Goal: Task Accomplishment & Management: Complete application form

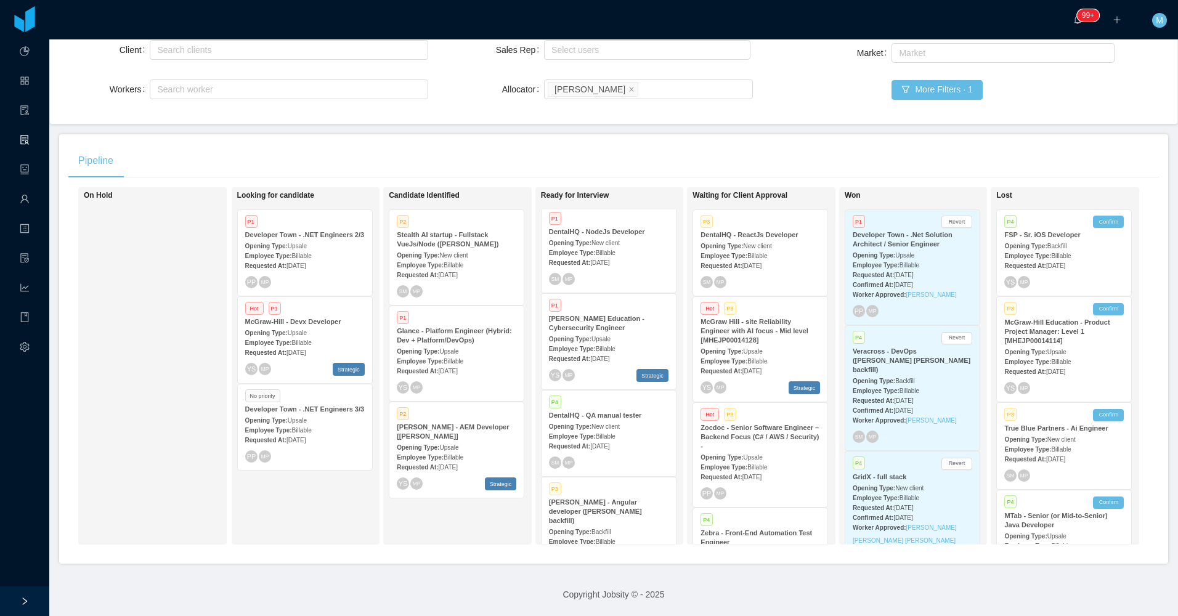
scroll to position [259, 0]
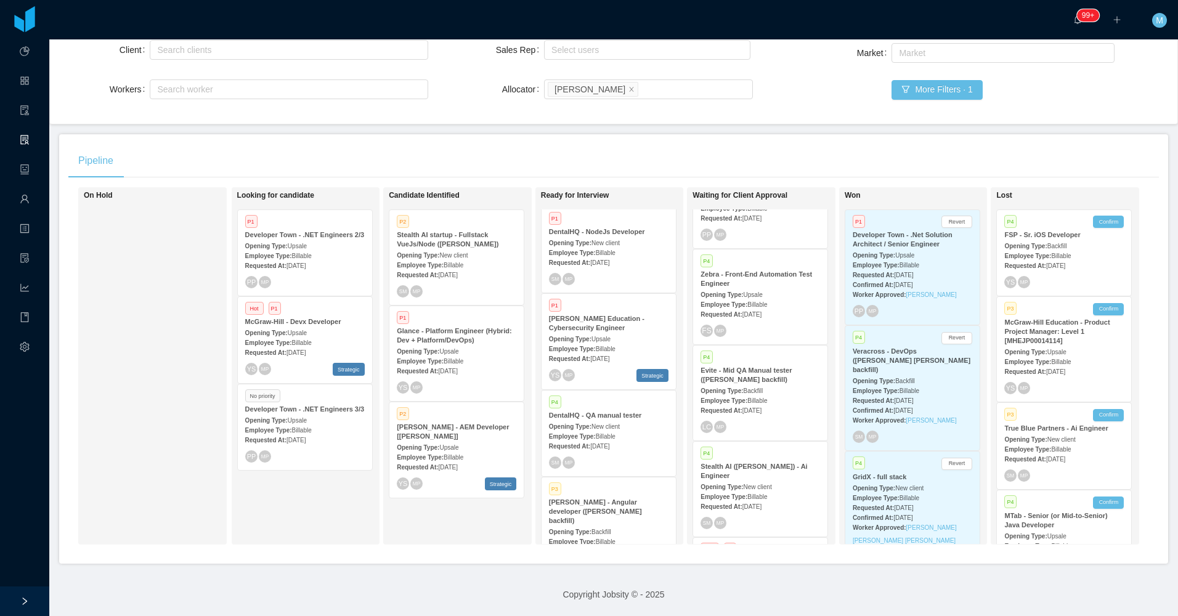
click at [772, 394] on div "Employee Type: Billable" at bounding box center [761, 400] width 120 height 13
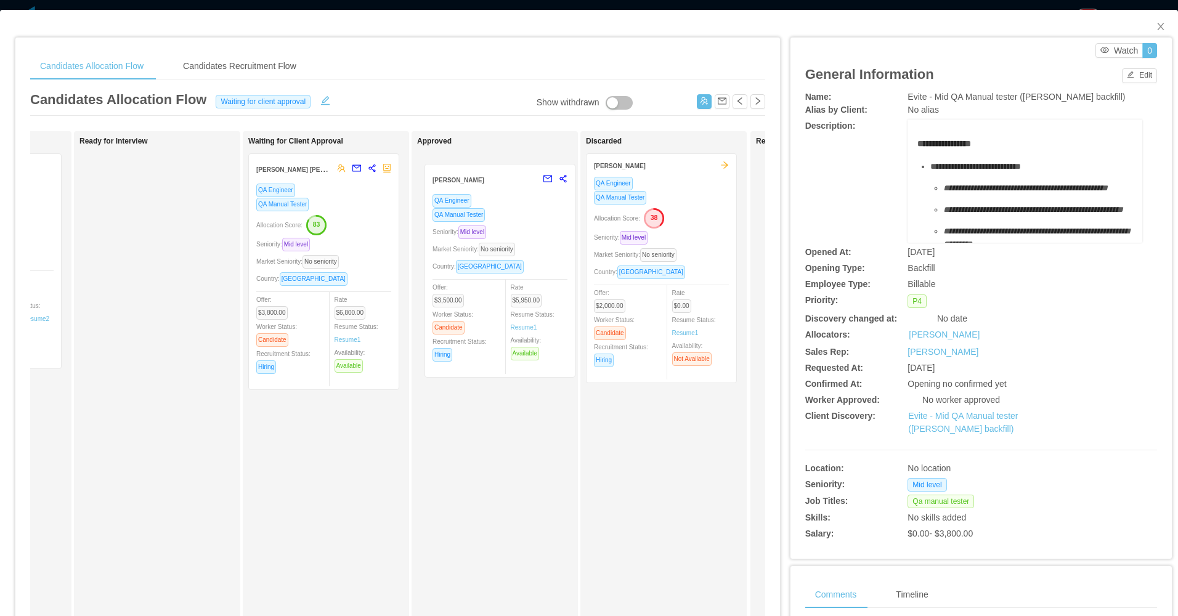
drag, startPoint x: 439, startPoint y: 364, endPoint x: 500, endPoint y: 242, distance: 136.9
click at [500, 242] on div "Applied Candidate Identified Rafael Guedez QA Manual Tester Allocation Score: 4…" at bounding box center [397, 444] width 735 height 626
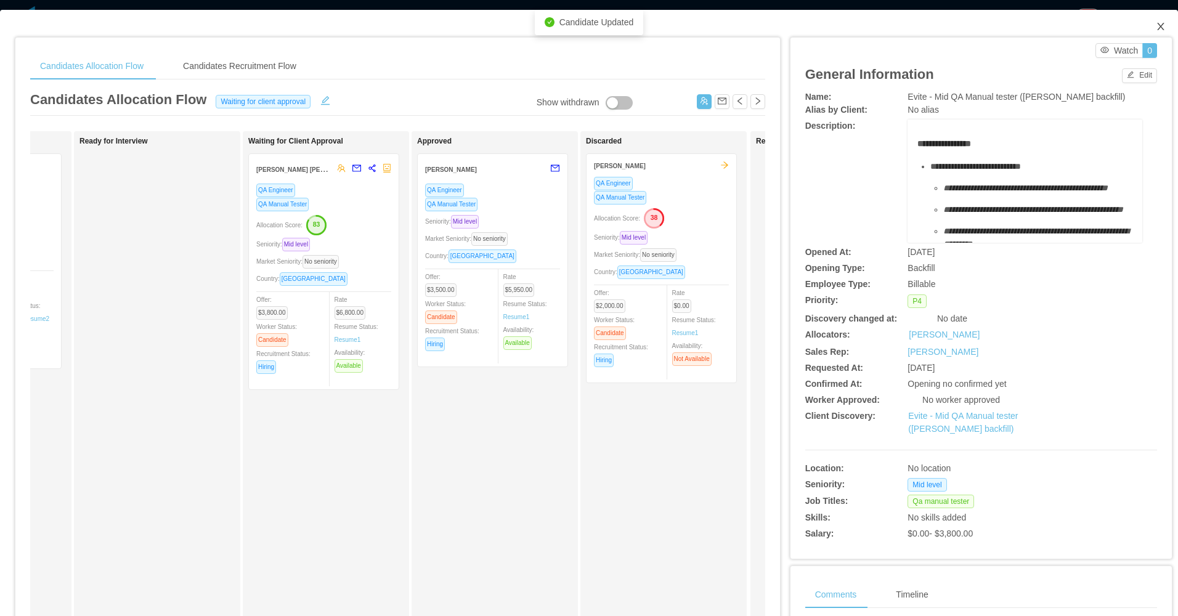
click at [1156, 28] on icon "icon: close" at bounding box center [1161, 27] width 10 height 10
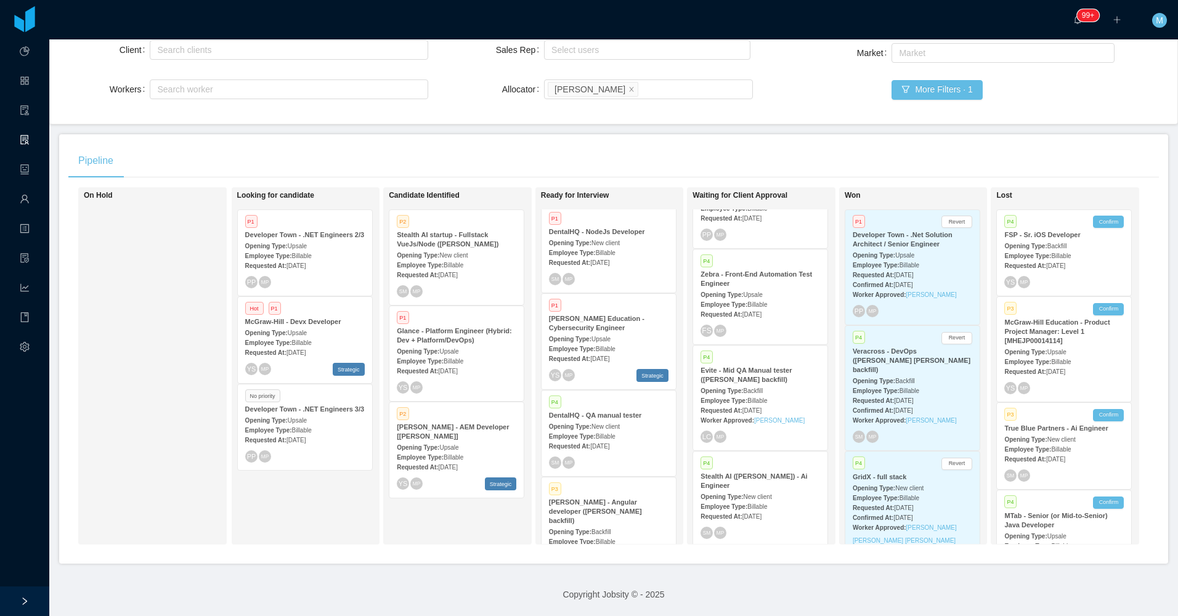
click at [610, 239] on div "Opening Type: New client" at bounding box center [609, 242] width 120 height 13
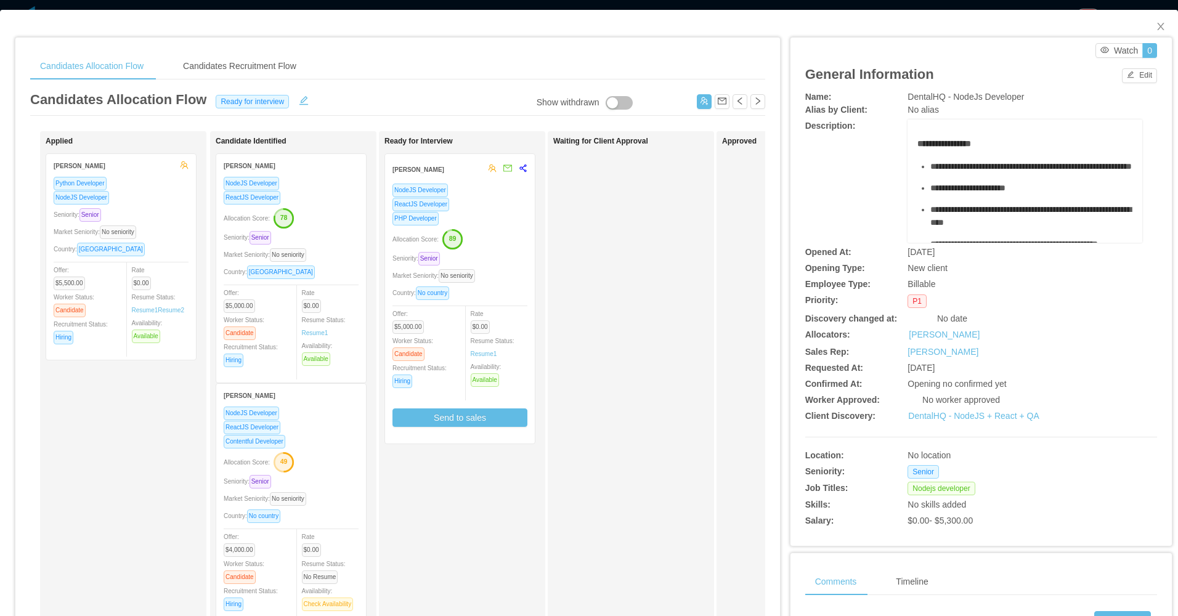
click at [648, 359] on div "Waiting for Client Approval" at bounding box center [639, 439] width 173 height 605
click at [597, 339] on div "Waiting for Client Approval" at bounding box center [639, 439] width 173 height 605
drag, startPoint x: 1146, startPoint y: 22, endPoint x: 989, endPoint y: 1, distance: 158.5
click at [1145, 25] on span "Close" at bounding box center [1161, 27] width 35 height 35
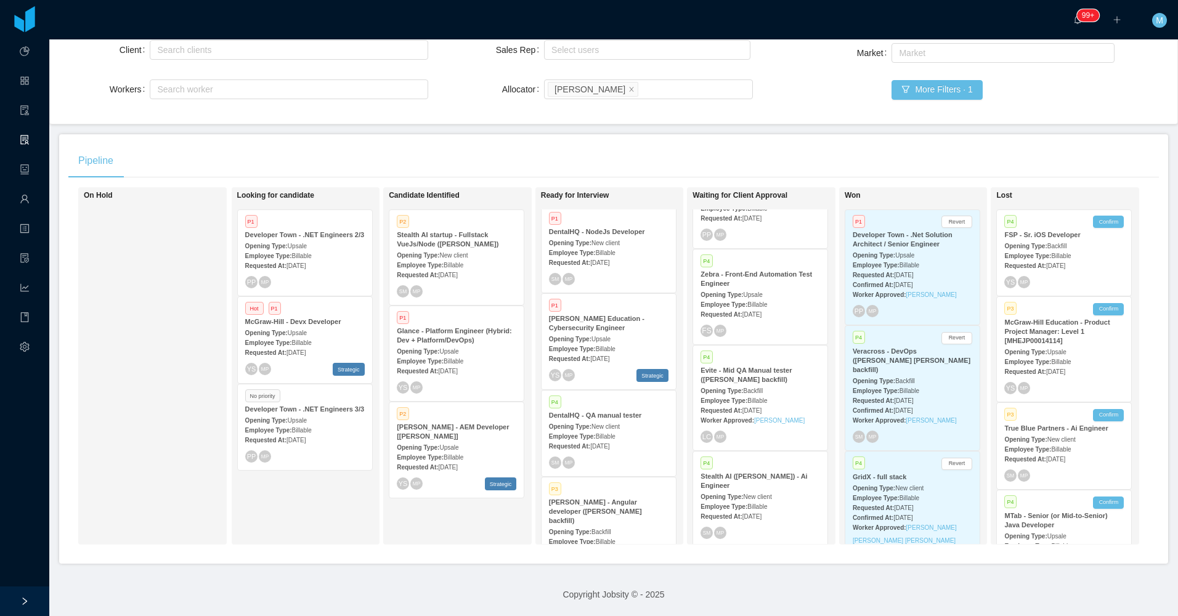
click at [305, 498] on div "Looking for candidate P1 Developer Town - .NET Engineers 2/3 Opening Type: Upsa…" at bounding box center [323, 366] width 173 height 346
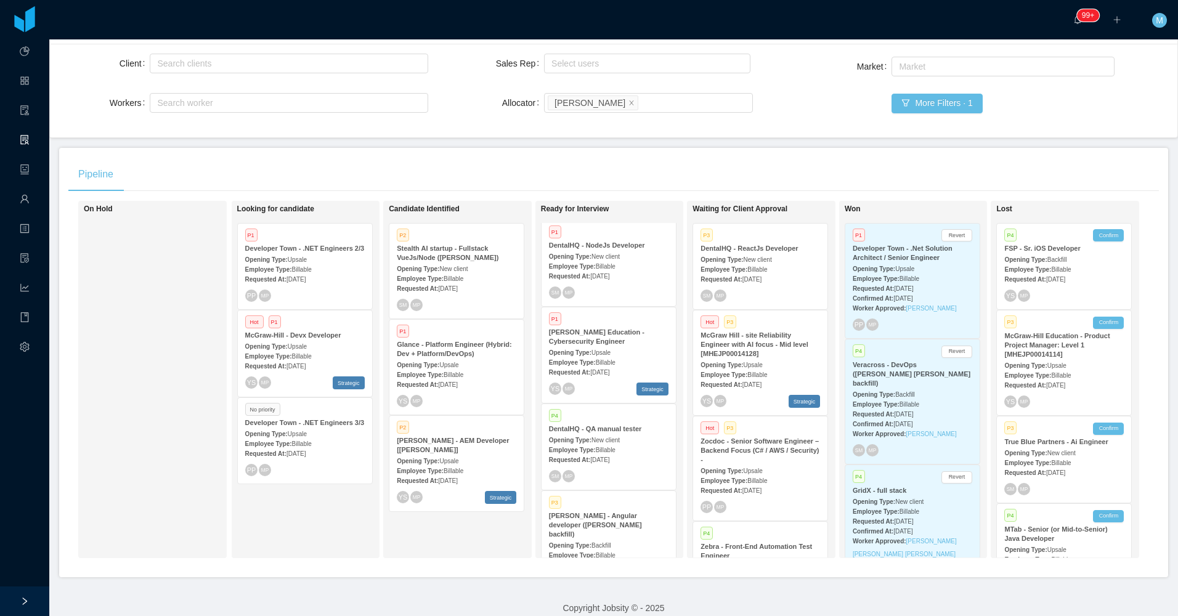
scroll to position [67, 0]
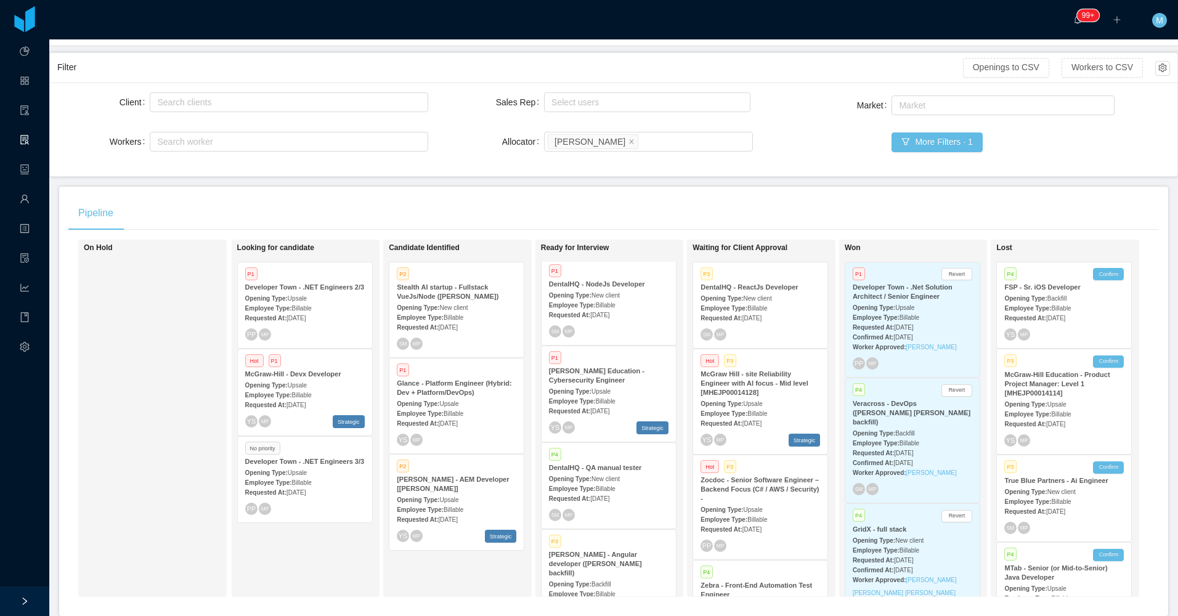
click at [183, 414] on div "On Hold" at bounding box center [170, 418] width 173 height 346
click at [184, 407] on div "On Hold" at bounding box center [170, 418] width 173 height 346
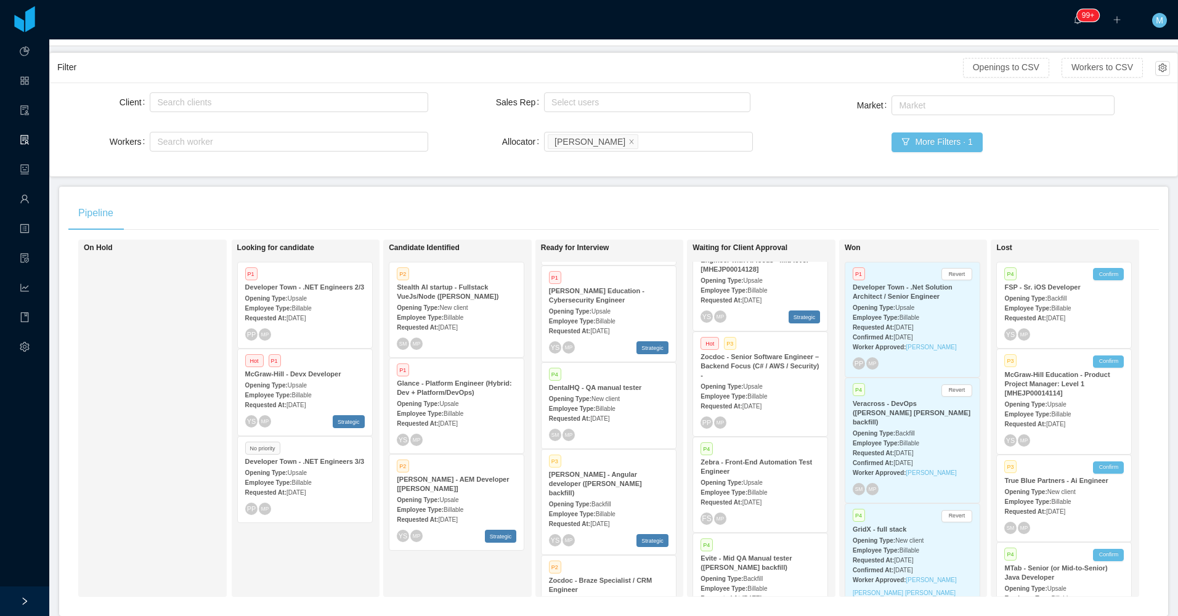
scroll to position [336, 0]
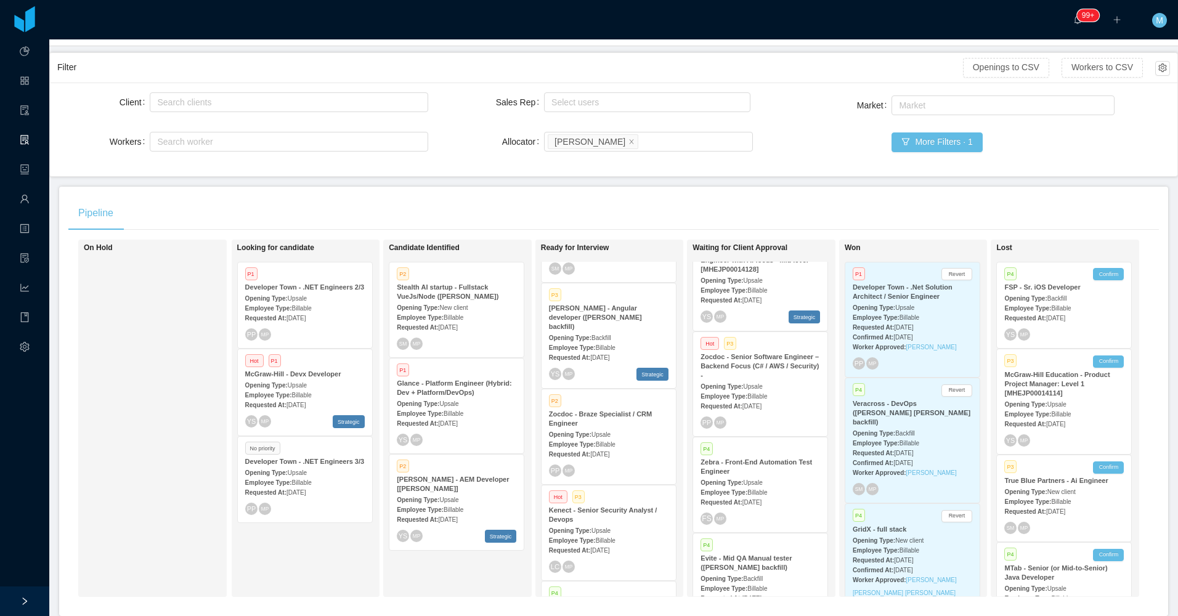
click at [442, 210] on div "Pipeline" at bounding box center [613, 213] width 1091 height 35
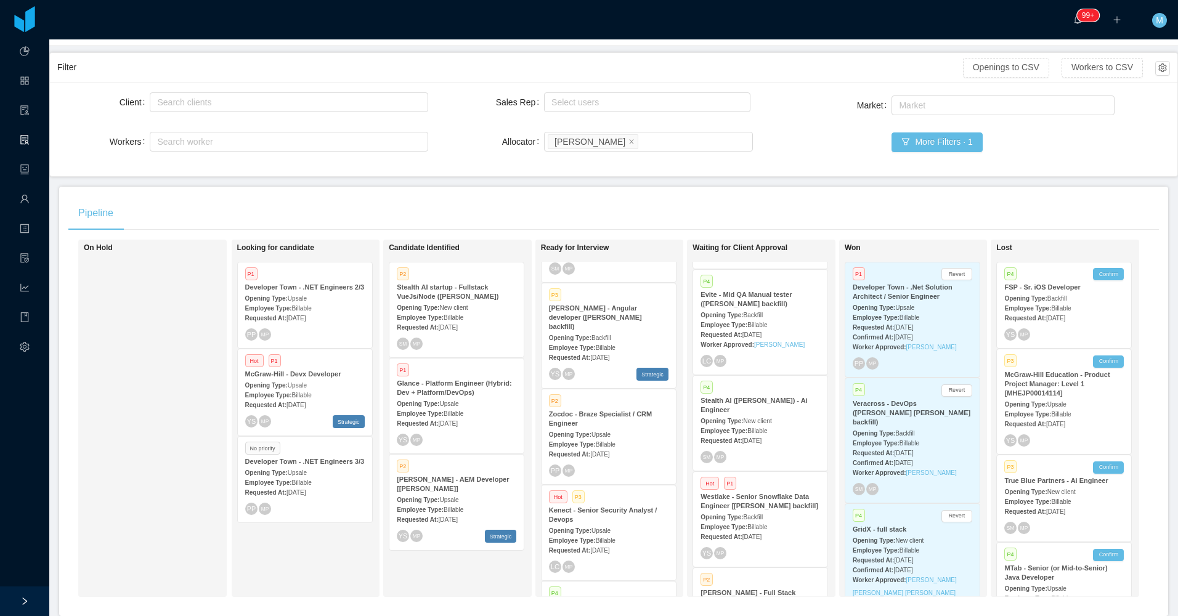
scroll to position [327, 0]
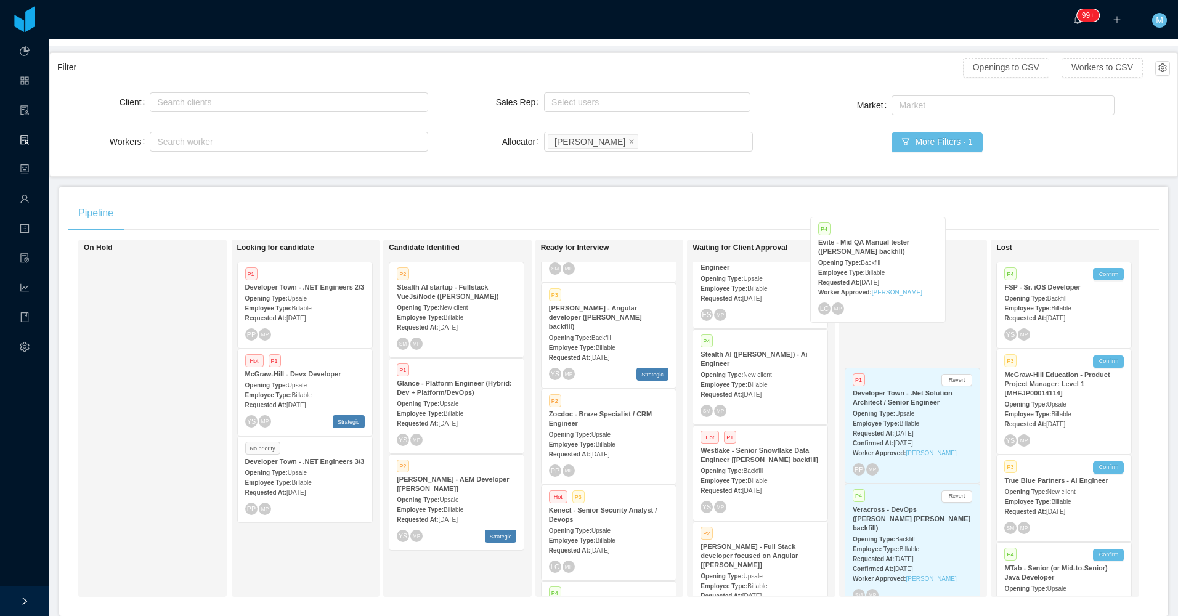
drag, startPoint x: 781, startPoint y: 354, endPoint x: 852, endPoint y: 268, distance: 111.2
click at [852, 268] on div "On Hold Looking for candidate P1 Developer Town - .NET Engineers 2/3 Opening Ty…" at bounding box center [613, 423] width 1091 height 367
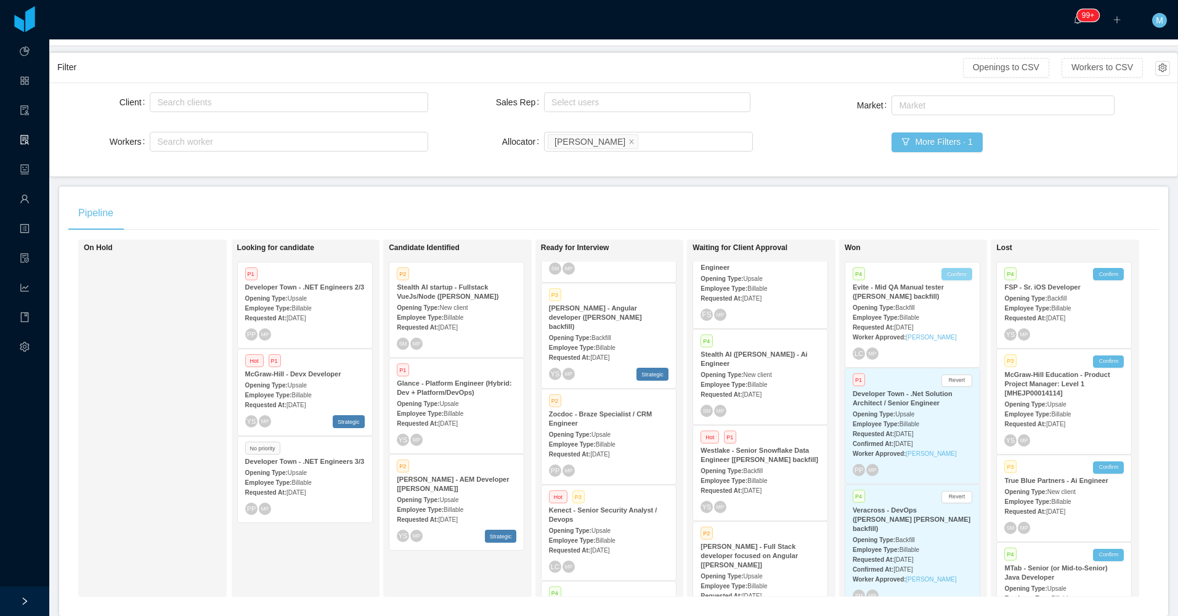
click at [951, 275] on button "Confirm" at bounding box center [956, 274] width 31 height 12
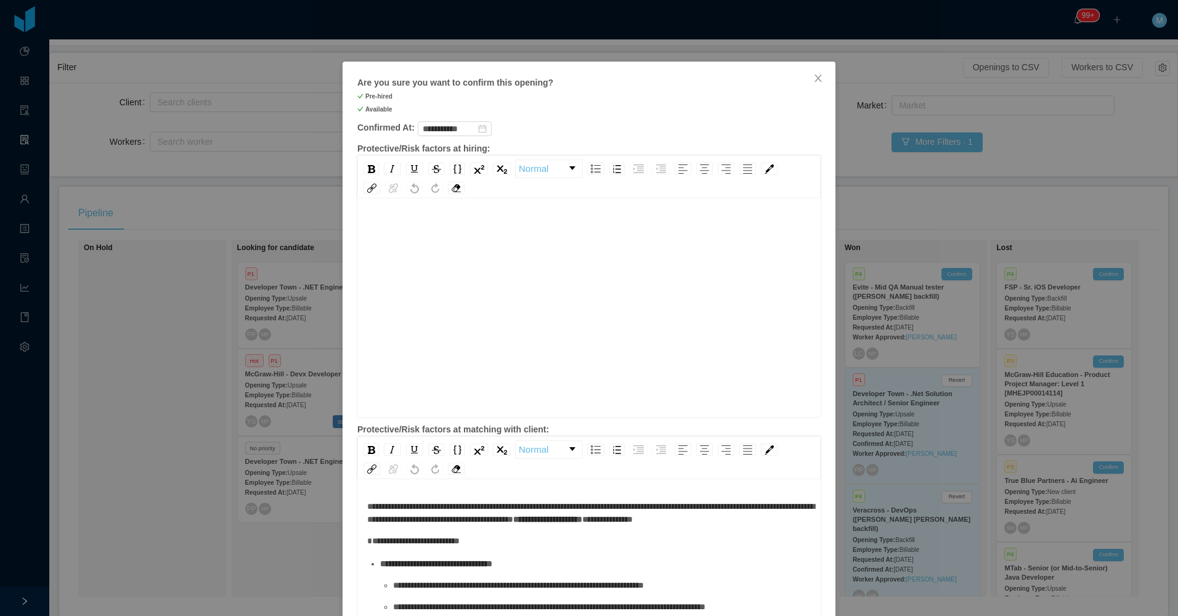
click at [550, 264] on div "rdw-editor" at bounding box center [589, 327] width 444 height 216
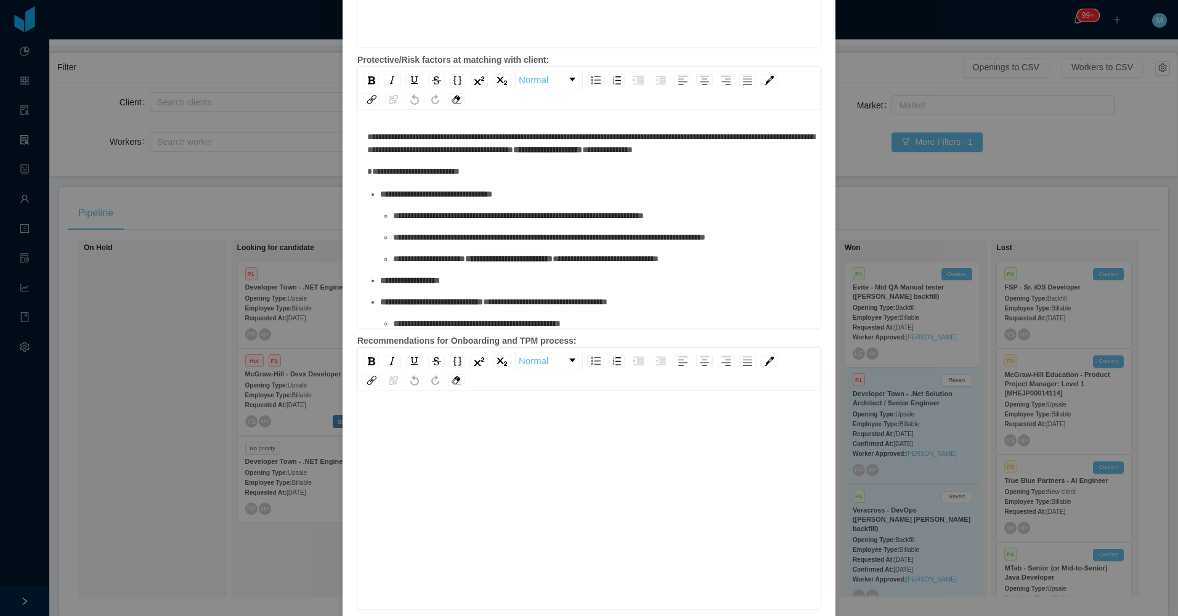
scroll to position [27, 0]
drag, startPoint x: 478, startPoint y: 498, endPoint x: 462, endPoint y: 463, distance: 38.9
click at [473, 497] on div "rdw-editor" at bounding box center [589, 492] width 444 height 216
click at [469, 449] on div "rdw-editor" at bounding box center [589, 492] width 444 height 216
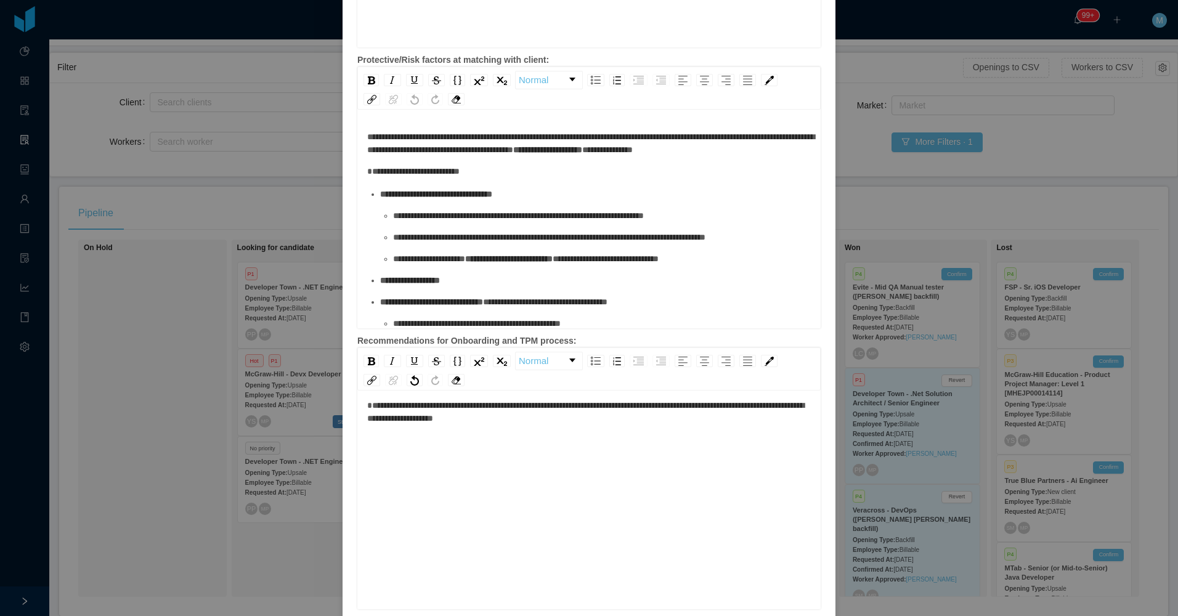
scroll to position [0, 0]
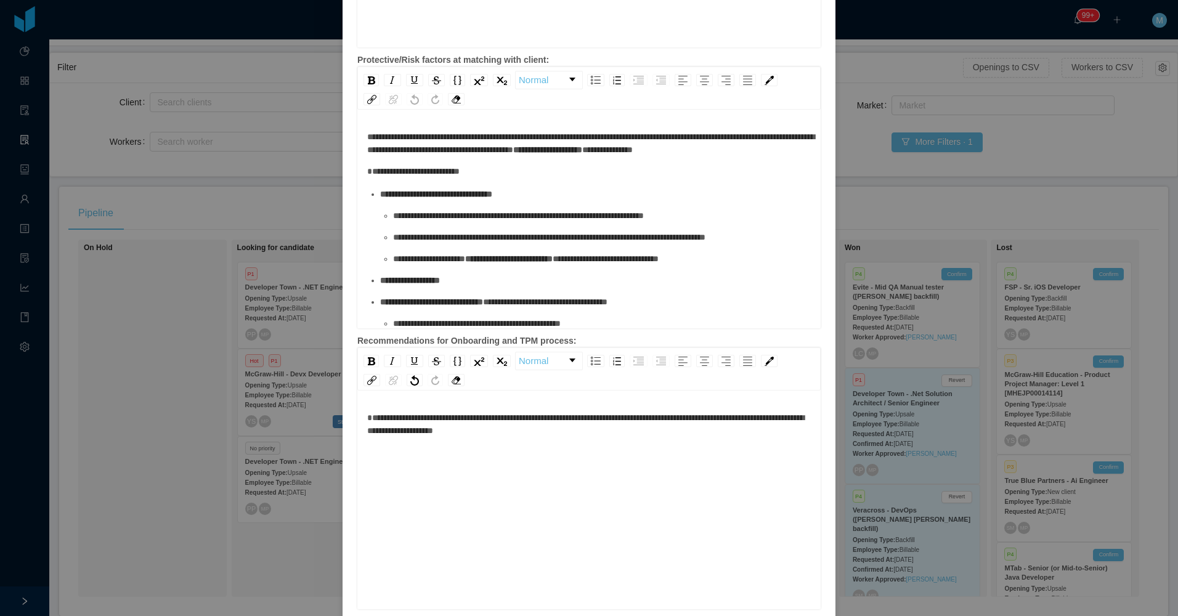
click at [367, 418] on span "**********" at bounding box center [585, 424] width 437 height 22
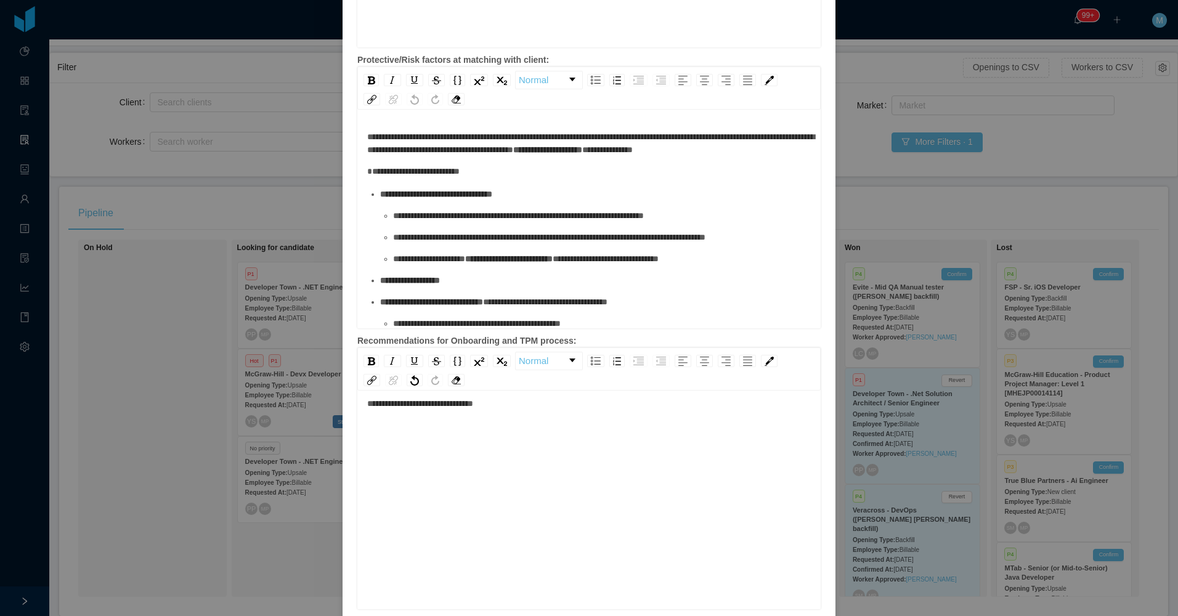
scroll to position [425, 0]
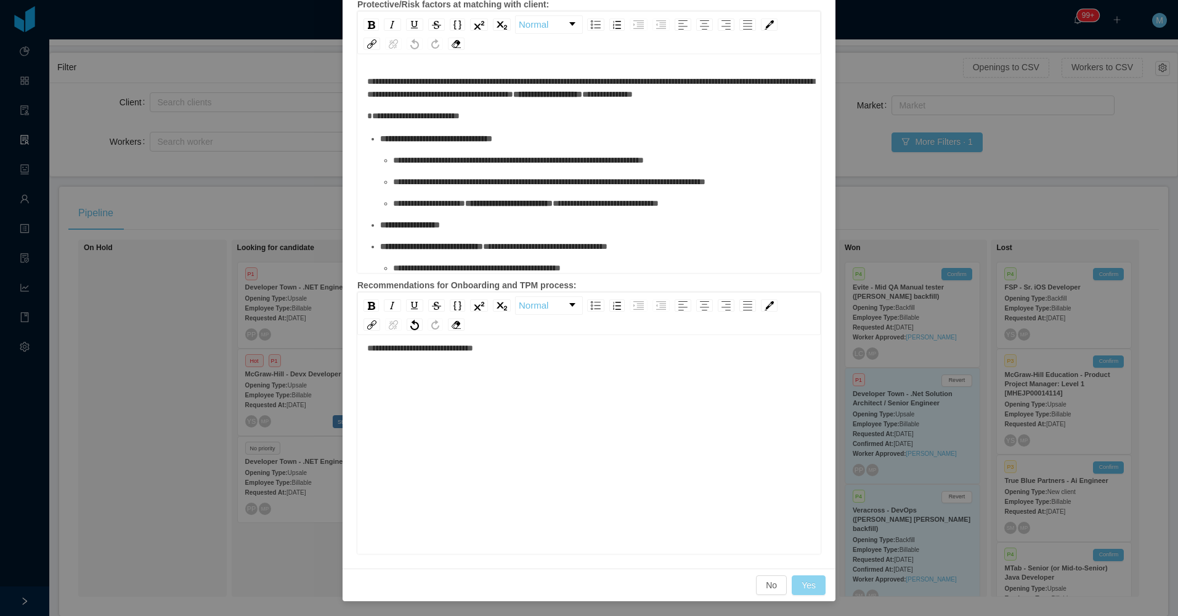
click at [803, 587] on button "Yes" at bounding box center [809, 585] width 34 height 20
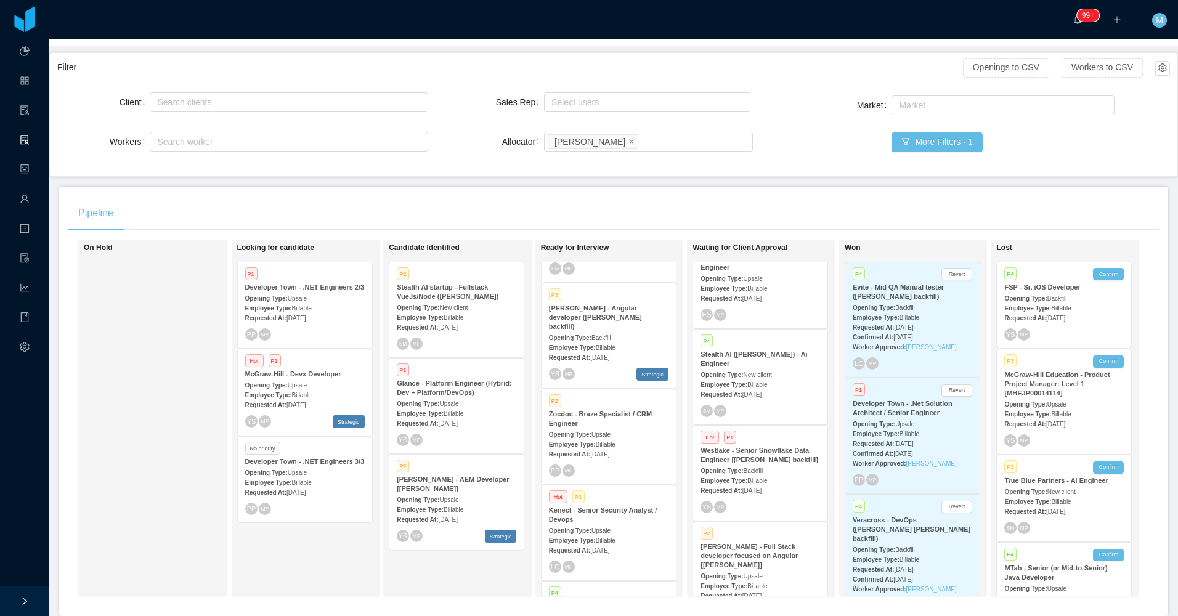
click at [170, 484] on div "On Hold" at bounding box center [170, 418] width 173 height 346
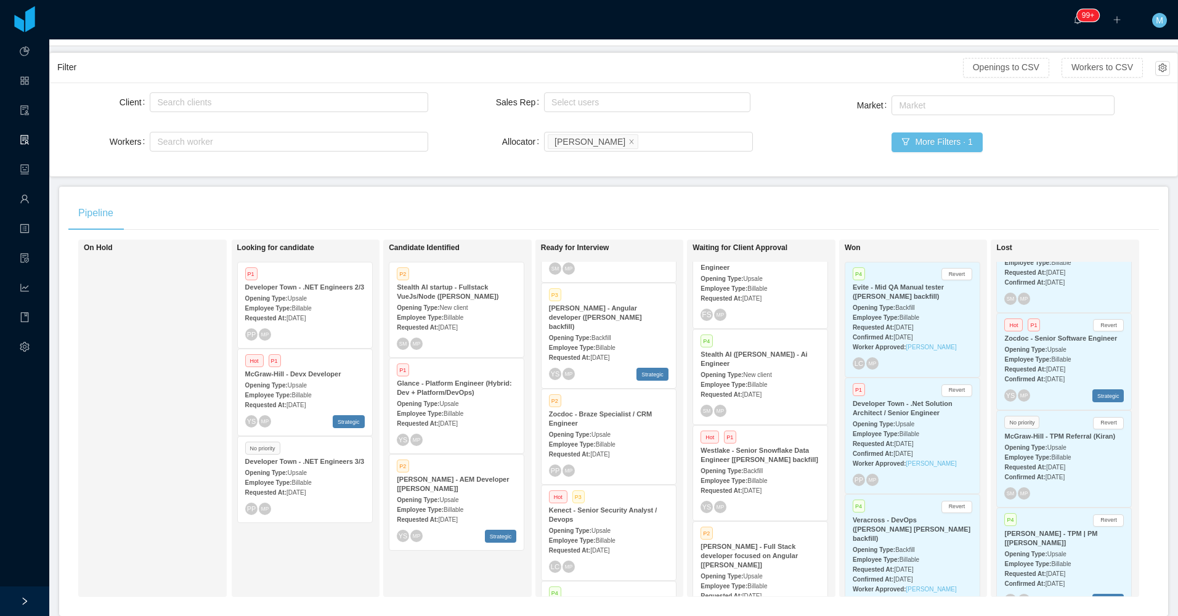
click at [187, 427] on div "On Hold" at bounding box center [170, 418] width 173 height 346
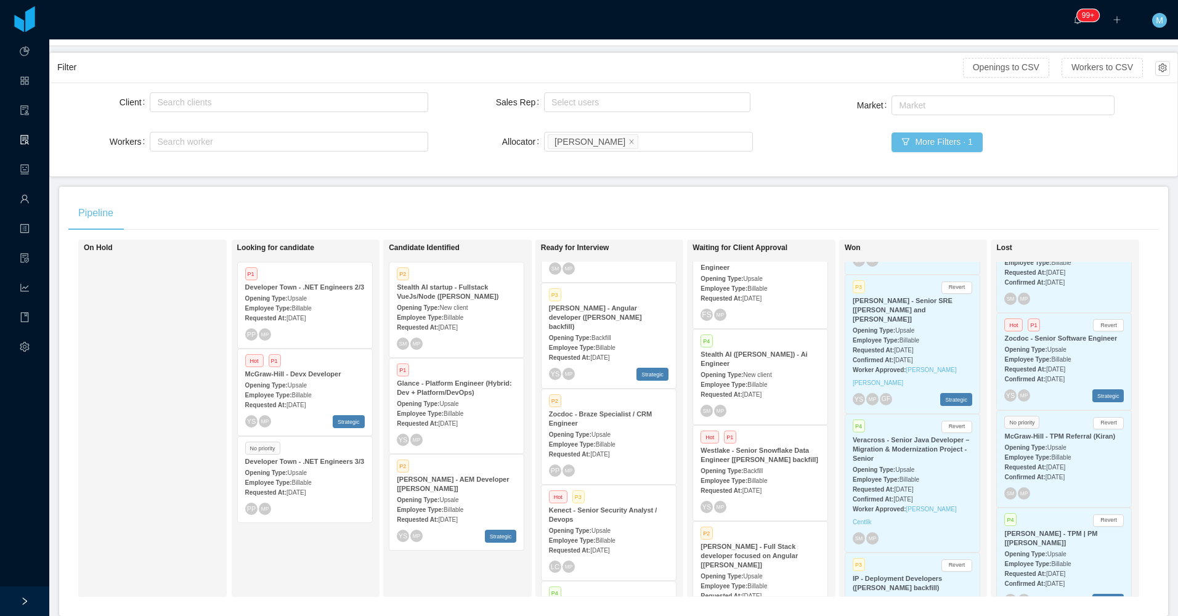
scroll to position [43, 0]
click at [598, 448] on span "Billable" at bounding box center [606, 448] width 20 height 7
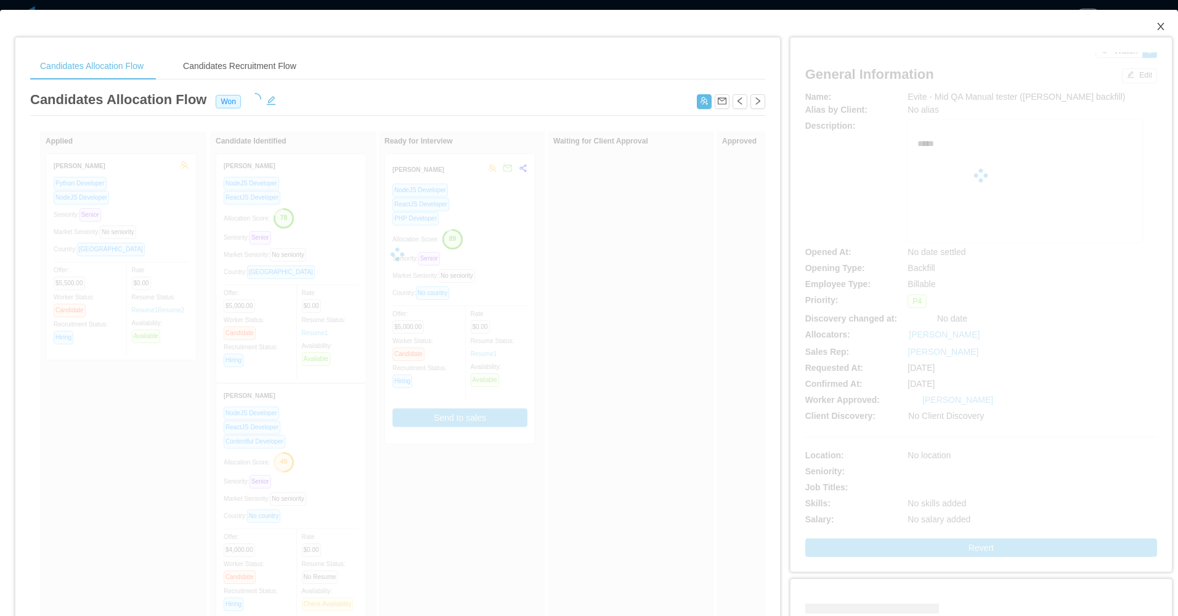
click at [1144, 20] on span "Close" at bounding box center [1161, 27] width 35 height 35
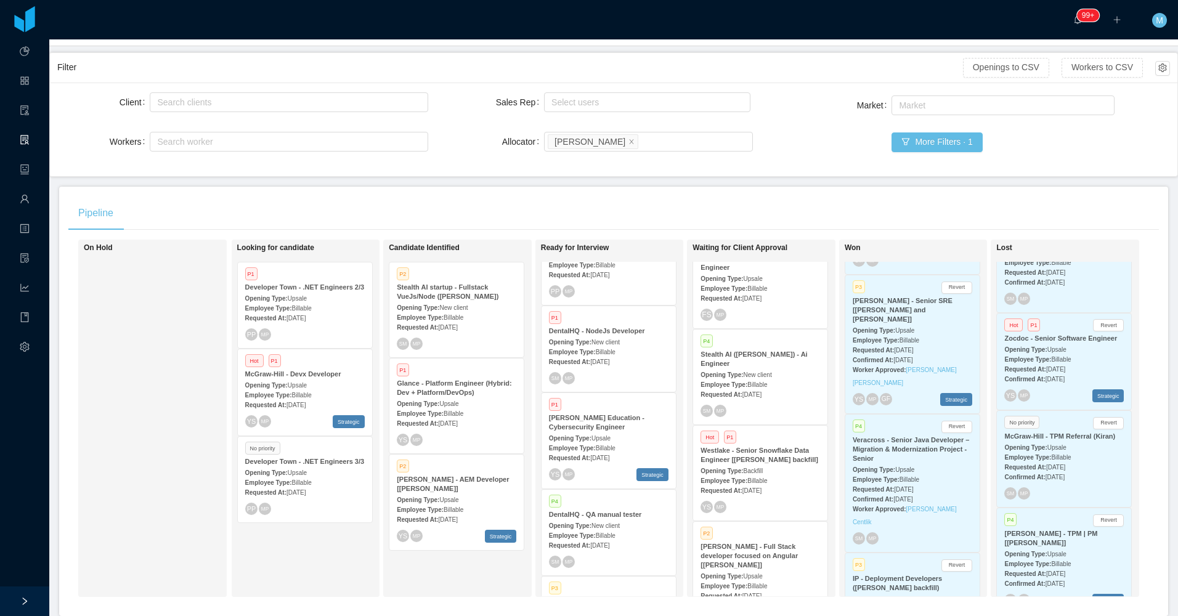
click at [574, 441] on div "Employee Type: Billable" at bounding box center [609, 447] width 120 height 13
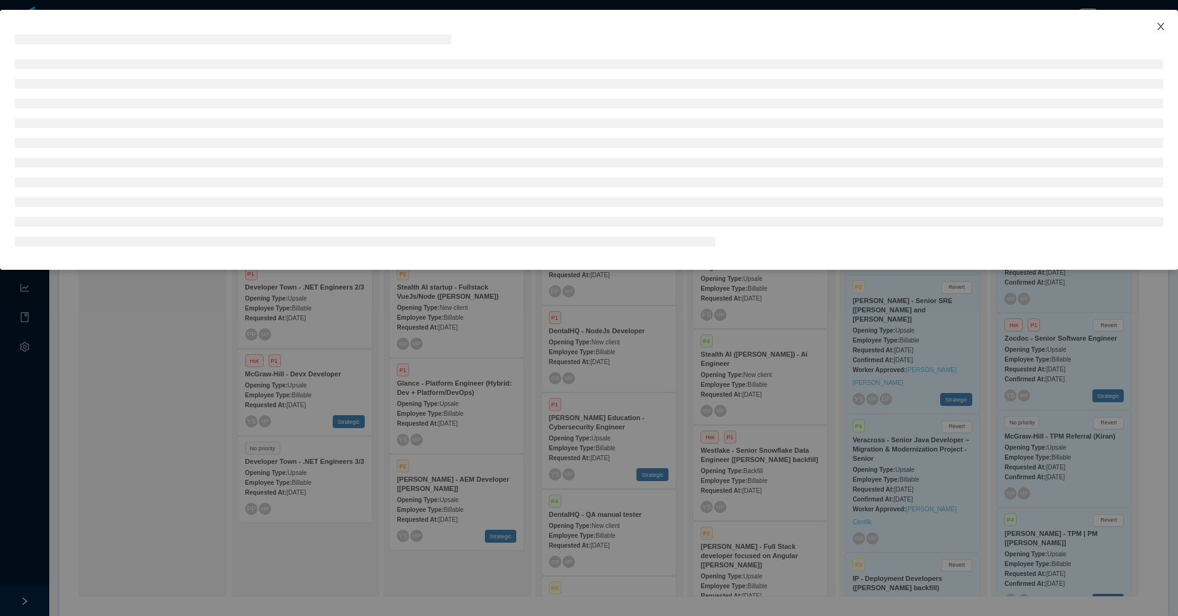
click at [1161, 29] on icon "icon: close" at bounding box center [1161, 27] width 10 height 10
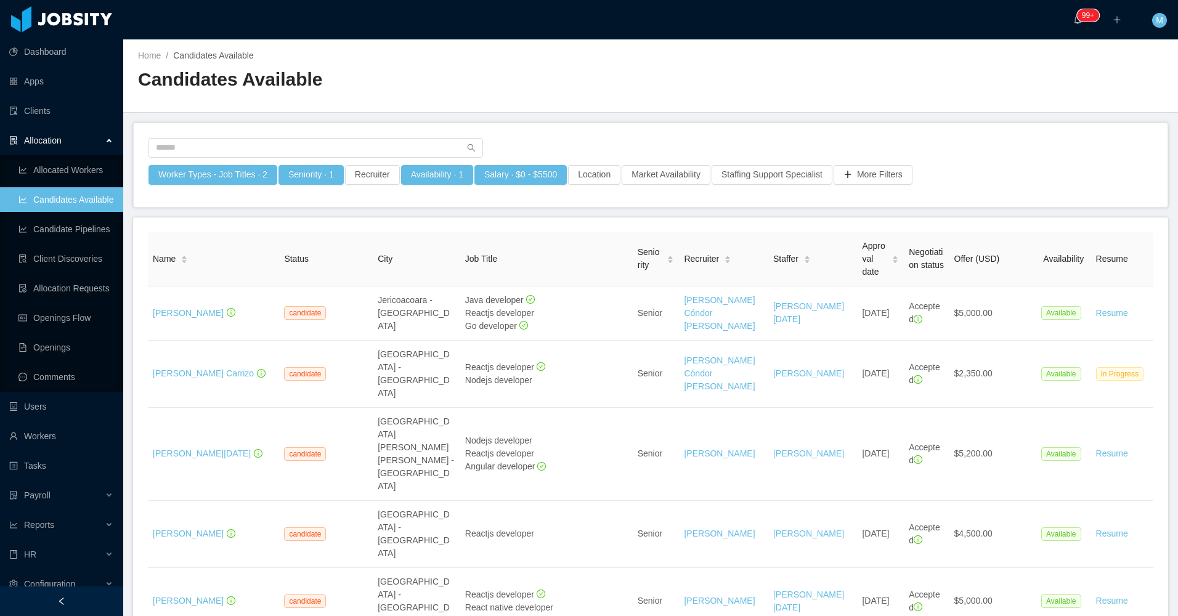
click at [315, 188] on div "Seniority · 1" at bounding box center [311, 178] width 67 height 27
click at [319, 177] on button "Seniority · 1" at bounding box center [310, 175] width 65 height 20
click at [288, 242] on div "Seniorities Senior Clear Apply" at bounding box center [307, 240] width 185 height 41
click at [288, 231] on div "Seniorities Senior" at bounding box center [306, 230] width 174 height 18
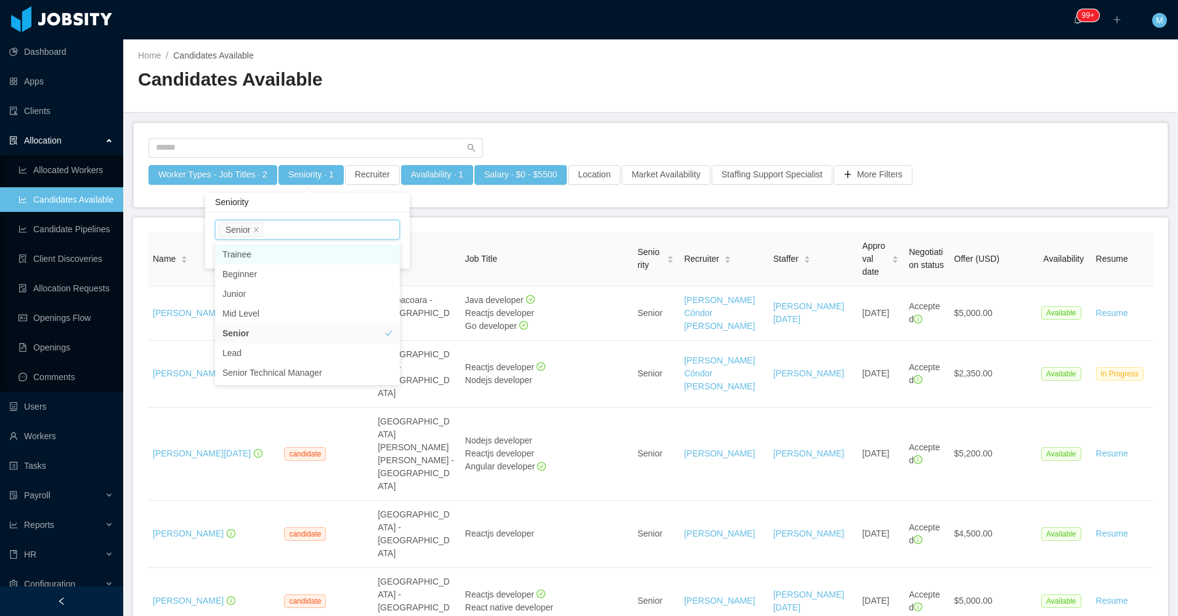
click at [534, 102] on div "Home / Candidates Available / Candidates Available" at bounding box center [650, 75] width 1055 height 73
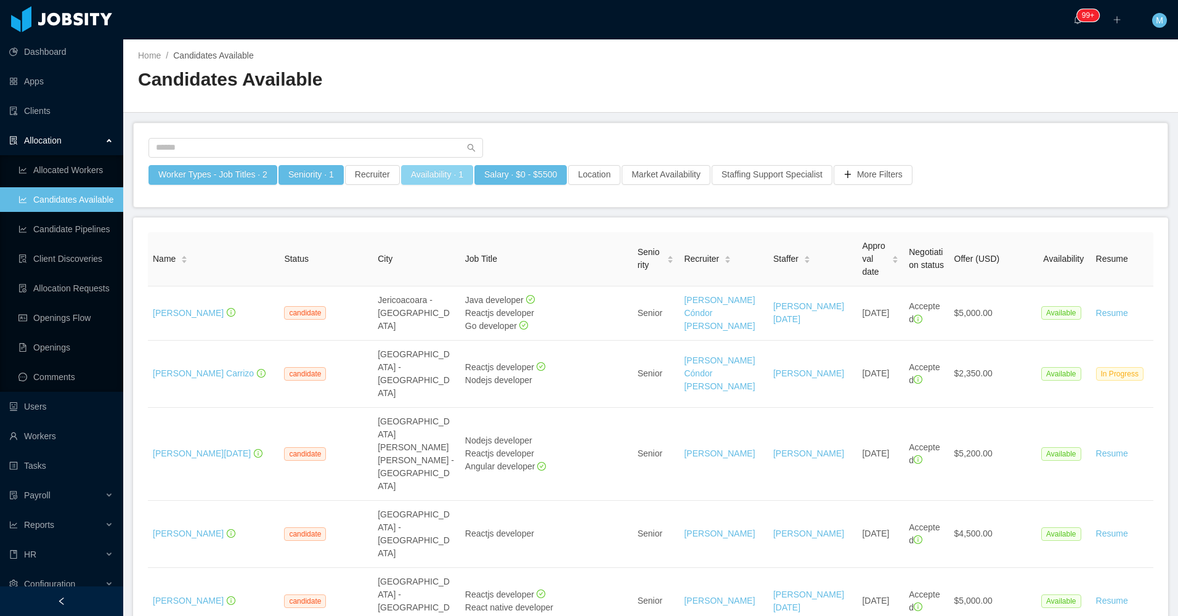
click at [446, 169] on button "Availability · 1" at bounding box center [437, 175] width 72 height 20
drag, startPoint x: 416, startPoint y: 232, endPoint x: 410, endPoint y: 241, distance: 10.6
click at [415, 232] on div "Select one Available" at bounding box center [430, 230] width 174 height 18
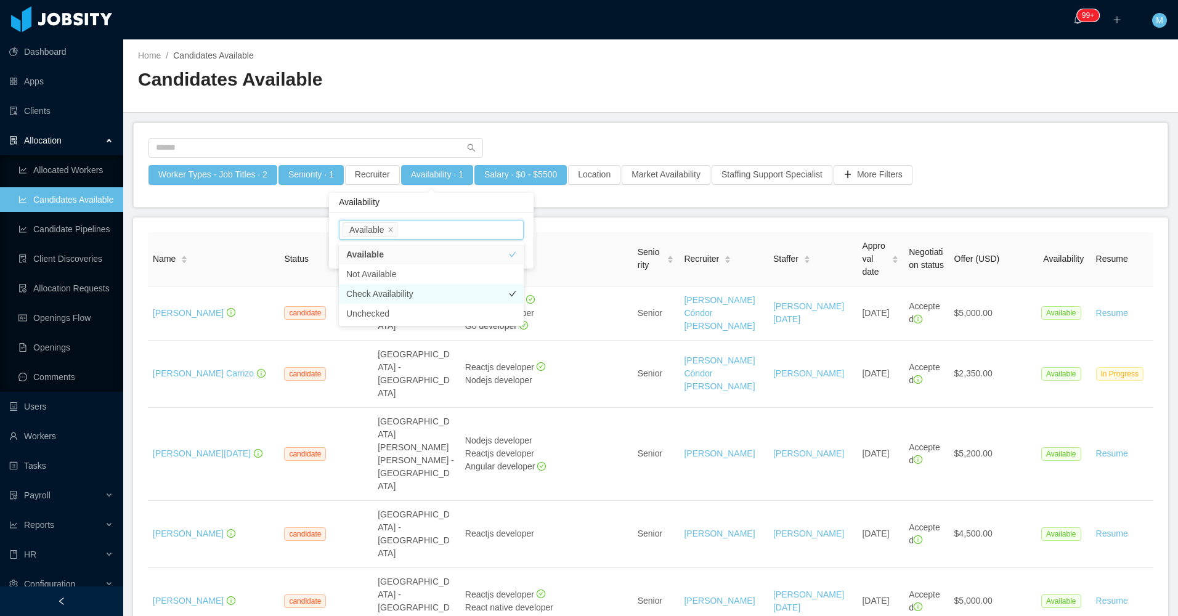
click at [396, 293] on li "Check Availability" at bounding box center [431, 294] width 185 height 20
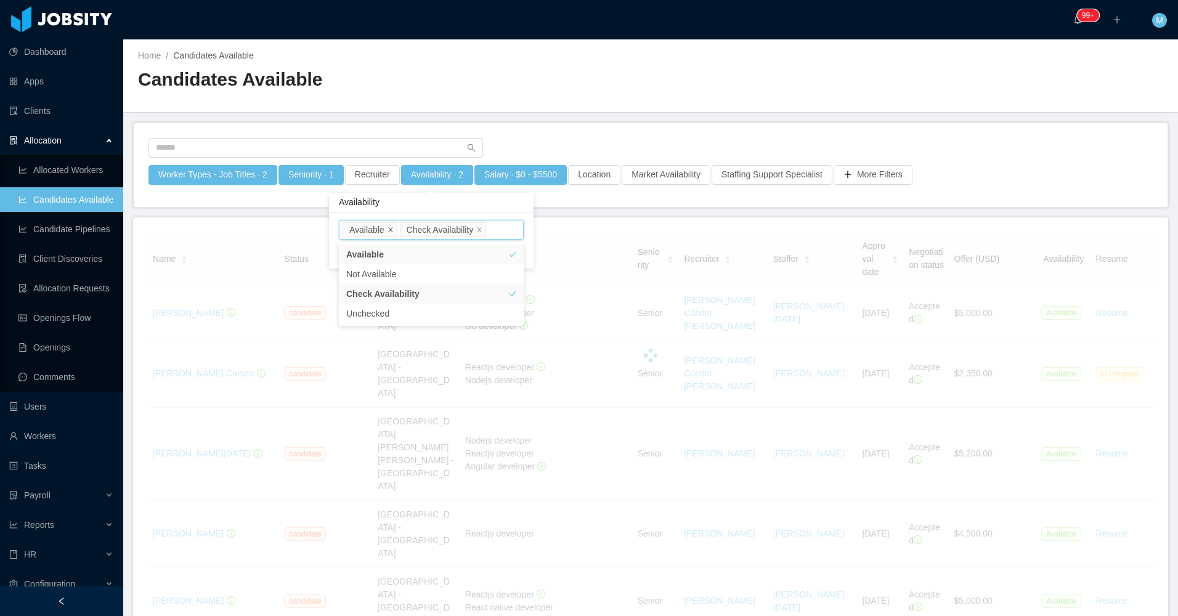
click at [388, 227] on icon "icon: close" at bounding box center [391, 230] width 6 height 6
click at [512, 106] on div "Home / Candidates Available / Candidates Available" at bounding box center [650, 75] width 1055 height 73
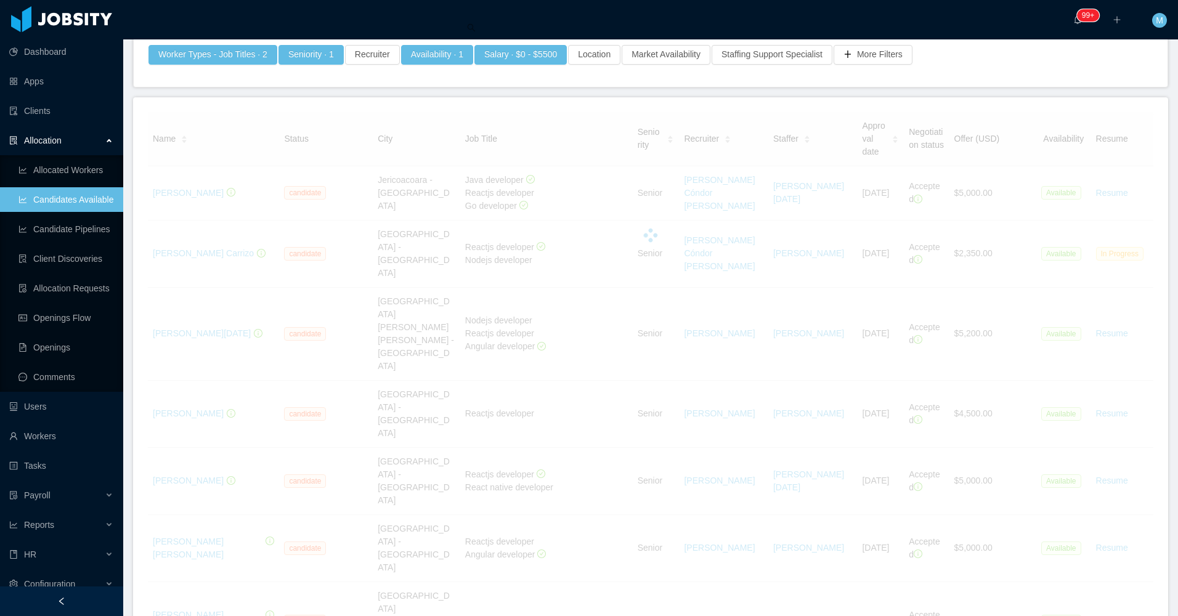
scroll to position [123, 0]
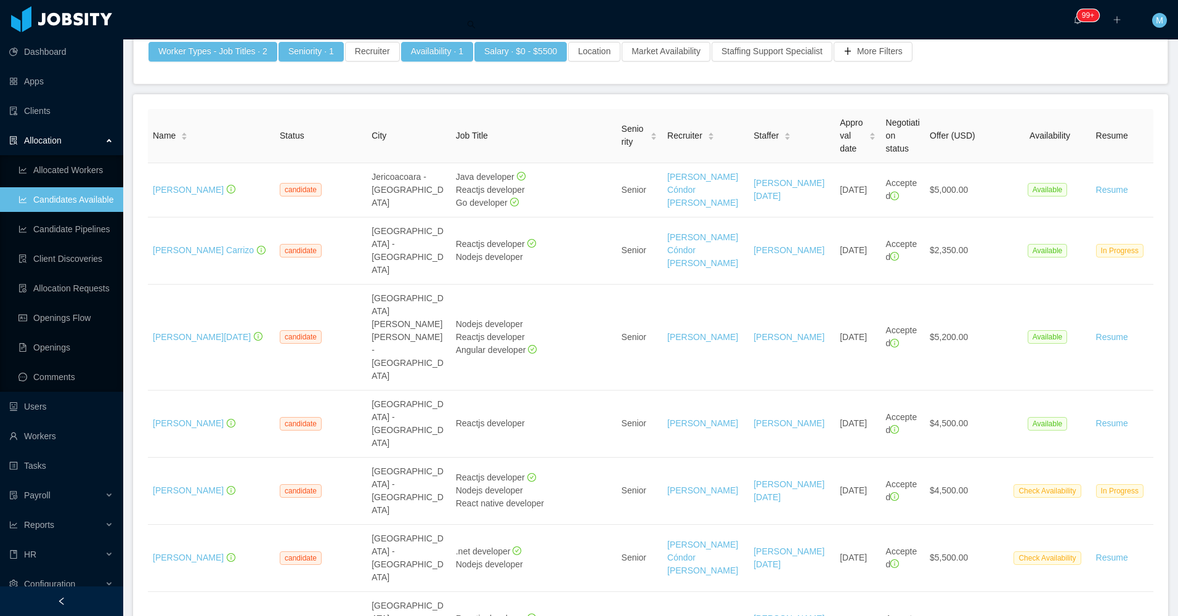
drag, startPoint x: 88, startPoint y: 610, endPoint x: 99, endPoint y: 586, distance: 26.5
click at [88, 608] on div at bounding box center [61, 602] width 123 height 30
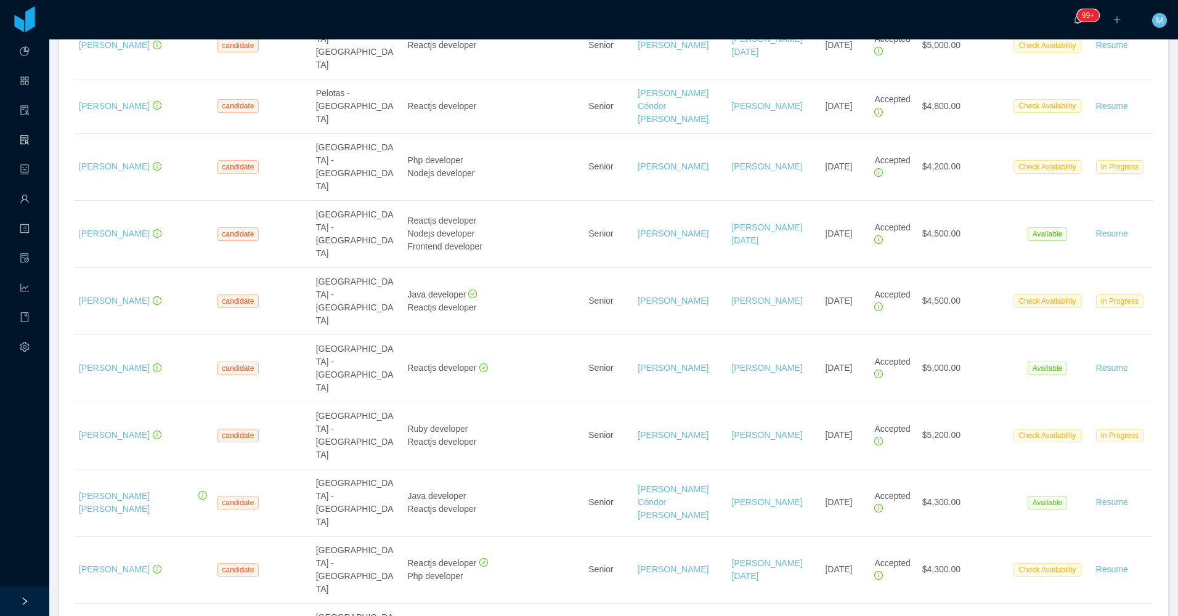
scroll to position [1047, 0]
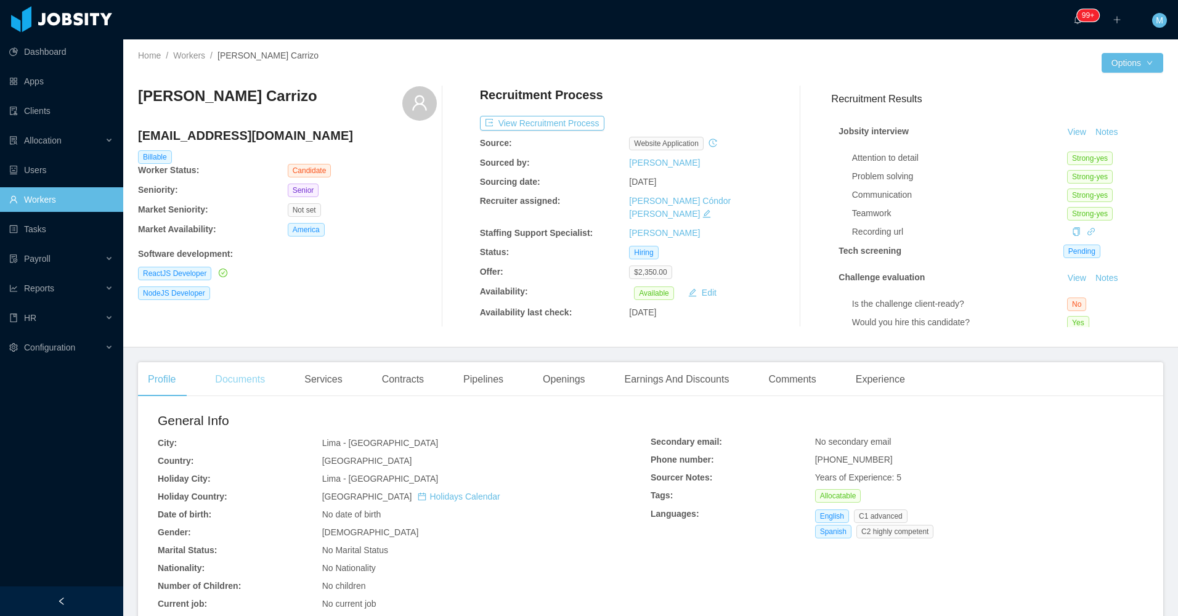
click at [264, 380] on div "Documents" at bounding box center [240, 379] width 70 height 35
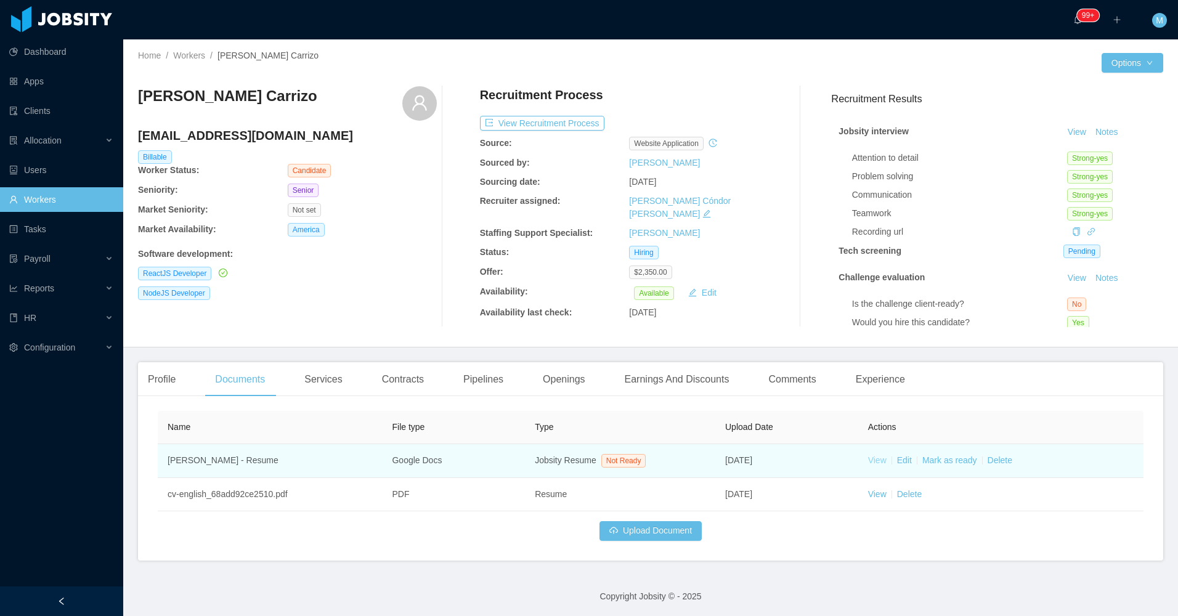
click at [875, 465] on link "View" at bounding box center [877, 460] width 18 height 10
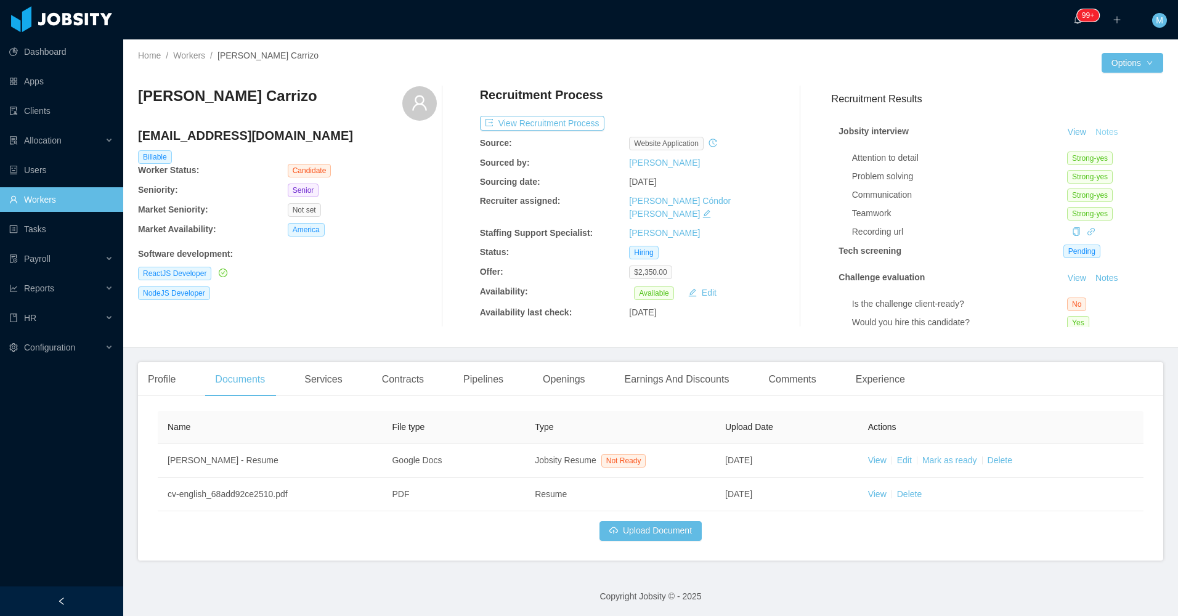
click at [1091, 134] on button "Notes" at bounding box center [1107, 132] width 33 height 15
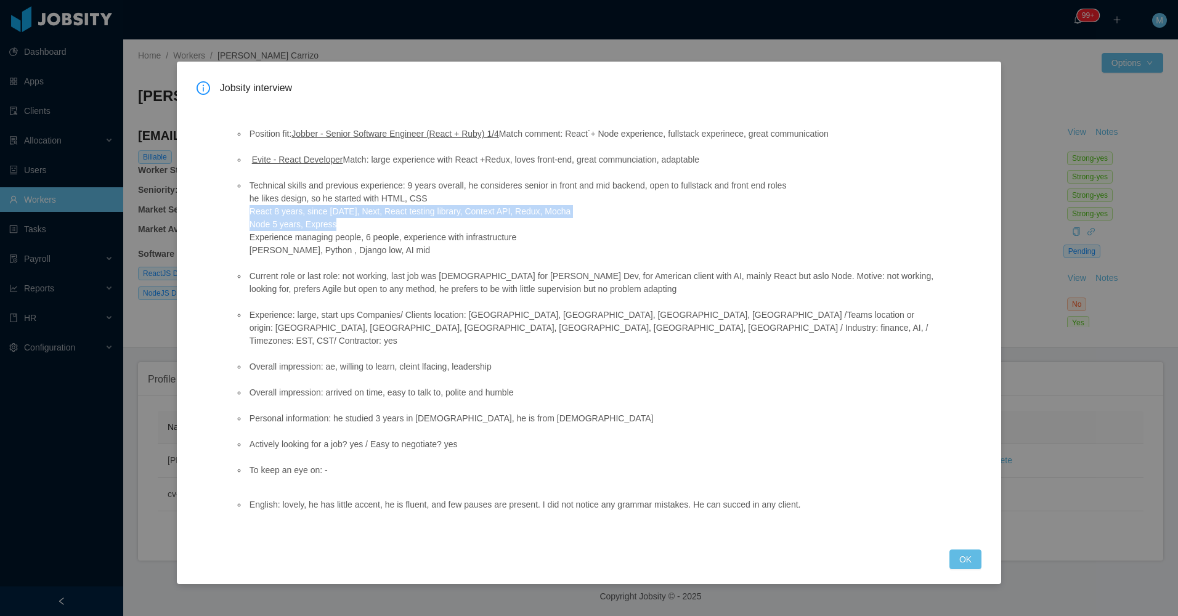
drag, startPoint x: 343, startPoint y: 222, endPoint x: 251, endPoint y: 216, distance: 91.4
click at [251, 216] on li "Technical skills and previous experience: 9 years overall, he consideres senior…" at bounding box center [591, 218] width 688 height 78
click at [952, 550] on button "OK" at bounding box center [965, 560] width 32 height 20
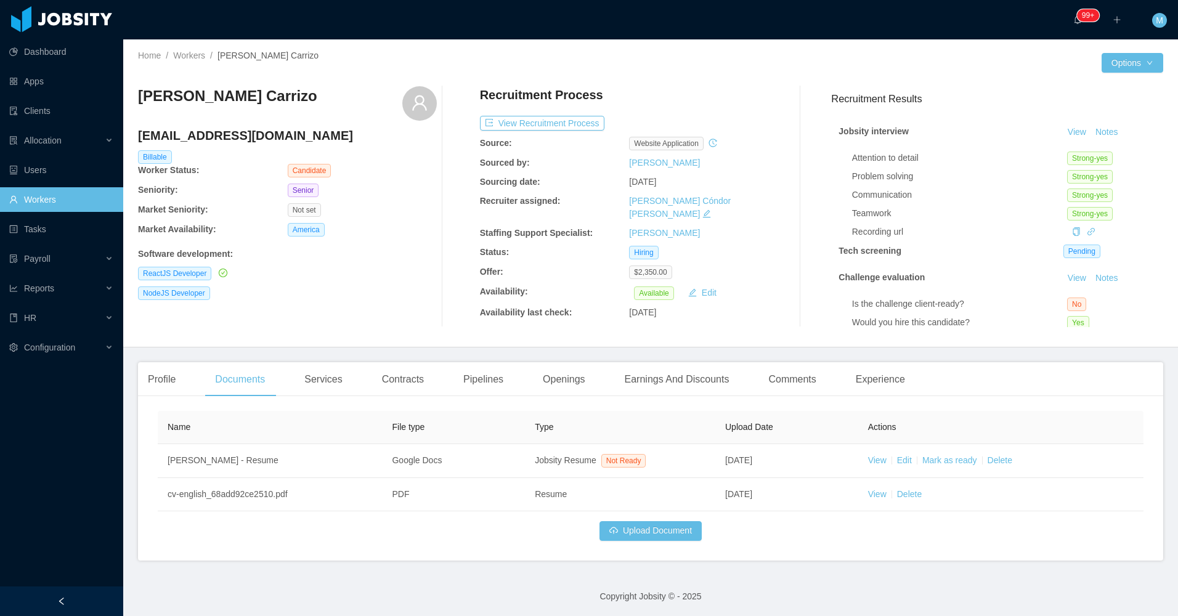
click at [429, 249] on div "Software development :" at bounding box center [287, 254] width 299 height 13
click at [564, 388] on div "Openings" at bounding box center [564, 379] width 62 height 35
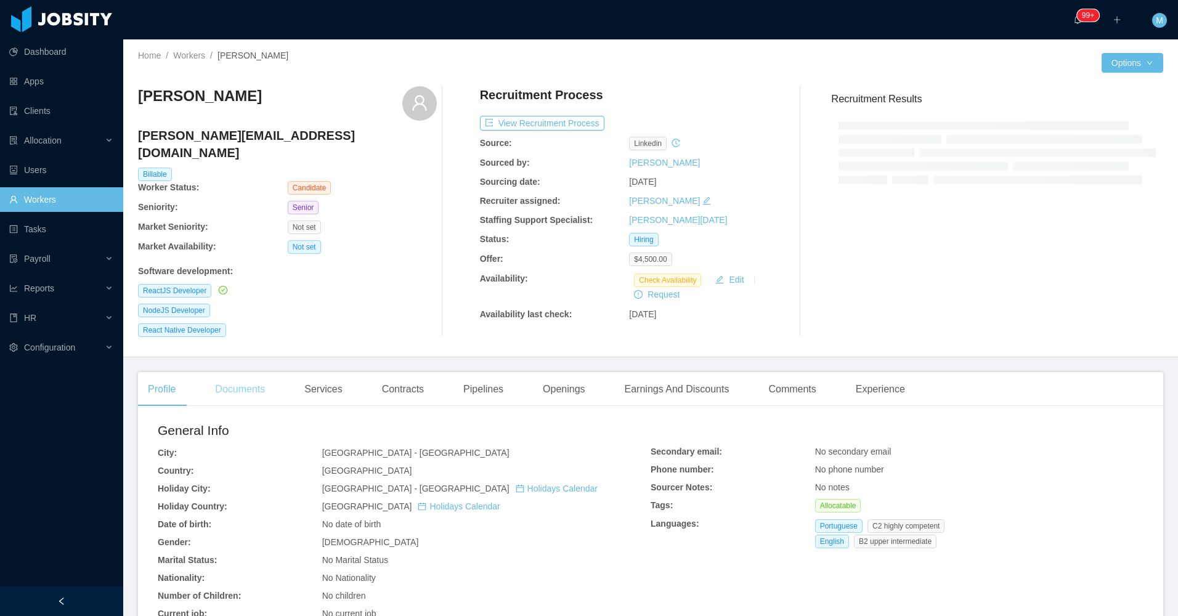
click at [244, 381] on div "Documents" at bounding box center [240, 389] width 70 height 35
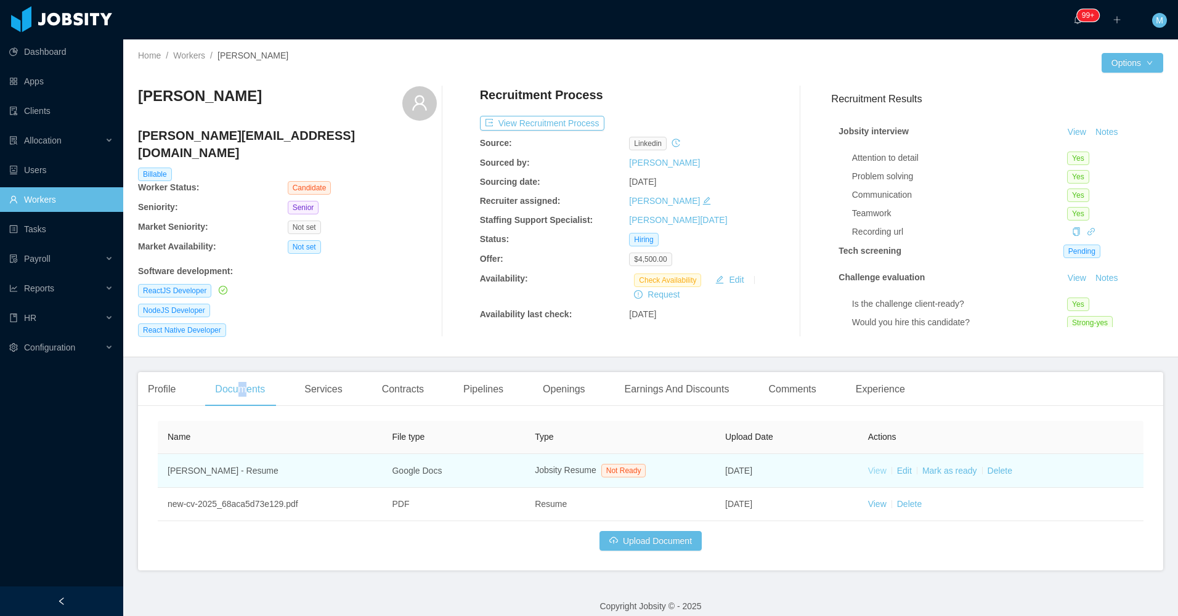
click at [872, 466] on link "View" at bounding box center [877, 471] width 18 height 10
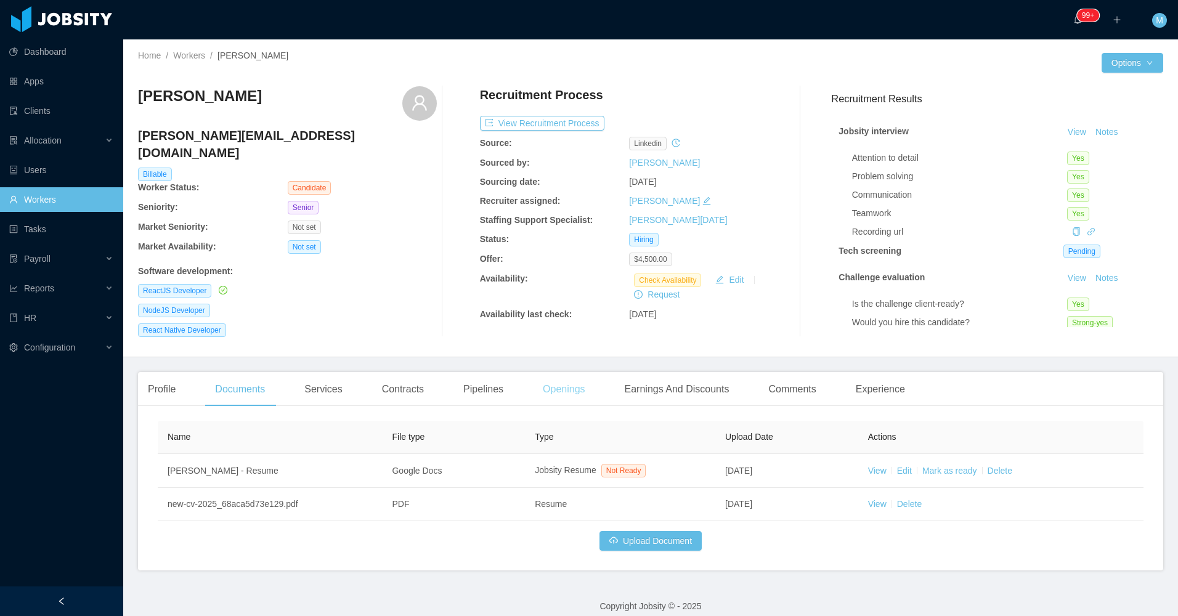
click at [544, 379] on div "Openings" at bounding box center [564, 389] width 62 height 35
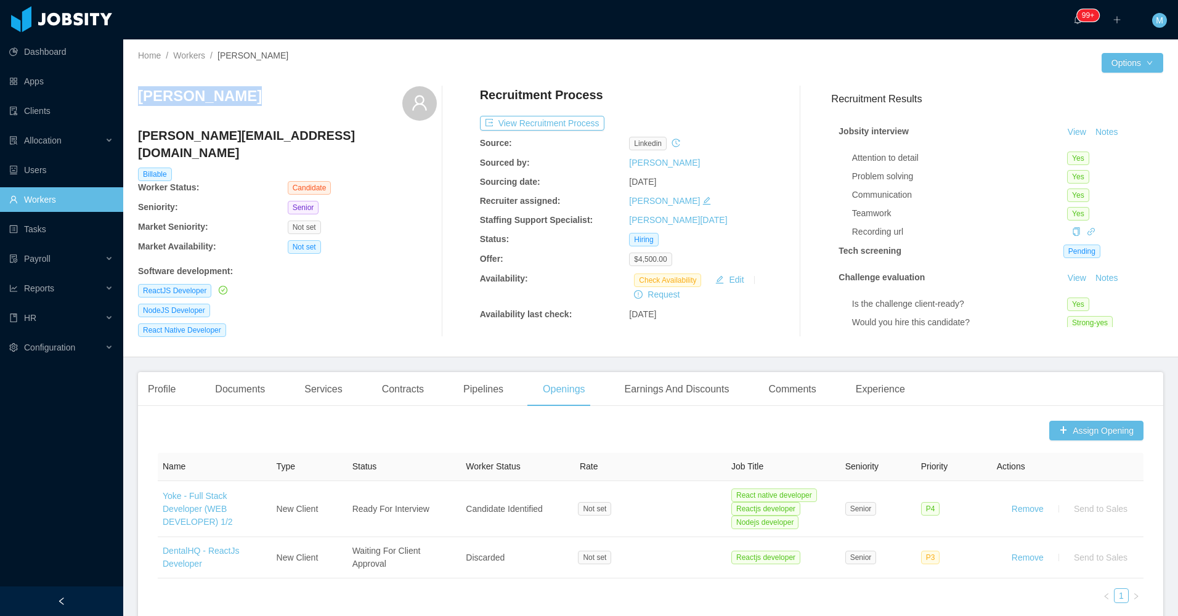
drag, startPoint x: 261, startPoint y: 101, endPoint x: 131, endPoint y: 102, distance: 130.0
click at [131, 102] on div "Home / Workers / Victor Barros / Options Victor Barros victor.manoel8@hotmail.c…" at bounding box center [650, 198] width 1055 height 318
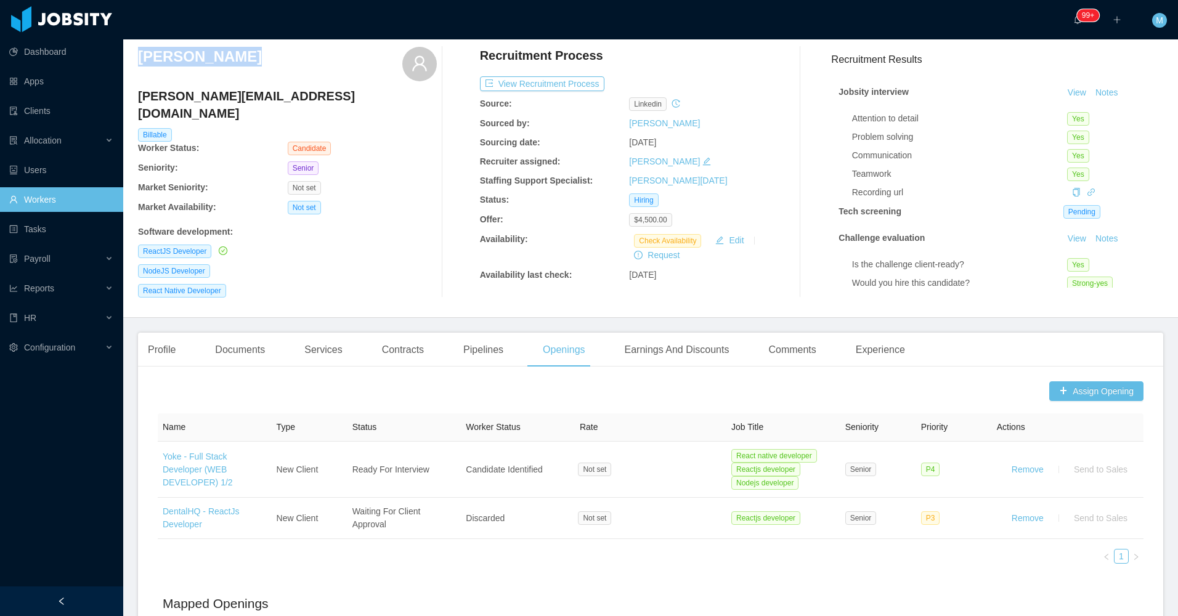
scroll to position [62, 0]
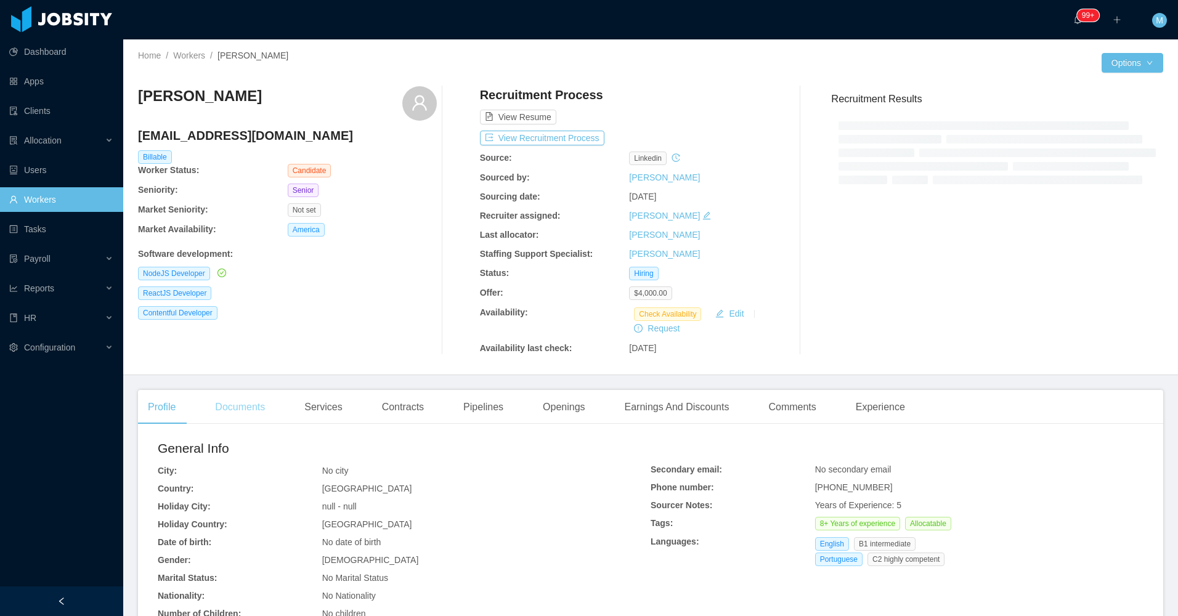
click at [237, 420] on div "Documents" at bounding box center [240, 407] width 70 height 35
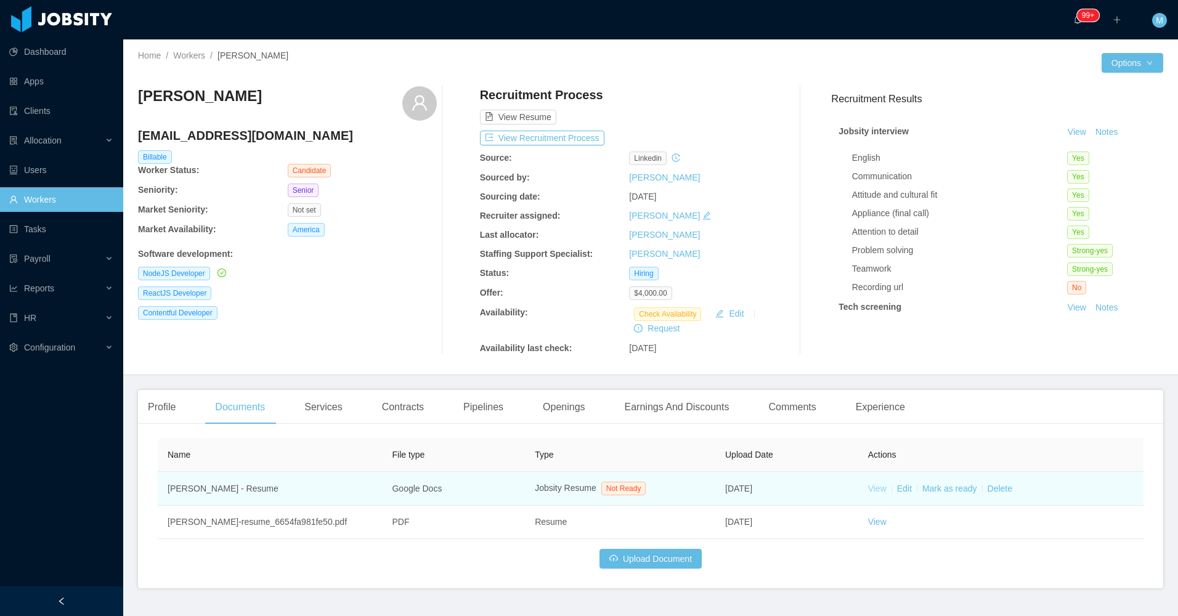
click at [875, 492] on link "View" at bounding box center [877, 489] width 18 height 10
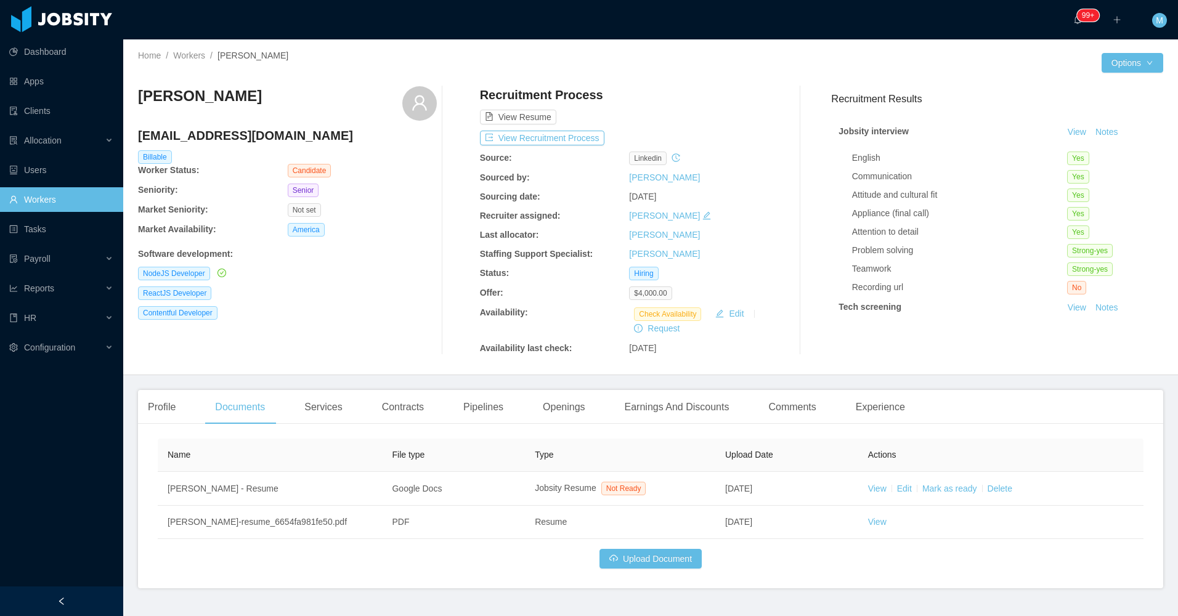
drag, startPoint x: 550, startPoint y: 402, endPoint x: 493, endPoint y: 351, distance: 76.8
click at [551, 403] on div "Openings" at bounding box center [564, 407] width 62 height 35
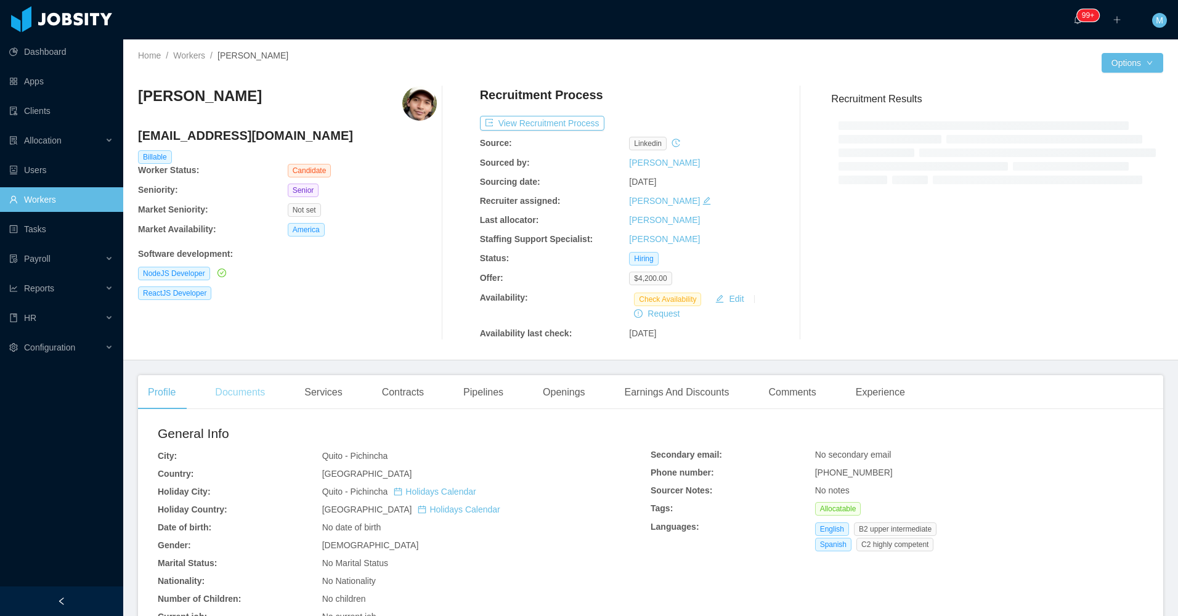
click at [234, 391] on div "Documents" at bounding box center [240, 392] width 70 height 35
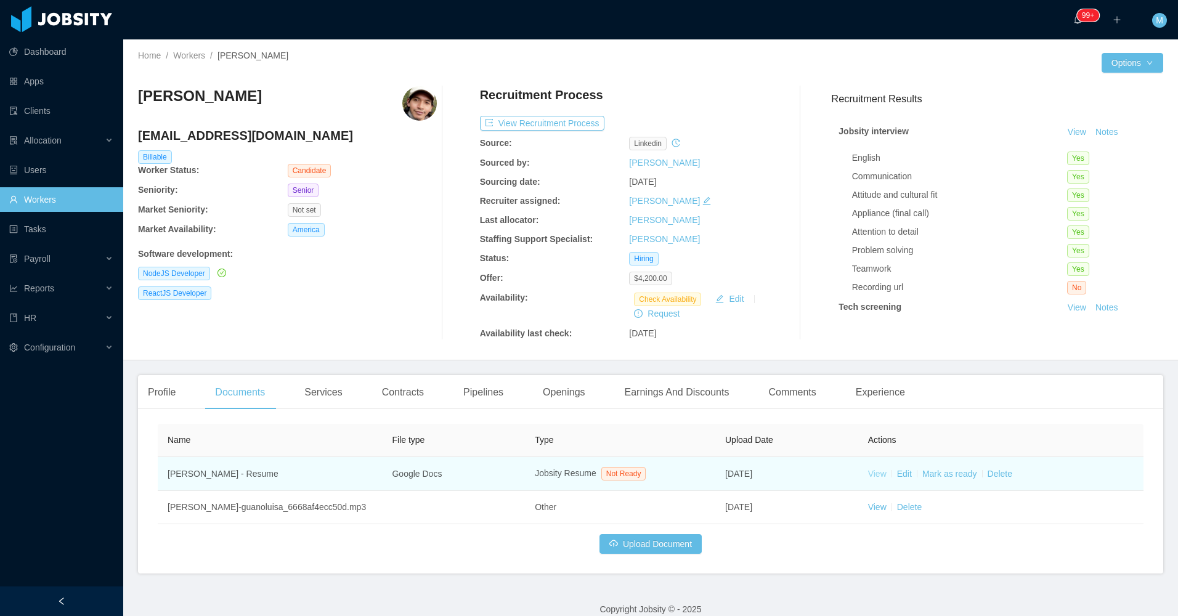
click at [878, 472] on link "View" at bounding box center [877, 474] width 18 height 10
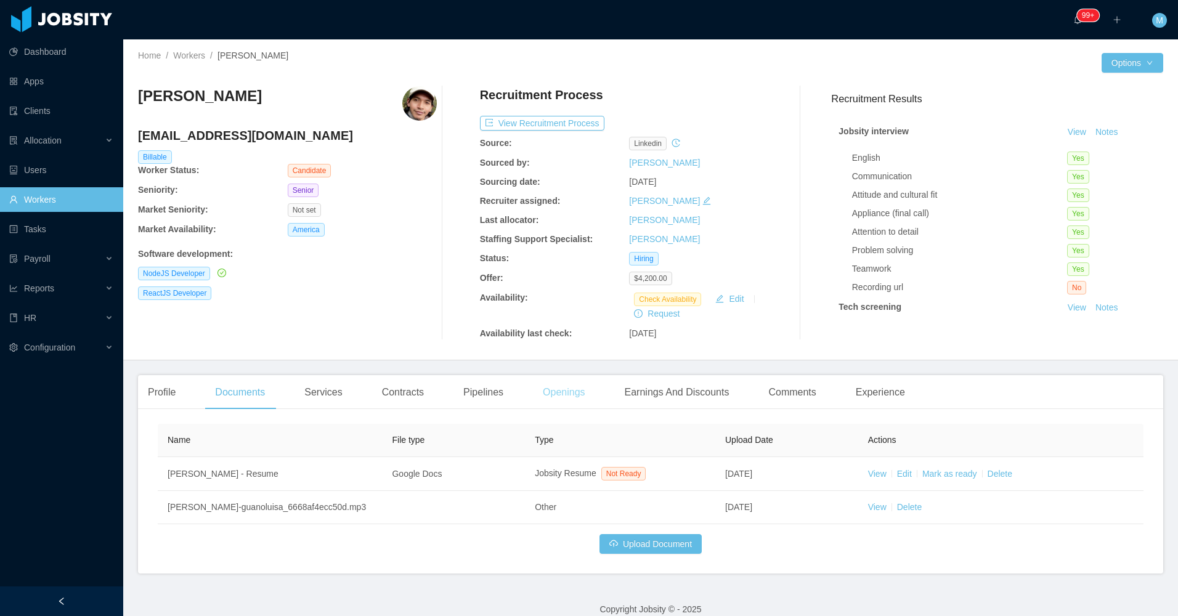
click at [551, 392] on div "Openings" at bounding box center [564, 392] width 62 height 35
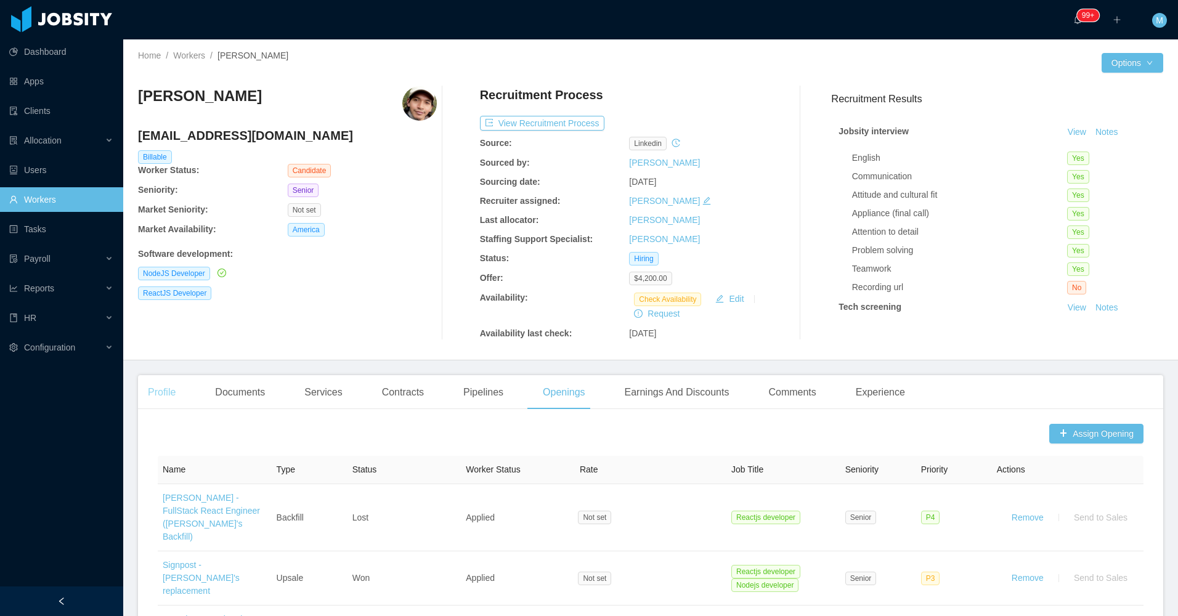
click at [179, 395] on div "Profile" at bounding box center [161, 392] width 47 height 35
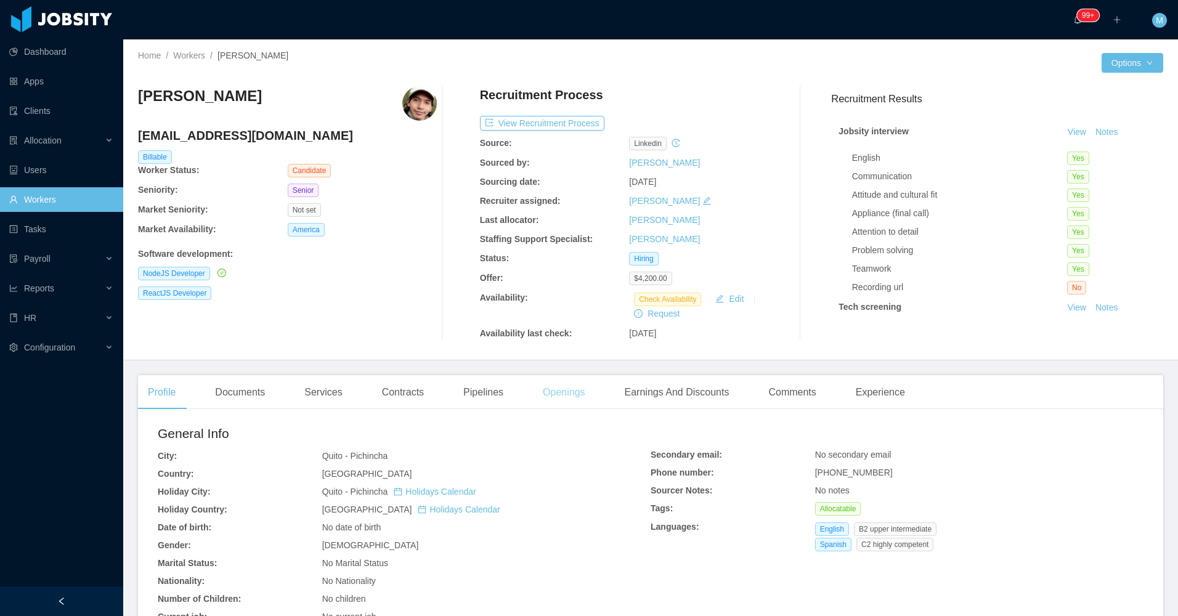
click at [540, 393] on div "Openings" at bounding box center [564, 392] width 62 height 35
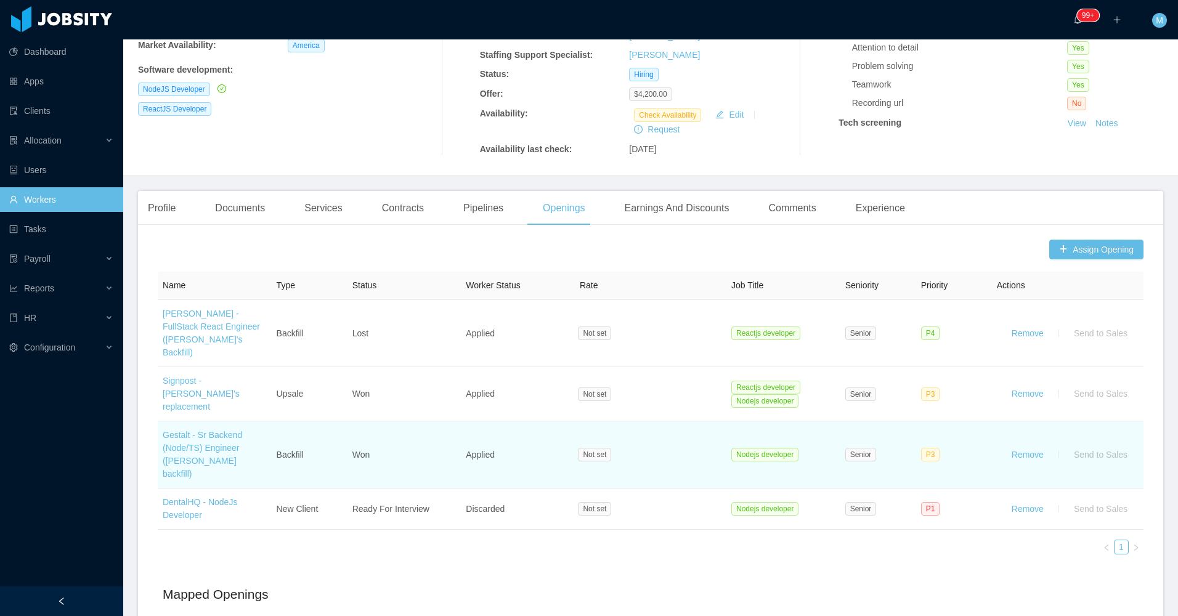
scroll to position [246, 0]
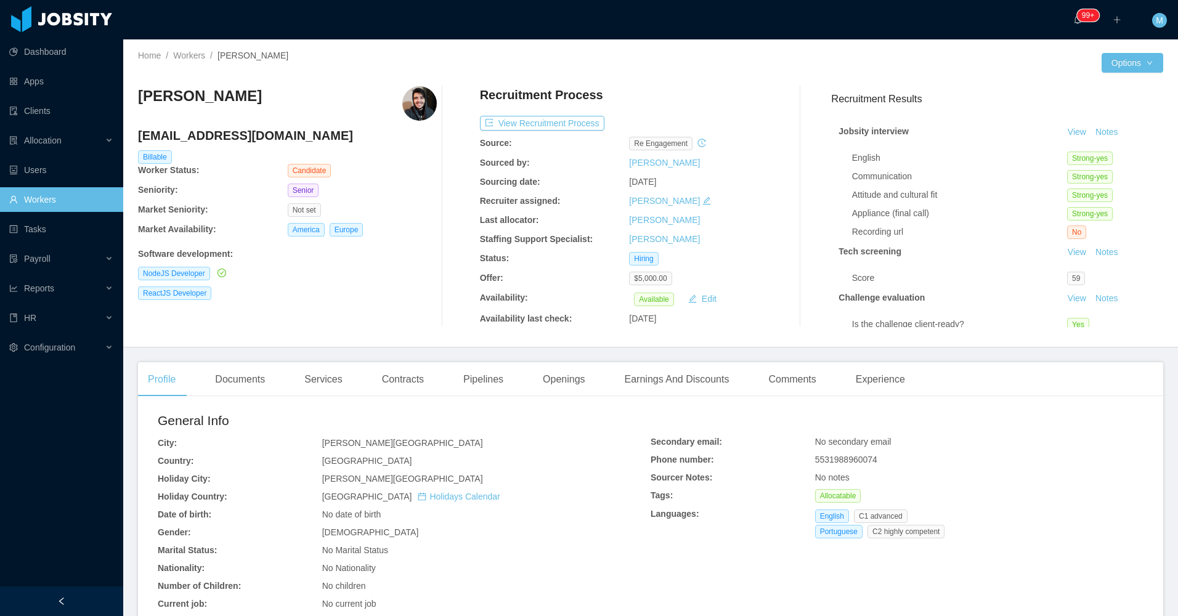
click at [204, 393] on div "Profile Documents Services Contracts Pipelines Openings Earnings And Discounts …" at bounding box center [526, 379] width 777 height 35
click at [223, 381] on div "Documents" at bounding box center [240, 379] width 70 height 35
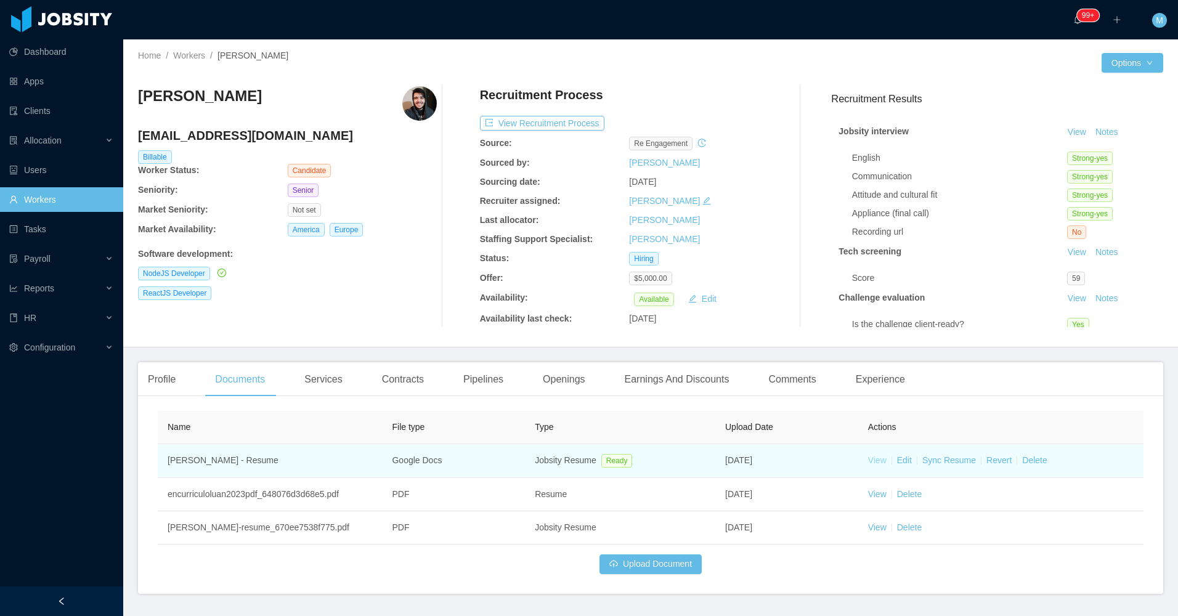
click at [873, 463] on link "View" at bounding box center [877, 460] width 18 height 10
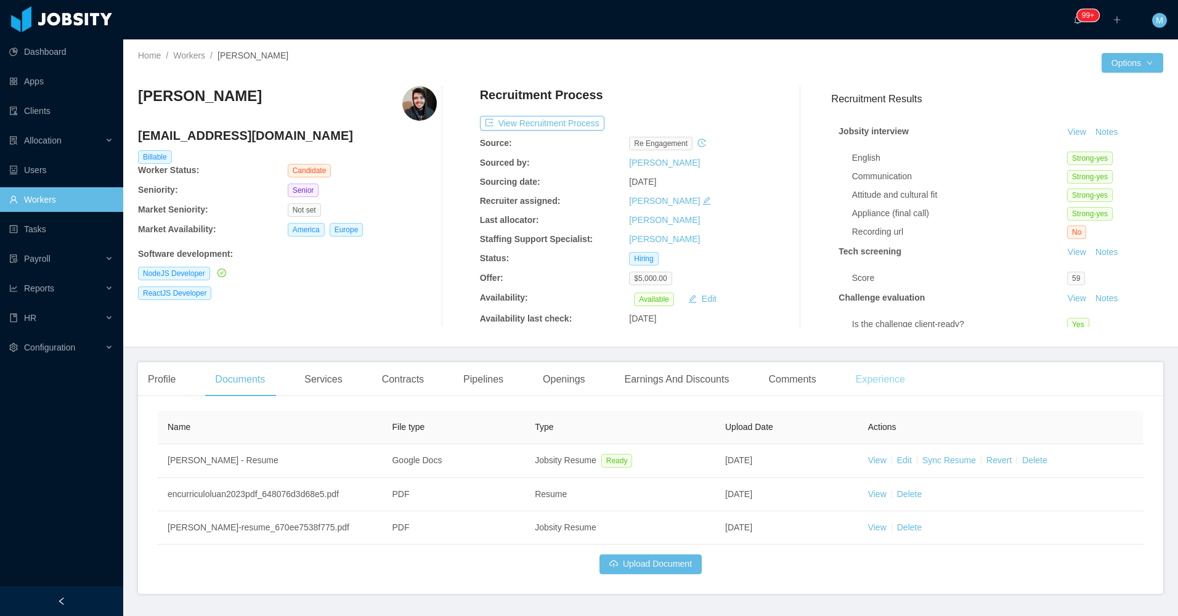
drag, startPoint x: 880, startPoint y: 379, endPoint x: 853, endPoint y: 364, distance: 31.2
click at [880, 379] on div "Experience" at bounding box center [880, 379] width 69 height 35
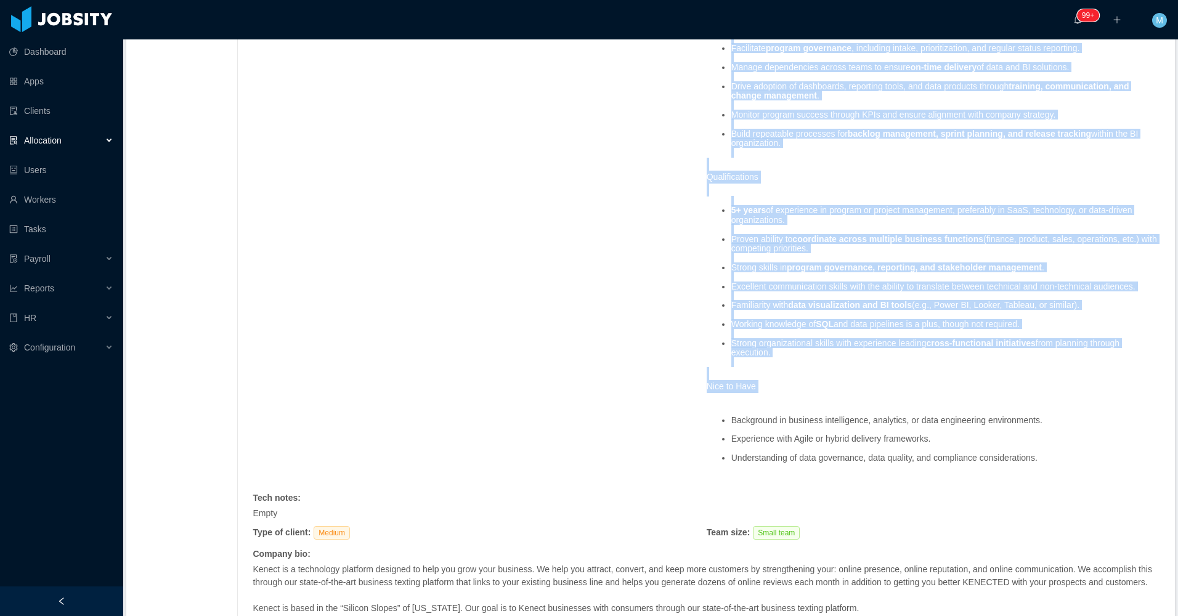
scroll to position [431, 0]
drag, startPoint x: 690, startPoint y: 184, endPoint x: 1120, endPoint y: 331, distance: 454.8
click at [1120, 331] on div "Requested at : [DATE] Initial info : Program Manager – Data & Business Intellig…" at bounding box center [707, 340] width 908 height 1083
copy span "Lo ips dolorsi a Consect Adipisc el sedd eiusm-temporinci utlabore, etdolorem, …"
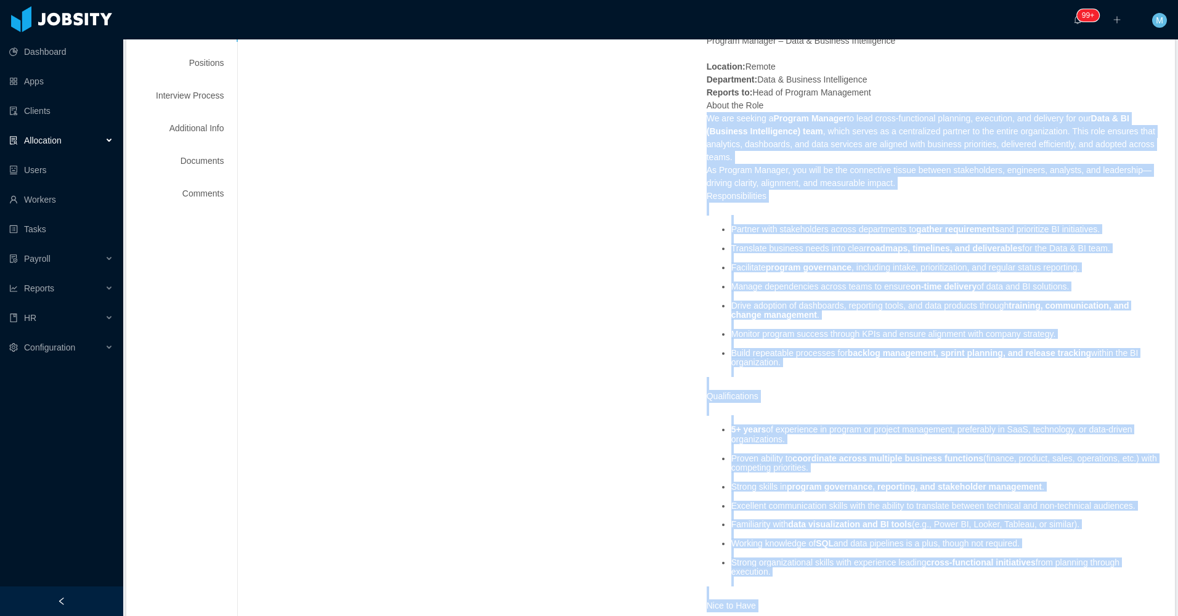
scroll to position [185, 0]
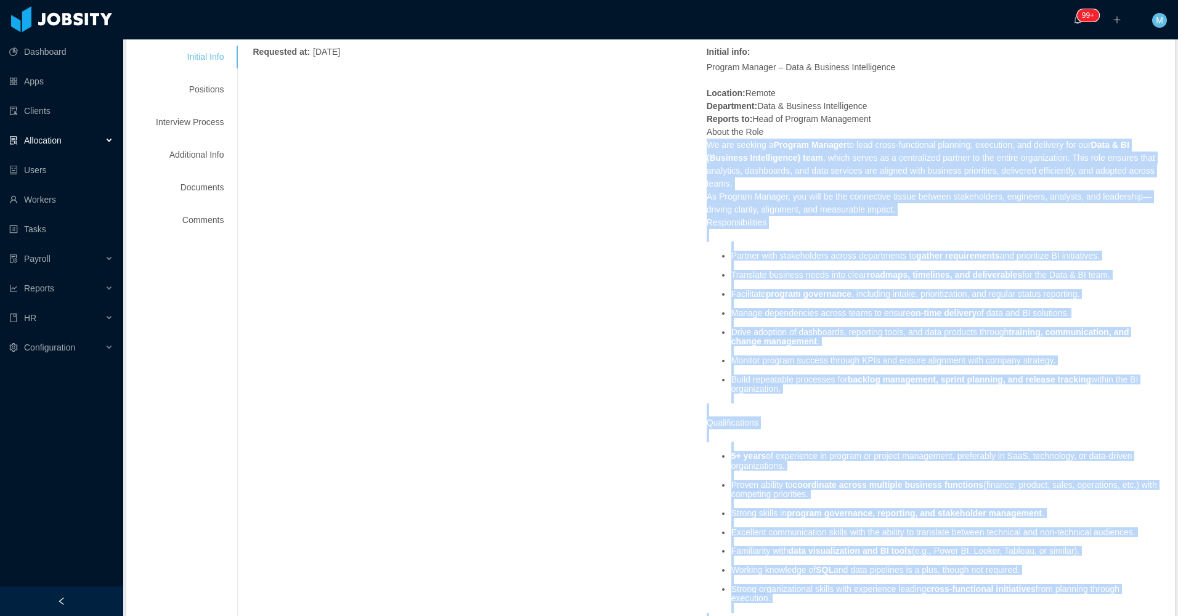
click at [811, 452] on li "5+ years of experience in program or project management, preferably in SaaS, te…" at bounding box center [945, 461] width 429 height 19
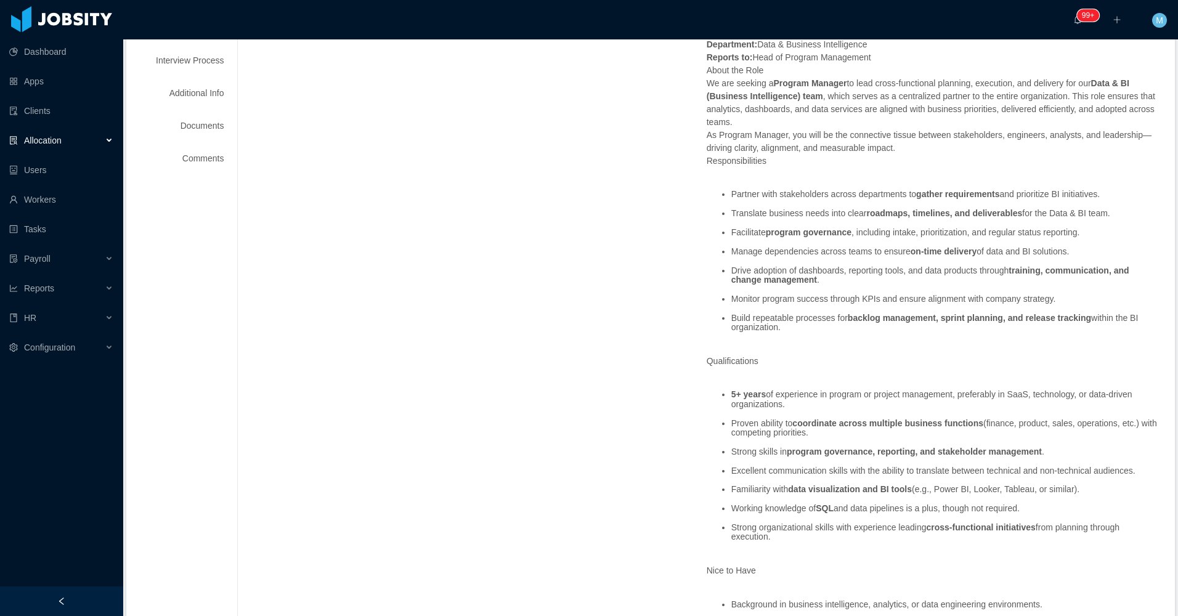
scroll to position [308, 0]
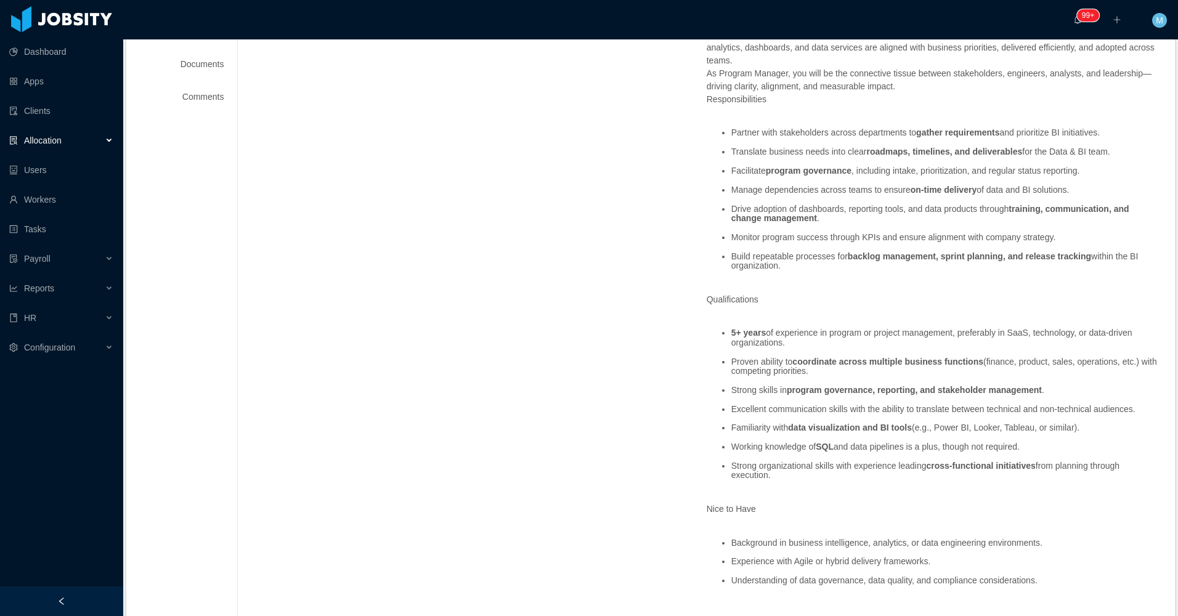
drag, startPoint x: 726, startPoint y: 397, endPoint x: 1115, endPoint y: 425, distance: 389.2
click at [1115, 425] on ul "5+ years of experience in program or project management, preferably in SaaS, te…" at bounding box center [933, 404] width 453 height 171
click at [843, 467] on div "Program Manager – Data & Business Intelligence Location: Remote Department: Dat…" at bounding box center [933, 273] width 453 height 670
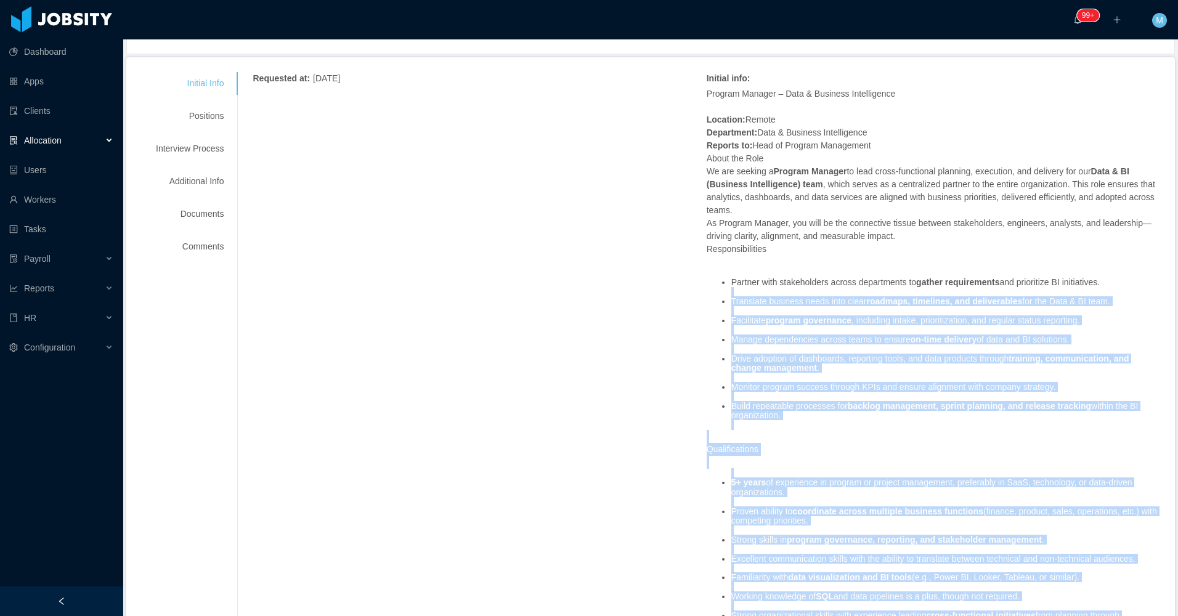
scroll to position [123, 0]
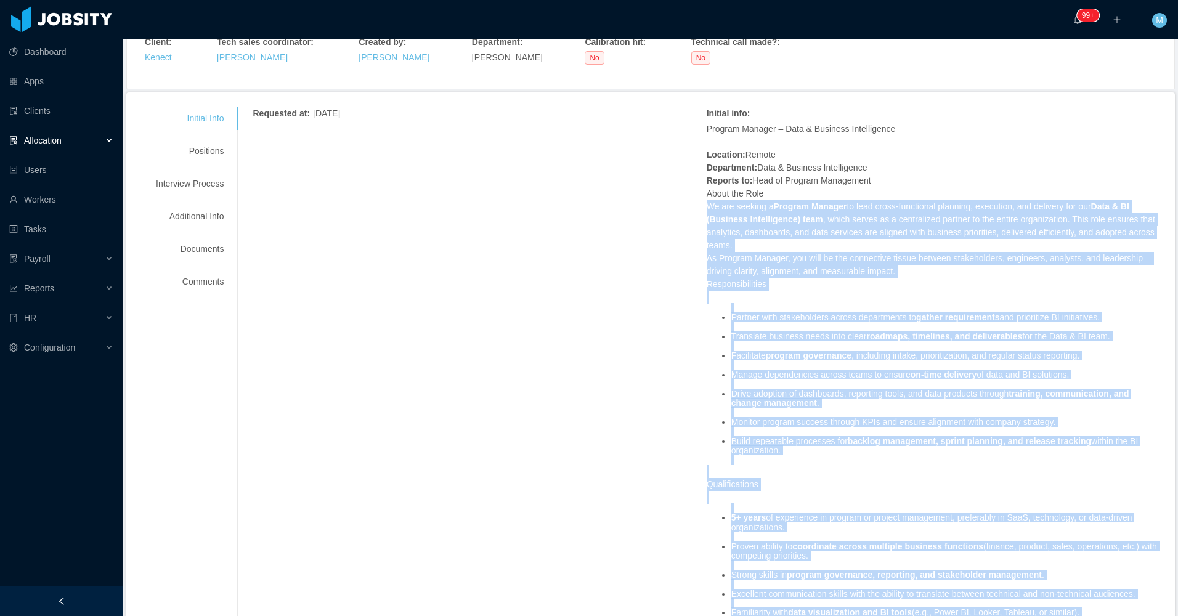
drag, startPoint x: 816, startPoint y: 456, endPoint x: 686, endPoint y: 184, distance: 301.8
copy span "We are seeking a Program Manager to lead cross-functional planning, execution, …"
click at [786, 313] on li "Partner with stakeholders across departments to gather requirements and priorit…" at bounding box center [945, 317] width 429 height 9
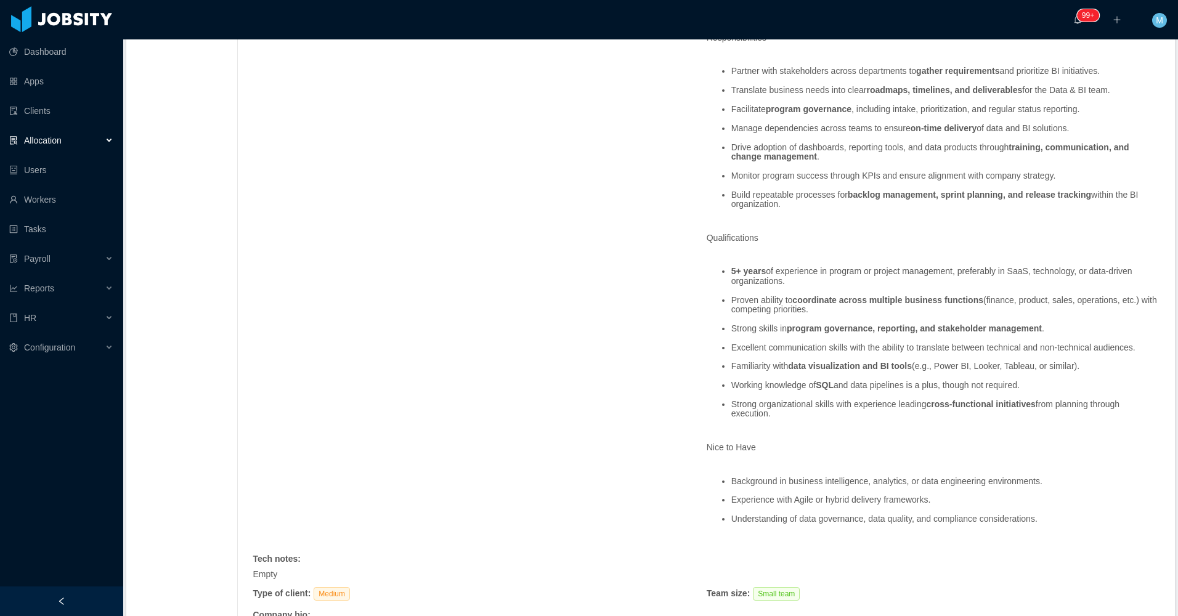
scroll to position [431, 0]
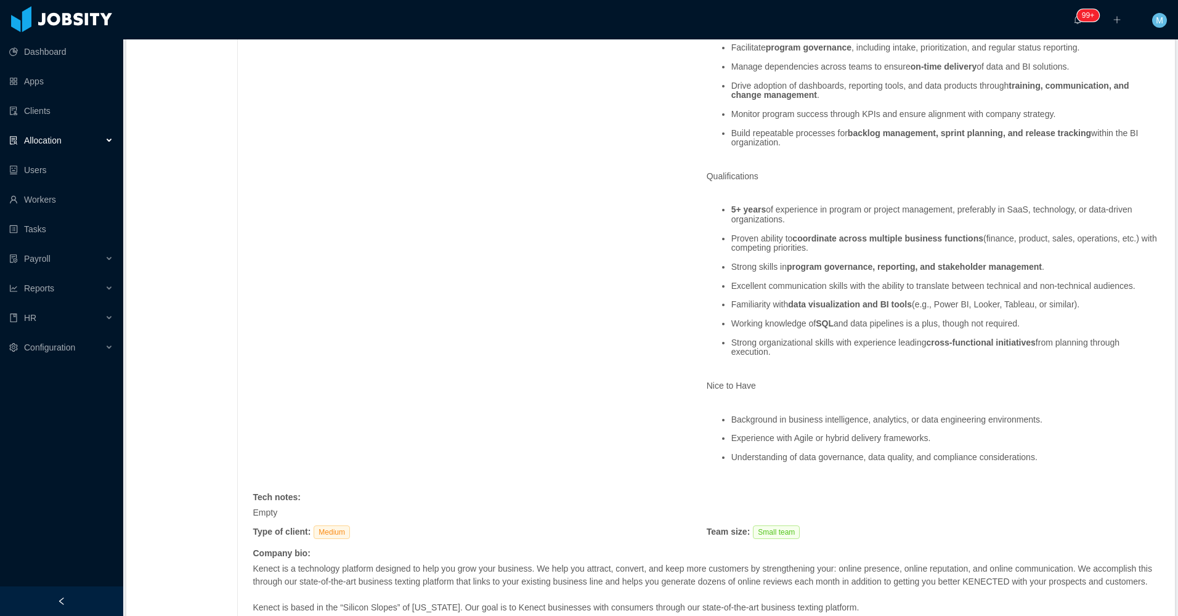
drag, startPoint x: 1020, startPoint y: 300, endPoint x: 807, endPoint y: 299, distance: 213.2
click at [807, 319] on li "Working knowledge of SQL and data pipelines is a plus, though not required." at bounding box center [945, 323] width 429 height 9
click at [730, 196] on ul "5+ years of experience in program or project management, preferably in SaaS, te…" at bounding box center [933, 281] width 453 height 171
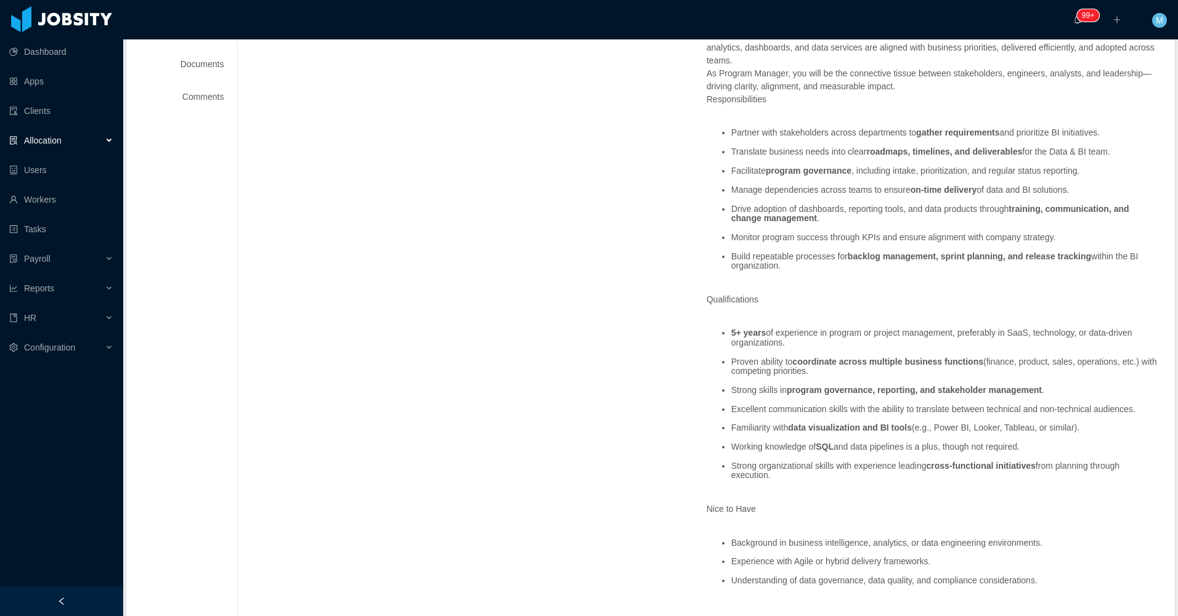
click at [710, 119] on ul "Partner with stakeholders across departments to gather requirements and priorit…" at bounding box center [933, 199] width 453 height 161
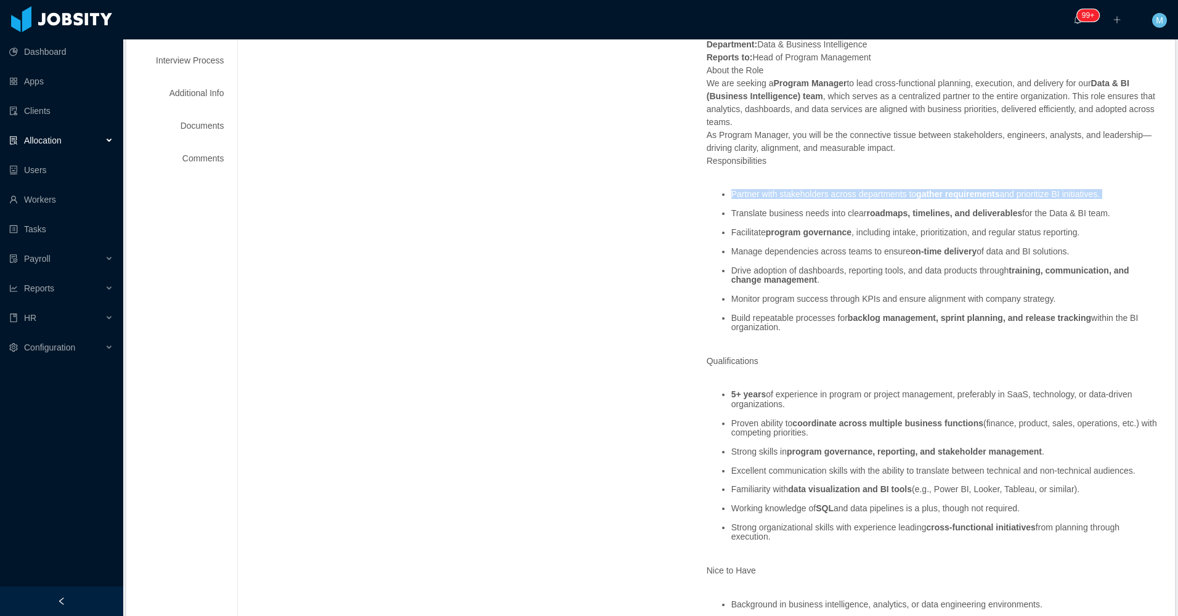
scroll to position [185, 0]
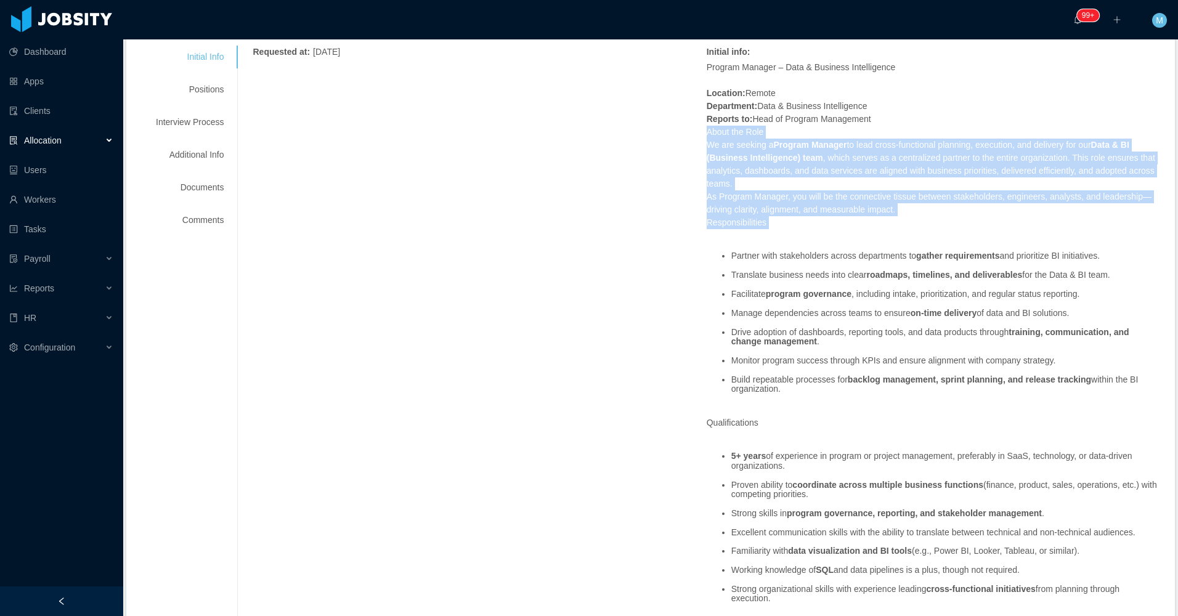
drag, startPoint x: 699, startPoint y: 108, endPoint x: 791, endPoint y: 214, distance: 140.3
click at [791, 214] on div "Requested at : September 5, 2025 Initial info : Program Manager – Data & Busine…" at bounding box center [707, 587] width 908 height 1083
drag, startPoint x: 791, startPoint y: 214, endPoint x: 664, endPoint y: 148, distance: 143.3
click at [660, 152] on div "Requested at : September 5, 2025 Initial info : Program Manager – Data & Busine…" at bounding box center [707, 587] width 908 height 1083
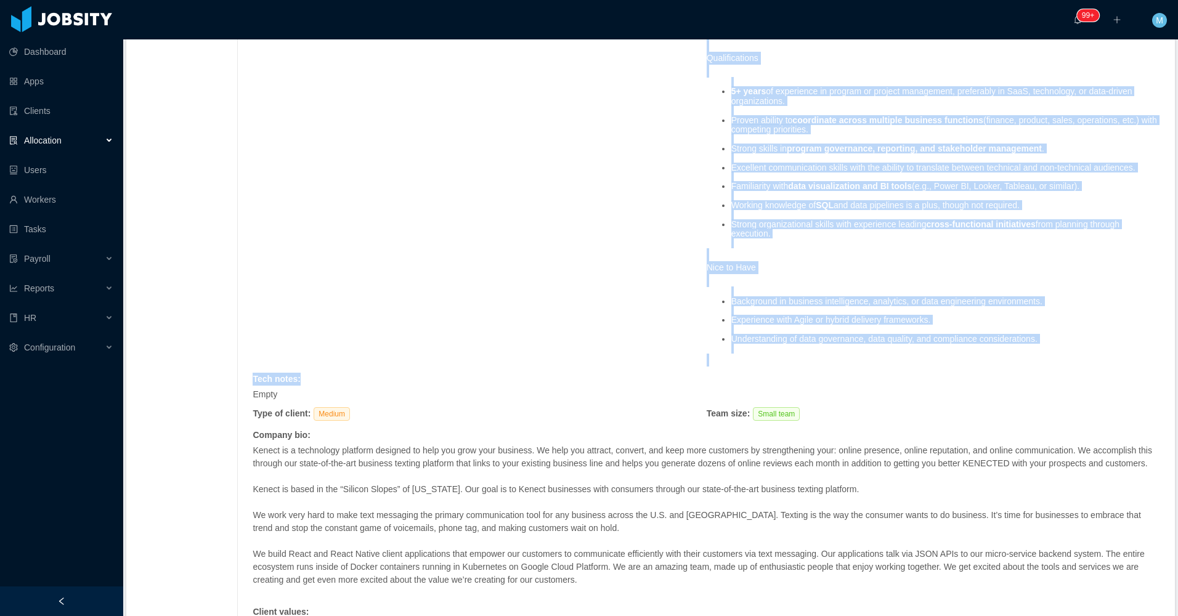
scroll to position [616, 0]
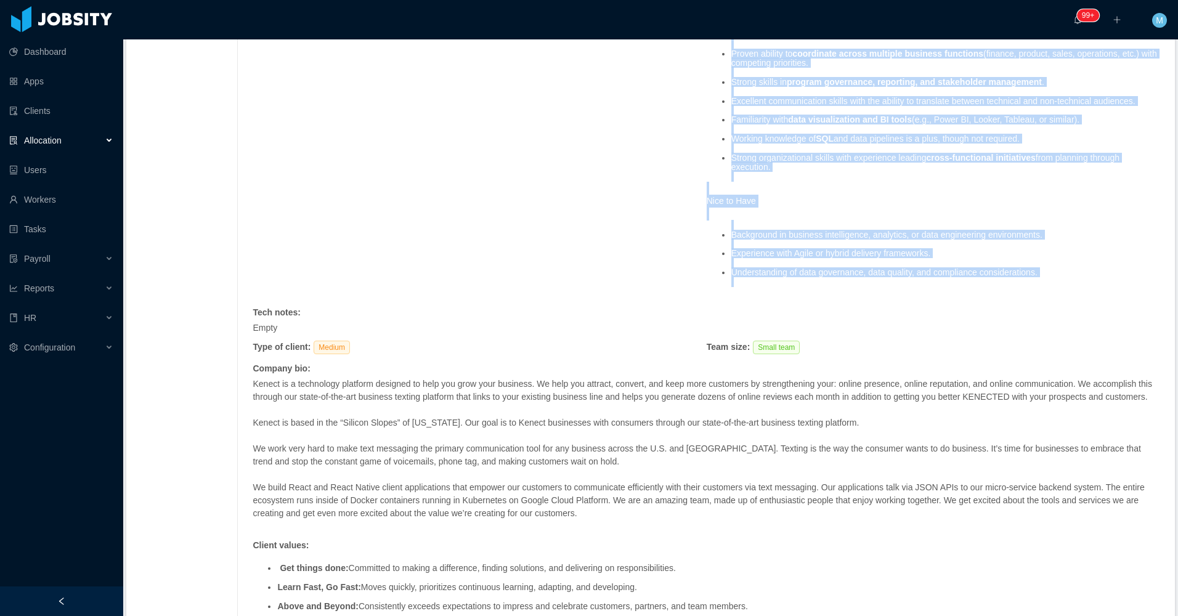
drag, startPoint x: 685, startPoint y: 65, endPoint x: 1068, endPoint y: 266, distance: 432.7
click at [1068, 266] on div "Requested at : September 5, 2025 Initial info : Program Manager – Data & Busine…" at bounding box center [707, 155] width 908 height 1083
copy span "Location: Remote Department: Data & Business Intelligence Reports to: Head of P…"
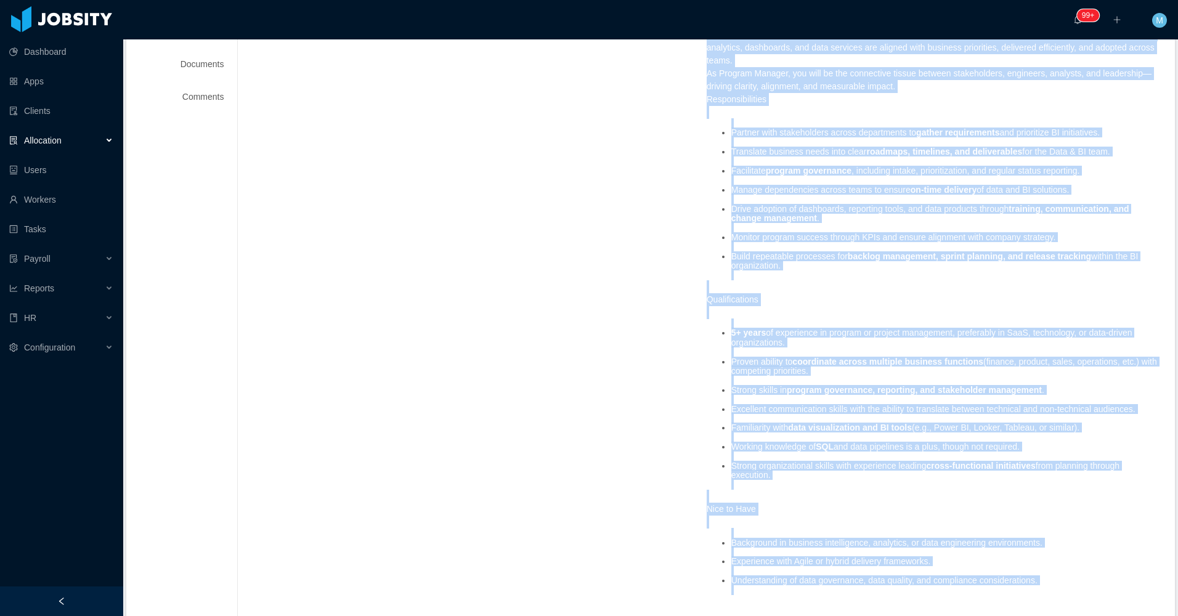
scroll to position [0, 0]
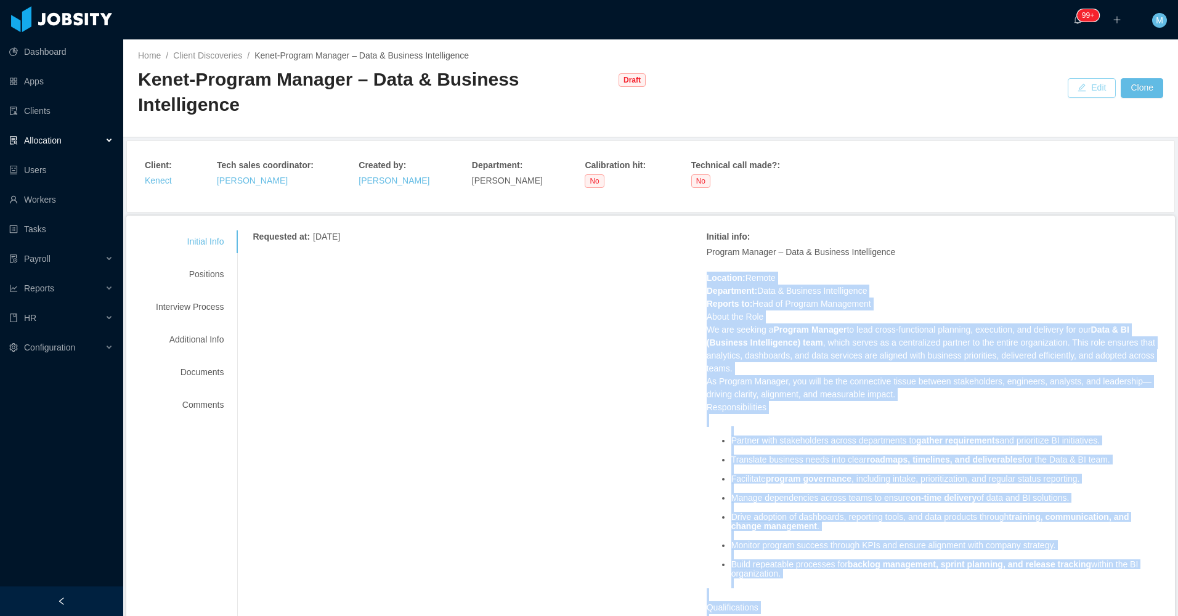
click at [1086, 78] on button "Edit" at bounding box center [1092, 88] width 48 height 20
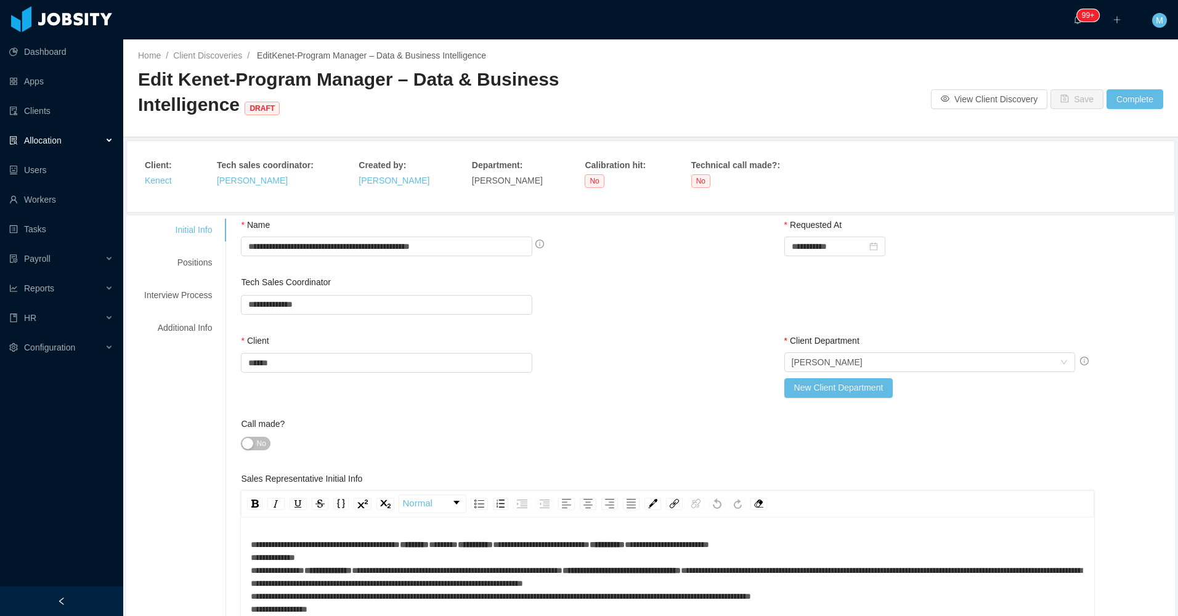
click at [261, 440] on span "No" at bounding box center [260, 443] width 9 height 12
click at [206, 258] on div "Positions" at bounding box center [177, 262] width 97 height 23
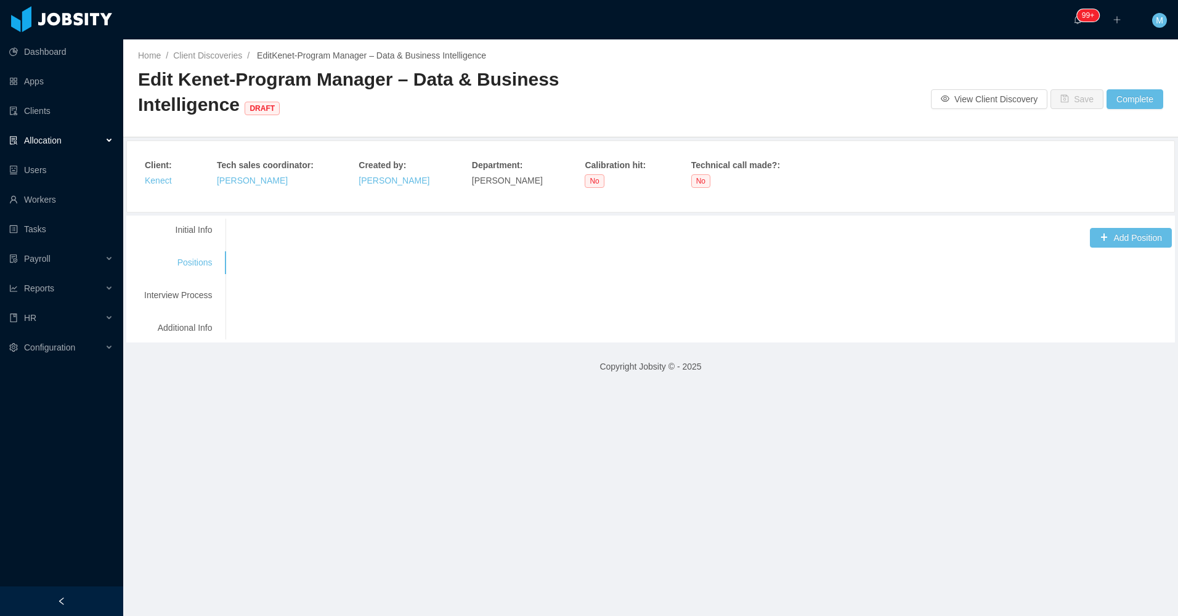
drag, startPoint x: 179, startPoint y: 226, endPoint x: 325, endPoint y: 205, distance: 148.0
click at [179, 227] on div "Initial Info" at bounding box center [177, 230] width 97 height 23
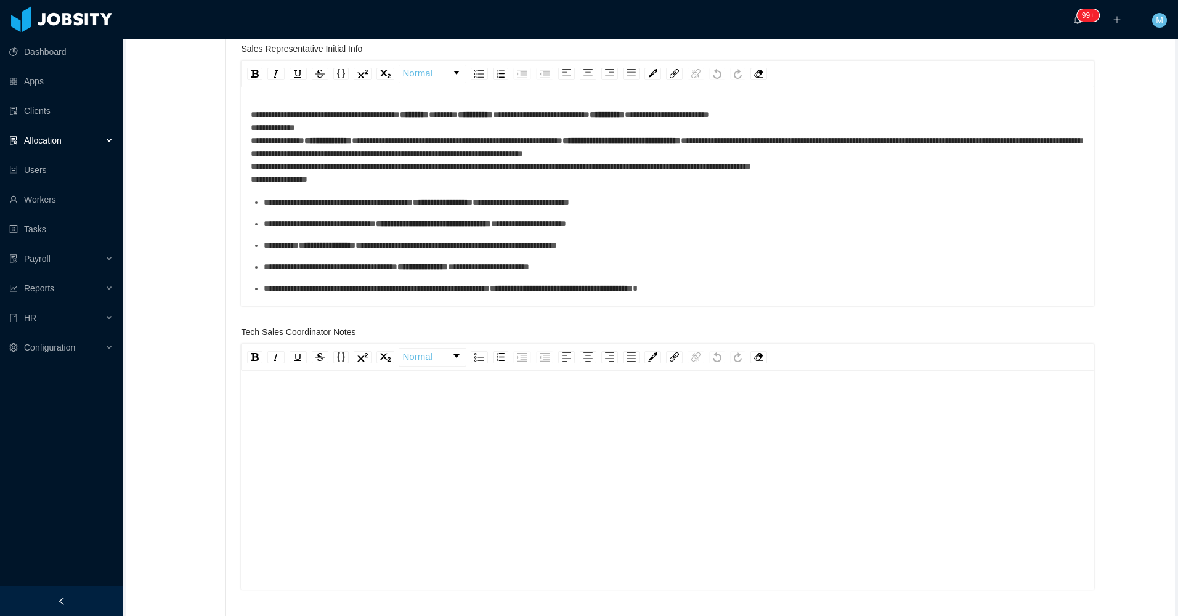
scroll to position [555, 0]
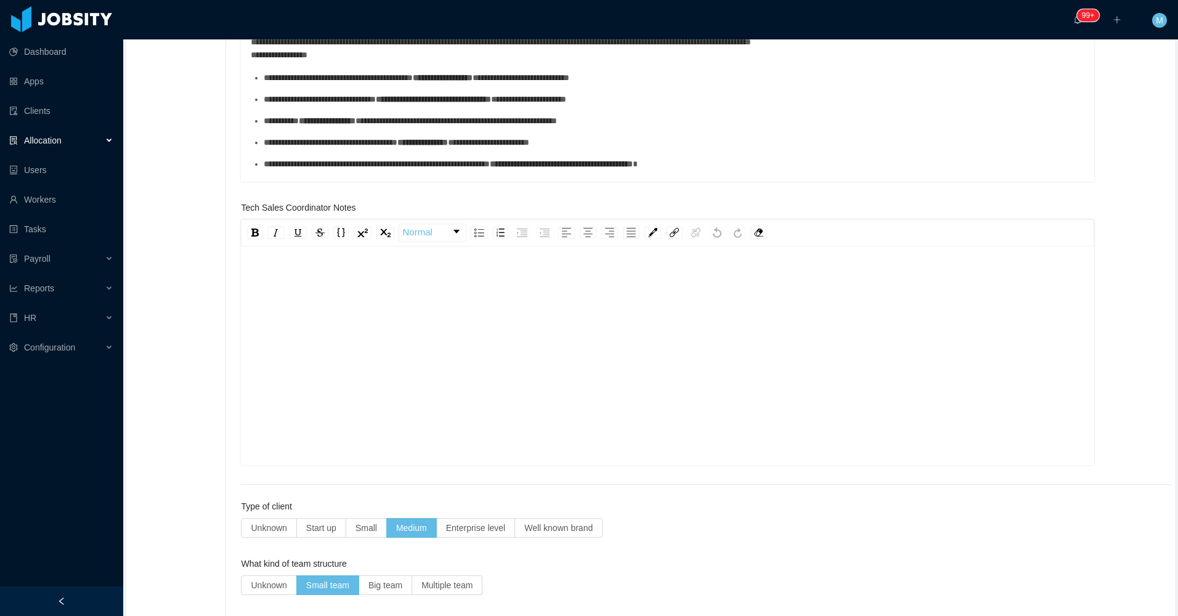
click at [328, 292] on div "rdw-editor" at bounding box center [668, 375] width 834 height 216
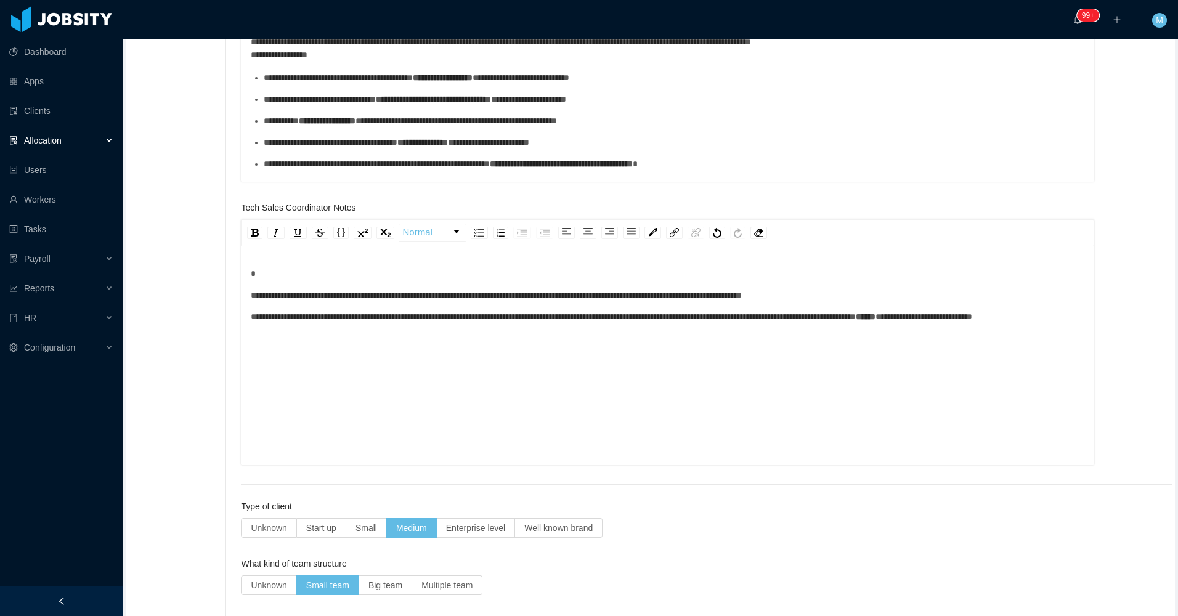
drag, startPoint x: 269, startPoint y: 314, endPoint x: 280, endPoint y: 293, distance: 24.0
click at [270, 308] on div "**********" at bounding box center [668, 295] width 834 height 56
click at [286, 291] on span "**********" at bounding box center [496, 295] width 491 height 9
click at [246, 303] on div "**********" at bounding box center [667, 358] width 853 height 216
click at [255, 291] on span "**********" at bounding box center [496, 295] width 491 height 9
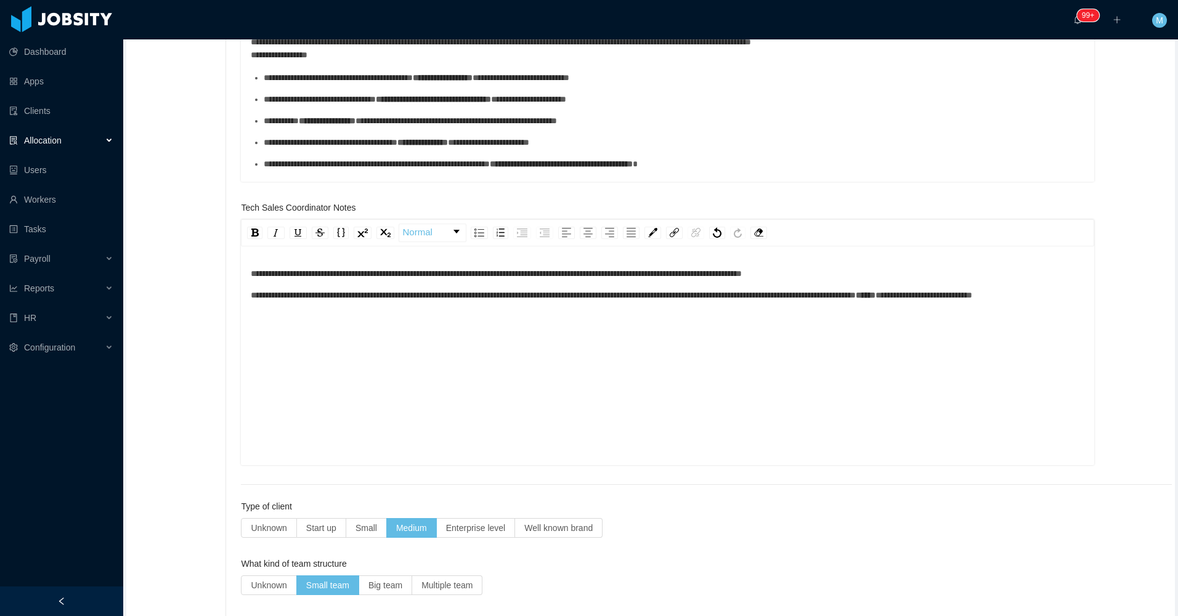
scroll to position [62, 0]
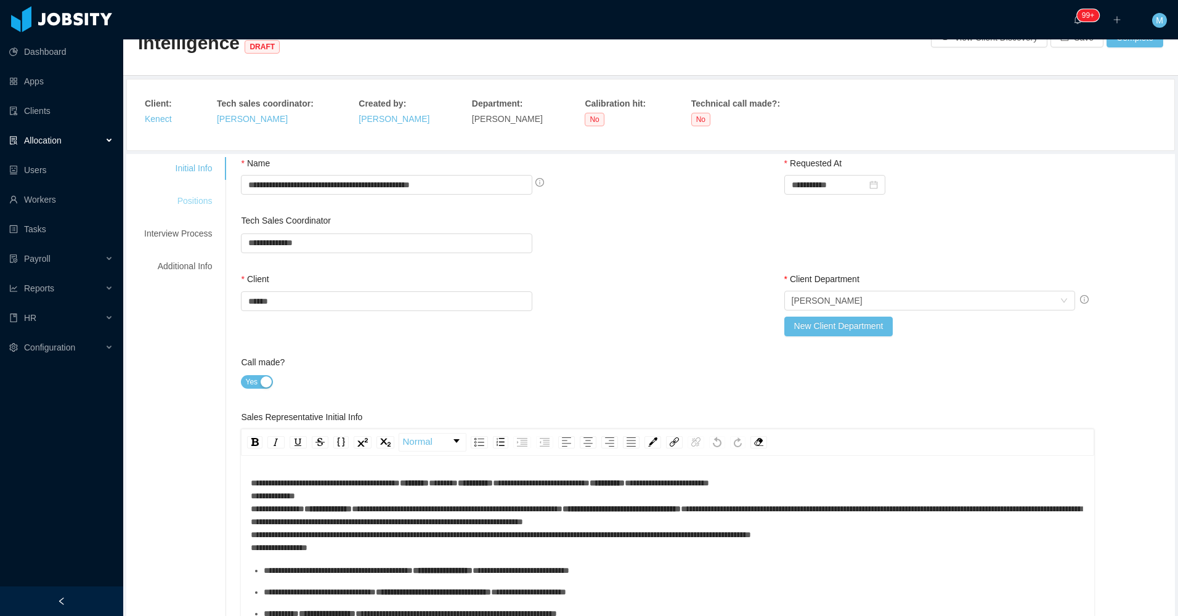
click at [205, 199] on div "Positions" at bounding box center [177, 201] width 97 height 23
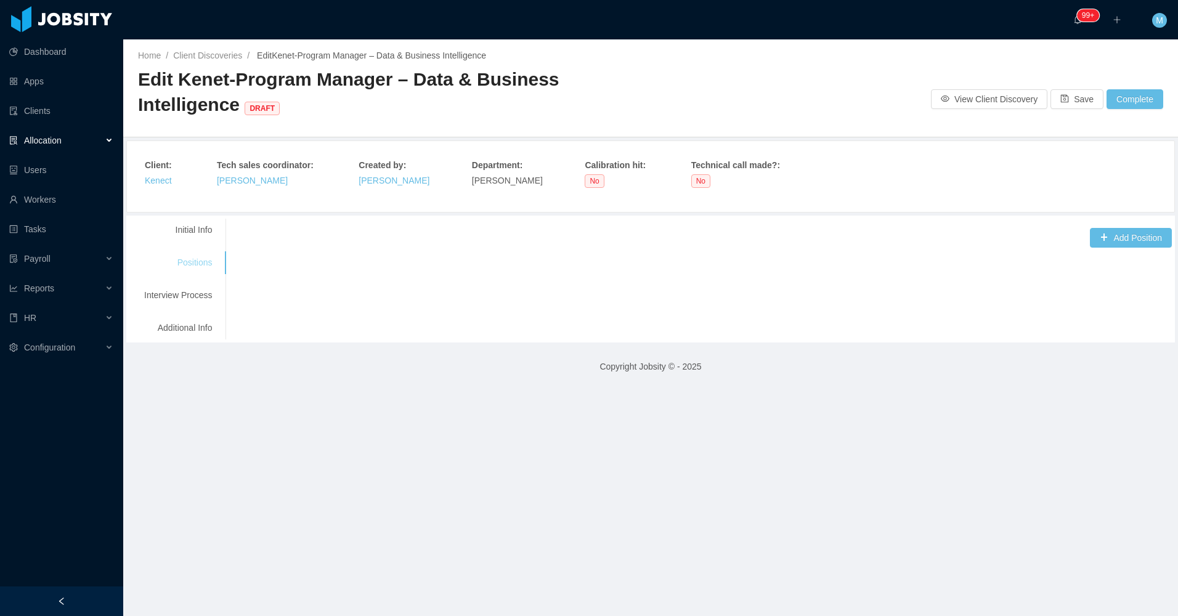
scroll to position [0, 0]
click at [1108, 240] on button "Add Position" at bounding box center [1131, 238] width 82 height 20
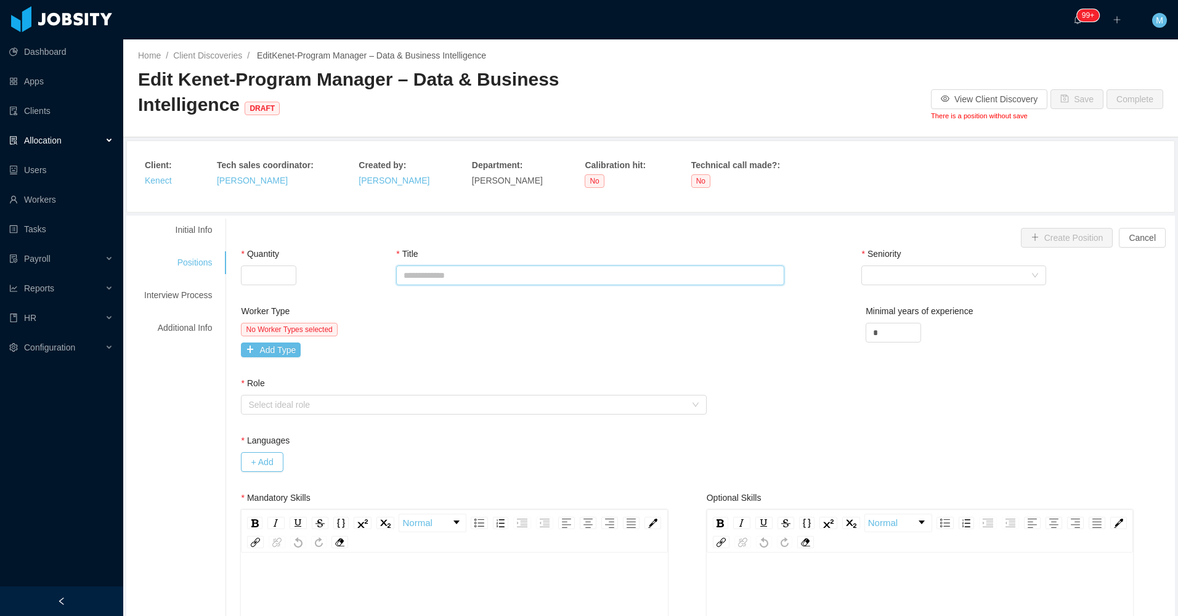
click at [426, 276] on input "Title" at bounding box center [590, 276] width 388 height 20
paste input "**********"
type input "**********"
click at [249, 278] on input "Quantity" at bounding box center [269, 275] width 54 height 18
type input "*"
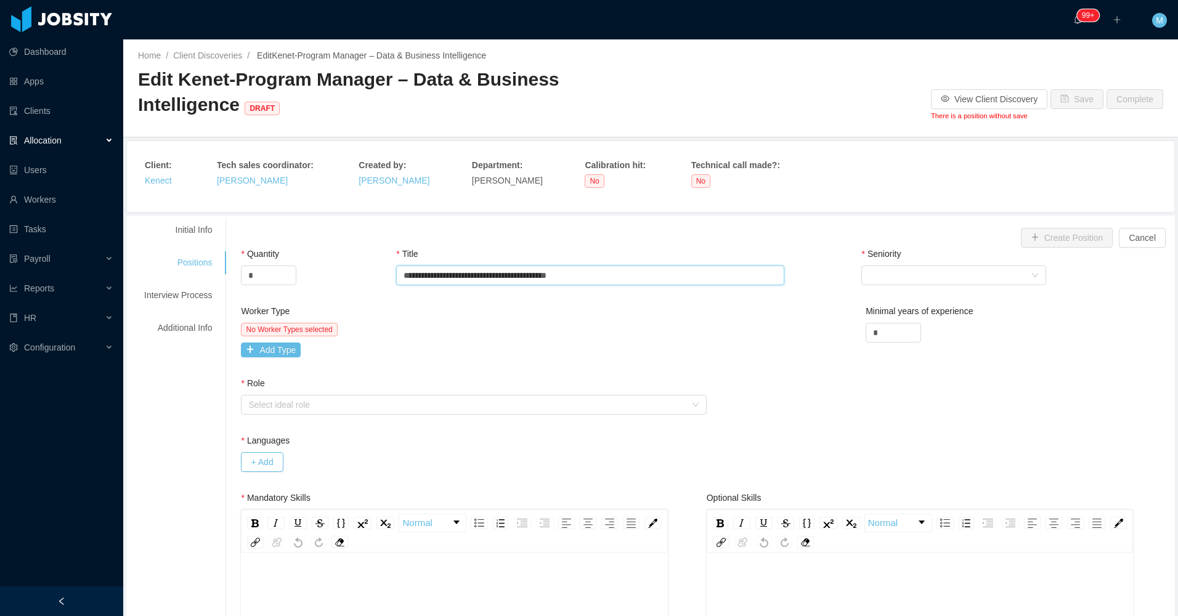
click at [629, 274] on input "**********" at bounding box center [590, 276] width 388 height 20
click at [476, 283] on input "**********" at bounding box center [590, 276] width 388 height 20
type input "**********"
click at [868, 266] on div "Seniority Select Seniority" at bounding box center [977, 269] width 233 height 43
drag, startPoint x: 868, startPoint y: 266, endPoint x: 879, endPoint y: 278, distance: 16.1
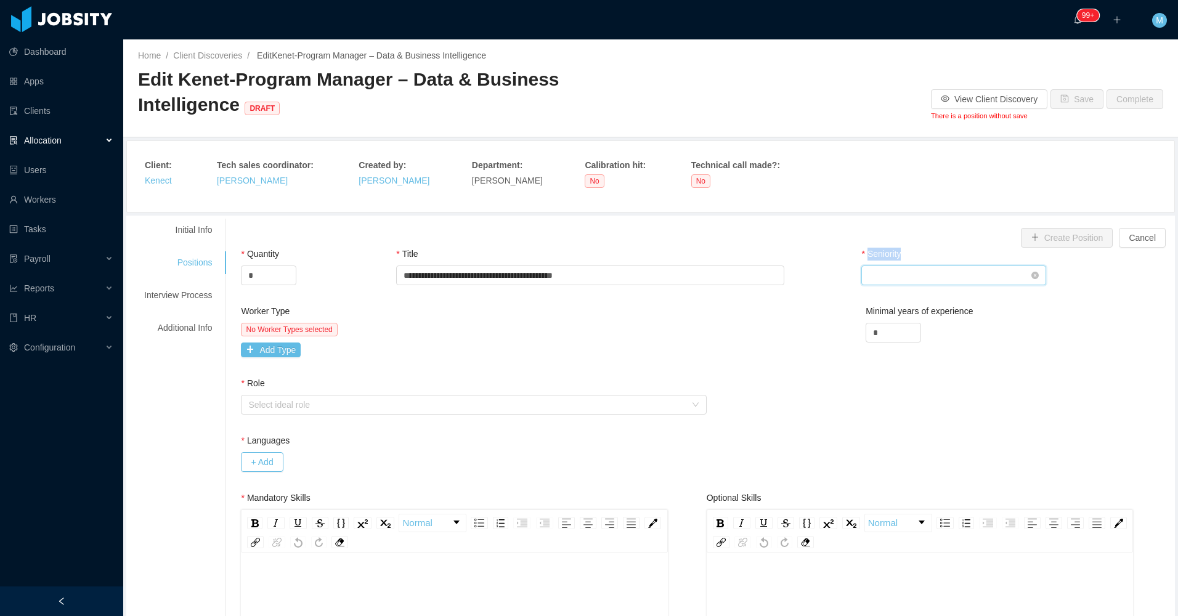
click at [879, 278] on div "Select Seniority" at bounding box center [950, 275] width 162 height 18
click at [888, 379] on li "Senior" at bounding box center [947, 379] width 185 height 20
drag, startPoint x: 881, startPoint y: 331, endPoint x: 834, endPoint y: 332, distance: 46.8
click at [834, 334] on div "Worker Type No Worker Types selected Add Type Minimal years of experience *" at bounding box center [706, 341] width 937 height 72
drag, startPoint x: 880, startPoint y: 333, endPoint x: 852, endPoint y: 334, distance: 29.0
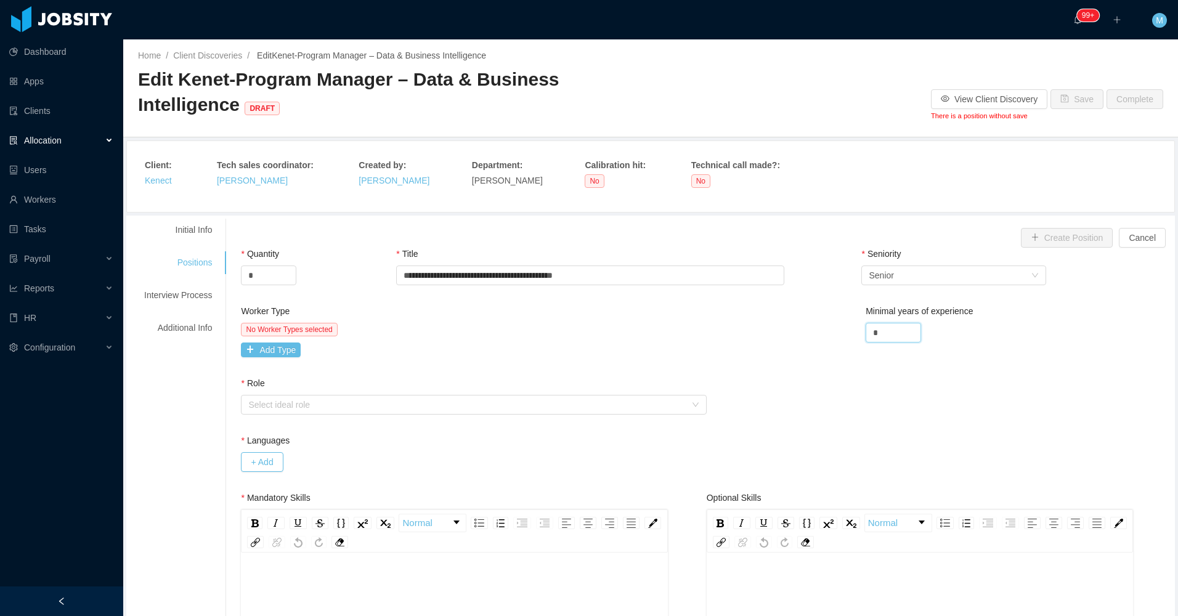
click at [852, 334] on div "Worker Type No Worker Types selected Add Type Minimal years of experience *" at bounding box center [706, 341] width 937 height 72
type input "*"
click at [289, 352] on button "Add Type" at bounding box center [271, 350] width 60 height 15
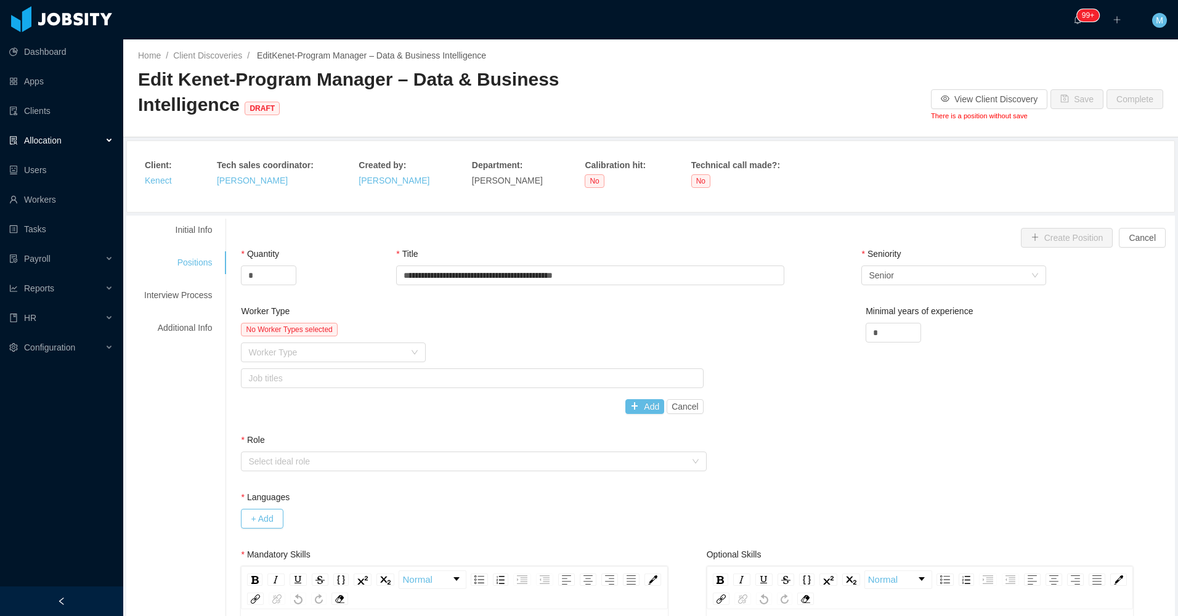
click at [293, 349] on div "Worker Type" at bounding box center [326, 352] width 156 height 12
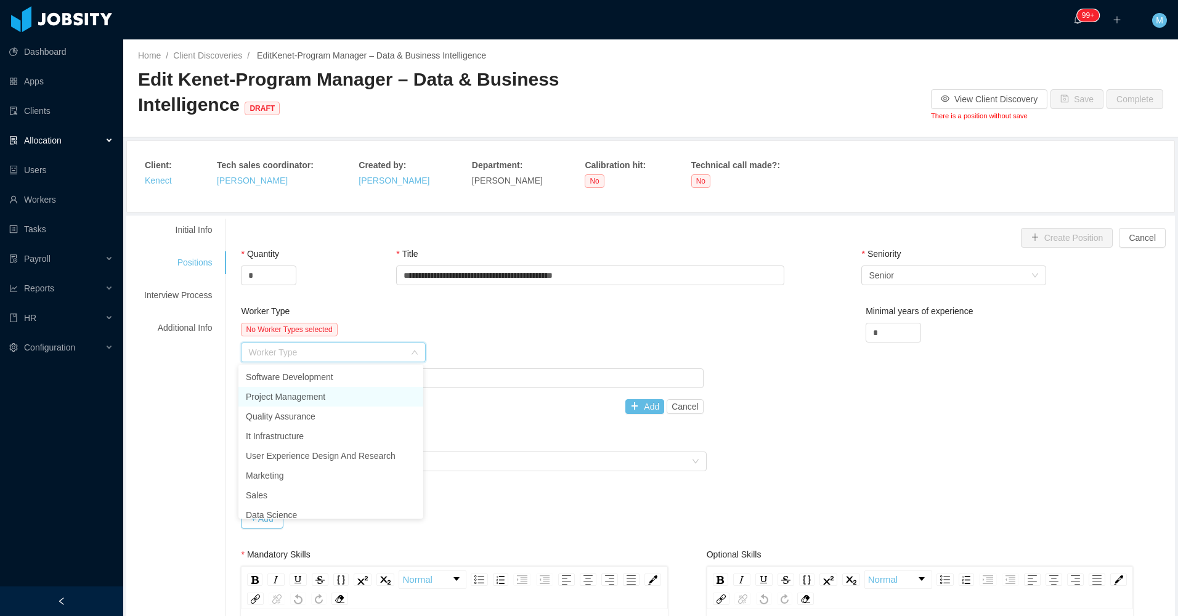
click at [309, 394] on li "Project Management" at bounding box center [330, 397] width 185 height 20
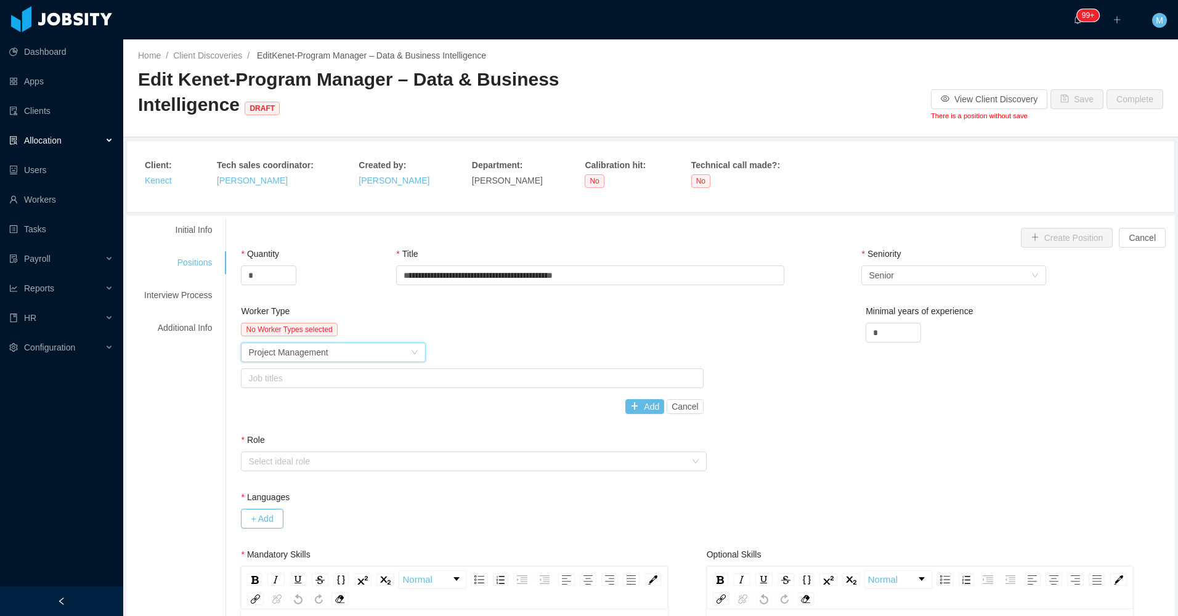
click at [492, 325] on div "Worker Type No Worker Types selected Worker Type Project Management Job titles …" at bounding box center [472, 362] width 462 height 114
drag, startPoint x: 491, startPoint y: 325, endPoint x: 418, endPoint y: 382, distance: 92.2
click at [419, 382] on div "Job titles" at bounding box center [469, 378] width 442 height 12
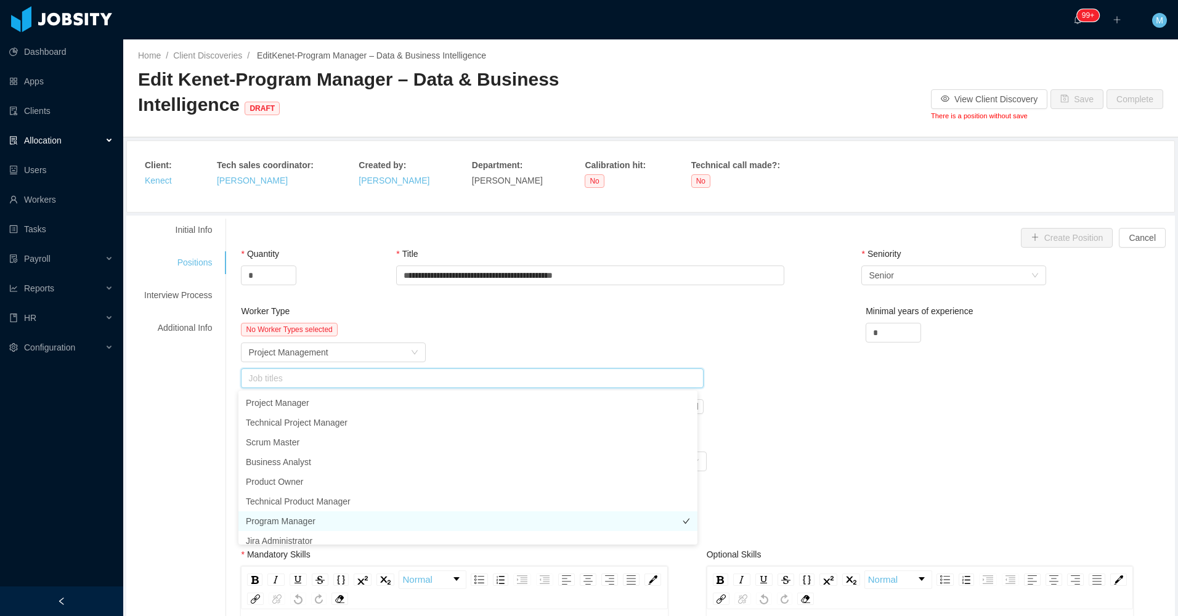
click at [307, 520] on li "Program Manager" at bounding box center [467, 521] width 459 height 20
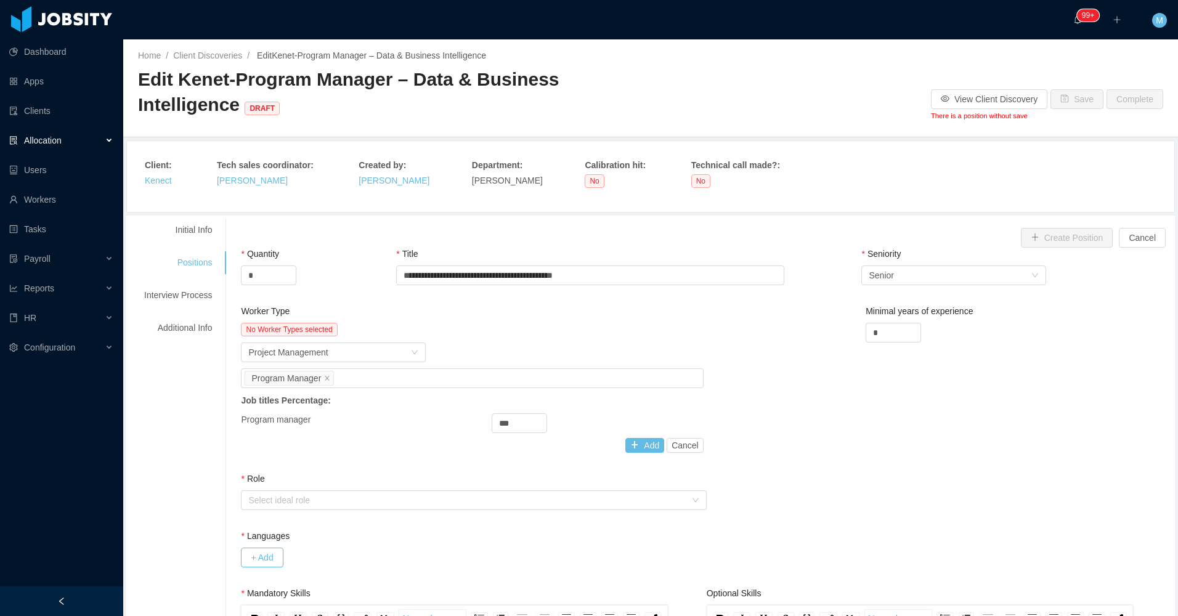
click at [500, 329] on div "No Worker Types selected" at bounding box center [472, 330] width 462 height 14
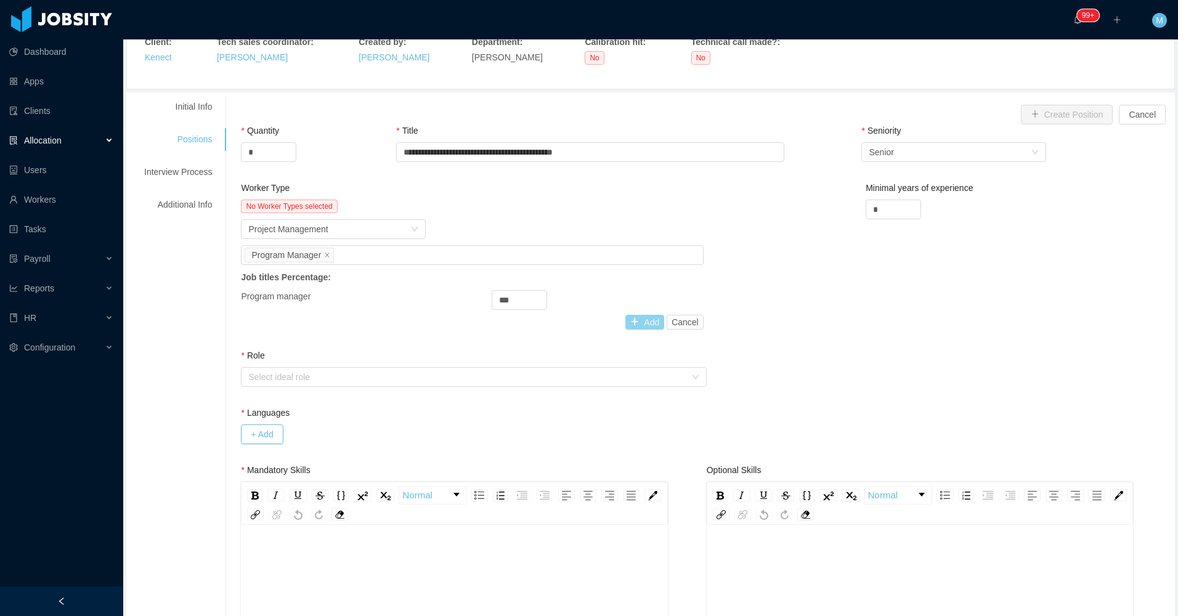
click at [638, 324] on button "Add" at bounding box center [644, 322] width 39 height 15
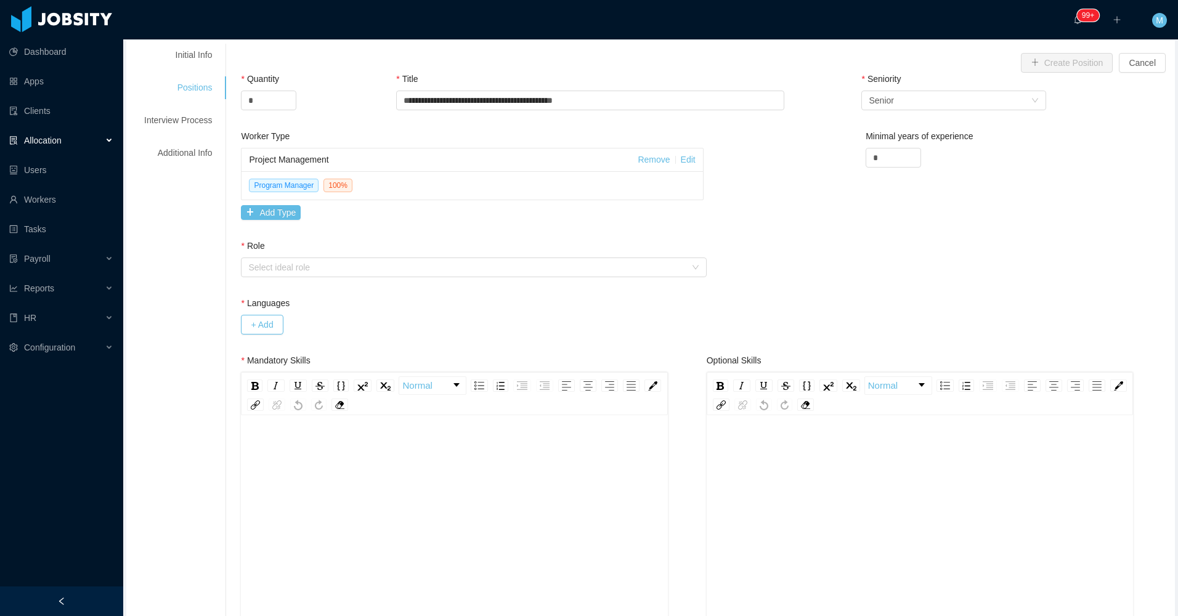
scroll to position [246, 0]
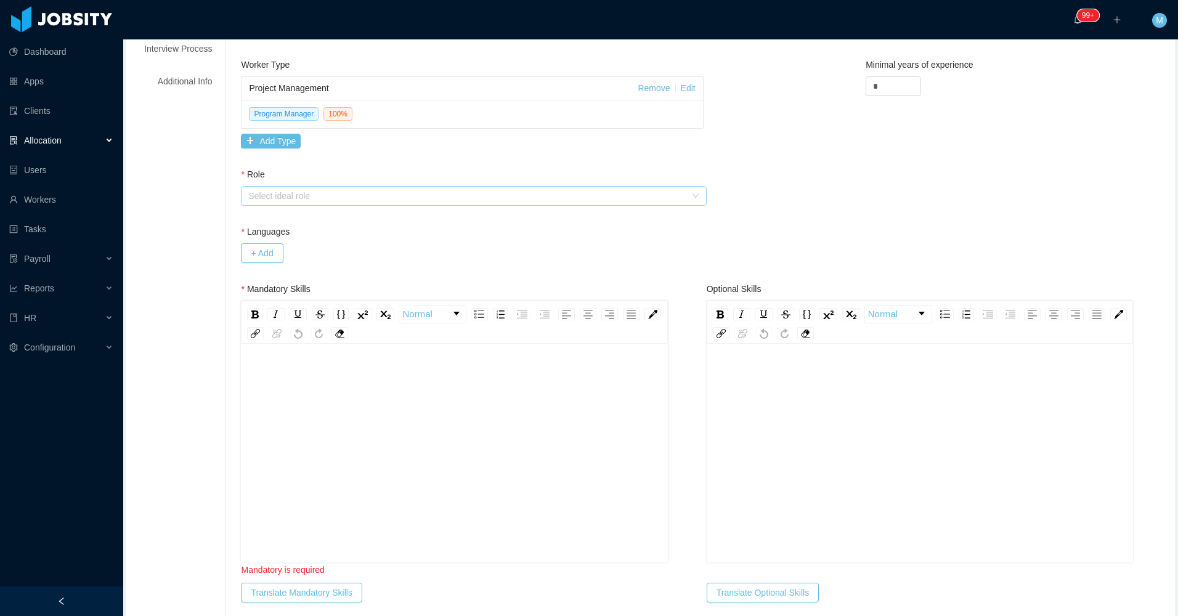
click at [332, 200] on div "Select ideal role" at bounding box center [466, 196] width 437 height 12
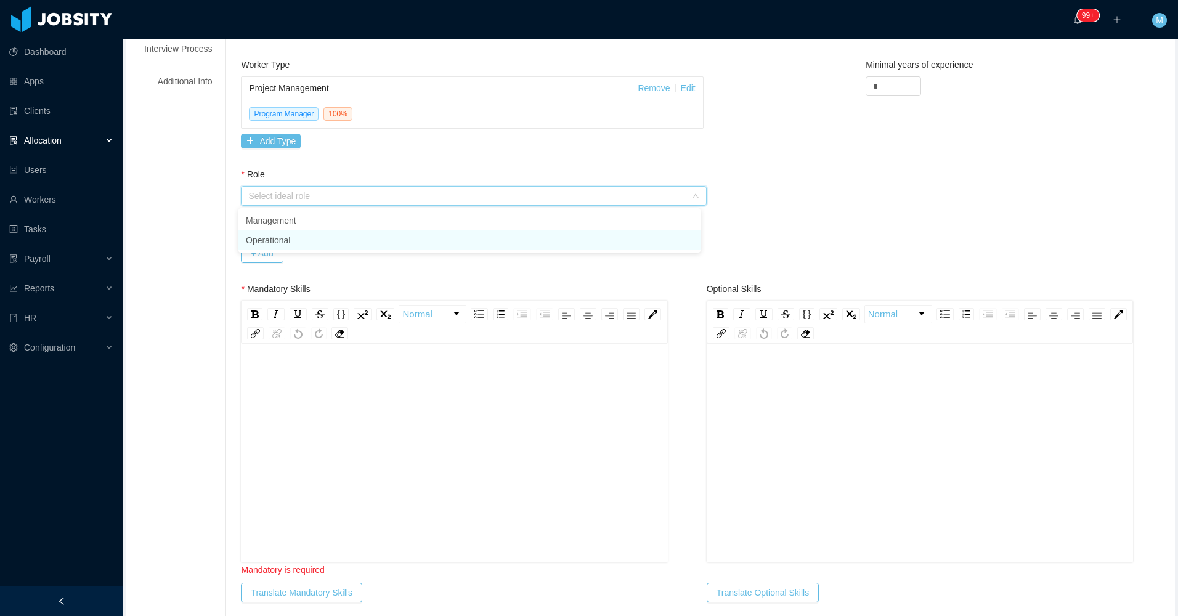
click at [283, 242] on li "Operational" at bounding box center [469, 240] width 462 height 20
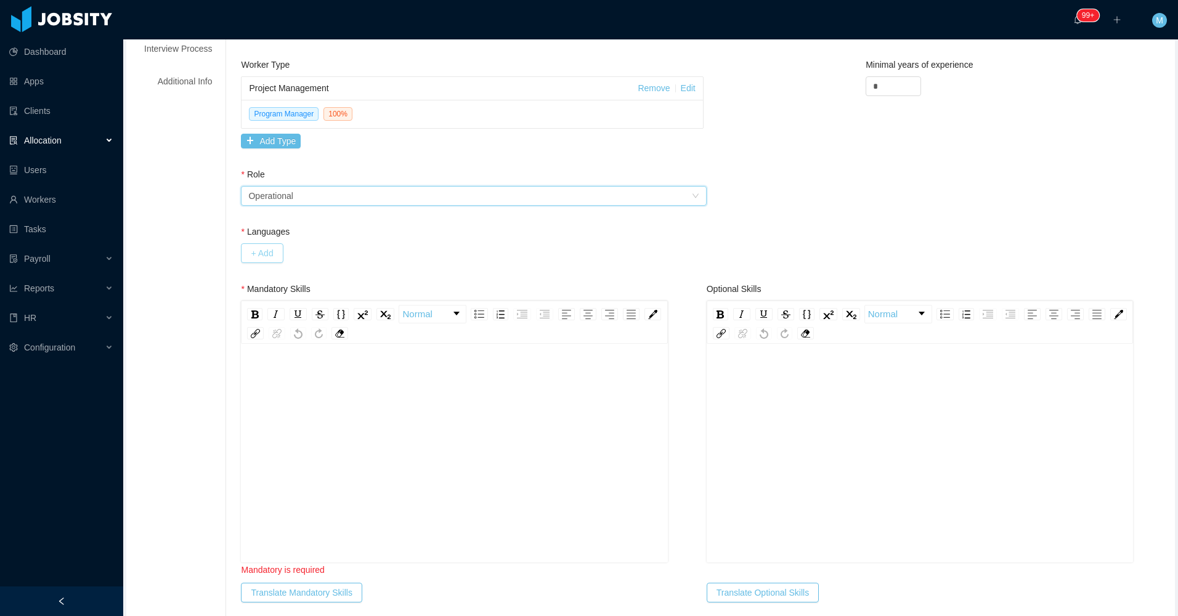
click at [267, 256] on button "+ Add" at bounding box center [262, 253] width 42 height 20
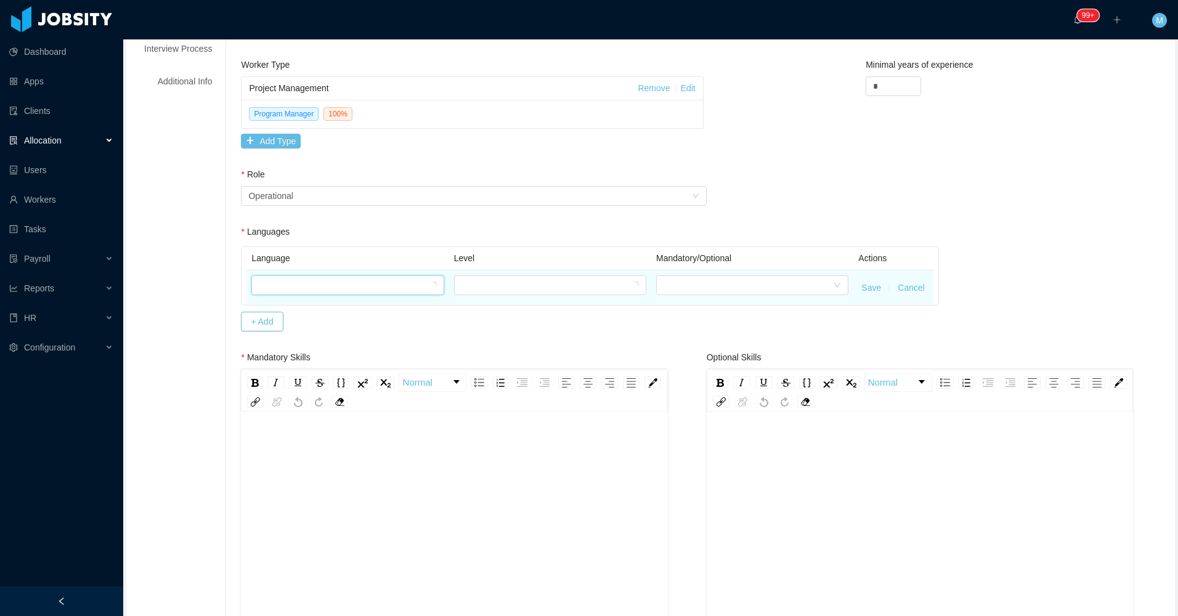
click at [274, 288] on div at bounding box center [343, 285] width 169 height 18
type input "***"
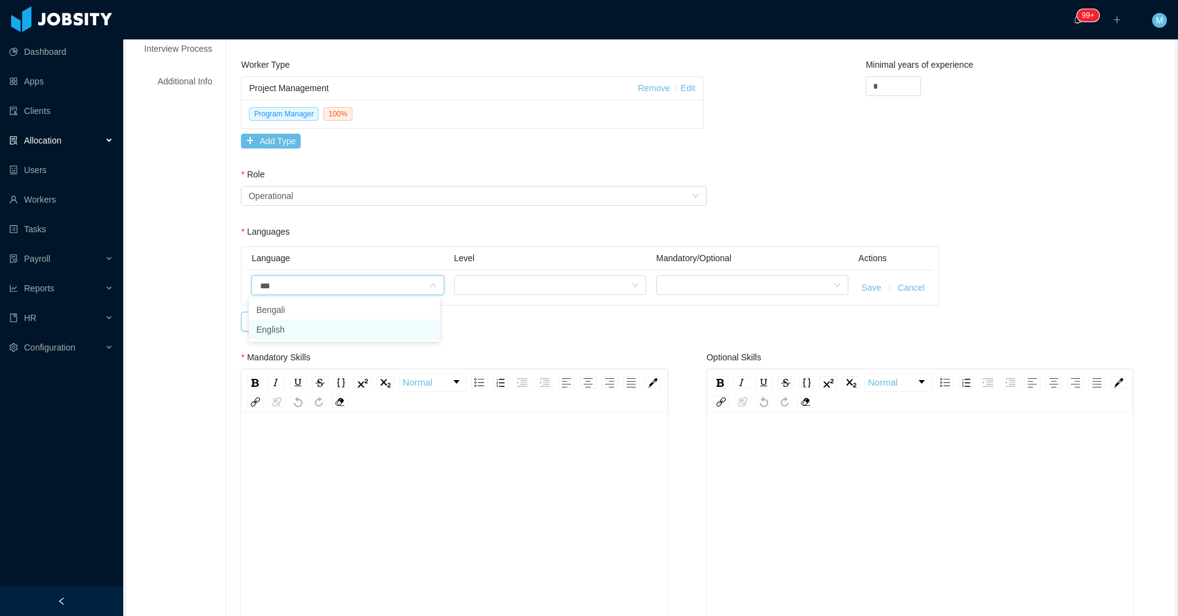
click at [293, 326] on li "English" at bounding box center [344, 330] width 191 height 20
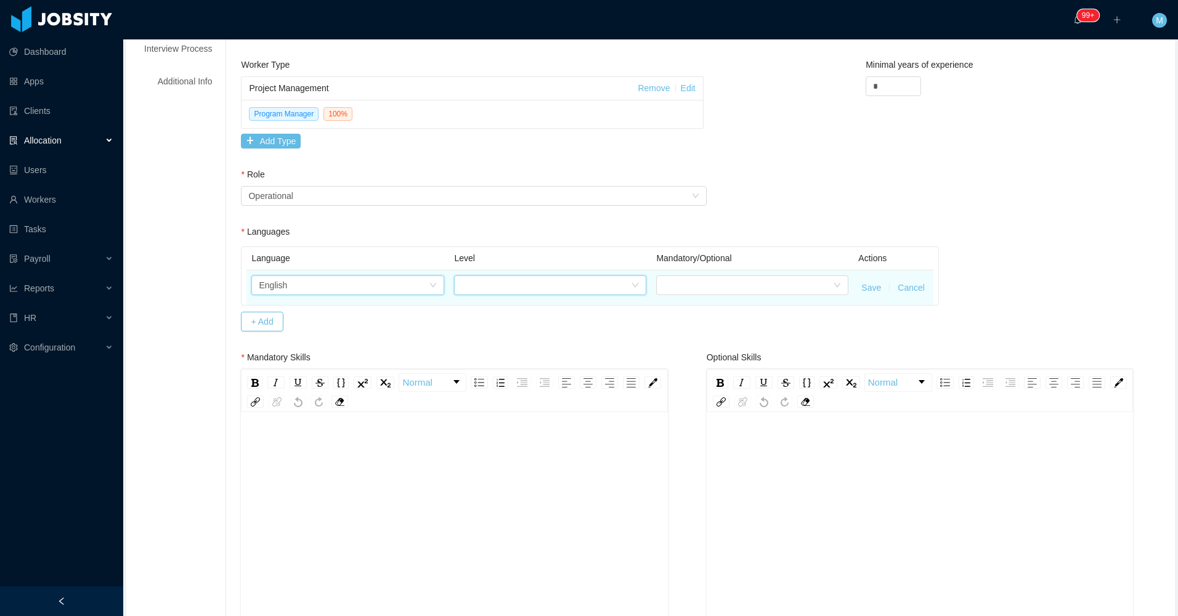
click at [500, 287] on div at bounding box center [545, 285] width 169 height 18
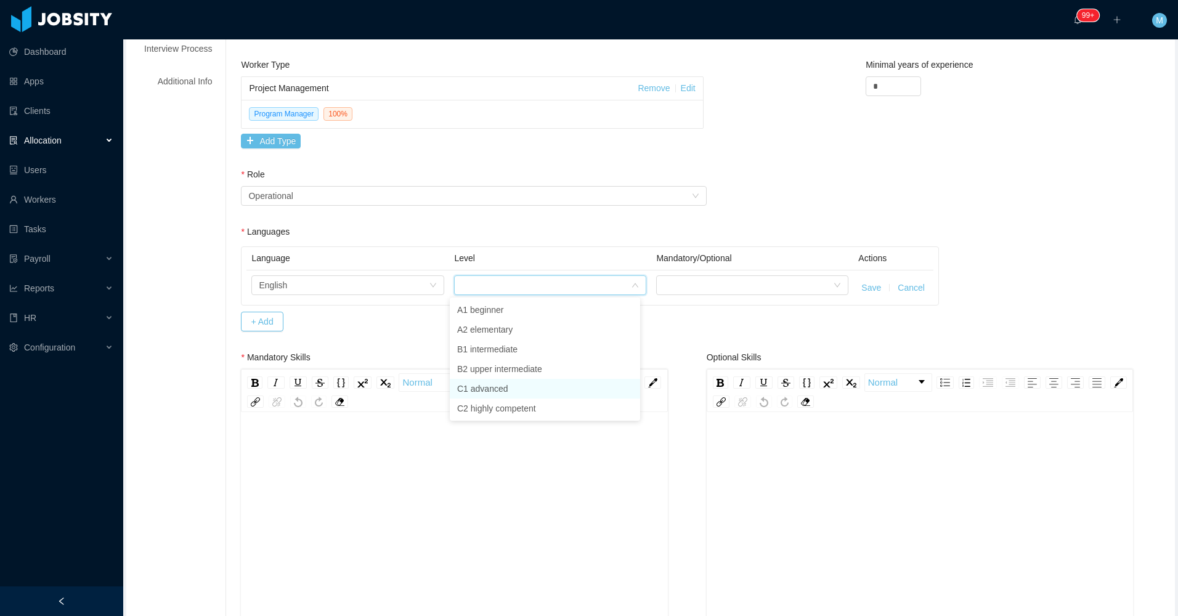
click at [485, 390] on li "C1 advanced" at bounding box center [545, 389] width 190 height 20
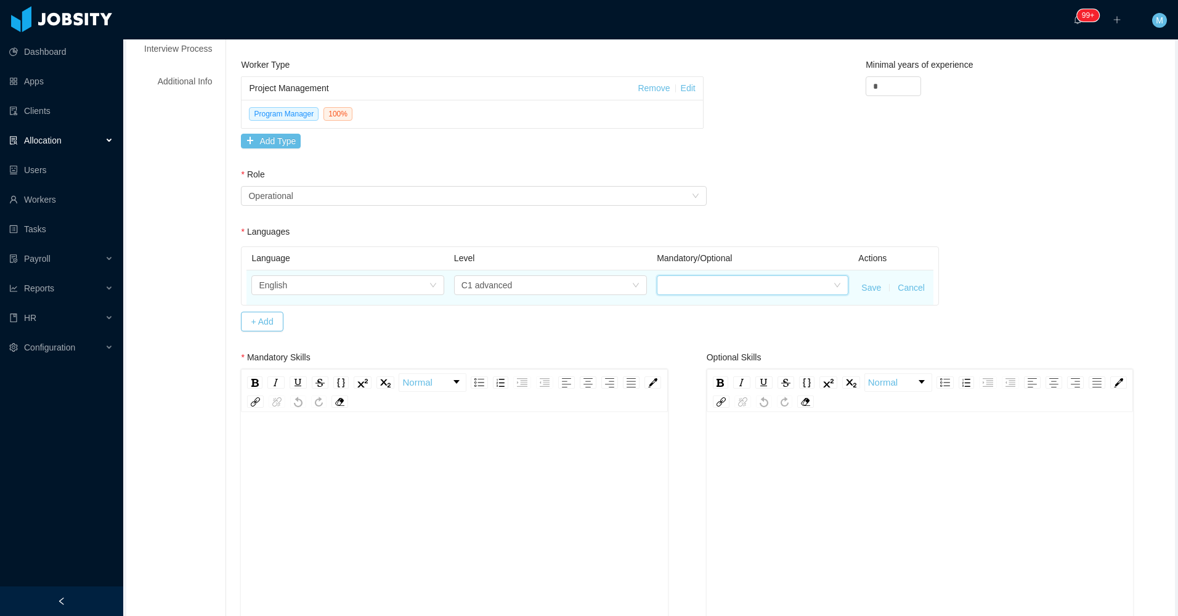
drag, startPoint x: 661, startPoint y: 290, endPoint x: 670, endPoint y: 287, distance: 9.7
click at [664, 289] on div at bounding box center [748, 285] width 169 height 18
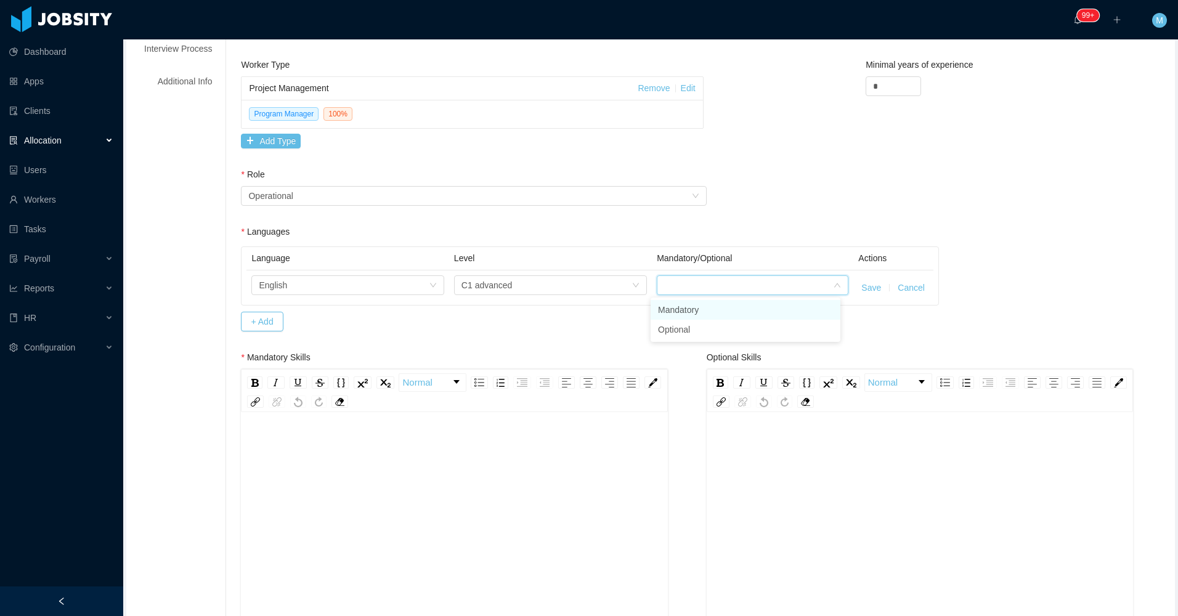
click at [680, 307] on li "Mandatory" at bounding box center [746, 310] width 190 height 20
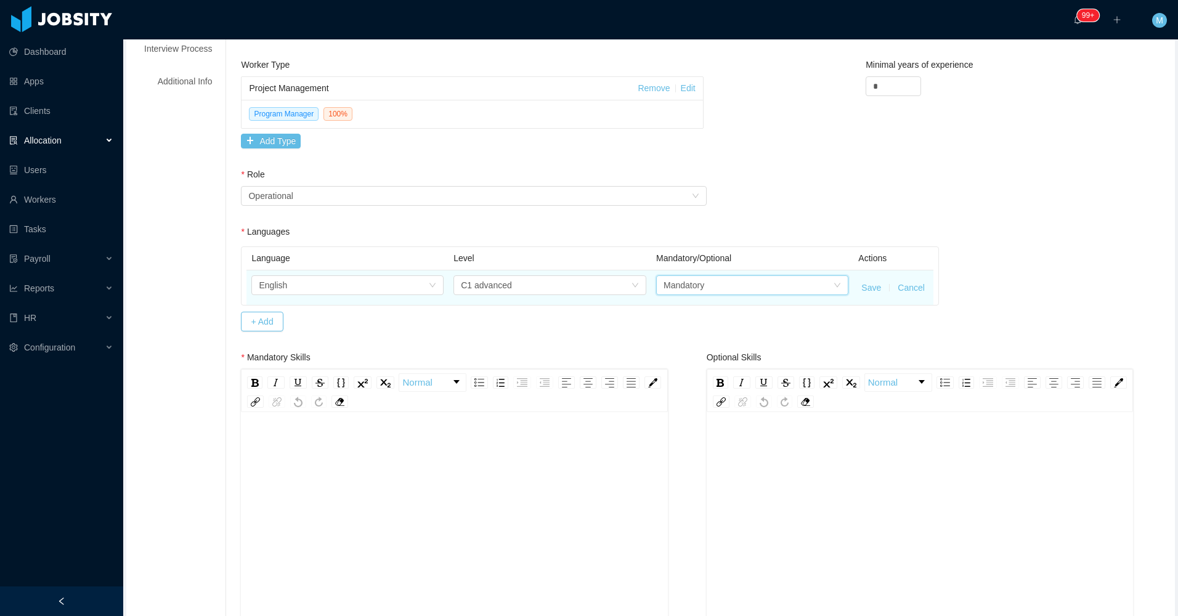
drag, startPoint x: 853, startPoint y: 287, endPoint x: 837, endPoint y: 291, distance: 16.0
click at [853, 287] on td "Save Cancel" at bounding box center [893, 287] width 80 height 35
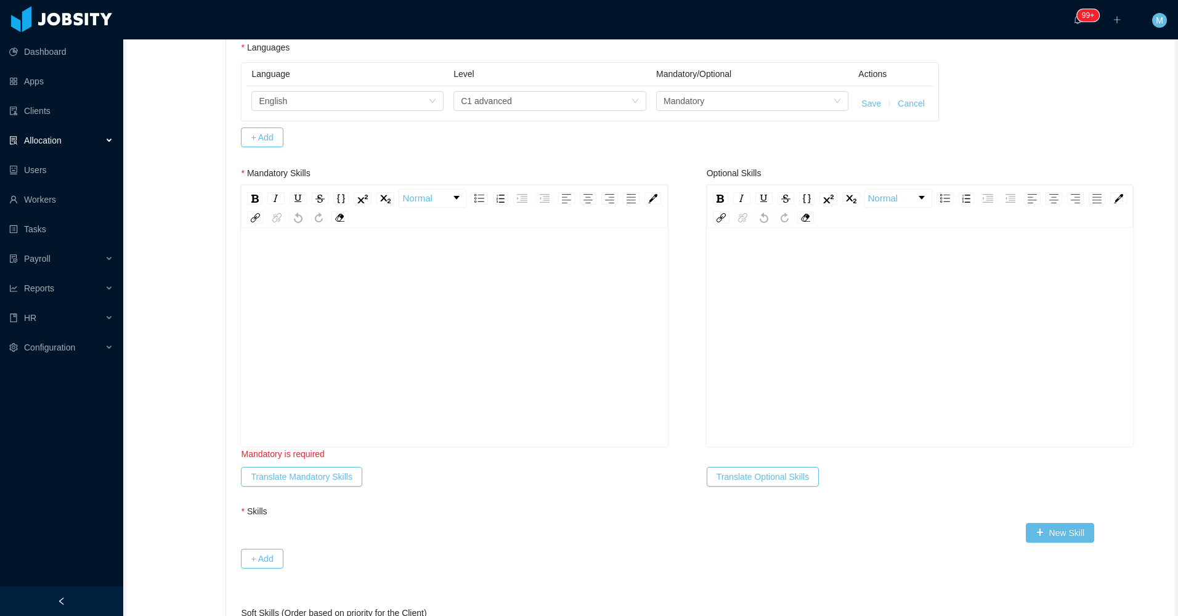
scroll to position [431, 0]
drag, startPoint x: 397, startPoint y: 368, endPoint x: 399, endPoint y: 343, distance: 24.8
click at [398, 363] on div "rdw-editor" at bounding box center [454, 356] width 407 height 216
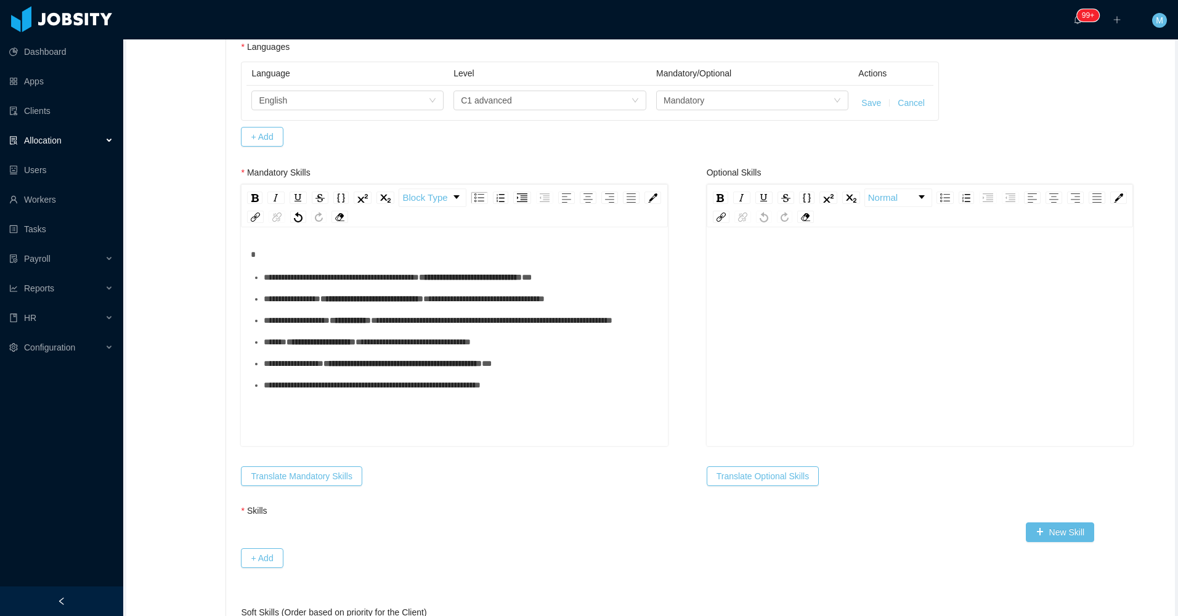
click at [290, 275] on span "**********" at bounding box center [341, 277] width 155 height 9
click at [296, 254] on div "rdw-editor" at bounding box center [454, 254] width 407 height 13
click at [344, 282] on span "**********" at bounding box center [341, 277] width 155 height 9
click at [327, 284] on div "**********" at bounding box center [461, 277] width 394 height 13
click at [384, 323] on ul "**********" at bounding box center [454, 331] width 407 height 121
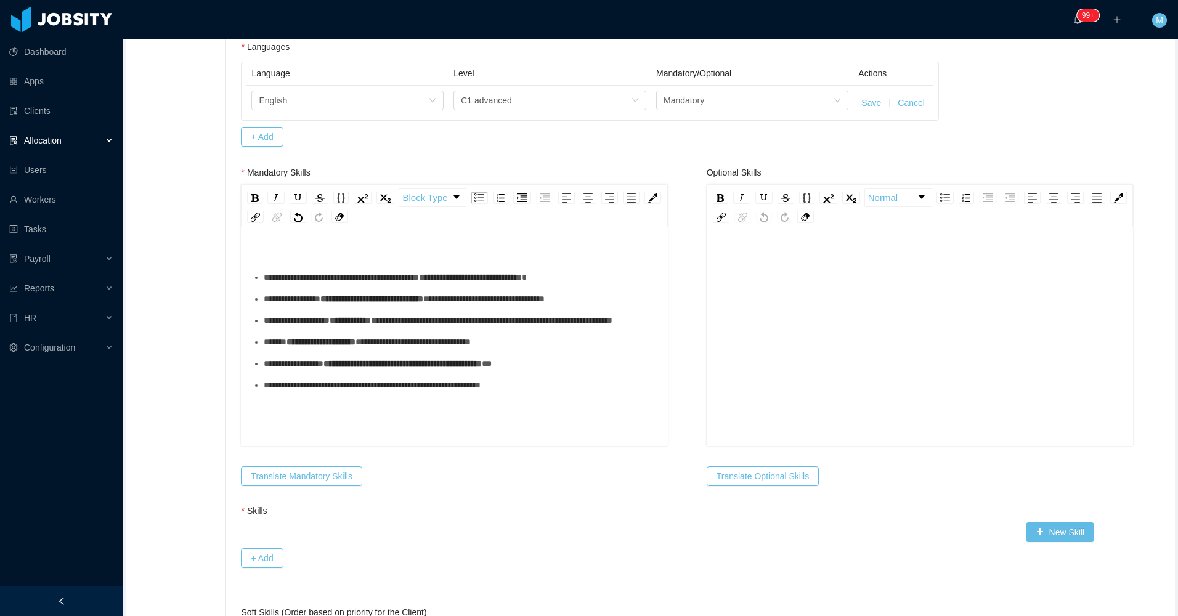
click at [391, 306] on div "**********" at bounding box center [461, 299] width 394 height 13
click at [389, 327] on div "**********" at bounding box center [461, 320] width 394 height 13
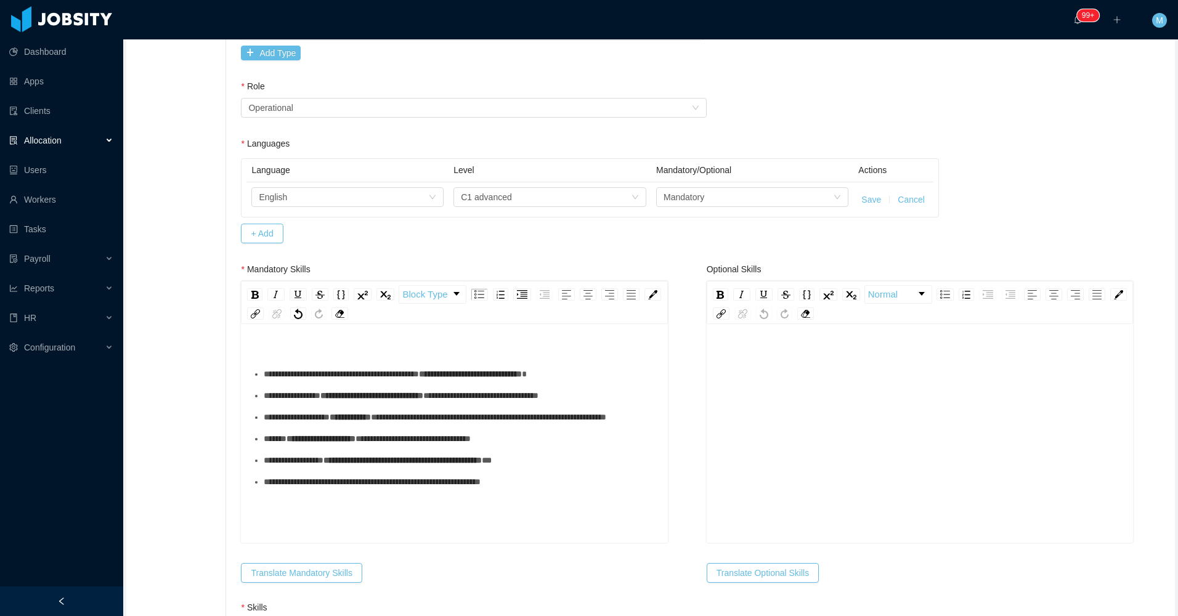
scroll to position [185, 0]
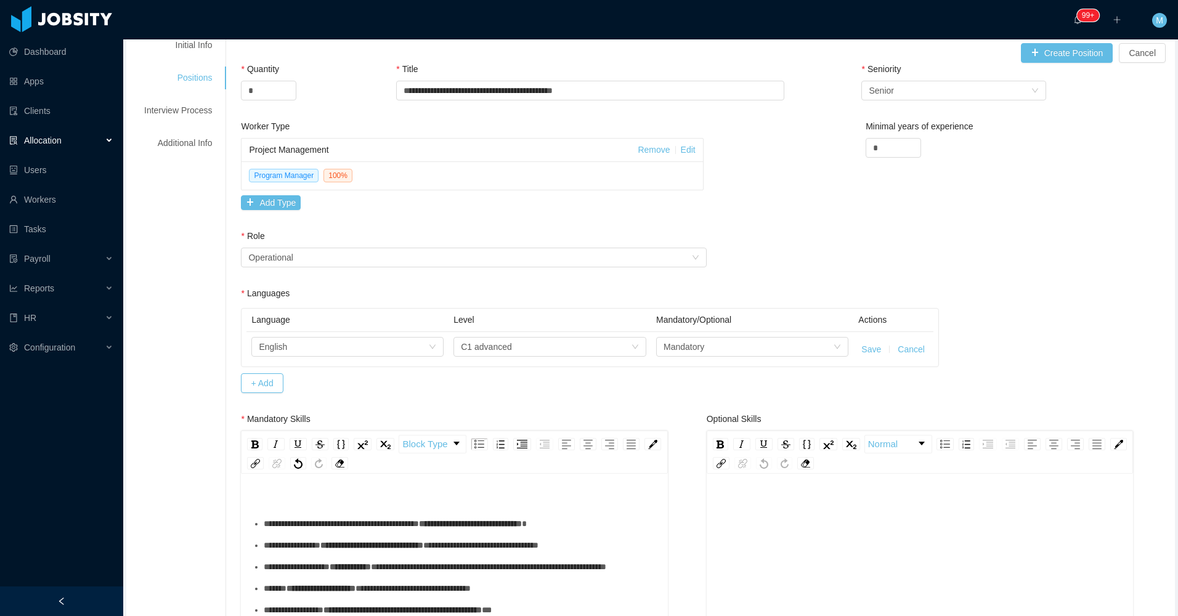
drag, startPoint x: 683, startPoint y: 148, endPoint x: 672, endPoint y: 149, distance: 11.2
click at [681, 149] on link "Edit" at bounding box center [688, 150] width 15 height 10
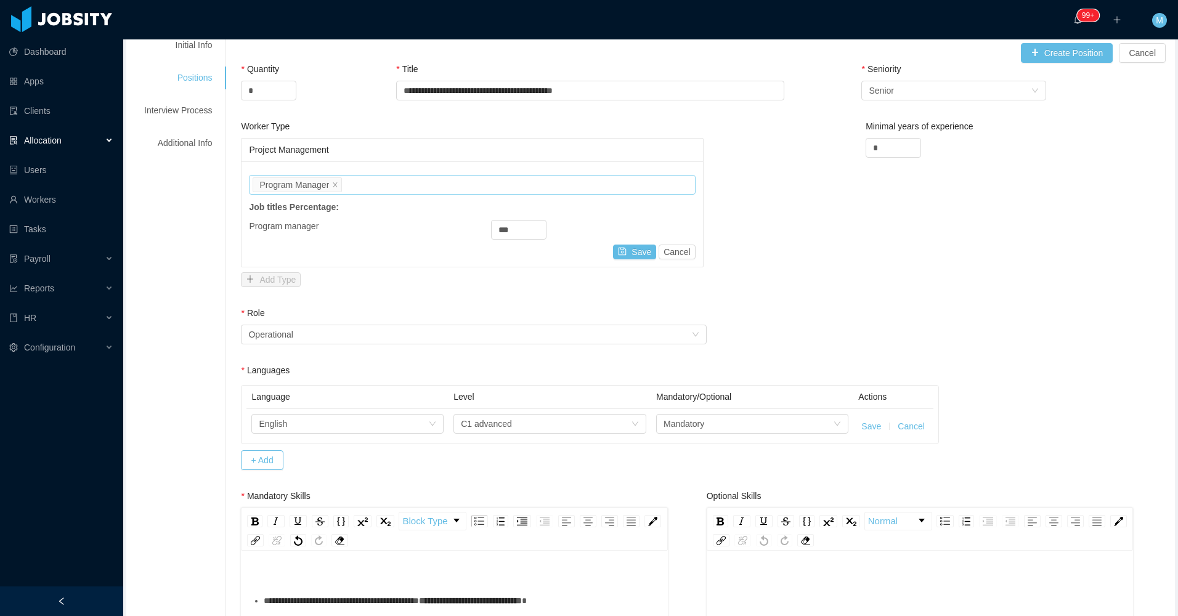
click at [445, 181] on div "Job titles Program Manager" at bounding box center [470, 185] width 435 height 18
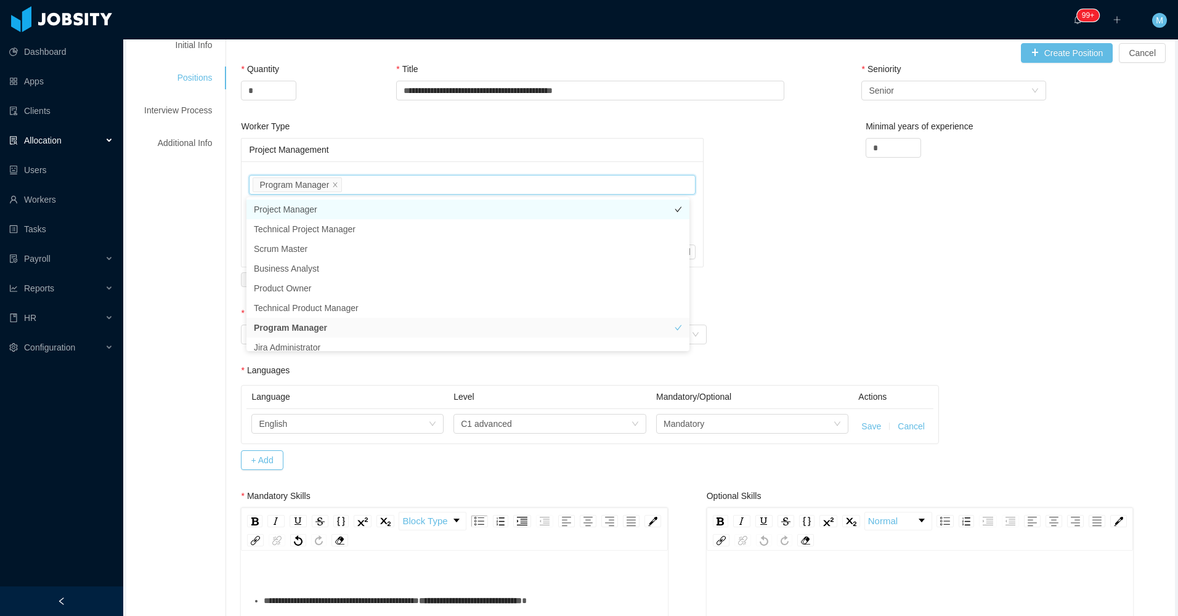
click at [344, 214] on li "Project Manager" at bounding box center [467, 210] width 443 height 20
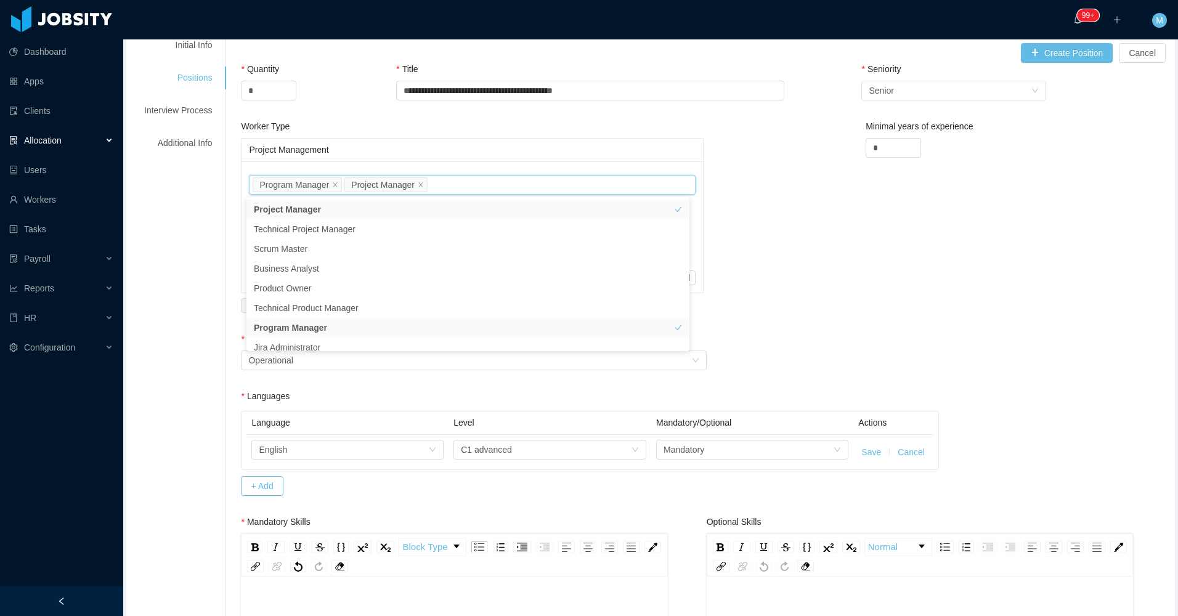
click at [755, 213] on div "Worker Type Project Management Job titles Program Manager Project Manager Job t…" at bounding box center [706, 226] width 937 height 213
click at [634, 274] on button "Save" at bounding box center [634, 277] width 43 height 15
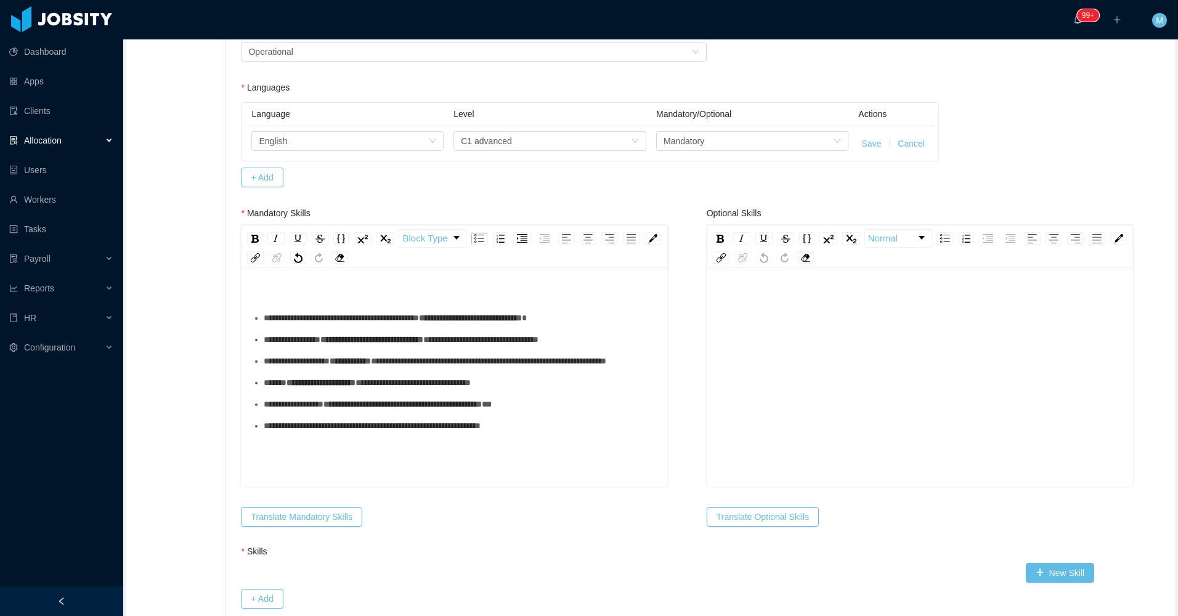
scroll to position [431, 0]
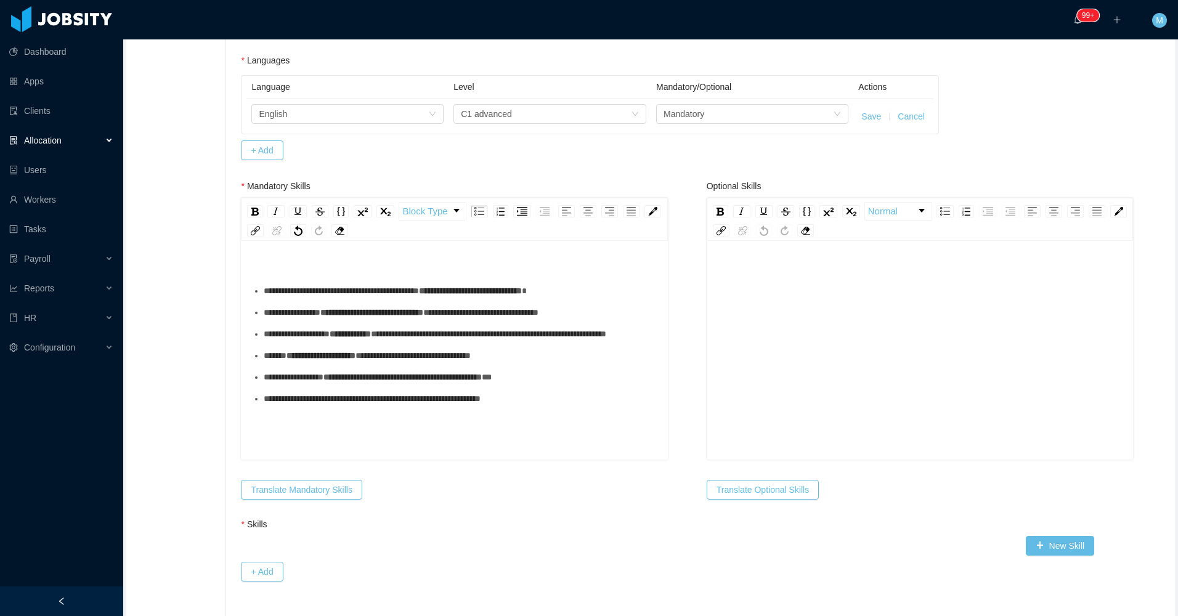
click at [325, 362] on div "**********" at bounding box center [461, 355] width 394 height 13
click at [324, 362] on div "**********" at bounding box center [461, 355] width 394 height 13
click at [323, 362] on div "**********" at bounding box center [461, 355] width 394 height 13
click at [329, 405] on ul "**********" at bounding box center [454, 345] width 407 height 121
click at [330, 384] on div "**********" at bounding box center [461, 377] width 394 height 13
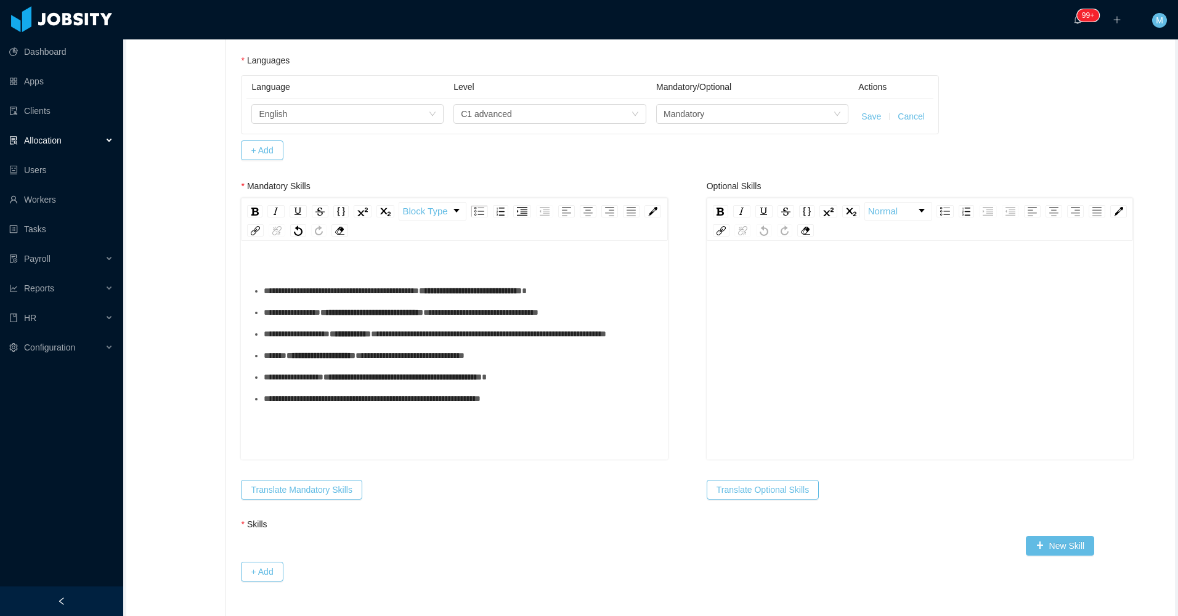
scroll to position [27, 0]
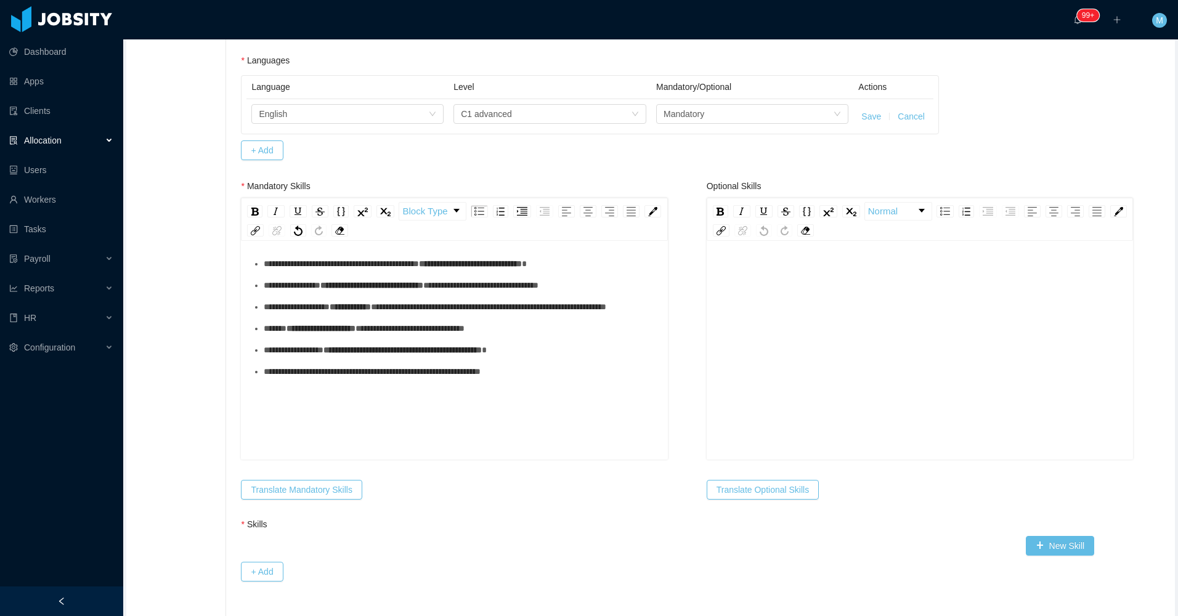
click at [322, 413] on div "**********" at bounding box center [454, 343] width 407 height 216
click at [260, 394] on div "**********" at bounding box center [454, 343] width 407 height 216
drag, startPoint x: 791, startPoint y: 358, endPoint x: 790, endPoint y: 347, distance: 11.2
click at [791, 351] on div "rdw-editor" at bounding box center [920, 370] width 407 height 216
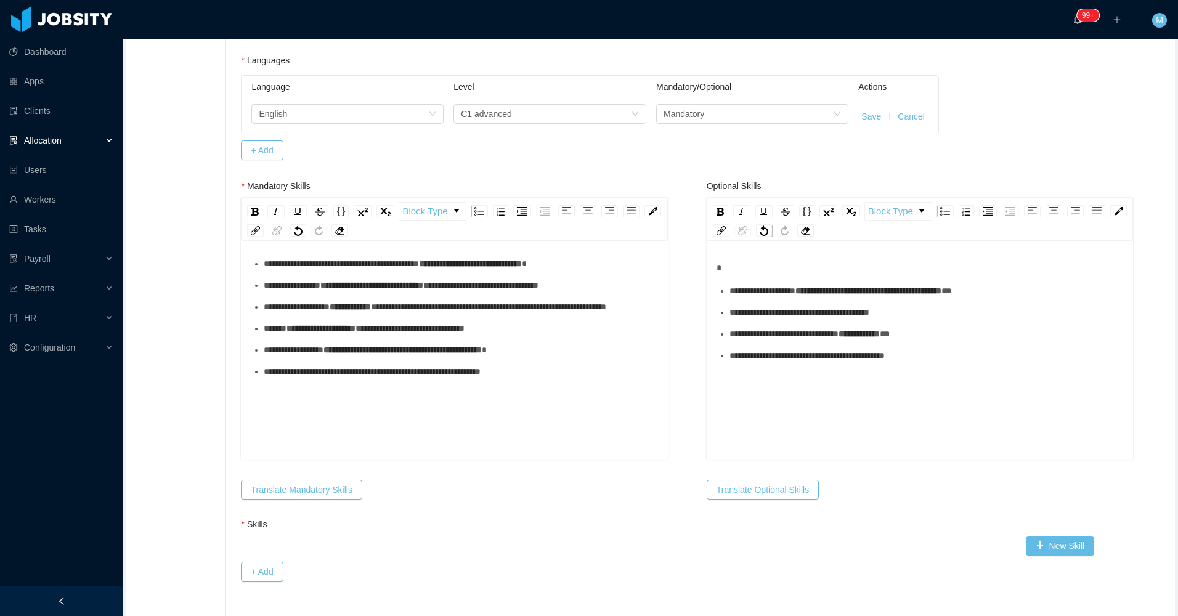
drag, startPoint x: 775, startPoint y: 261, endPoint x: 774, endPoint y: 234, distance: 27.1
click at [776, 258] on div "**********" at bounding box center [920, 352] width 426 height 216
click at [758, 291] on span "**********" at bounding box center [763, 291] width 66 height 9
click at [754, 298] on div "**********" at bounding box center [927, 291] width 394 height 13
click at [755, 335] on ul "**********" at bounding box center [920, 324] width 407 height 78
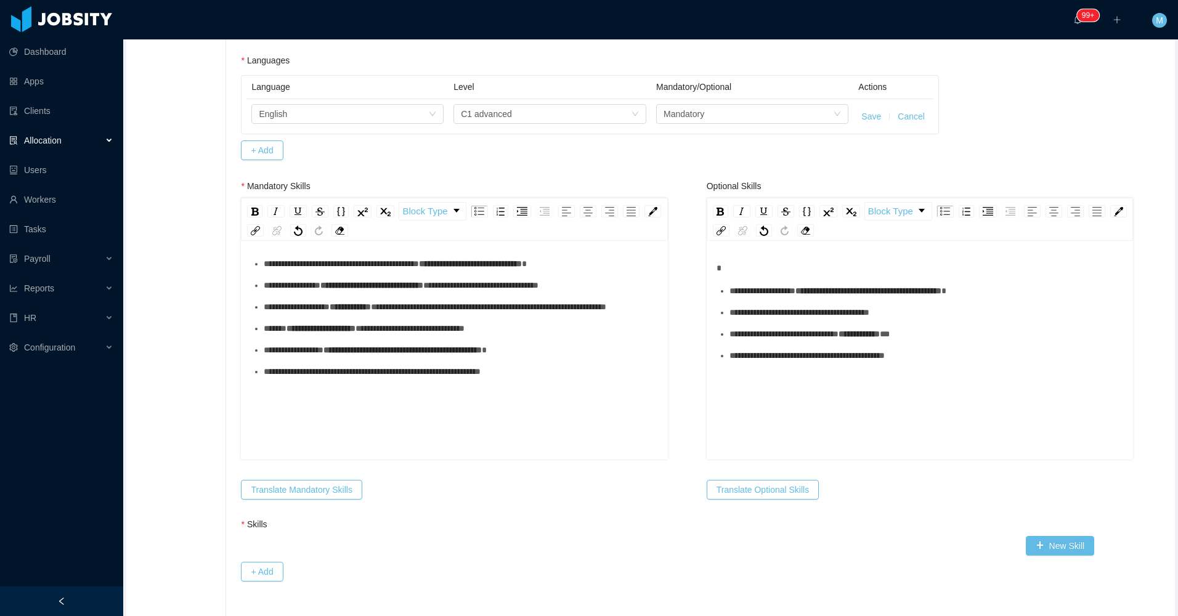
click at [754, 319] on div "**********" at bounding box center [927, 312] width 394 height 13
click at [750, 341] on div "**********" at bounding box center [927, 334] width 394 height 13
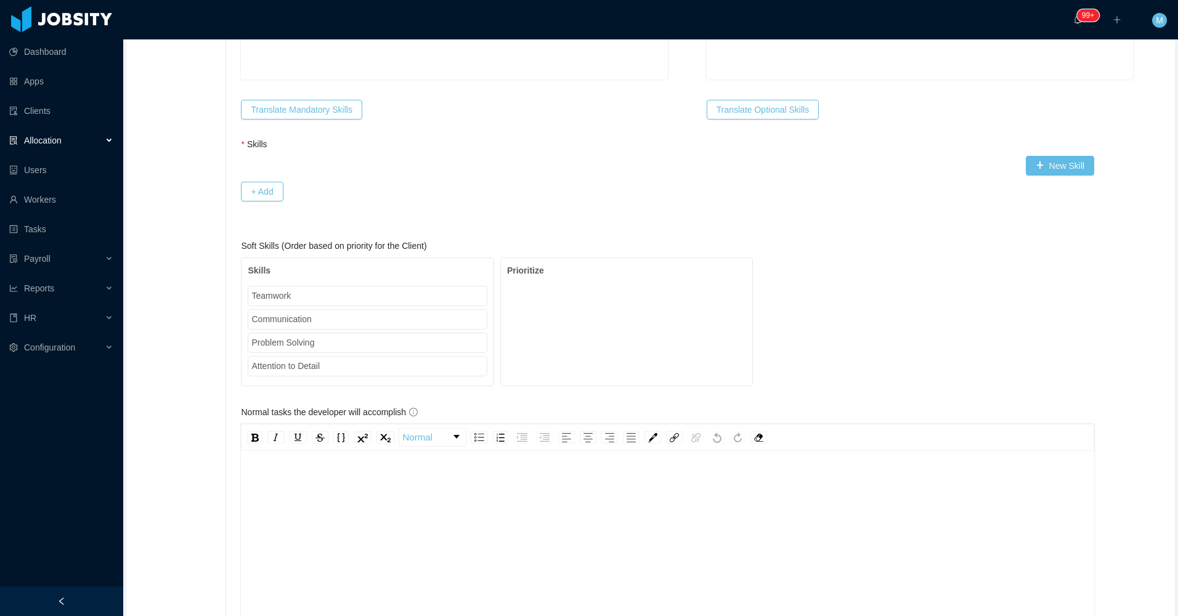
scroll to position [924, 0]
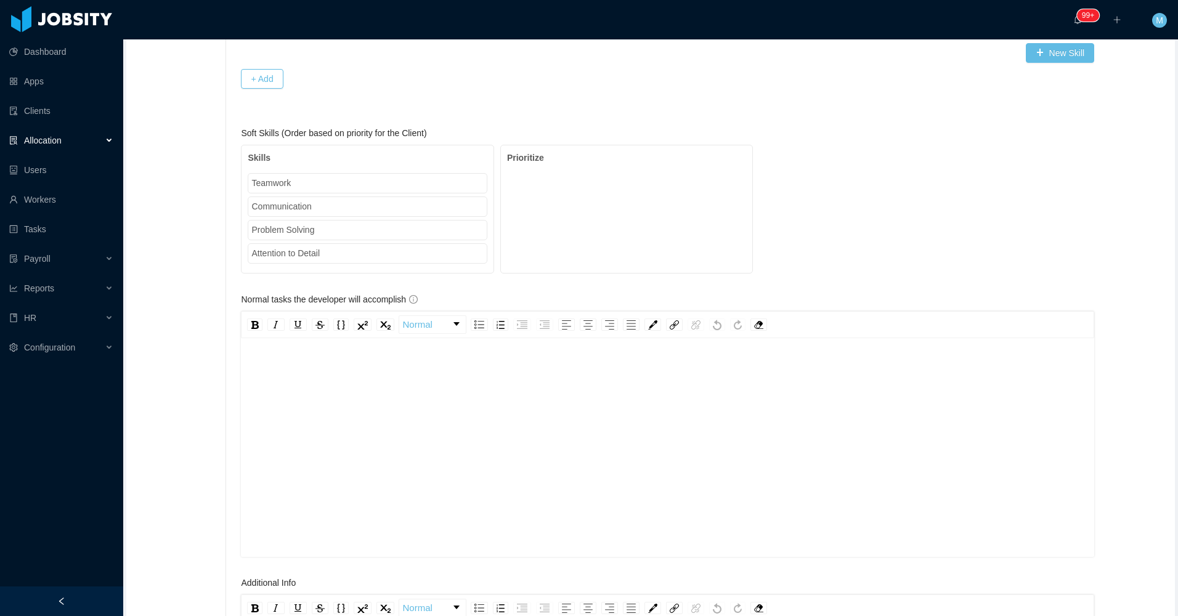
click at [315, 430] on div "rdw-editor" at bounding box center [668, 467] width 834 height 216
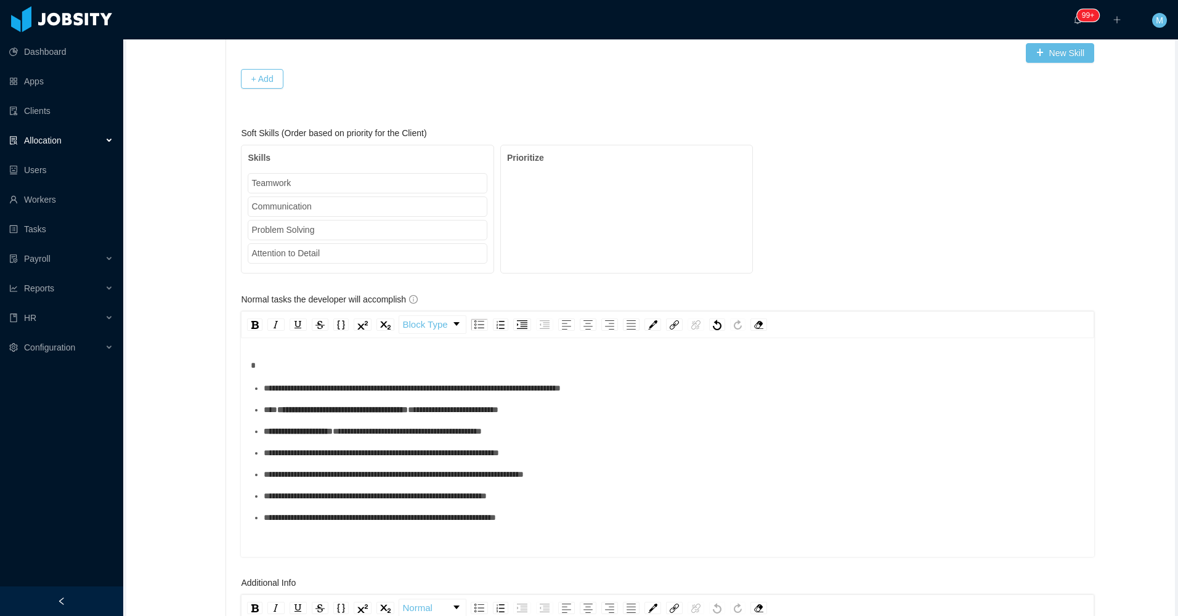
click at [274, 412] on ul "**********" at bounding box center [668, 453] width 834 height 142
click at [286, 395] on div "**********" at bounding box center [674, 388] width 821 height 13
click at [303, 417] on div "**********" at bounding box center [674, 410] width 821 height 13
click at [287, 438] on div "**********" at bounding box center [674, 431] width 821 height 13
click at [283, 460] on div "**********" at bounding box center [674, 453] width 821 height 13
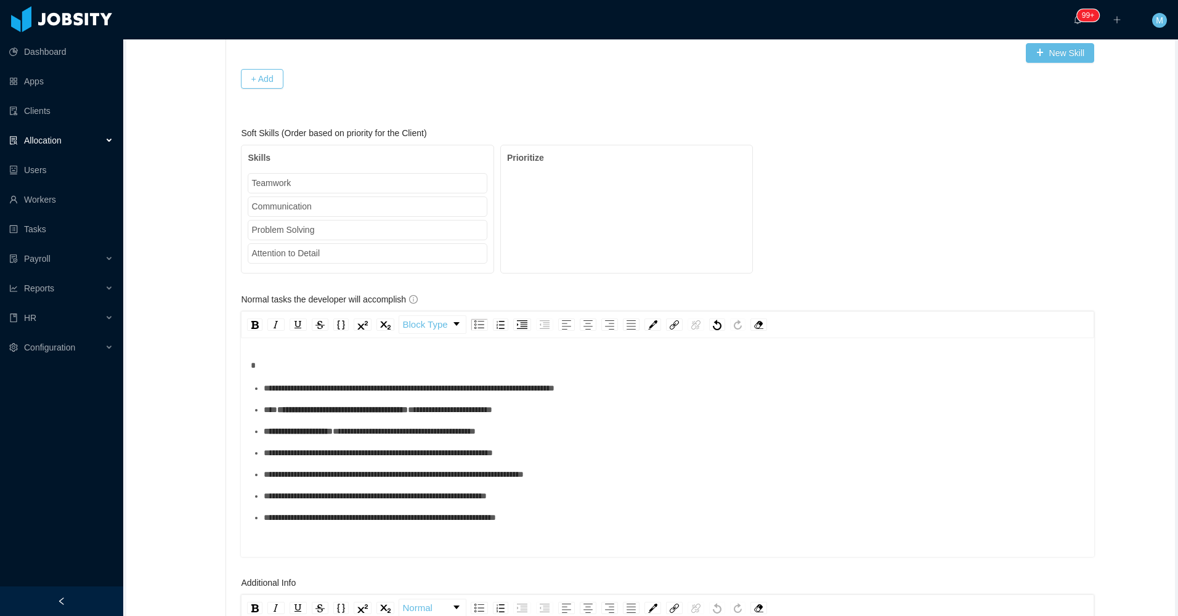
click at [283, 481] on div "**********" at bounding box center [674, 474] width 821 height 13
click at [279, 516] on ul "**********" at bounding box center [668, 453] width 834 height 142
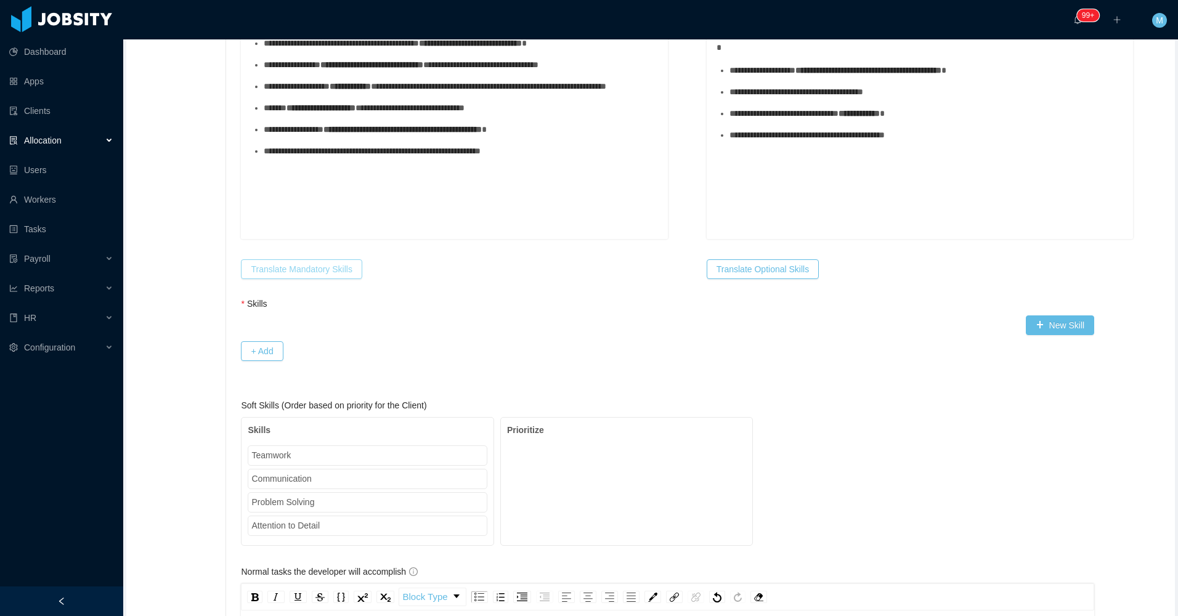
scroll to position [493, 0]
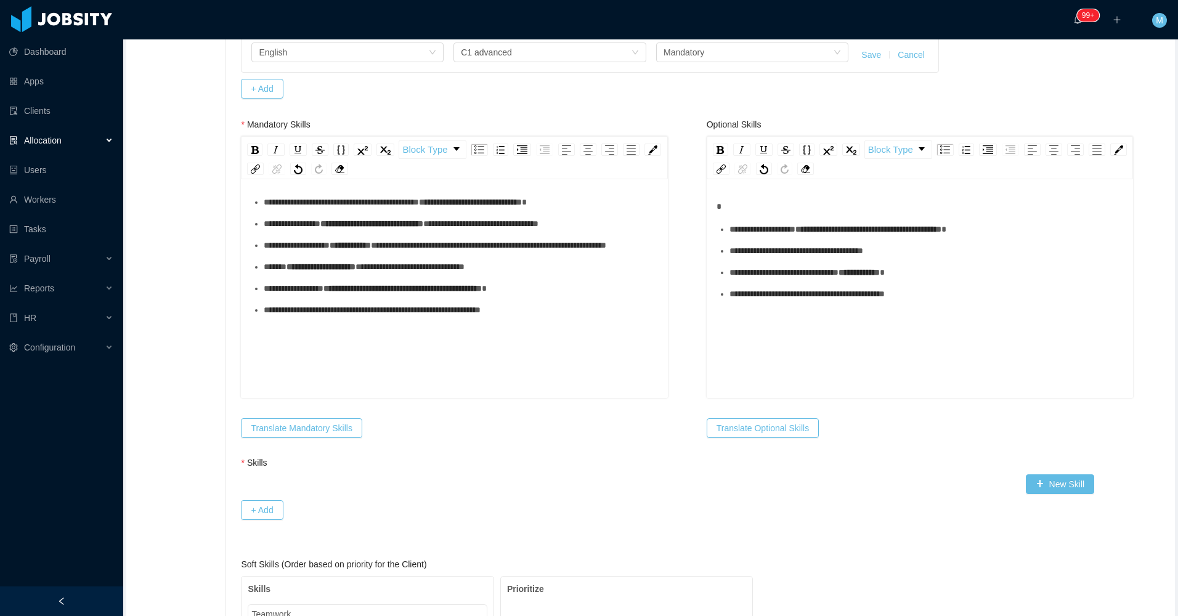
click at [530, 317] on div "**********" at bounding box center [461, 310] width 394 height 13
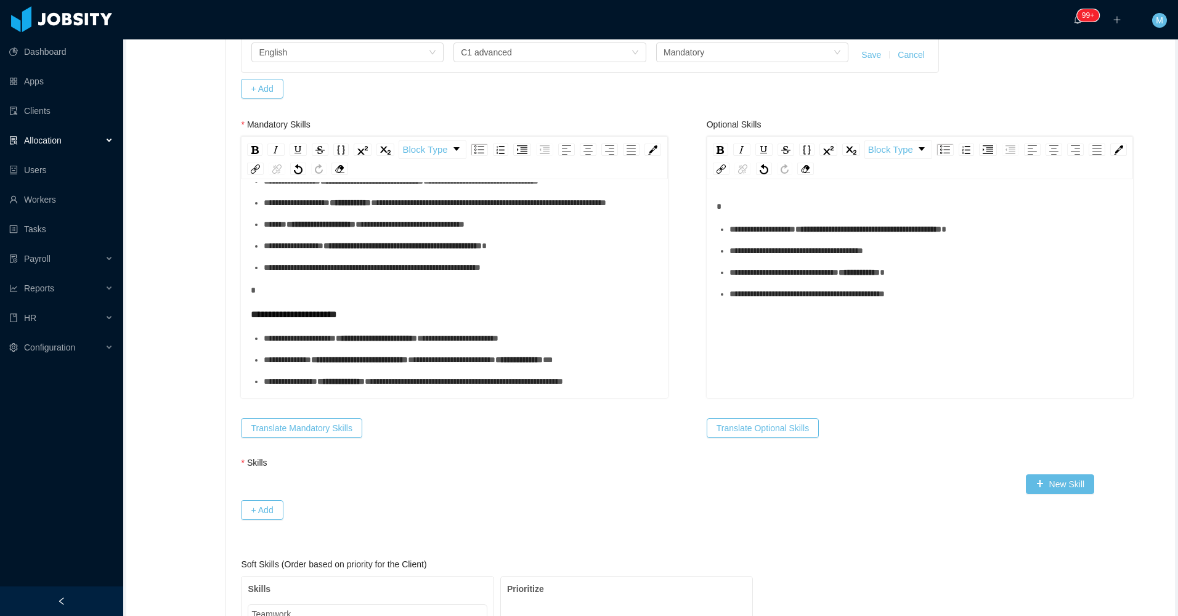
scroll to position [89, 0]
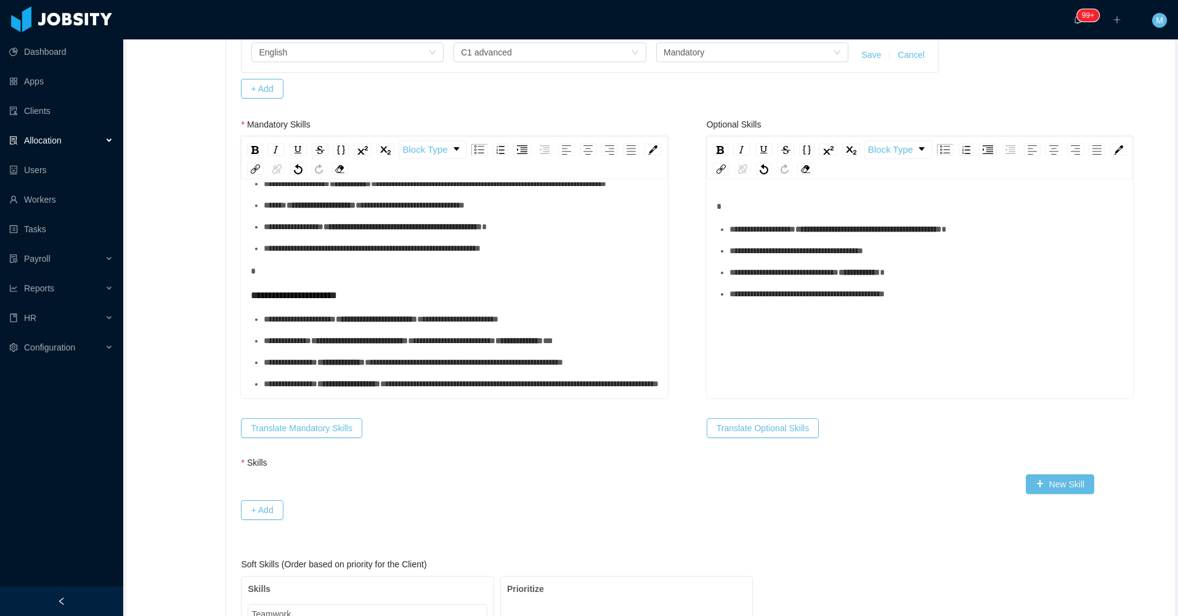
click at [495, 345] on span "**********" at bounding box center [451, 340] width 87 height 9
click at [473, 359] on ul "**********" at bounding box center [454, 362] width 407 height 99
click at [469, 326] on div "**********" at bounding box center [461, 319] width 394 height 13
click at [320, 348] on div "**********" at bounding box center [461, 341] width 394 height 13
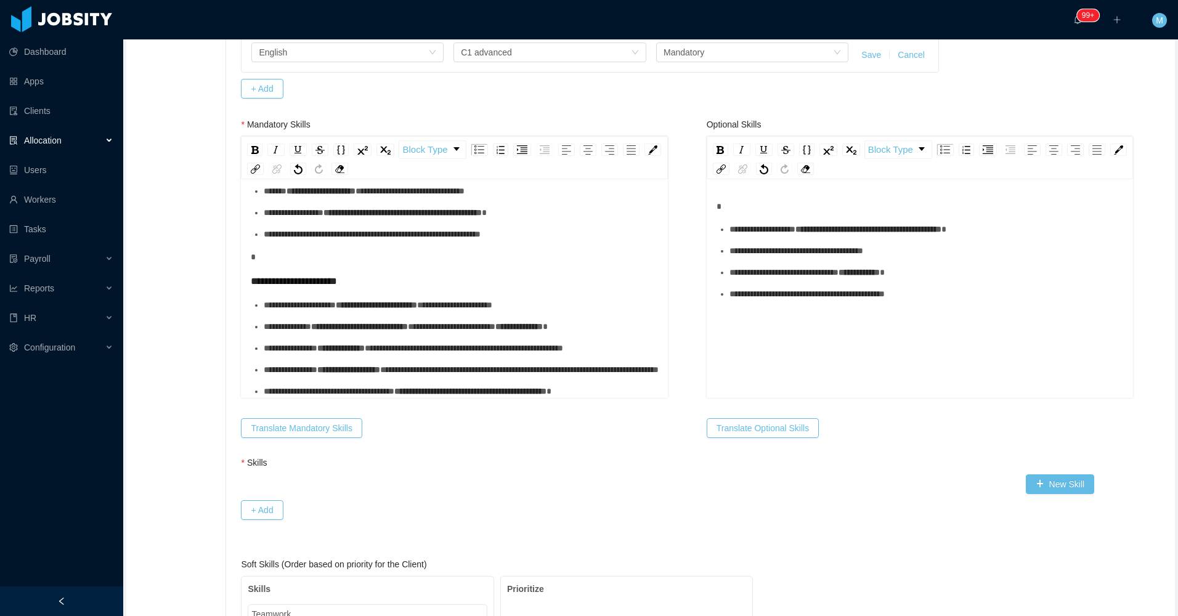
click at [474, 335] on ul "**********" at bounding box center [454, 348] width 407 height 99
click at [479, 342] on div "**********" at bounding box center [461, 348] width 394 height 13
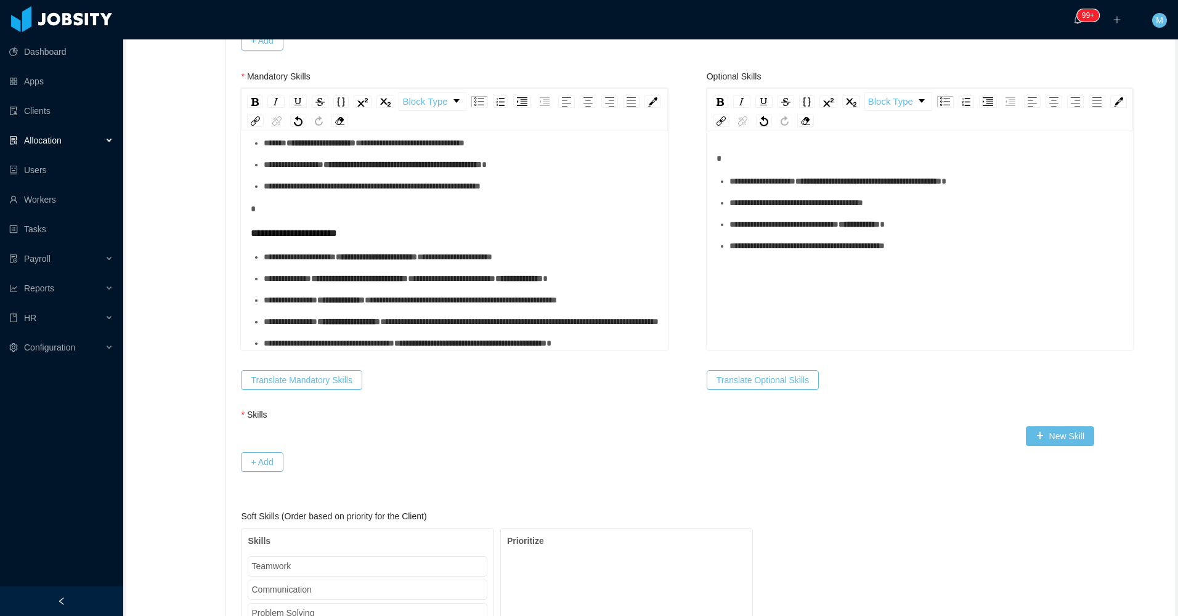
scroll to position [563, 0]
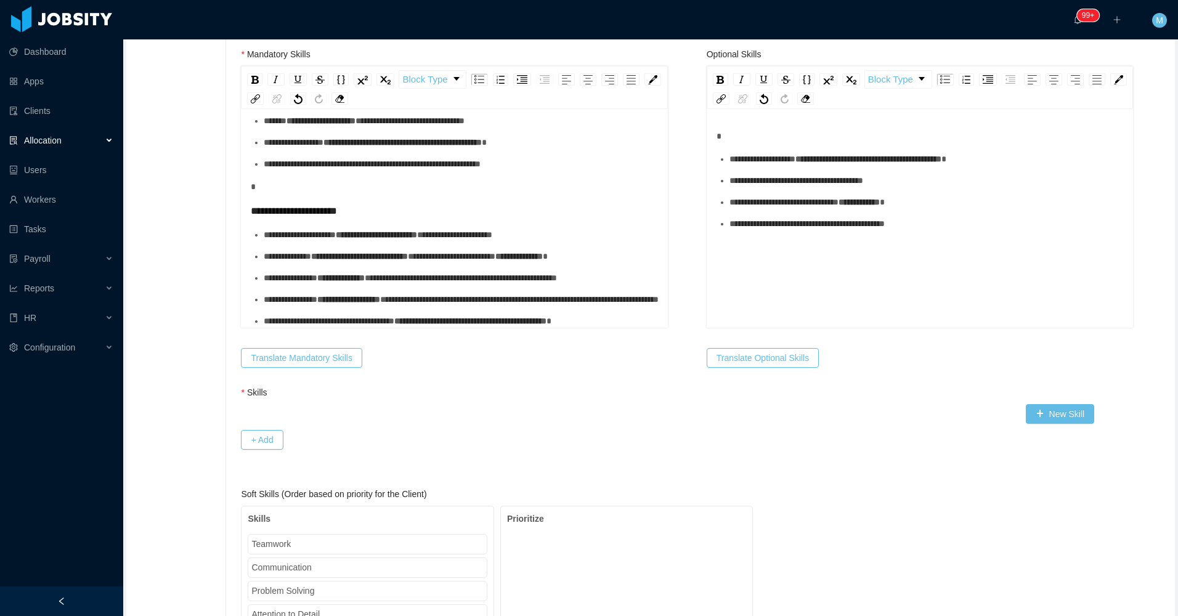
click at [461, 295] on div "**********" at bounding box center [461, 299] width 394 height 13
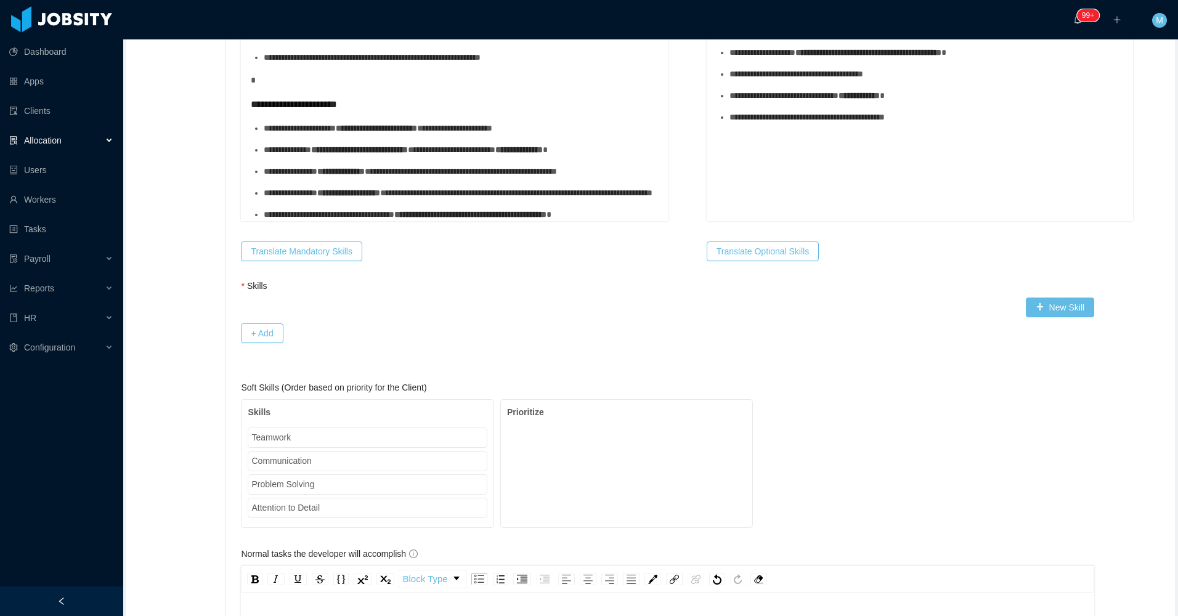
scroll to position [699, 0]
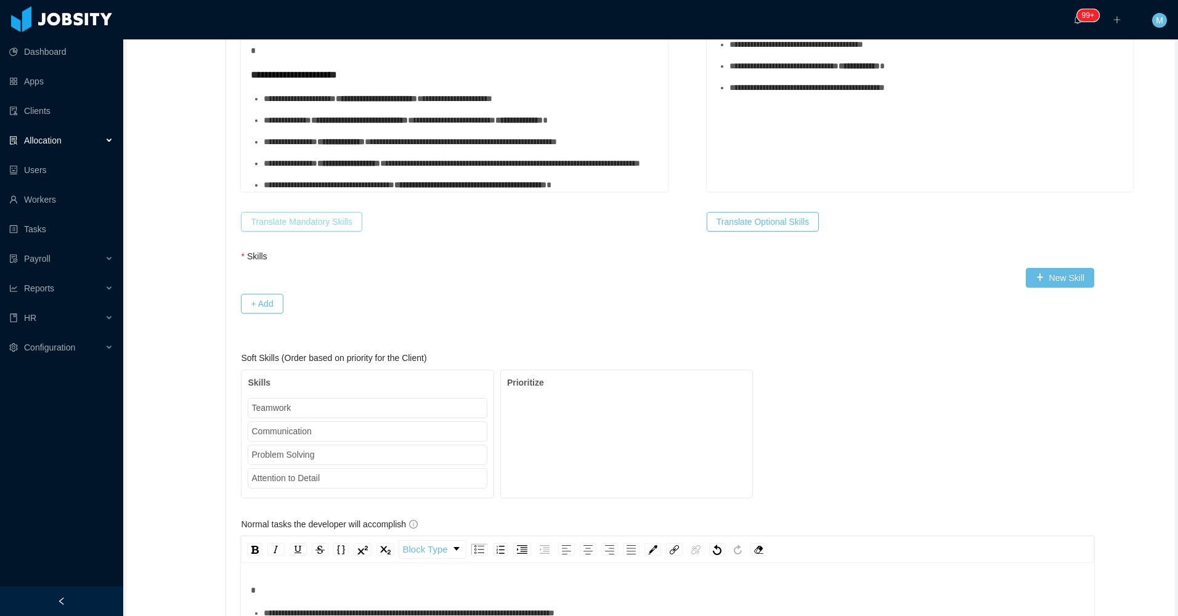
click at [293, 224] on button "Translate Mandatory Skills" at bounding box center [301, 222] width 121 height 20
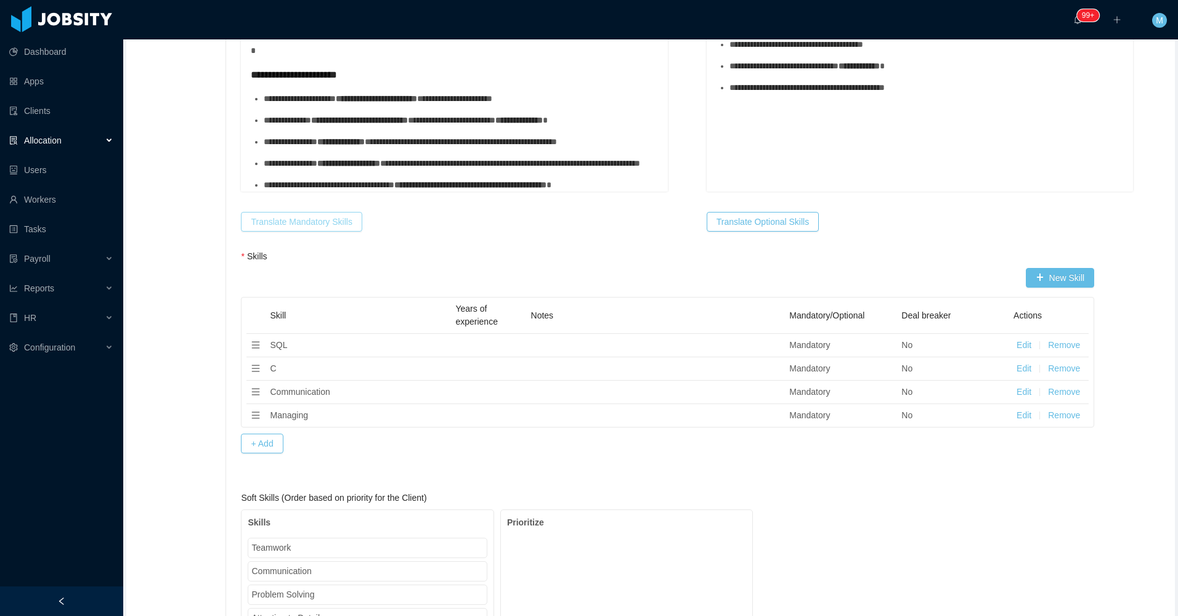
scroll to position [823, 0]
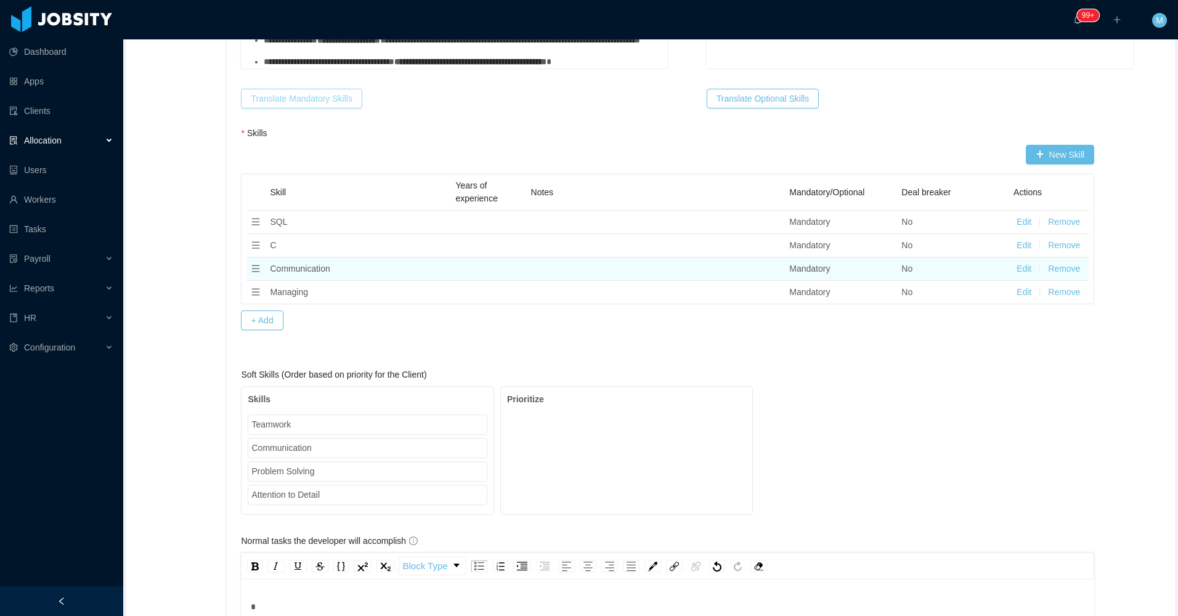
click at [1048, 269] on button "Remove" at bounding box center [1064, 268] width 32 height 13
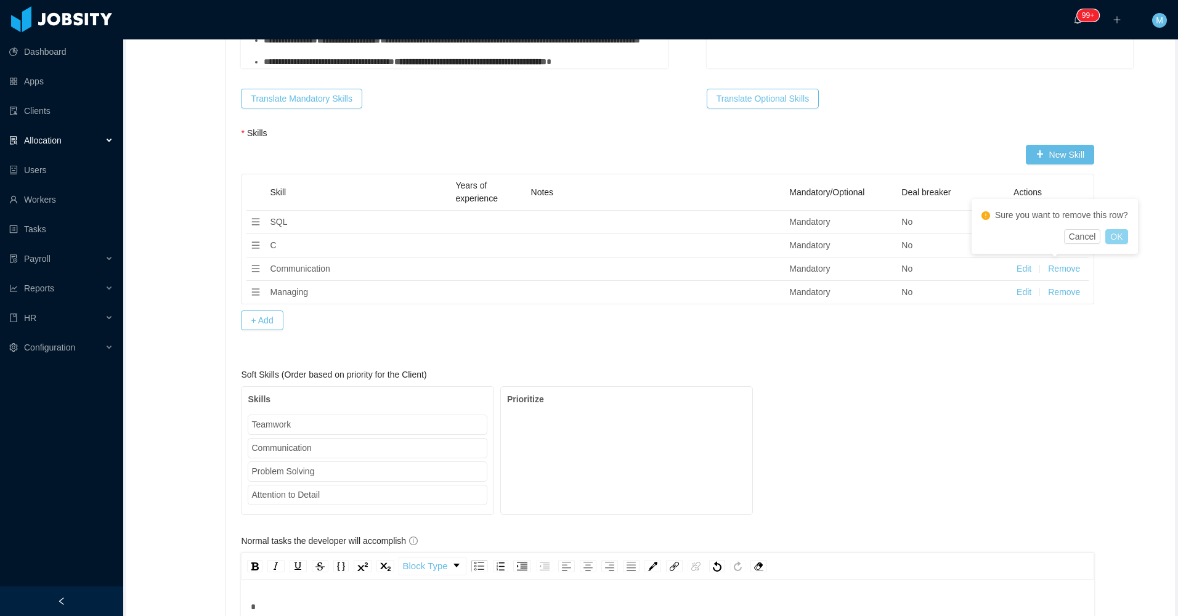
click at [1122, 234] on button "OK" at bounding box center [1116, 236] width 22 height 15
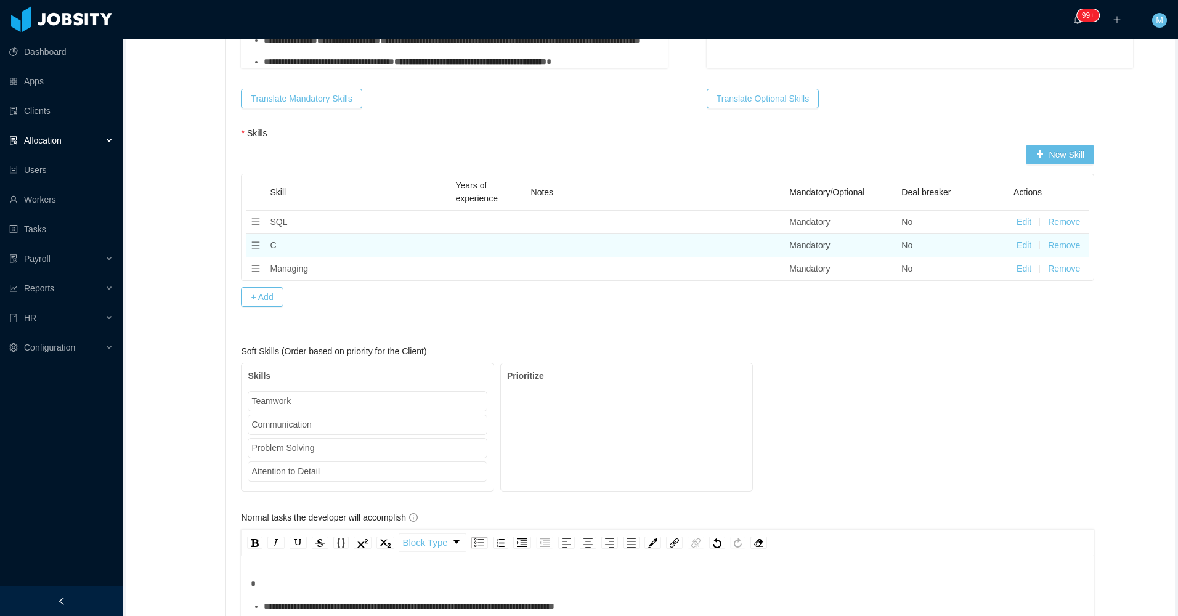
click at [1060, 247] on button "Remove" at bounding box center [1064, 245] width 32 height 13
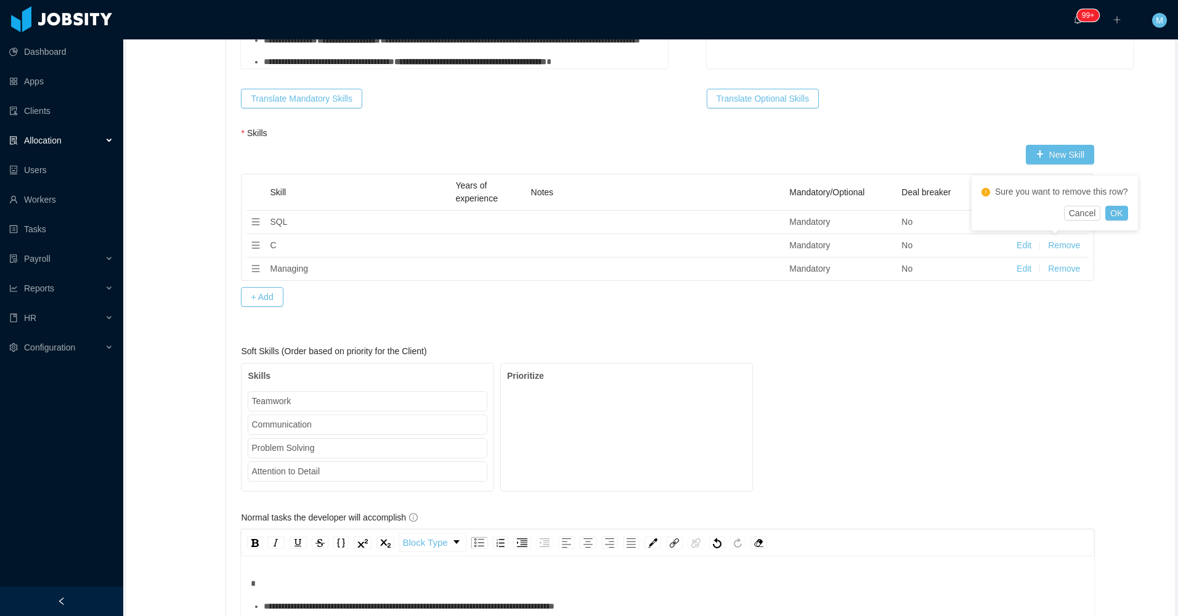
drag, startPoint x: 1119, startPoint y: 205, endPoint x: 1109, endPoint y: 212, distance: 12.0
click at [1118, 205] on div "Sure you want to remove this row?" at bounding box center [1055, 194] width 147 height 23
click at [1110, 215] on button "OK" at bounding box center [1116, 213] width 22 height 15
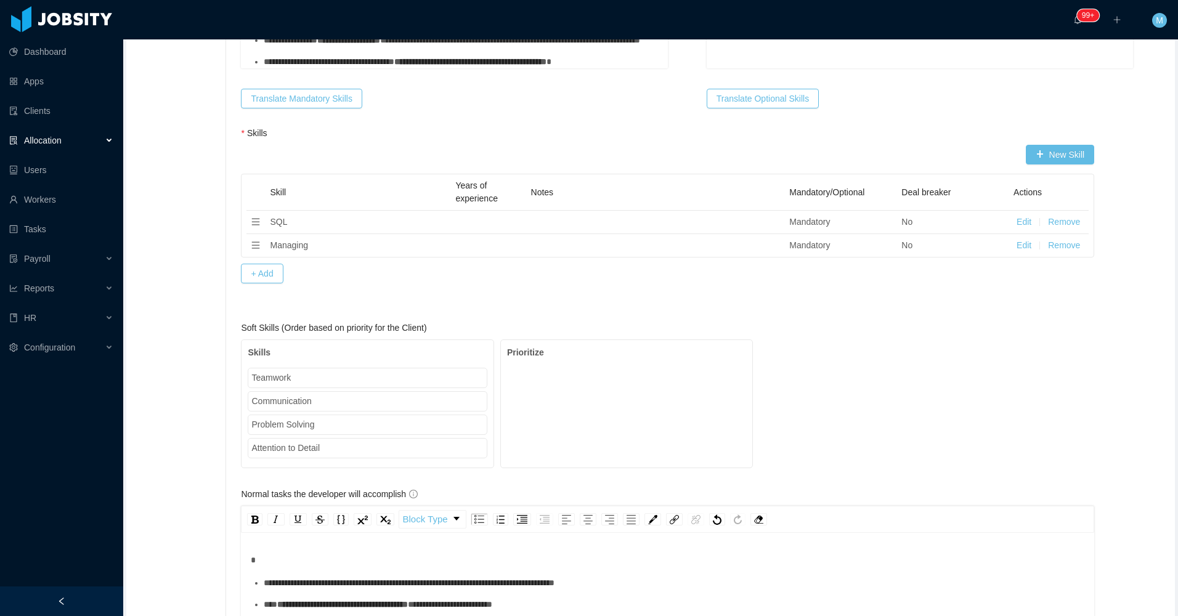
click at [776, 299] on div "Skills New Skill Skill Years of experience Notes Mandatory/Optional Deal breake…" at bounding box center [667, 215] width 853 height 176
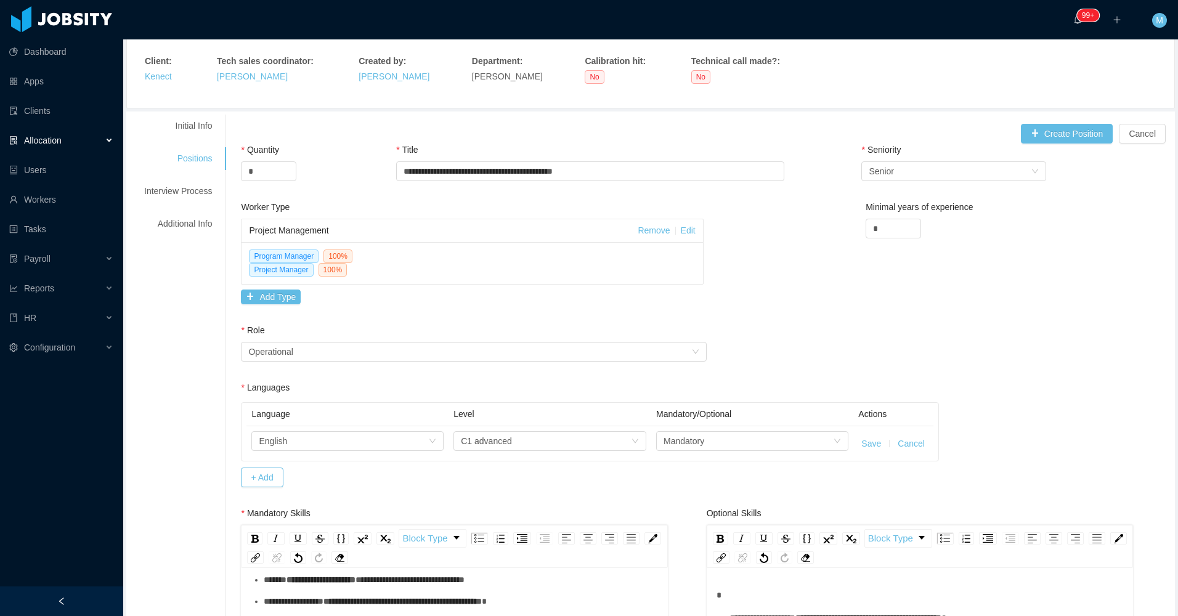
scroll to position [0, 0]
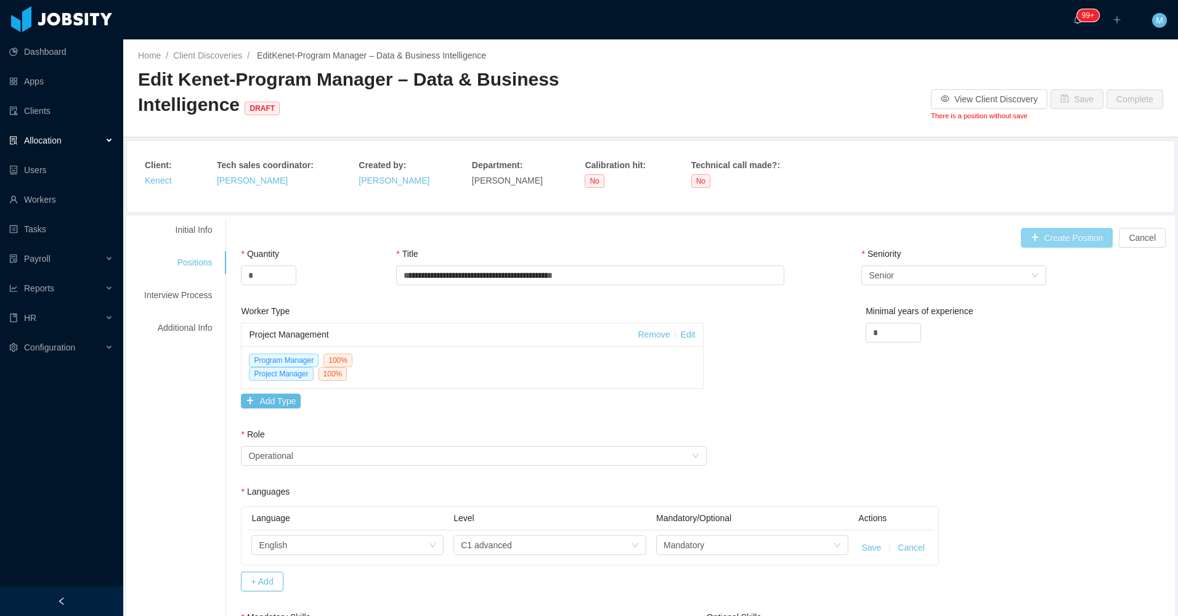
click at [1068, 229] on button "Create Position" at bounding box center [1067, 238] width 92 height 20
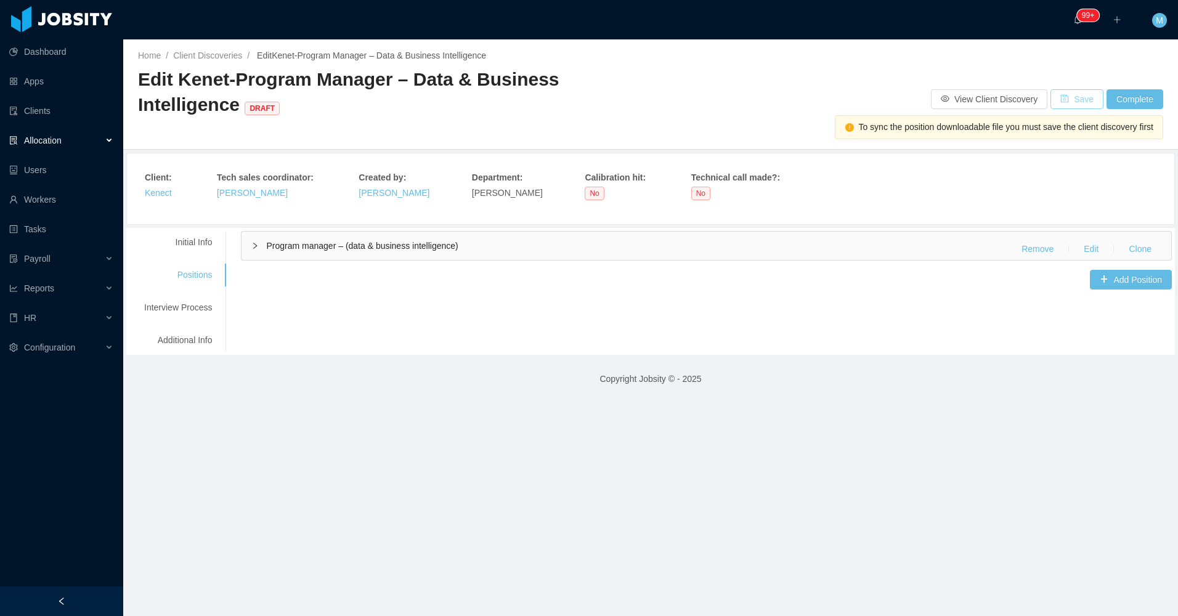
click at [1057, 100] on button "Save" at bounding box center [1077, 99] width 53 height 20
click at [195, 303] on div "Interview Process" at bounding box center [177, 307] width 97 height 23
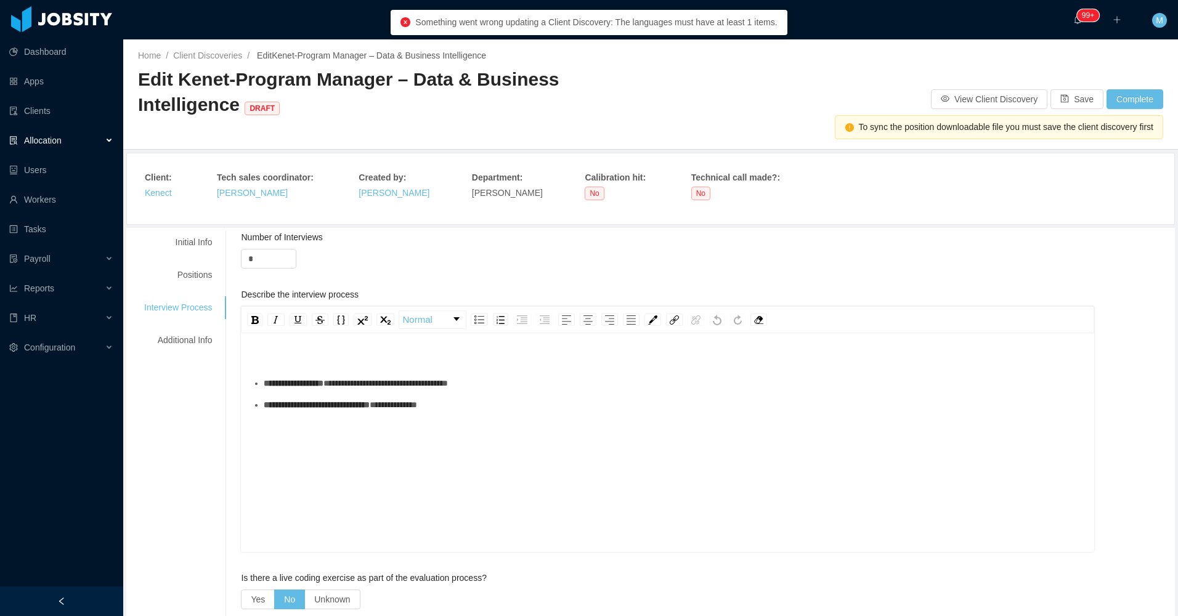
click at [558, 418] on div "**********" at bounding box center [668, 462] width 834 height 216
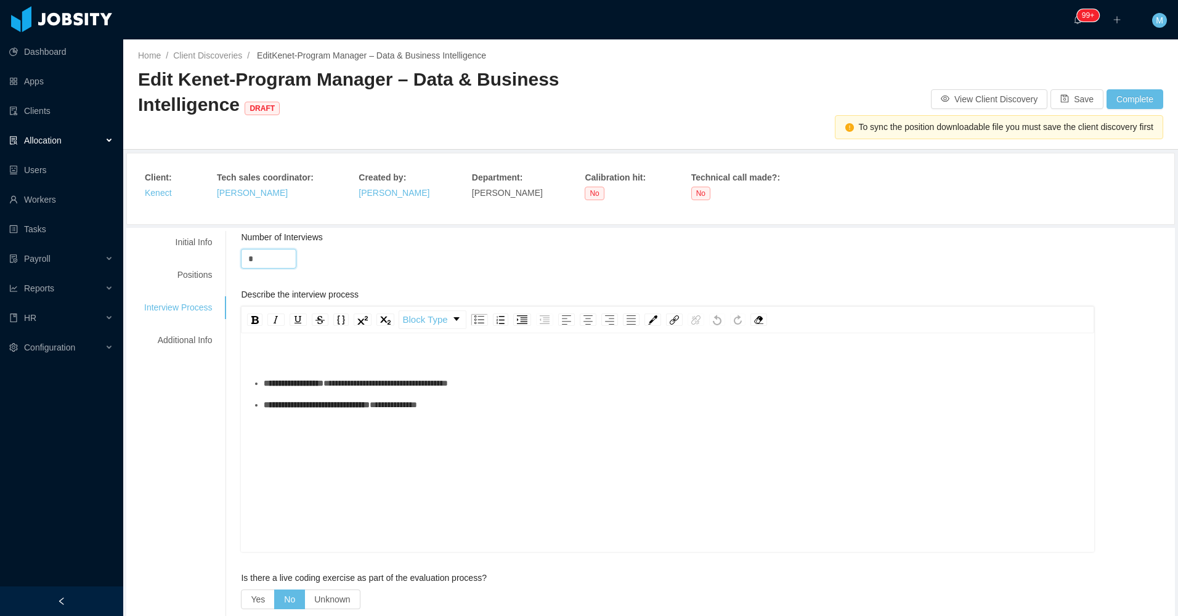
drag, startPoint x: 254, startPoint y: 251, endPoint x: 227, endPoint y: 257, distance: 27.2
type input "*"
drag, startPoint x: 575, startPoint y: 408, endPoint x: 227, endPoint y: 351, distance: 352.8
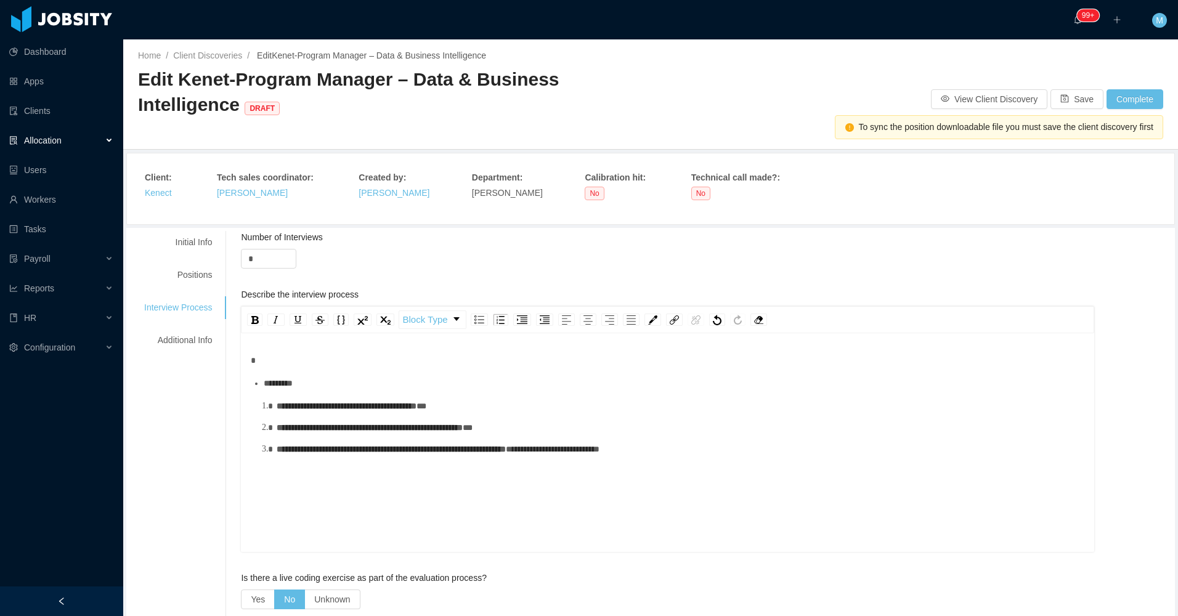
click at [341, 390] on div "*******" at bounding box center [674, 383] width 821 height 13
click at [348, 413] on div "**********" at bounding box center [681, 406] width 808 height 13
click at [362, 434] on div "**********" at bounding box center [681, 427] width 808 height 13
drag, startPoint x: 458, startPoint y: 407, endPoint x: 416, endPoint y: 409, distance: 42.6
click at [416, 409] on div "**********" at bounding box center [681, 406] width 808 height 13
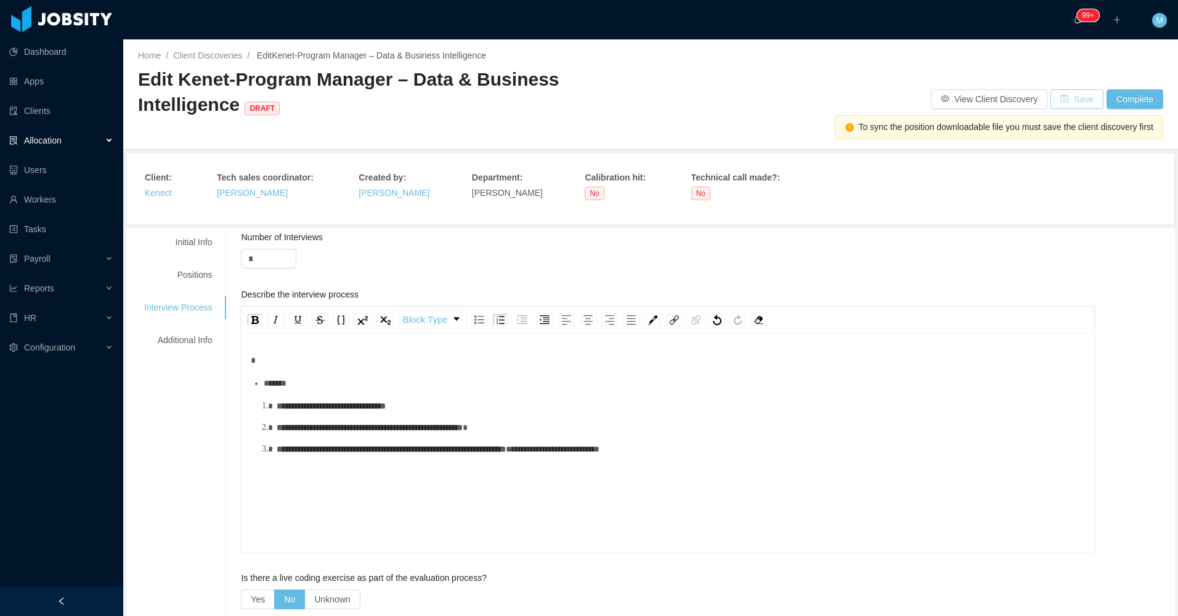
click at [1069, 99] on button "Save" at bounding box center [1077, 99] width 53 height 20
click at [193, 245] on div "Initial Info" at bounding box center [177, 242] width 97 height 23
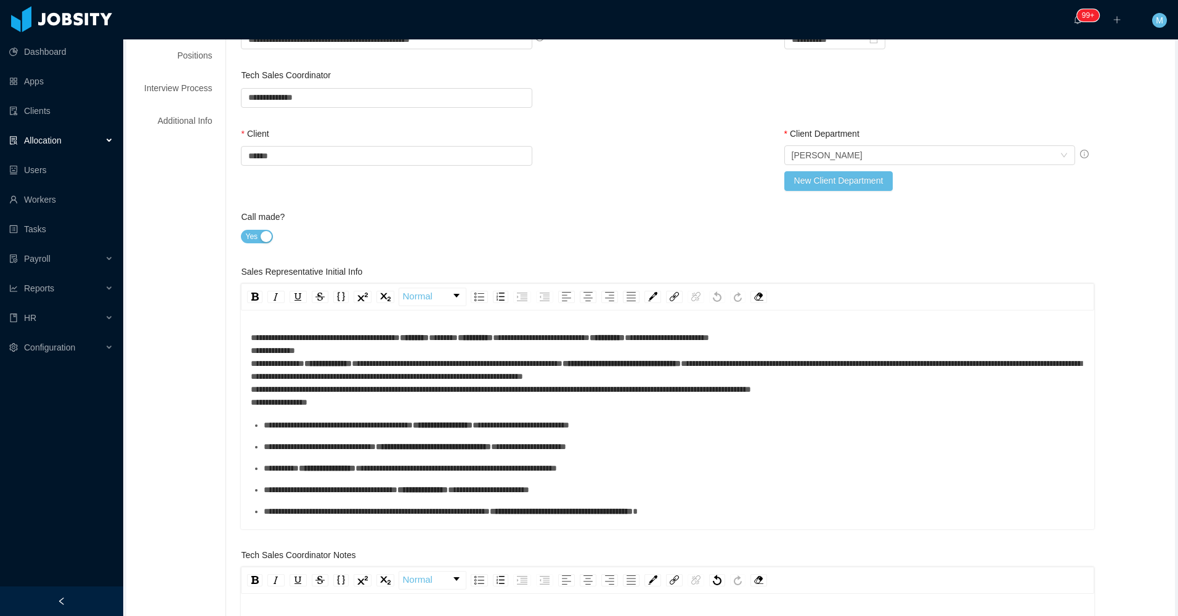
scroll to position [62, 0]
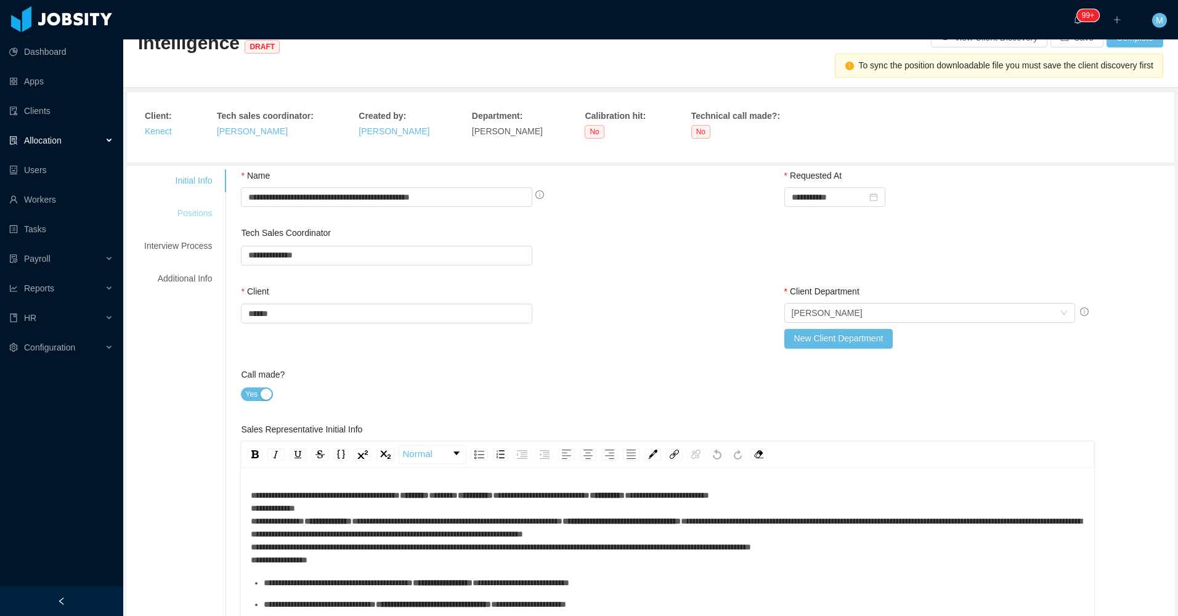
click at [184, 209] on div "Positions" at bounding box center [177, 213] width 97 height 23
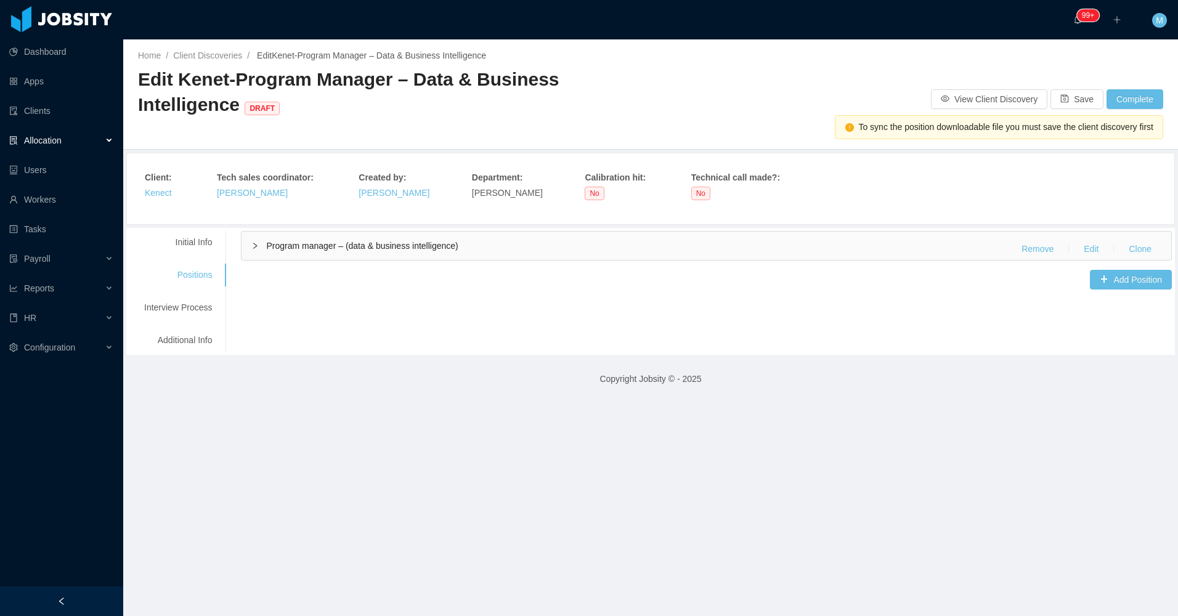
click at [328, 237] on div "Program manager – (data & business intelligence) Remove Edit Clone" at bounding box center [707, 246] width 930 height 28
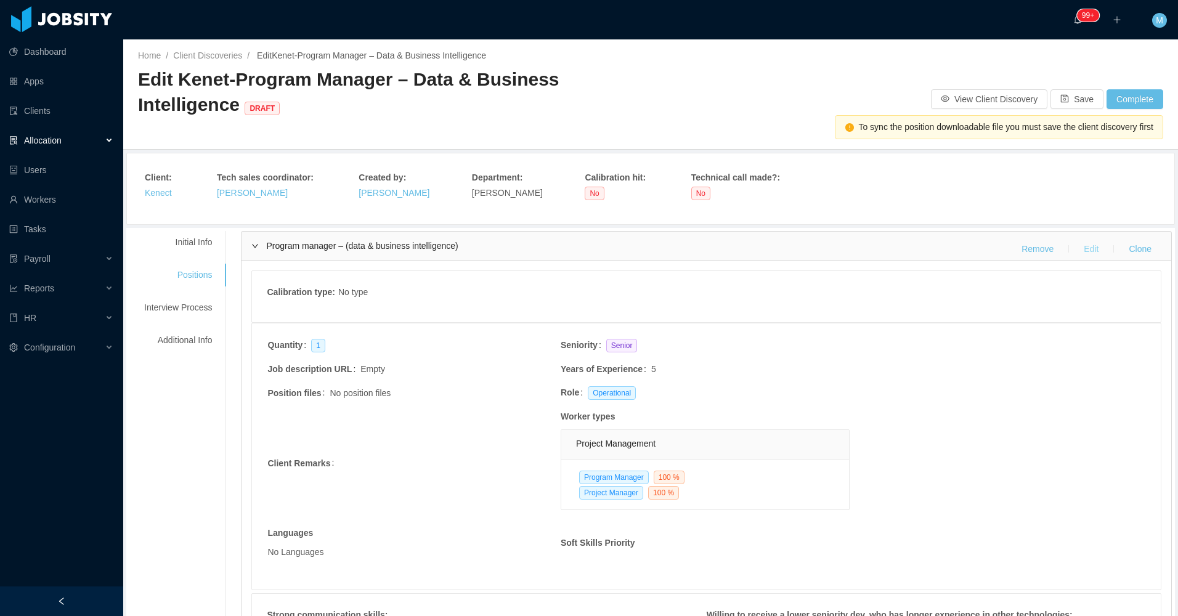
drag, startPoint x: 1089, startPoint y: 247, endPoint x: 1077, endPoint y: 250, distance: 12.1
click at [1087, 249] on button "Edit" at bounding box center [1091, 249] width 35 height 20
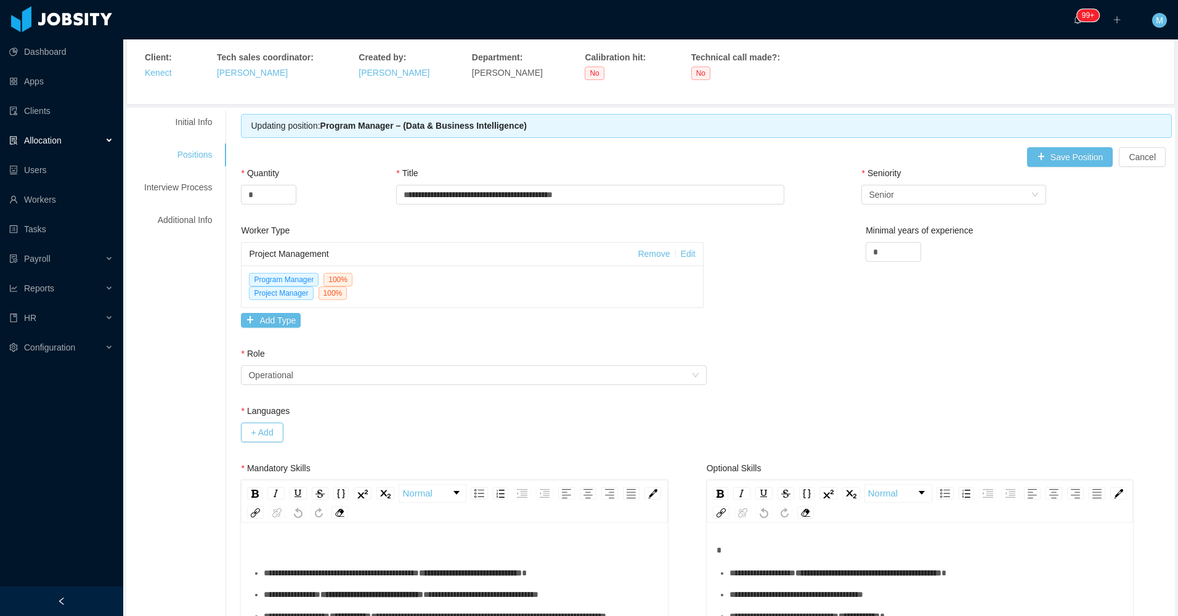
scroll to position [308, 0]
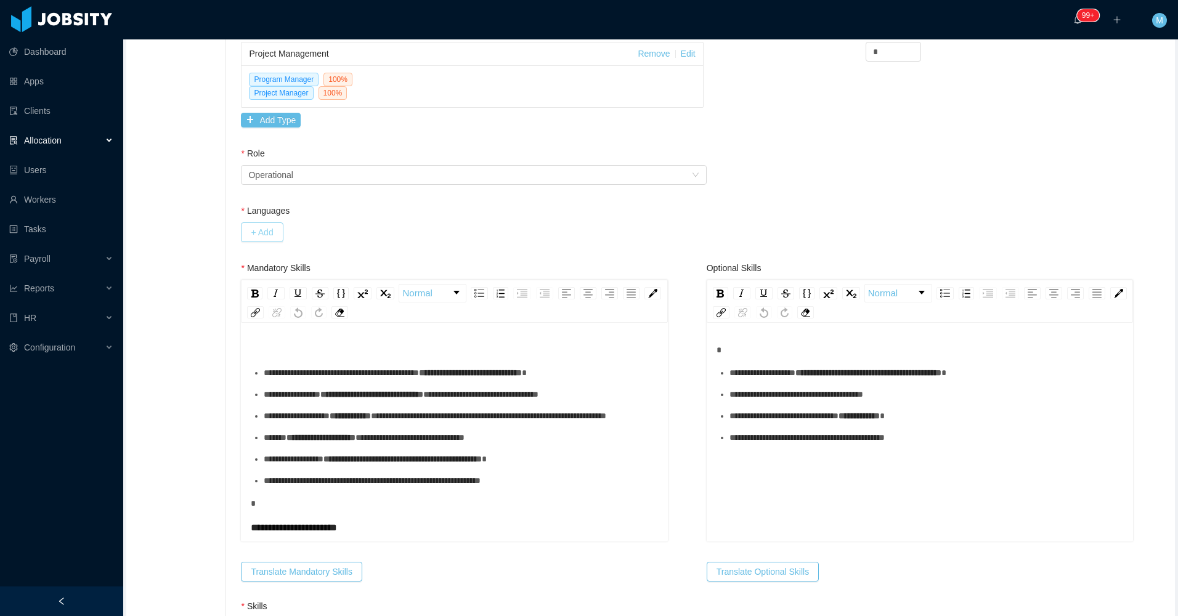
click at [256, 233] on button "+ Add" at bounding box center [262, 232] width 42 height 20
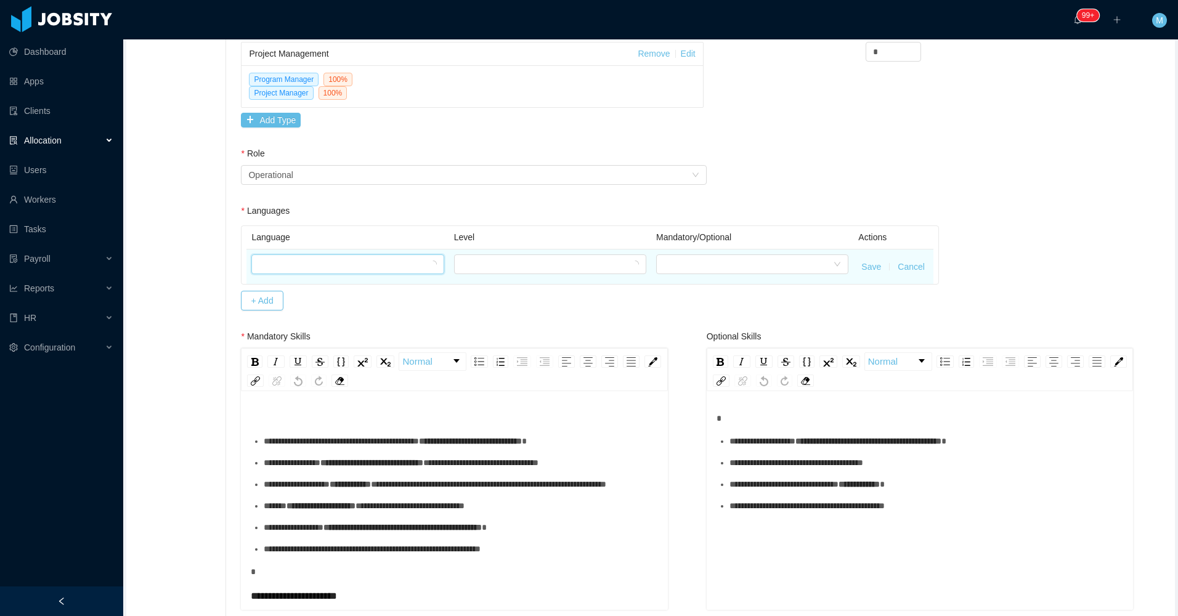
click at [295, 267] on div at bounding box center [343, 264] width 169 height 18
type input "***"
click at [291, 306] on li "English" at bounding box center [344, 309] width 191 height 20
click at [545, 269] on div at bounding box center [545, 264] width 169 height 18
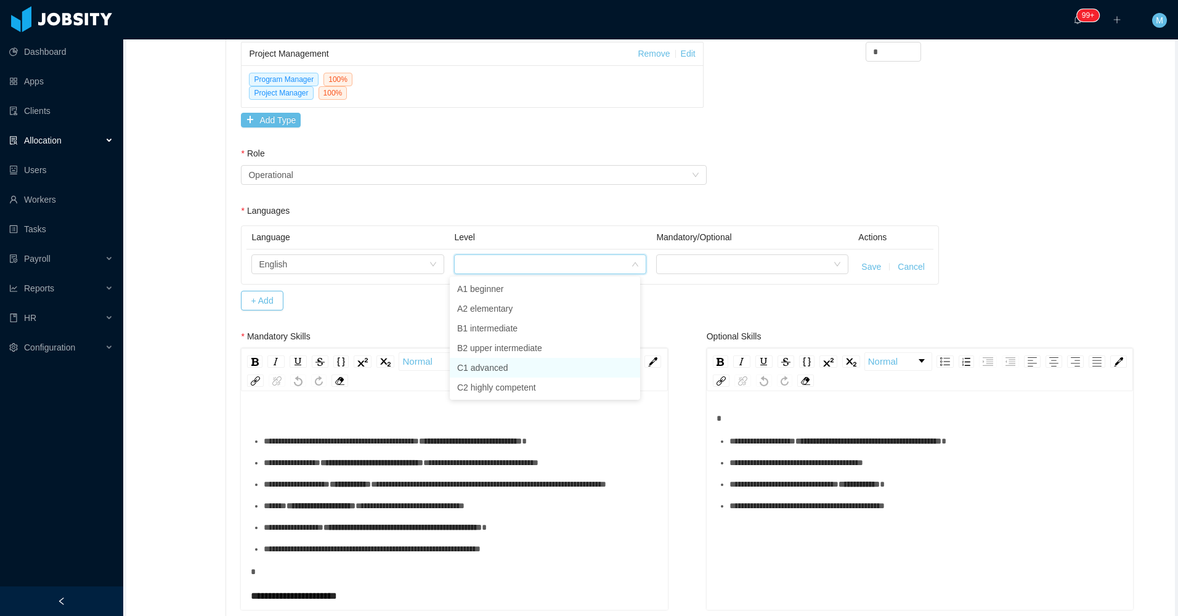
drag, startPoint x: 502, startPoint y: 368, endPoint x: 512, endPoint y: 361, distance: 12.5
click at [501, 368] on li "C1 advanced" at bounding box center [545, 368] width 190 height 20
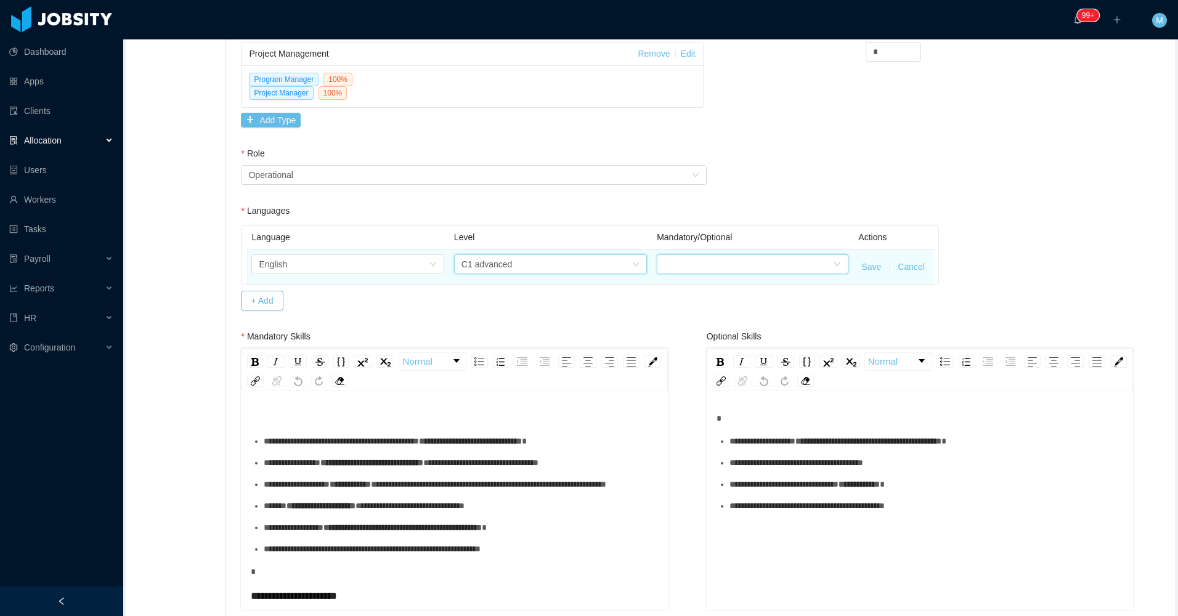
click at [782, 269] on div at bounding box center [748, 264] width 169 height 18
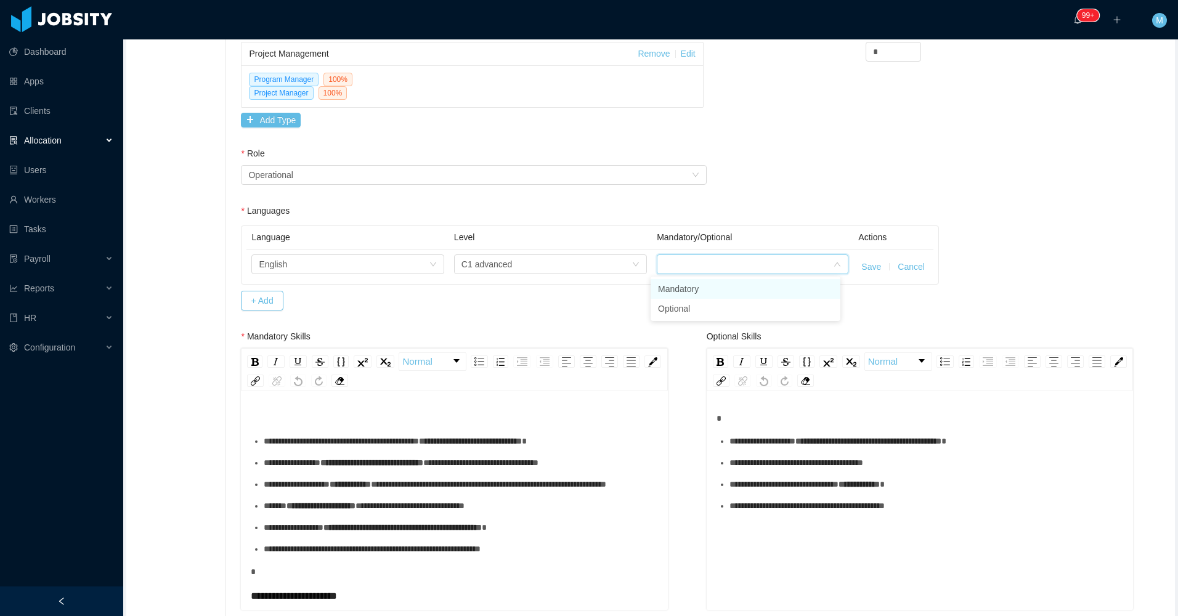
click at [736, 290] on li "Mandatory" at bounding box center [746, 289] width 190 height 20
click at [864, 272] on button "Save" at bounding box center [871, 267] width 20 height 13
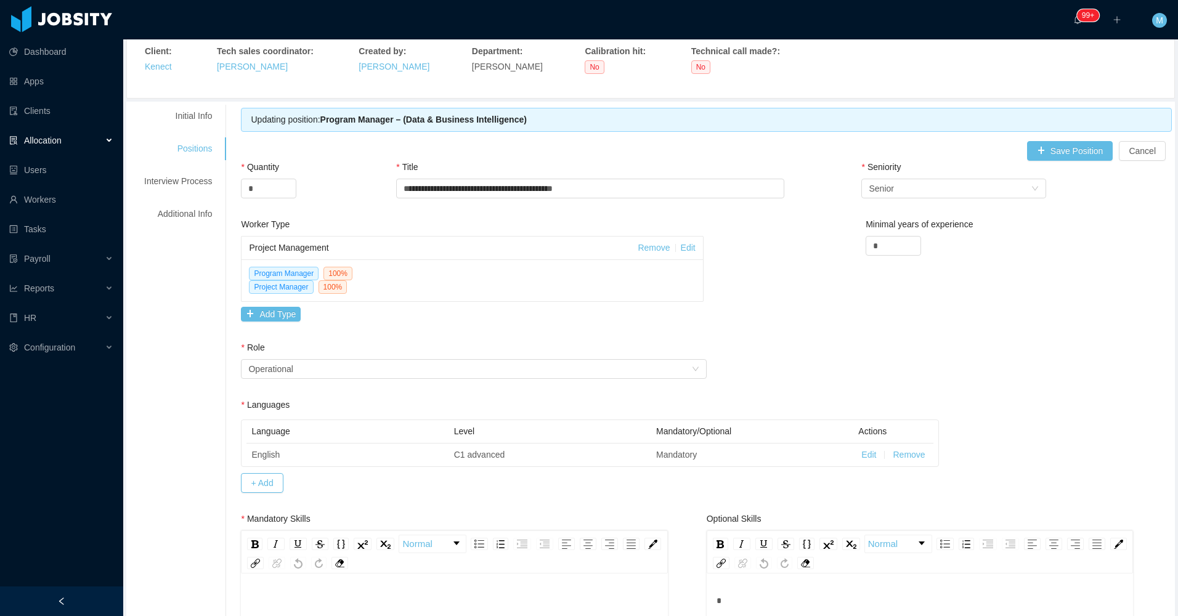
scroll to position [0, 0]
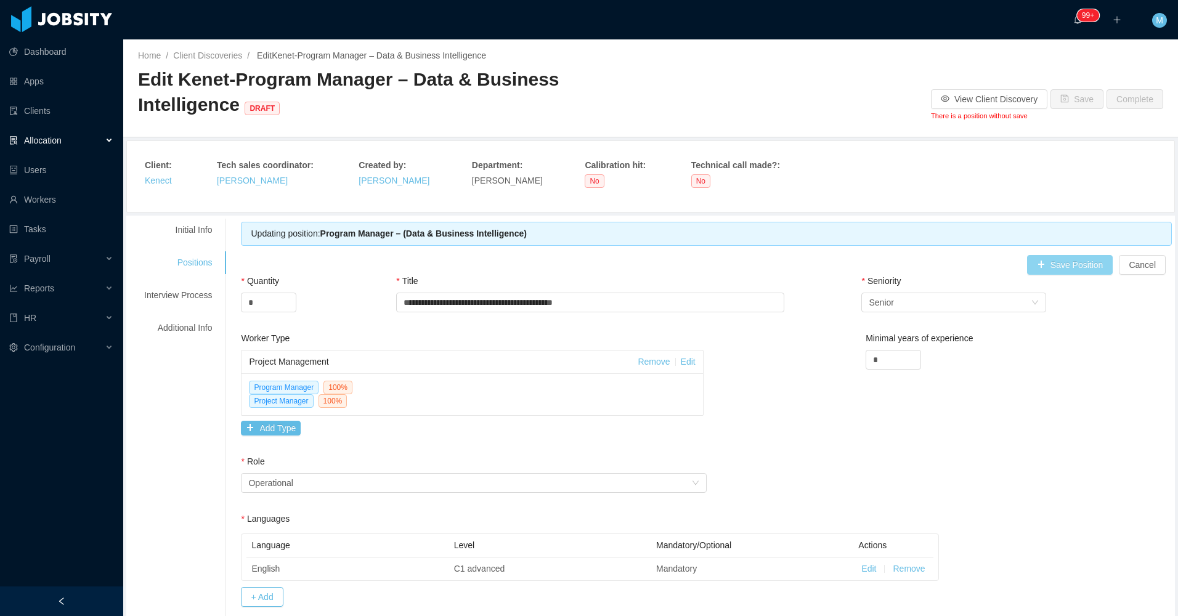
click at [1055, 267] on button "Save Position" at bounding box center [1070, 265] width 86 height 20
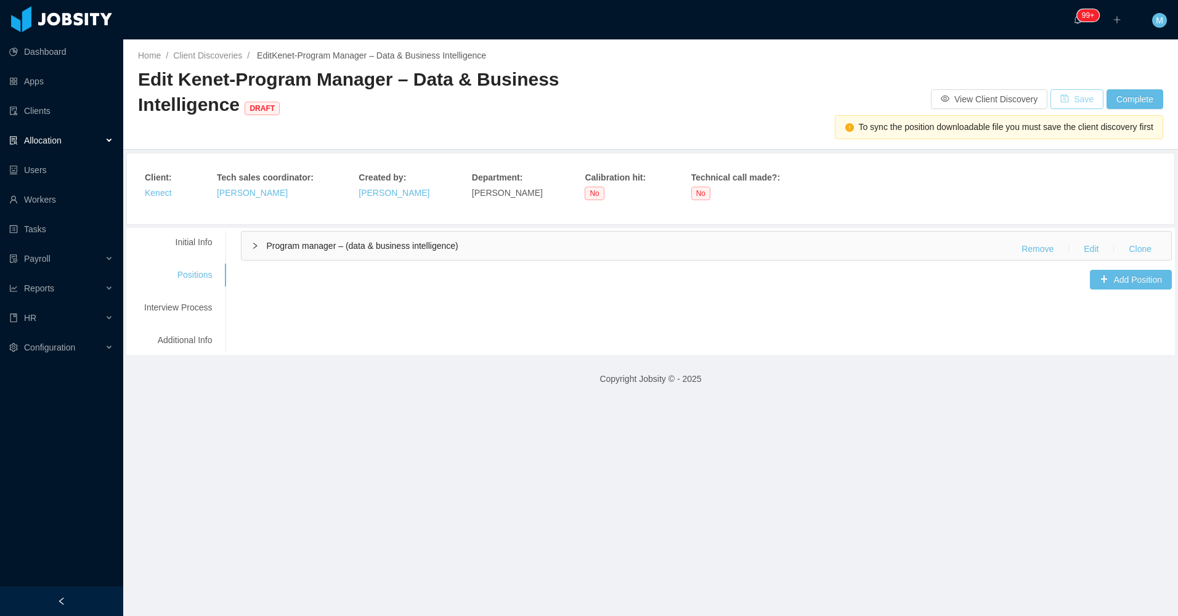
click at [1066, 97] on button "Save" at bounding box center [1077, 99] width 53 height 20
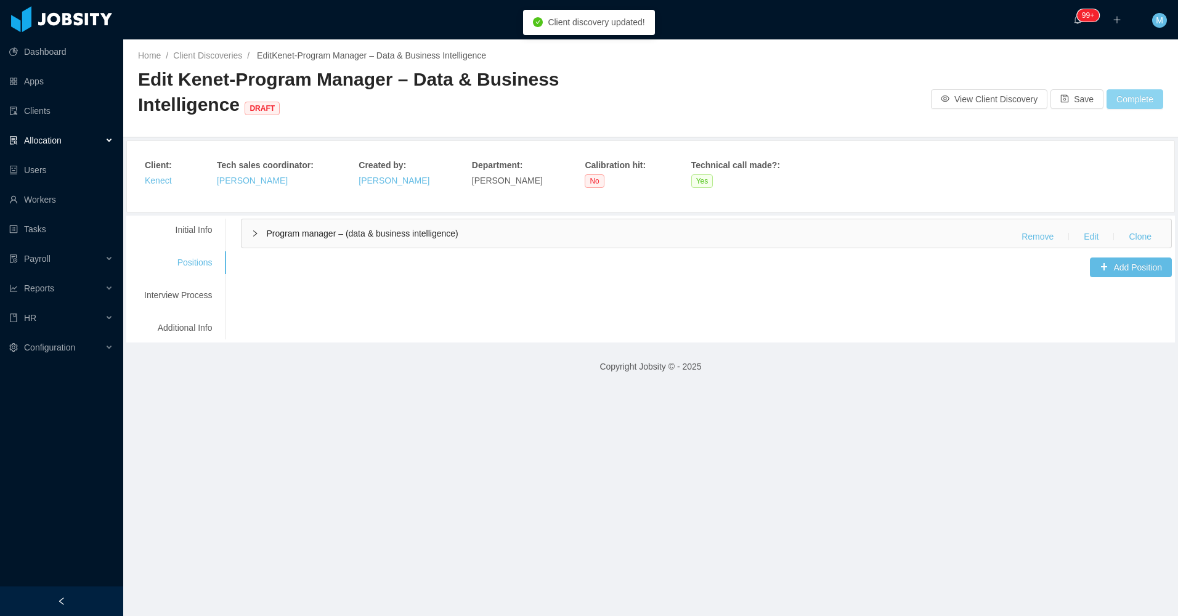
click at [1123, 99] on button "Complete" at bounding box center [1135, 99] width 57 height 20
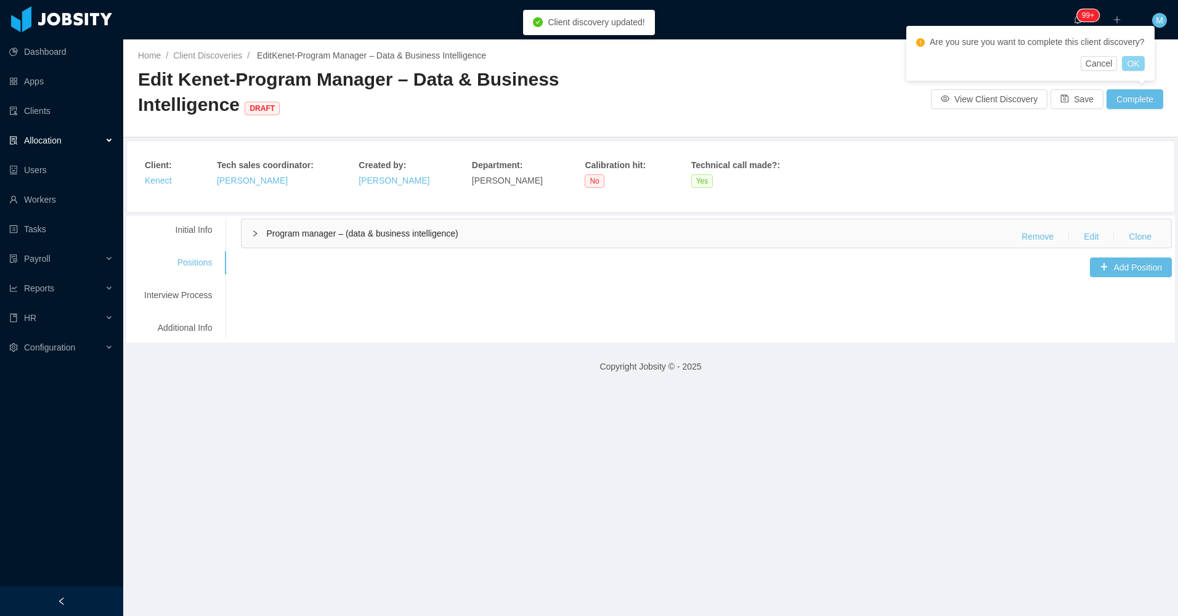
click at [1126, 65] on button "OK" at bounding box center [1133, 63] width 22 height 15
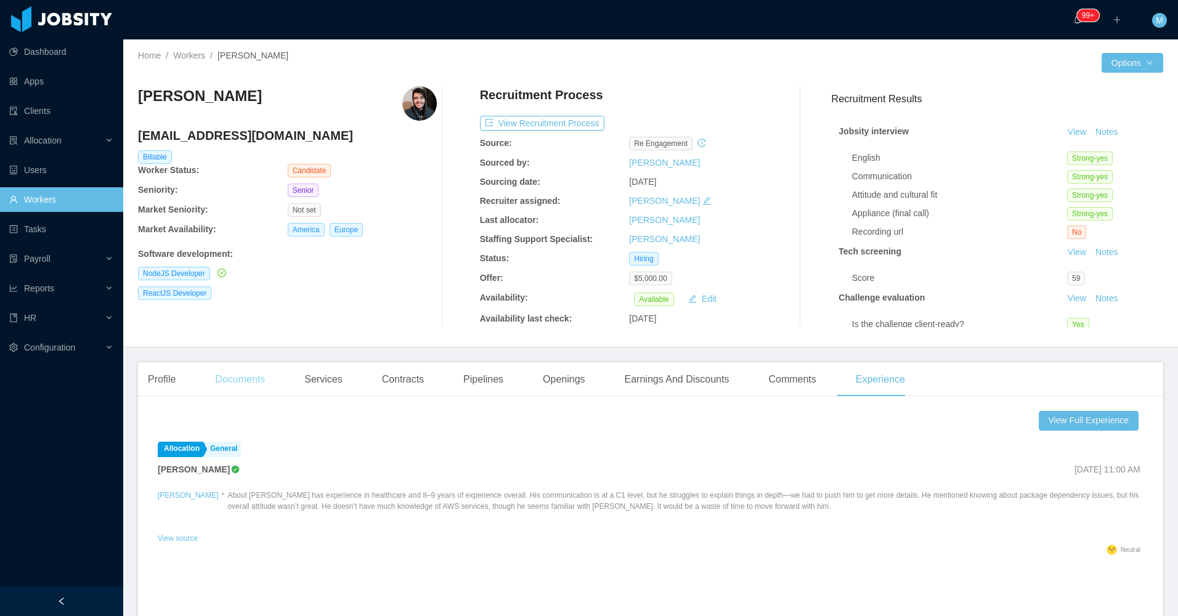
click at [252, 380] on div "Documents" at bounding box center [240, 379] width 70 height 35
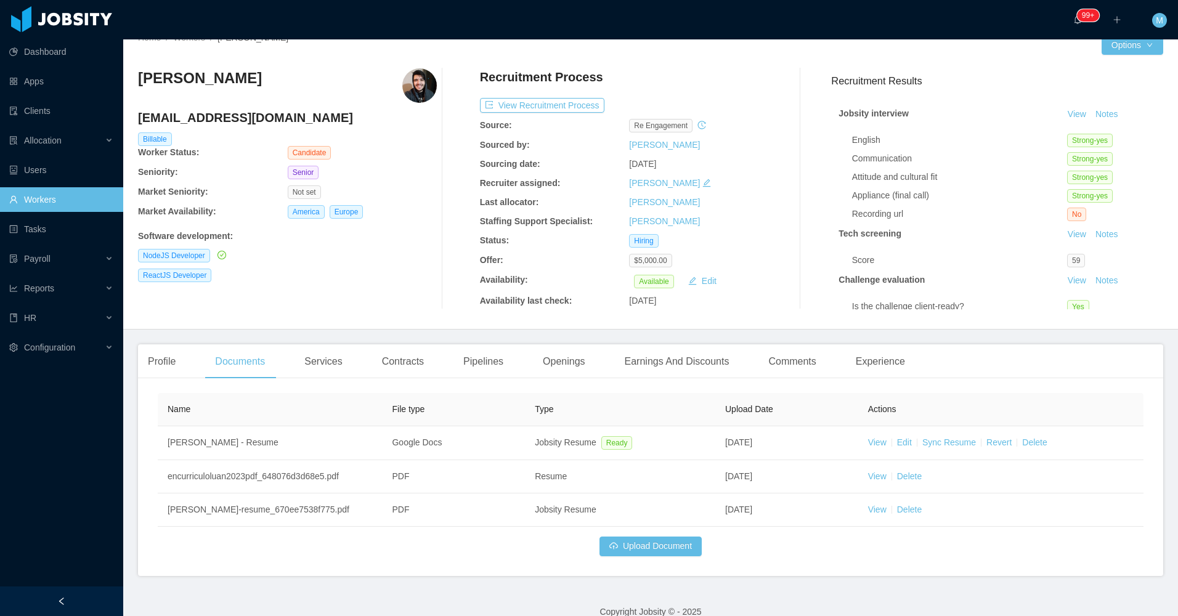
scroll to position [35, 0]
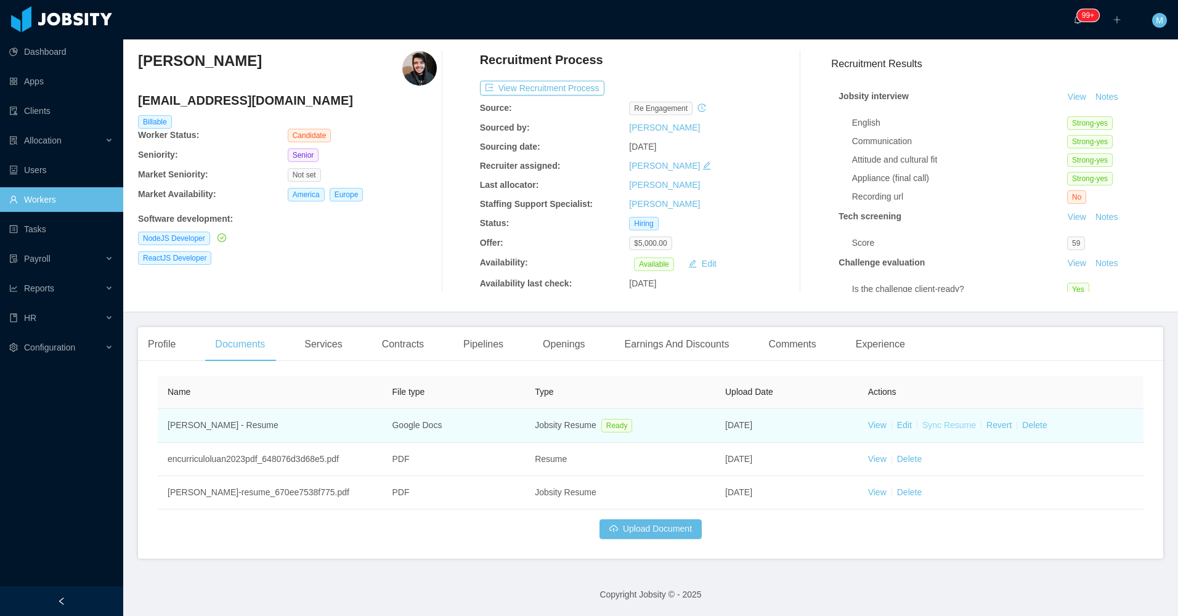
click at [930, 423] on link "Sync Resume" at bounding box center [949, 425] width 54 height 10
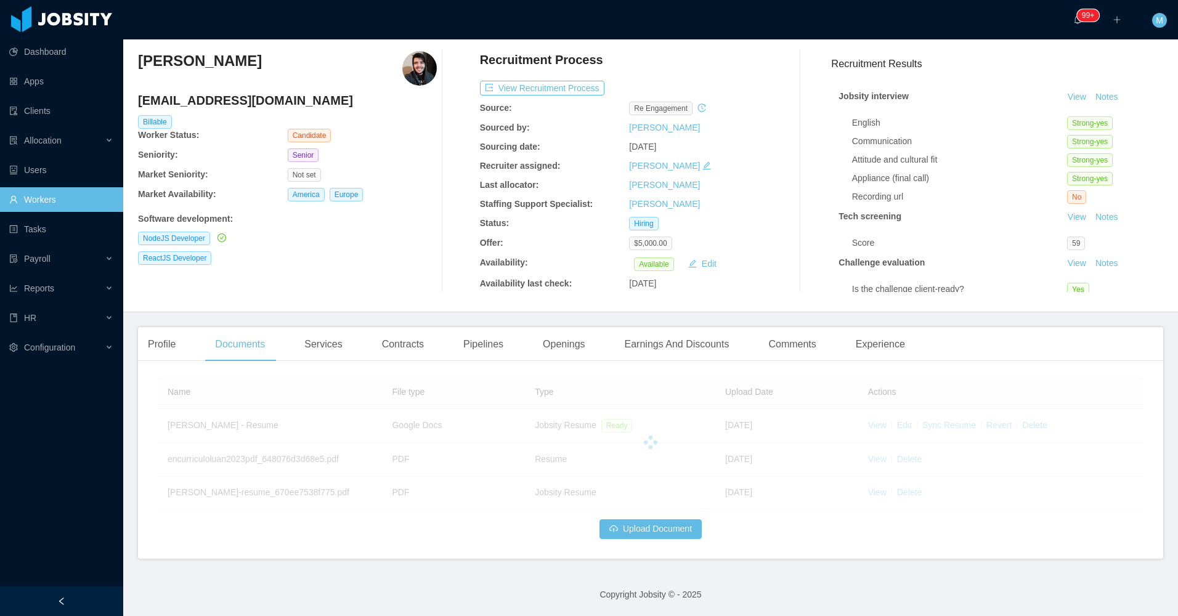
click at [370, 290] on div "[PERSON_NAME] [EMAIL_ADDRESS][DOMAIN_NAME] Billable Worker Status: Candidate Se…" at bounding box center [287, 171] width 299 height 241
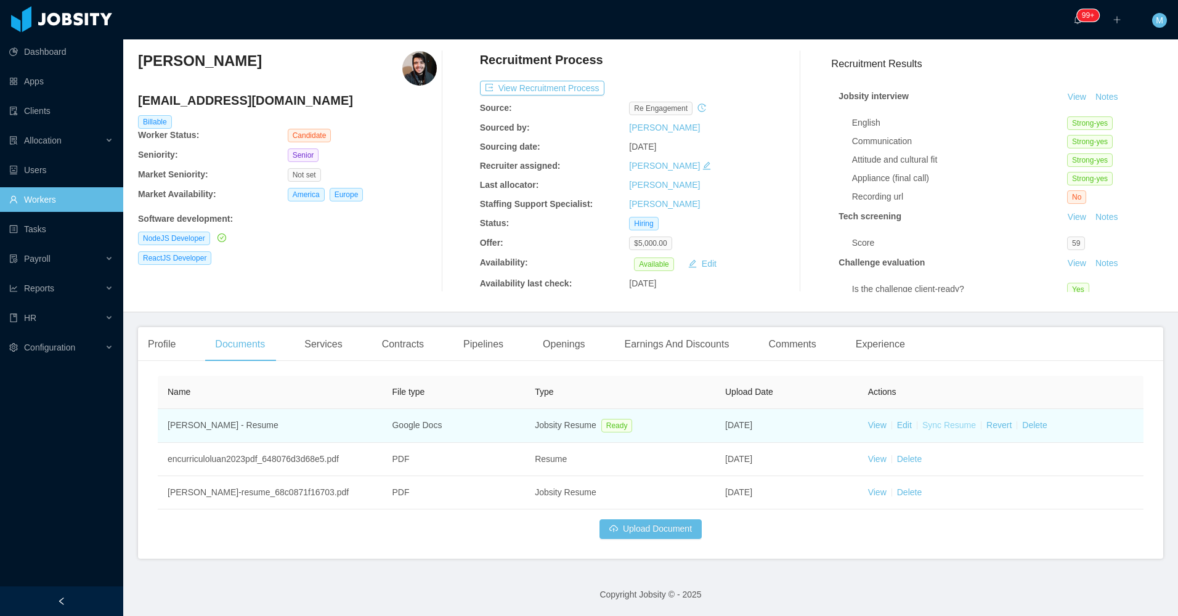
click at [935, 426] on link "Sync Resume" at bounding box center [949, 425] width 54 height 10
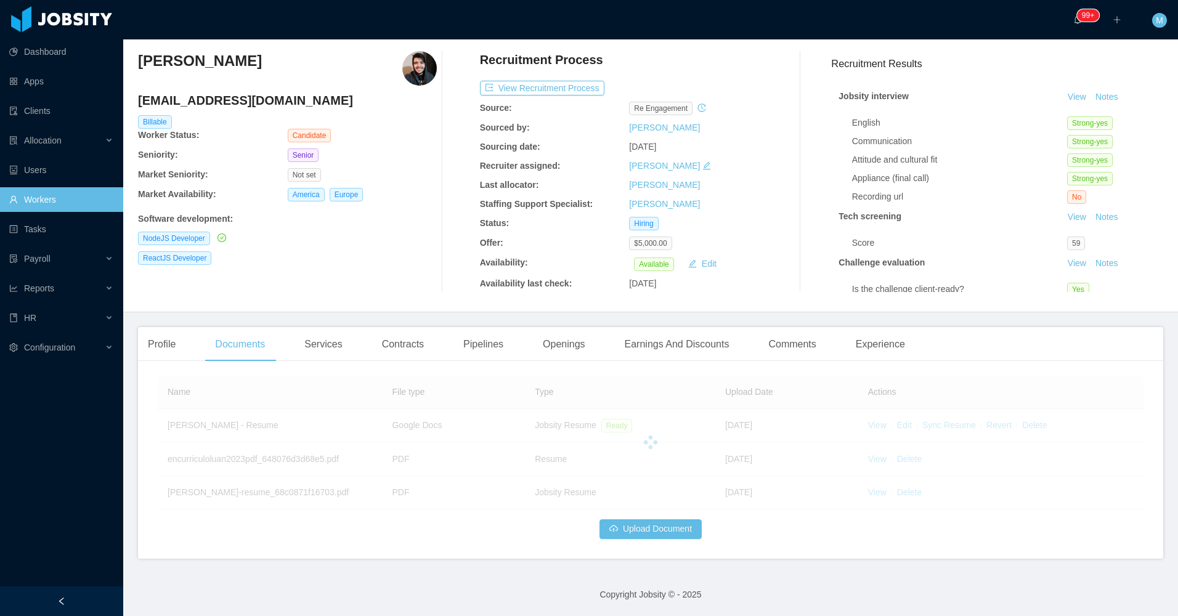
click at [428, 279] on div "[PERSON_NAME] [EMAIL_ADDRESS][DOMAIN_NAME] Billable Worker Status: Candidate Se…" at bounding box center [287, 171] width 299 height 241
click at [1091, 93] on button "Notes" at bounding box center [1107, 97] width 33 height 15
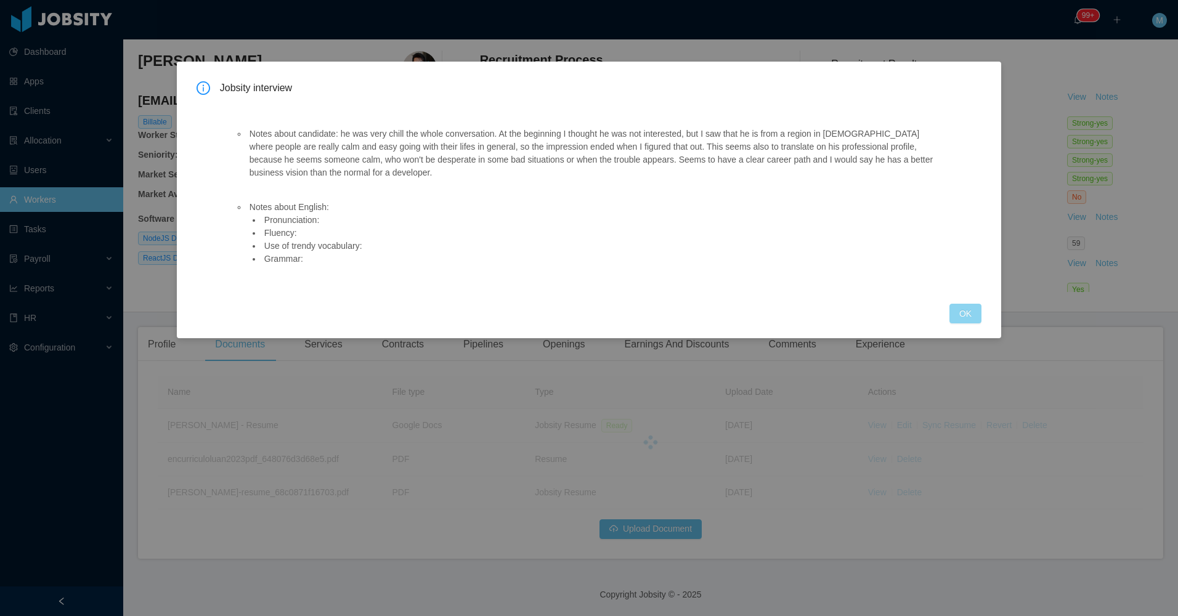
click at [973, 313] on button "OK" at bounding box center [965, 314] width 32 height 20
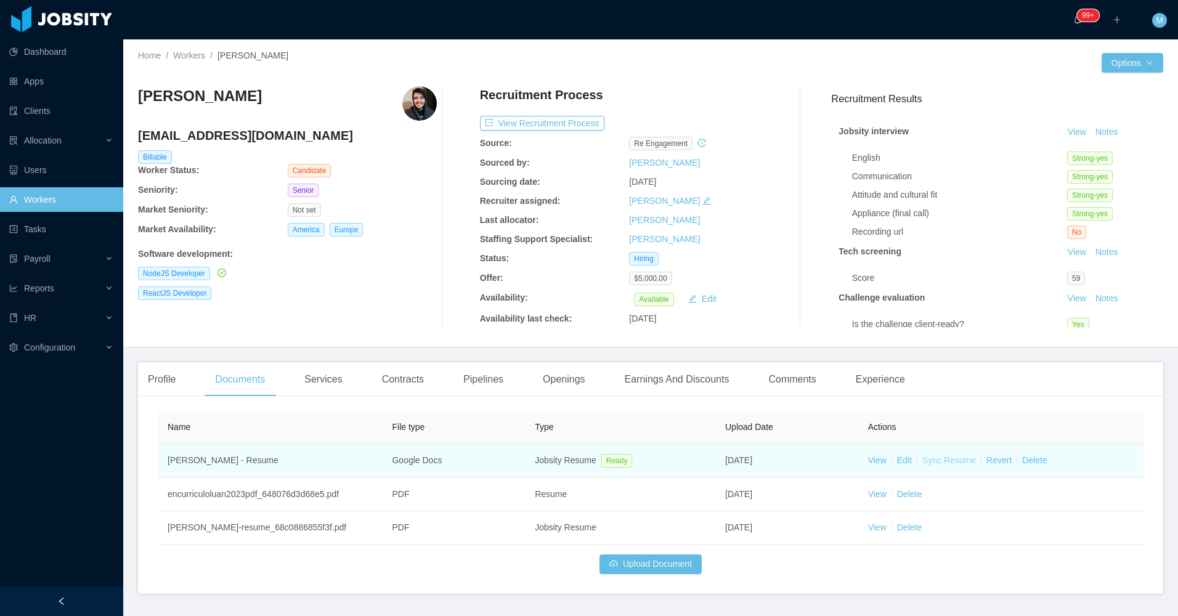
click at [938, 460] on link "Sync Resume" at bounding box center [949, 460] width 54 height 10
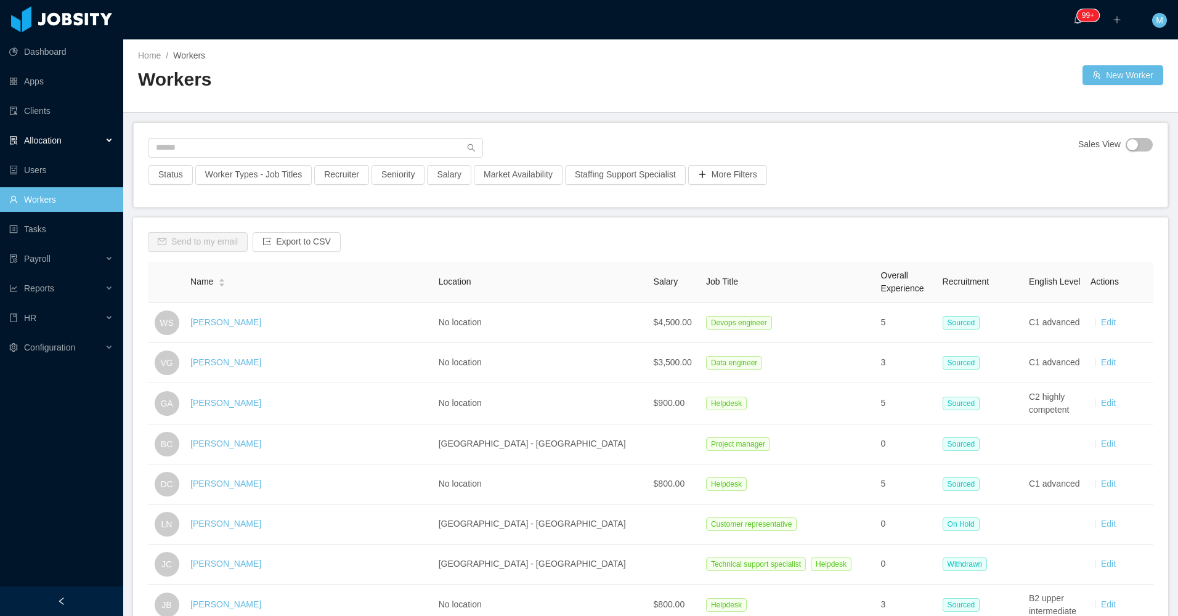
click at [71, 147] on div "Allocation" at bounding box center [61, 140] width 123 height 25
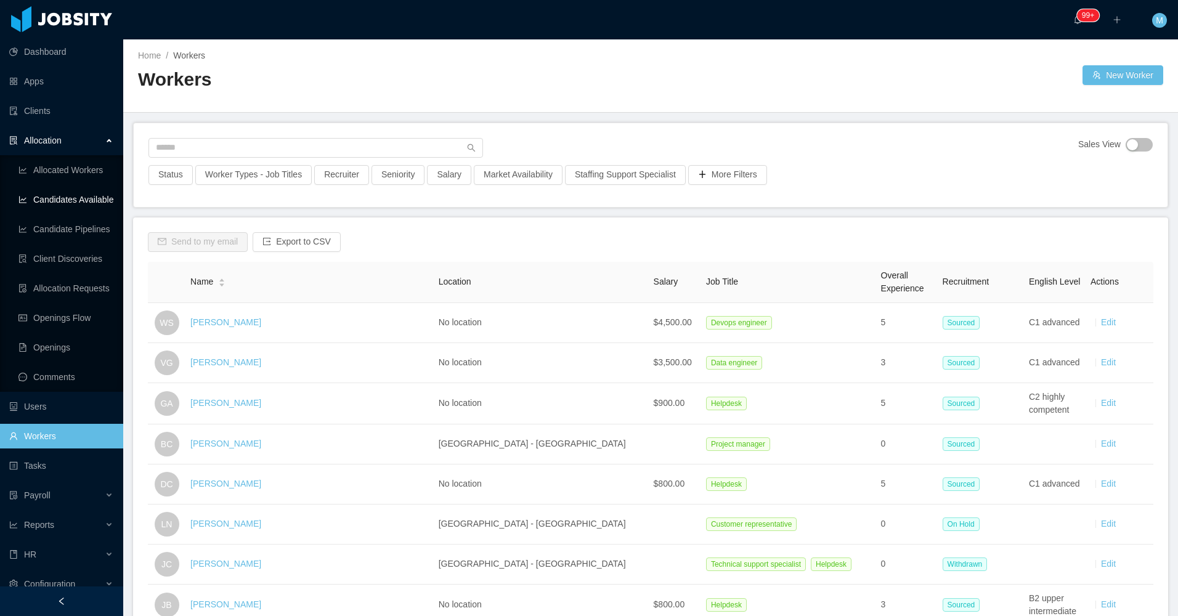
click at [87, 202] on link "Candidates Available" at bounding box center [65, 199] width 95 height 25
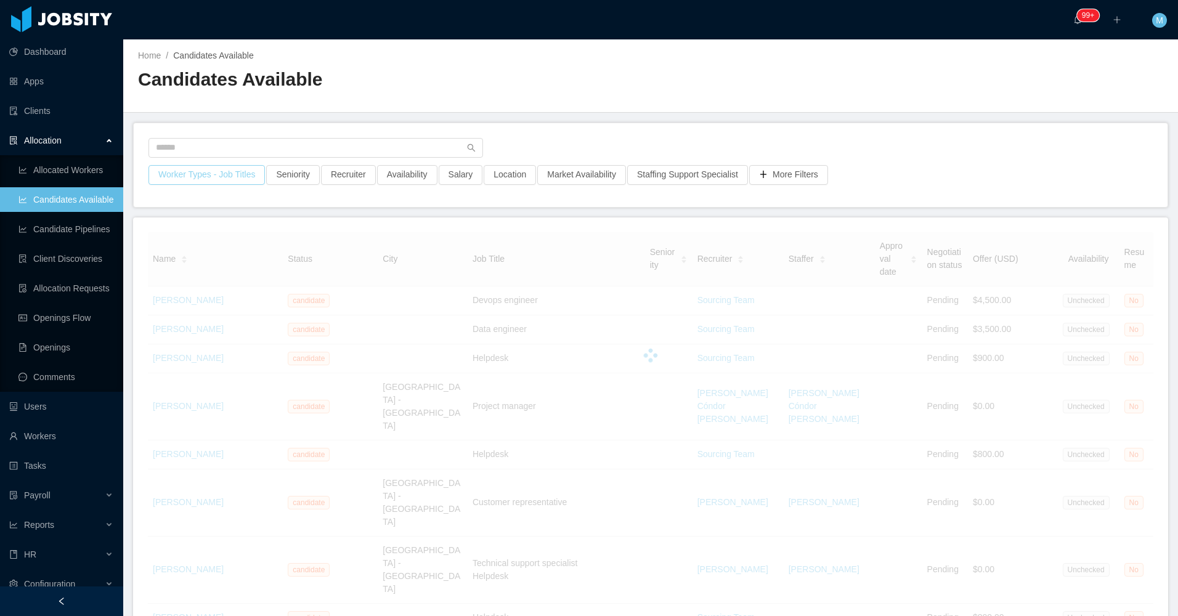
click at [222, 176] on button "Worker Types - Job Titles" at bounding box center [206, 175] width 116 height 20
click at [201, 275] on div "Job Titles" at bounding box center [203, 279] width 165 height 12
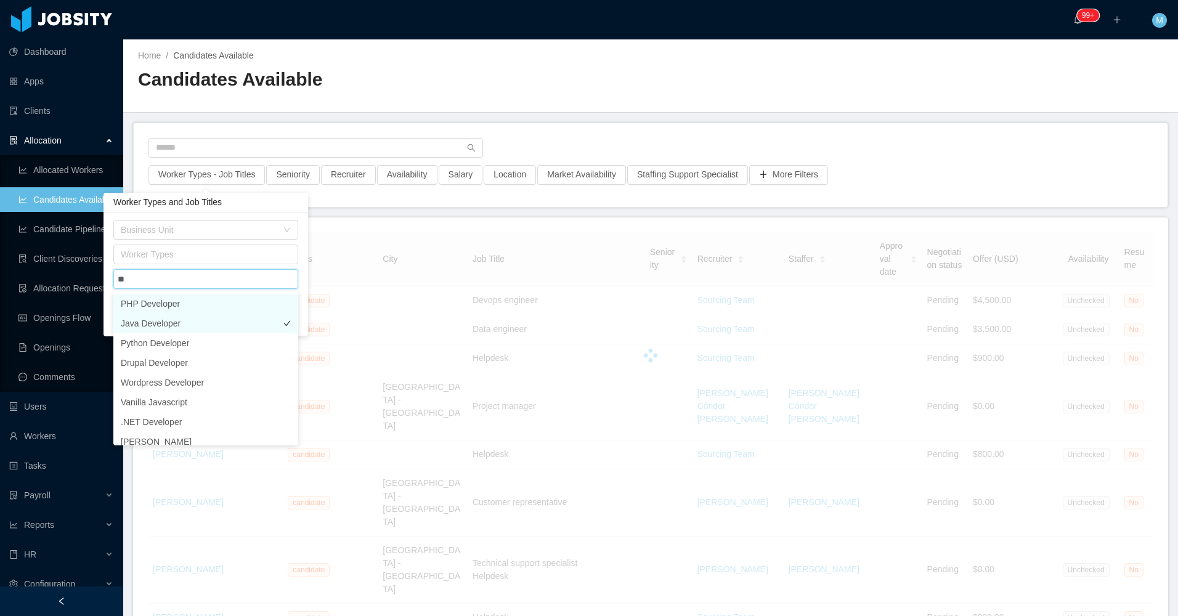
type input "***"
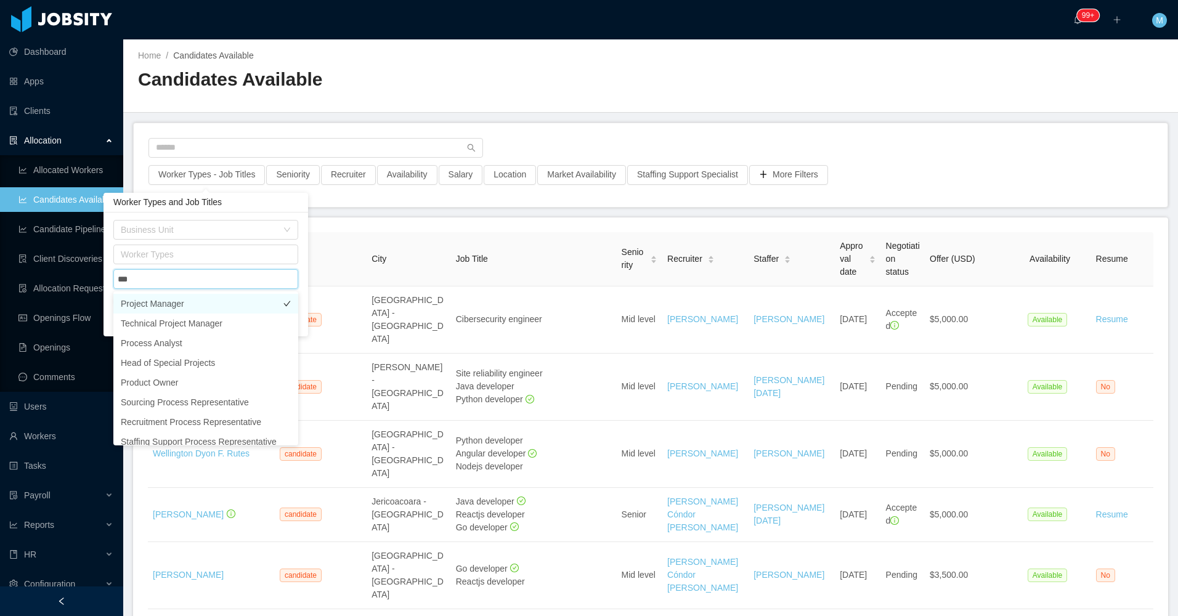
click at [234, 300] on li "Project Manager" at bounding box center [205, 304] width 185 height 20
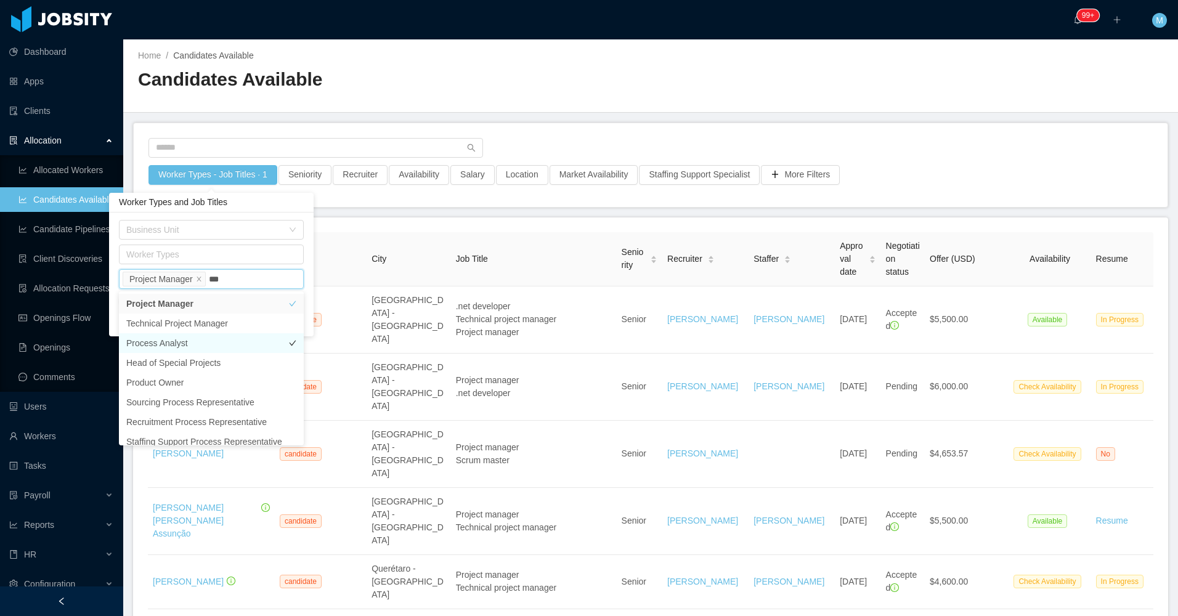
type input "****"
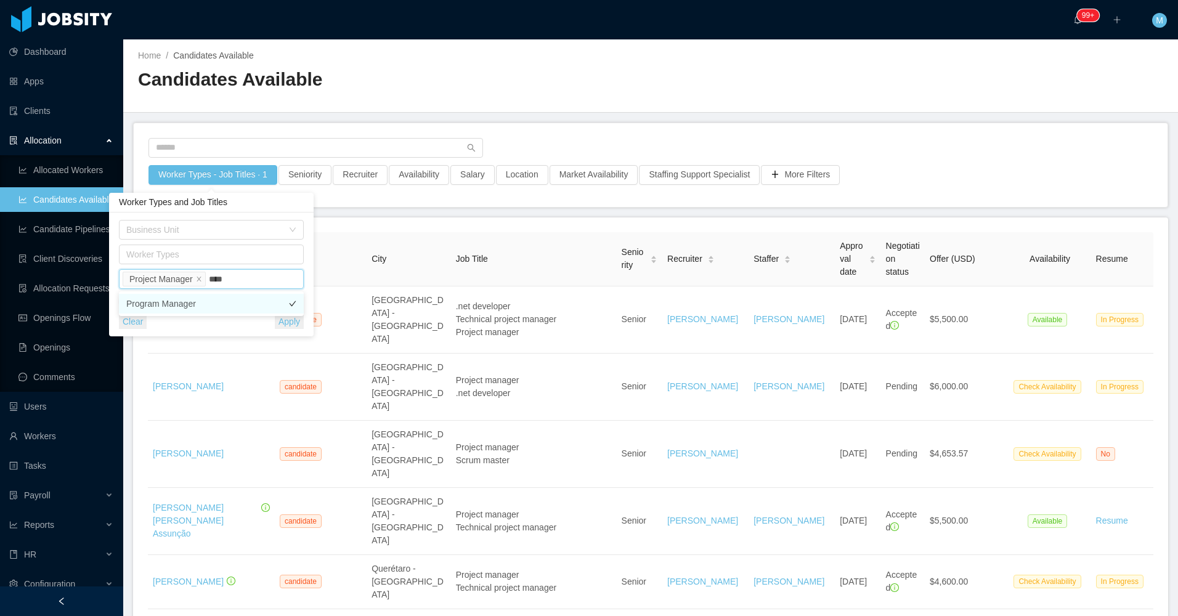
click at [206, 310] on li "Program Manager" at bounding box center [211, 304] width 185 height 20
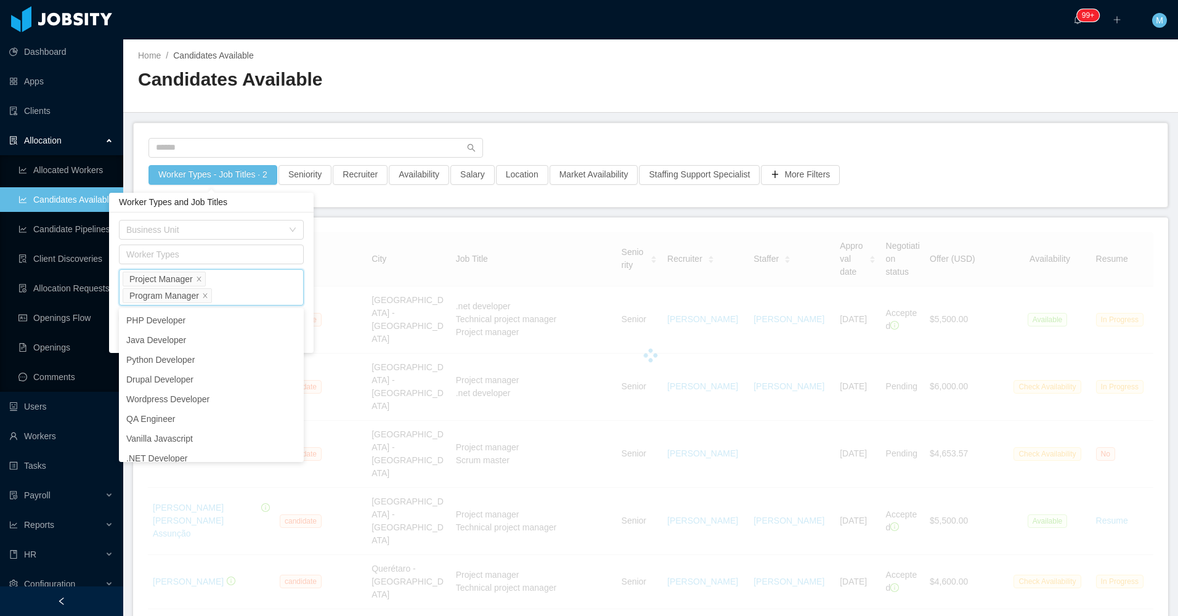
click at [558, 105] on div "Home / Candidates Available / Candidates Available" at bounding box center [650, 75] width 1055 height 73
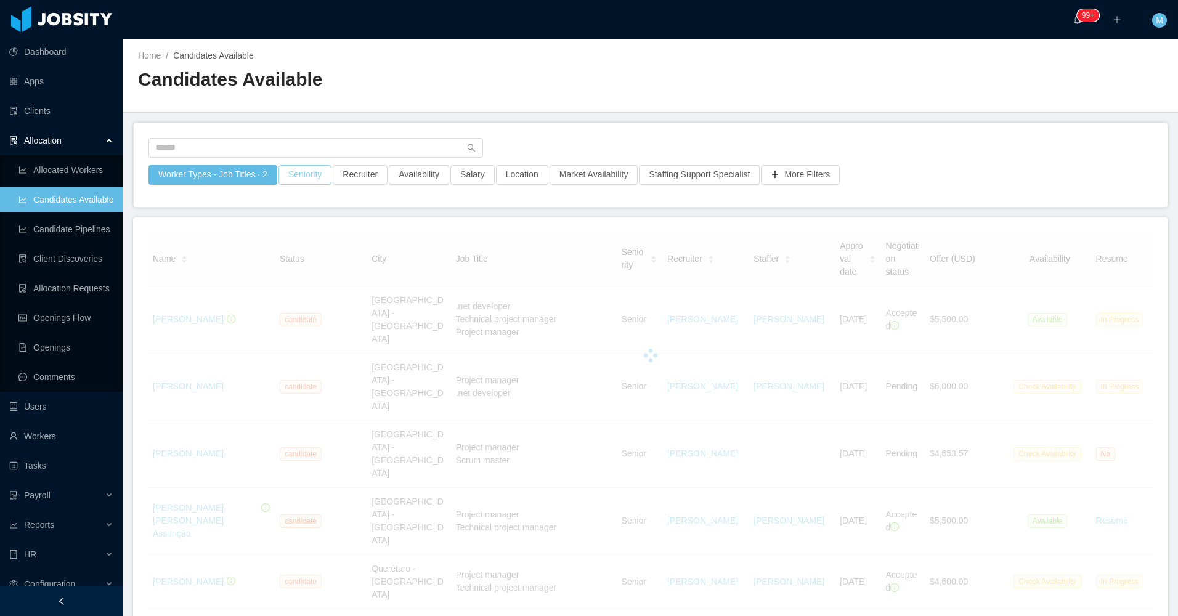
click at [307, 177] on button "Seniority" at bounding box center [304, 175] width 53 height 20
click at [282, 232] on div "Seniorities" at bounding box center [299, 230] width 165 height 12
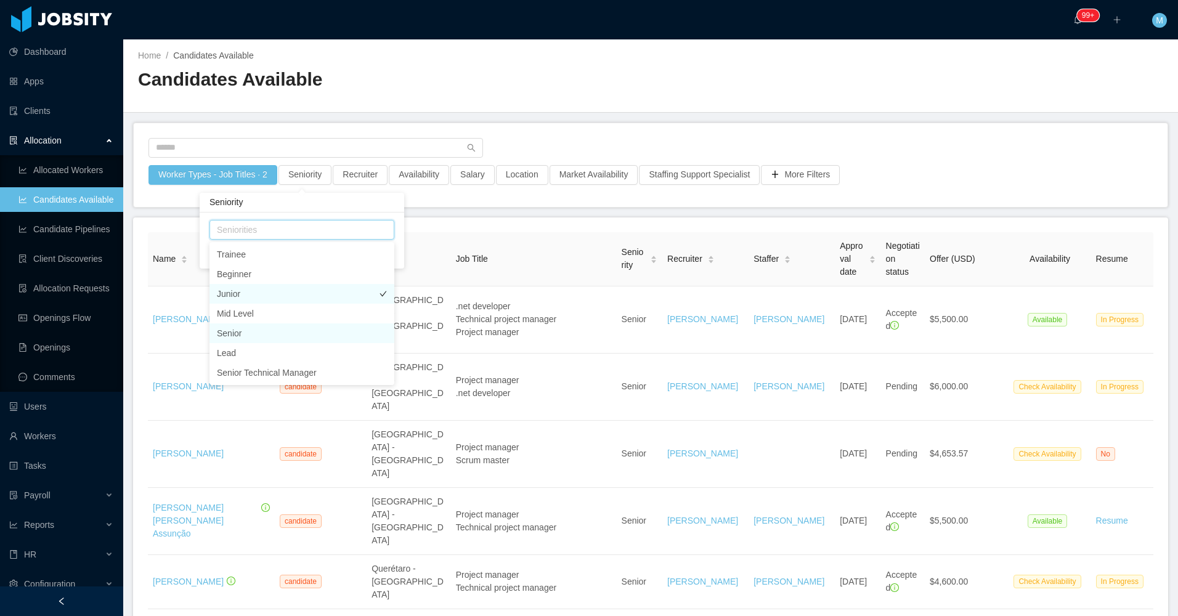
click at [255, 328] on li "Senior" at bounding box center [301, 333] width 185 height 20
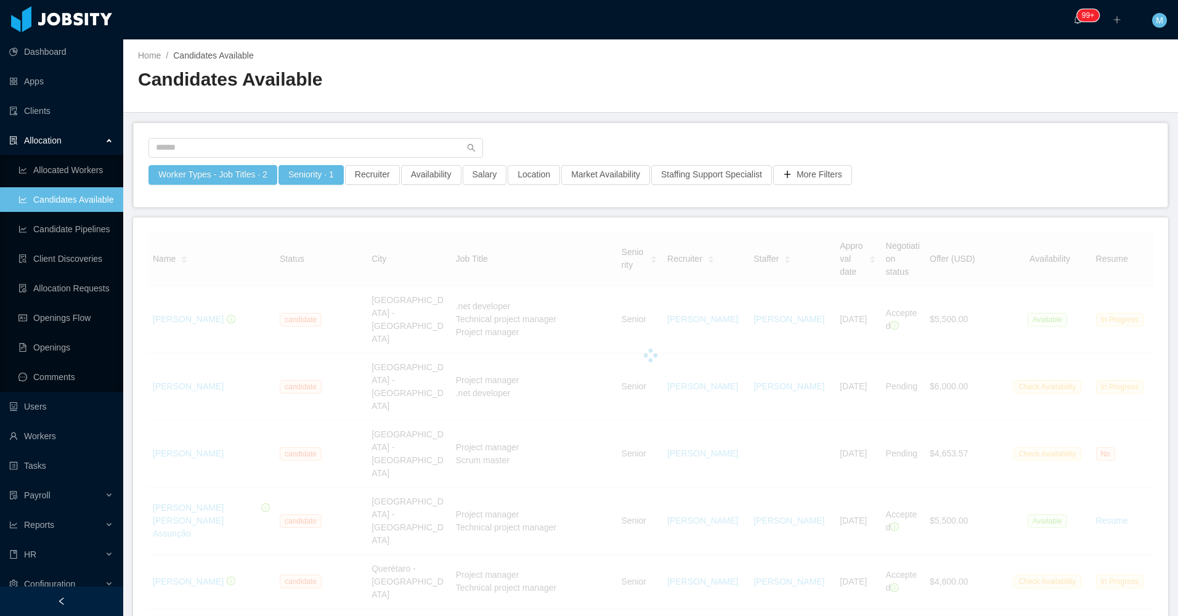
click at [638, 125] on div "Worker Types - Job Titles · 2 Seniority · 1 Recruiter Availability Salary Locat…" at bounding box center [651, 165] width 1034 height 84
click at [477, 174] on button "Salary" at bounding box center [485, 175] width 44 height 20
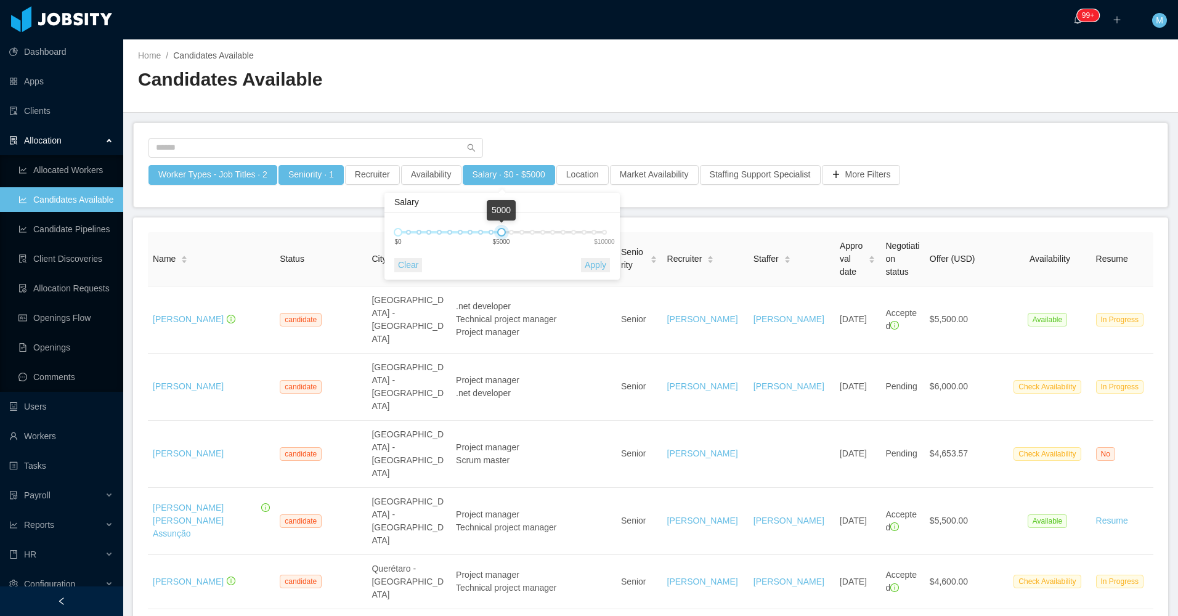
drag, startPoint x: 580, startPoint y: 235, endPoint x: 497, endPoint y: 233, distance: 83.2
click at [497, 233] on div at bounding box center [501, 232] width 9 height 9
click at [587, 256] on div "0 5000 $0 $5000 $10000" at bounding box center [497, 237] width 219 height 46
click at [588, 257] on div "0 5000 $0 $5000 $10000" at bounding box center [497, 237] width 219 height 46
click at [542, 102] on div at bounding box center [650, 102] width 1025 height 1
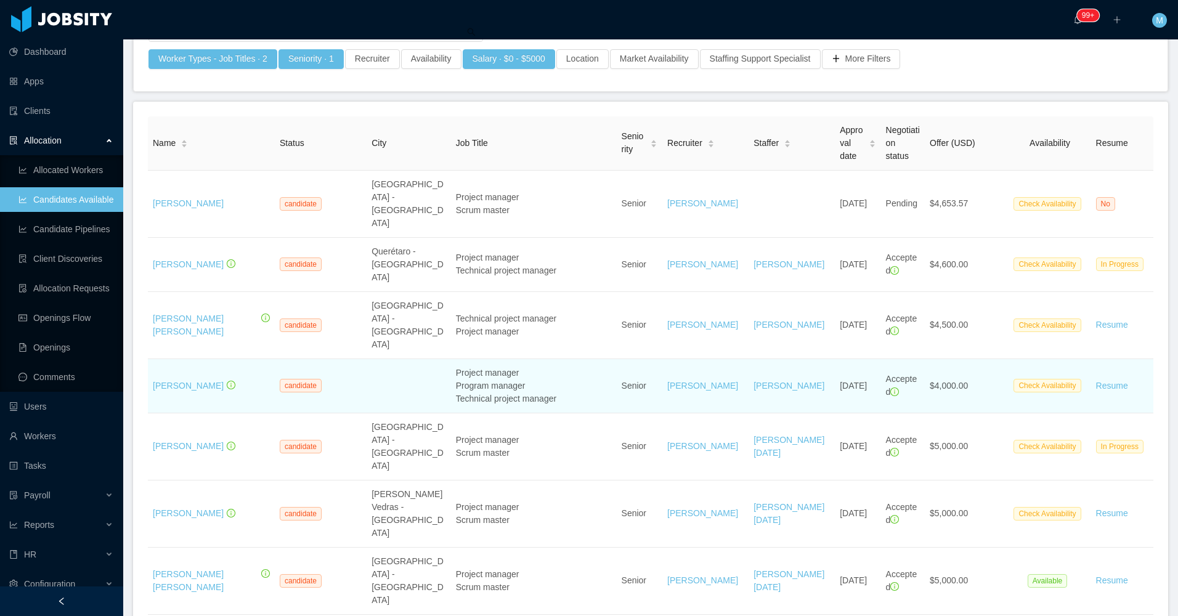
scroll to position [123, 0]
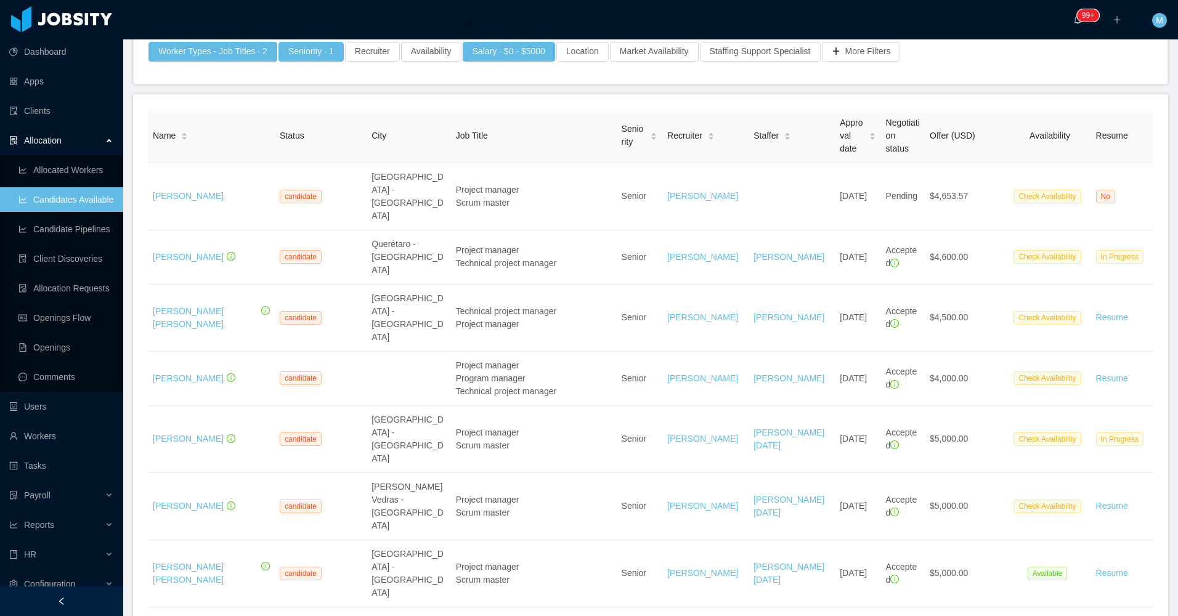
drag, startPoint x: 82, startPoint y: 599, endPoint x: 104, endPoint y: 572, distance: 35.0
click at [82, 599] on div at bounding box center [61, 602] width 123 height 30
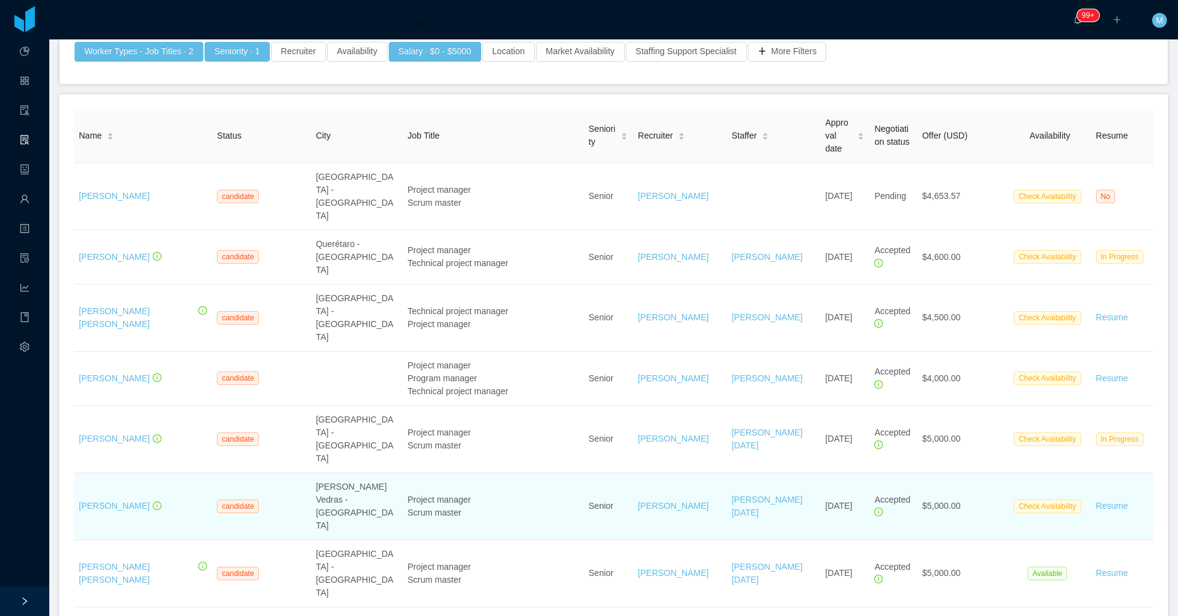
click at [472, 494] on div "Project manager" at bounding box center [492, 500] width 171 height 13
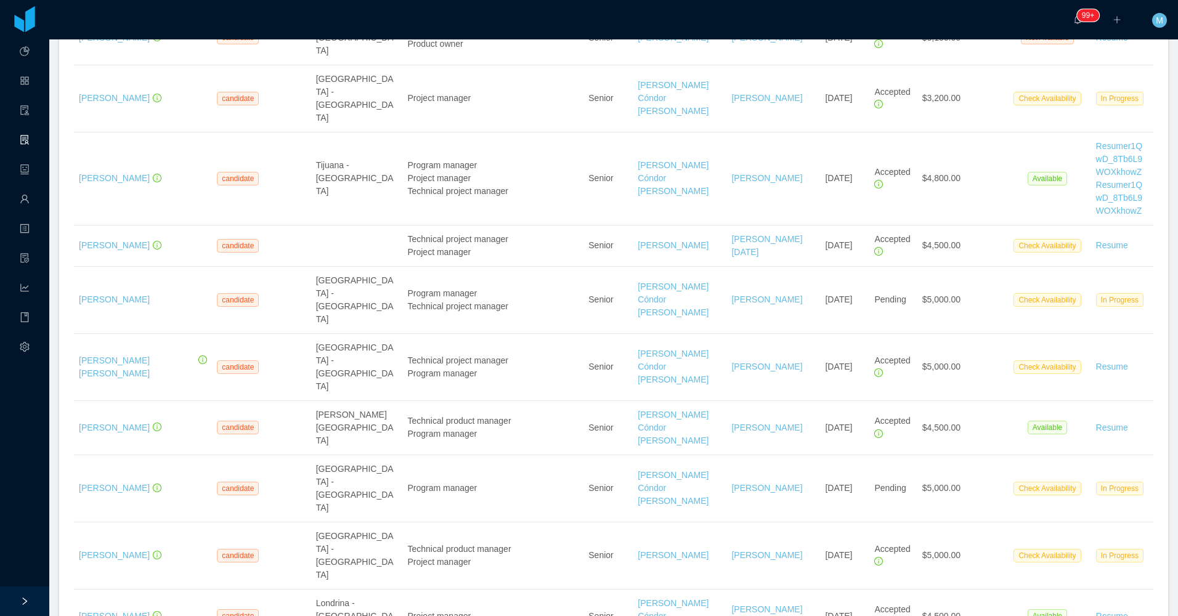
scroll to position [2097, 0]
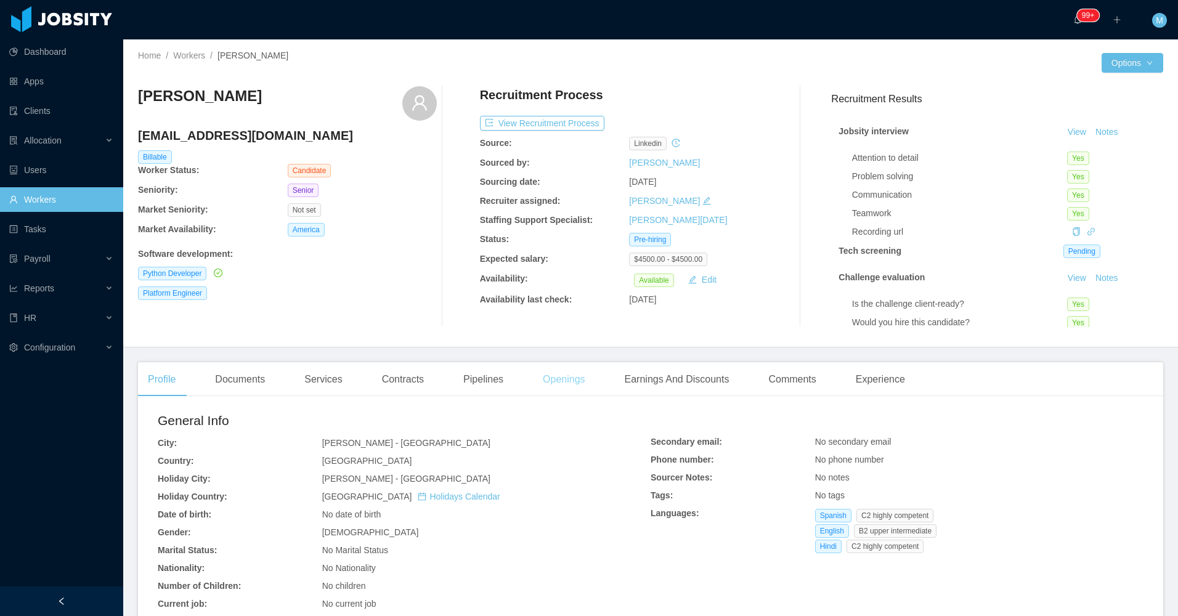
click at [571, 396] on div "Openings" at bounding box center [564, 379] width 62 height 35
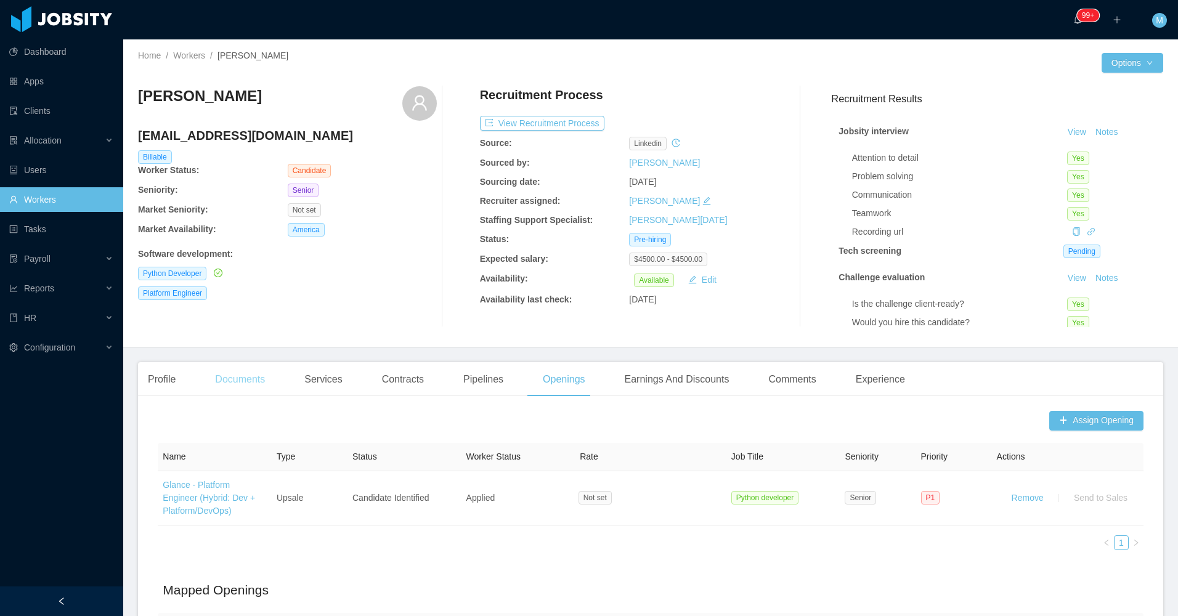
click at [239, 381] on div "Documents" at bounding box center [240, 379] width 70 height 35
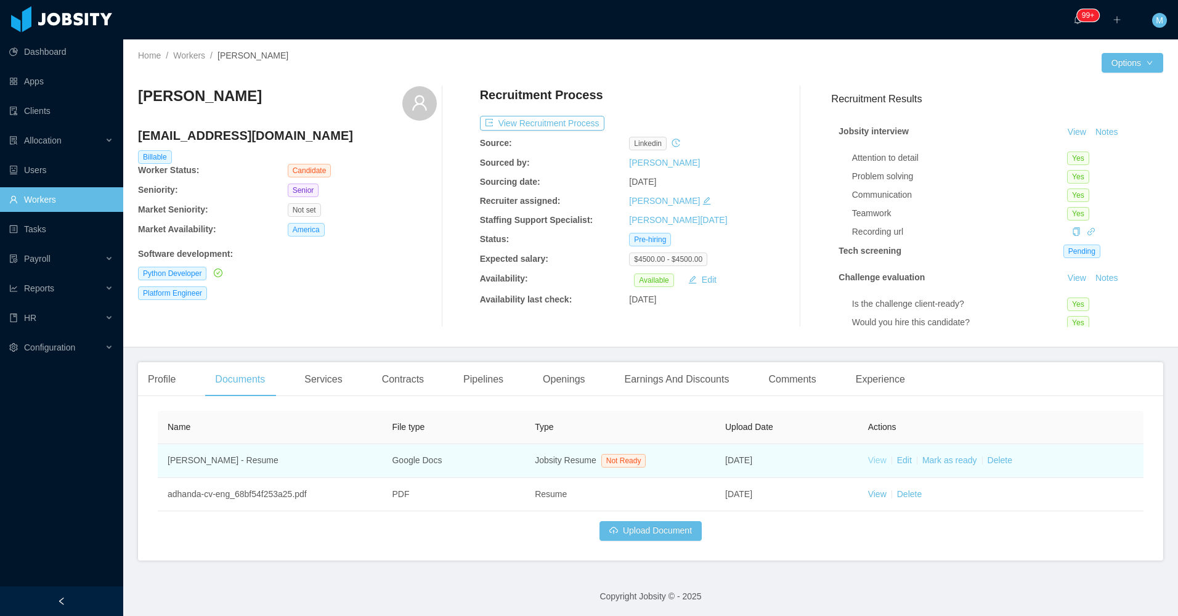
click at [868, 460] on link "View" at bounding box center [877, 460] width 18 height 10
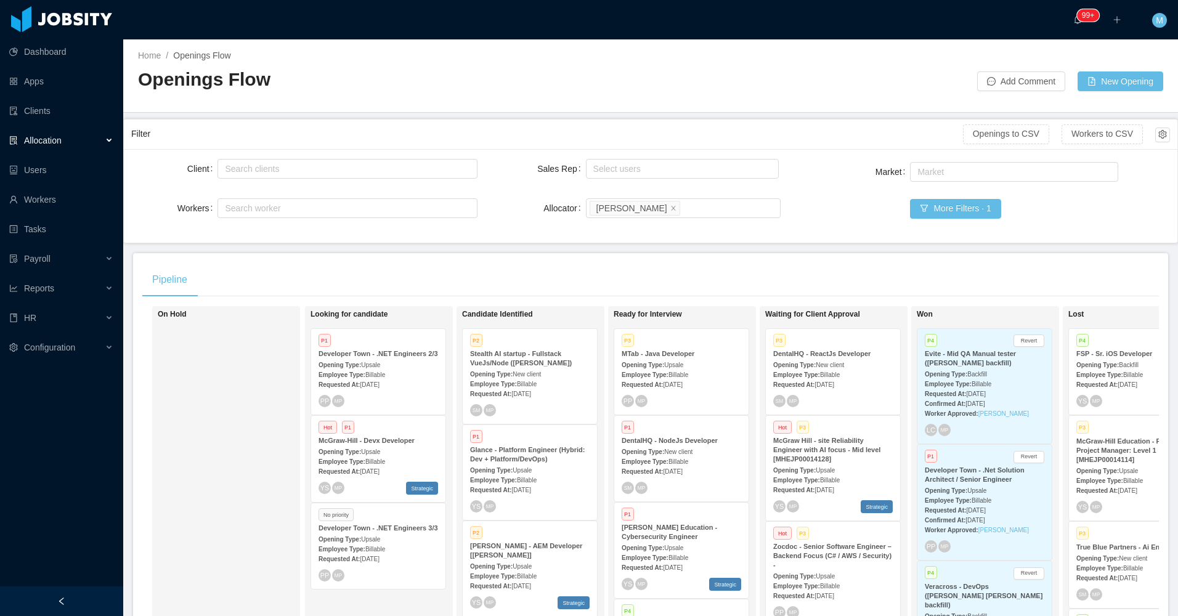
click at [582, 272] on div "Pipeline" at bounding box center [650, 279] width 1017 height 35
click at [682, 571] on span "Sep 8th, 2025" at bounding box center [672, 567] width 19 height 7
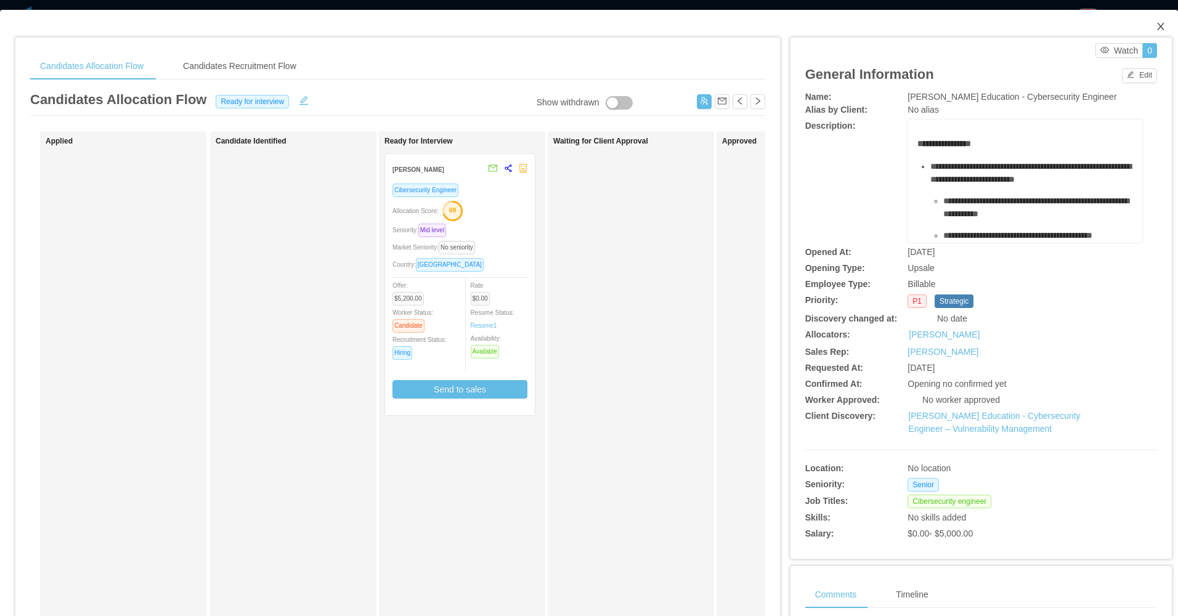
drag, startPoint x: 1150, startPoint y: 23, endPoint x: 1123, endPoint y: 29, distance: 28.4
click at [1156, 26] on icon "icon: close" at bounding box center [1161, 27] width 10 height 10
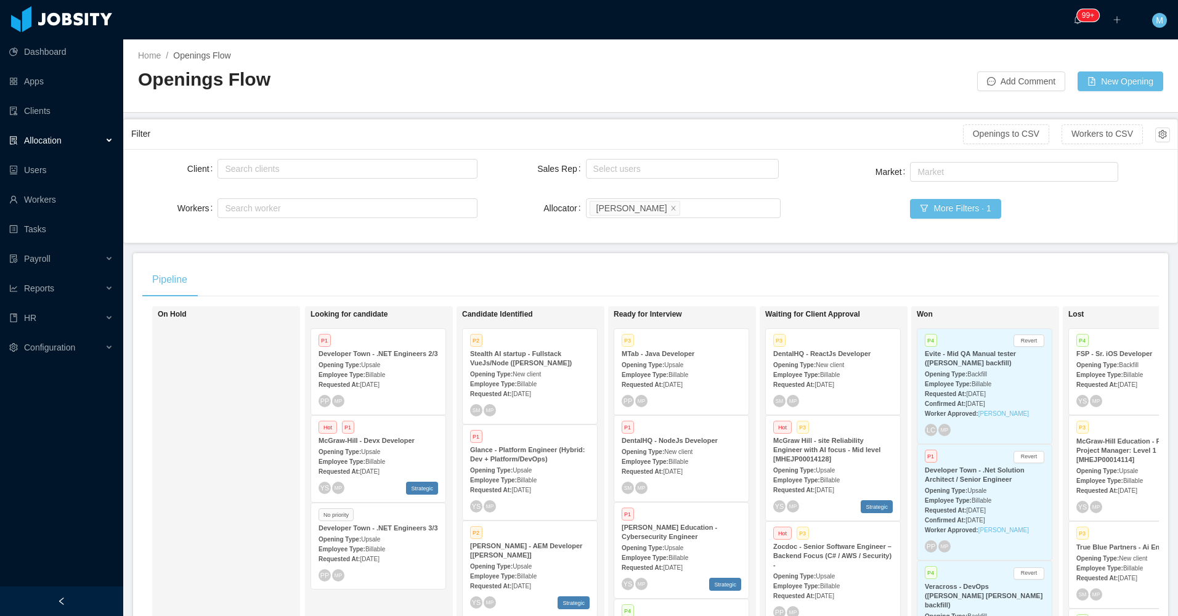
click at [225, 429] on div "On Hold" at bounding box center [244, 485] width 173 height 346
drag, startPoint x: 241, startPoint y: 420, endPoint x: 139, endPoint y: 468, distance: 113.0
click at [236, 422] on div "On Hold" at bounding box center [244, 485] width 173 height 346
click at [86, 608] on div at bounding box center [61, 602] width 123 height 30
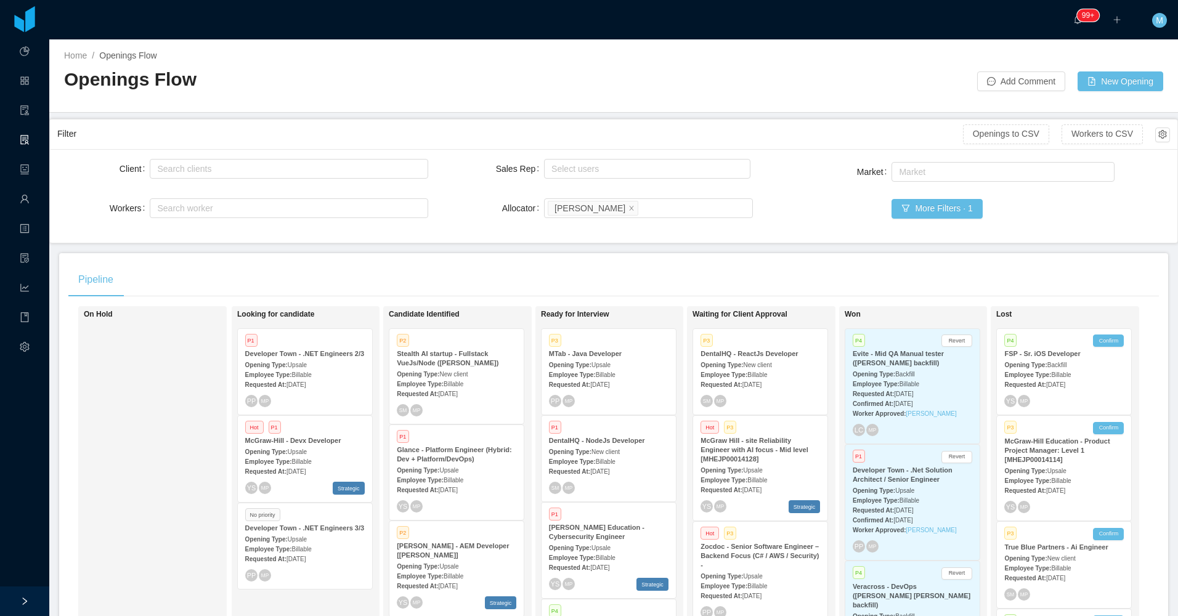
click at [161, 429] on div "On Hold" at bounding box center [170, 485] width 173 height 346
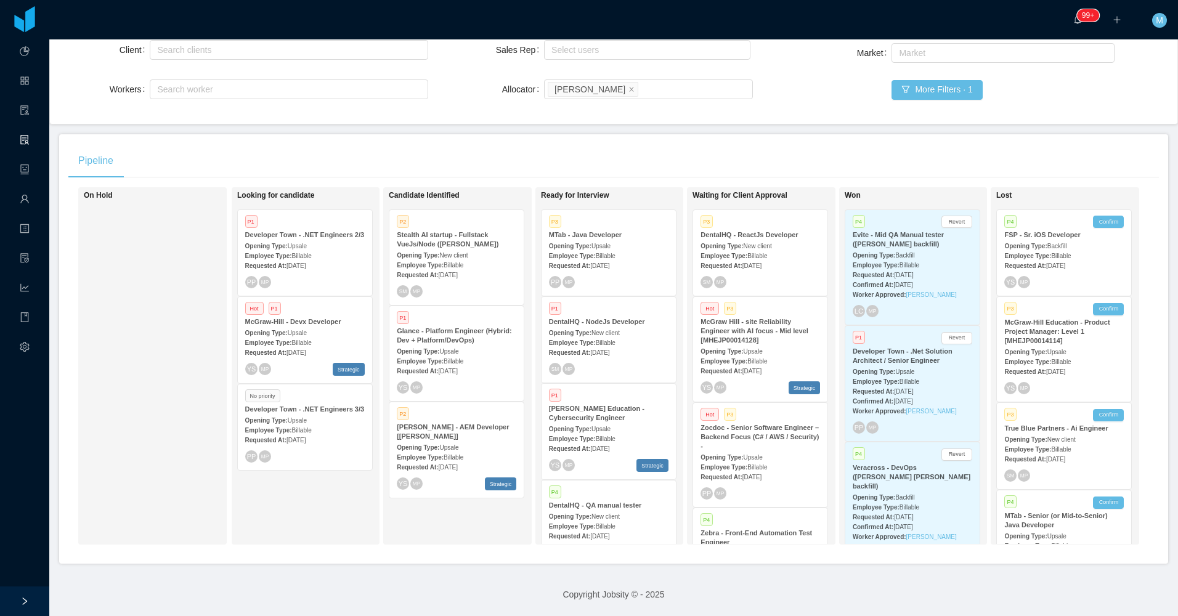
scroll to position [128, 0]
click at [152, 461] on div "On Hold" at bounding box center [170, 366] width 173 height 346
click at [579, 349] on strong "Requested At:" at bounding box center [569, 352] width 41 height 7
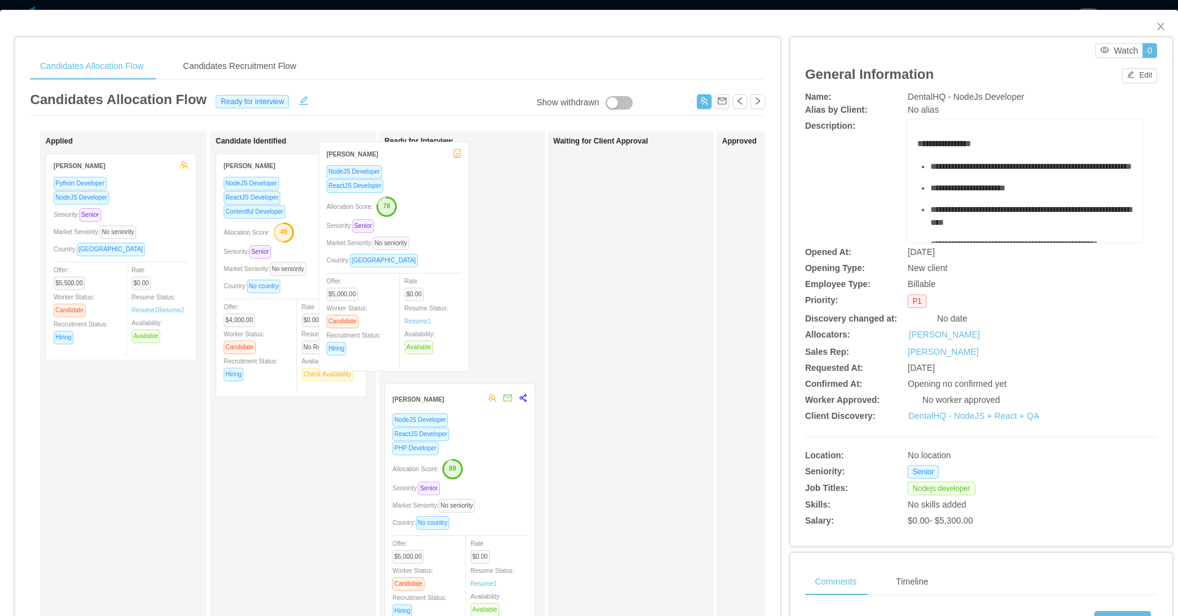
drag, startPoint x: 324, startPoint y: 267, endPoint x: 460, endPoint y: 246, distance: 137.3
click at [461, 249] on div "Applied Israel Fernández Python Developer NodeJS Developer Seniority: Senior Ma…" at bounding box center [397, 444] width 735 height 626
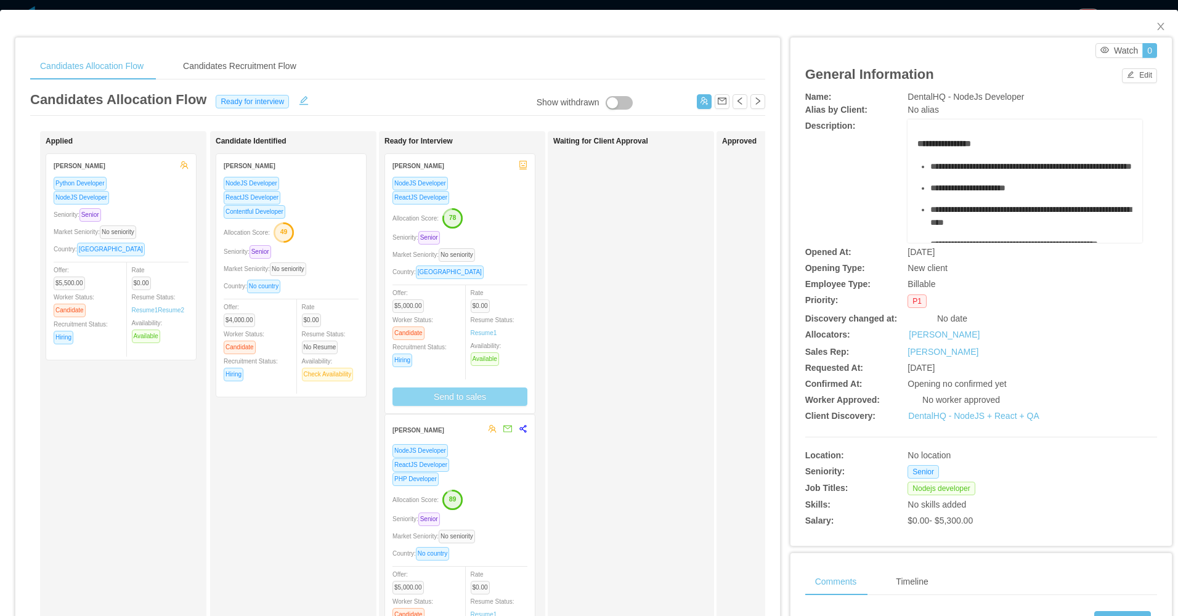
click at [485, 394] on button "Send to sales" at bounding box center [459, 397] width 135 height 18
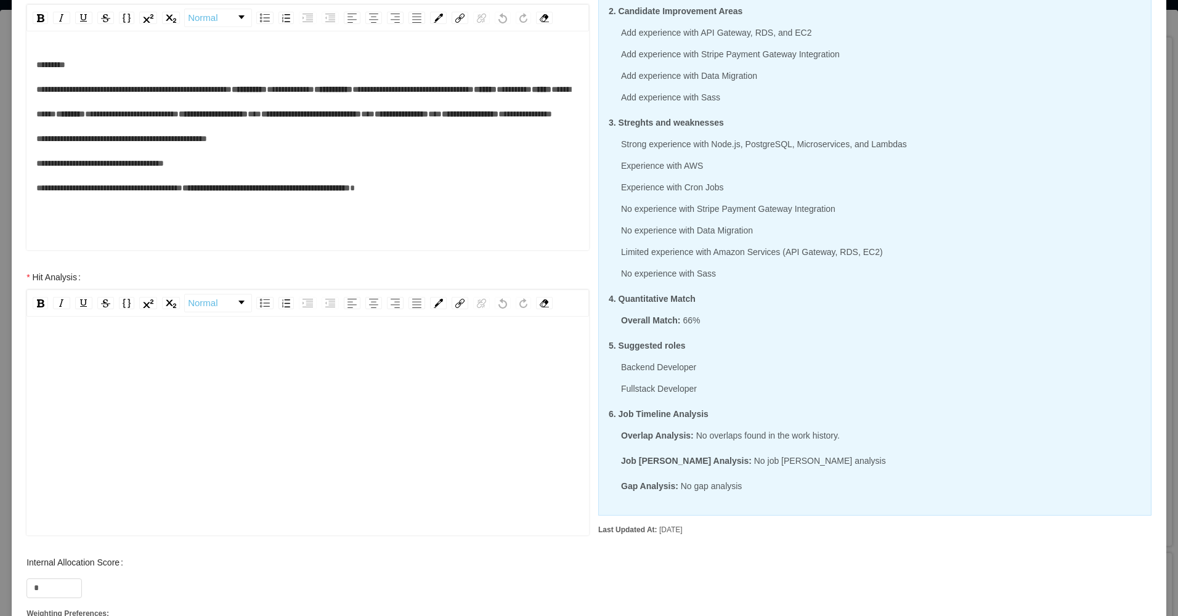
scroll to position [246, 0]
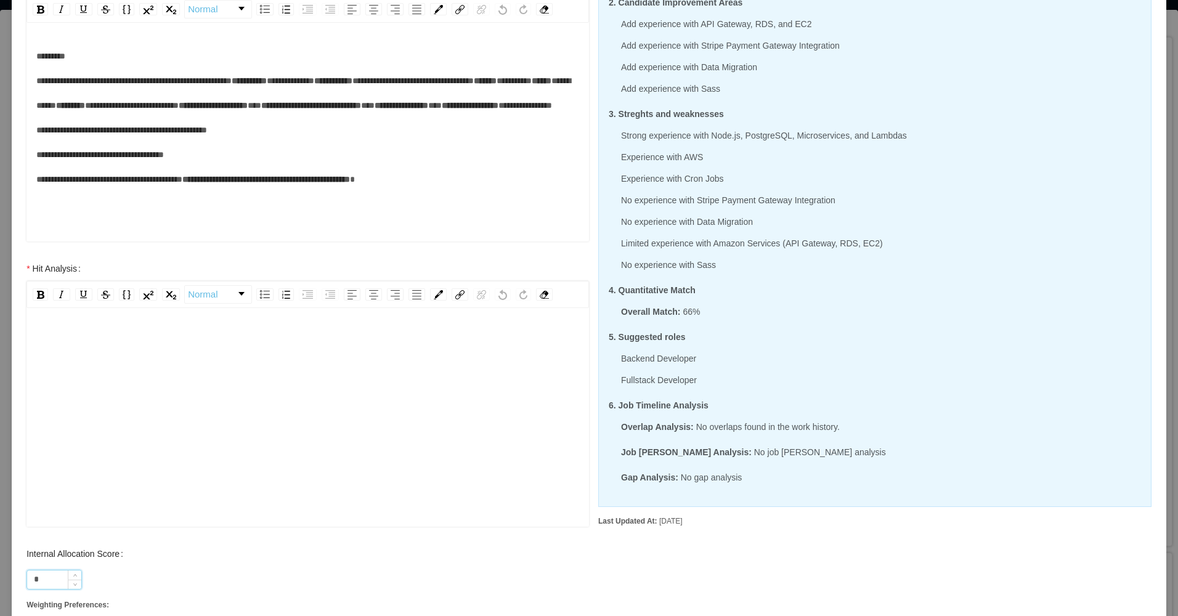
click at [47, 585] on input "*" at bounding box center [54, 580] width 54 height 18
type input "**"
click at [145, 453] on div "rdw-editor" at bounding box center [307, 410] width 543 height 216
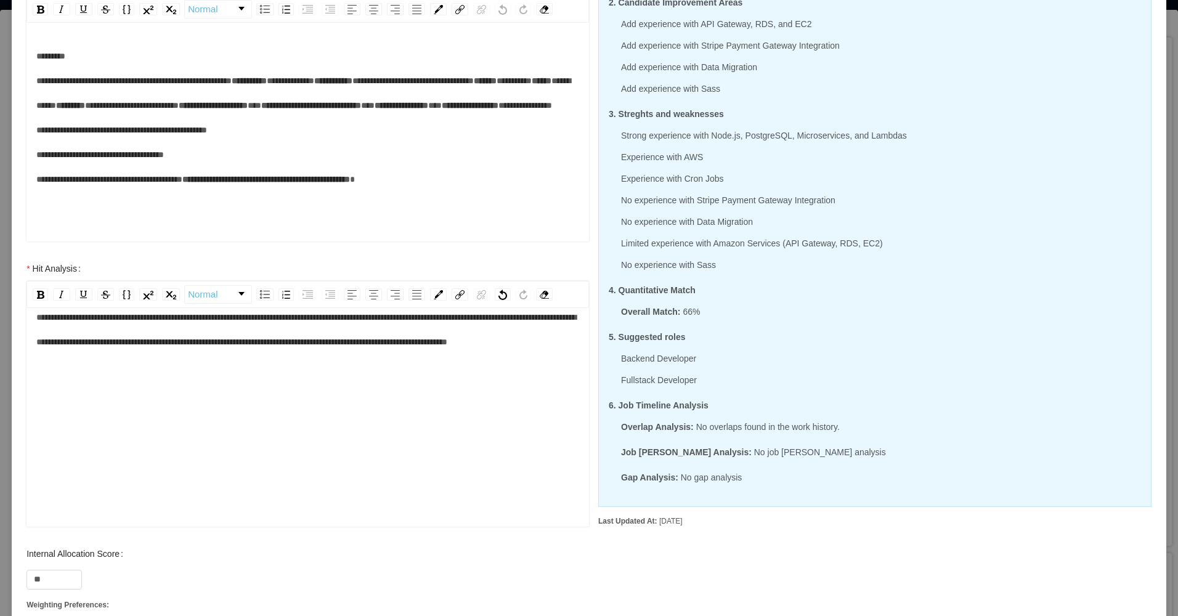
scroll to position [27, 0]
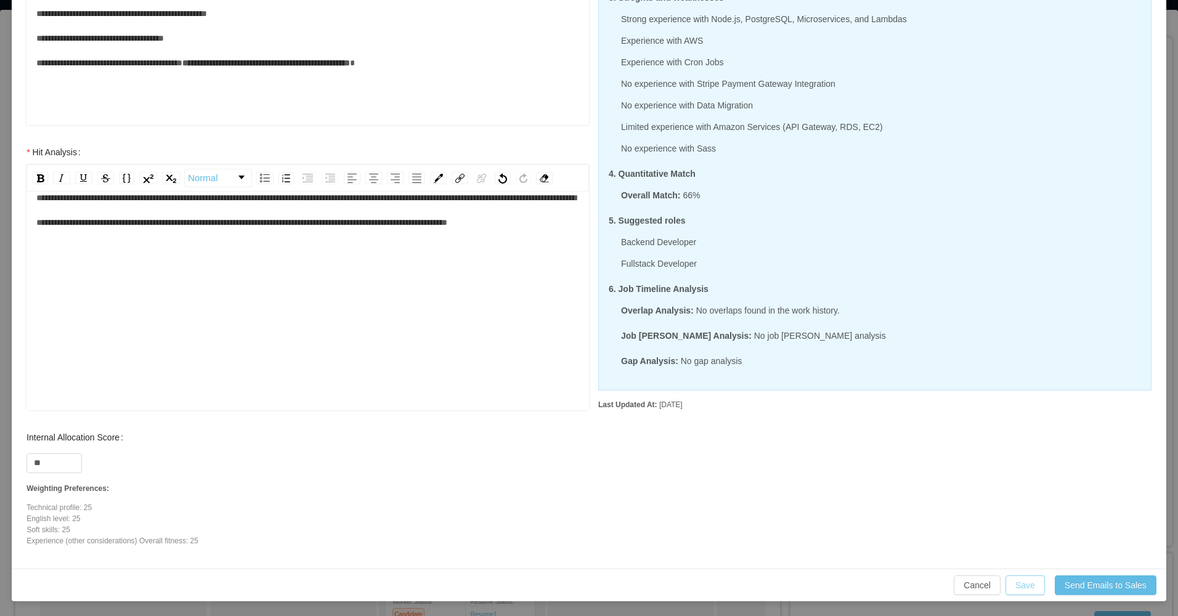
click at [1022, 587] on button "Save" at bounding box center [1025, 585] width 39 height 20
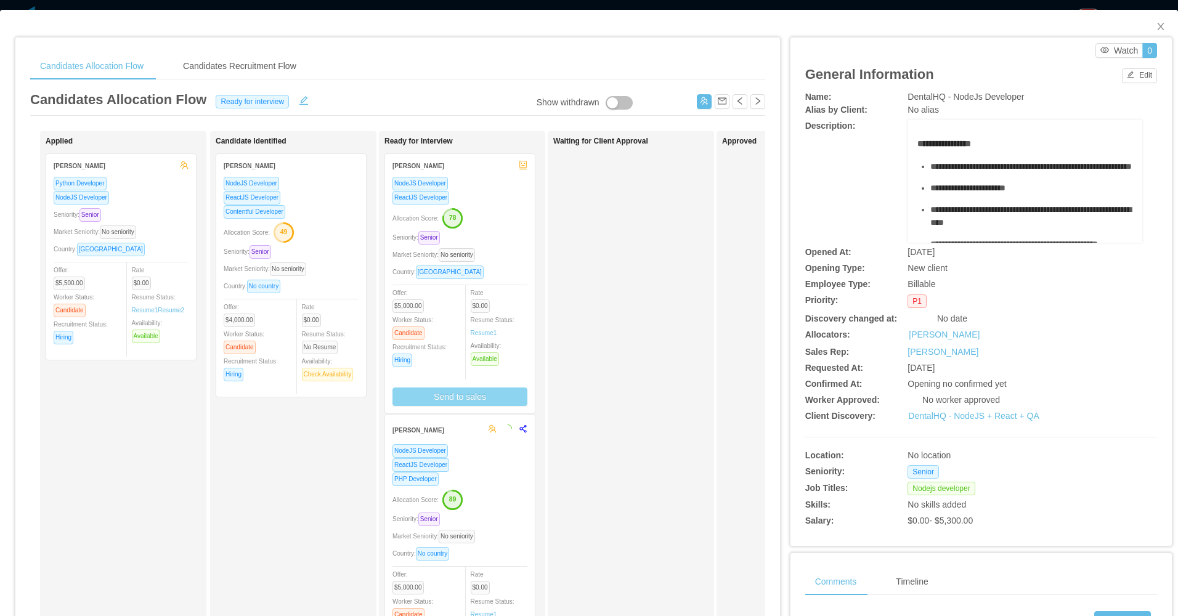
scroll to position [301, 0]
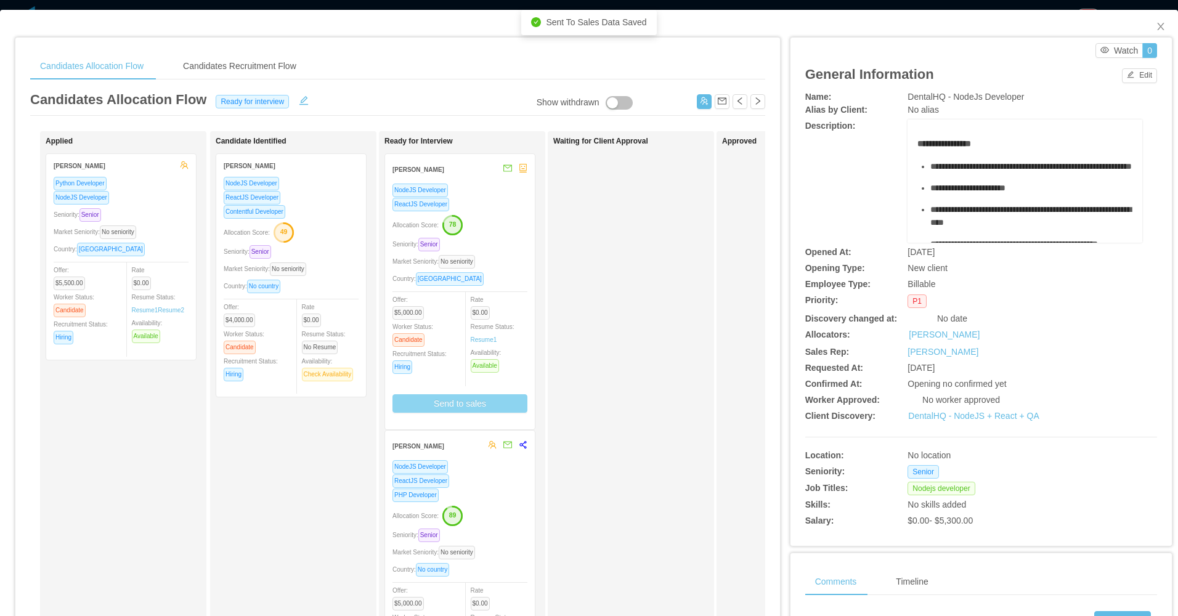
click at [517, 246] on div "Seniority: Senior" at bounding box center [459, 244] width 135 height 14
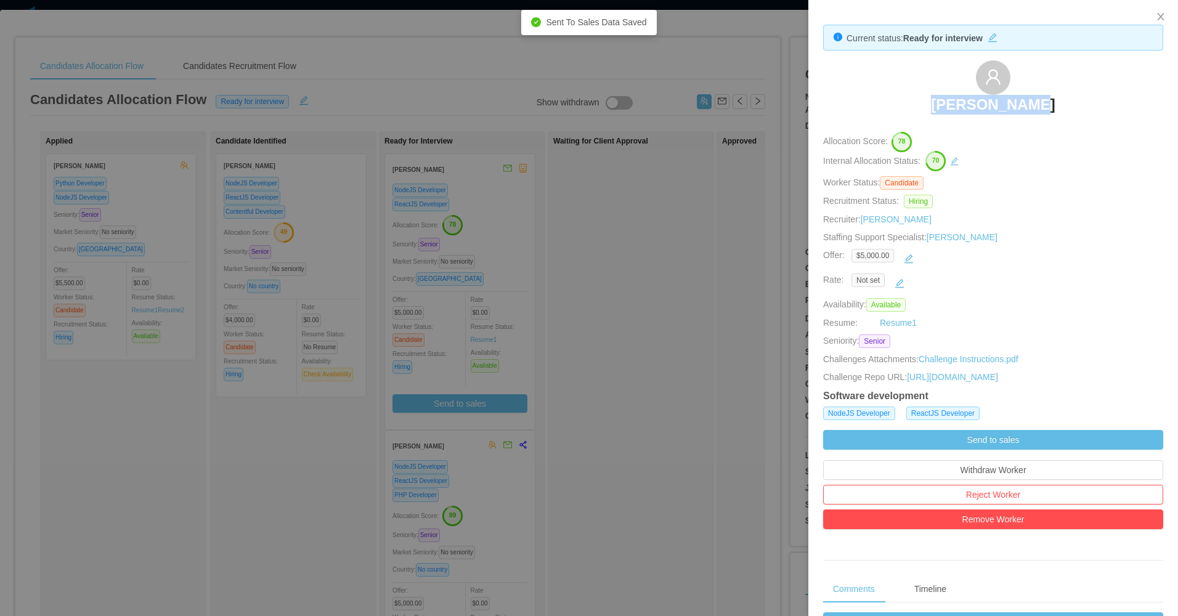
drag, startPoint x: 919, startPoint y: 89, endPoint x: 1038, endPoint y: 112, distance: 120.6
click at [1084, 113] on div "Luan Tafarel" at bounding box center [993, 91] width 340 height 62
copy h3 "Luan Tafarel"
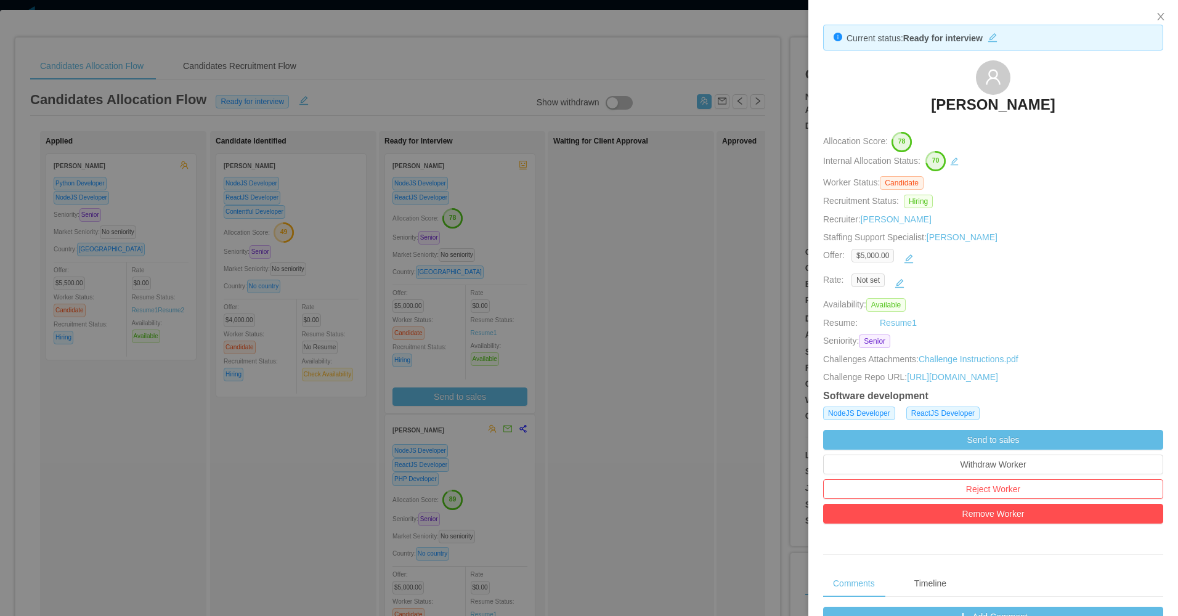
click at [667, 320] on div at bounding box center [589, 308] width 1178 height 616
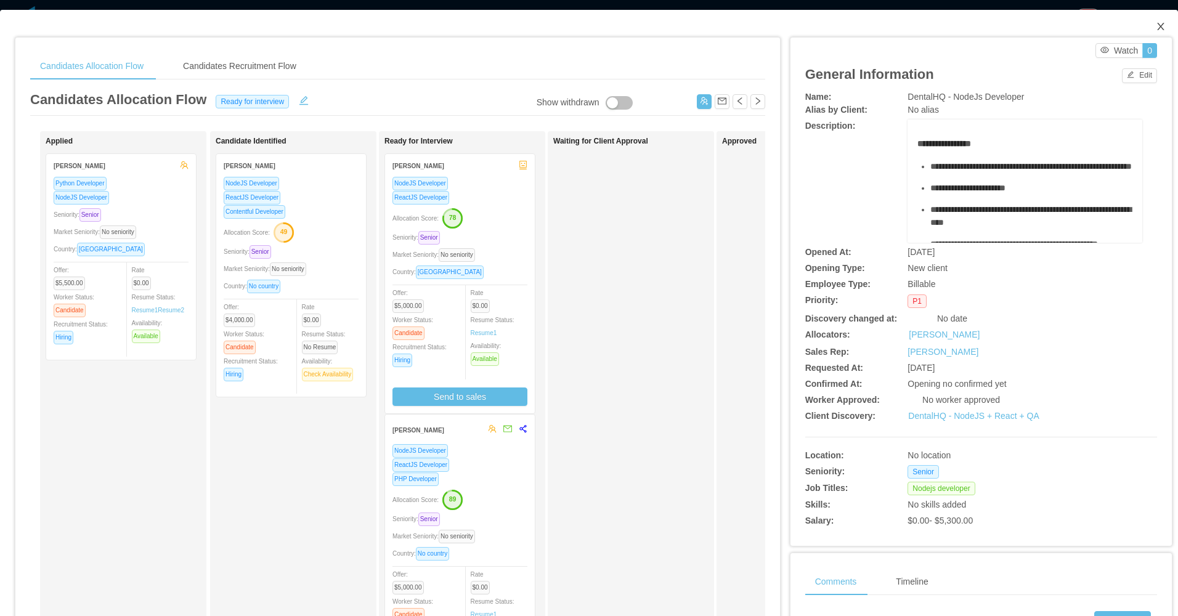
click at [1157, 30] on icon "icon: close" at bounding box center [1160, 26] width 7 height 7
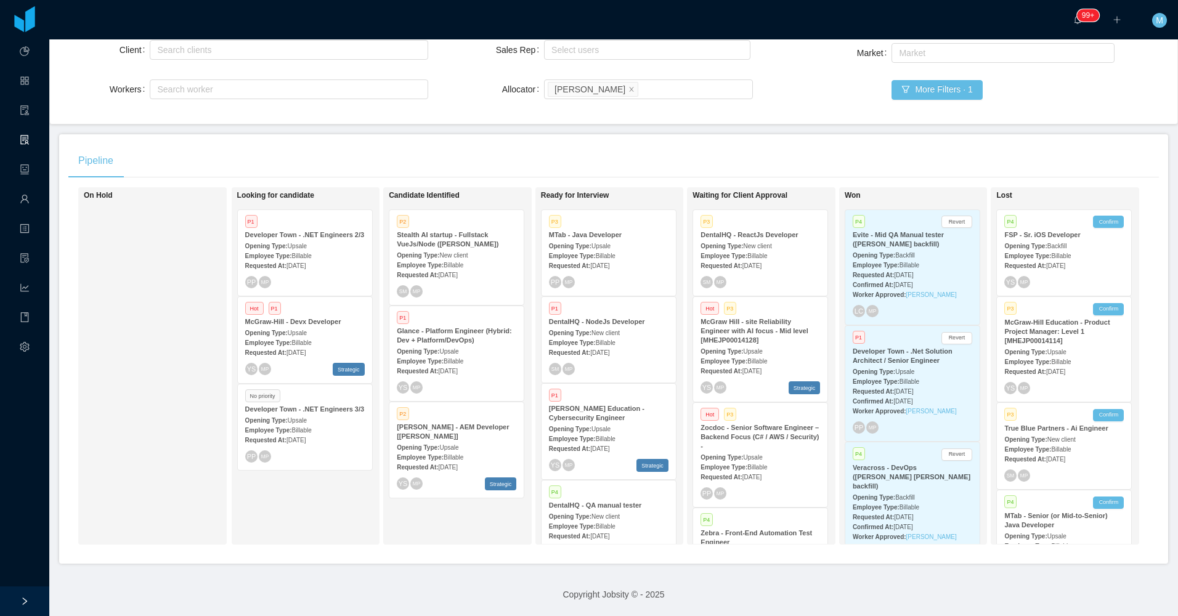
click at [595, 459] on div "YS MP Strategic" at bounding box center [609, 465] width 120 height 13
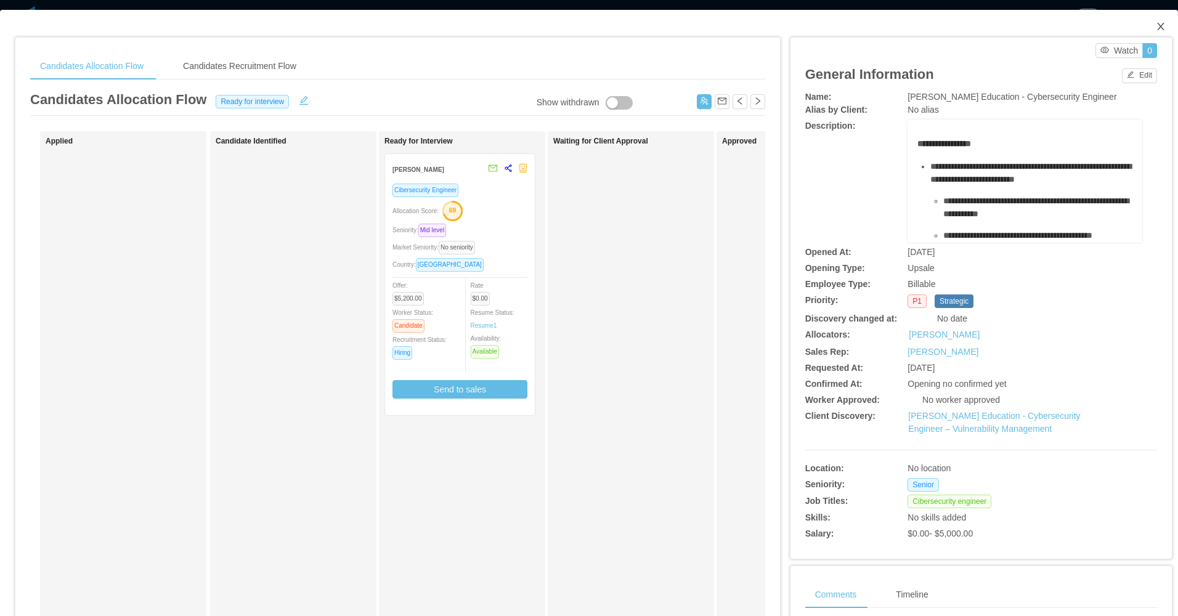
click at [1157, 29] on span "Close" at bounding box center [1161, 27] width 35 height 35
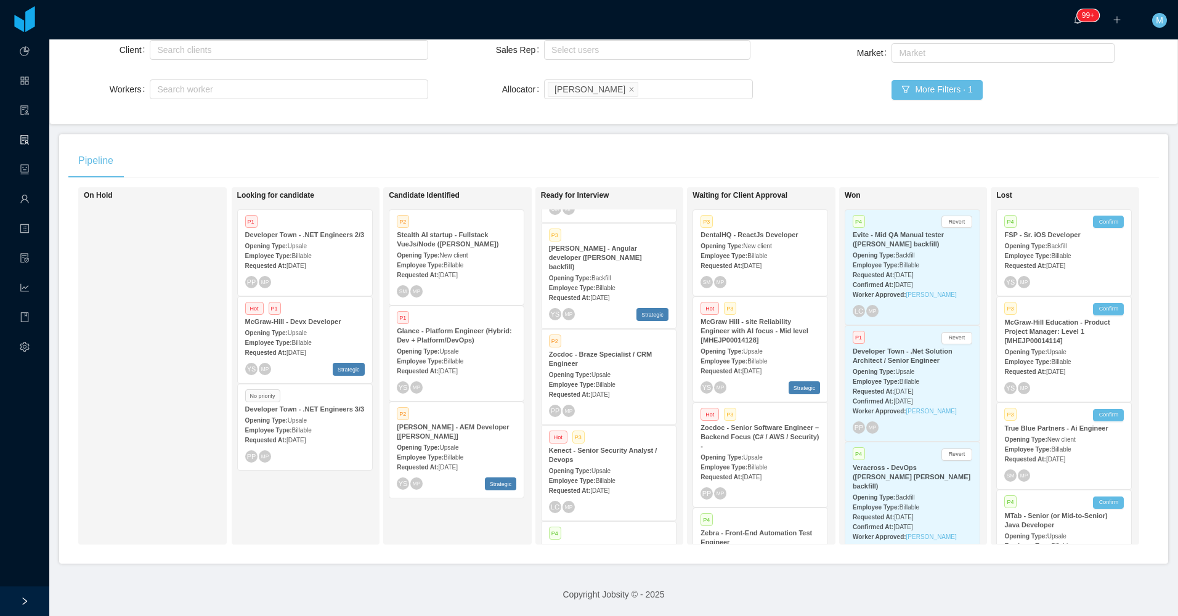
scroll to position [370, 0]
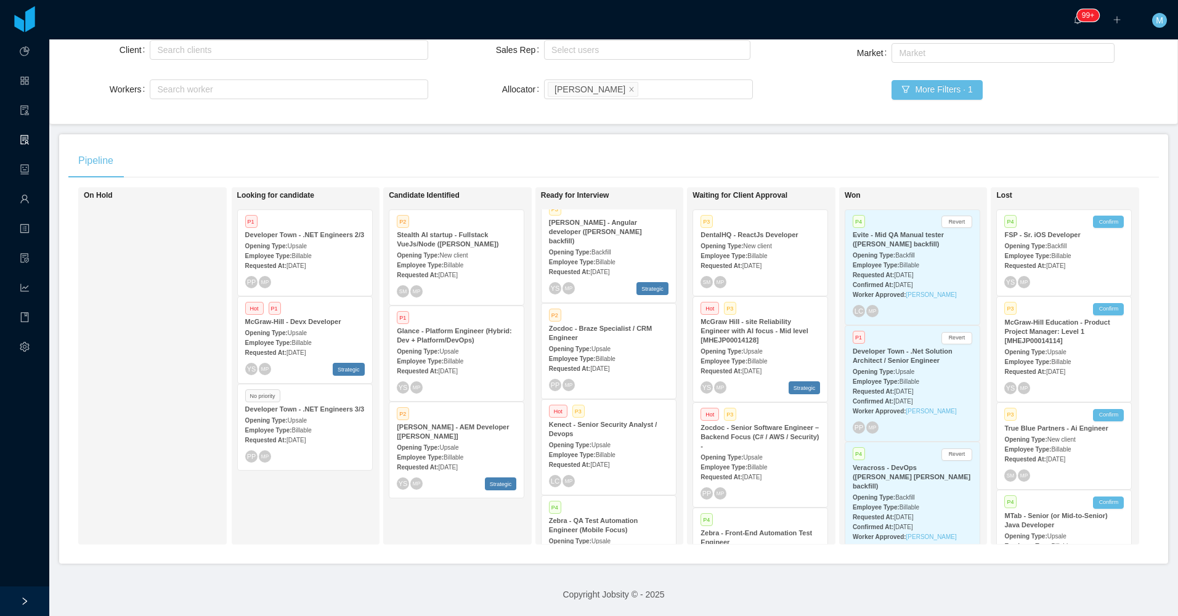
click at [628, 503] on div "P4" at bounding box center [609, 508] width 120 height 10
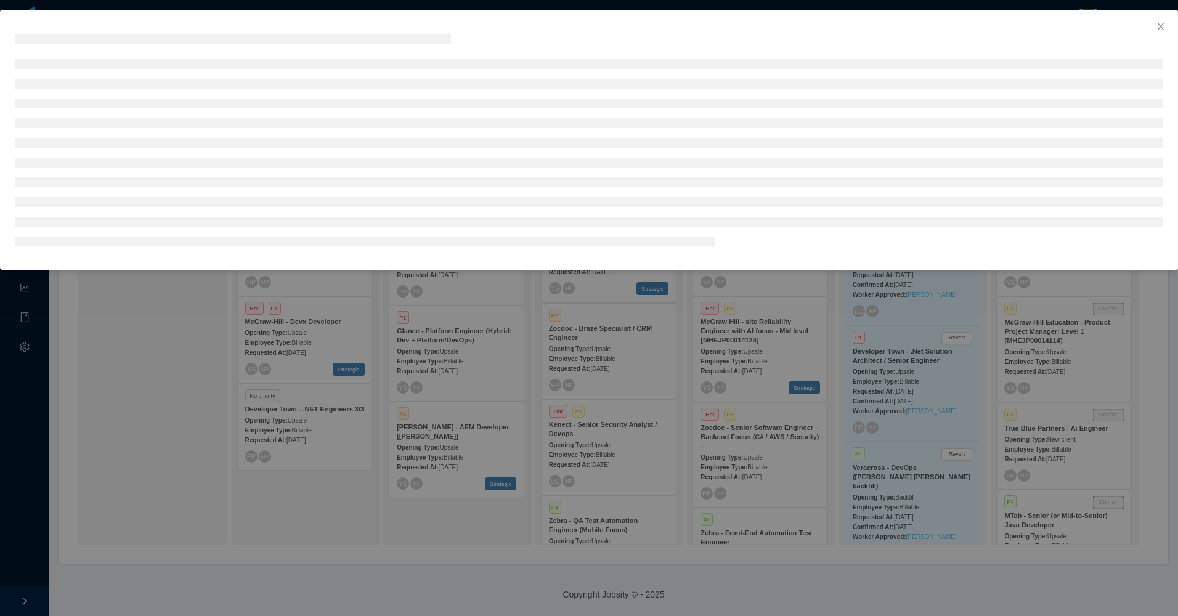
click at [640, 437] on div at bounding box center [589, 308] width 1178 height 616
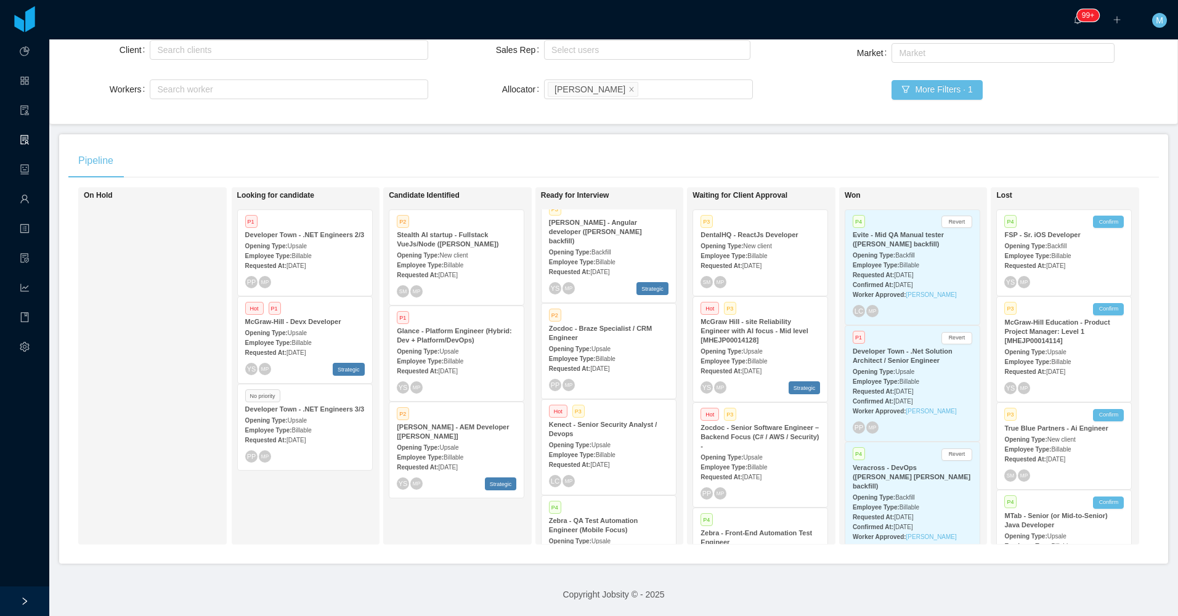
click at [640, 448] on div "Employee Type: Billable" at bounding box center [609, 454] width 120 height 13
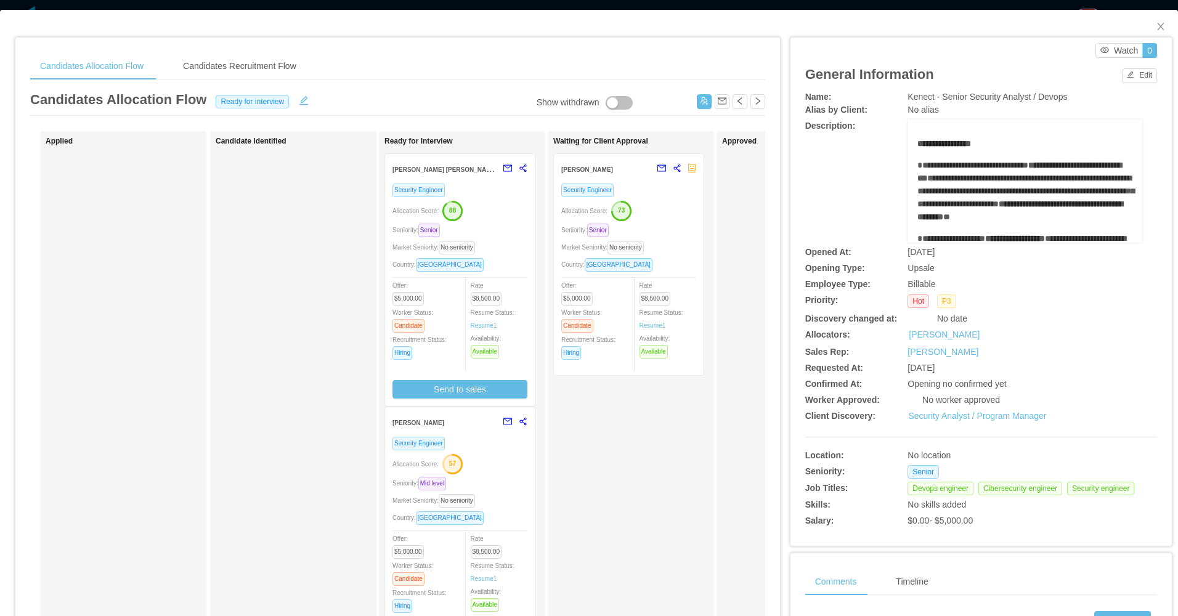
click at [507, 232] on div "Seniority: Senior" at bounding box center [459, 230] width 135 height 14
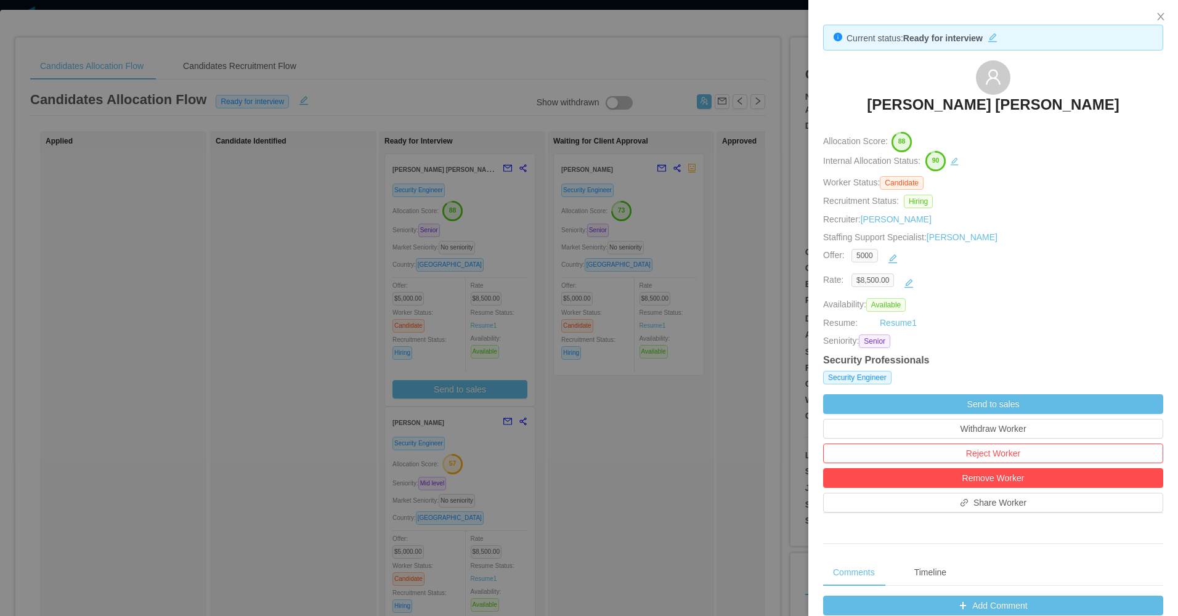
click at [603, 487] on div at bounding box center [589, 308] width 1178 height 616
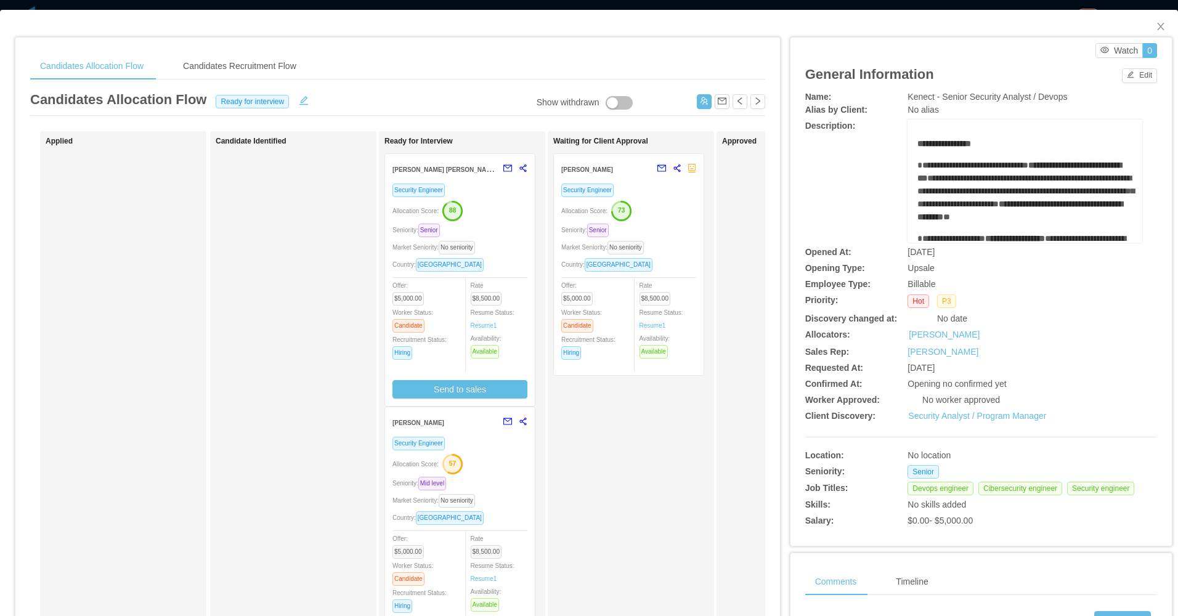
click at [506, 225] on div "Seniority: Senior" at bounding box center [459, 230] width 135 height 14
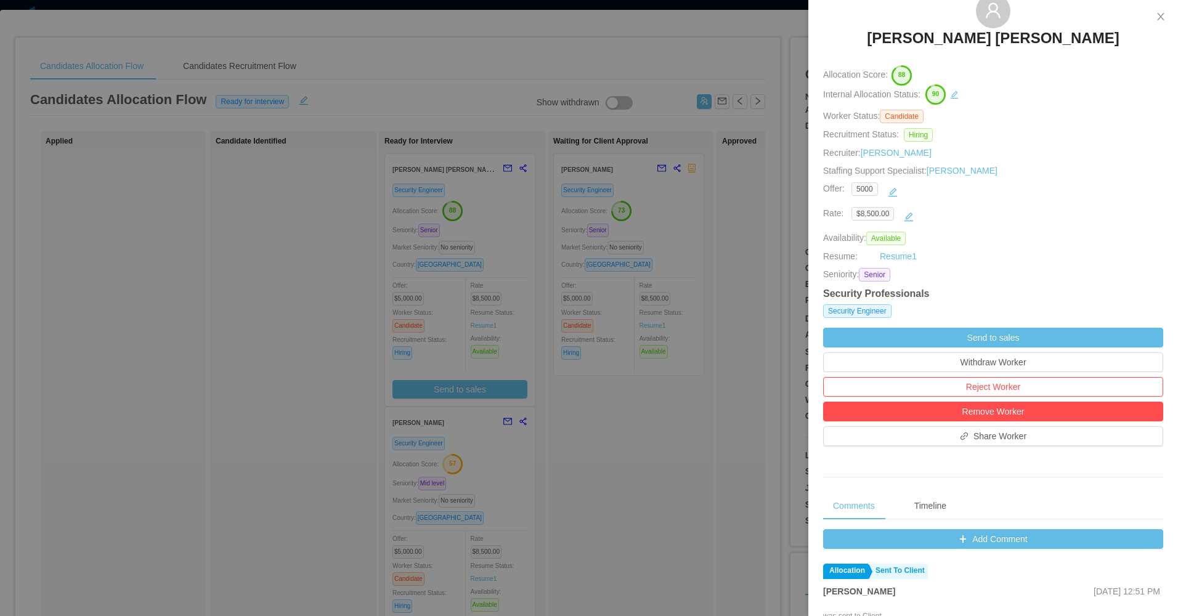
scroll to position [185, 0]
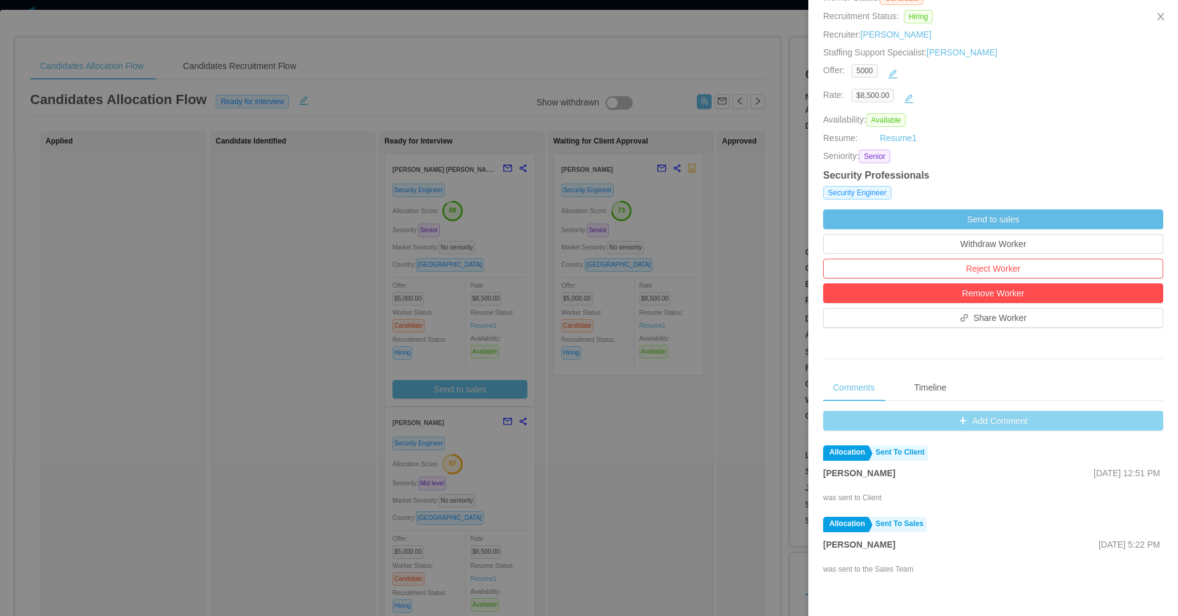
click at [977, 426] on button "Add Comment" at bounding box center [993, 421] width 340 height 20
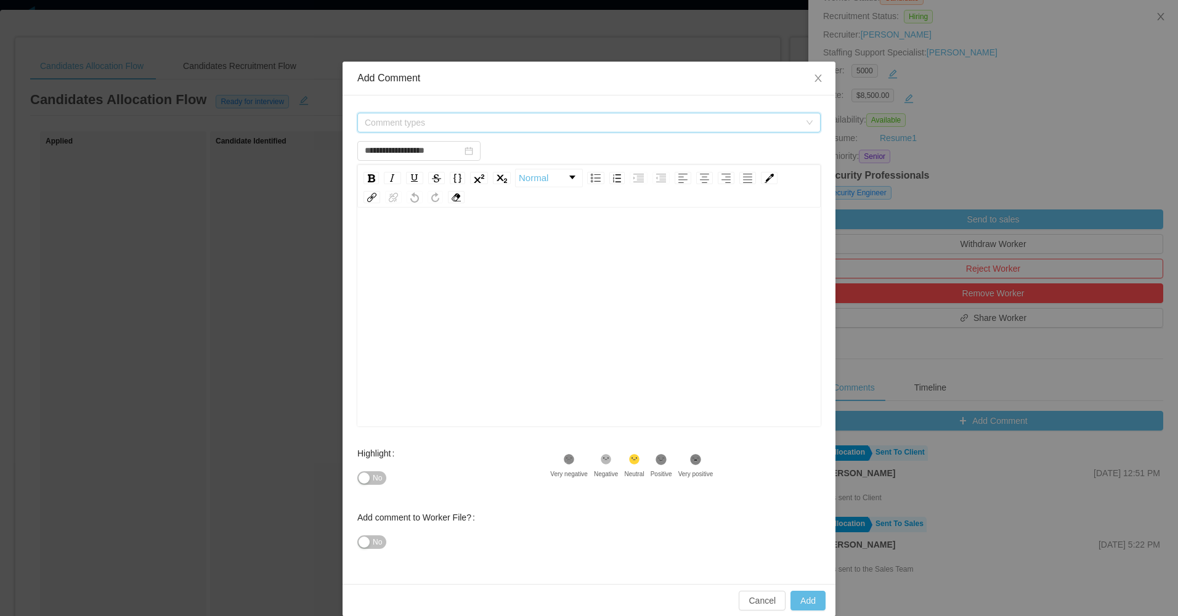
click at [457, 117] on span "Comment types" at bounding box center [582, 122] width 435 height 12
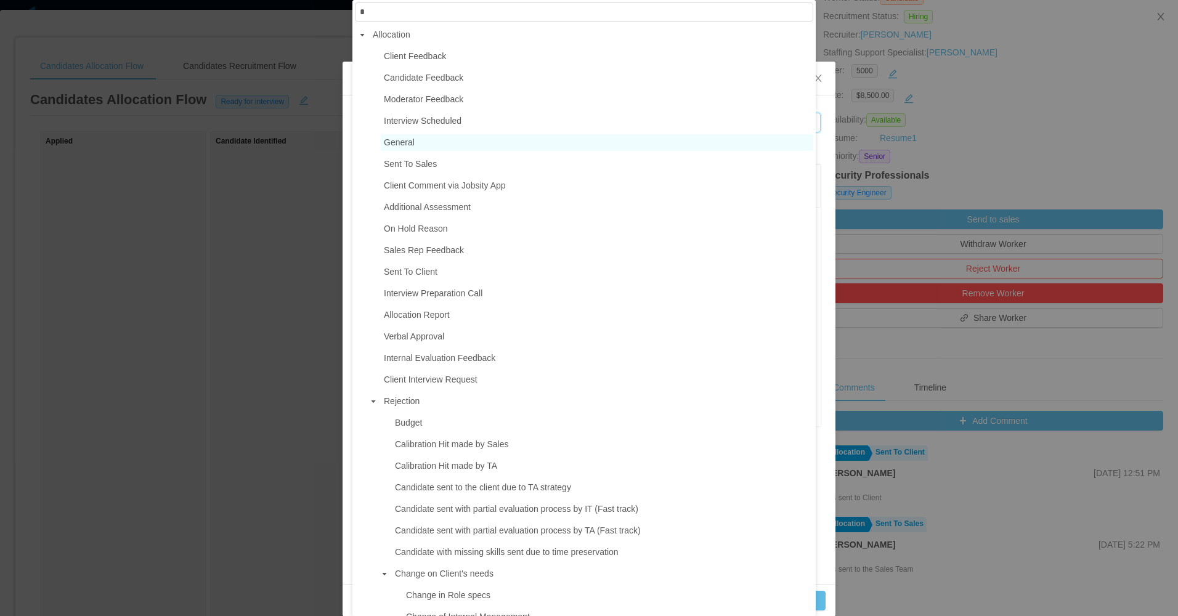
type input "**"
type input "**********"
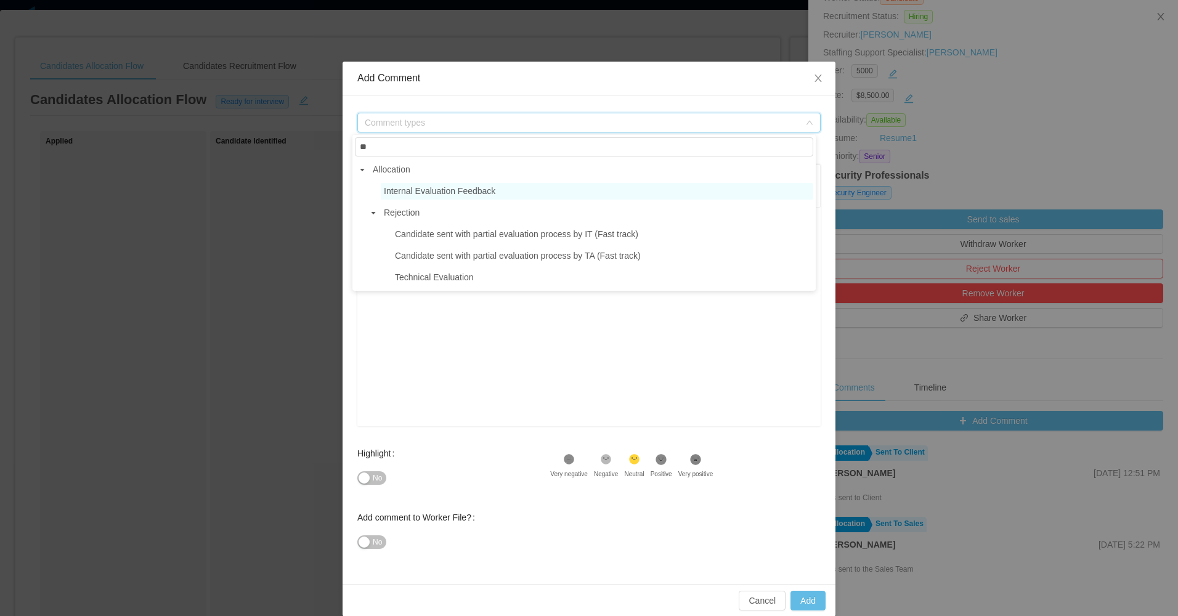
type input "**"
drag, startPoint x: 424, startPoint y: 189, endPoint x: 420, endPoint y: 209, distance: 20.2
click at [424, 192] on span "Internal Evaluation Feedback" at bounding box center [440, 191] width 112 height 10
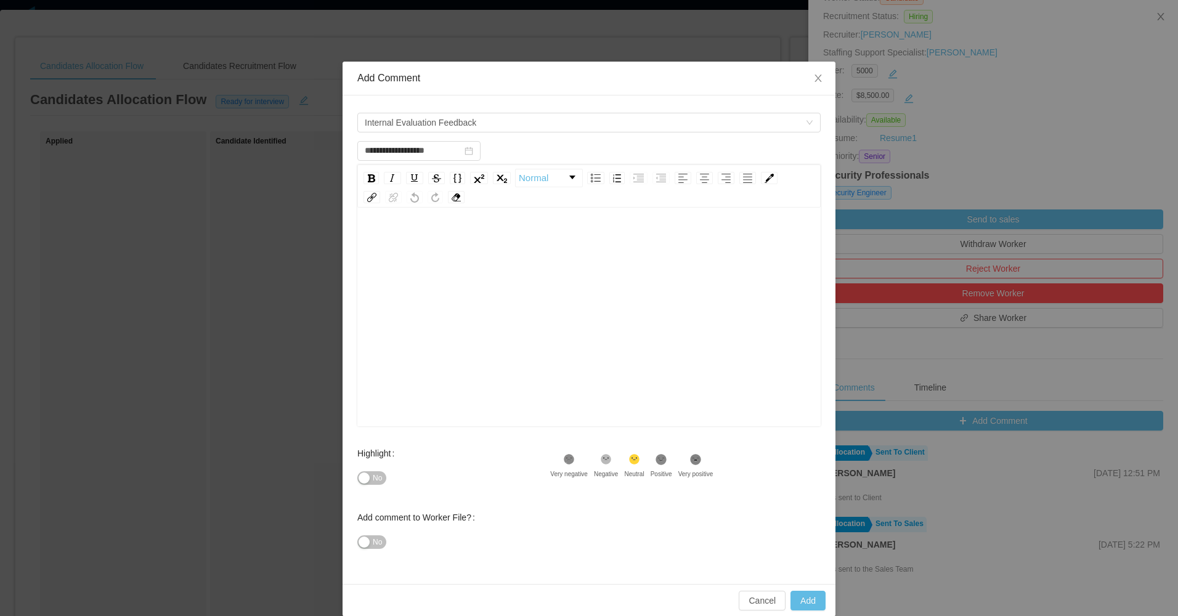
click at [425, 280] on div "rdw-editor" at bounding box center [589, 337] width 444 height 216
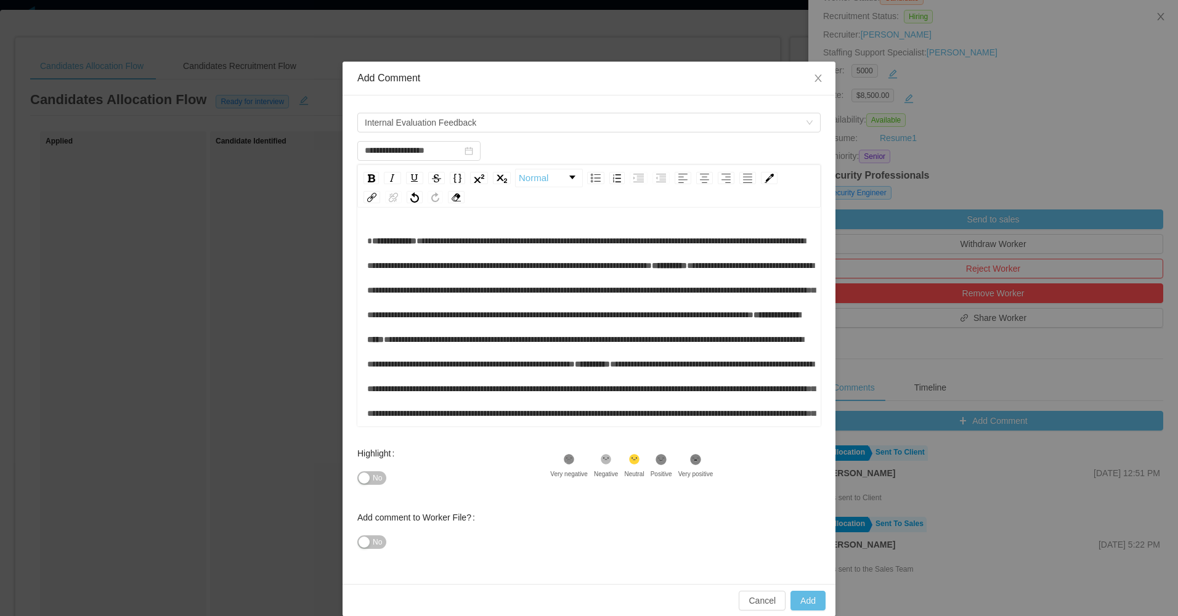
scroll to position [15, 0]
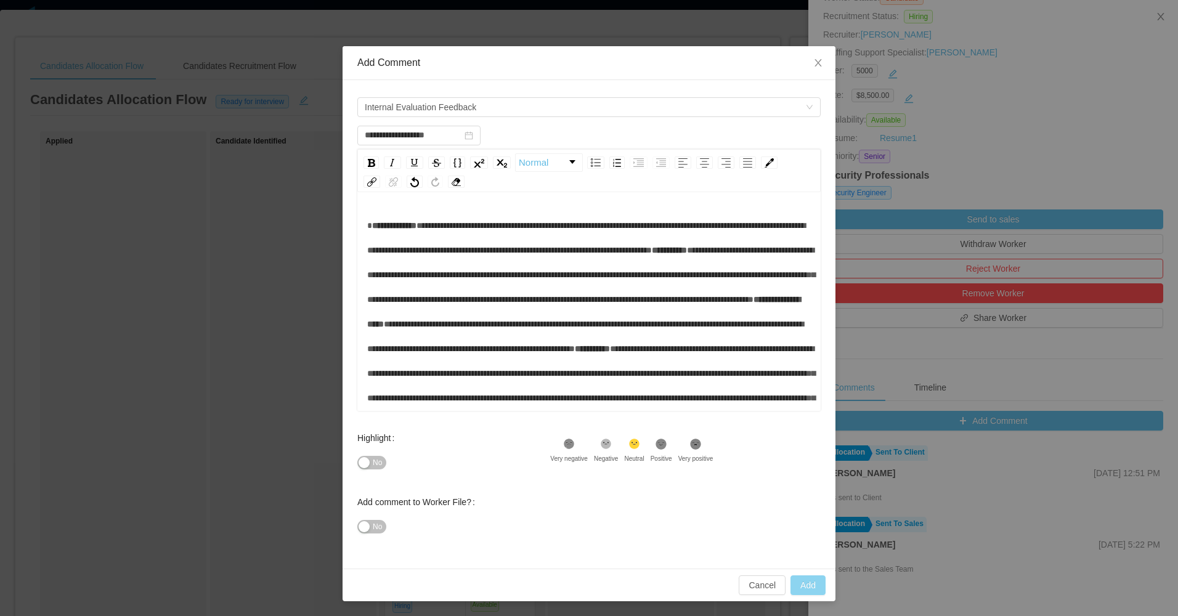
type input "**********"
drag, startPoint x: 807, startPoint y: 582, endPoint x: 796, endPoint y: 575, distance: 13.0
click at [805, 583] on button "Add" at bounding box center [808, 585] width 35 height 20
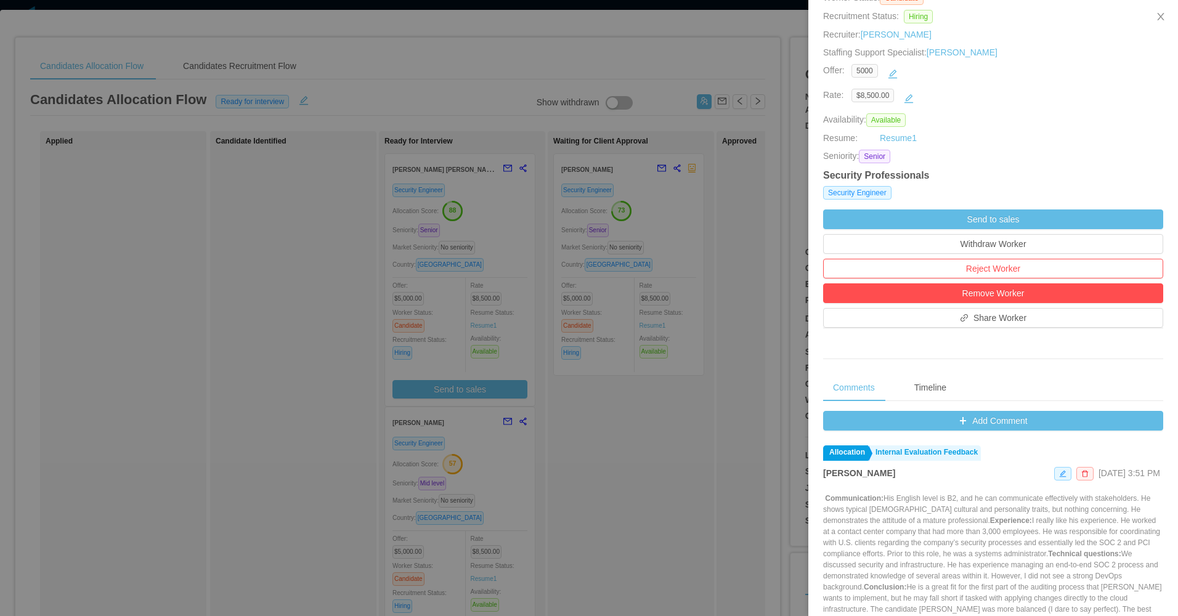
drag, startPoint x: 352, startPoint y: 466, endPoint x: 407, endPoint y: 433, distance: 64.7
click at [352, 467] on div at bounding box center [589, 308] width 1178 height 616
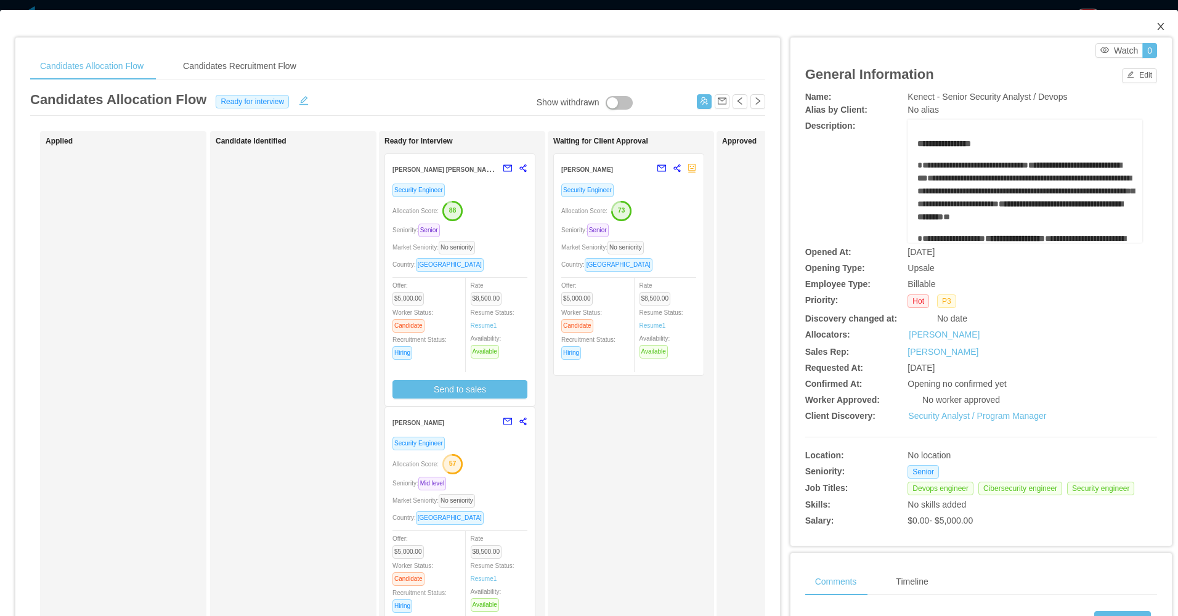
drag, startPoint x: 1143, startPoint y: 22, endPoint x: 1118, endPoint y: 30, distance: 25.7
click at [1147, 24] on span "Close" at bounding box center [1161, 27] width 35 height 35
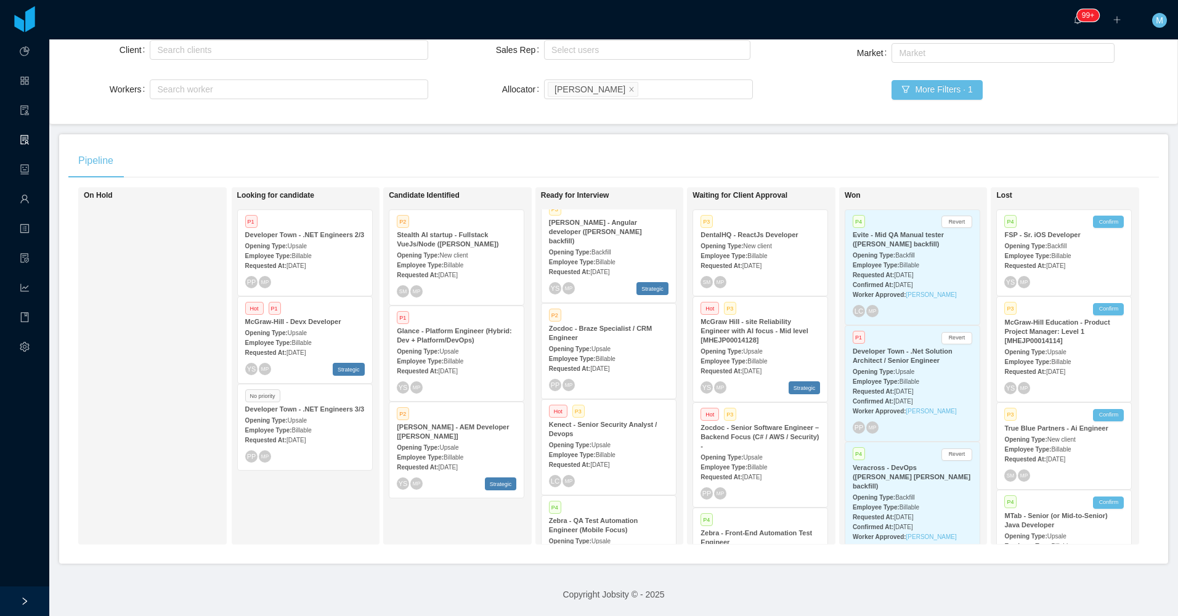
click at [140, 396] on div "On Hold" at bounding box center [170, 366] width 173 height 346
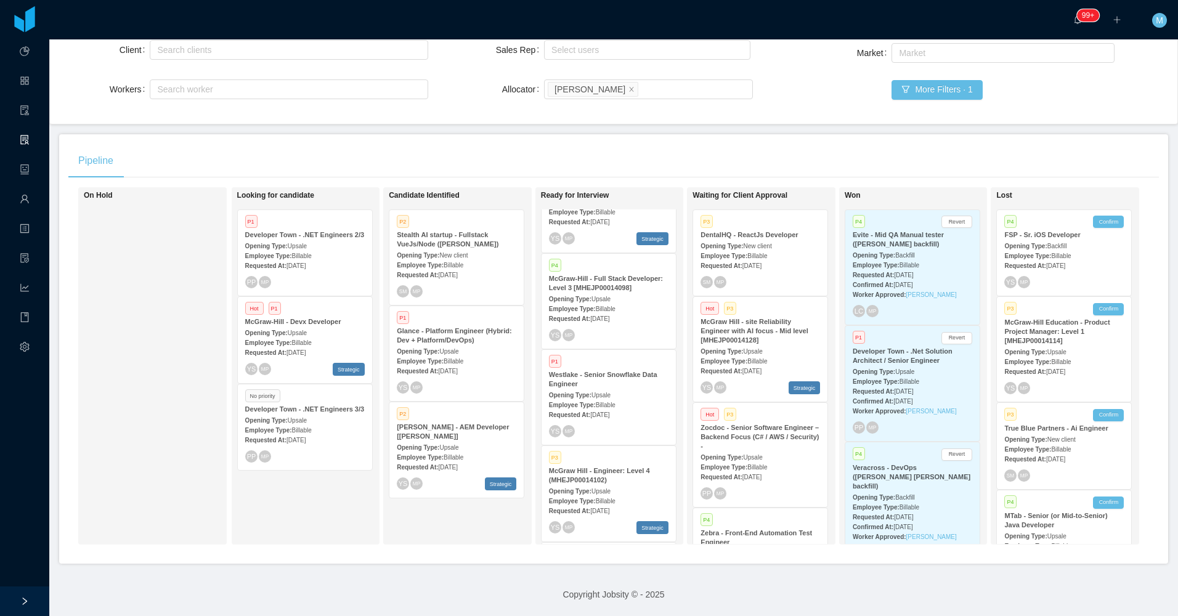
scroll to position [344, 0]
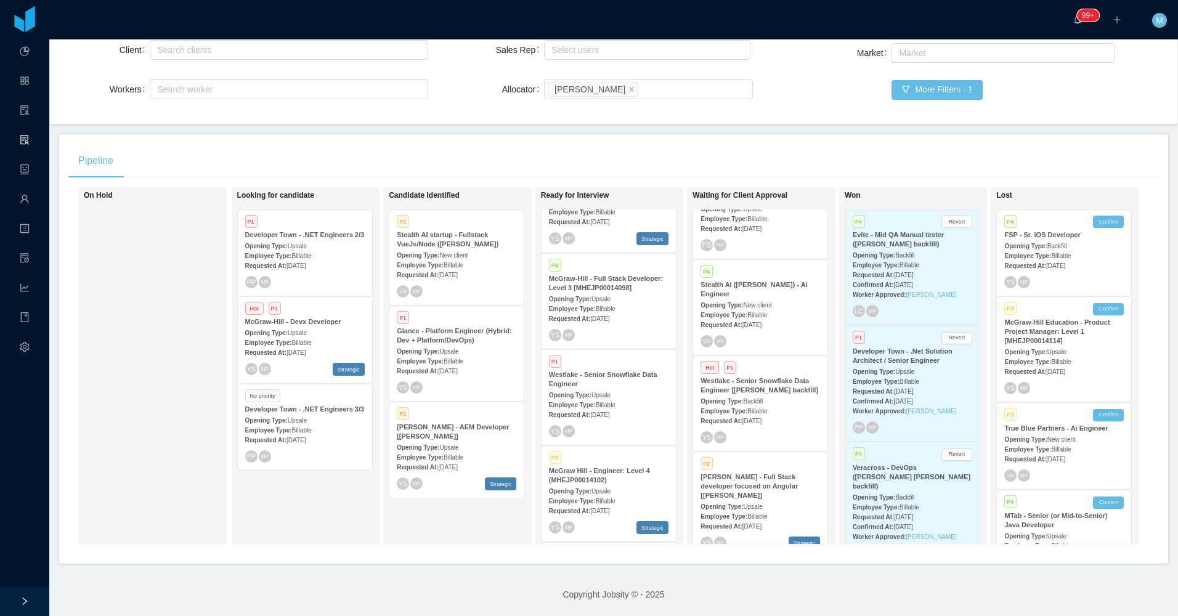
click at [762, 418] on span "Jul 10th, 2025" at bounding box center [751, 421] width 19 height 7
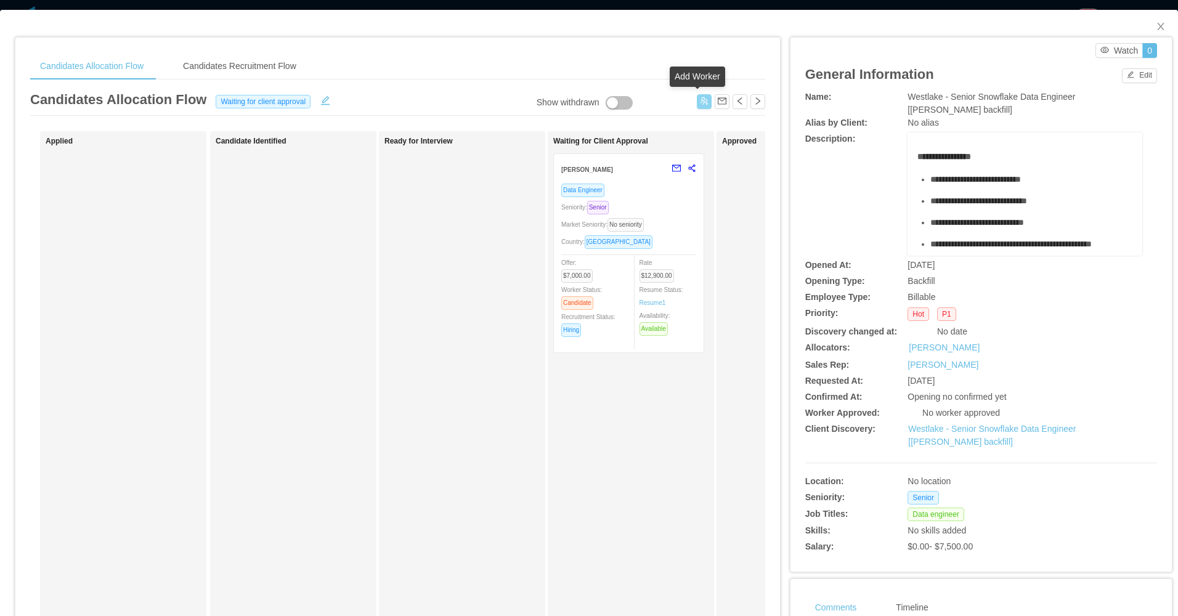
click at [697, 106] on button "button" at bounding box center [704, 101] width 15 height 15
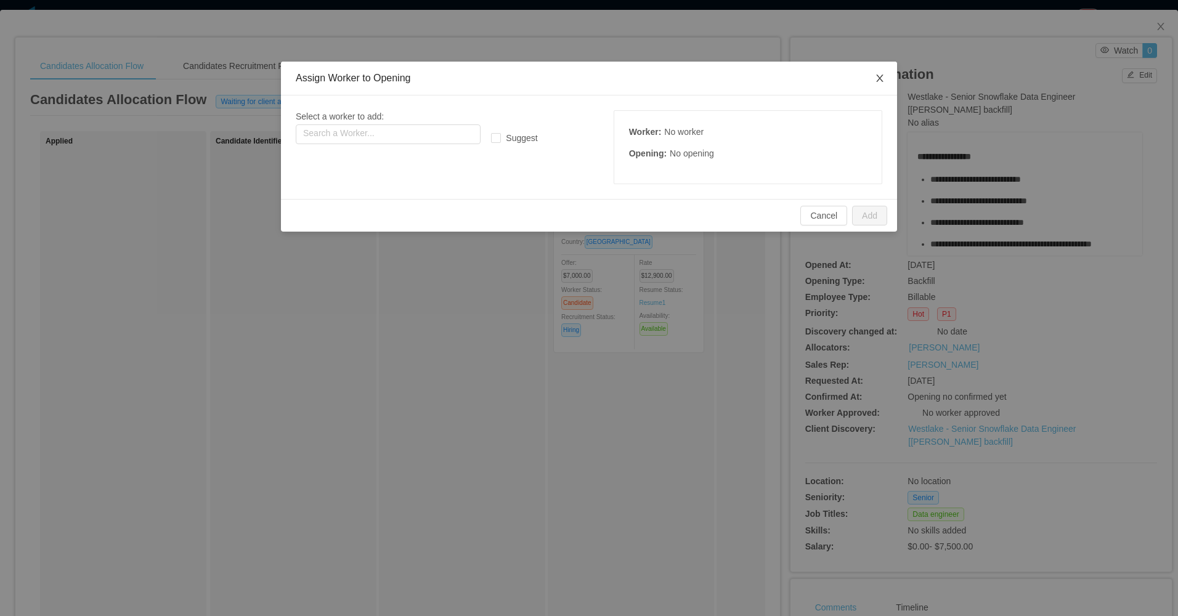
click at [879, 82] on icon "icon: close" at bounding box center [880, 78] width 10 height 10
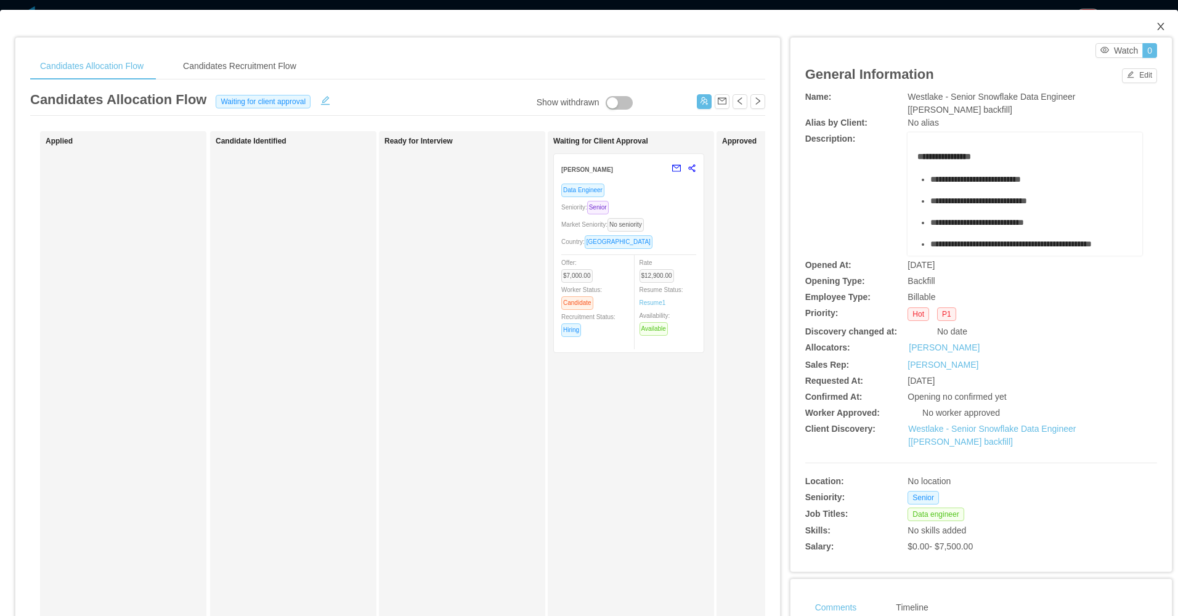
click at [1145, 28] on span "Close" at bounding box center [1161, 27] width 35 height 35
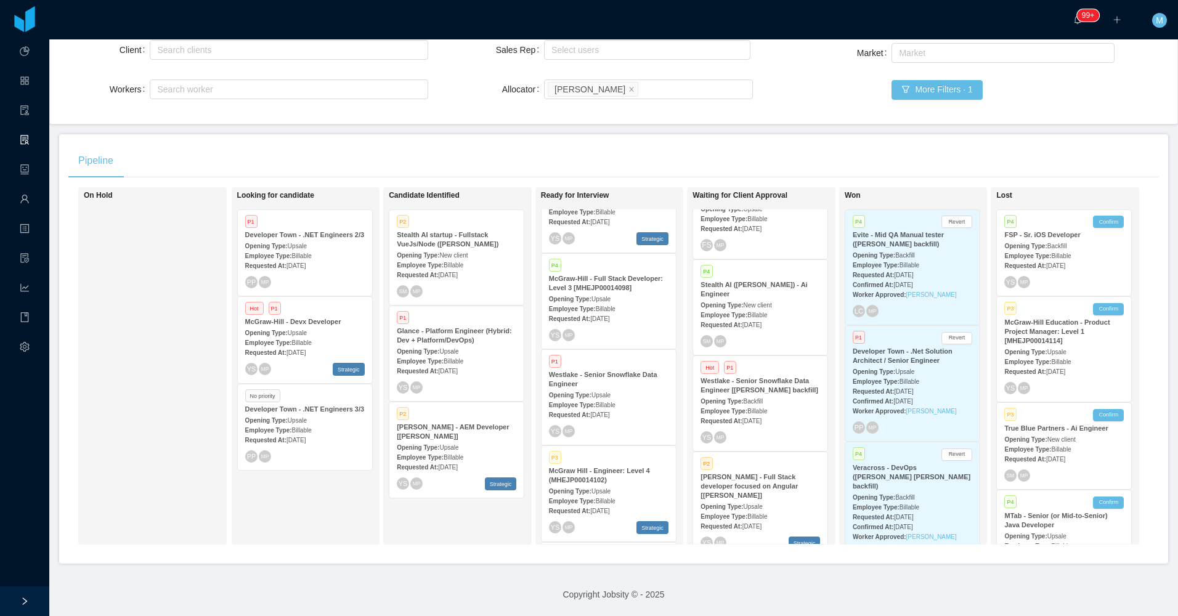
click at [628, 388] on div "Opening Type: Upsale" at bounding box center [609, 394] width 120 height 13
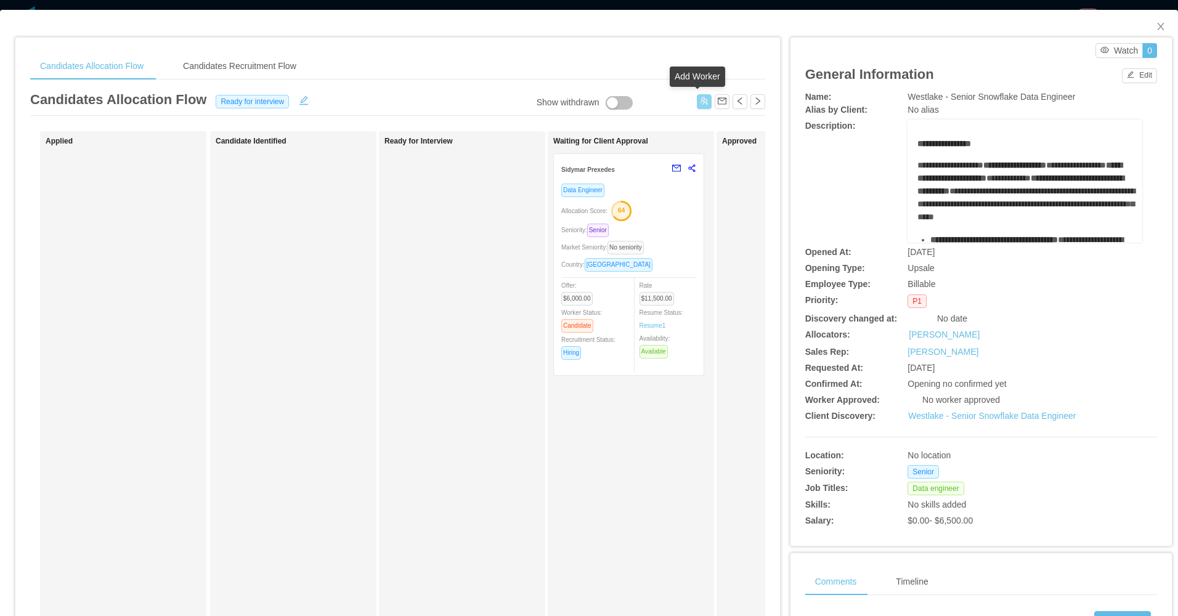
click at [697, 105] on button "button" at bounding box center [704, 101] width 15 height 15
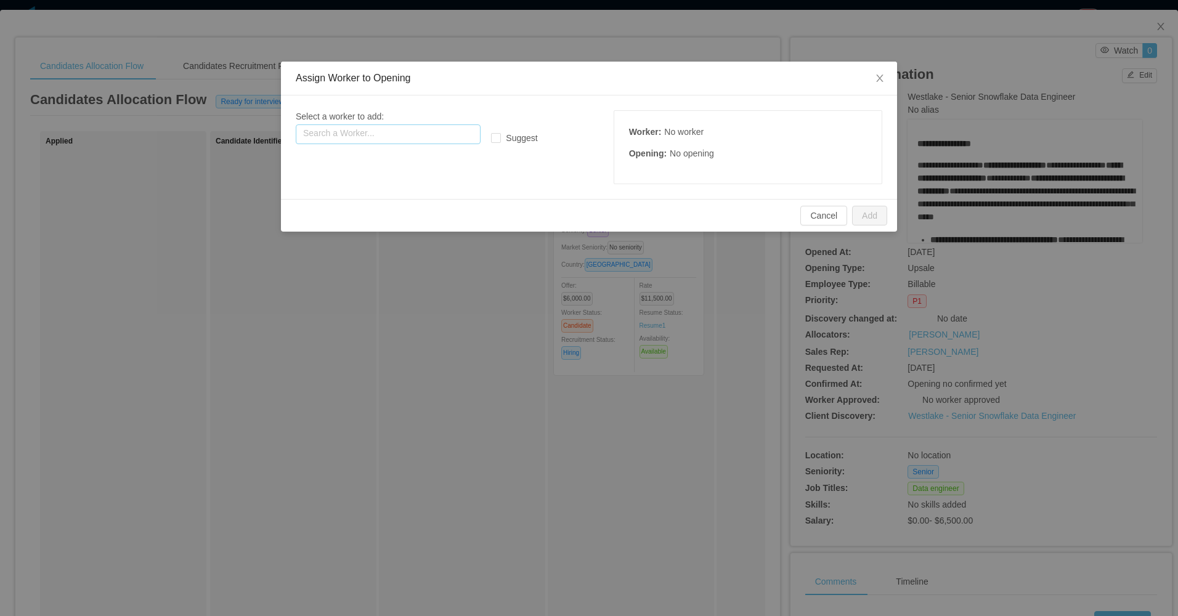
click at [447, 137] on input "text" at bounding box center [388, 134] width 185 height 20
paste input "**********"
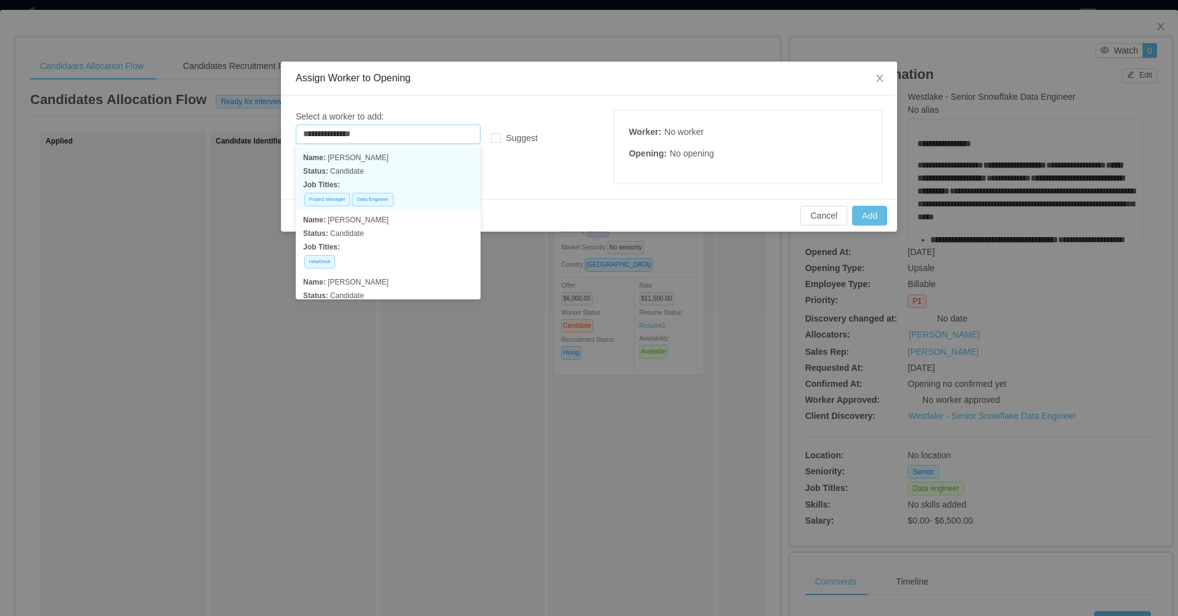
click at [376, 176] on p "Status: Candidate" at bounding box center [388, 172] width 170 height 14
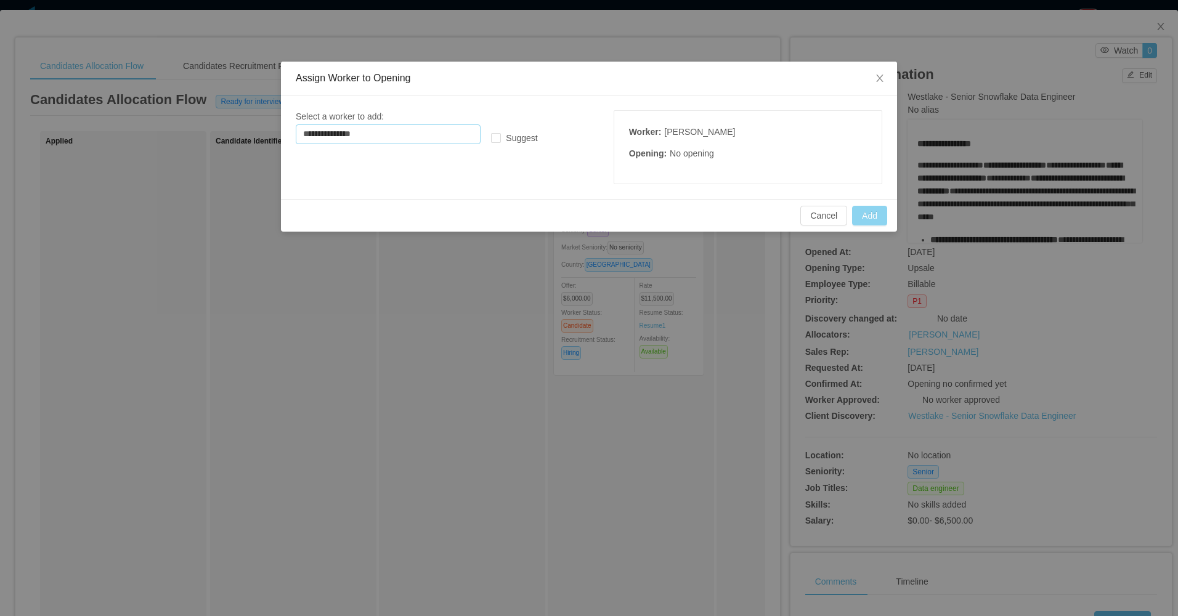
type input "**********"
click at [866, 219] on button "Add" at bounding box center [869, 216] width 35 height 20
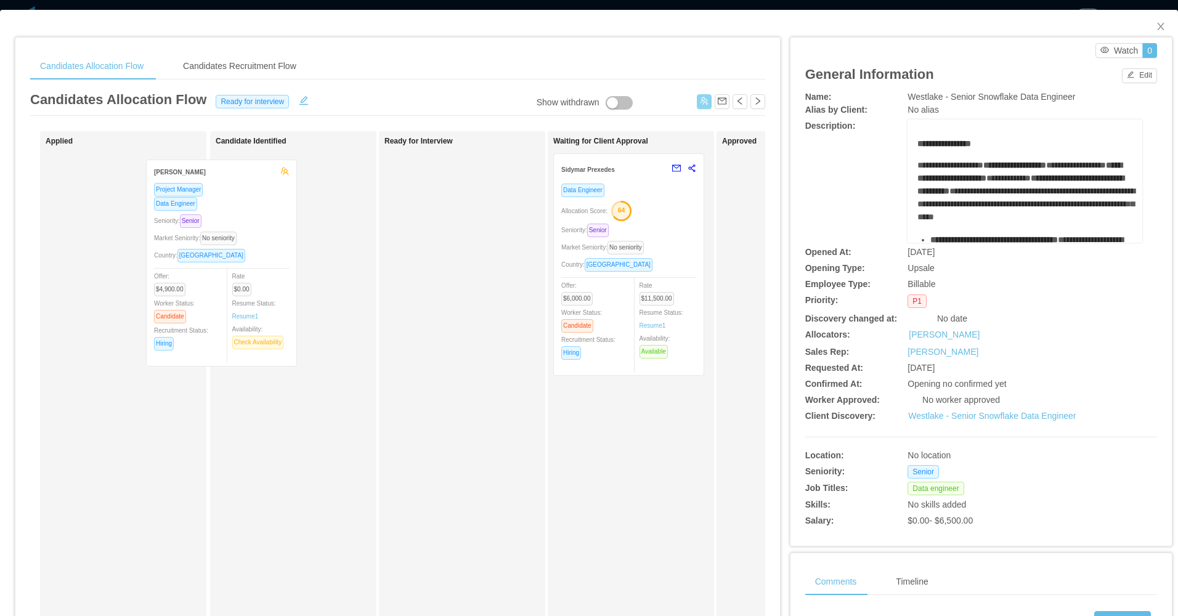
drag, startPoint x: 177, startPoint y: 286, endPoint x: 257, endPoint y: 274, distance: 80.4
click at [243, 283] on div "Applied Rodrigo Beauxis Project Manager Data Engineer Seniority: Senior Market …" at bounding box center [397, 444] width 735 height 626
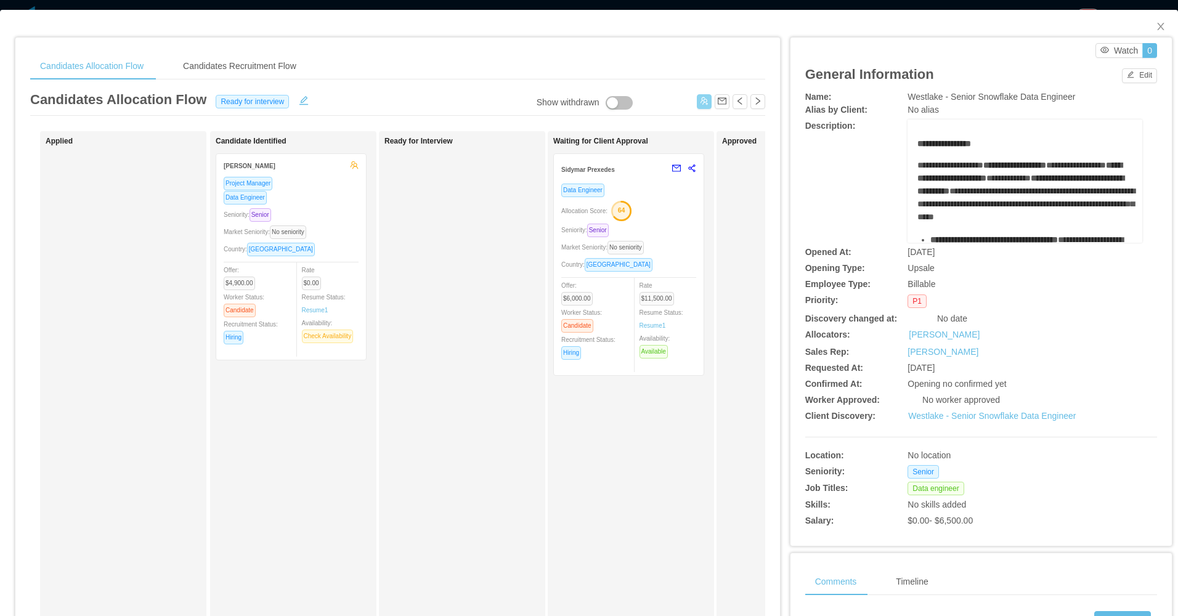
click at [341, 237] on div "Market Seniority: No seniority" at bounding box center [291, 232] width 135 height 14
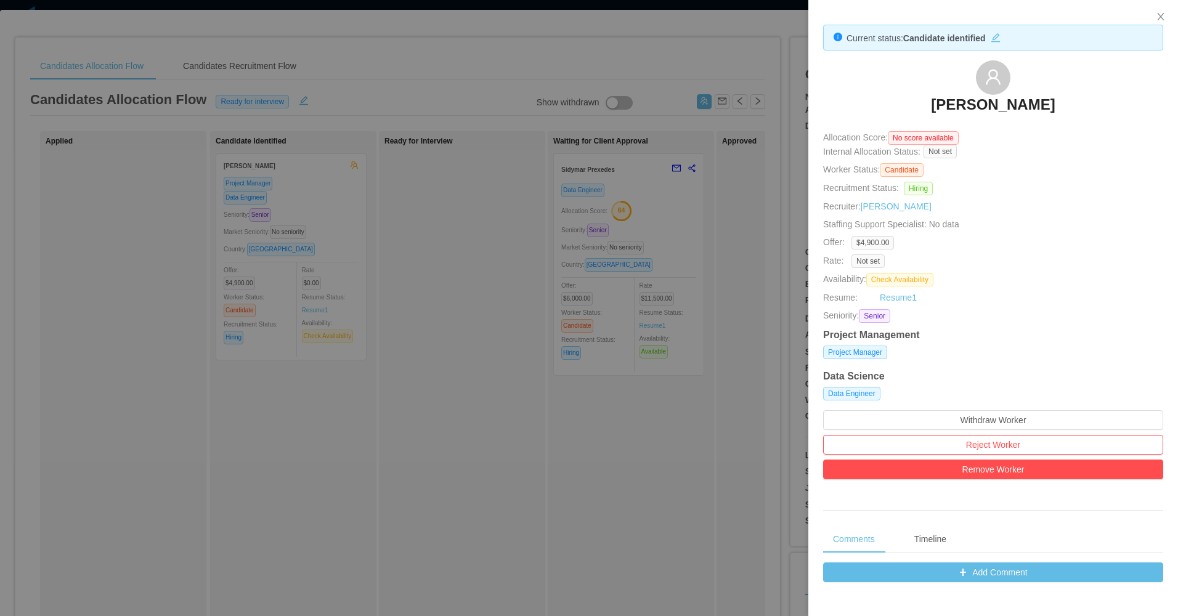
drag, startPoint x: 925, startPoint y: 96, endPoint x: 1073, endPoint y: 97, distance: 148.5
click at [1073, 97] on div "Rodrigo Beauxis" at bounding box center [993, 91] width 340 height 62
copy h3 "Rodrigo Beauxis"
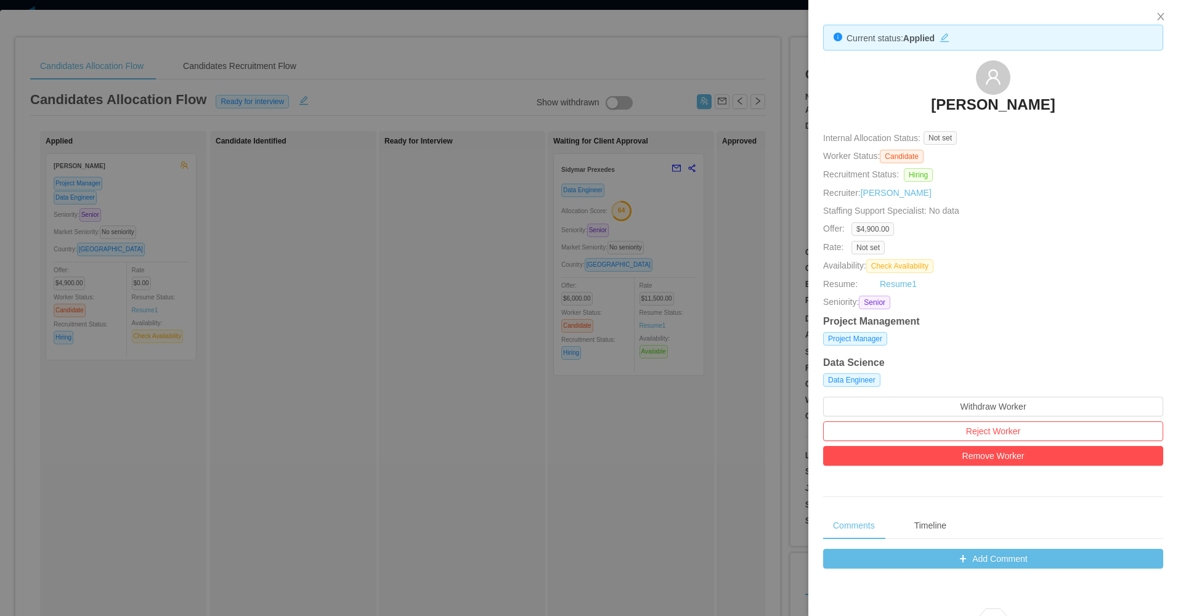
click at [400, 341] on div at bounding box center [589, 308] width 1178 height 616
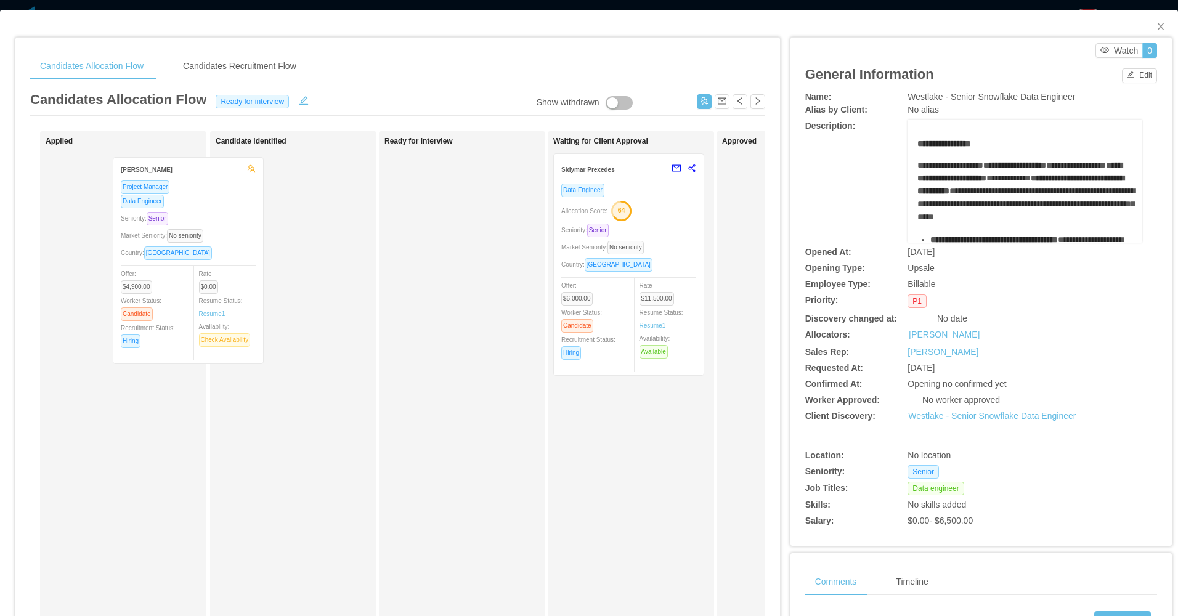
drag, startPoint x: 158, startPoint y: 263, endPoint x: 250, endPoint y: 260, distance: 92.5
click at [250, 260] on div "Applied Rodrigo Beauxis Project Manager Data Engineer Seniority: Senior Market …" at bounding box center [397, 444] width 735 height 626
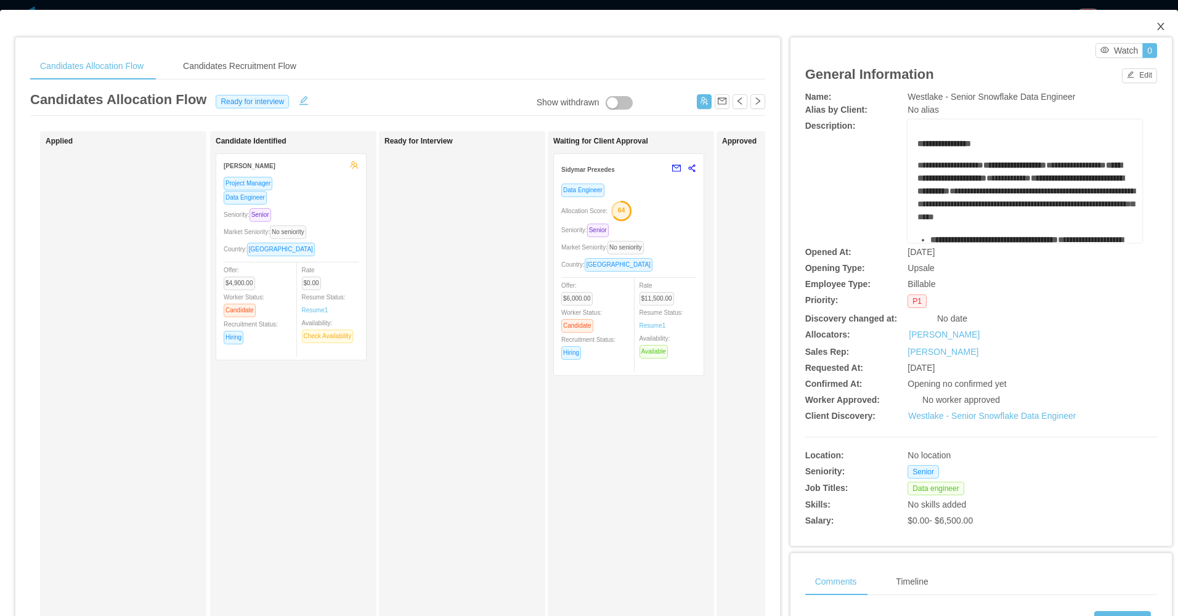
drag, startPoint x: 1153, startPoint y: 30, endPoint x: 1111, endPoint y: 43, distance: 44.6
click at [1156, 30] on icon "icon: close" at bounding box center [1161, 27] width 10 height 10
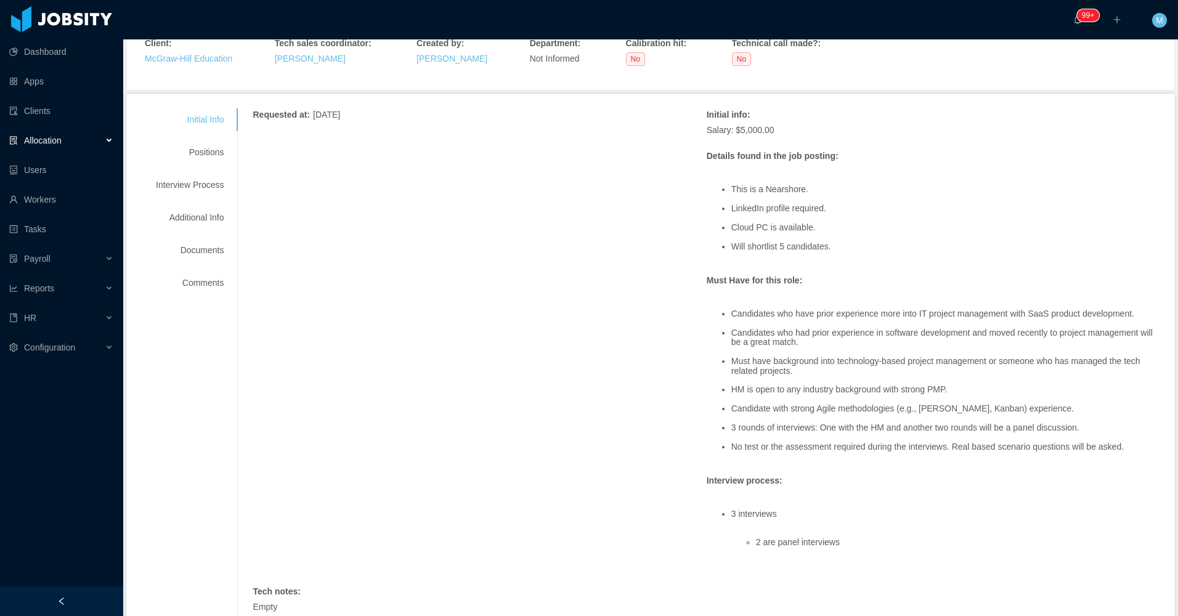
scroll to position [123, 0]
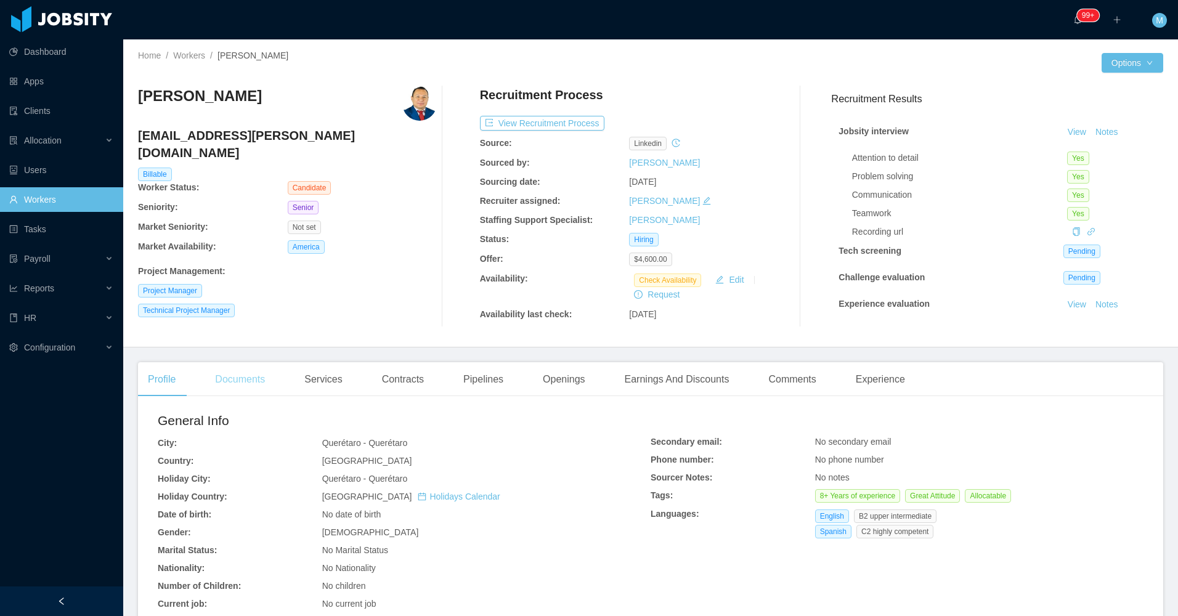
click at [246, 392] on div "Documents" at bounding box center [240, 379] width 70 height 35
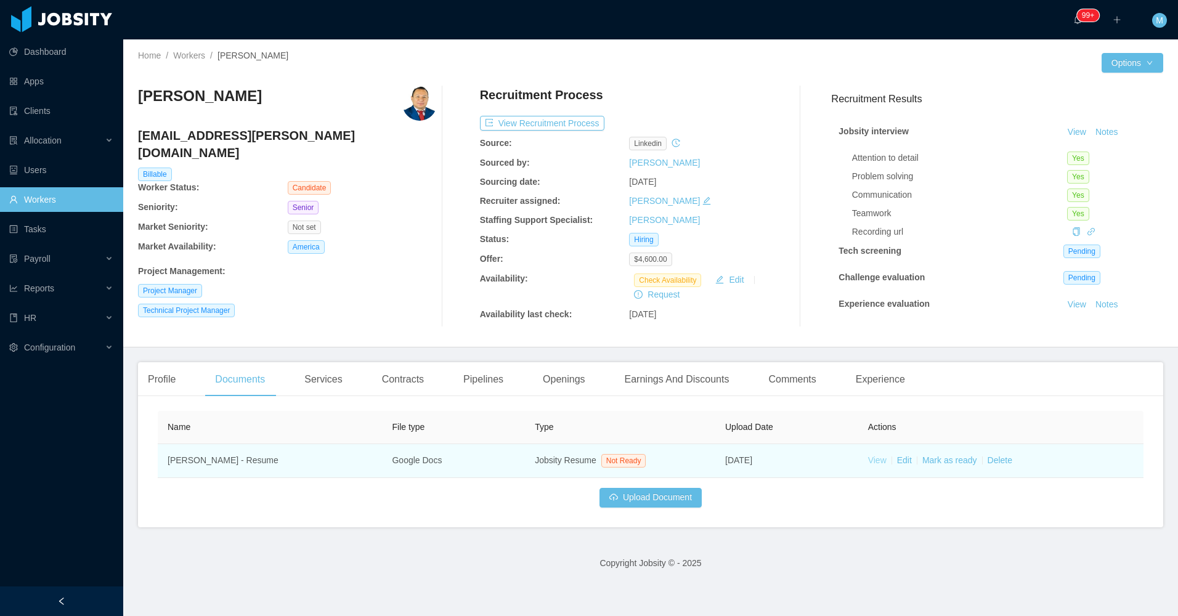
click at [871, 459] on link "View" at bounding box center [877, 460] width 18 height 10
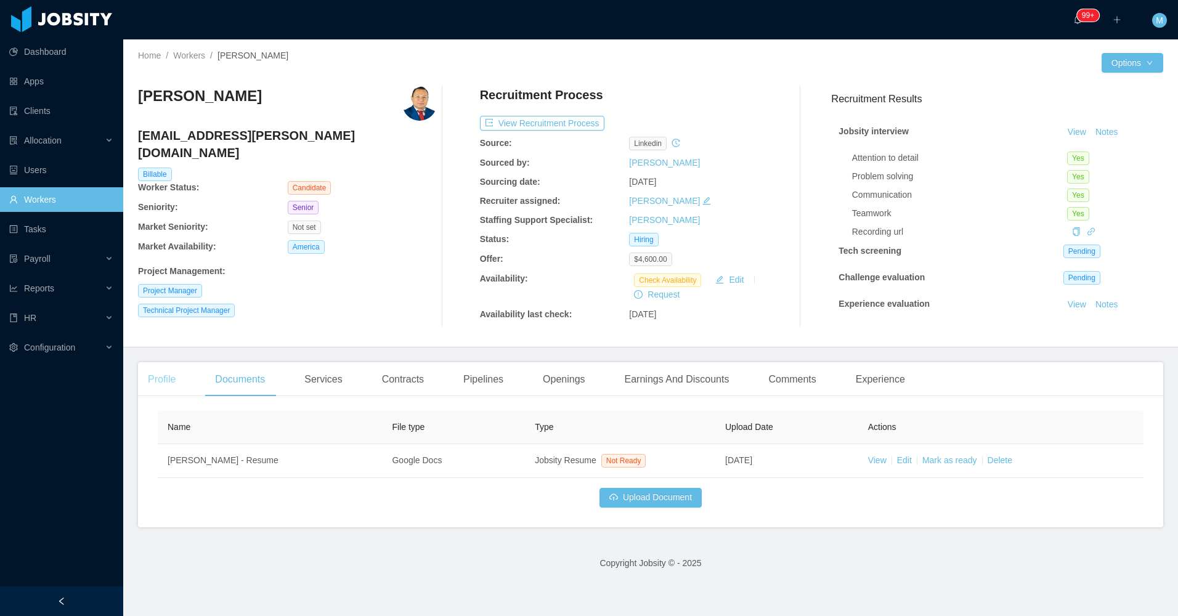
drag, startPoint x: 156, startPoint y: 384, endPoint x: 162, endPoint y: 381, distance: 6.3
click at [157, 384] on div "Profile" at bounding box center [161, 379] width 47 height 35
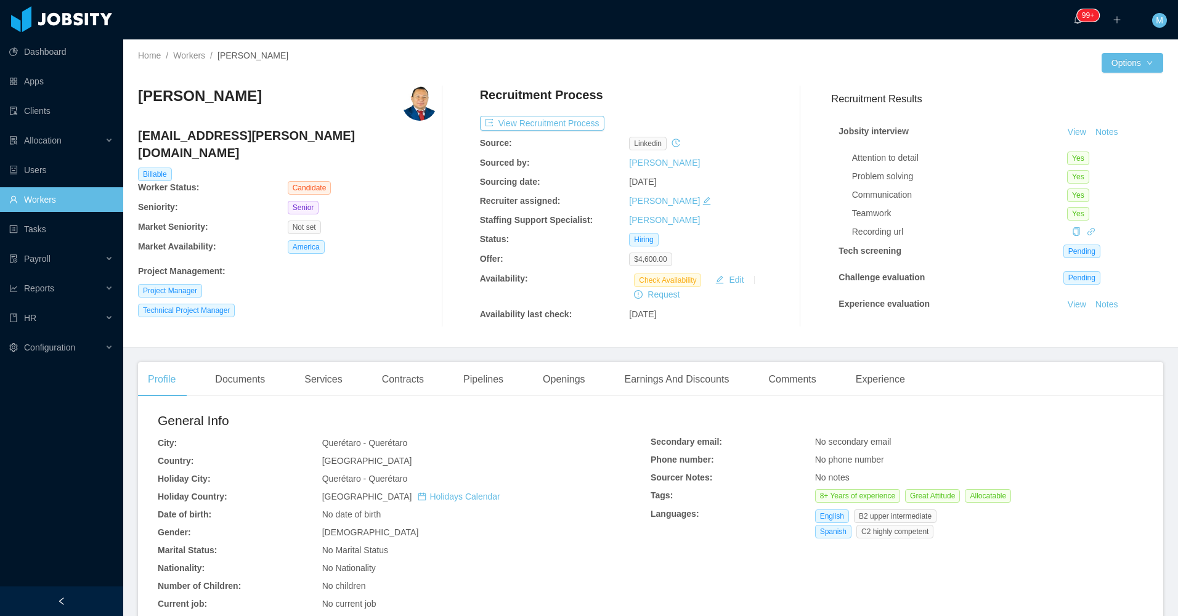
drag, startPoint x: 270, startPoint y: 85, endPoint x: 135, endPoint y: 97, distance: 135.5
click at [135, 97] on div "Home / Workers / Alejandro Pantoja / Options Alejandro Pantoja alejandrob.panto…" at bounding box center [650, 193] width 1055 height 308
copy h3 "Alejandro Pantoja"
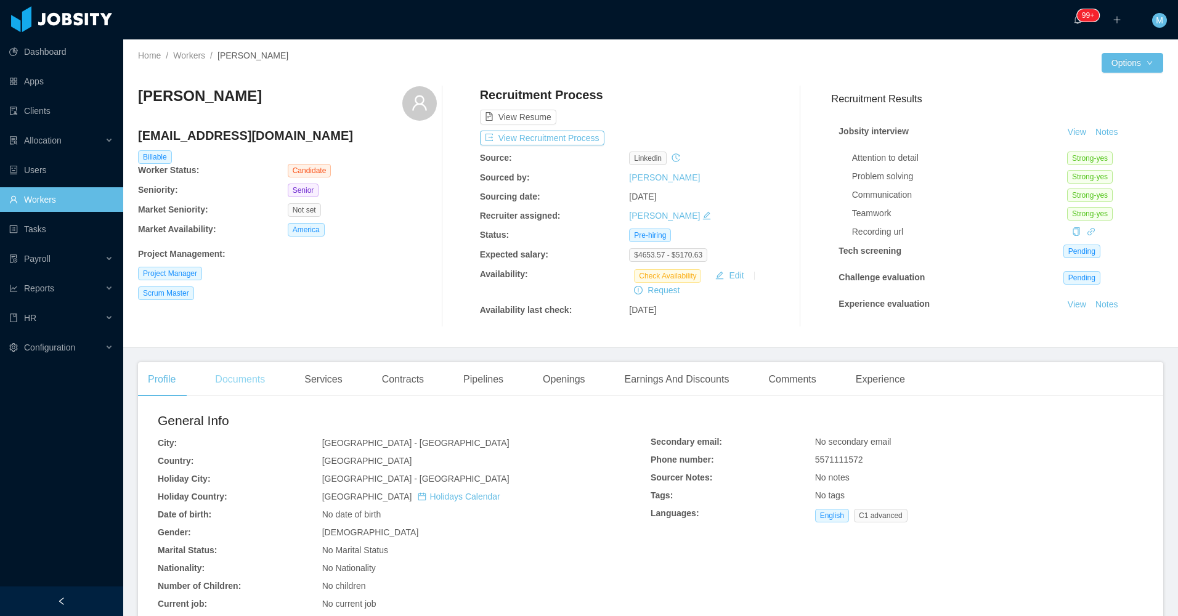
click at [255, 376] on div "Documents" at bounding box center [240, 379] width 70 height 35
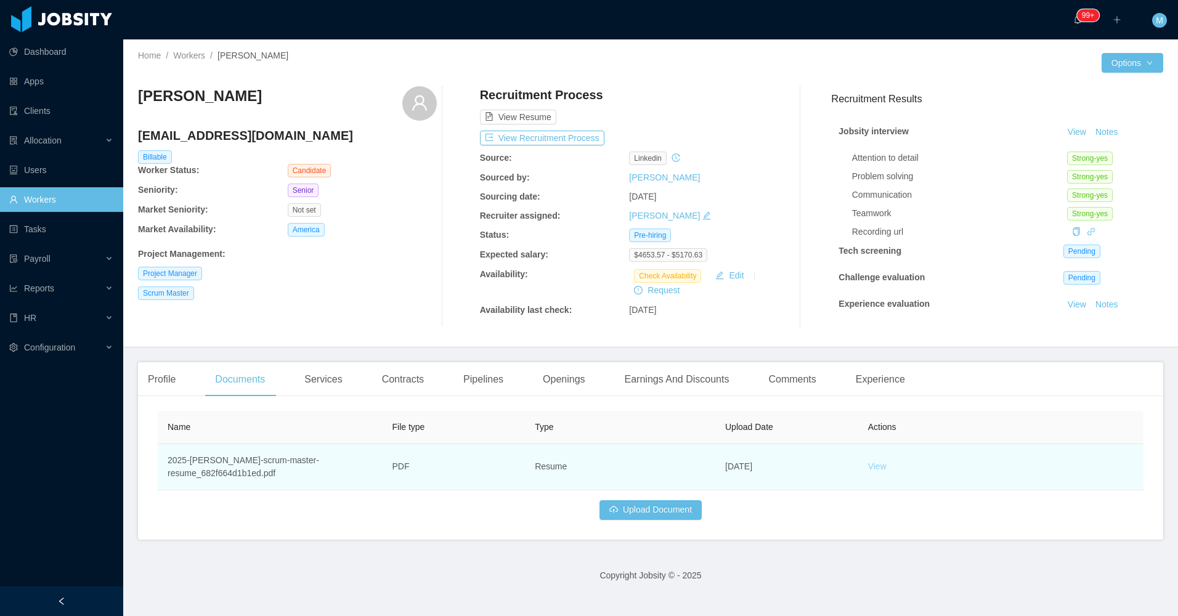
click at [872, 470] on link "View" at bounding box center [877, 466] width 18 height 10
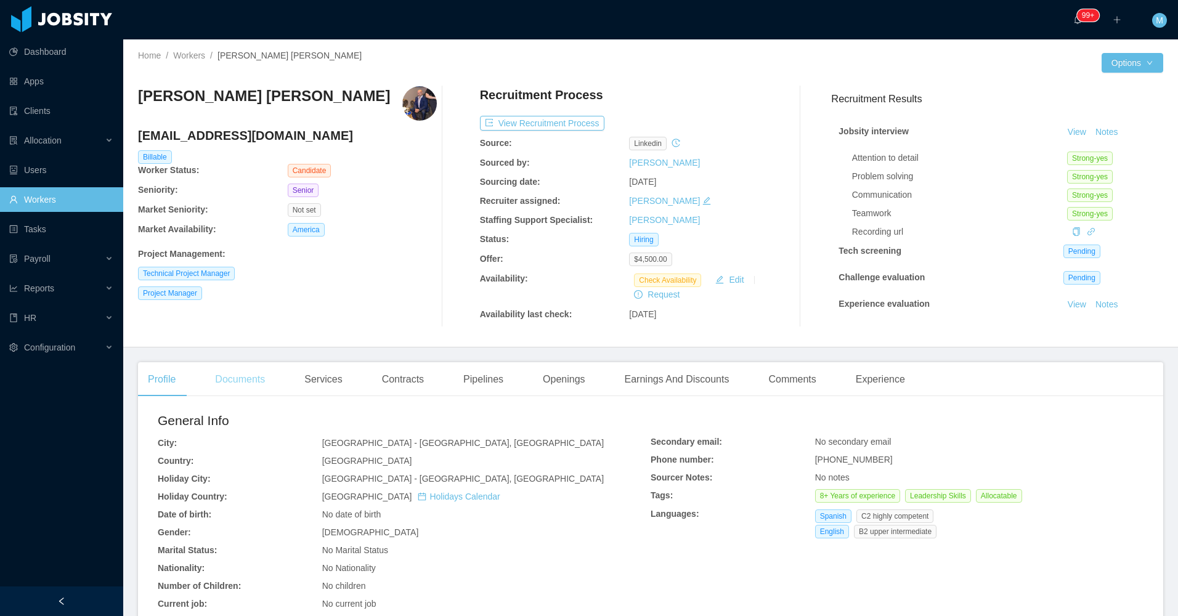
click at [229, 389] on div "Documents" at bounding box center [240, 379] width 70 height 35
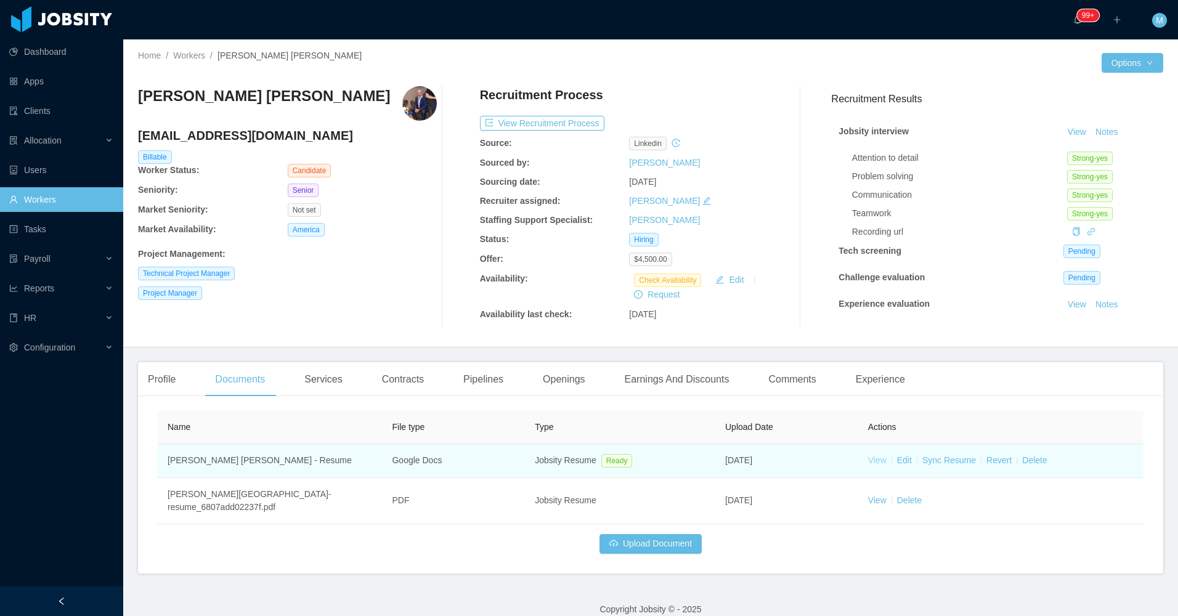
click at [876, 458] on link "View" at bounding box center [877, 460] width 18 height 10
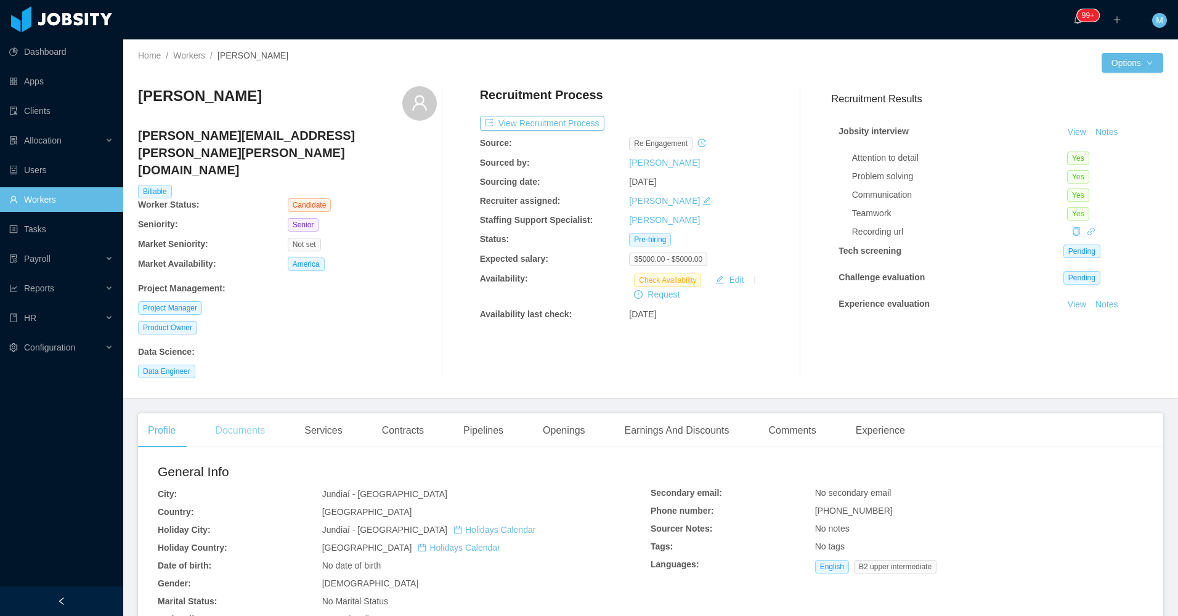
click at [249, 413] on div "Documents" at bounding box center [240, 430] width 70 height 35
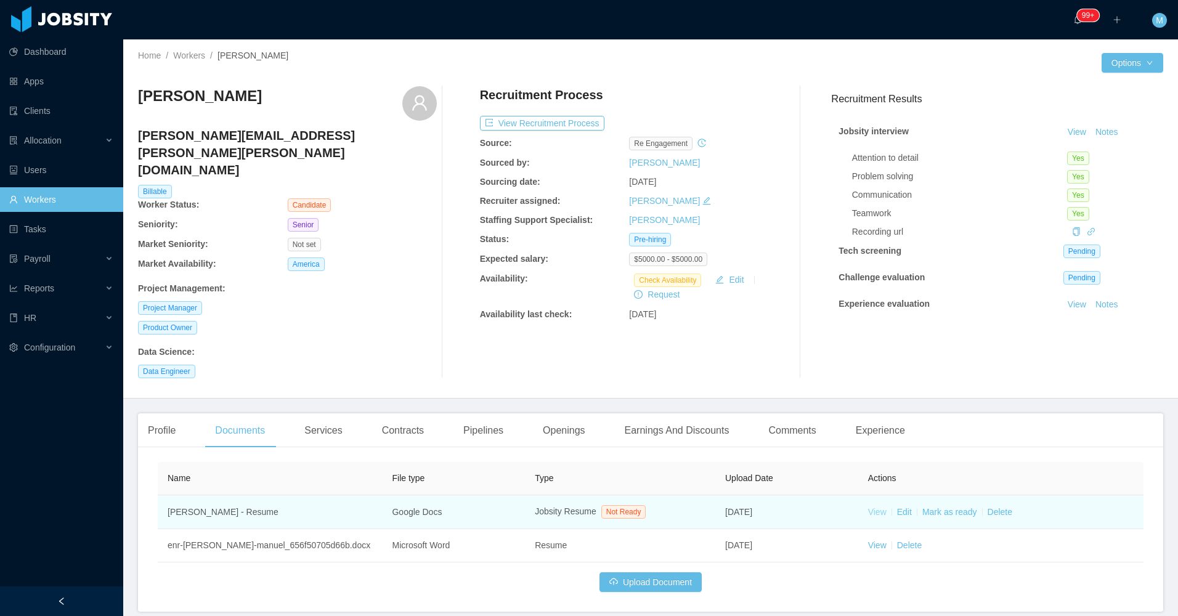
click at [869, 507] on link "View" at bounding box center [877, 512] width 18 height 10
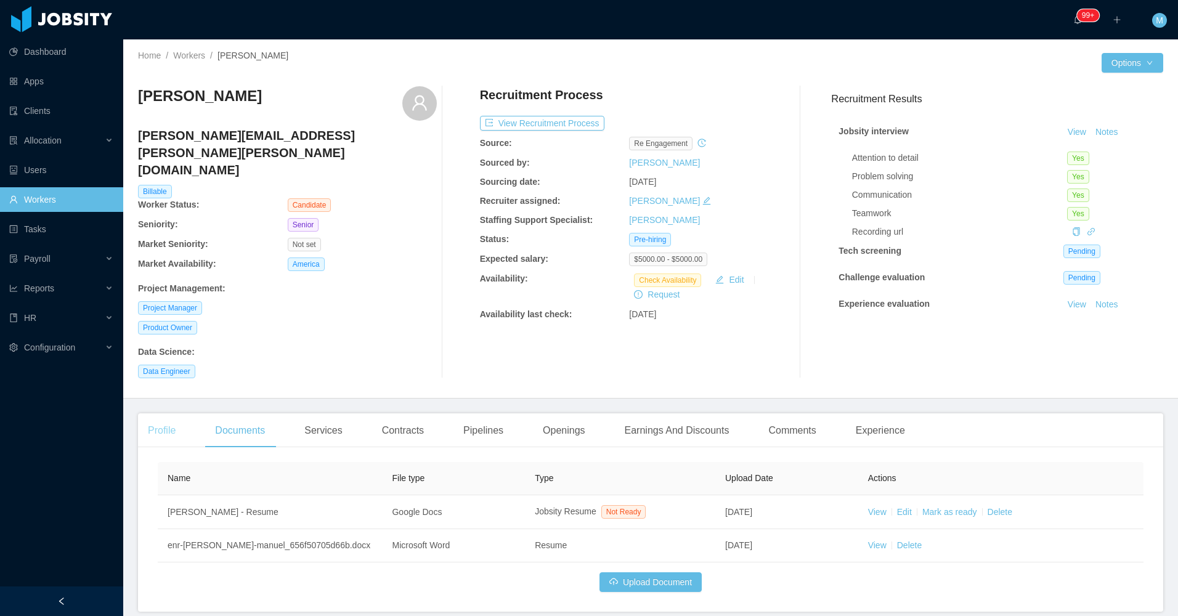
click at [168, 413] on div "Profile" at bounding box center [161, 430] width 47 height 35
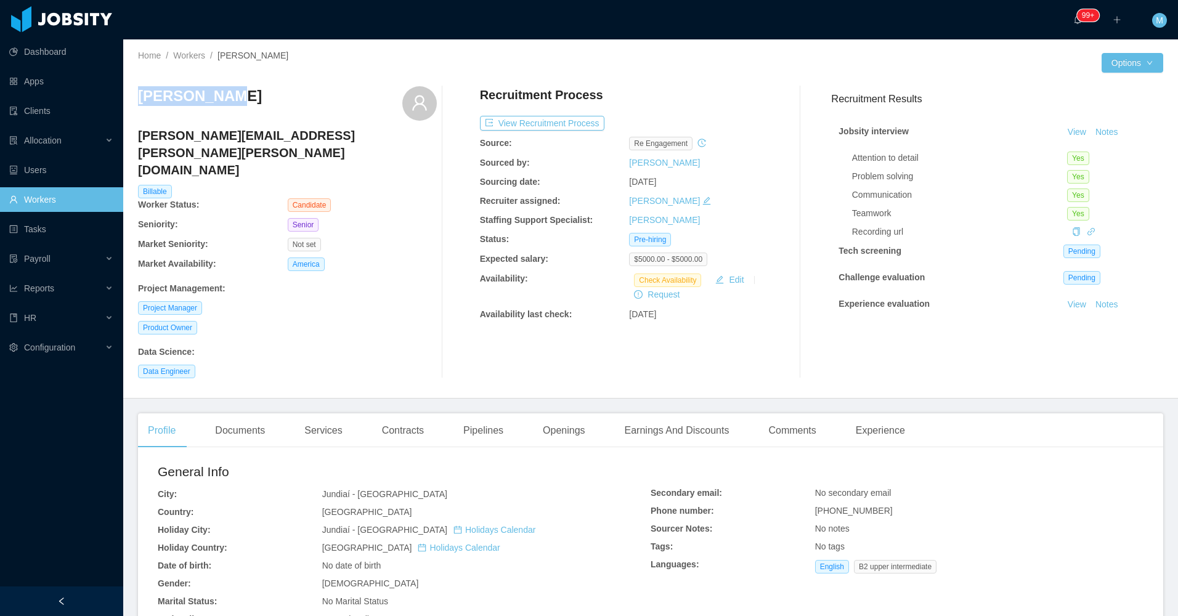
drag, startPoint x: 232, startPoint y: 107, endPoint x: 137, endPoint y: 100, distance: 95.7
click at [137, 100] on div "Home / Workers / [PERSON_NAME] / Options [PERSON_NAME] [PERSON_NAME][EMAIL_ADDR…" at bounding box center [650, 218] width 1055 height 359
copy h3 "[PERSON_NAME]"
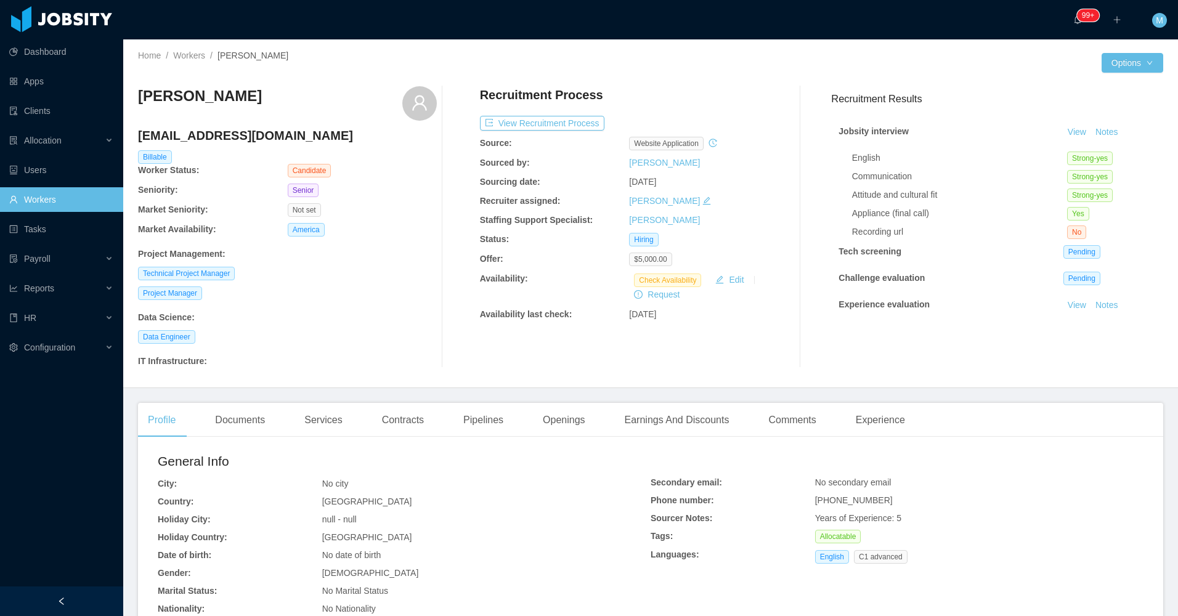
drag, startPoint x: 253, startPoint y: 423, endPoint x: 276, endPoint y: 399, distance: 33.6
click at [253, 423] on div "Documents" at bounding box center [240, 420] width 70 height 35
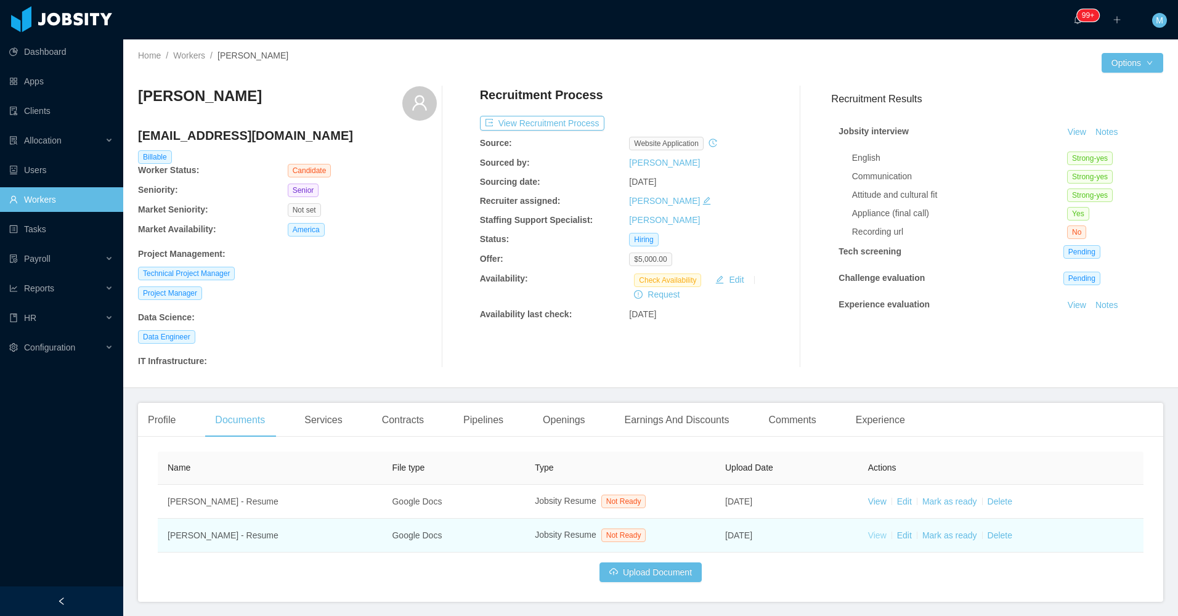
click at [872, 539] on link "View" at bounding box center [877, 535] width 18 height 10
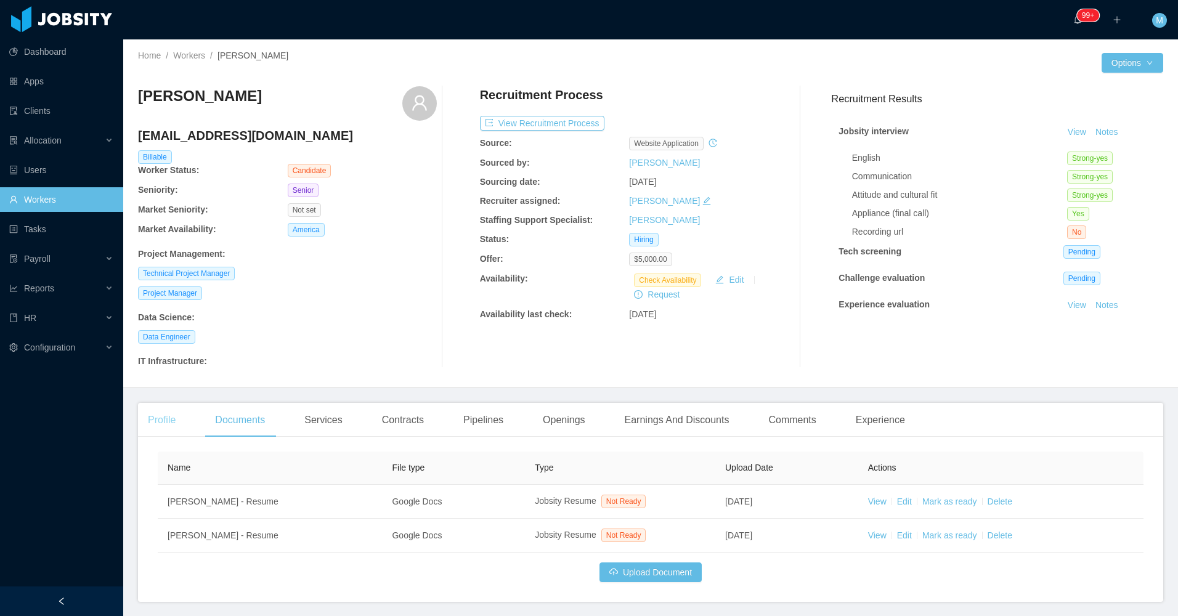
drag, startPoint x: 179, startPoint y: 423, endPoint x: 185, endPoint y: 426, distance: 6.9
click at [179, 423] on div "Profile" at bounding box center [161, 420] width 47 height 35
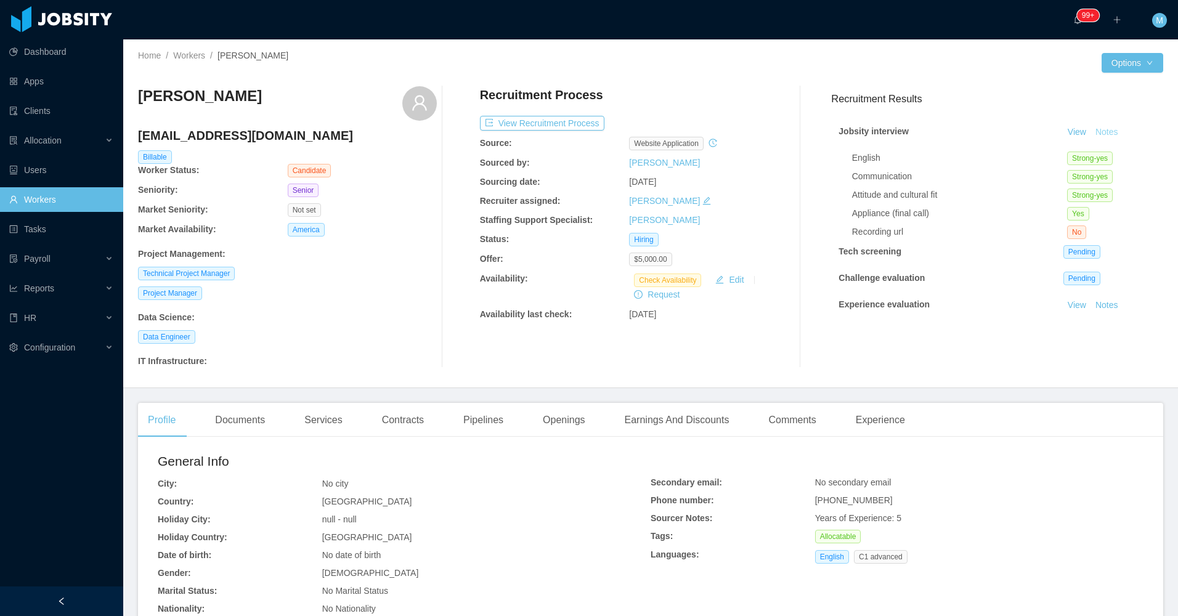
click at [1091, 131] on button "Notes" at bounding box center [1107, 132] width 33 height 15
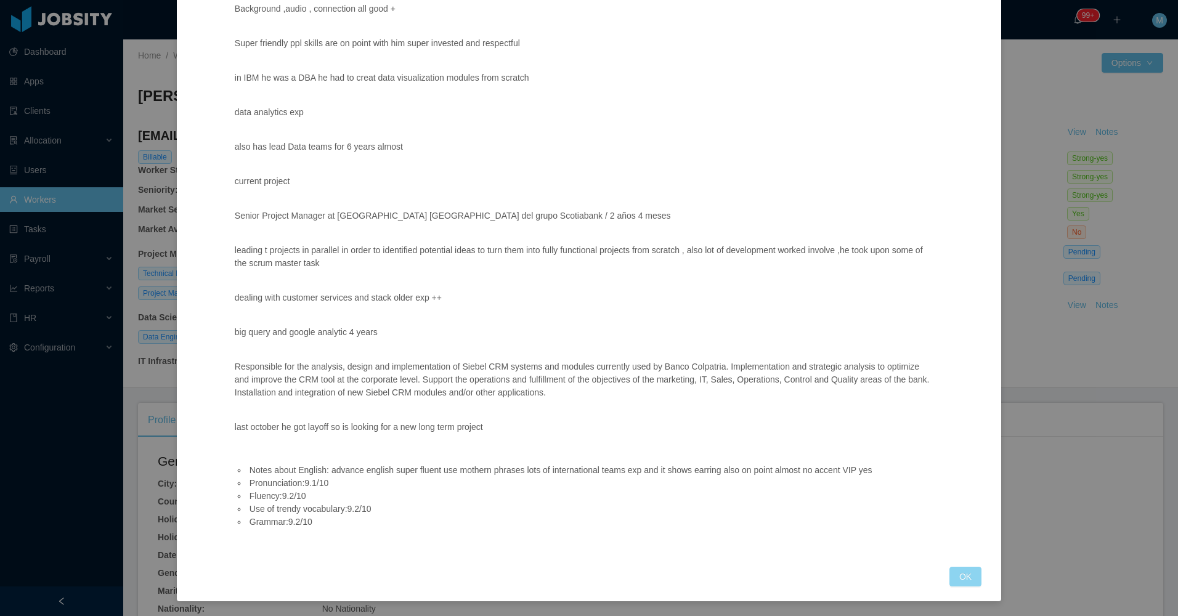
click at [949, 577] on button "OK" at bounding box center [965, 577] width 32 height 20
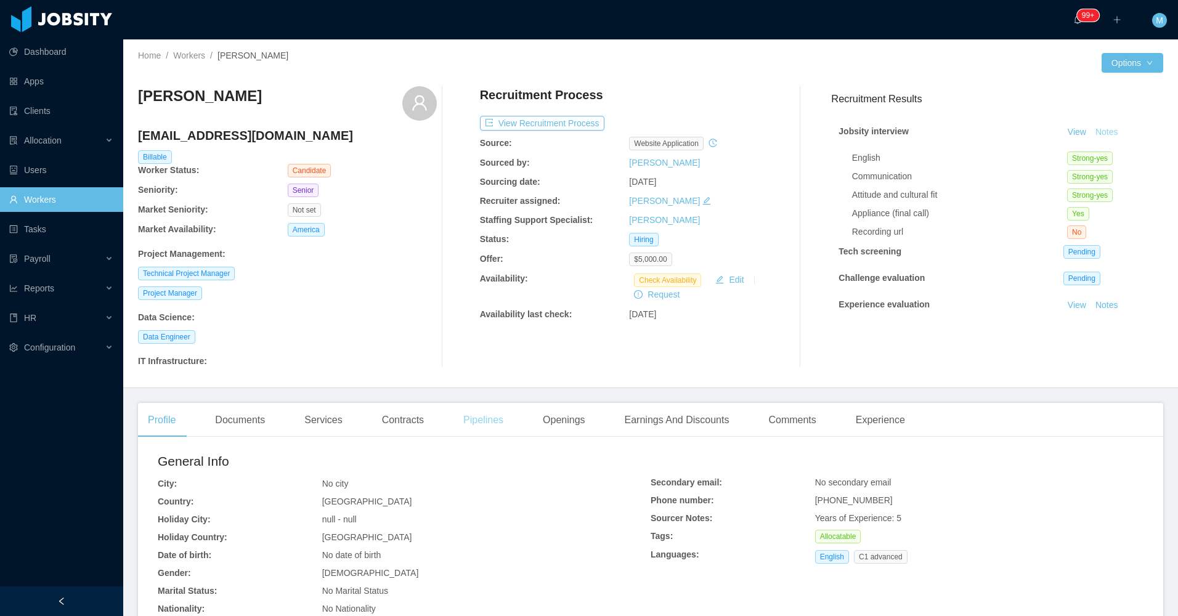
scroll to position [180, 0]
click at [235, 421] on div "Documents" at bounding box center [240, 420] width 70 height 35
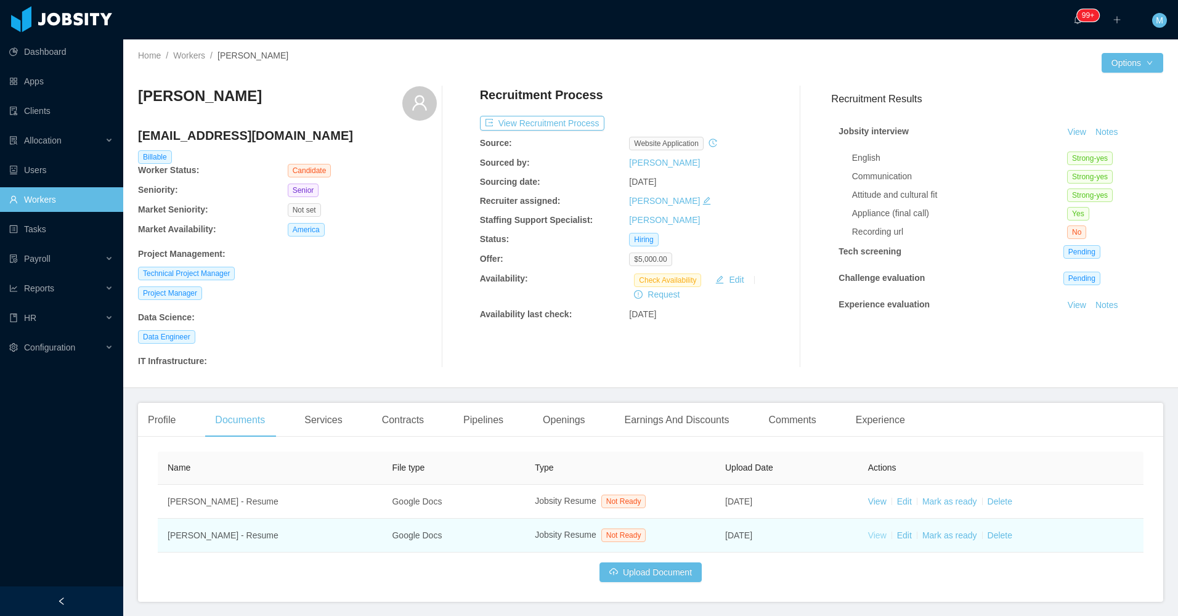
click at [879, 537] on link "View" at bounding box center [877, 535] width 18 height 10
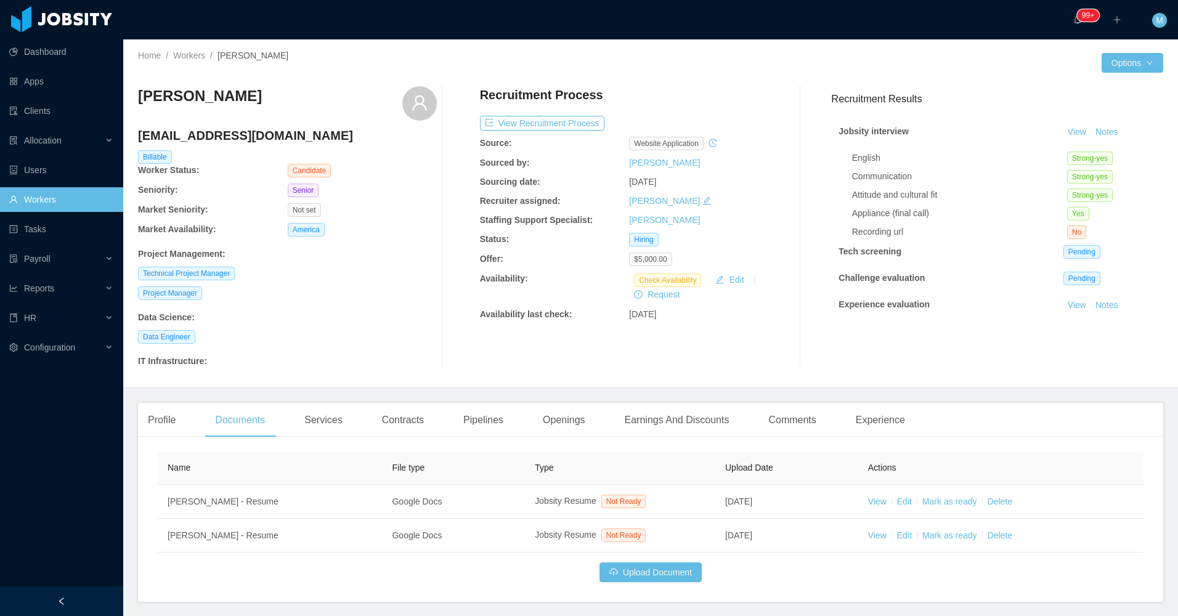
drag, startPoint x: 323, startPoint y: 97, endPoint x: 137, endPoint y: 92, distance: 185.5
click at [137, 92] on div "Home / Workers / [PERSON_NAME] / Options [PERSON_NAME] [EMAIL_ADDRESS][DOMAIN_N…" at bounding box center [650, 213] width 1055 height 349
copy h3 "[PERSON_NAME]"
click at [158, 402] on main "Home / Workers / [PERSON_NAME] / Options [PERSON_NAME] [EMAIL_ADDRESS][DOMAIN_N…" at bounding box center [650, 327] width 1055 height 577
click at [165, 428] on div "Profile" at bounding box center [161, 420] width 47 height 35
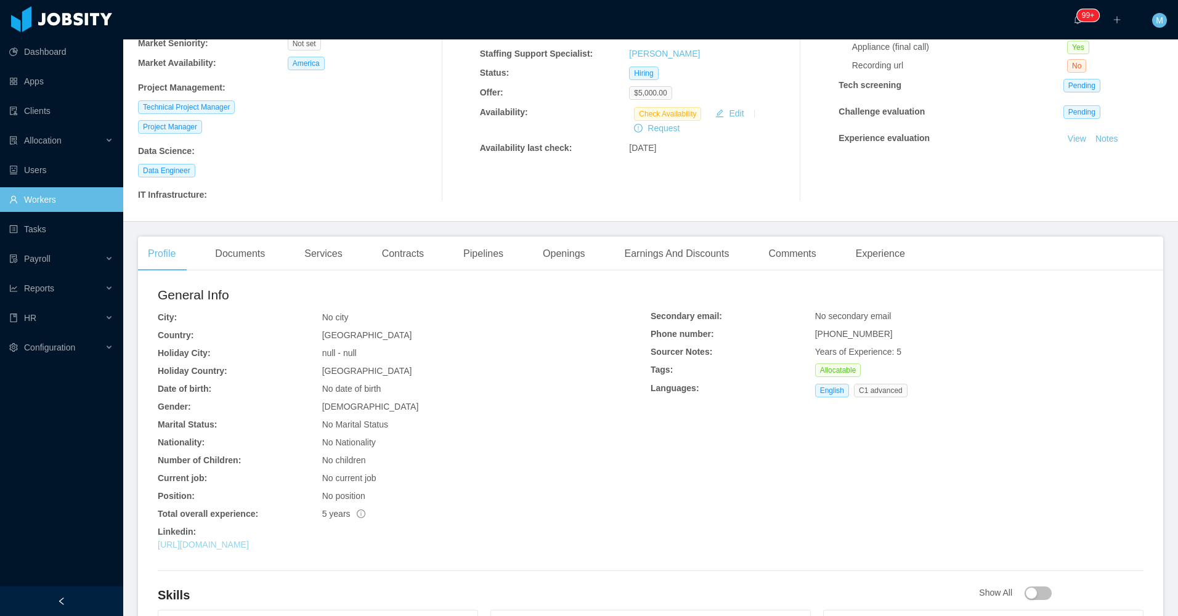
scroll to position [185, 0]
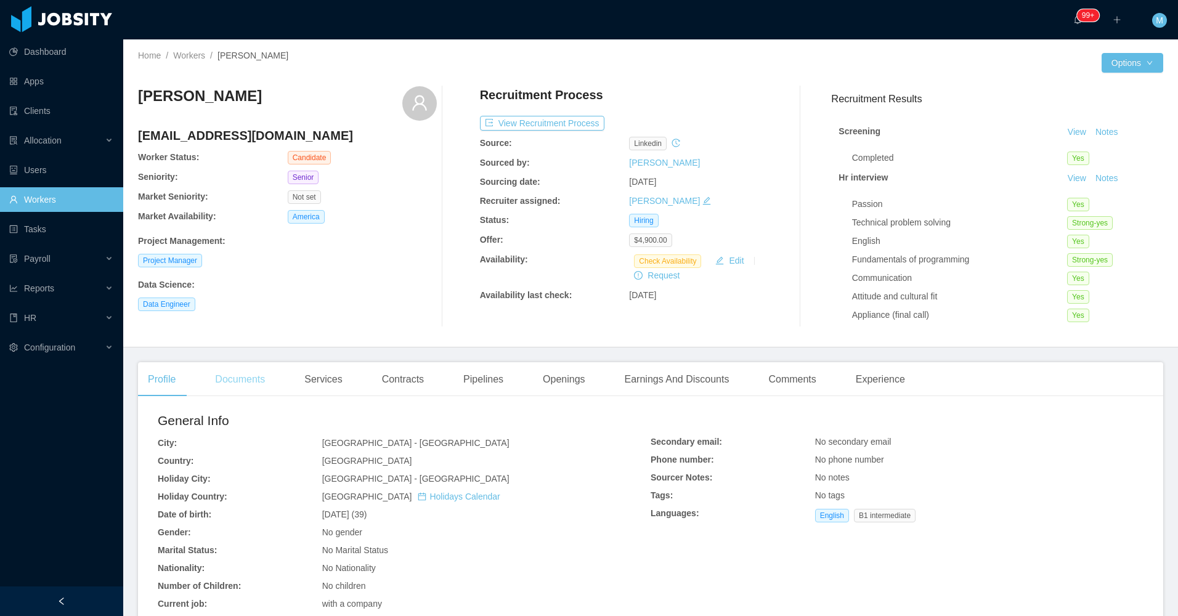
click at [244, 375] on div "Documents" at bounding box center [240, 379] width 70 height 35
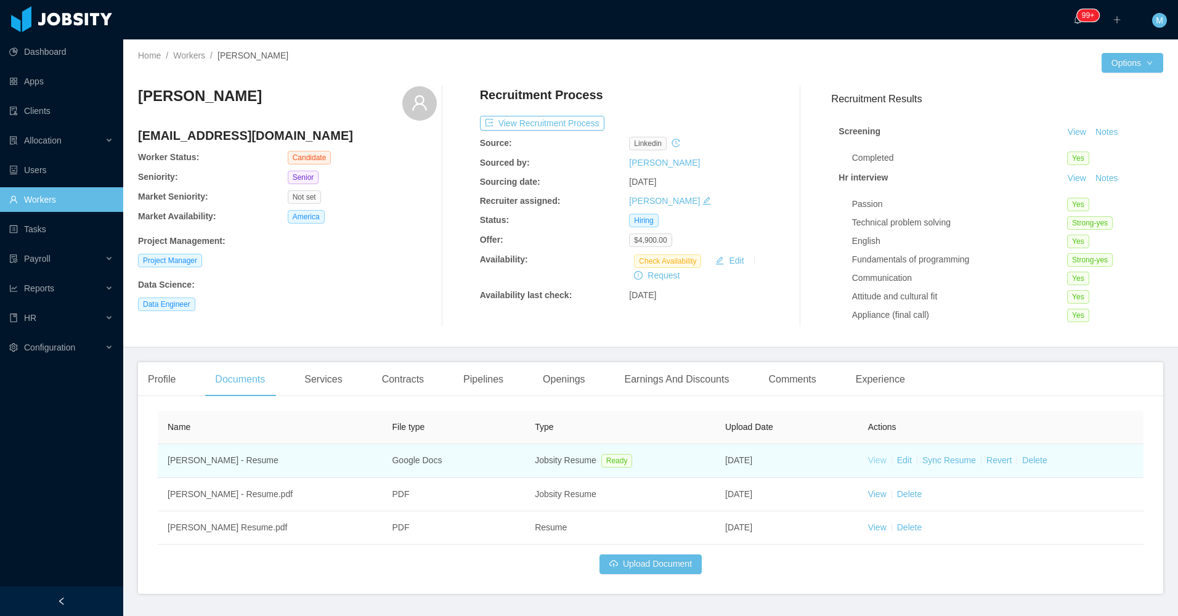
click at [876, 461] on link "View" at bounding box center [877, 460] width 18 height 10
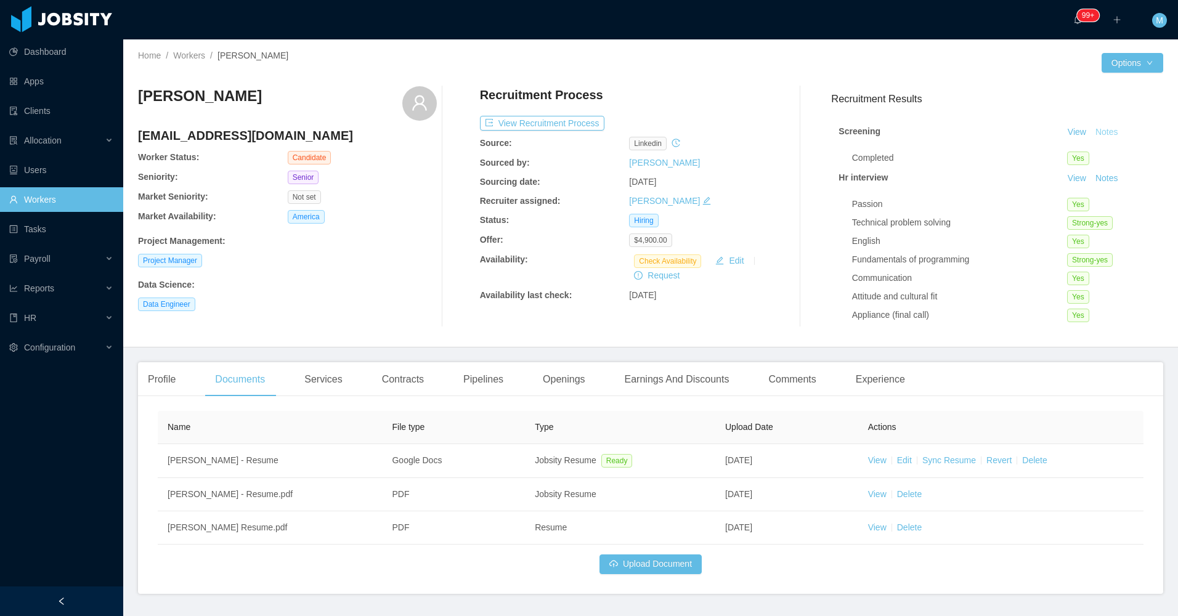
click button "Notes"
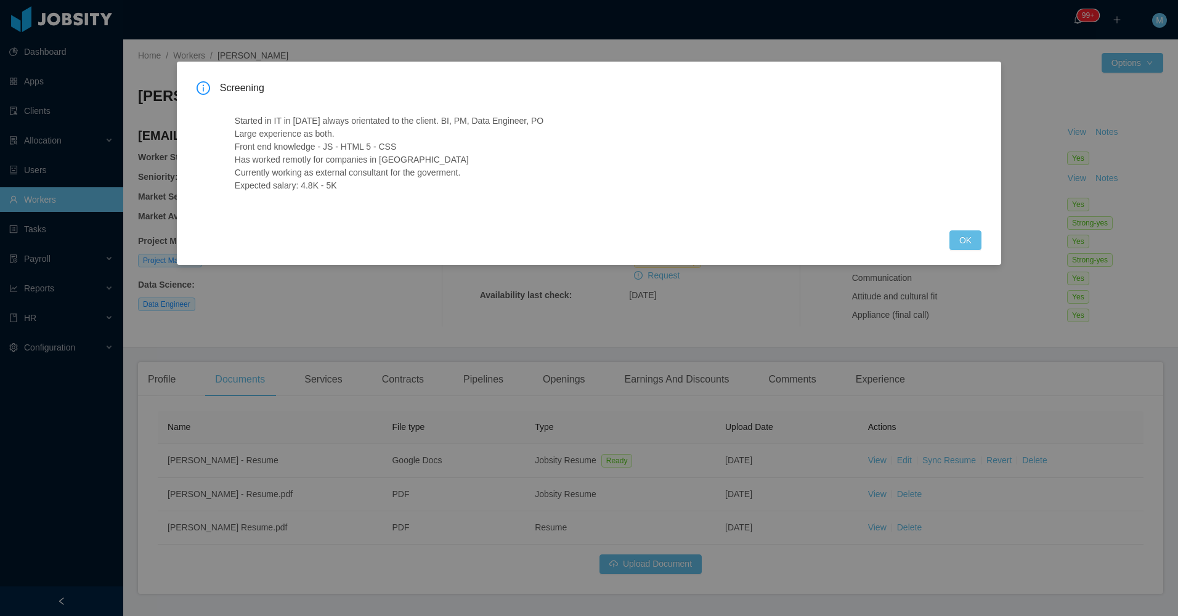
click div "Screening Started in IT in 2009 always orientated to the client. BI, PM, Data E…"
drag, startPoint x: 1102, startPoint y: 177, endPoint x: 1094, endPoint y: 177, distance: 8.0
click div "Screening Started in IT in 2009 always orientated to the client. BI, PM, Data E…"
click button "OK"
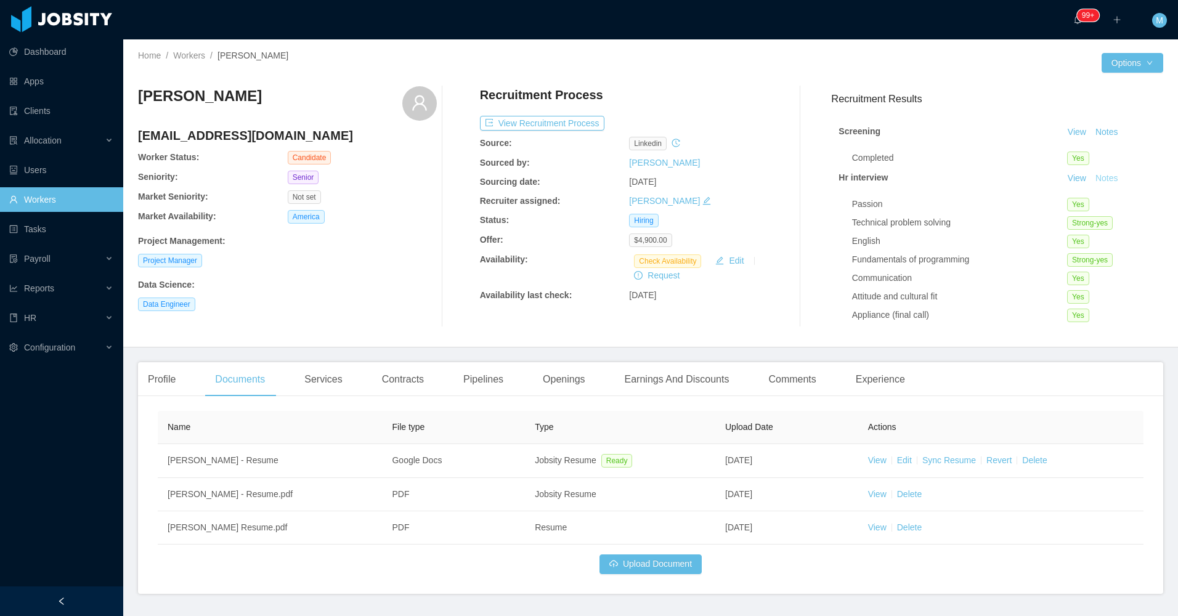
click button "Notes"
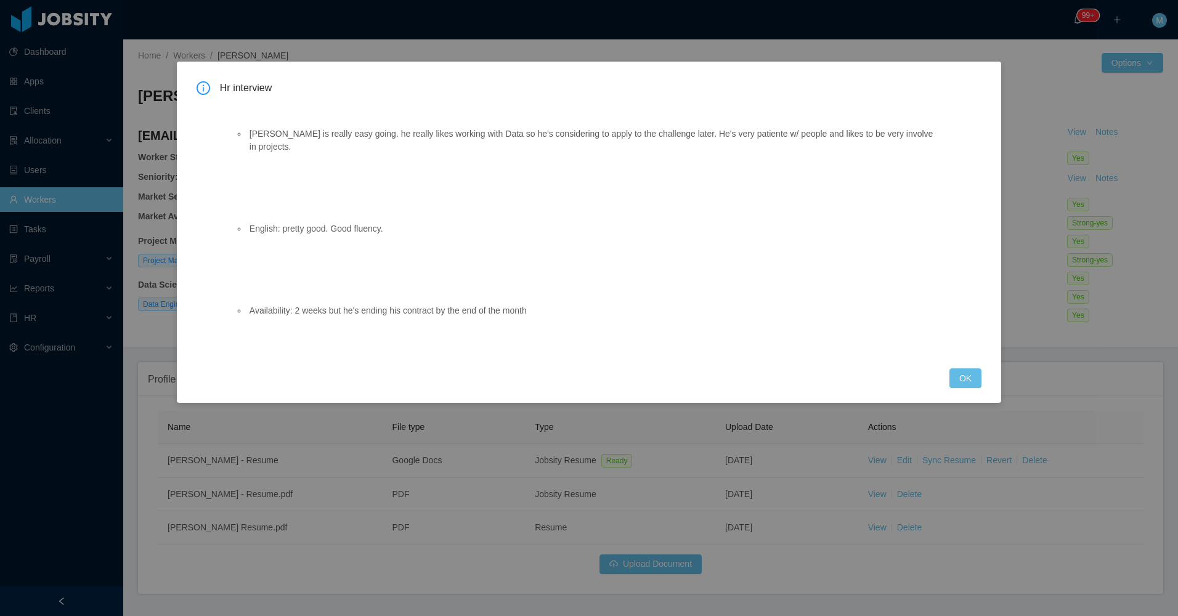
click div "Hr interview Rodrigo is really easy going. he really likes working with Data so…"
click button "OK"
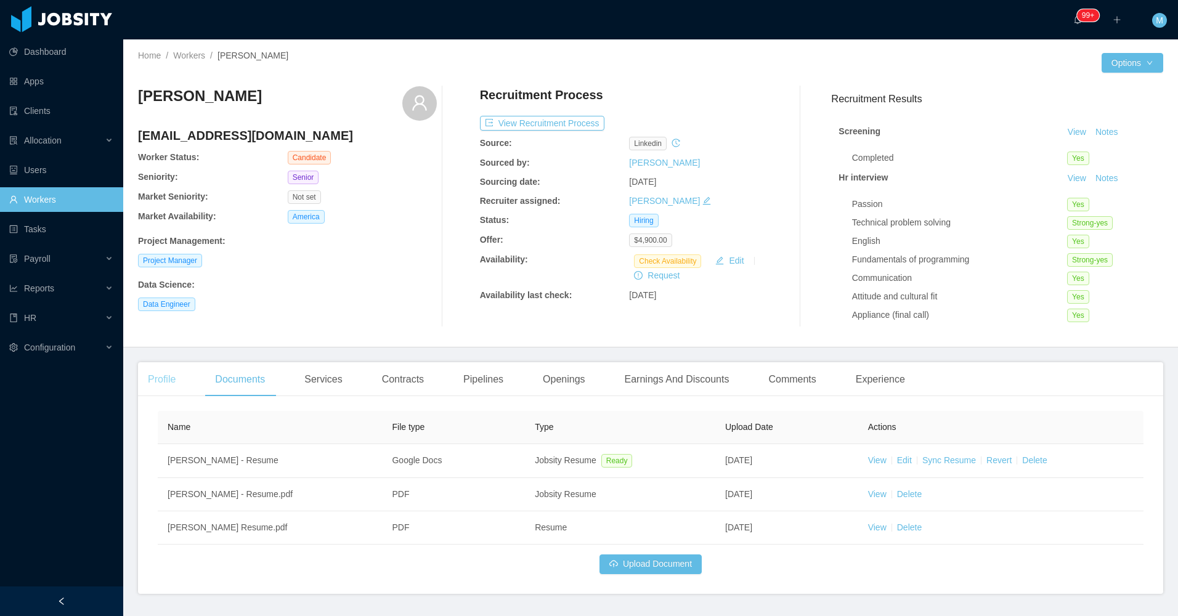
click div "Profile"
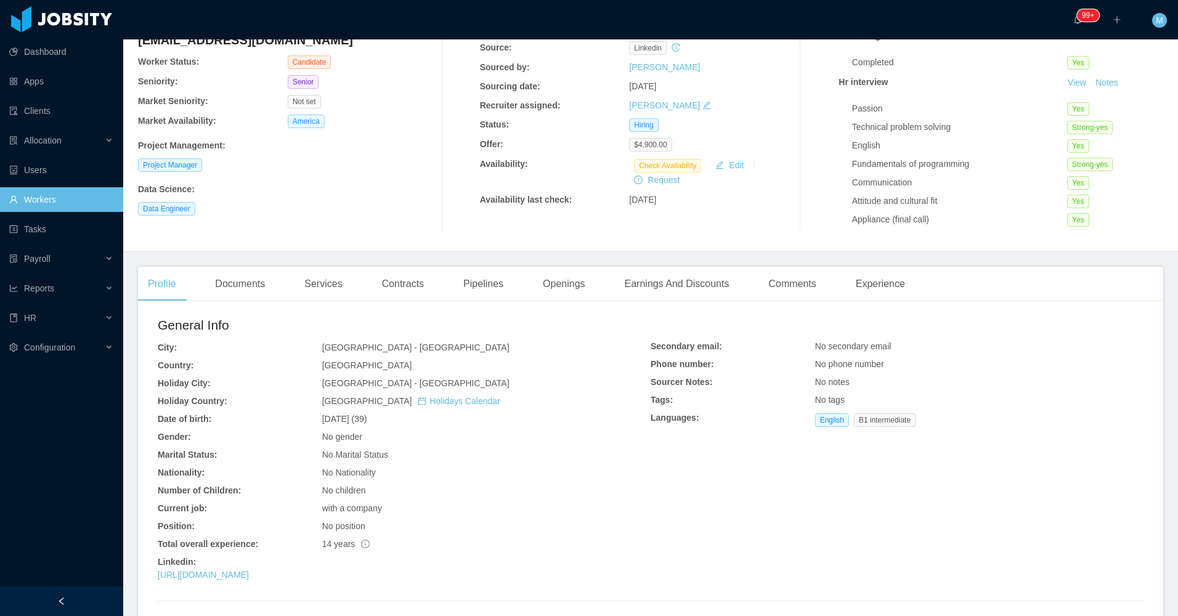
scroll to position [246, 0]
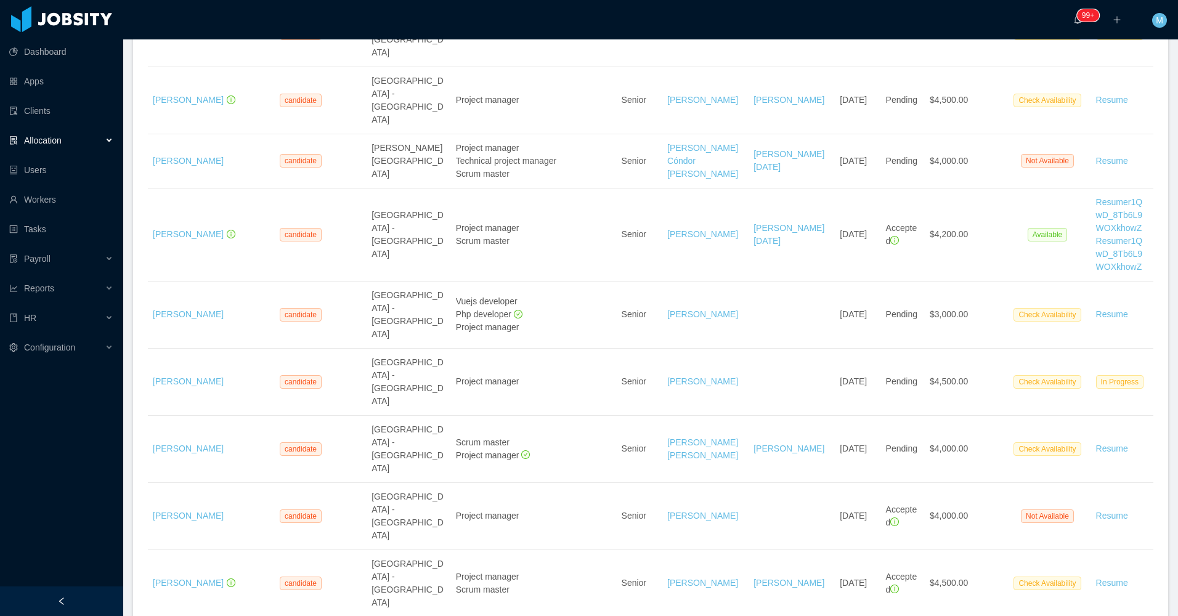
scroll to position [372, 0]
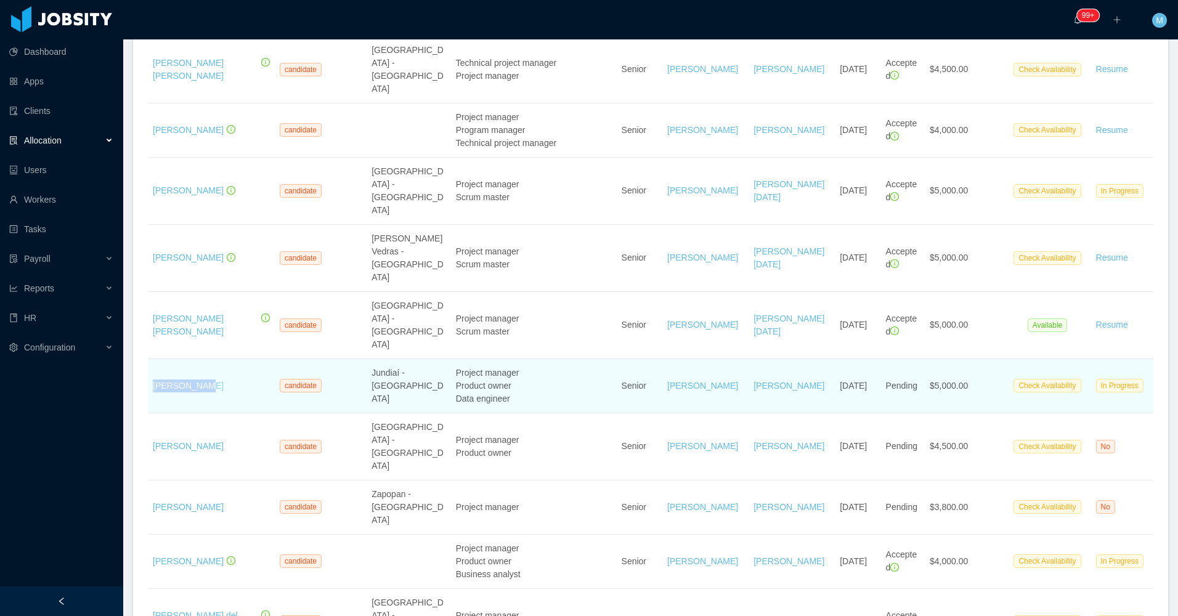
drag, startPoint x: 242, startPoint y: 302, endPoint x: 153, endPoint y: 295, distance: 89.0
click at [153, 359] on td "[PERSON_NAME]" at bounding box center [211, 386] width 127 height 54
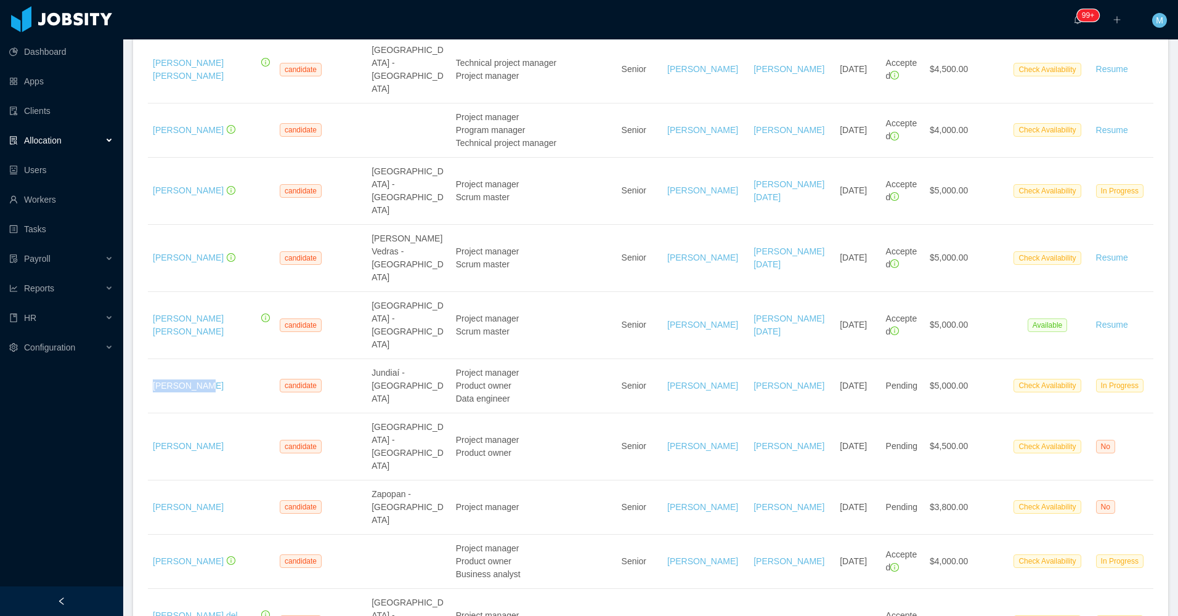
copy link "[PERSON_NAME]"
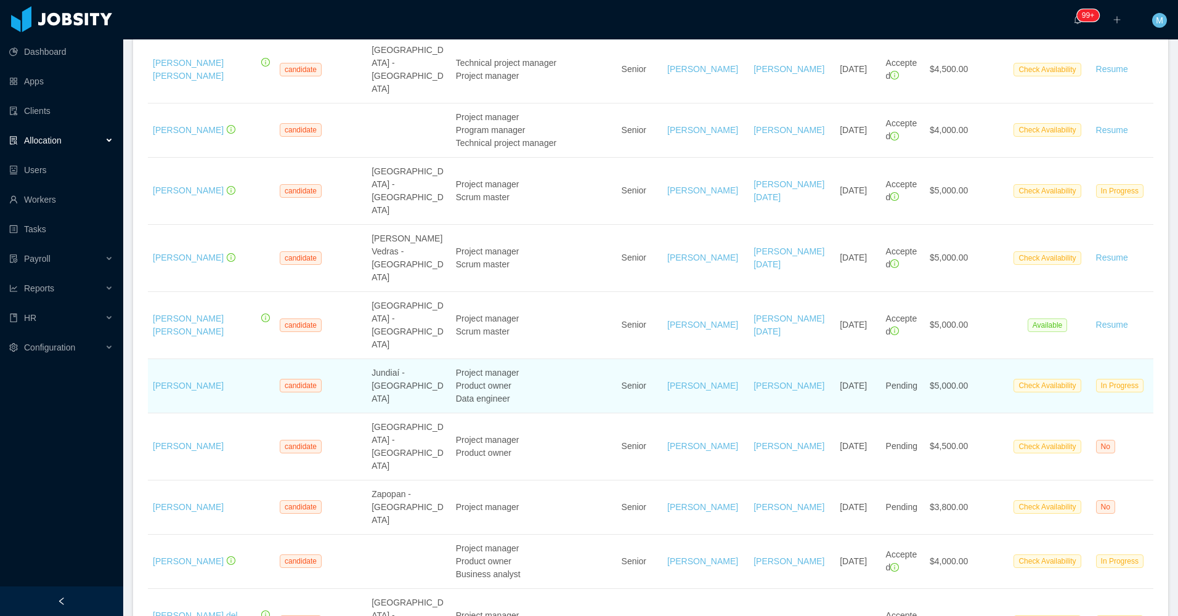
click at [548, 392] on div "Data engineer" at bounding box center [534, 398] width 156 height 13
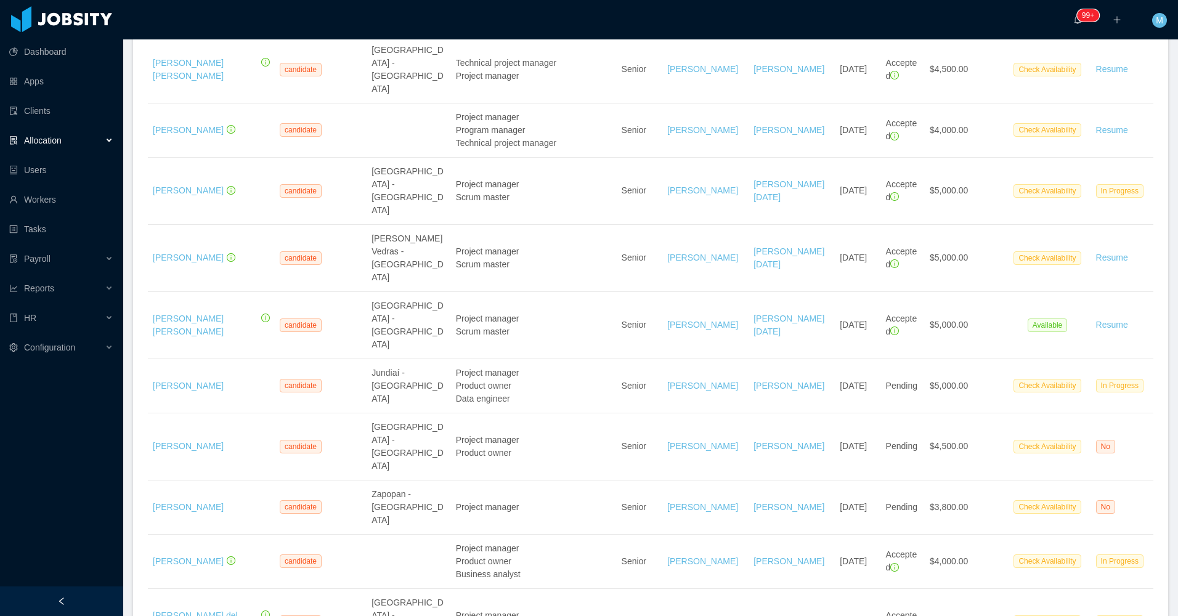
click at [114, 137] on div "Allocation" at bounding box center [61, 140] width 123 height 25
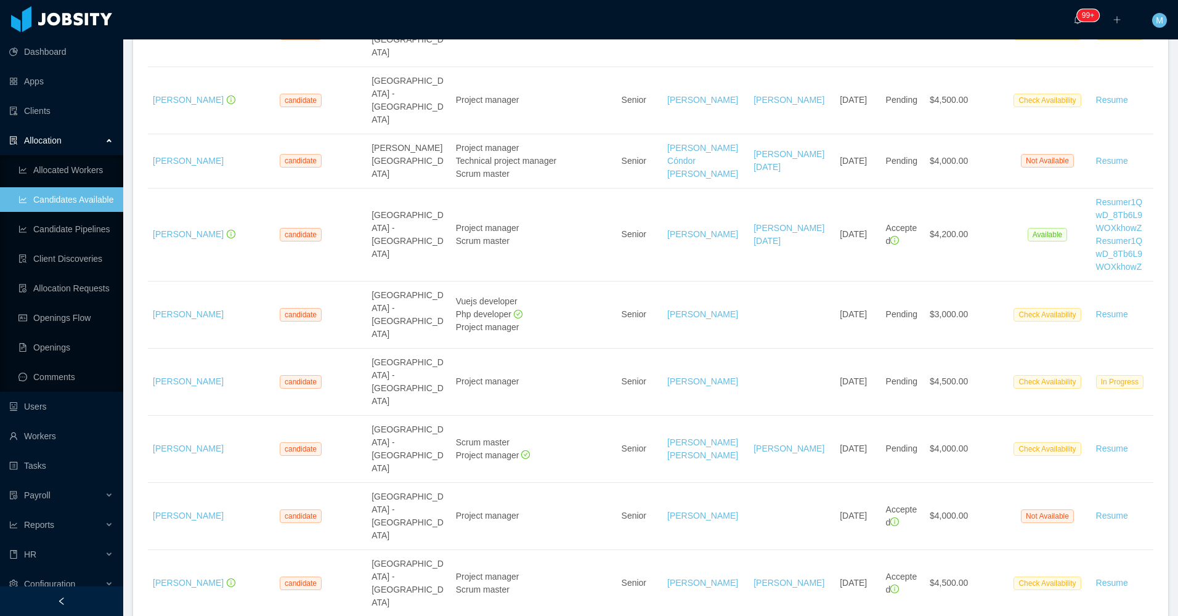
scroll to position [1148, 0]
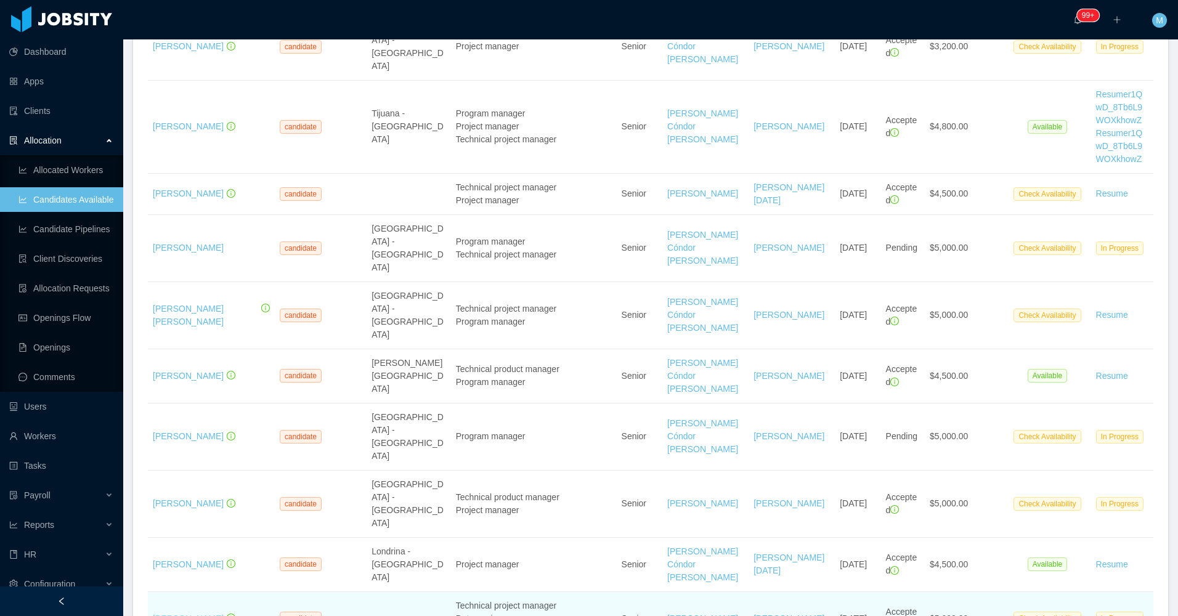
drag, startPoint x: 216, startPoint y: 314, endPoint x: 206, endPoint y: 309, distance: 10.8
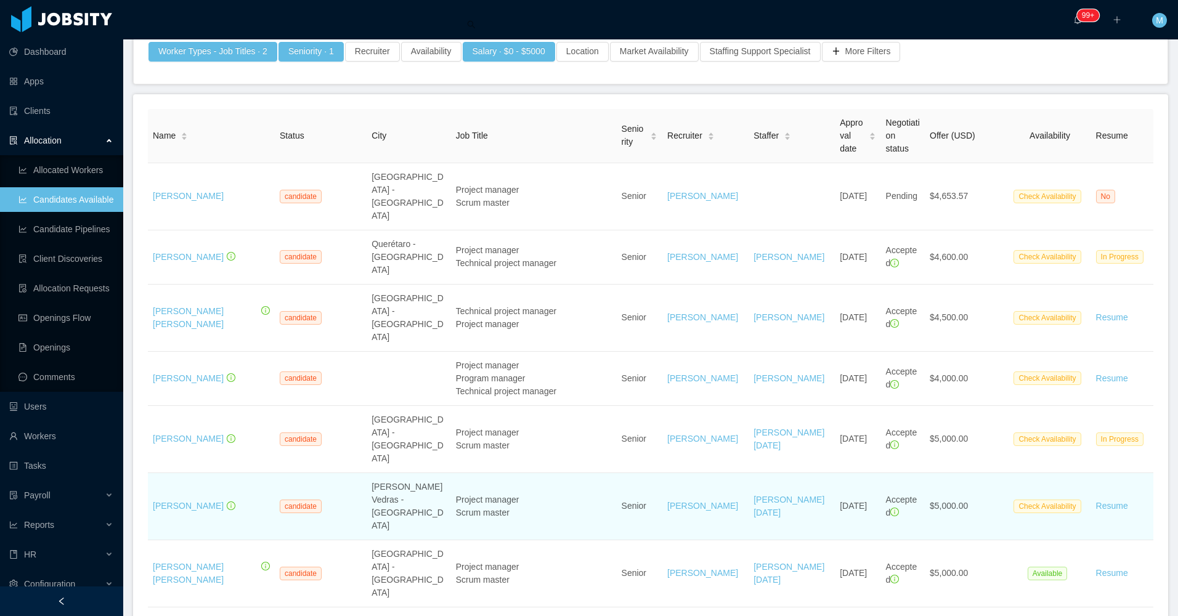
scroll to position [185, 0]
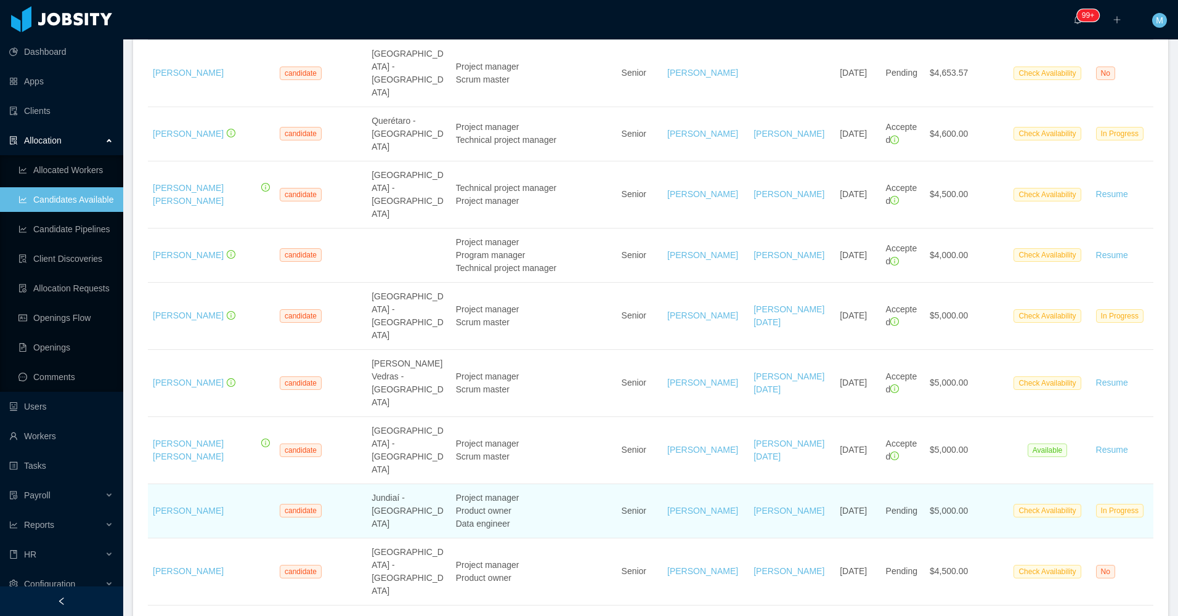
click at [502, 519] on span "Data engineer" at bounding box center [483, 524] width 54 height 10
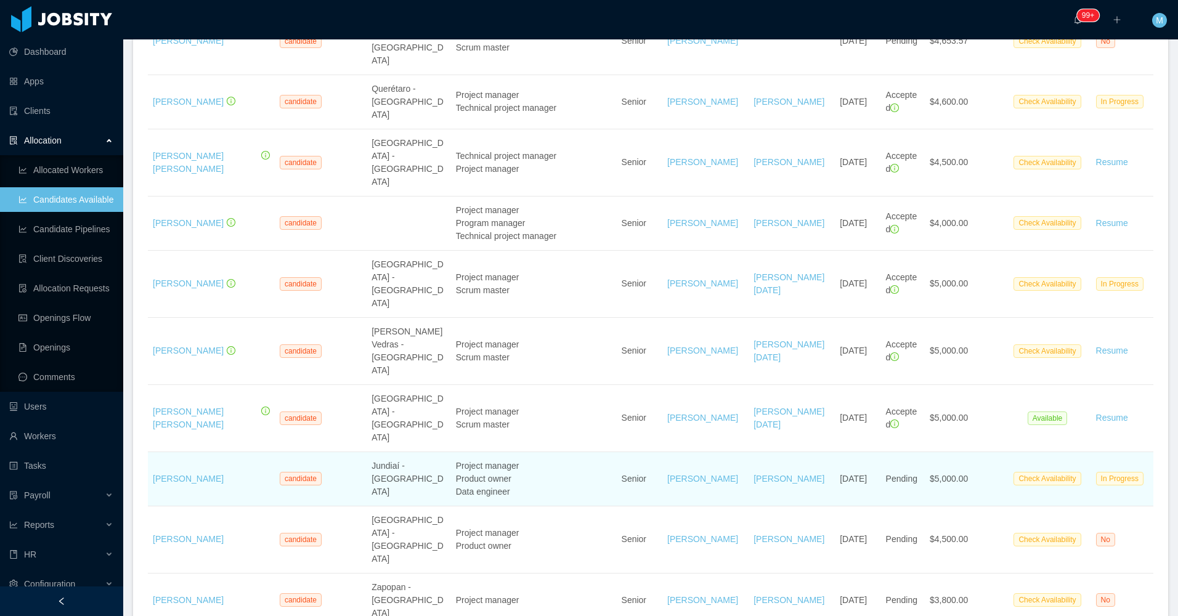
scroll to position [308, 0]
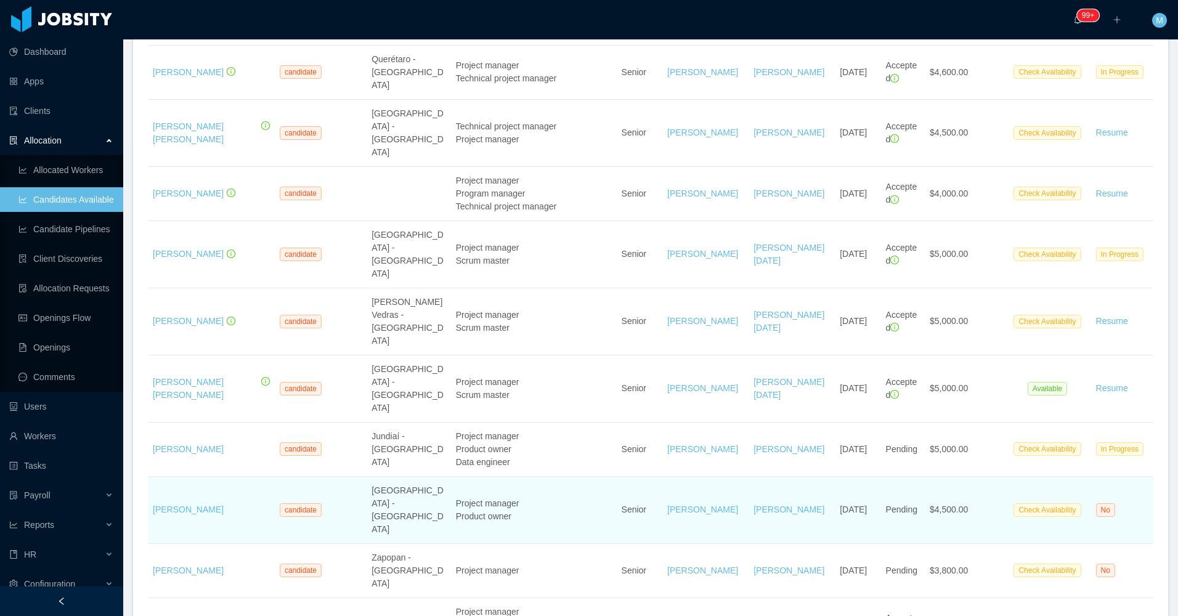
drag, startPoint x: 183, startPoint y: 414, endPoint x: 468, endPoint y: 439, distance: 286.4
click at [469, 477] on td "Project manager Product owner" at bounding box center [534, 510] width 166 height 67
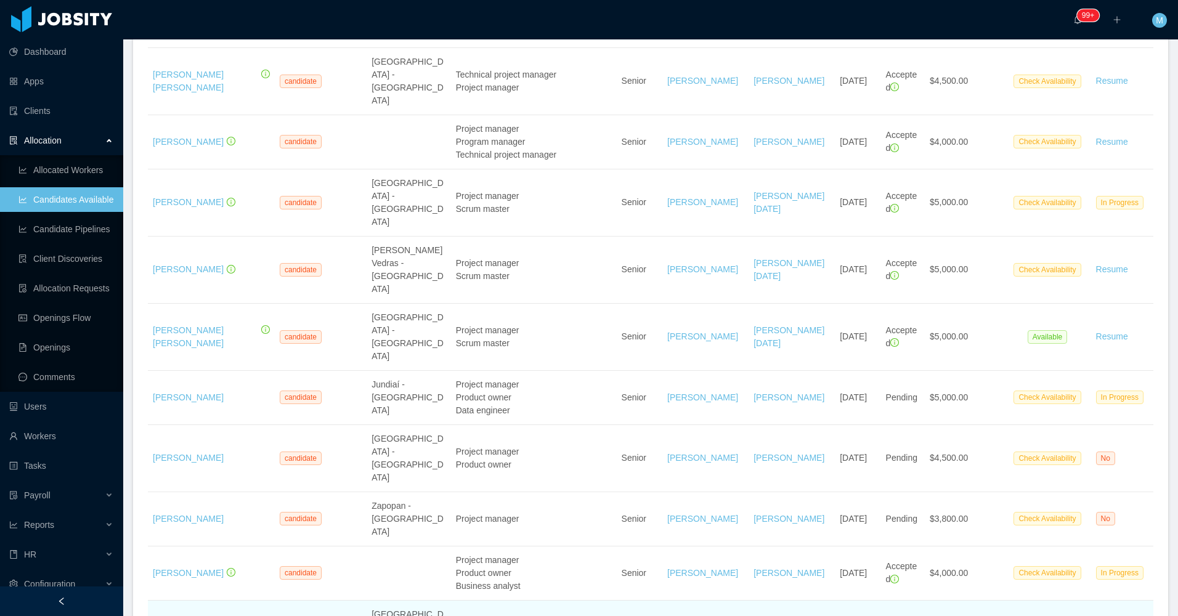
scroll to position [431, 0]
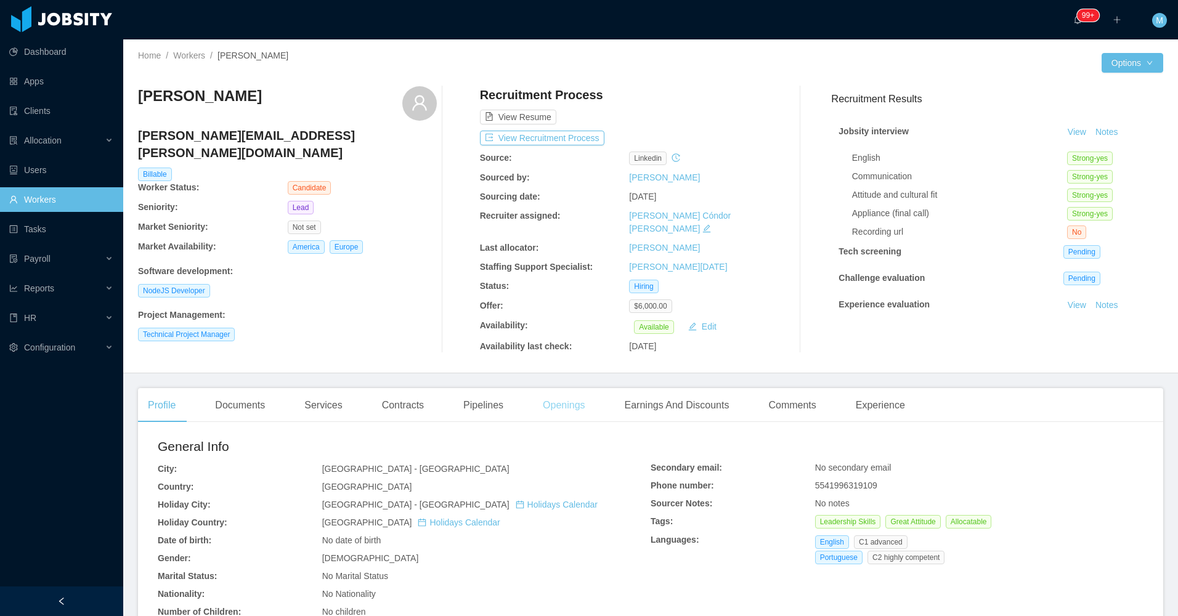
click at [539, 388] on div "Openings" at bounding box center [564, 405] width 62 height 35
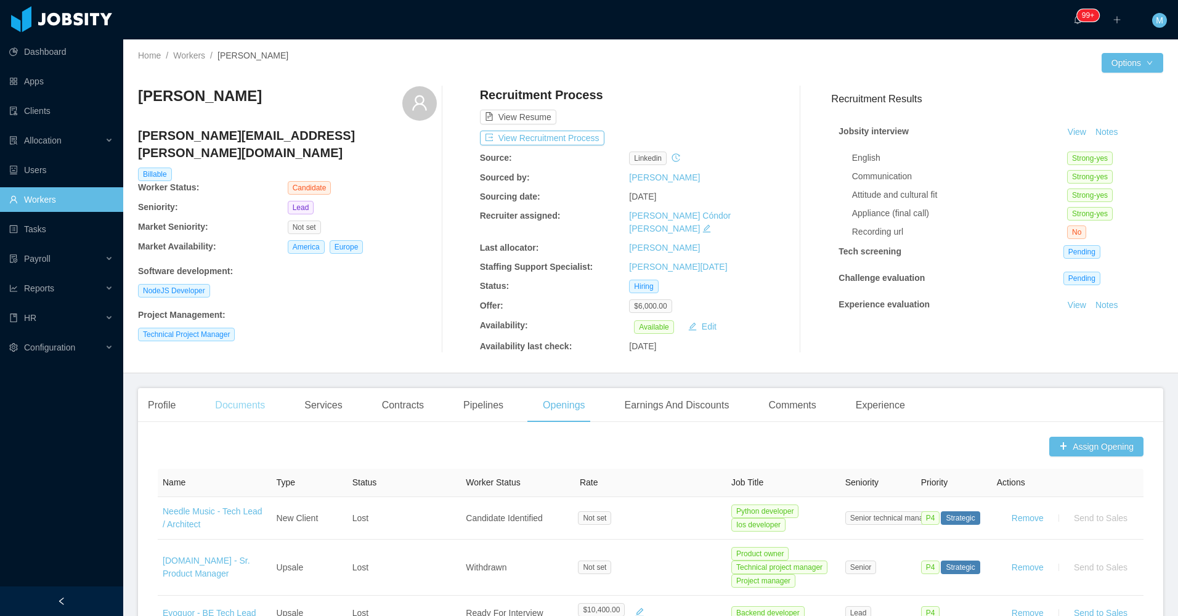
click at [226, 399] on div "Documents" at bounding box center [240, 405] width 70 height 35
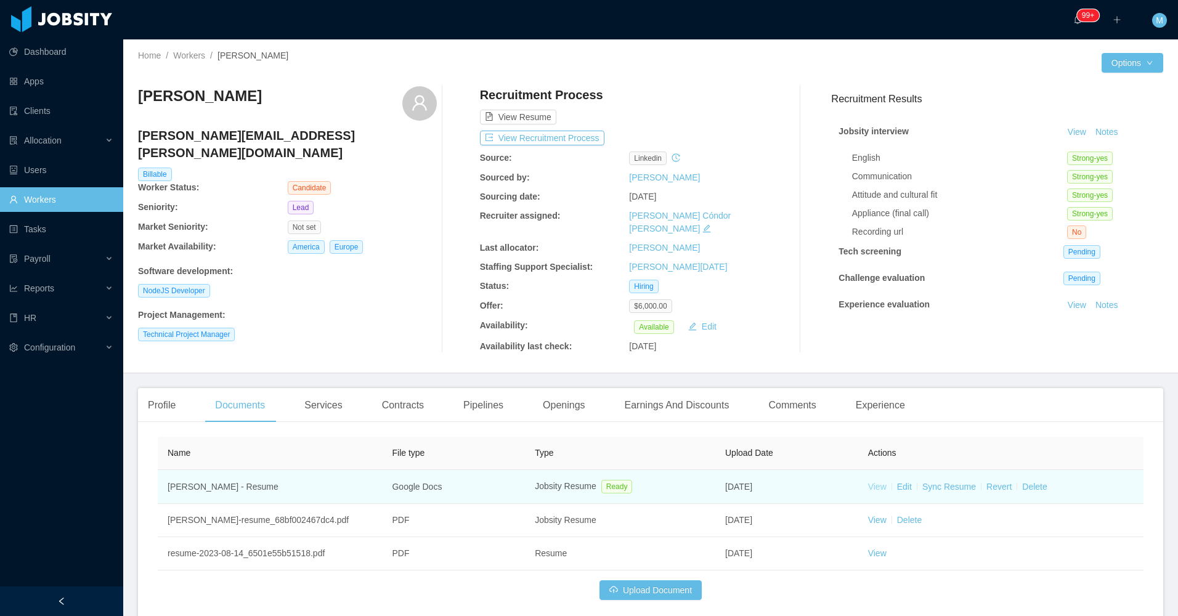
click at [869, 482] on link "View" at bounding box center [877, 487] width 18 height 10
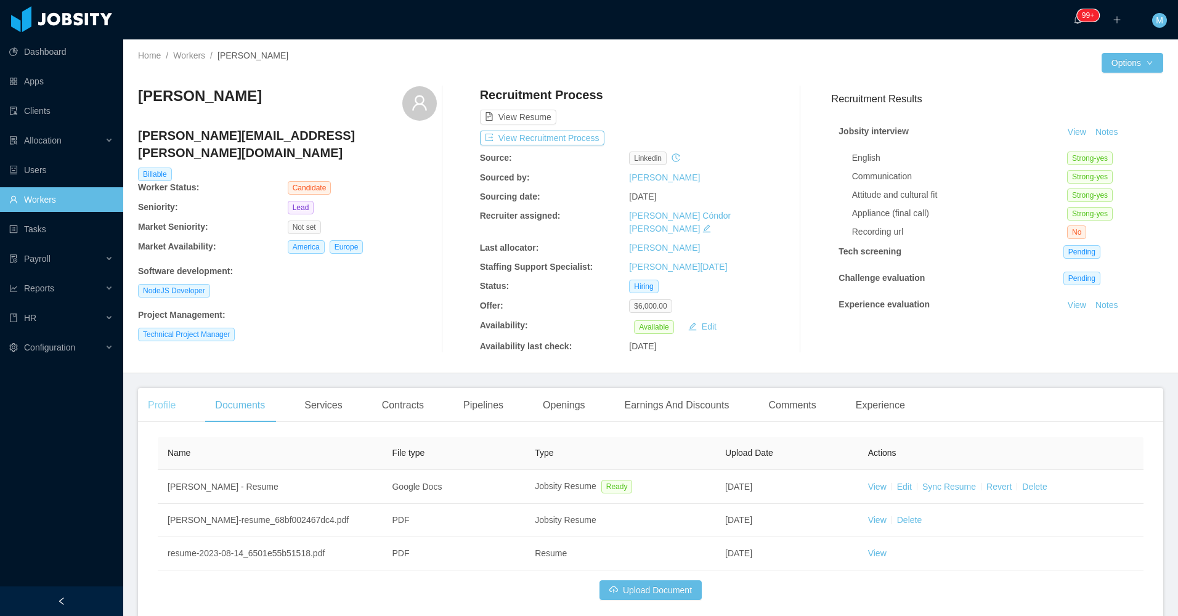
drag, startPoint x: 173, startPoint y: 388, endPoint x: 205, endPoint y: 372, distance: 35.8
click at [175, 388] on div "Profile" at bounding box center [161, 405] width 47 height 35
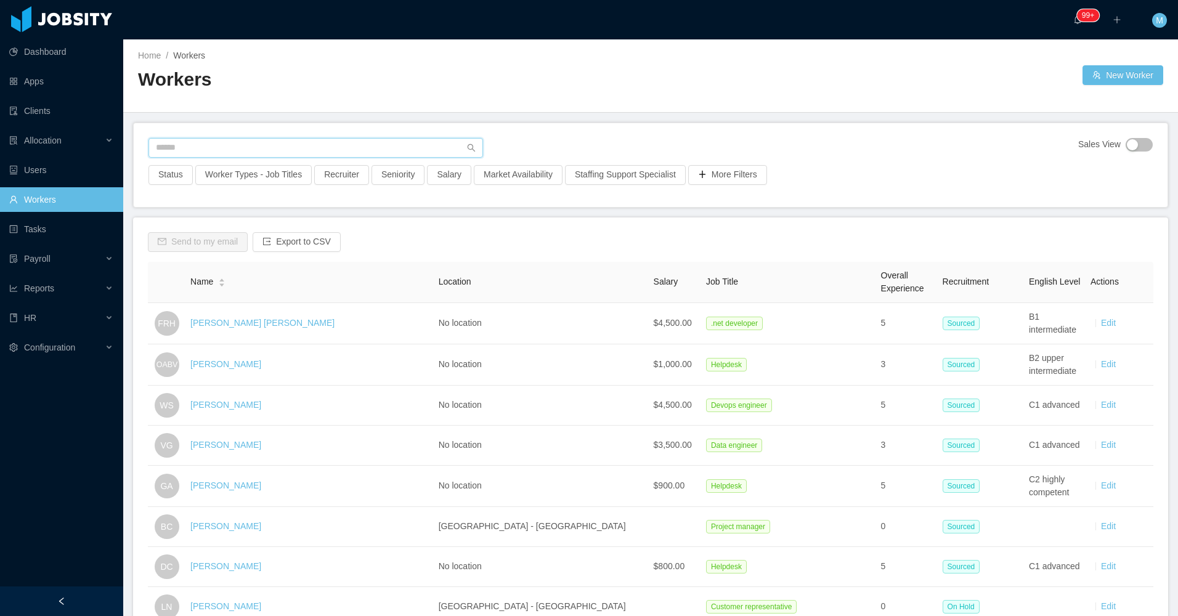
click at [213, 149] on input "text" at bounding box center [315, 148] width 335 height 20
paste input "**********"
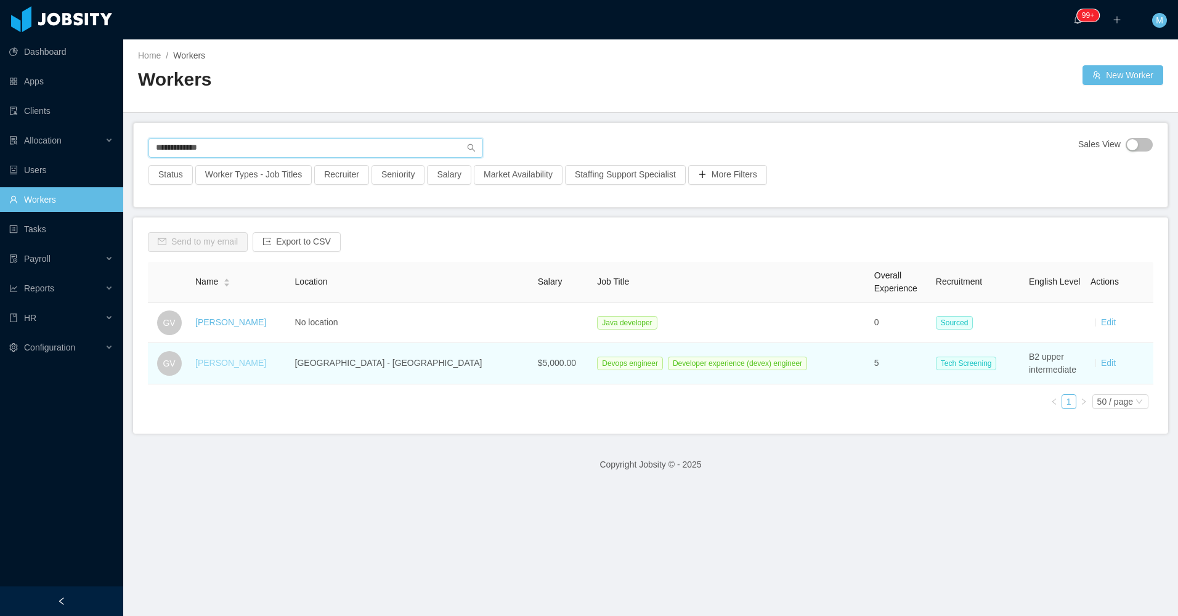
type input "**********"
click at [239, 364] on link "Gabriel Viana" at bounding box center [230, 363] width 71 height 10
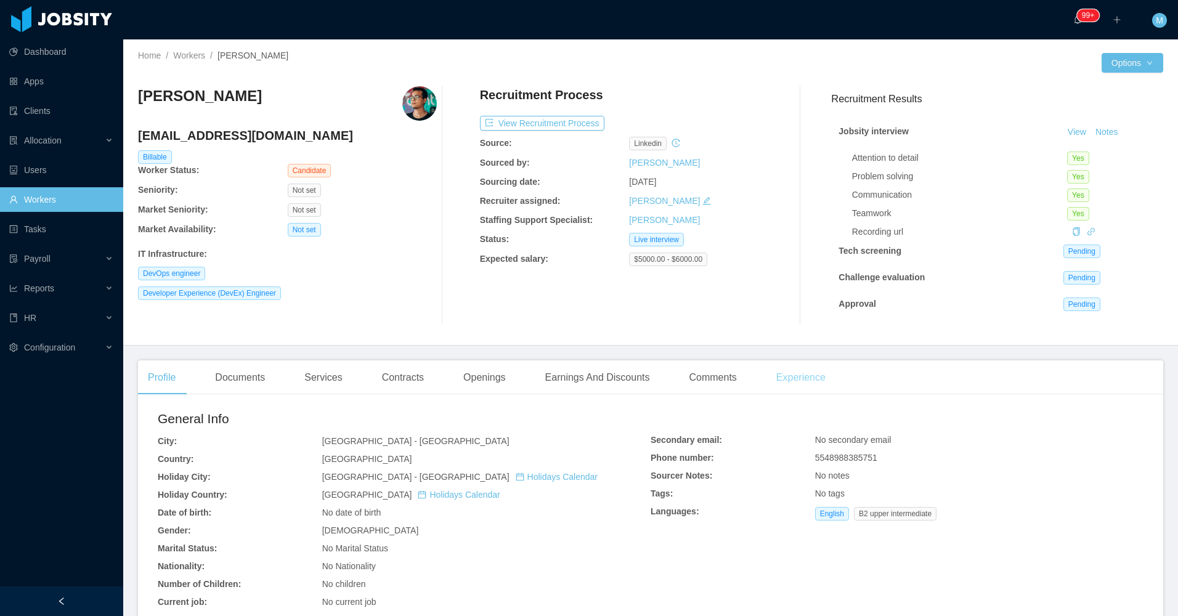
click at [820, 379] on div "Experience" at bounding box center [800, 377] width 69 height 35
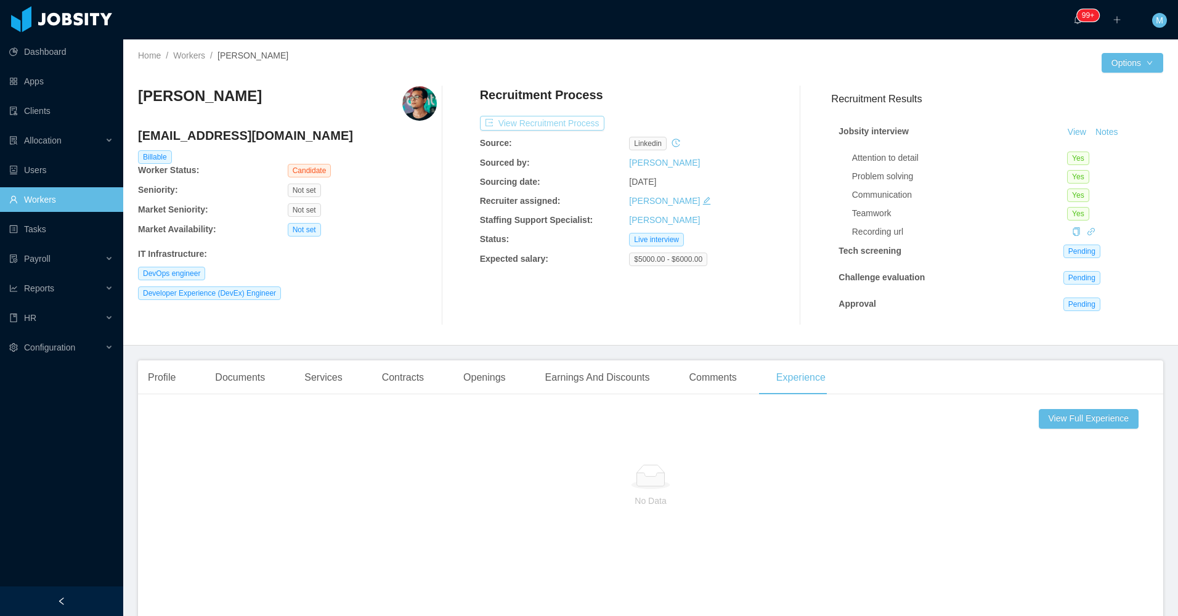
click at [566, 129] on button "View Recruitment Process" at bounding box center [542, 123] width 124 height 15
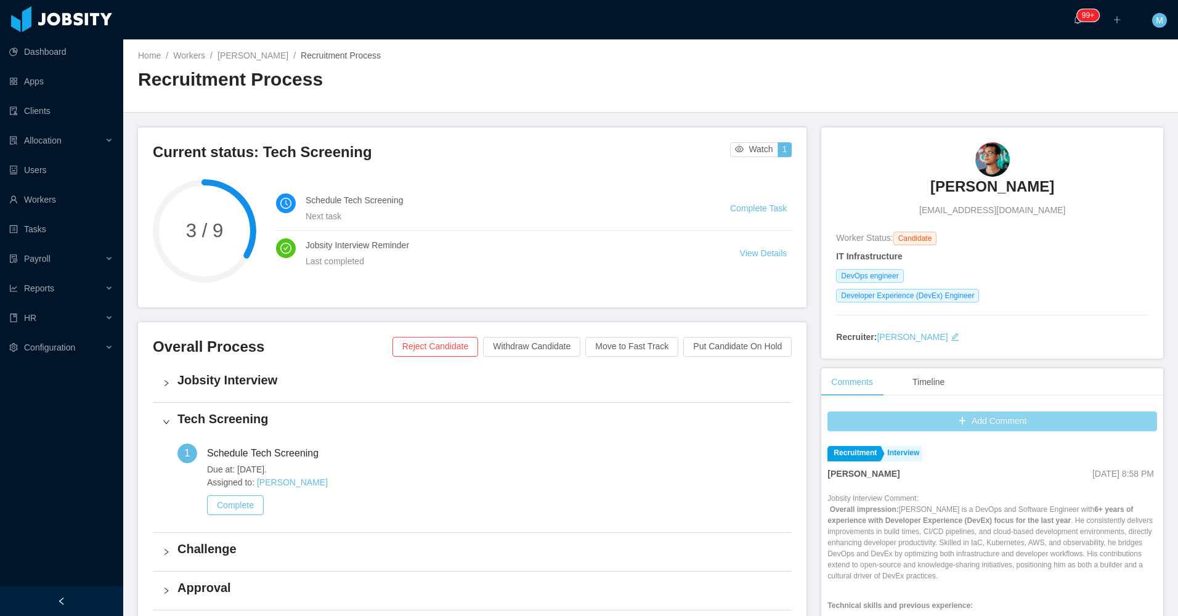
click at [895, 421] on button "Add Comment" at bounding box center [992, 422] width 330 height 20
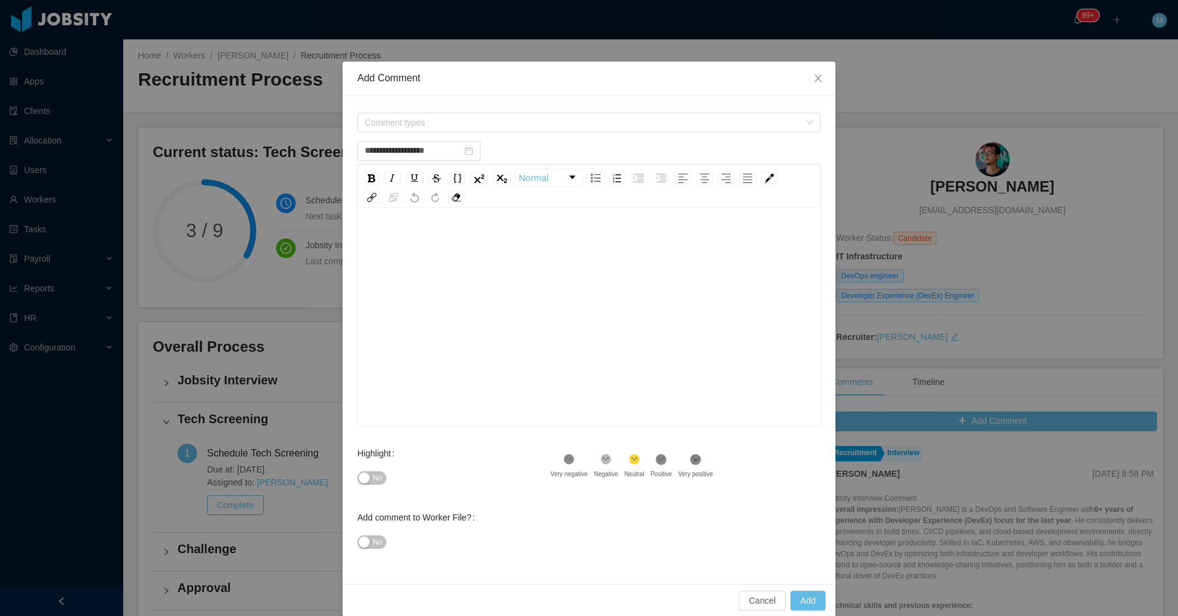
click at [555, 312] on div "rdw-editor" at bounding box center [589, 337] width 444 height 216
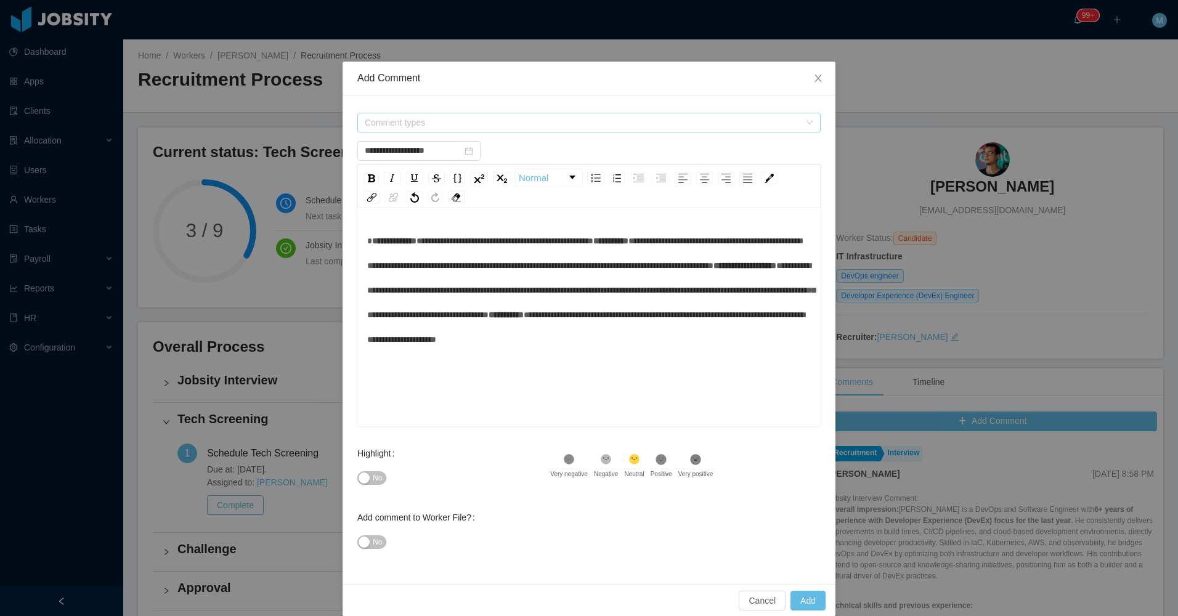
click at [495, 117] on span "Comment types" at bounding box center [585, 122] width 441 height 18
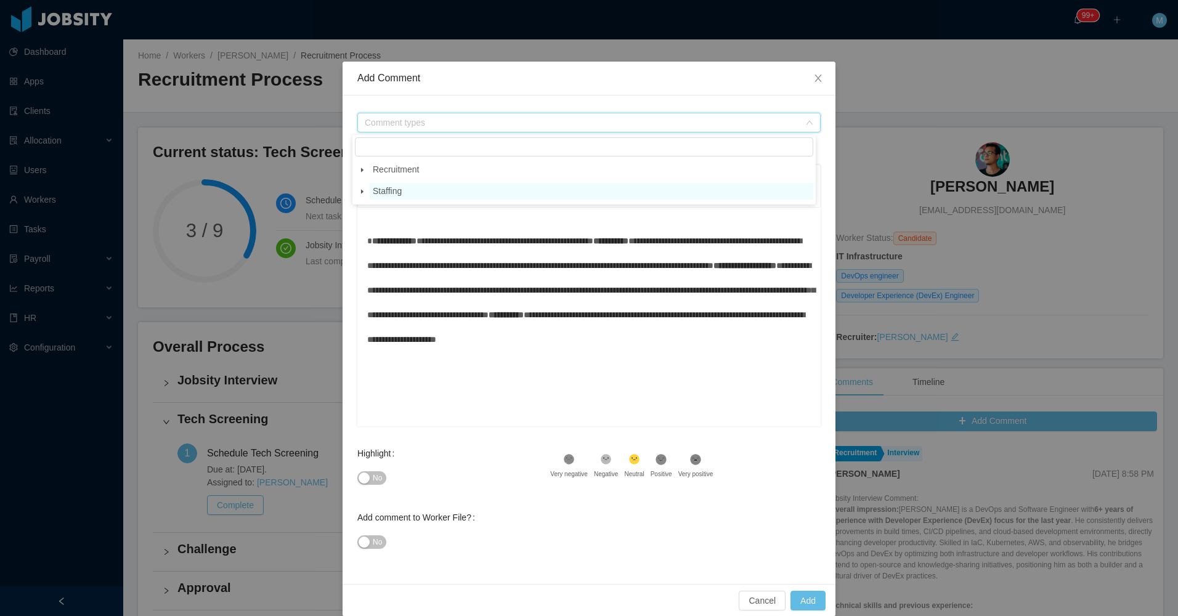
click at [397, 193] on span "Staffing" at bounding box center [387, 191] width 29 height 10
click at [367, 165] on span at bounding box center [362, 170] width 15 height 15
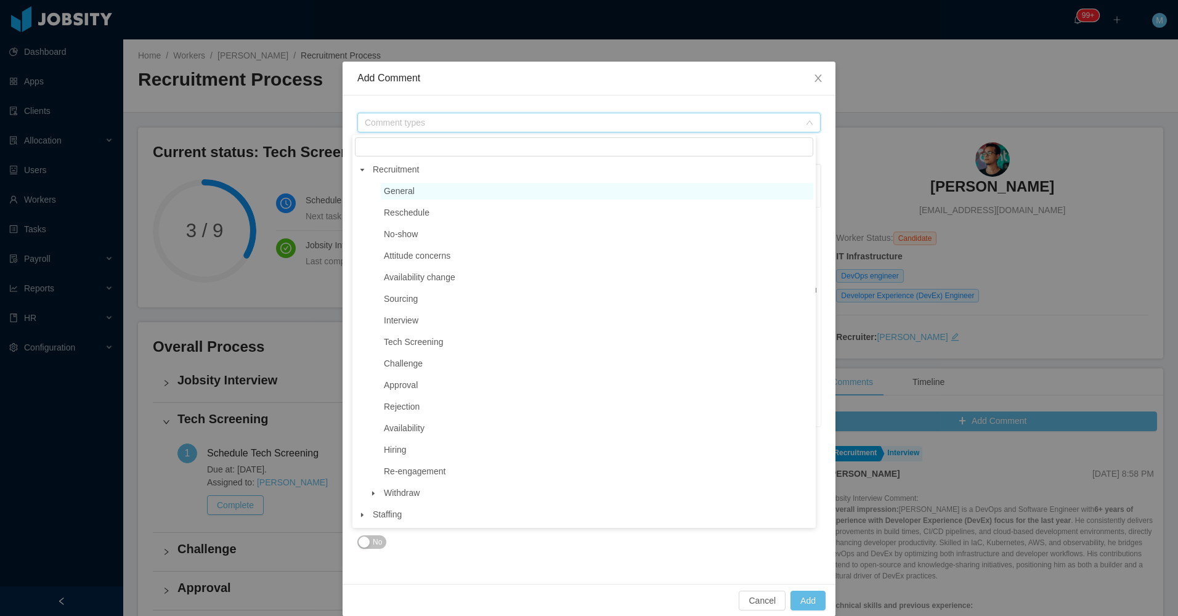
click at [414, 189] on span "General" at bounding box center [597, 191] width 433 height 17
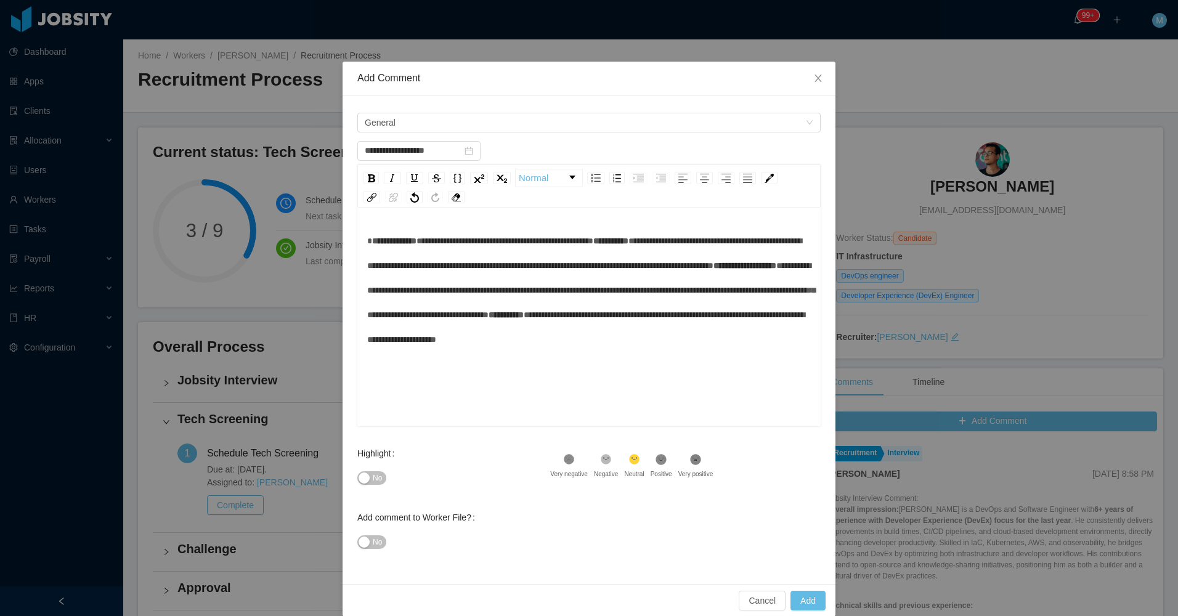
click at [372, 243] on span "**********" at bounding box center [394, 241] width 44 height 9
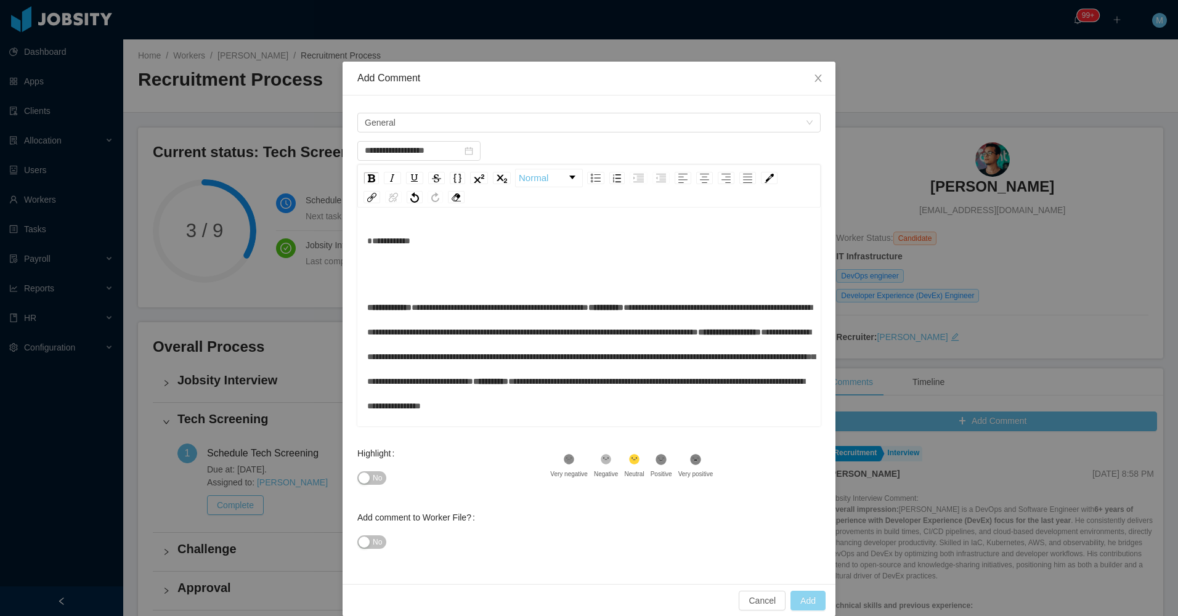
type input "**********"
drag, startPoint x: 802, startPoint y: 600, endPoint x: 798, endPoint y: 592, distance: 8.6
click at [803, 600] on button "Add" at bounding box center [808, 601] width 35 height 20
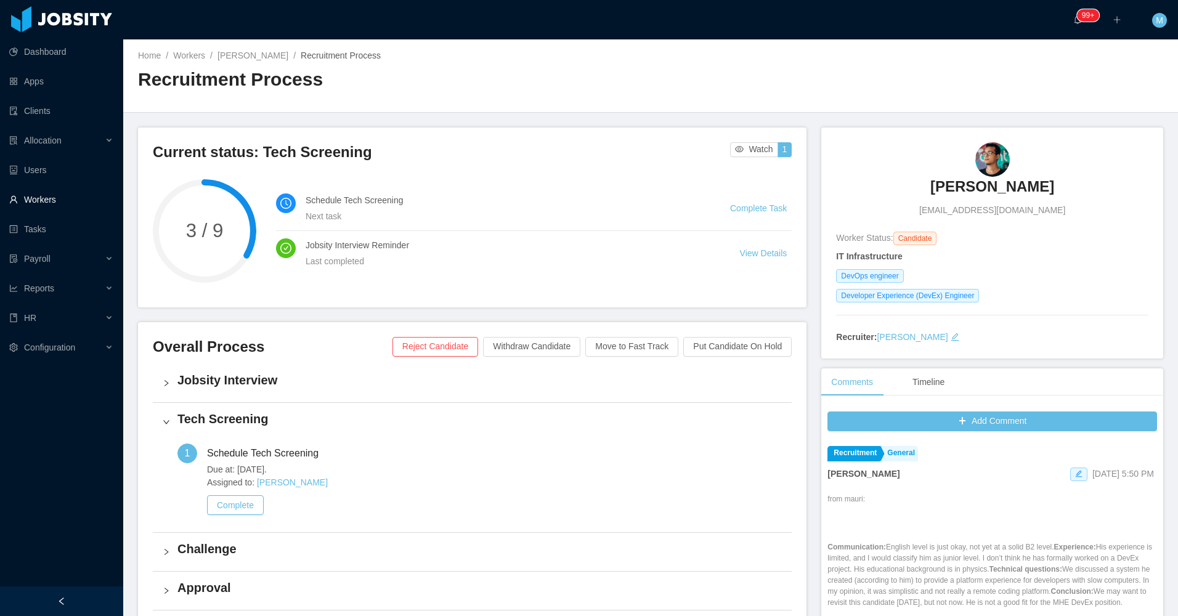
click at [66, 206] on link "Workers" at bounding box center [61, 199] width 104 height 25
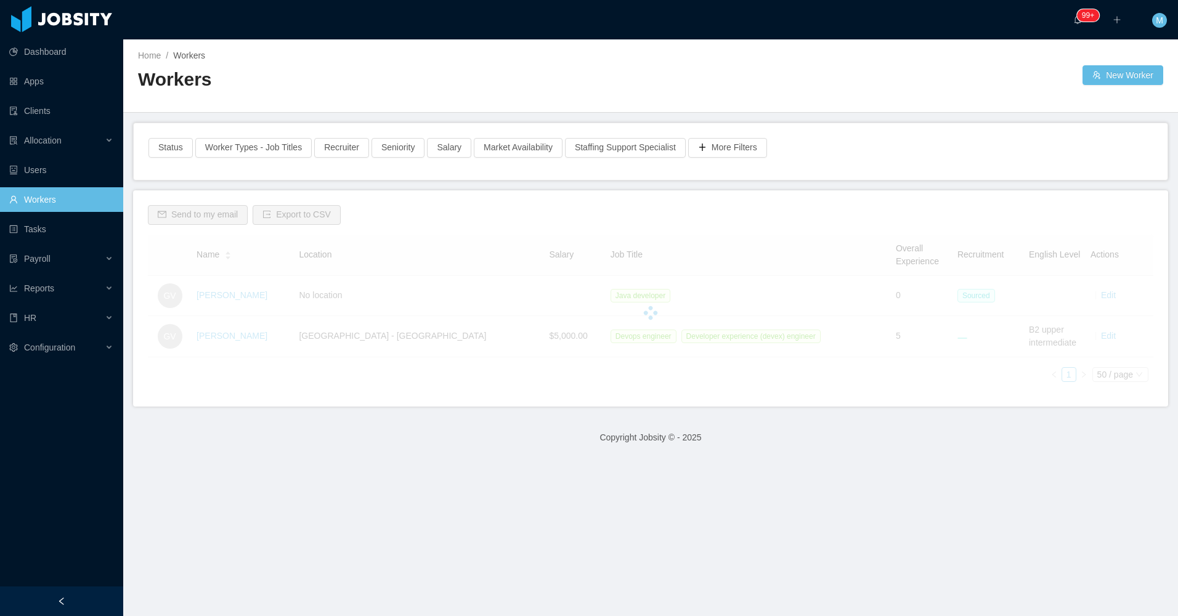
click at [420, 76] on h2 "Workers" at bounding box center [394, 79] width 513 height 25
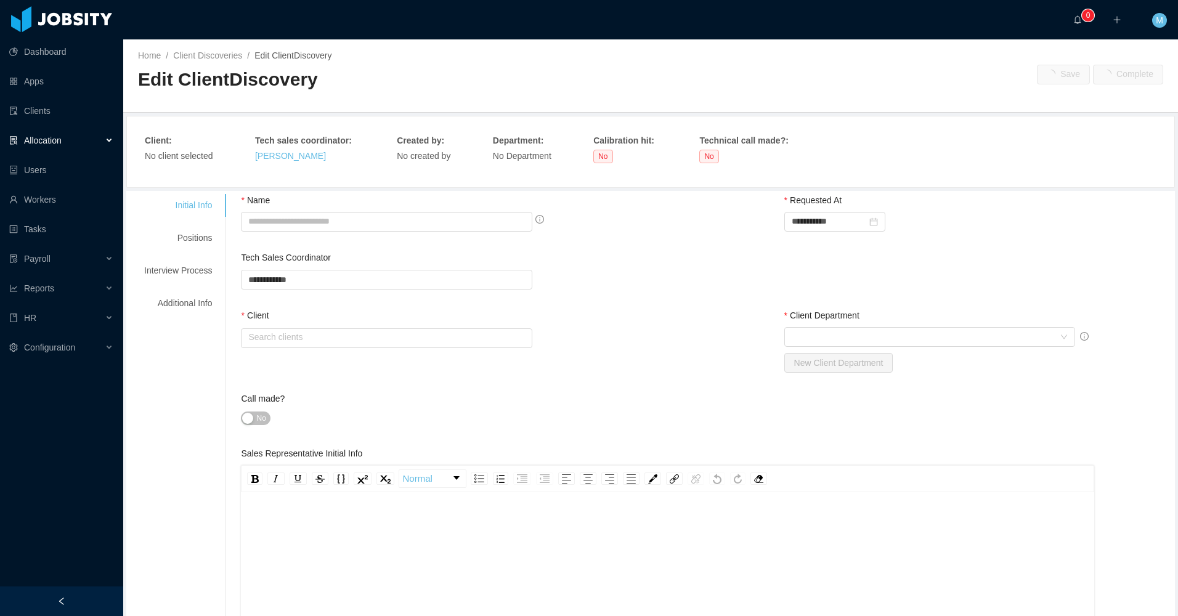
type input "**********"
type input "******"
type input "*"
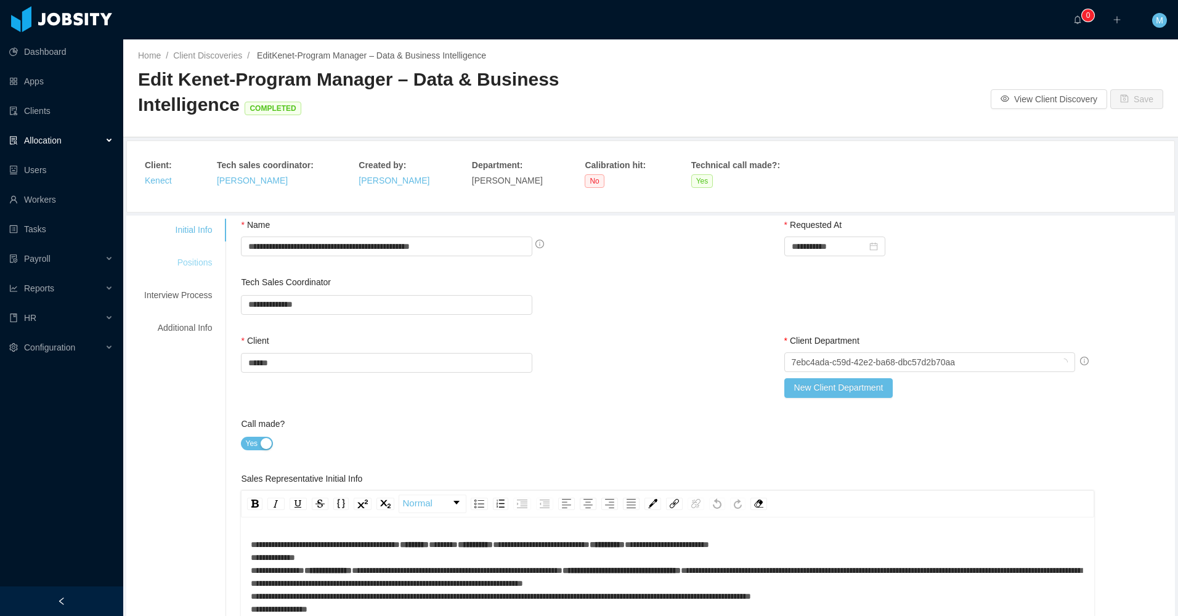
click at [198, 270] on div "Positions" at bounding box center [177, 262] width 97 height 23
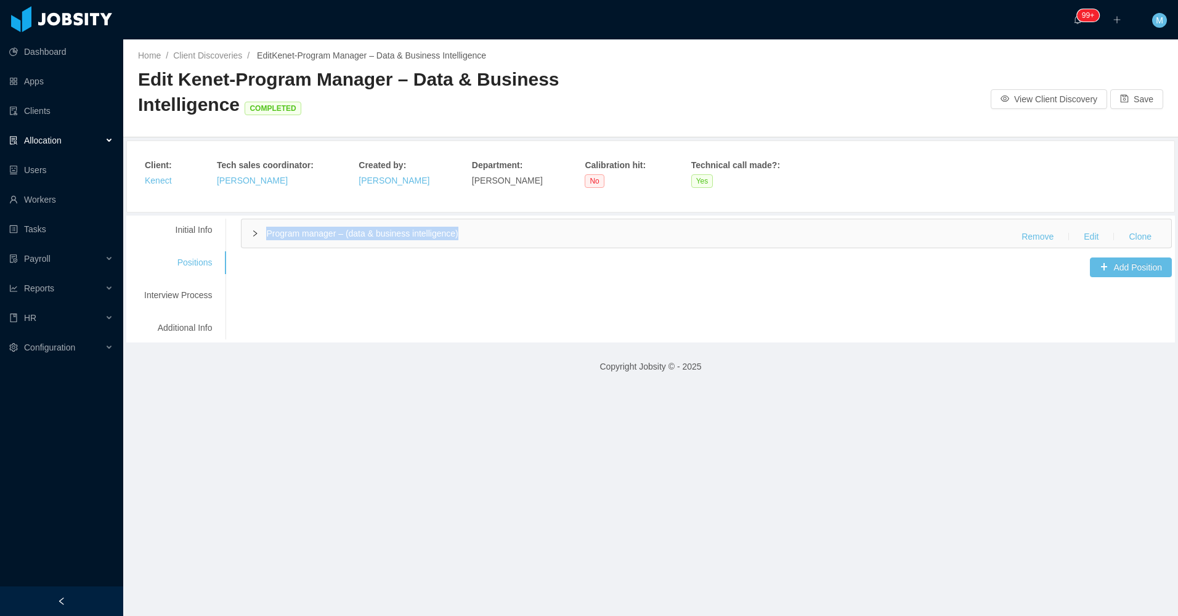
drag, startPoint x: 456, startPoint y: 229, endPoint x: 265, endPoint y: 240, distance: 191.4
click at [265, 240] on div "Program manager – (data & business intelligence) Remove Edit Clone" at bounding box center [707, 233] width 930 height 28
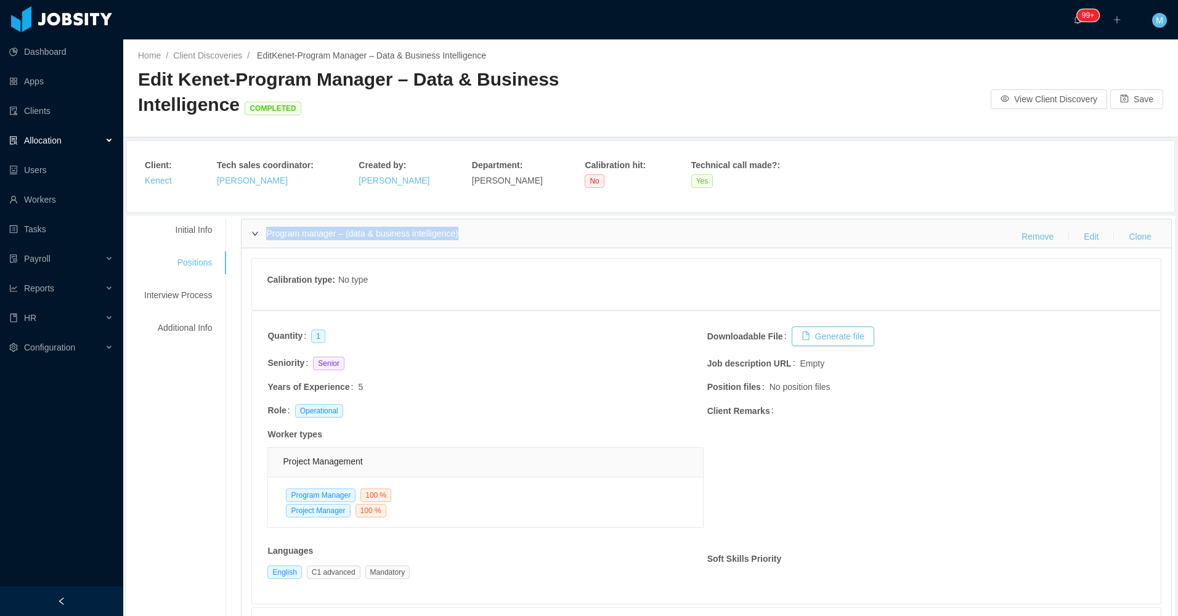
copy span "Program manager – (data & business intelligence)"
click at [78, 136] on div "Allocation" at bounding box center [61, 140] width 123 height 25
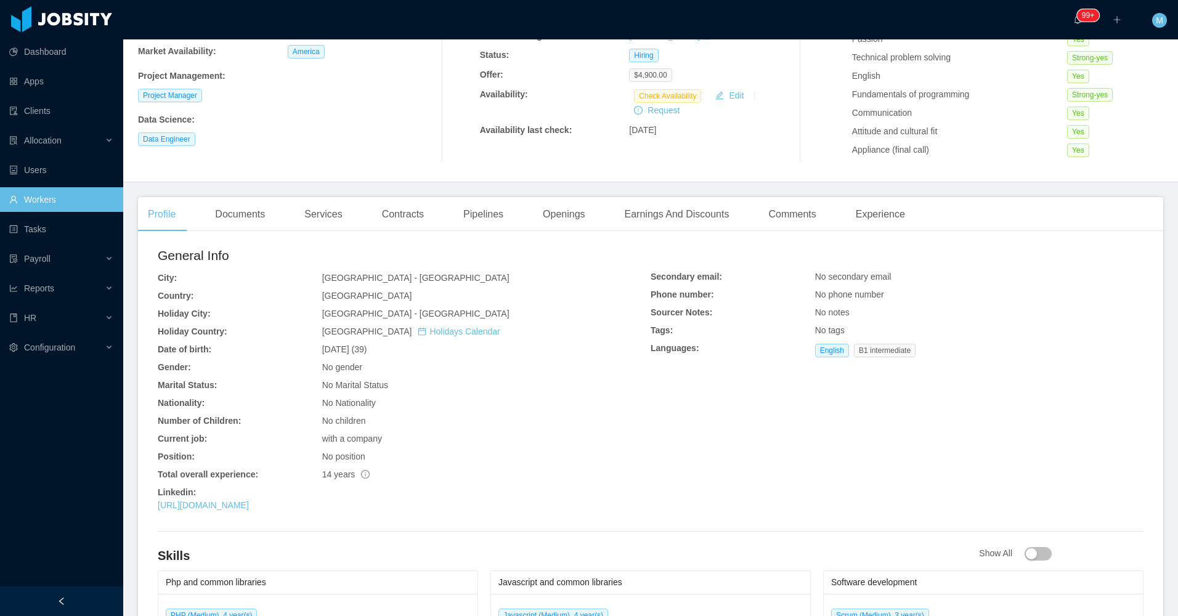
scroll to position [62, 0]
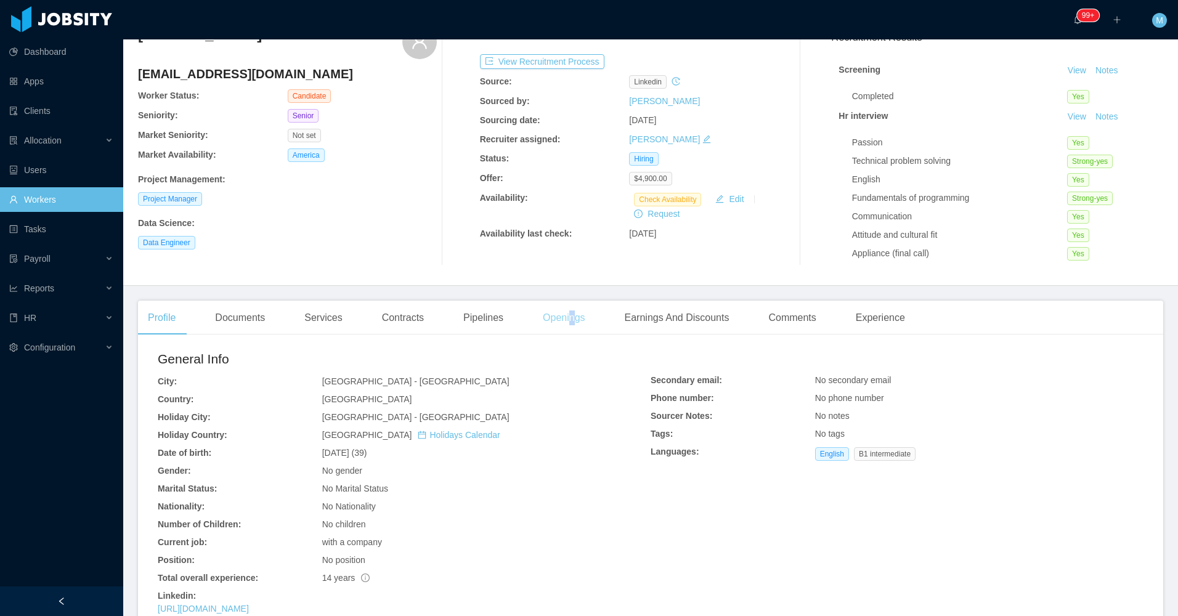
click at [567, 317] on div "Openings" at bounding box center [564, 318] width 62 height 35
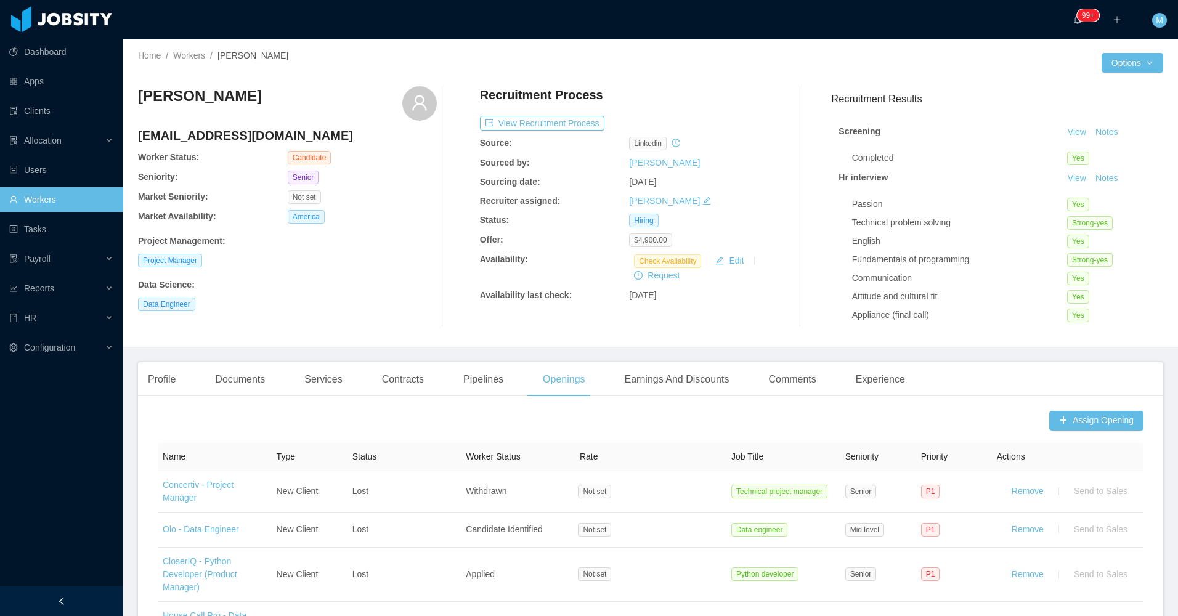
click at [371, 274] on div "Data Science :" at bounding box center [287, 283] width 299 height 18
drag, startPoint x: 248, startPoint y: 102, endPoint x: 142, endPoint y: 107, distance: 106.1
click at [142, 107] on div "[PERSON_NAME]" at bounding box center [287, 103] width 299 height 35
copy h3 "[PERSON_NAME]"
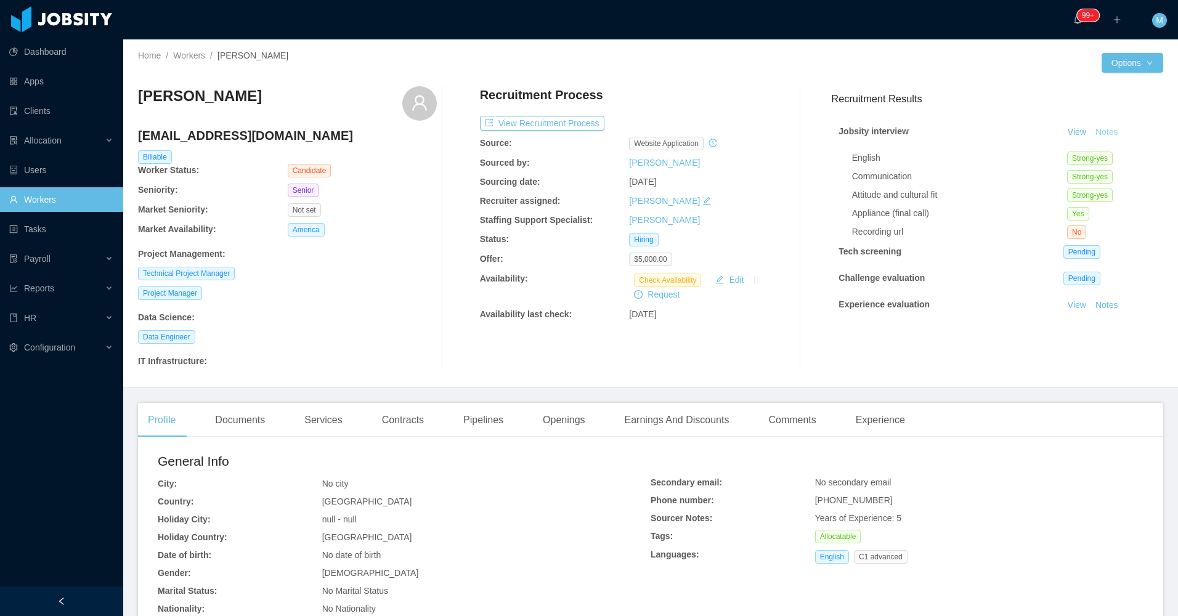
click at [1098, 138] on button "Notes" at bounding box center [1107, 132] width 33 height 15
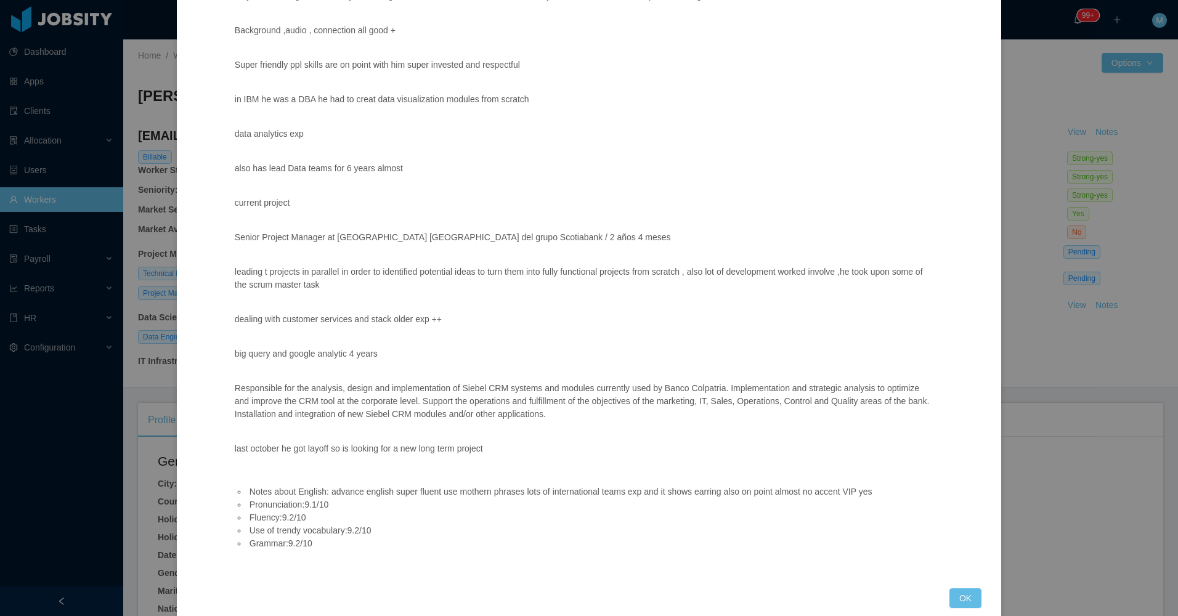
scroll to position [242, 0]
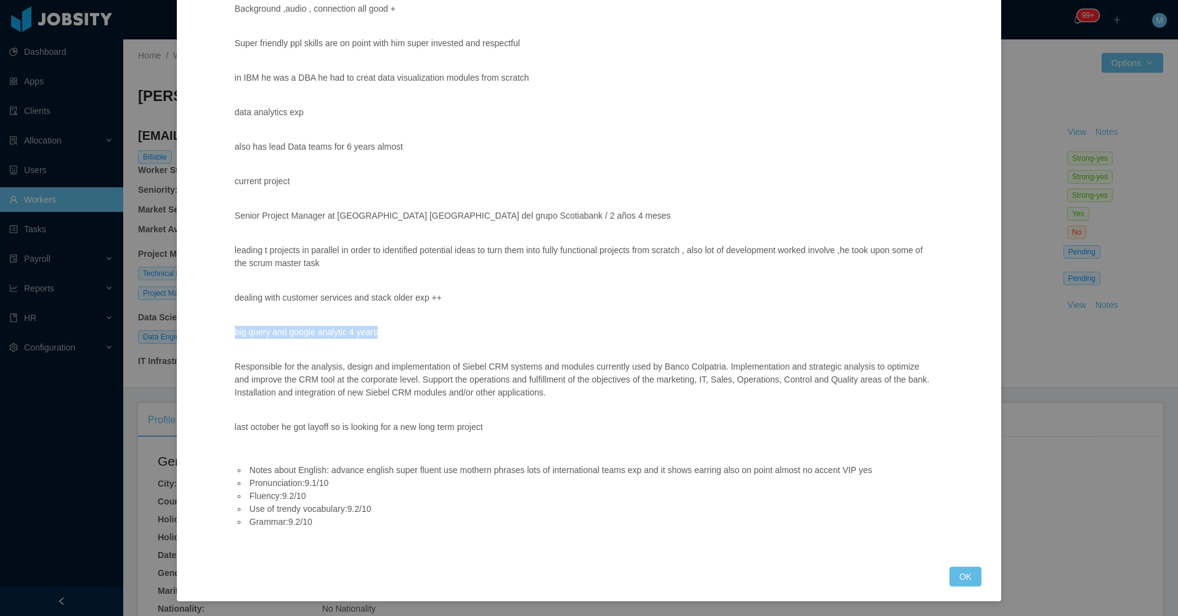
drag, startPoint x: 408, startPoint y: 334, endPoint x: 231, endPoint y: 335, distance: 176.8
click at [231, 335] on div "Notes about candidate: (personality, communication skills, something interestin…" at bounding box center [585, 205] width 730 height 694
copy p "big query and google analytic 4 years"
click at [949, 573] on button "OK" at bounding box center [965, 577] width 32 height 20
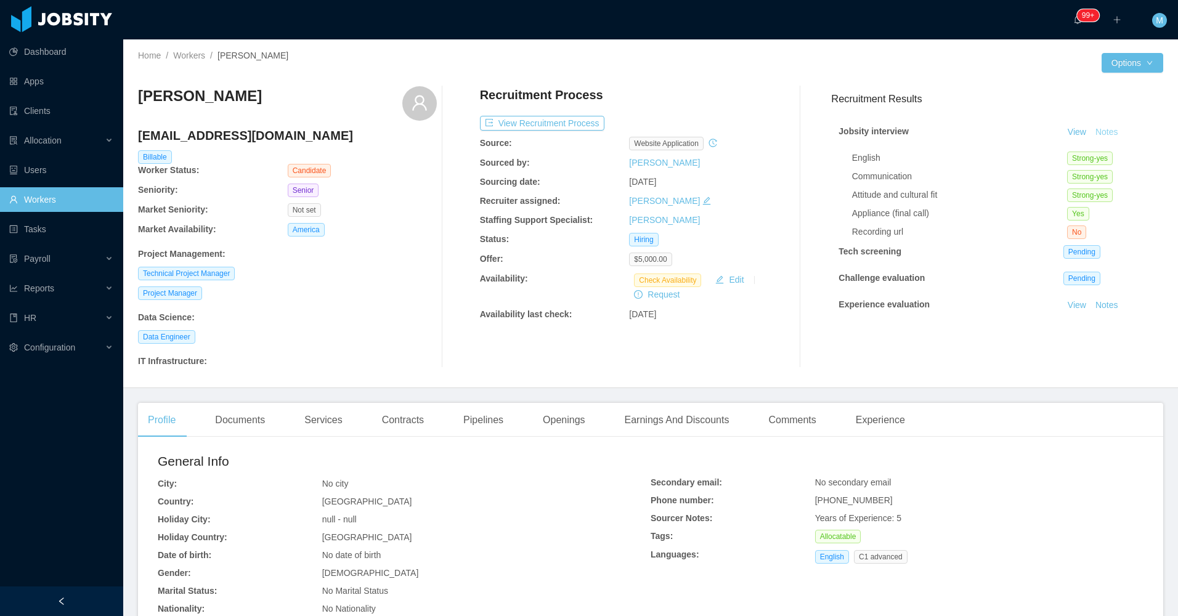
scroll to position [180, 0]
drag, startPoint x: 298, startPoint y: 100, endPoint x: 142, endPoint y: 100, distance: 155.9
click at [142, 100] on div "[PERSON_NAME]" at bounding box center [287, 103] width 299 height 35
copy h3 "[PERSON_NAME]"
click at [1101, 132] on button "Notes" at bounding box center [1107, 132] width 33 height 15
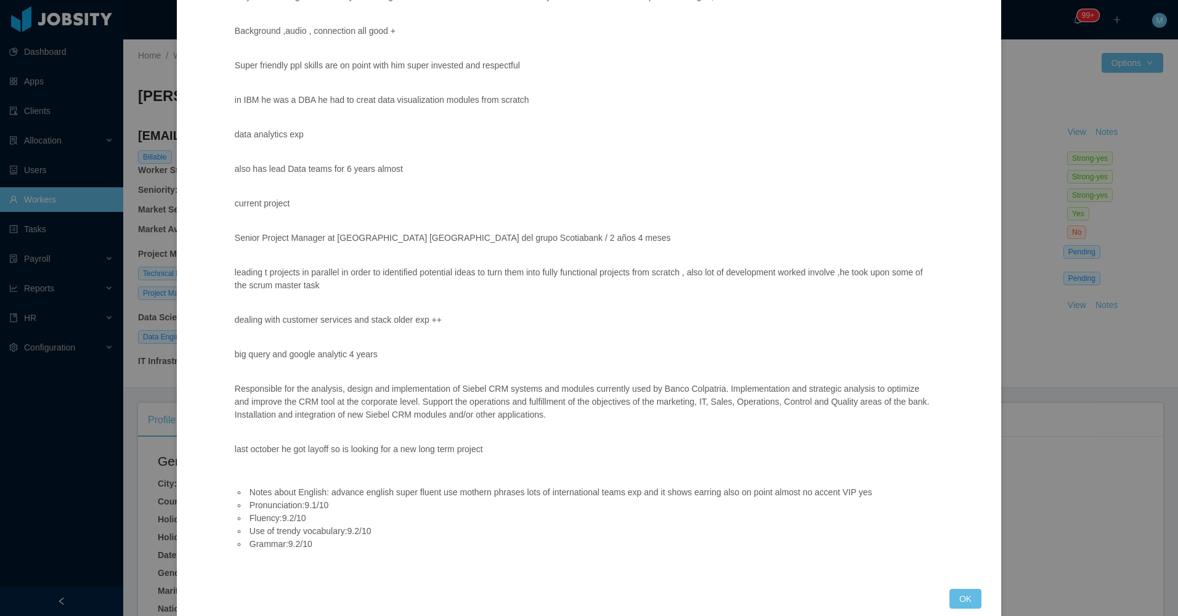
scroll to position [242, 0]
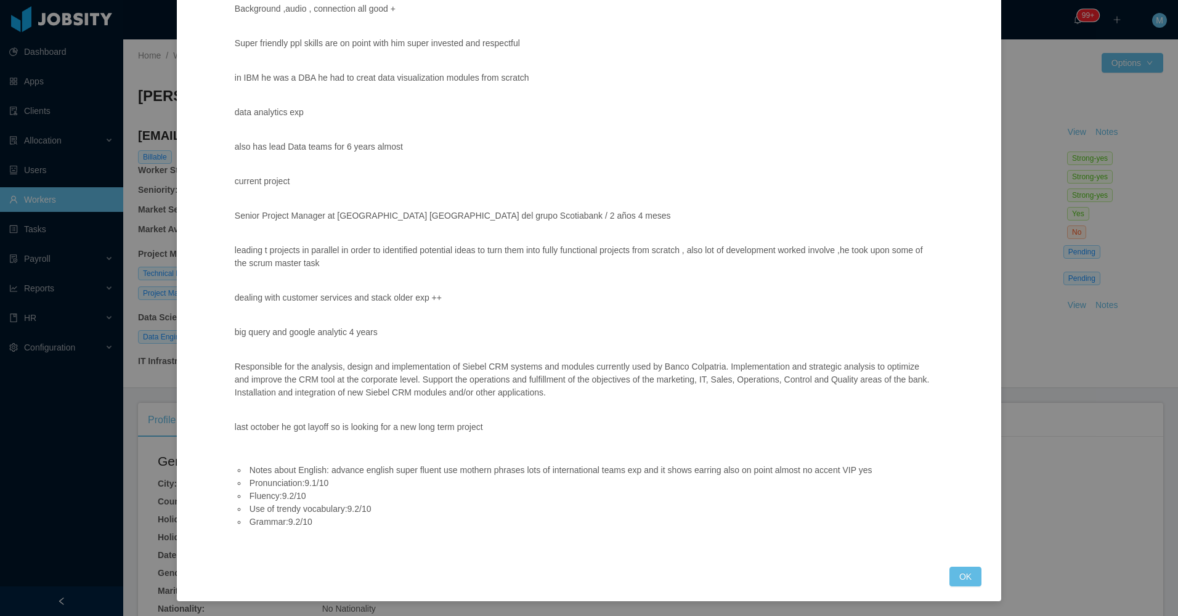
click at [264, 358] on div "Notes about candidate: (personality, communication skills, something interestin…" at bounding box center [585, 205] width 730 height 694
drag, startPoint x: 221, startPoint y: 333, endPoint x: 397, endPoint y: 339, distance: 176.3
click at [397, 339] on div "Notes about candidate: (personality, communication skills, something interestin…" at bounding box center [585, 205] width 730 height 694
copy p "big query and google analytic 4 years"
click at [959, 564] on div "Jobsity interview Notes about candidate: (personality, communication skills, so…" at bounding box center [589, 213] width 785 height 747
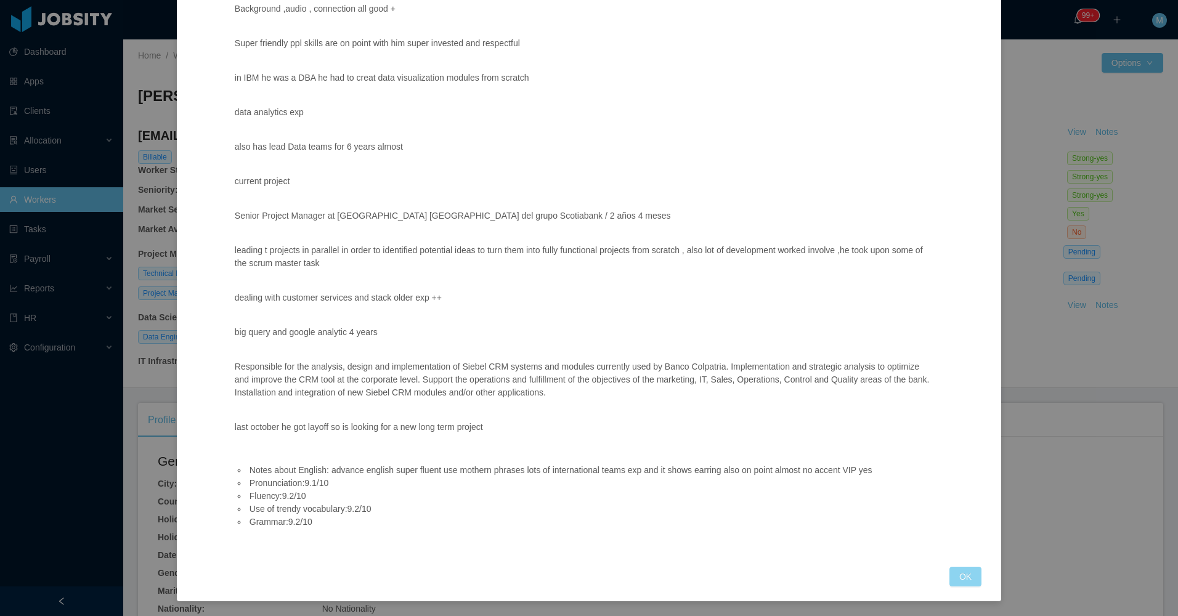
drag, startPoint x: 956, startPoint y: 571, endPoint x: 947, endPoint y: 559, distance: 15.4
click at [956, 577] on button "OK" at bounding box center [965, 577] width 32 height 20
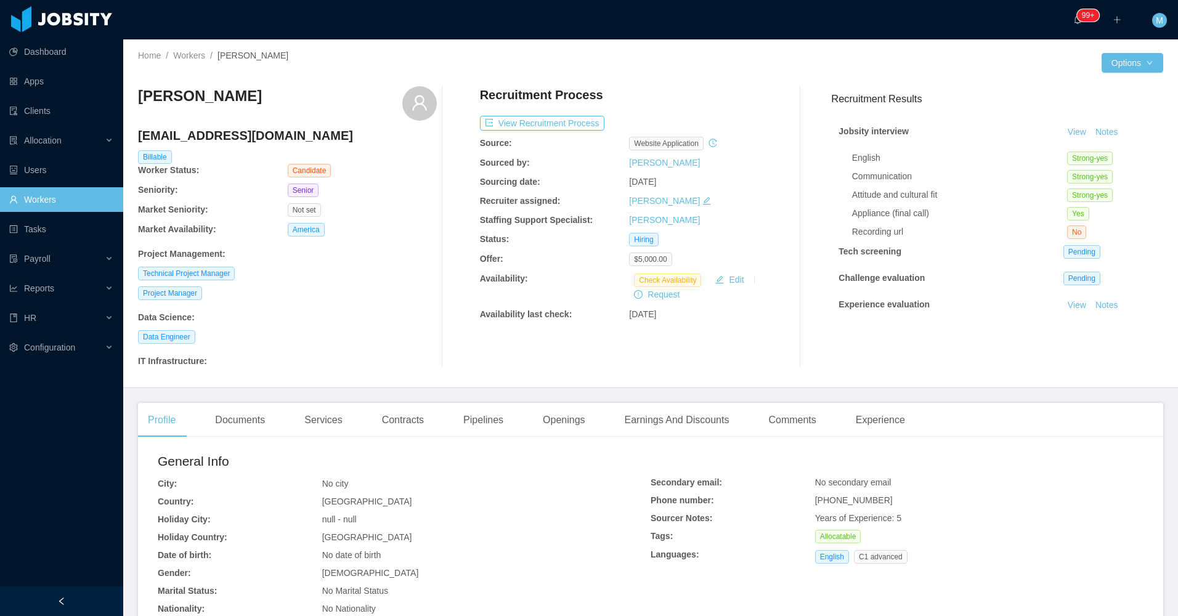
click at [364, 320] on div "Data Science :" at bounding box center [287, 317] width 299 height 13
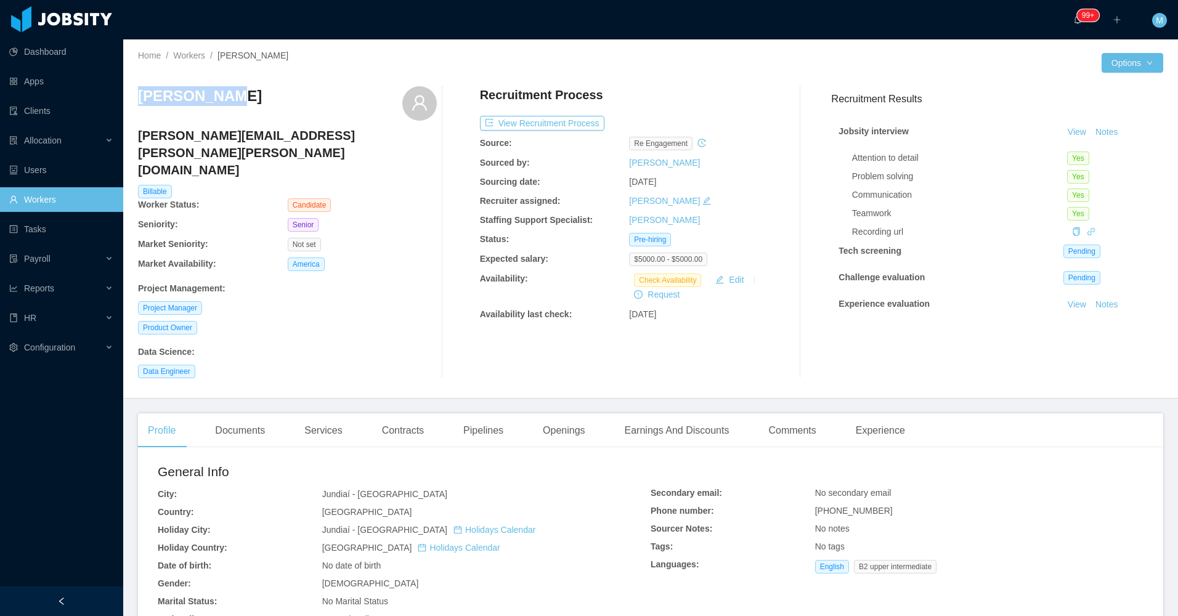
drag, startPoint x: 242, startPoint y: 102, endPoint x: 138, endPoint y: 104, distance: 103.5
click at [138, 104] on div "[PERSON_NAME]" at bounding box center [287, 103] width 299 height 35
copy h3 "[PERSON_NAME]"
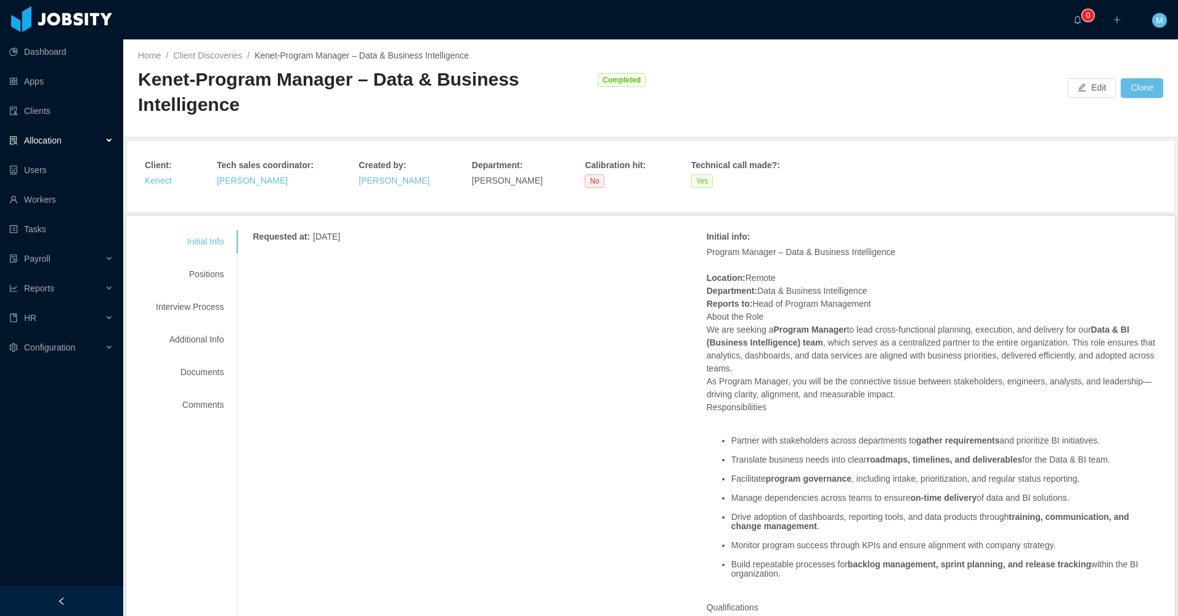
drag, startPoint x: 206, startPoint y: 275, endPoint x: 248, endPoint y: 300, distance: 48.6
click at [206, 279] on div "Positions" at bounding box center [189, 274] width 97 height 23
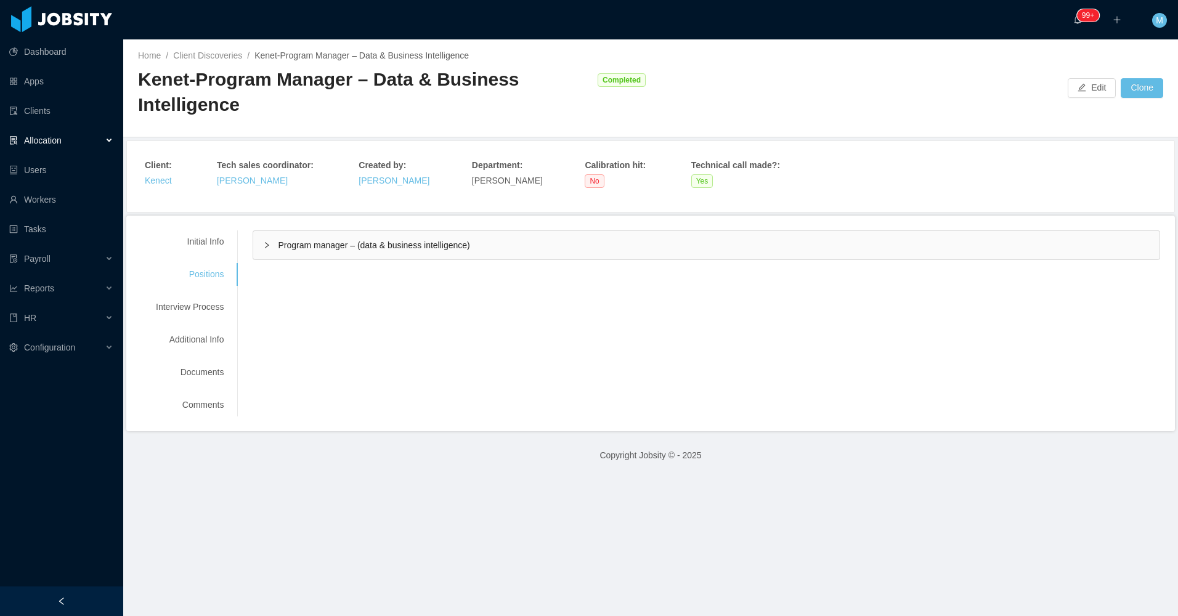
click at [266, 248] on icon "icon: right" at bounding box center [266, 245] width 7 height 7
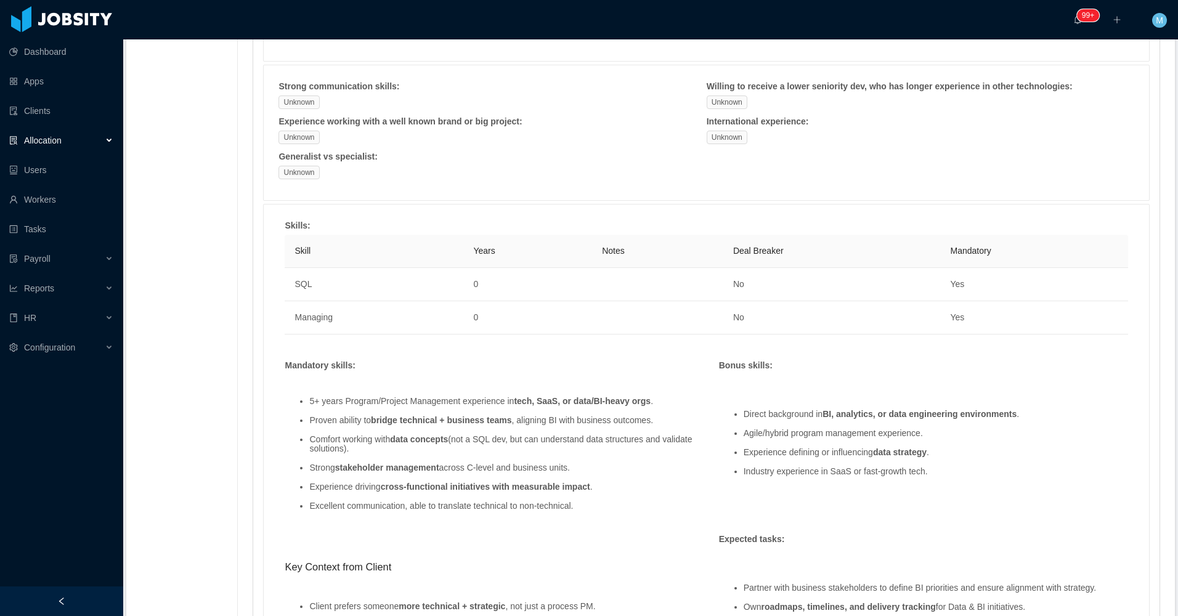
scroll to position [739, 0]
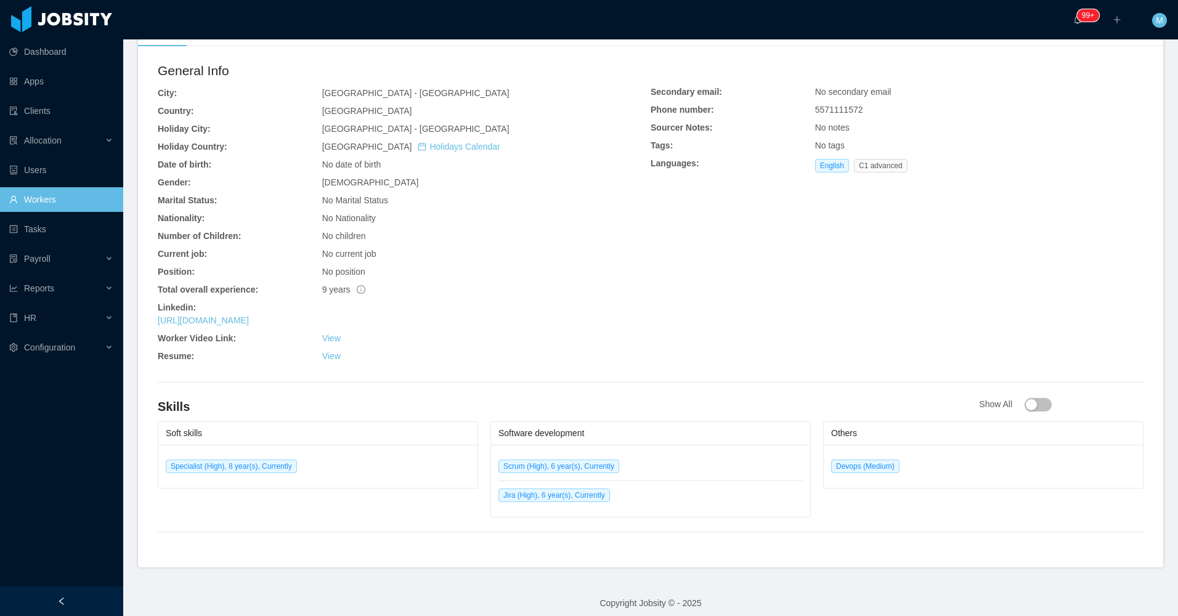
scroll to position [359, 0]
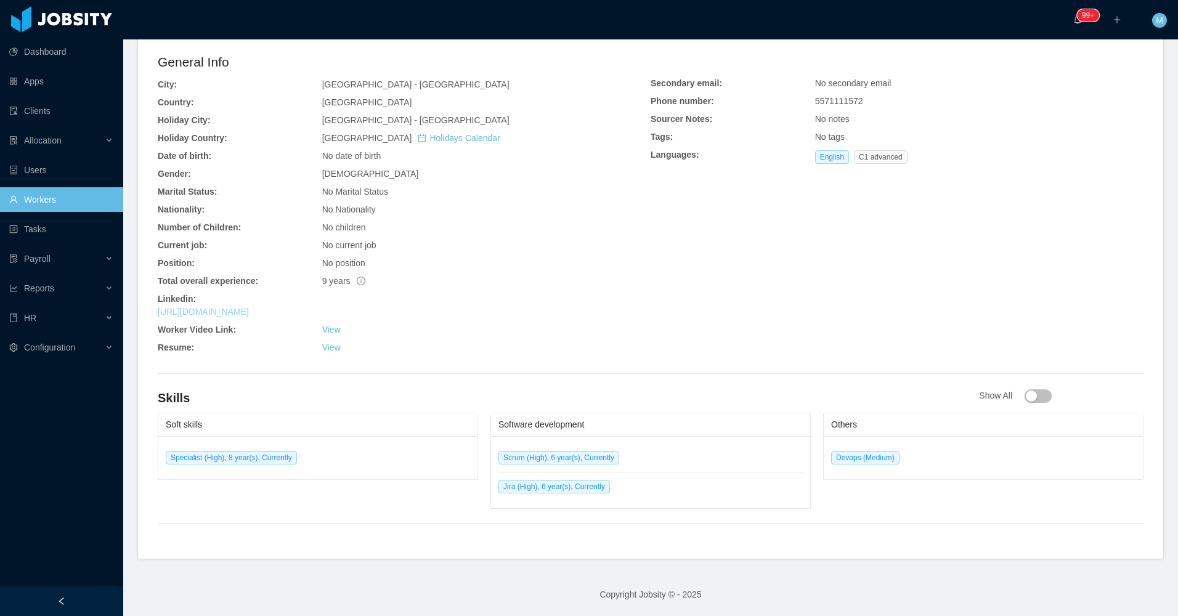
drag, startPoint x: 260, startPoint y: 314, endPoint x: 268, endPoint y: 317, distance: 8.4
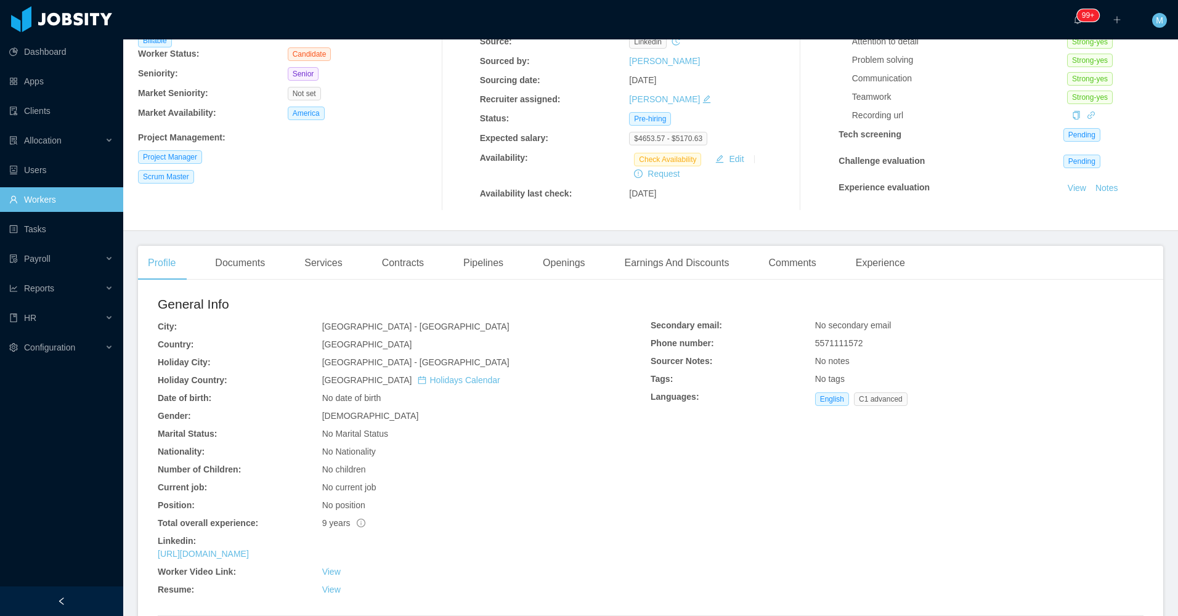
scroll to position [51, 0]
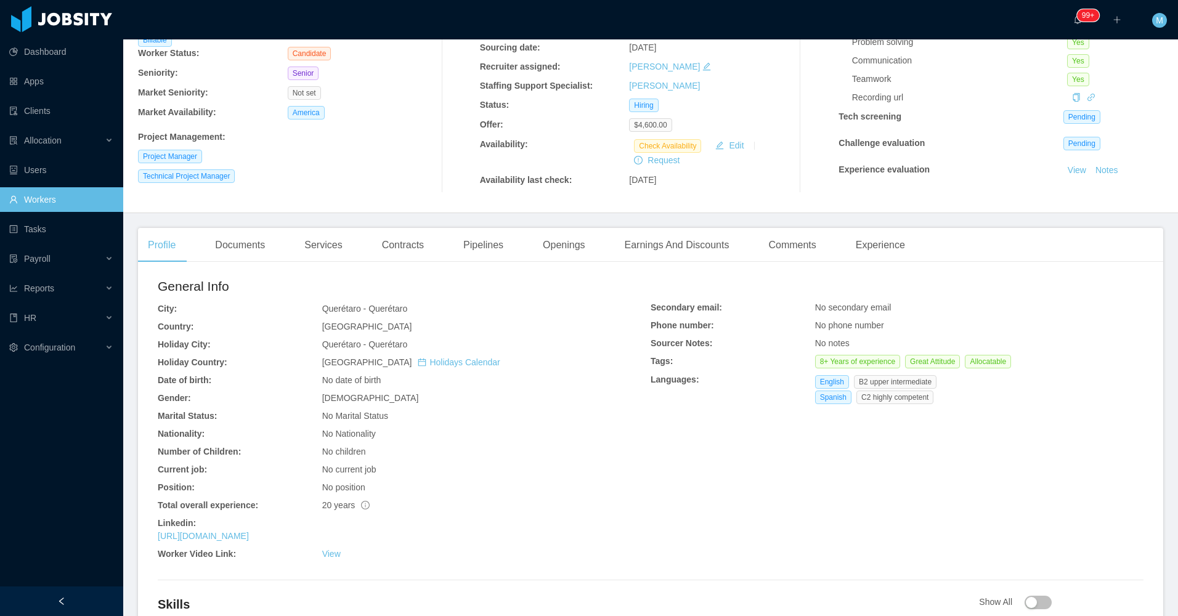
scroll to position [246, 0]
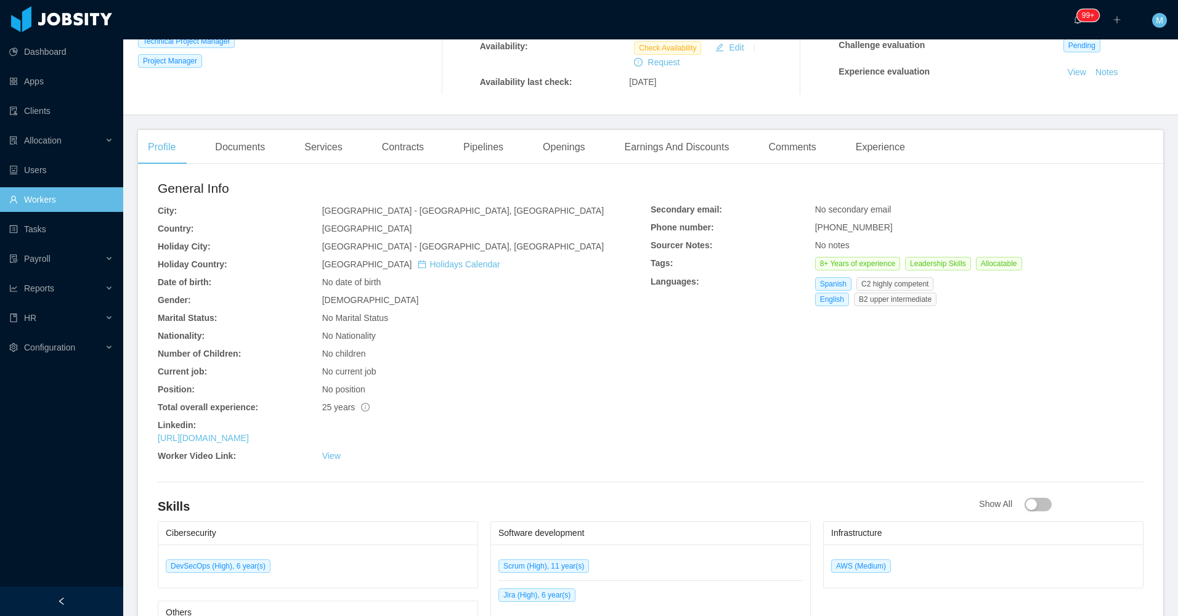
scroll to position [83, 0]
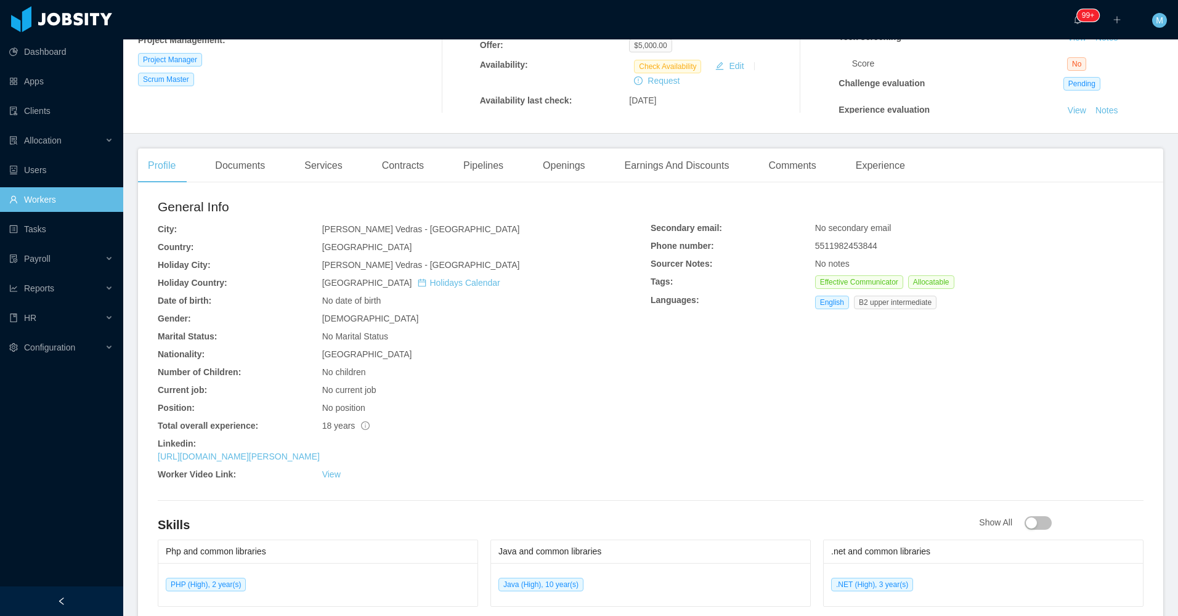
scroll to position [246, 0]
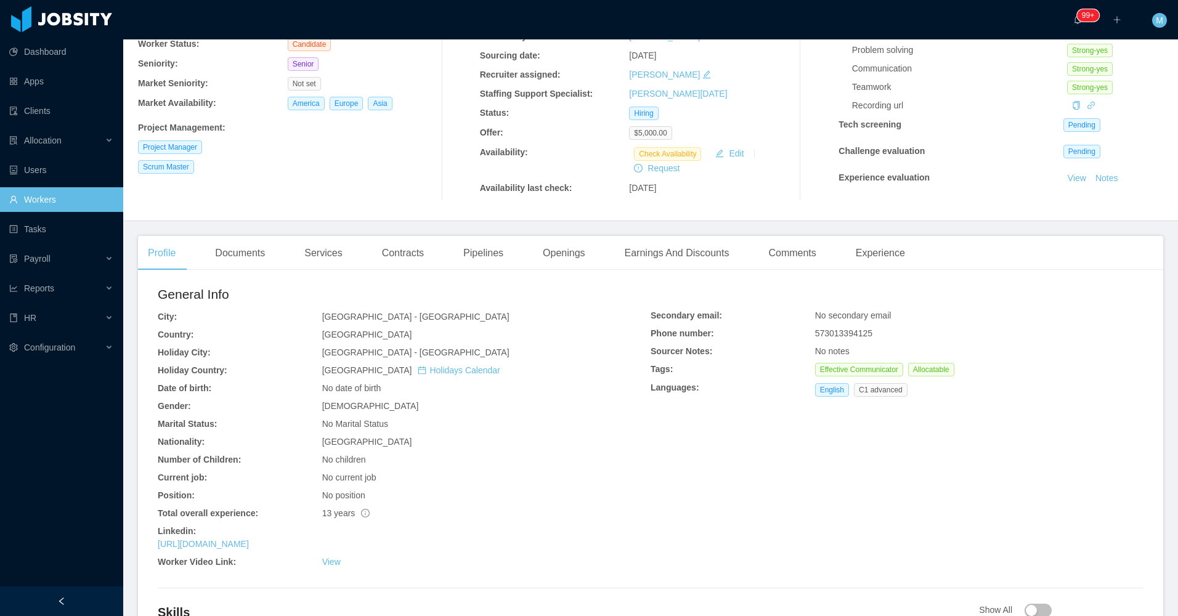
scroll to position [308, 0]
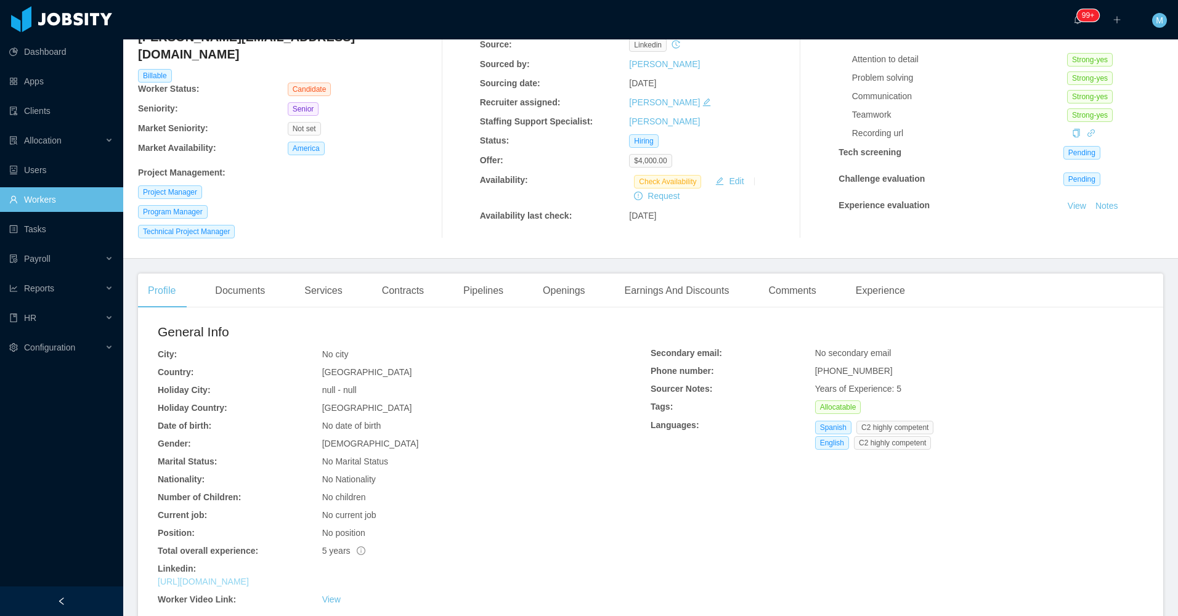
scroll to position [245, 0]
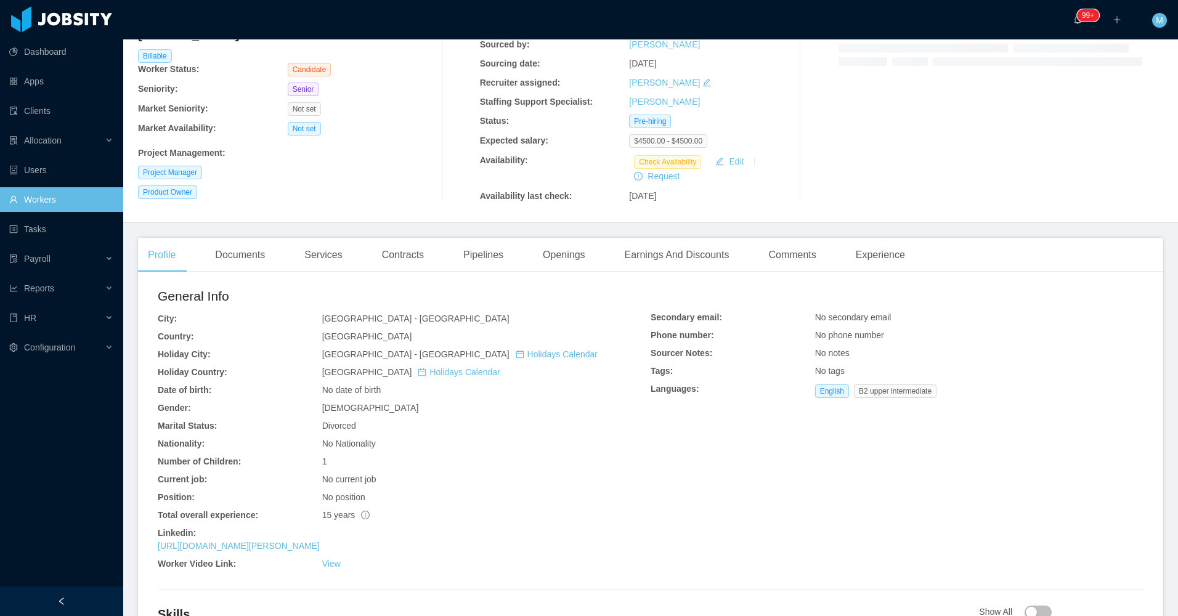
scroll to position [308, 0]
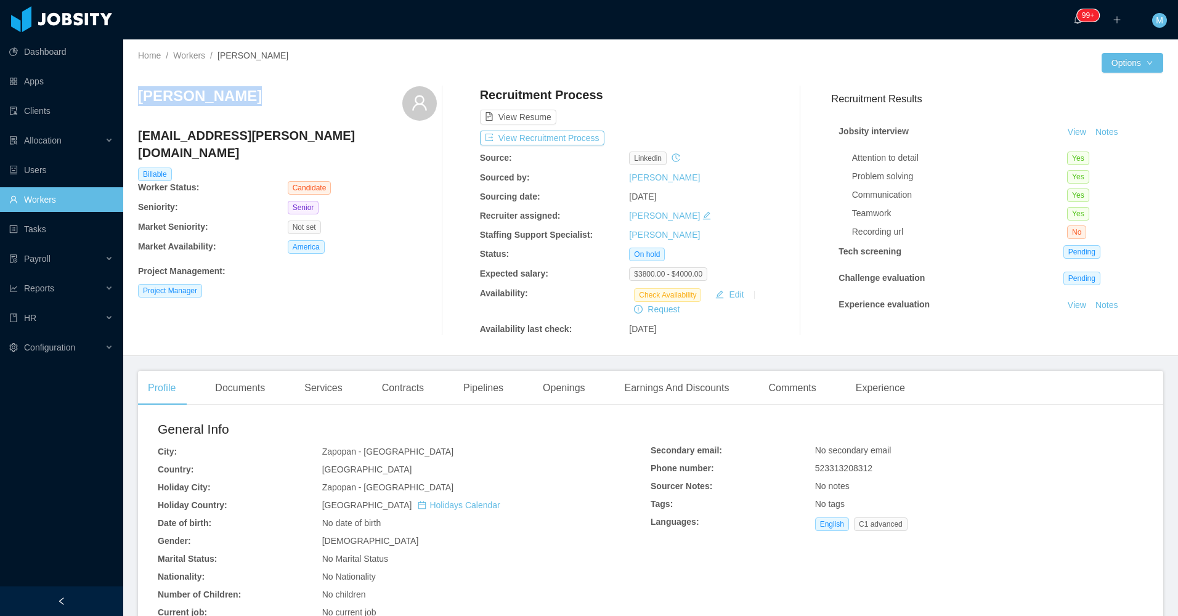
drag, startPoint x: 244, startPoint y: 97, endPoint x: 142, endPoint y: 104, distance: 102.5
click at [142, 104] on div "[PERSON_NAME]" at bounding box center [287, 103] width 299 height 35
copy h3 "[PERSON_NAME]"
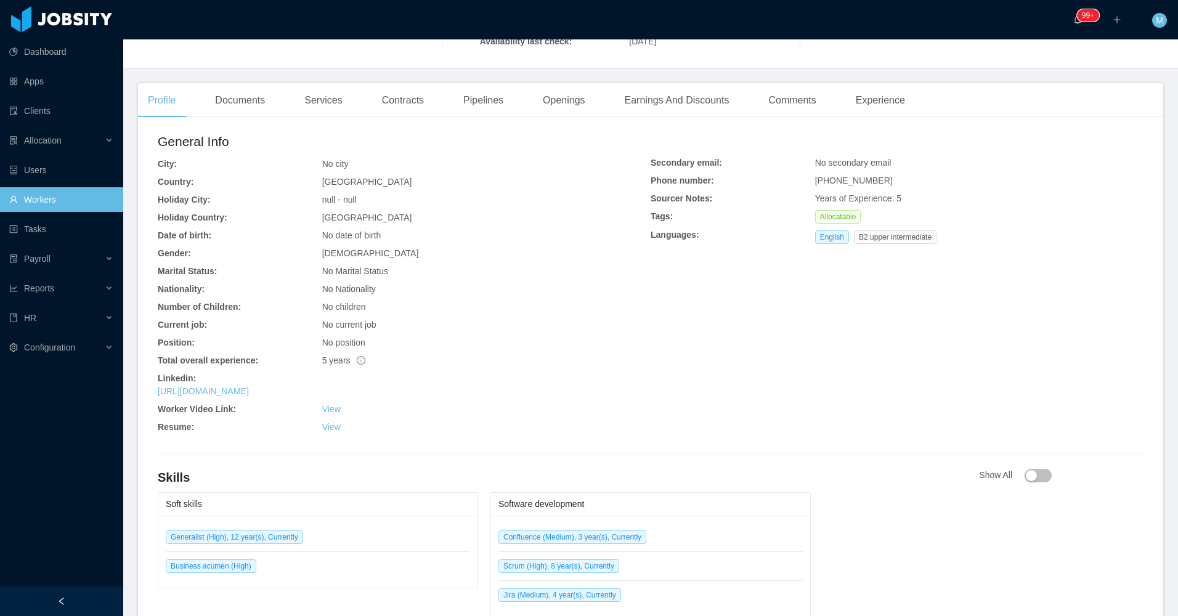
scroll to position [150, 0]
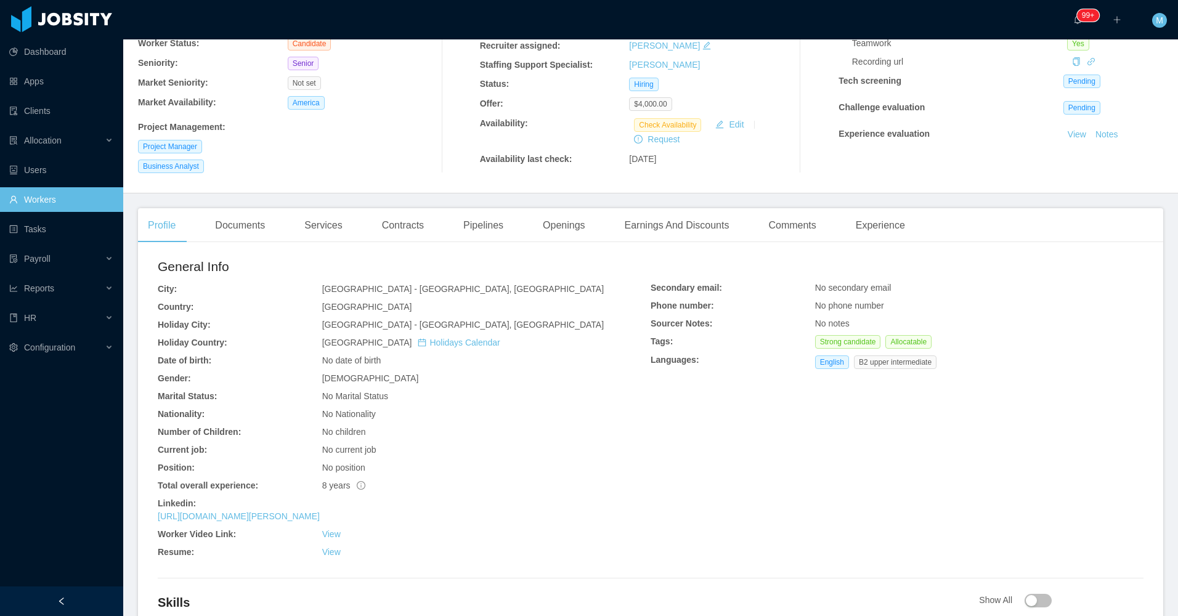
scroll to position [370, 0]
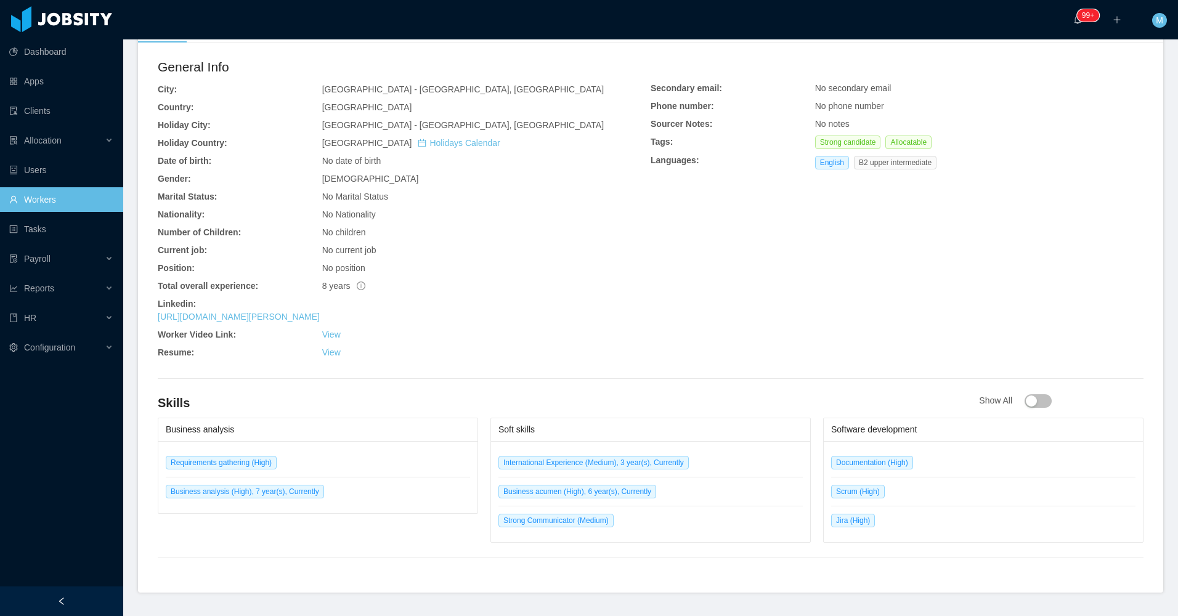
drag, startPoint x: 298, startPoint y: 315, endPoint x: 518, endPoint y: 258, distance: 228.1
click at [659, 235] on div "General Info City: [GEOGRAPHIC_DATA] - [GEOGRAPHIC_DATA], [GEOGRAPHIC_DATA]: [G…" at bounding box center [651, 210] width 986 height 307
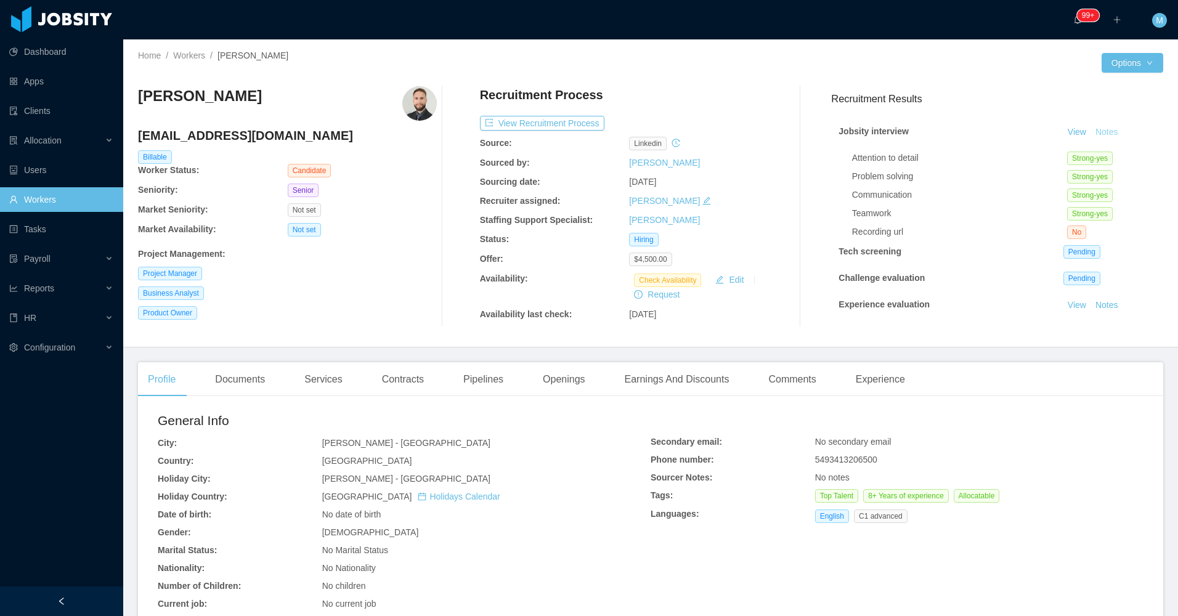
click at [1101, 129] on button "Notes" at bounding box center [1107, 132] width 33 height 15
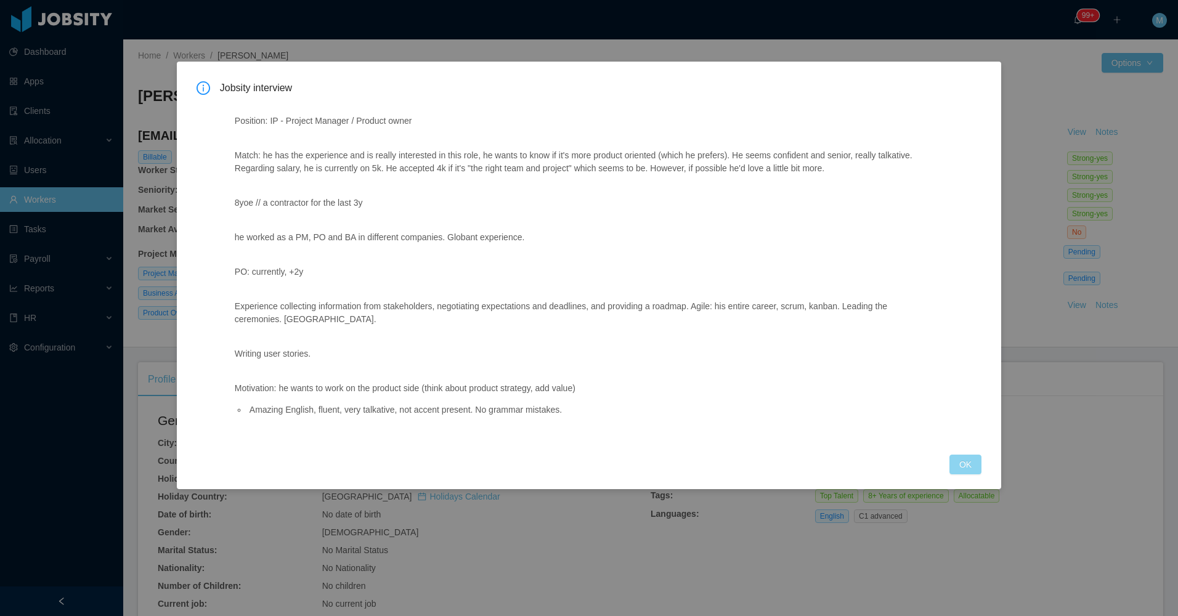
click at [956, 455] on button "OK" at bounding box center [965, 465] width 32 height 20
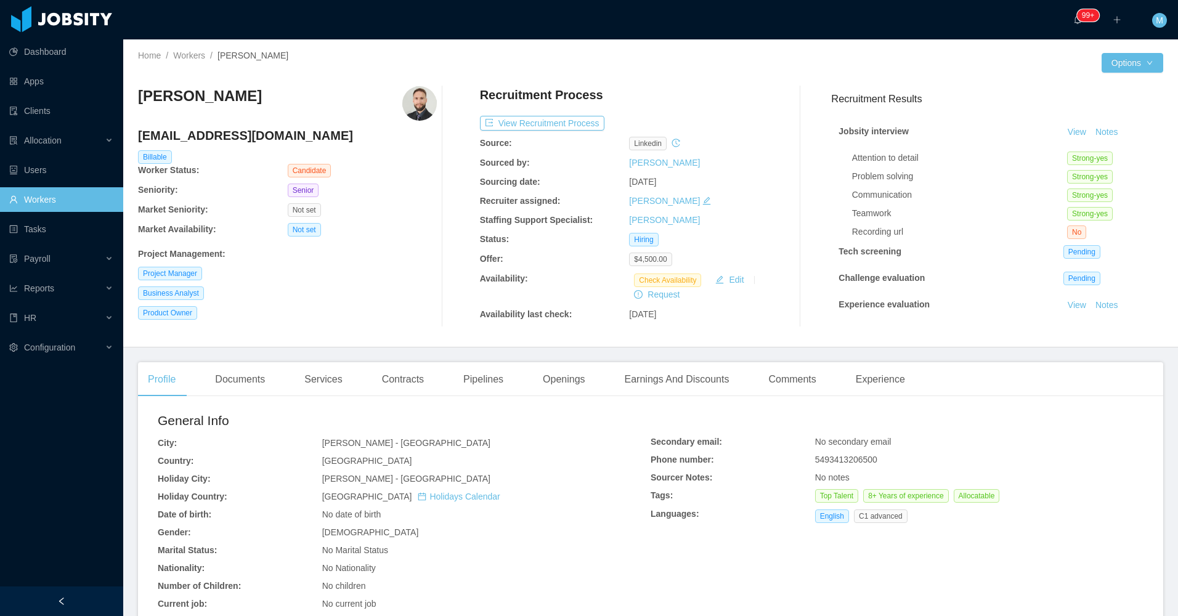
drag, startPoint x: 901, startPoint y: 394, endPoint x: 892, endPoint y: 397, distance: 9.7
click at [892, 396] on div "Profile Documents Services Contracts Pipelines Openings Earnings And Discounts …" at bounding box center [650, 583] width 1025 height 442
drag, startPoint x: 892, startPoint y: 397, endPoint x: 872, endPoint y: 381, distance: 25.4
click at [877, 380] on div "Experience" at bounding box center [880, 379] width 69 height 35
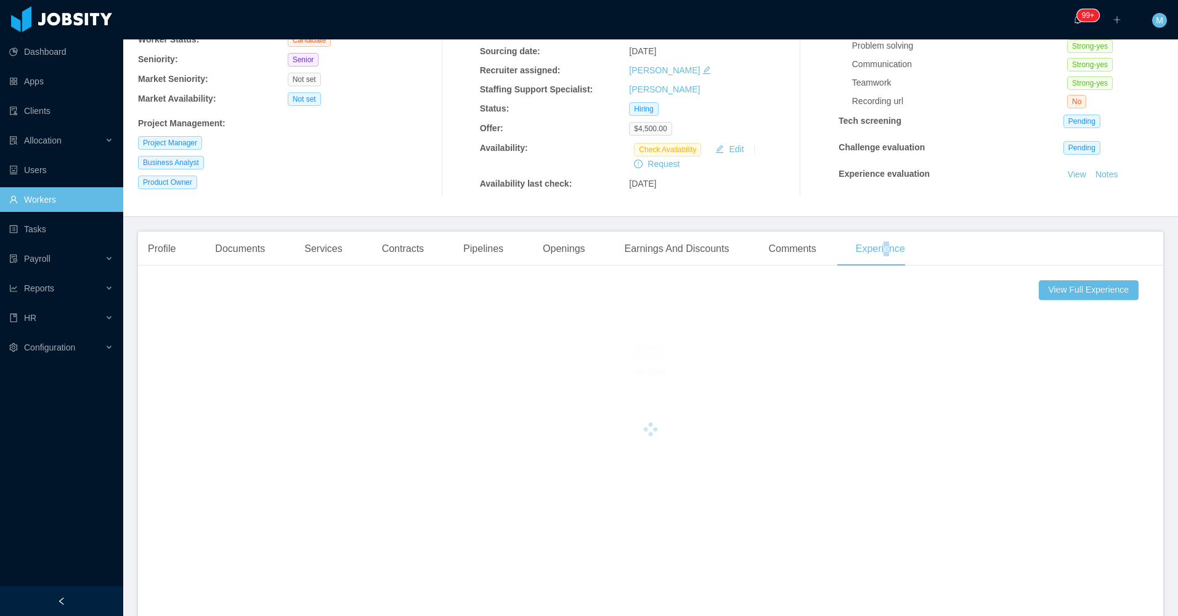
scroll to position [267, 0]
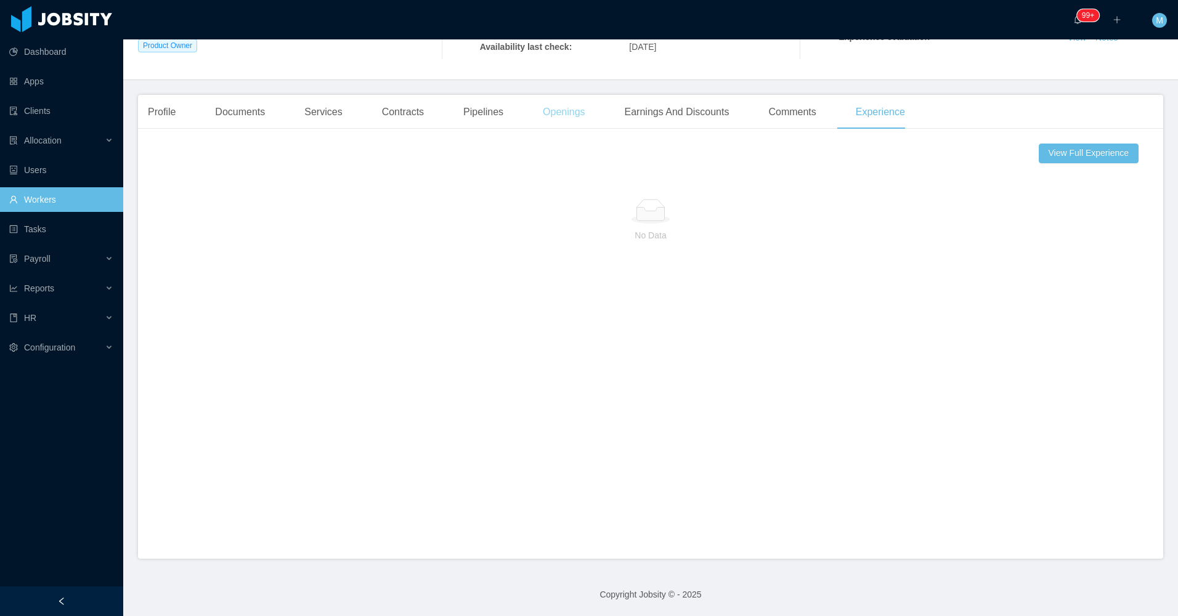
click at [556, 116] on div "Openings" at bounding box center [564, 112] width 62 height 35
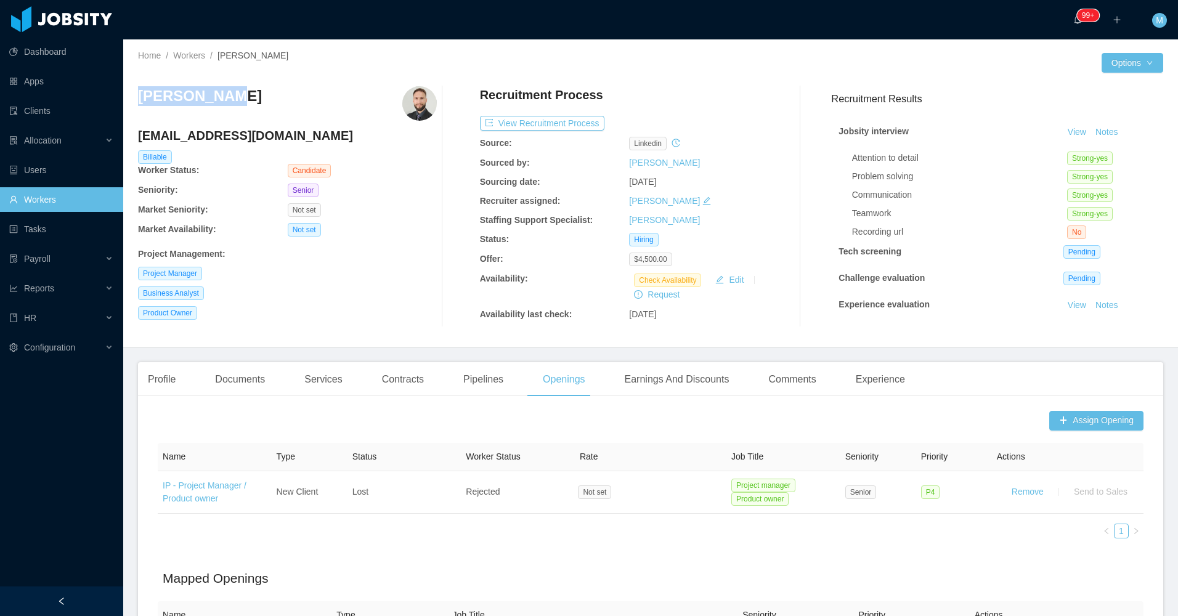
drag, startPoint x: 221, startPoint y: 102, endPoint x: 139, endPoint y: 94, distance: 82.9
click at [139, 94] on div "[PERSON_NAME]" at bounding box center [287, 103] width 299 height 35
copy h3 "[PERSON_NAME]"
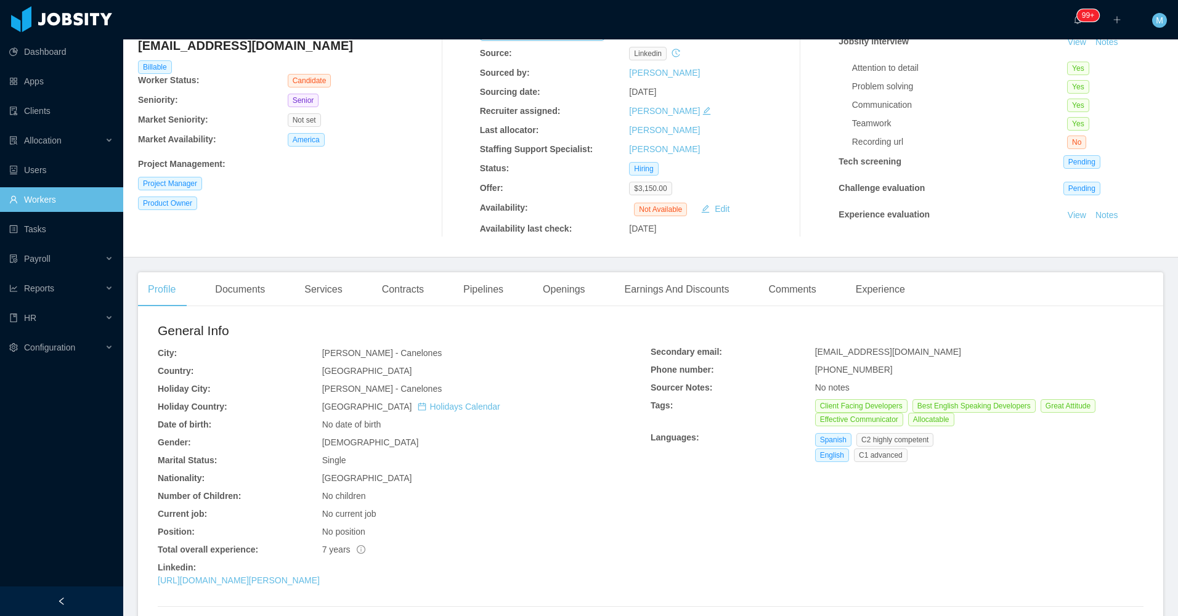
scroll to position [227, 0]
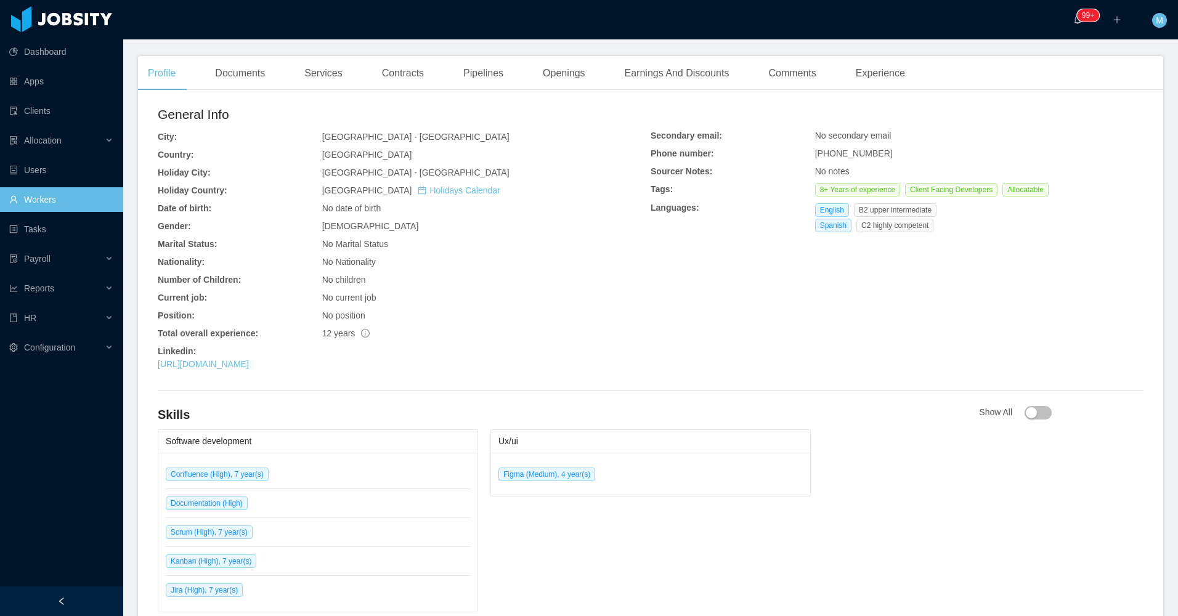
scroll to position [423, 0]
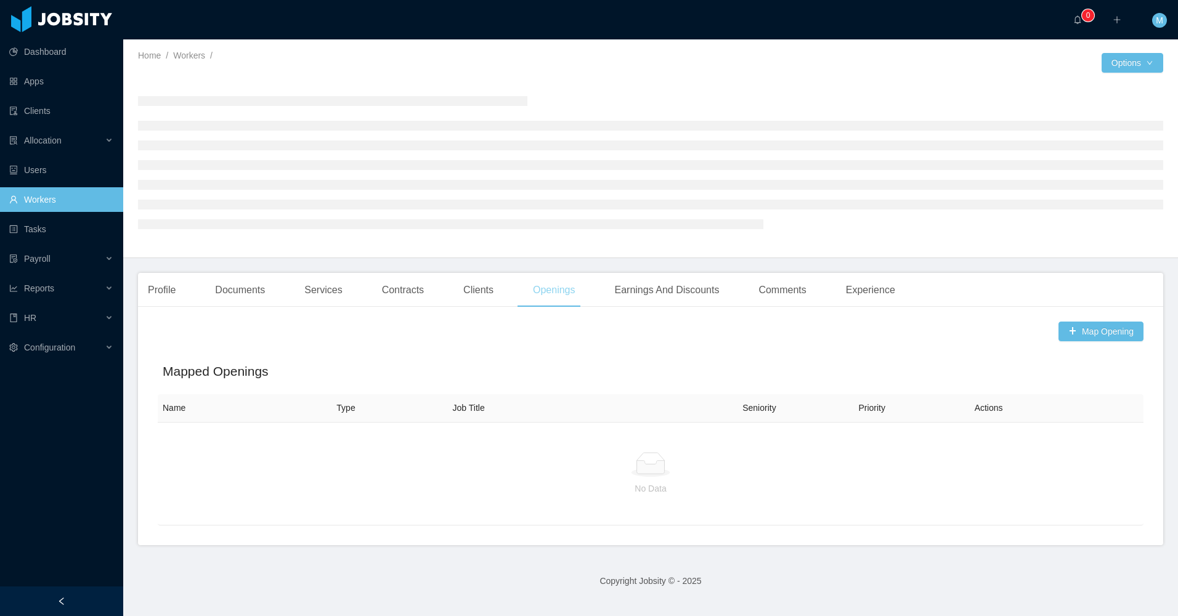
click at [548, 298] on main "Home / Workers / / Options Profile Documents Services Contracts Clients Opening…" at bounding box center [650, 327] width 1055 height 577
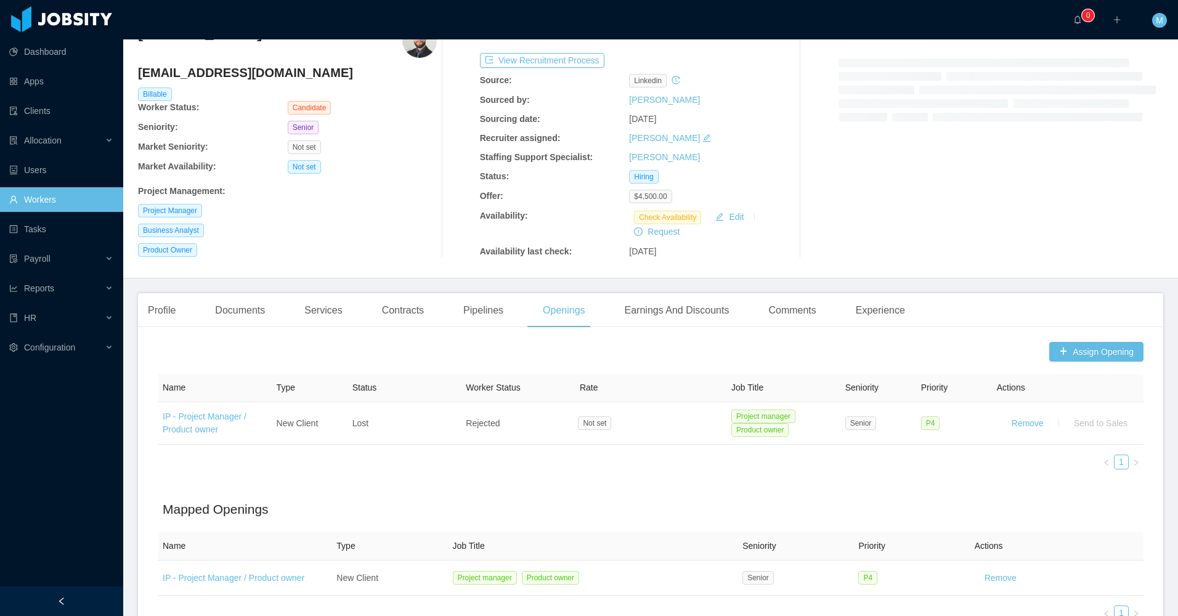
scroll to position [123, 0]
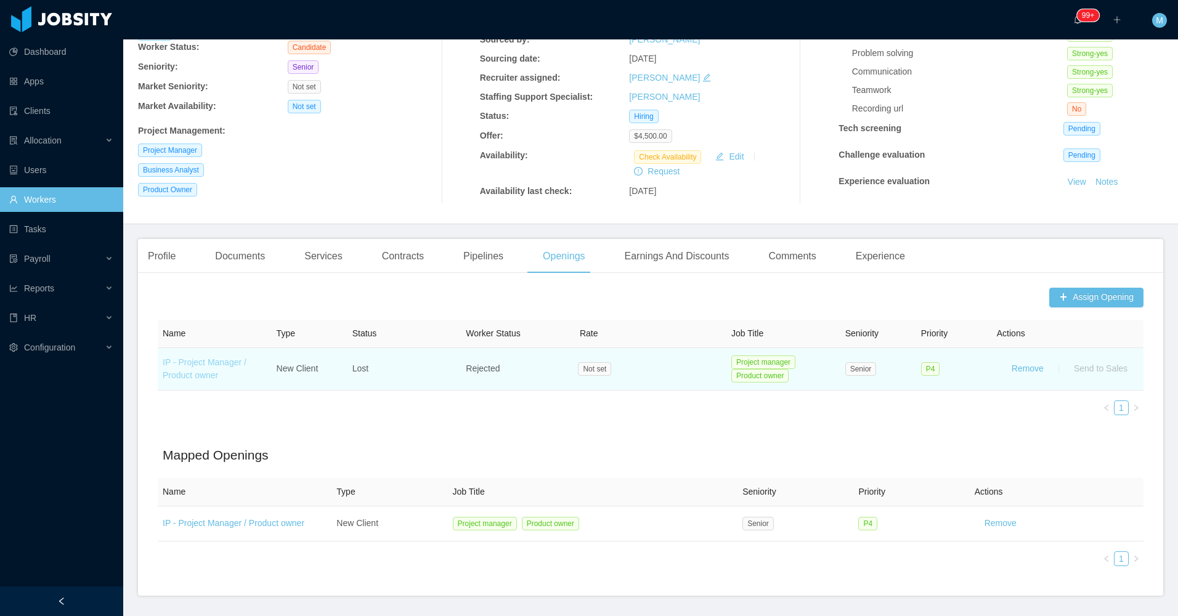
click at [221, 361] on link "IP - Project Manager / Product owner" at bounding box center [205, 368] width 84 height 23
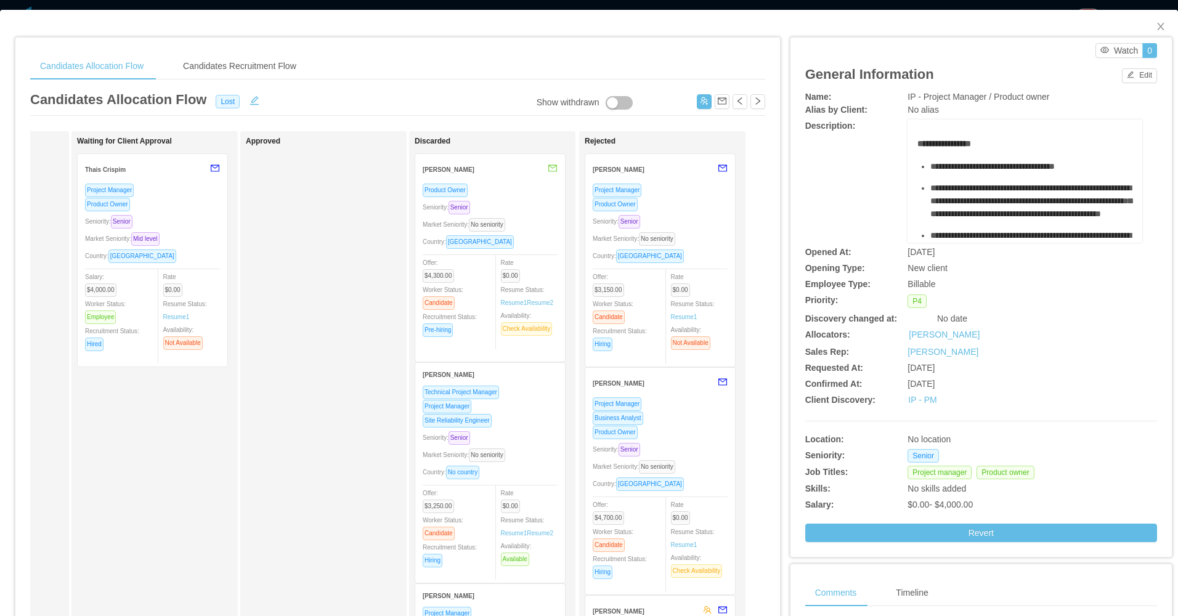
click at [683, 219] on div "Seniority: Senior" at bounding box center [660, 221] width 135 height 14
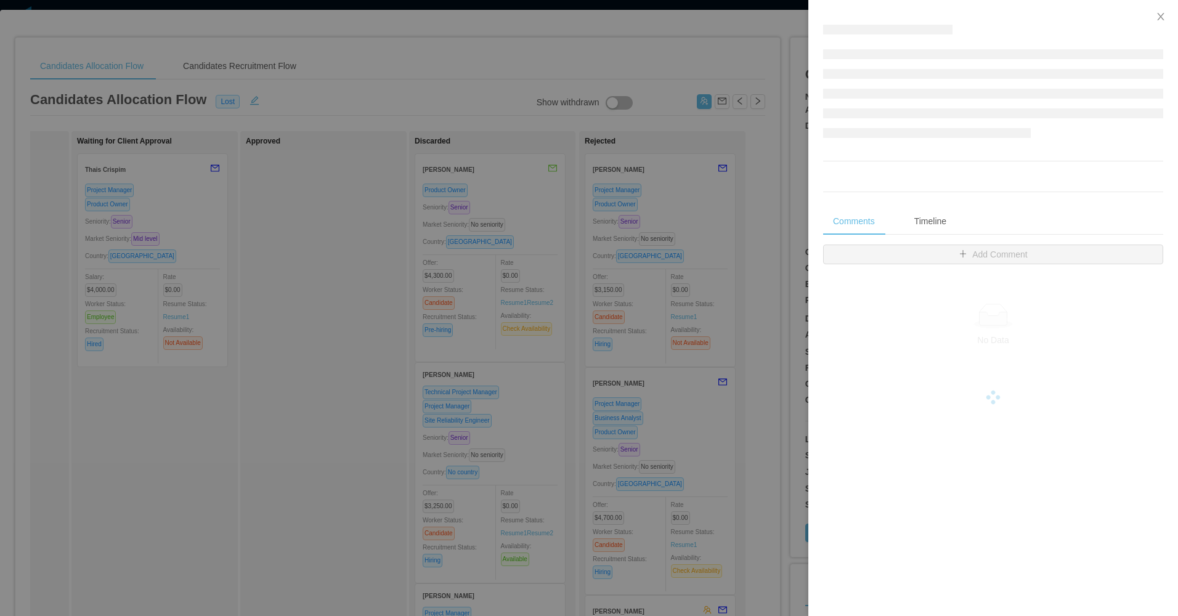
click at [166, 364] on div at bounding box center [589, 308] width 1178 height 616
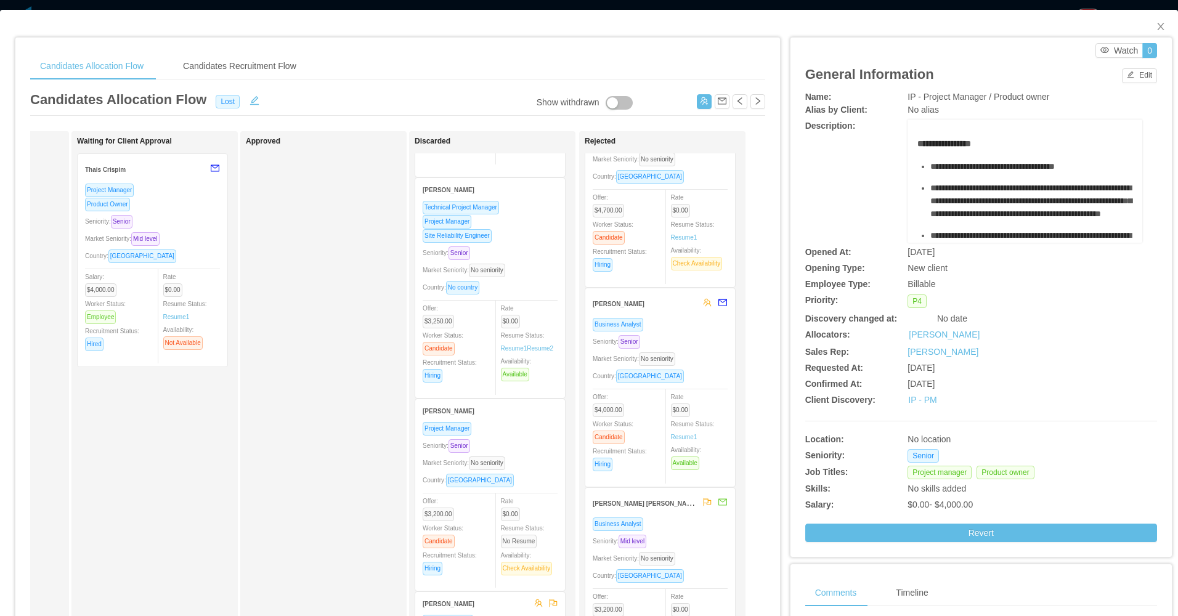
scroll to position [308, 0]
click at [688, 330] on div "Business Analyst" at bounding box center [660, 324] width 135 height 14
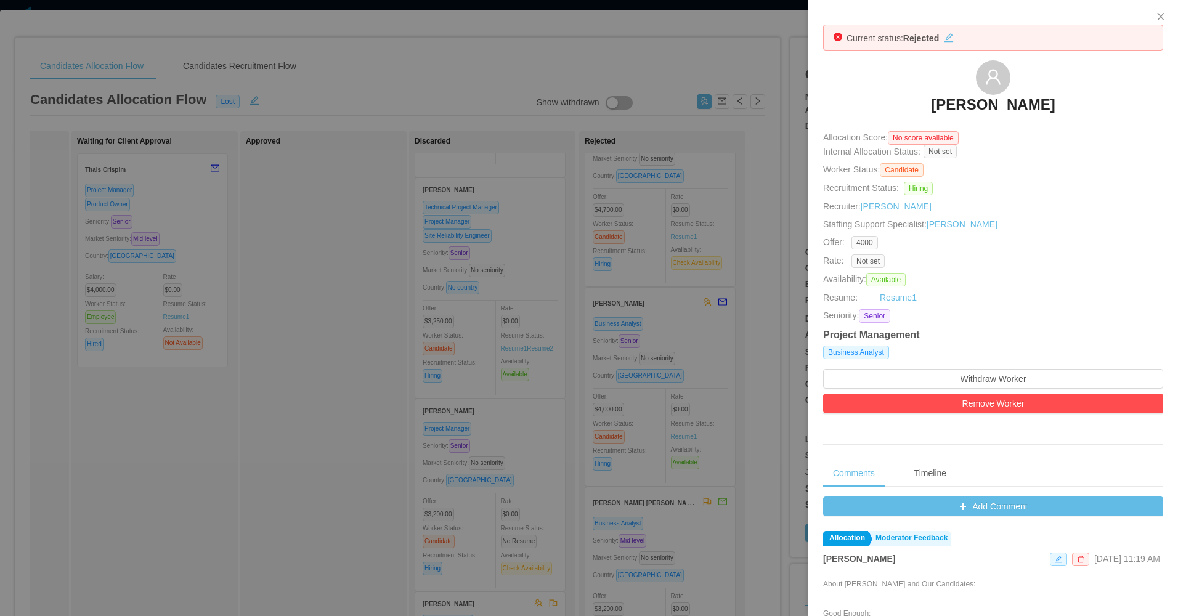
click at [718, 315] on div at bounding box center [589, 308] width 1178 height 616
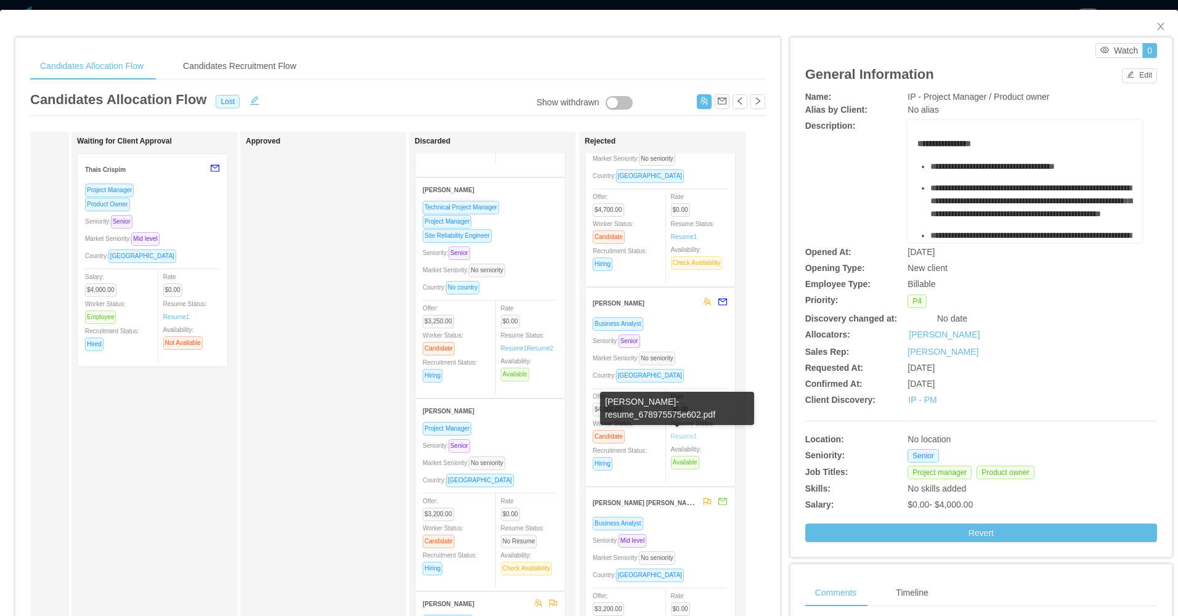
click at [678, 436] on link "Resume 1" at bounding box center [684, 436] width 26 height 9
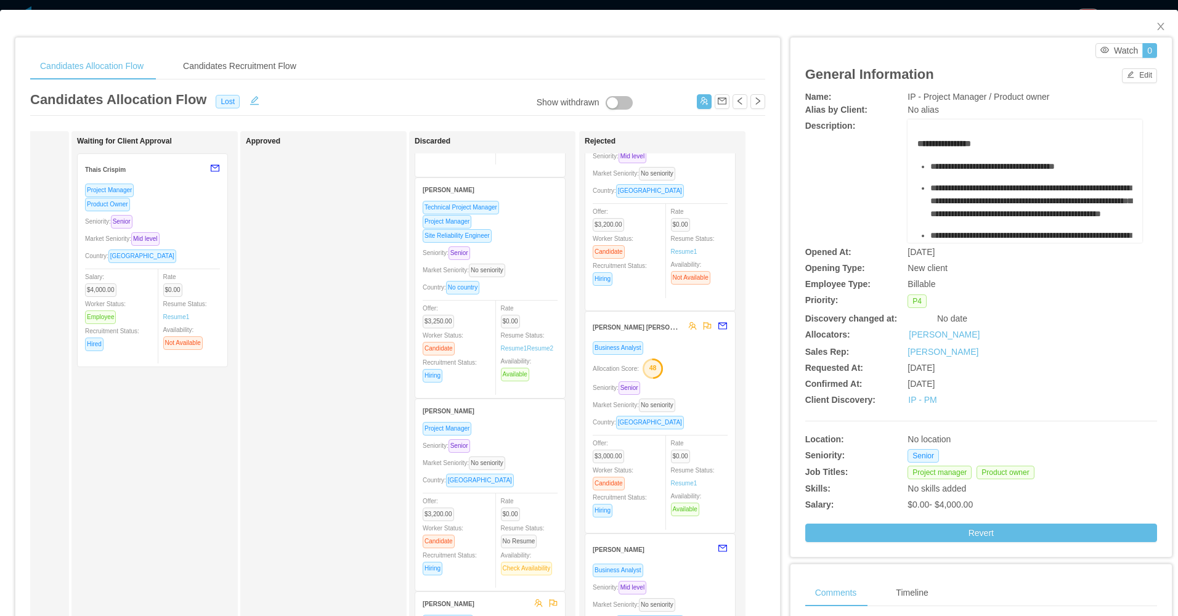
scroll to position [62, 0]
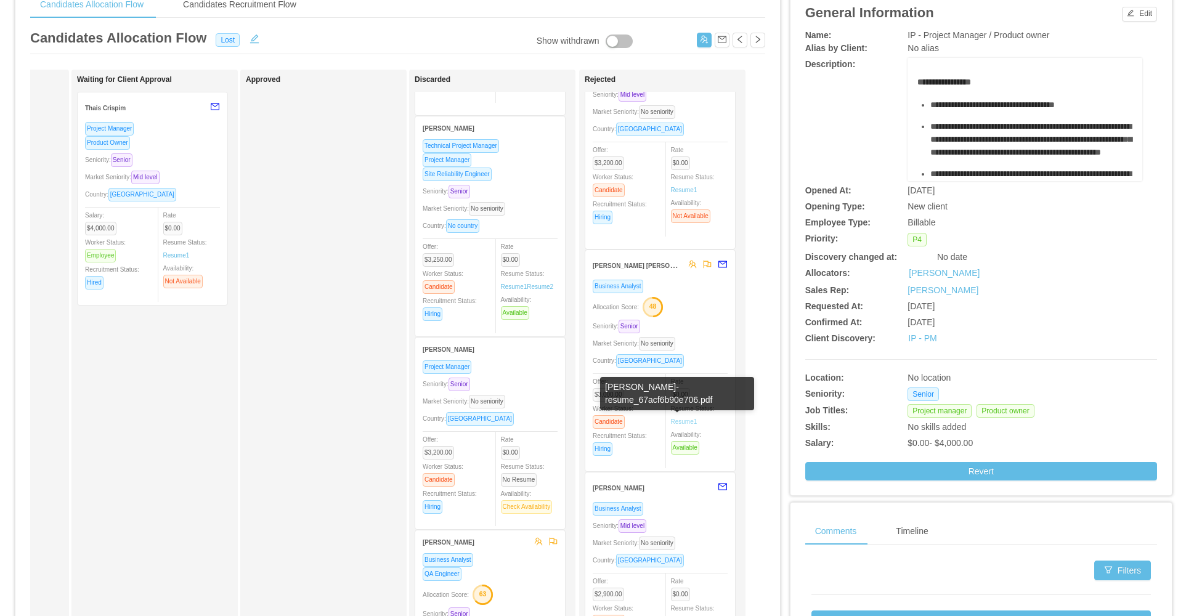
click at [684, 424] on link "Resume 1" at bounding box center [684, 421] width 26 height 9
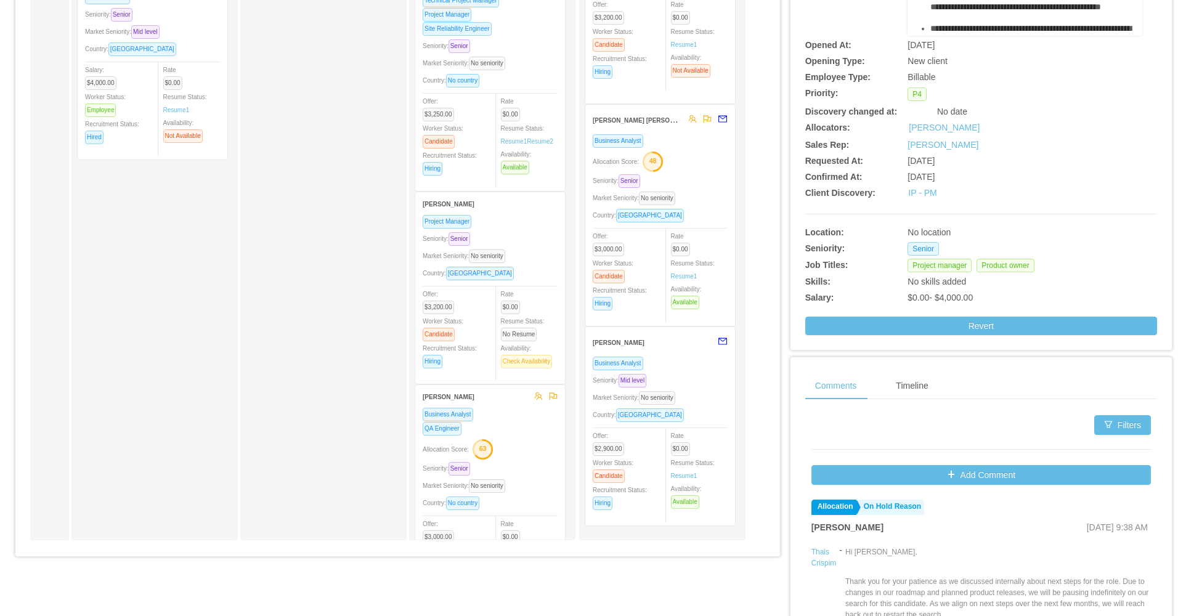
scroll to position [308, 0]
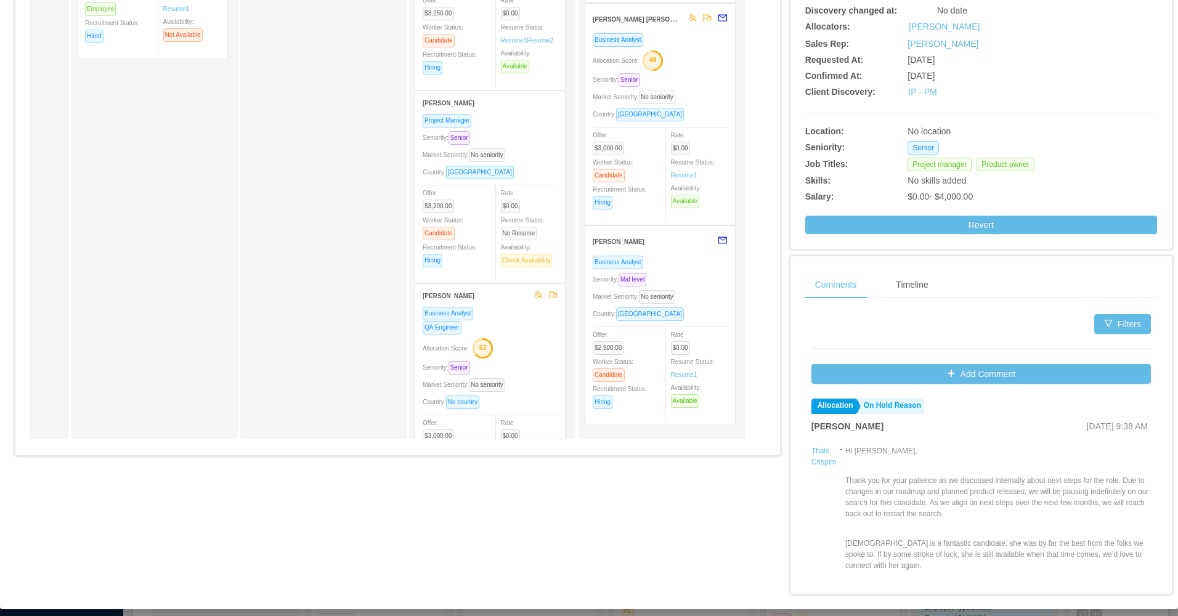
click at [696, 296] on div "Market Seniority: No seniority" at bounding box center [660, 297] width 135 height 14
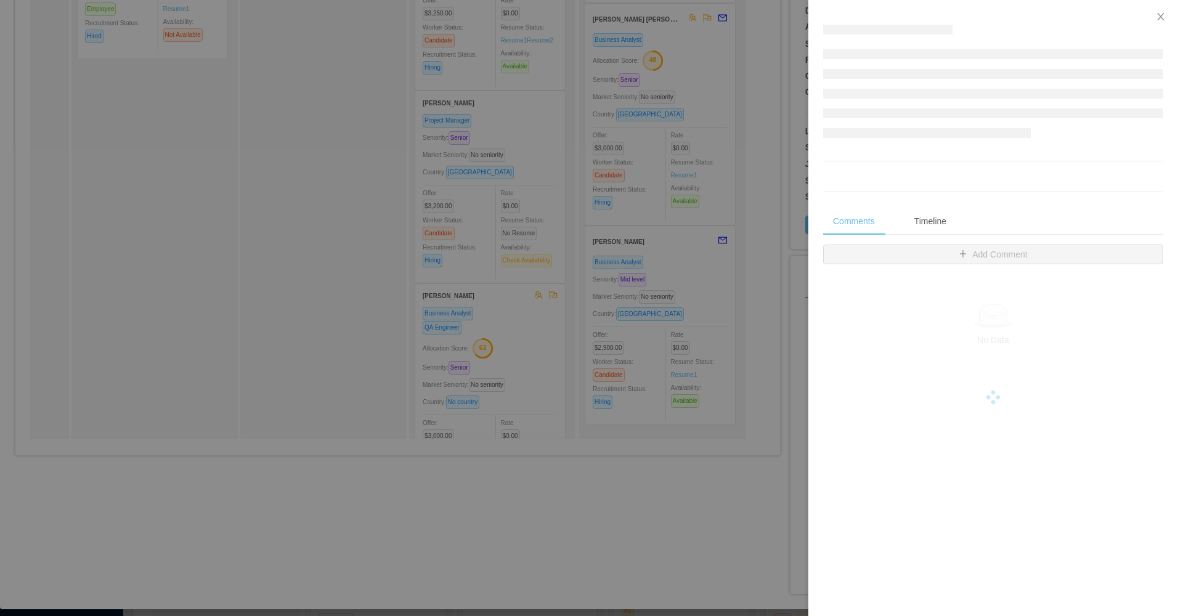
click at [672, 282] on div at bounding box center [589, 308] width 1178 height 616
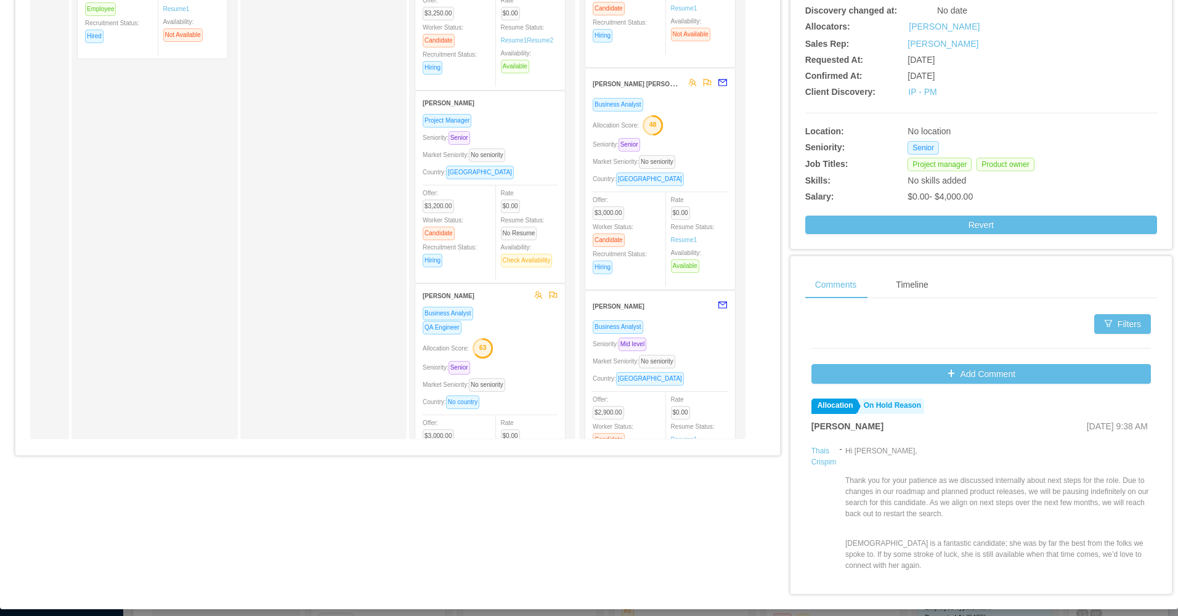
scroll to position [569, 0]
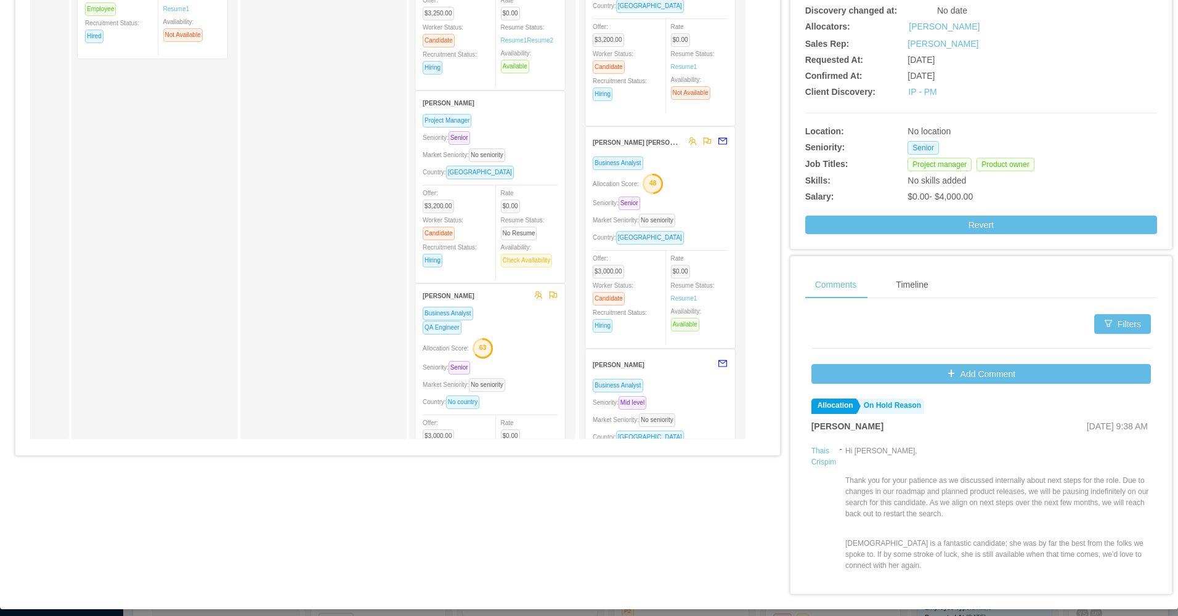
click at [662, 186] on div "Allocation Score: 48" at bounding box center [660, 183] width 135 height 20
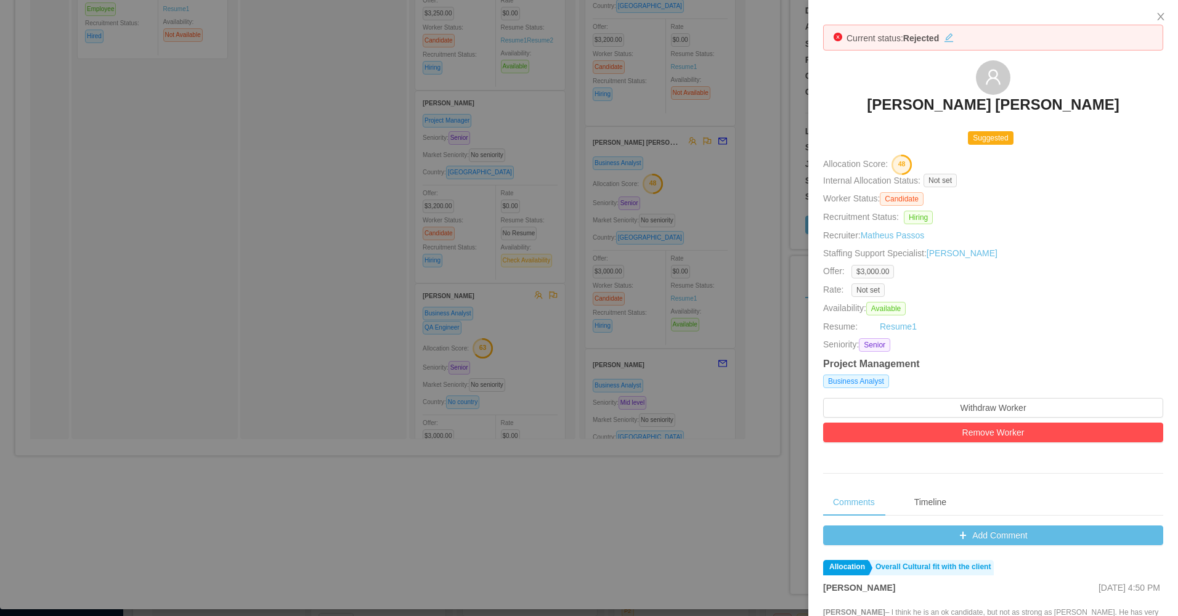
click at [519, 372] on div at bounding box center [589, 308] width 1178 height 616
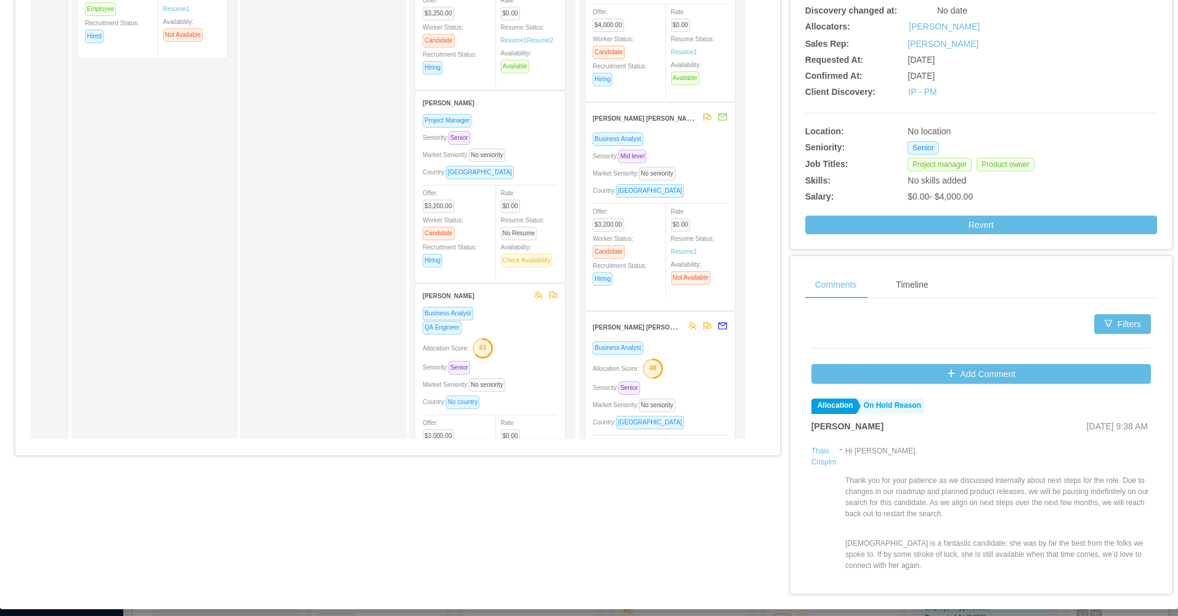
scroll to position [200, 0]
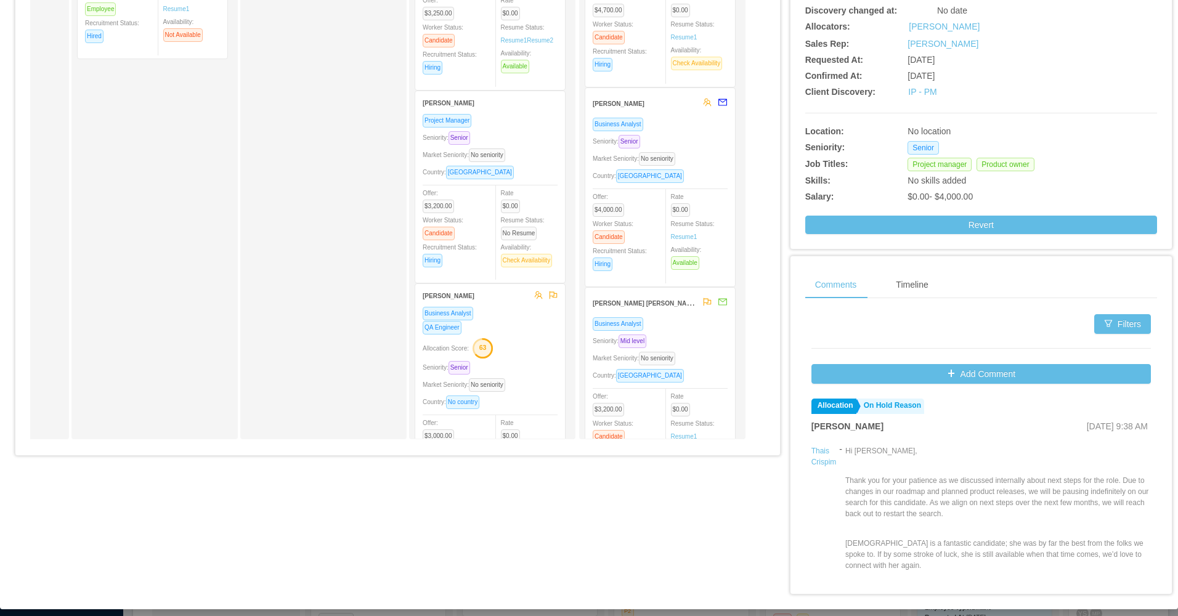
click at [684, 139] on div "Seniority: Senior" at bounding box center [660, 141] width 135 height 14
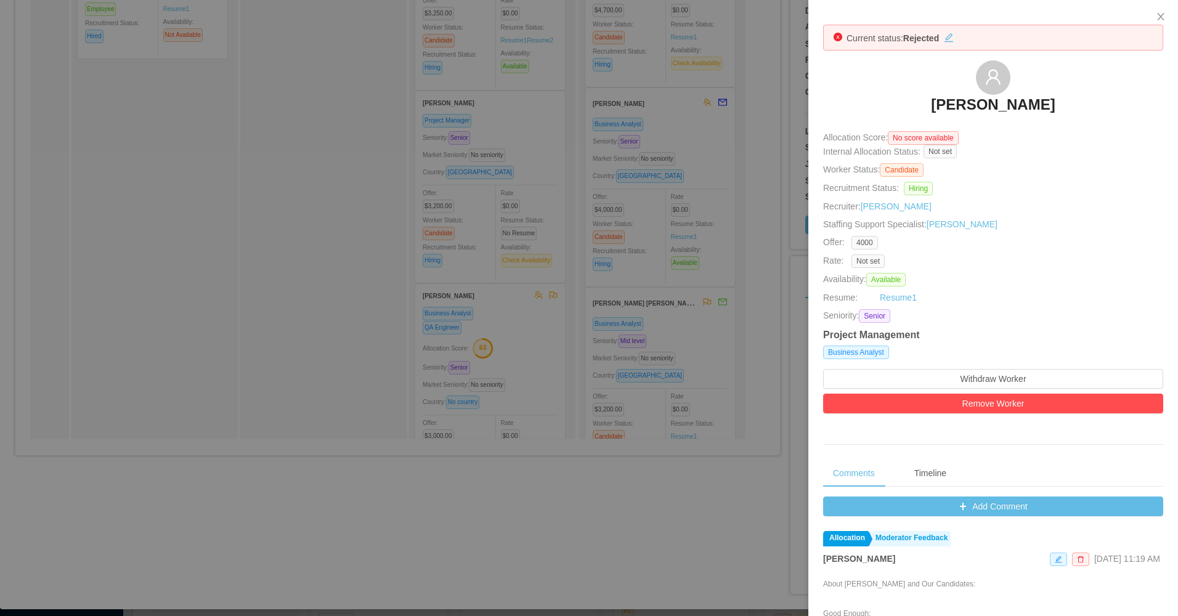
click at [579, 155] on div at bounding box center [589, 308] width 1178 height 616
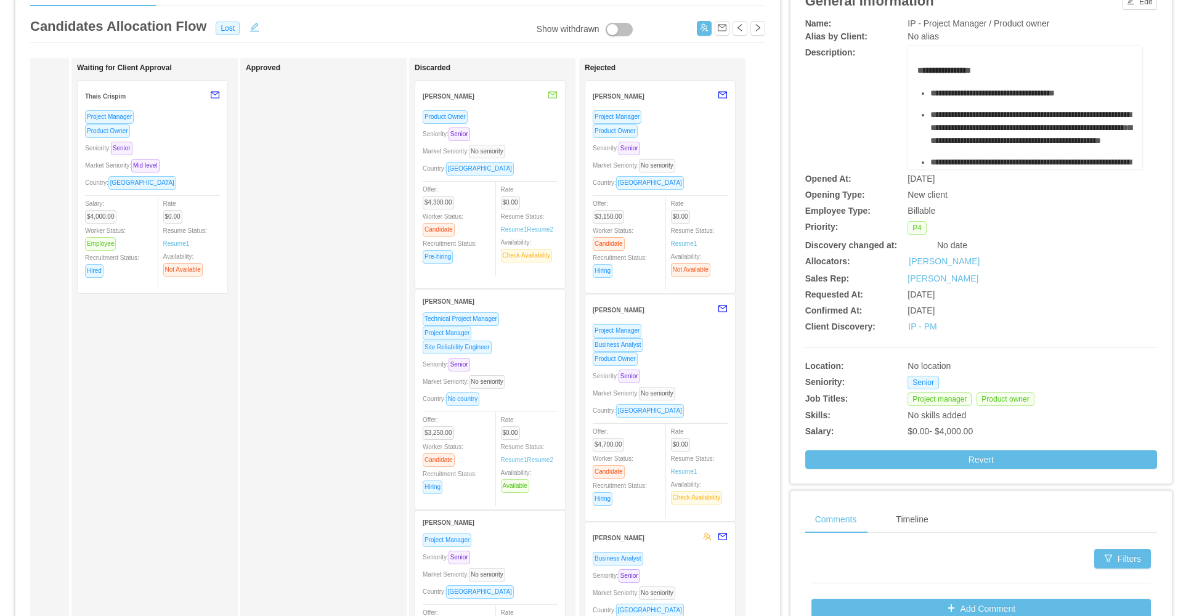
scroll to position [0, 0]
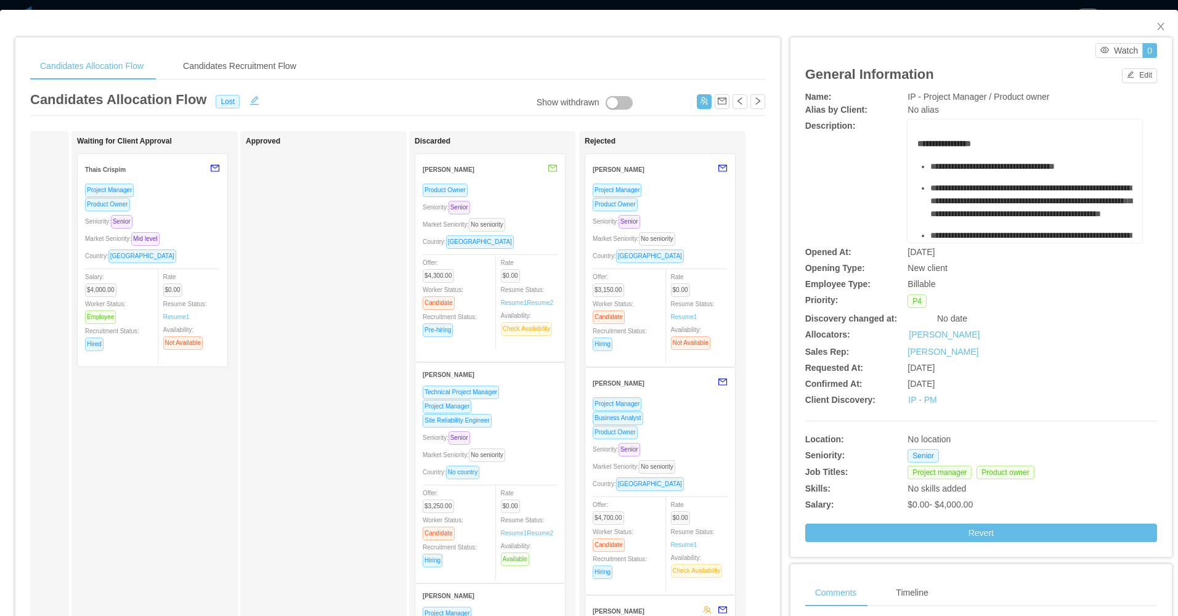
click at [535, 229] on div "Market Seniority: No seniority" at bounding box center [490, 224] width 135 height 14
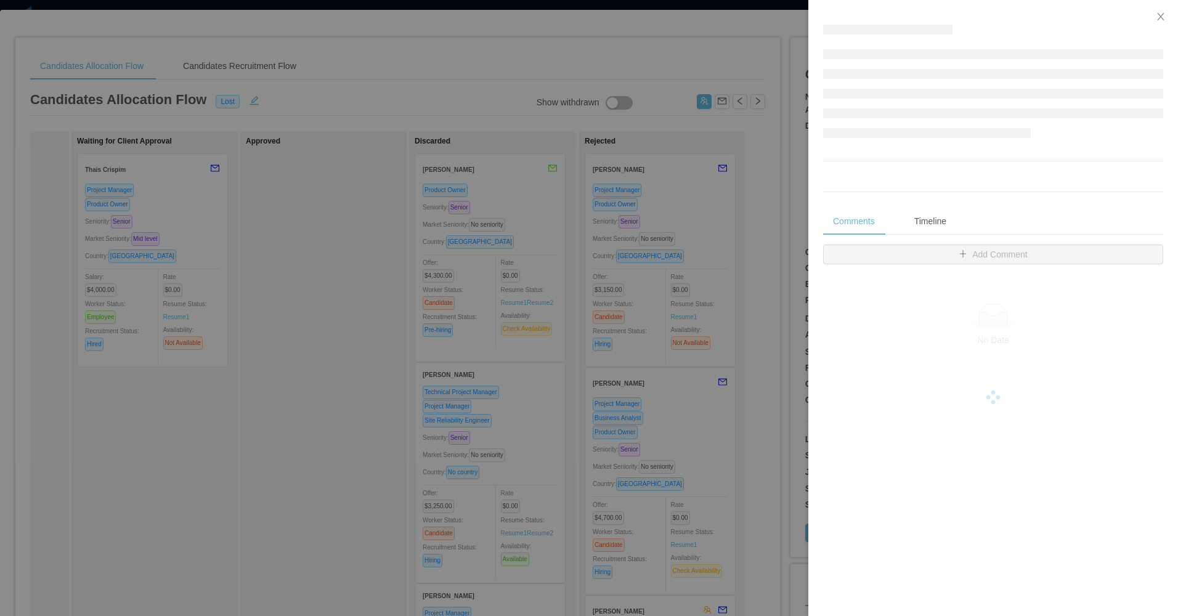
click at [326, 287] on div at bounding box center [589, 308] width 1178 height 616
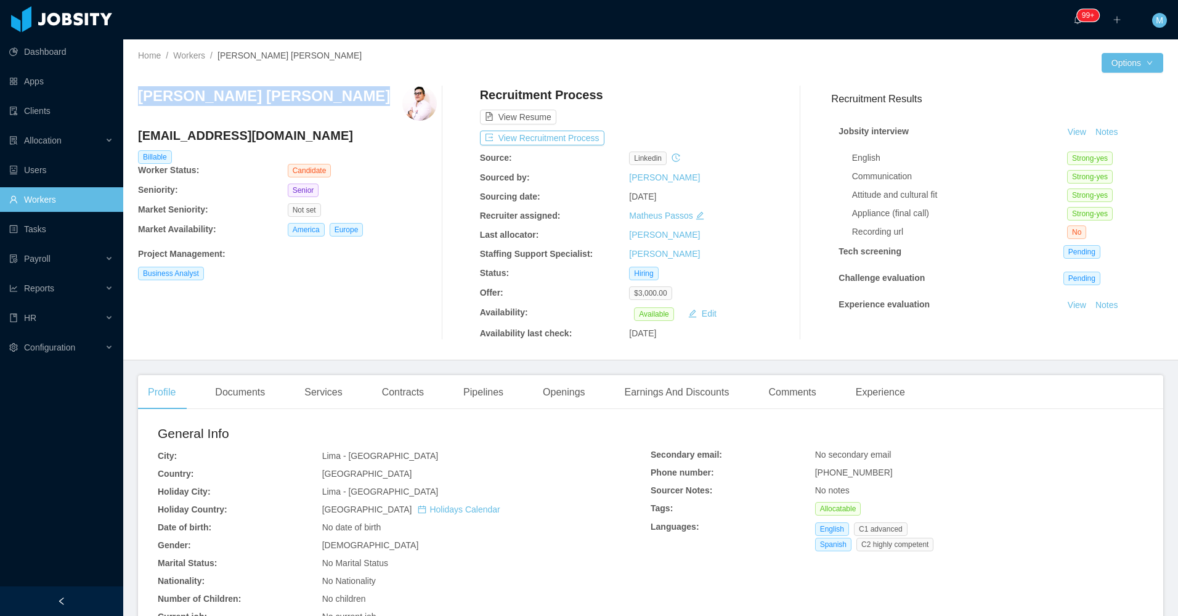
drag, startPoint x: 334, startPoint y: 100, endPoint x: 149, endPoint y: 93, distance: 185.0
click at [148, 93] on div "[PERSON_NAME] [PERSON_NAME]" at bounding box center [287, 103] width 299 height 35
click at [251, 386] on div "Documents" at bounding box center [240, 392] width 70 height 35
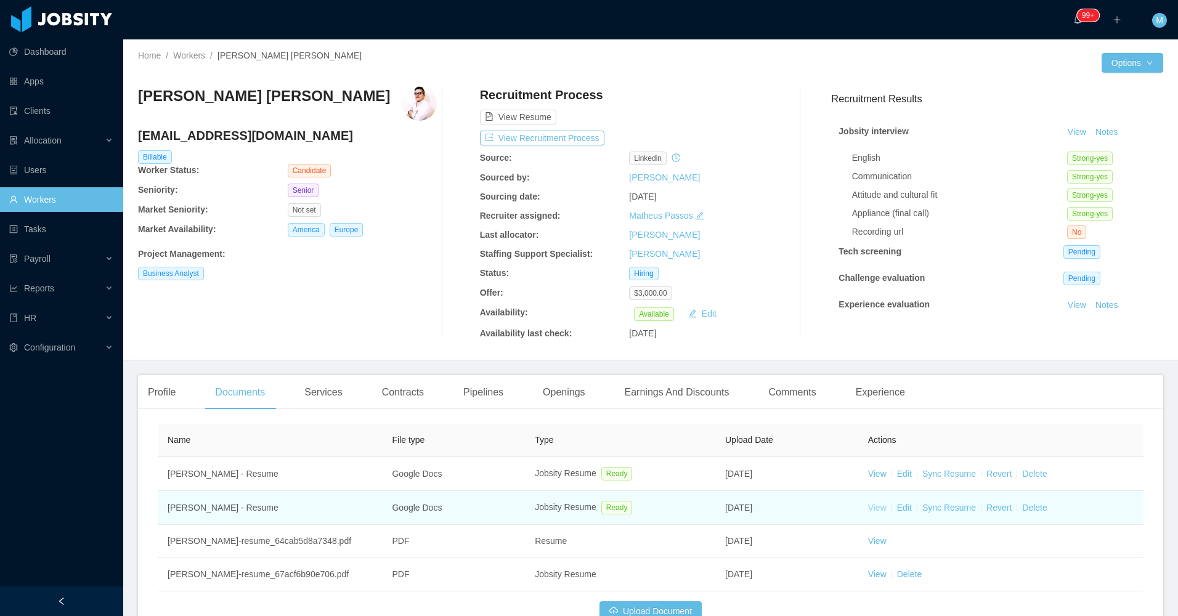
click at [868, 511] on link "View" at bounding box center [877, 508] width 18 height 10
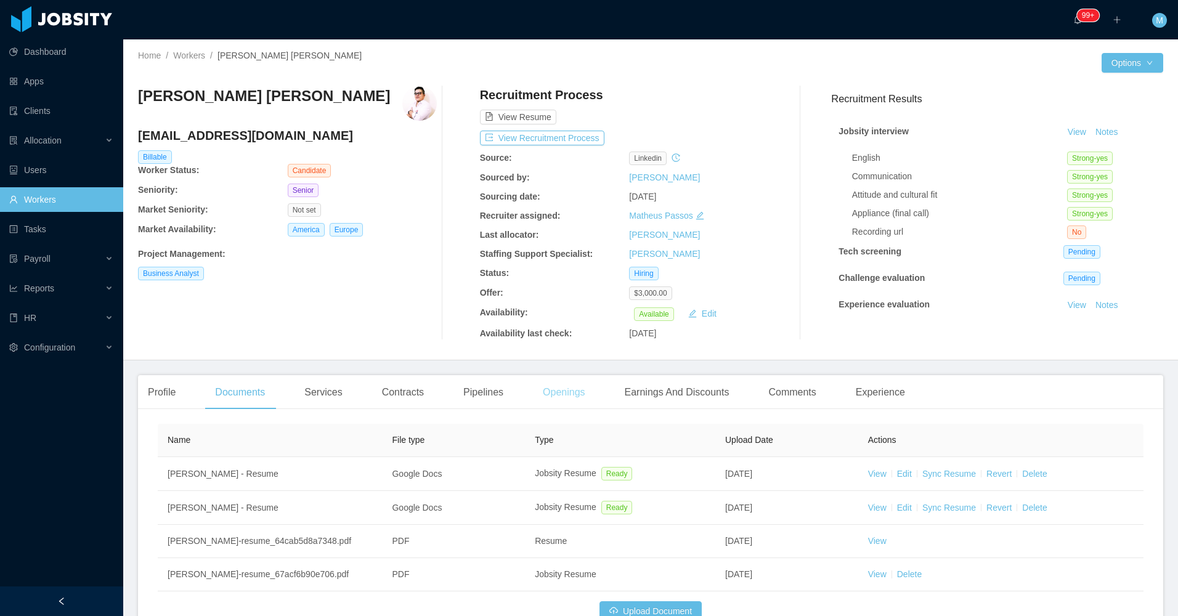
click at [545, 395] on div "Openings" at bounding box center [564, 392] width 62 height 35
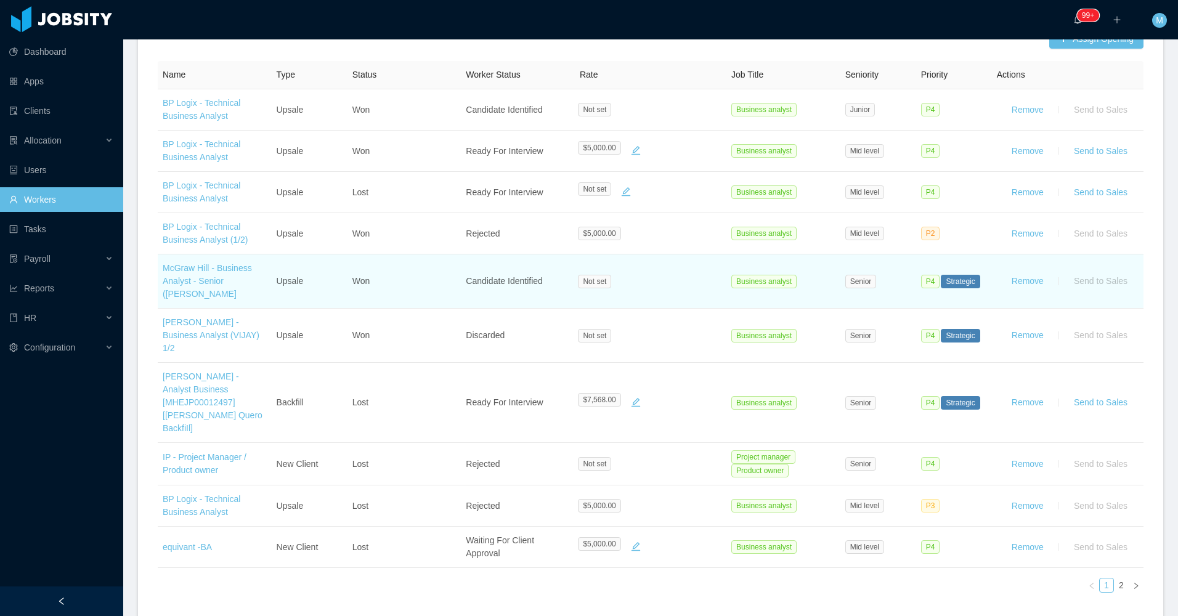
scroll to position [417, 0]
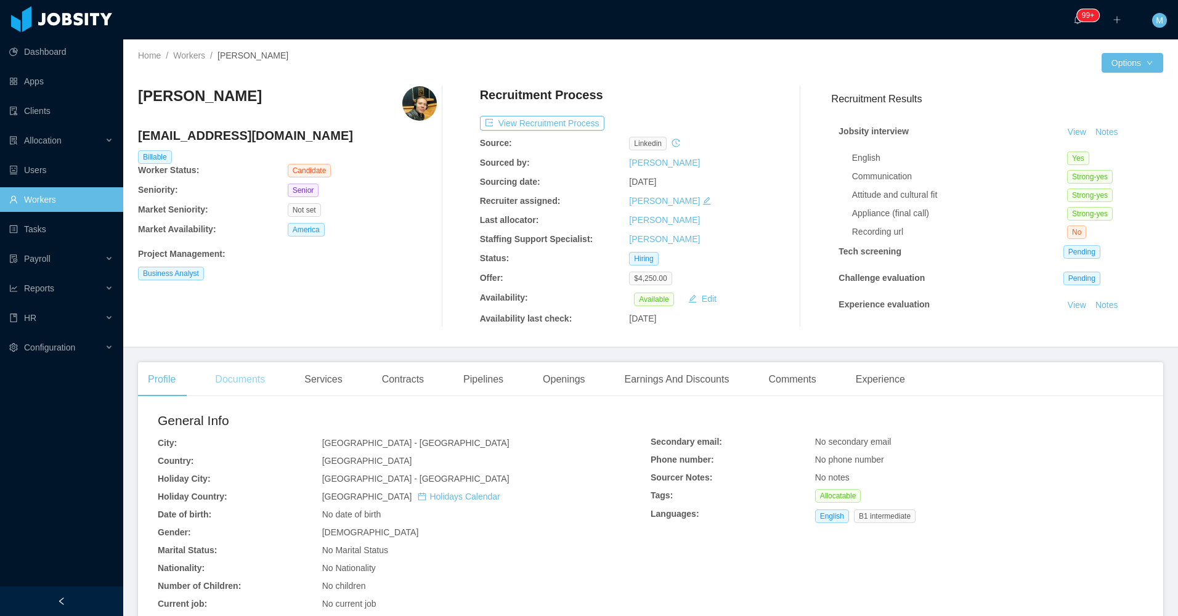
click at [253, 376] on div "Documents" at bounding box center [240, 379] width 70 height 35
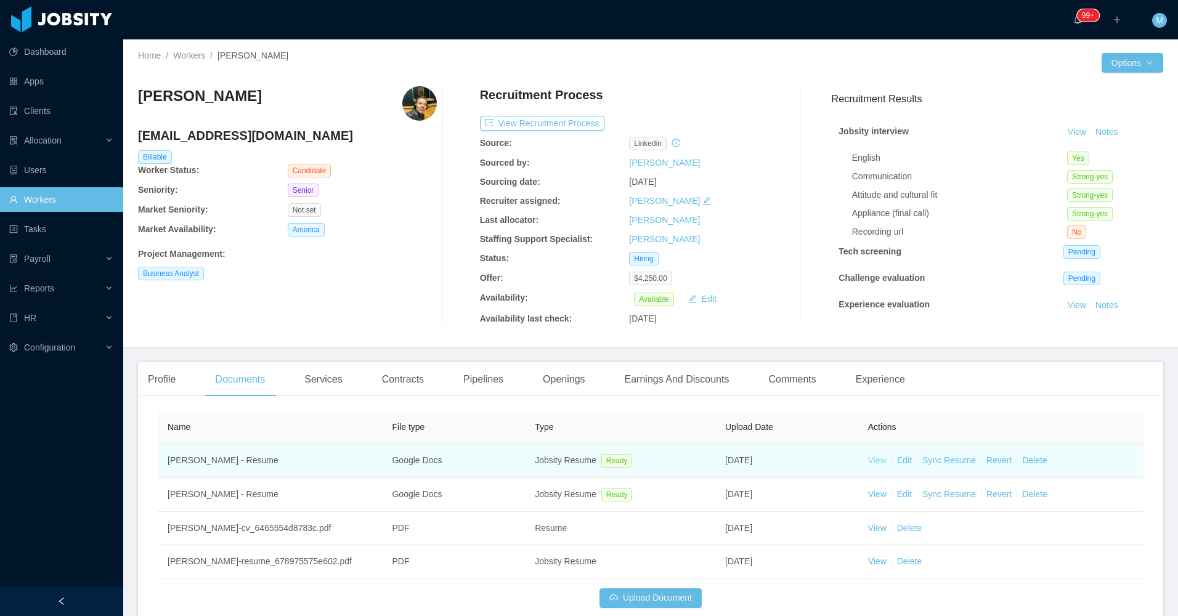
click at [868, 465] on link "View" at bounding box center [877, 460] width 18 height 10
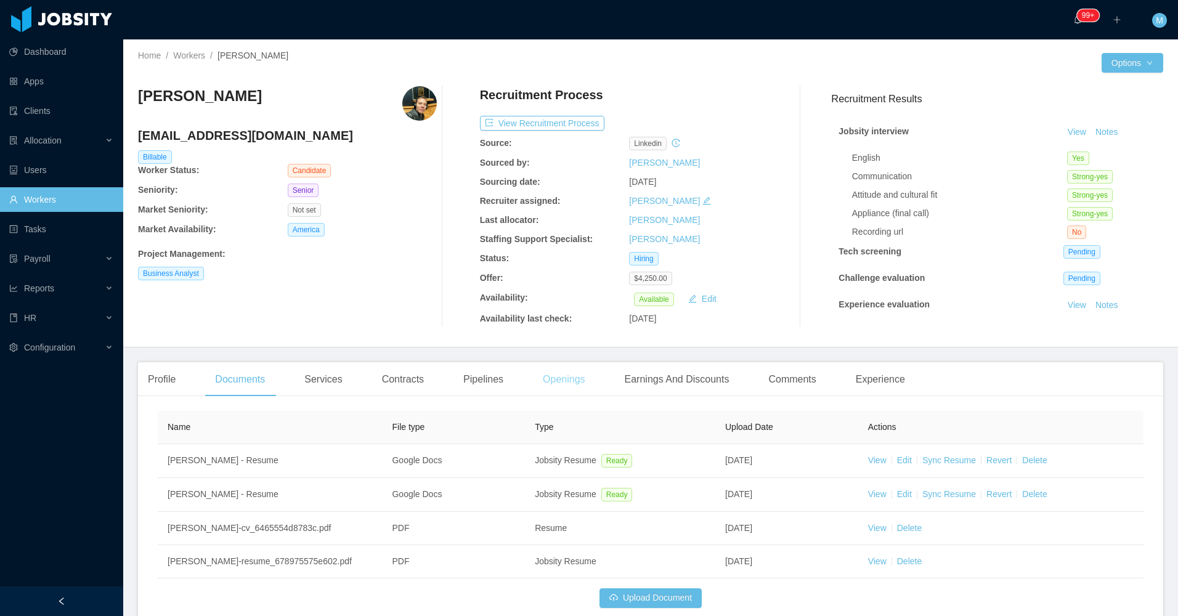
drag, startPoint x: 585, startPoint y: 376, endPoint x: 552, endPoint y: 379, distance: 32.7
click at [584, 378] on div "Openings" at bounding box center [564, 379] width 62 height 35
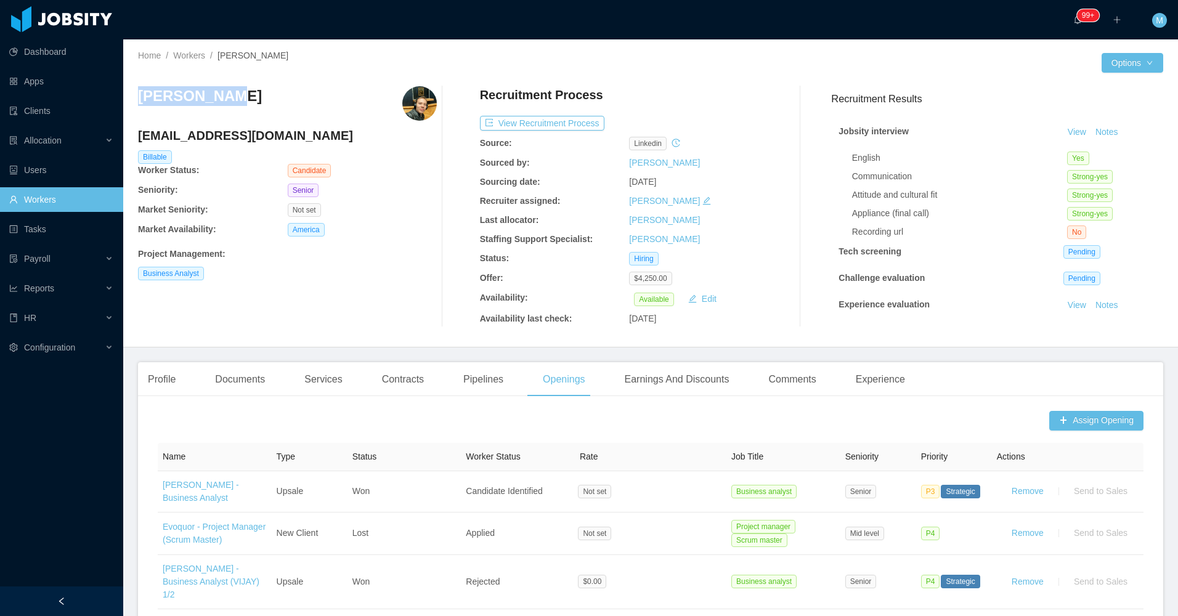
drag, startPoint x: 229, startPoint y: 108, endPoint x: 135, endPoint y: 100, distance: 94.6
click at [135, 100] on div "Home / Workers / [PERSON_NAME] / Options [PERSON_NAME] [EMAIL_ADDRESS][DOMAIN_N…" at bounding box center [650, 193] width 1055 height 308
click at [166, 378] on div "Profile" at bounding box center [161, 379] width 47 height 35
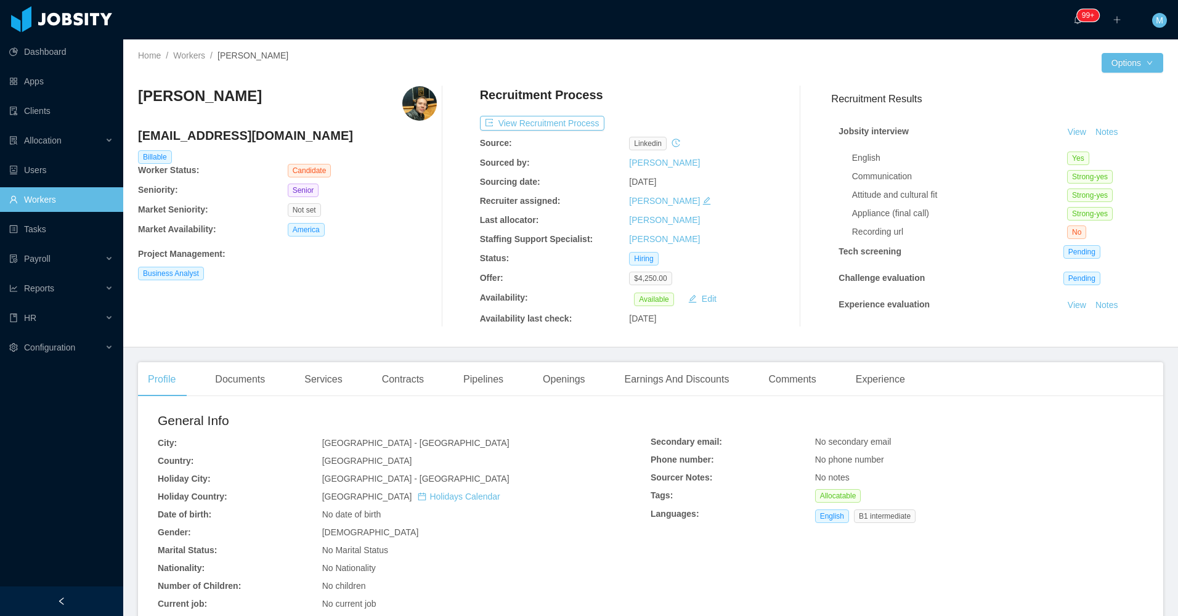
drag, startPoint x: 166, startPoint y: 378, endPoint x: 400, endPoint y: 296, distance: 248.3
click at [400, 296] on div "[PERSON_NAME] [EMAIL_ADDRESS][DOMAIN_NAME] Billable Worker Status: Candidate Se…" at bounding box center [287, 206] width 299 height 241
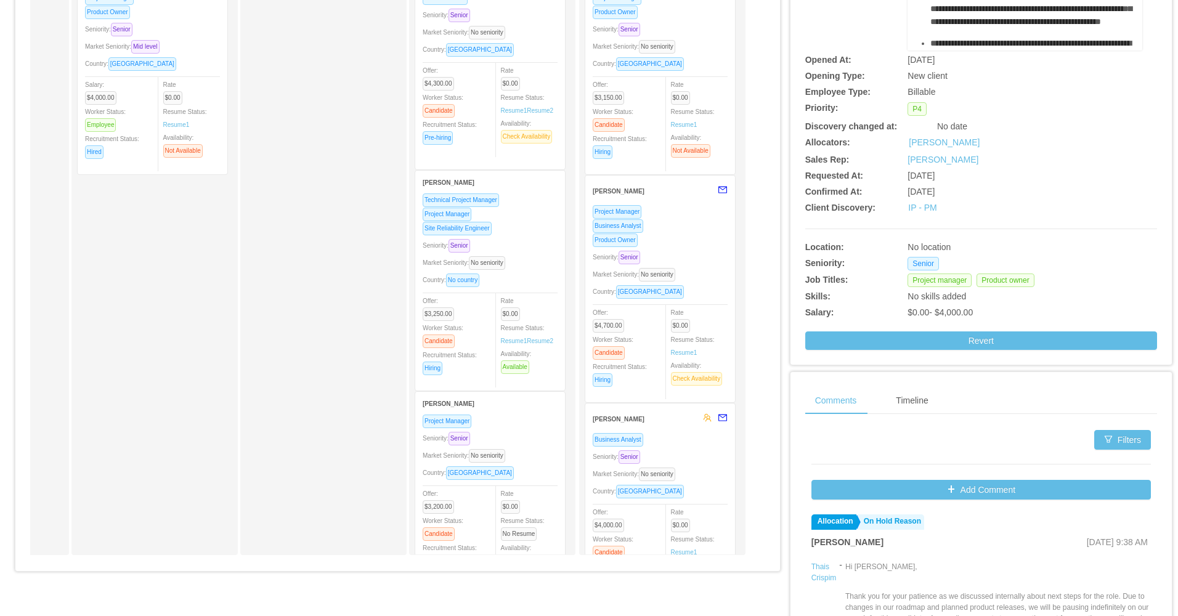
scroll to position [62, 0]
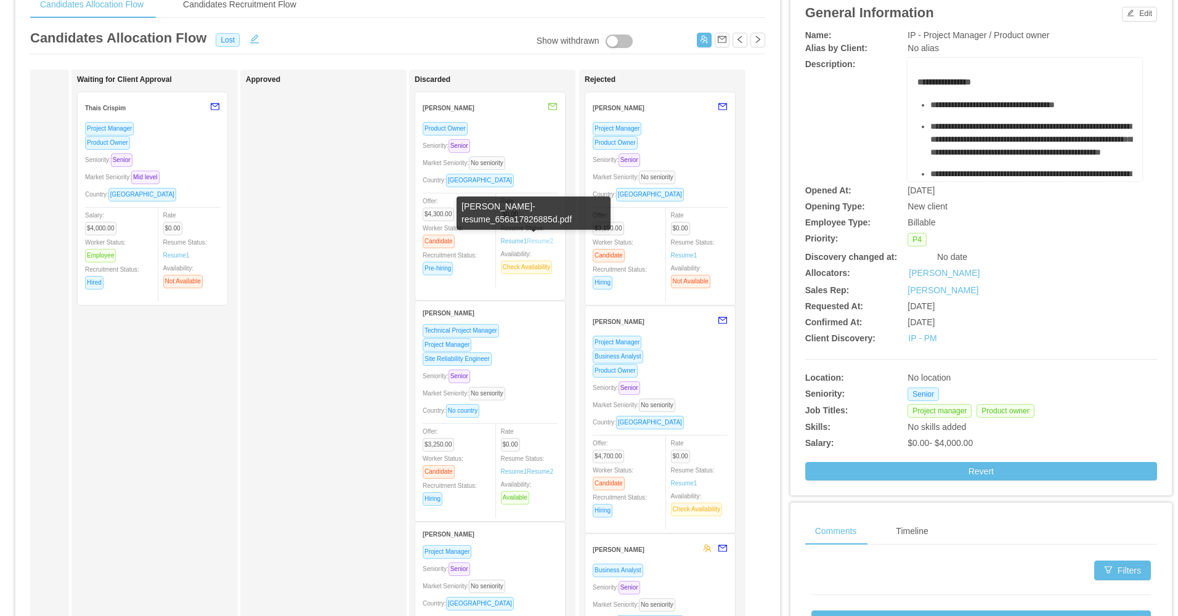
click at [538, 241] on link "Resume 2" at bounding box center [540, 241] width 26 height 9
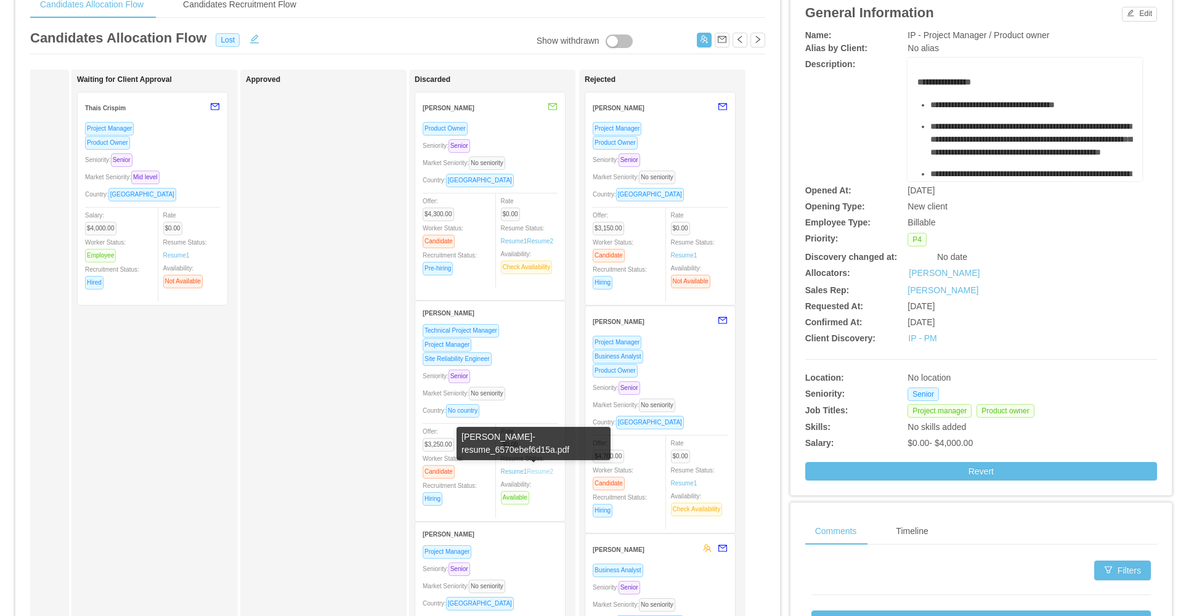
click at [540, 474] on link "Resume 2" at bounding box center [540, 471] width 26 height 9
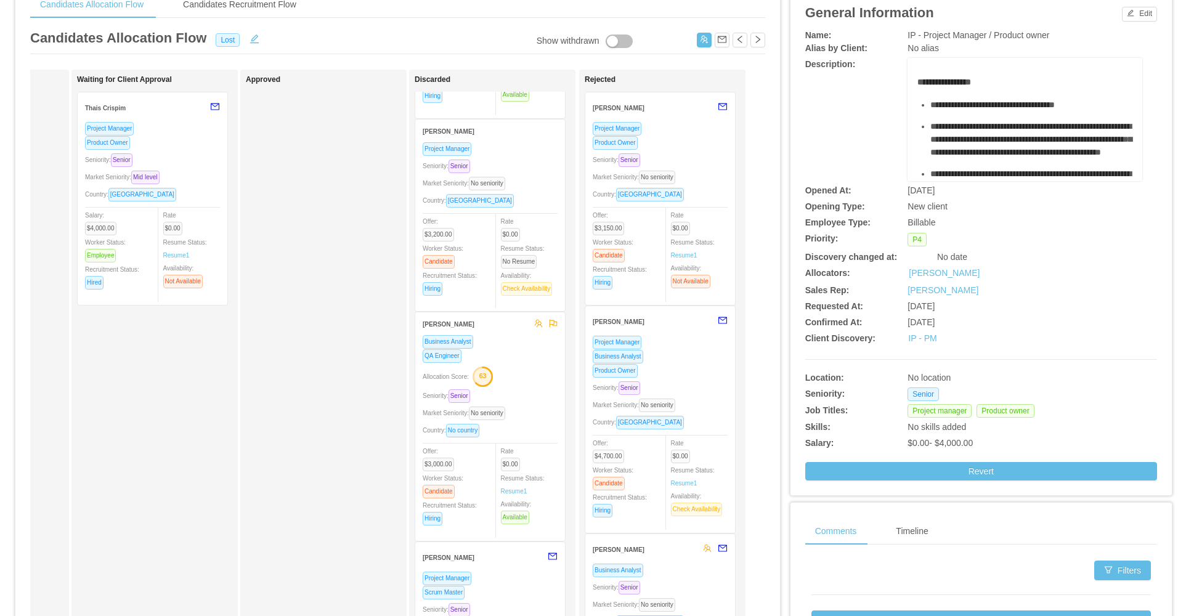
scroll to position [431, 0]
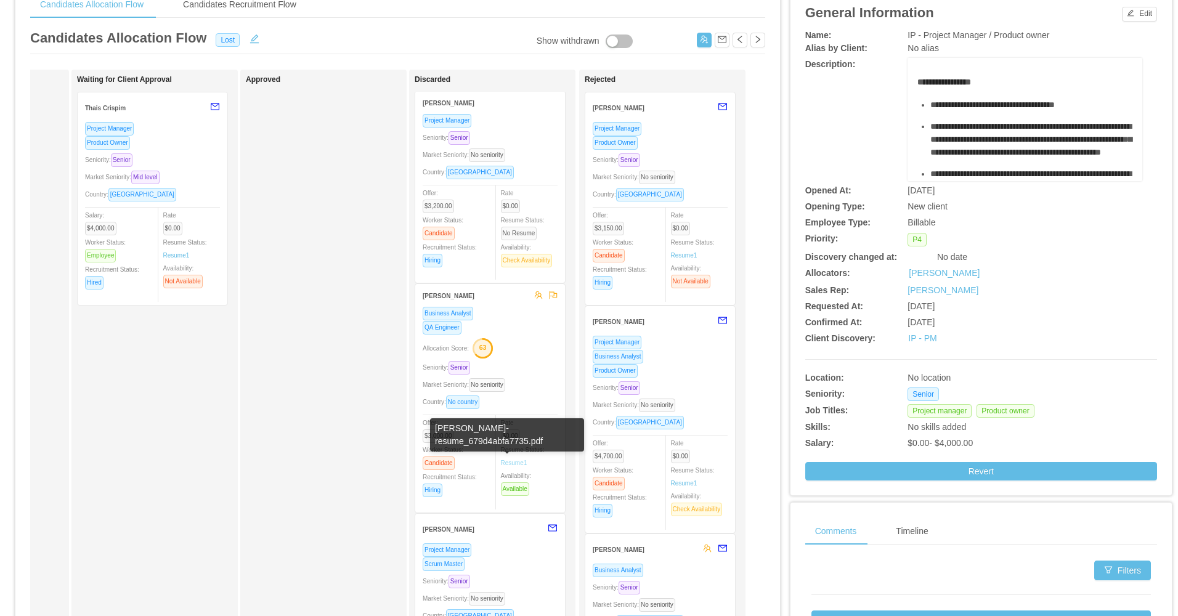
click at [509, 466] on link "Resume 1" at bounding box center [514, 462] width 26 height 9
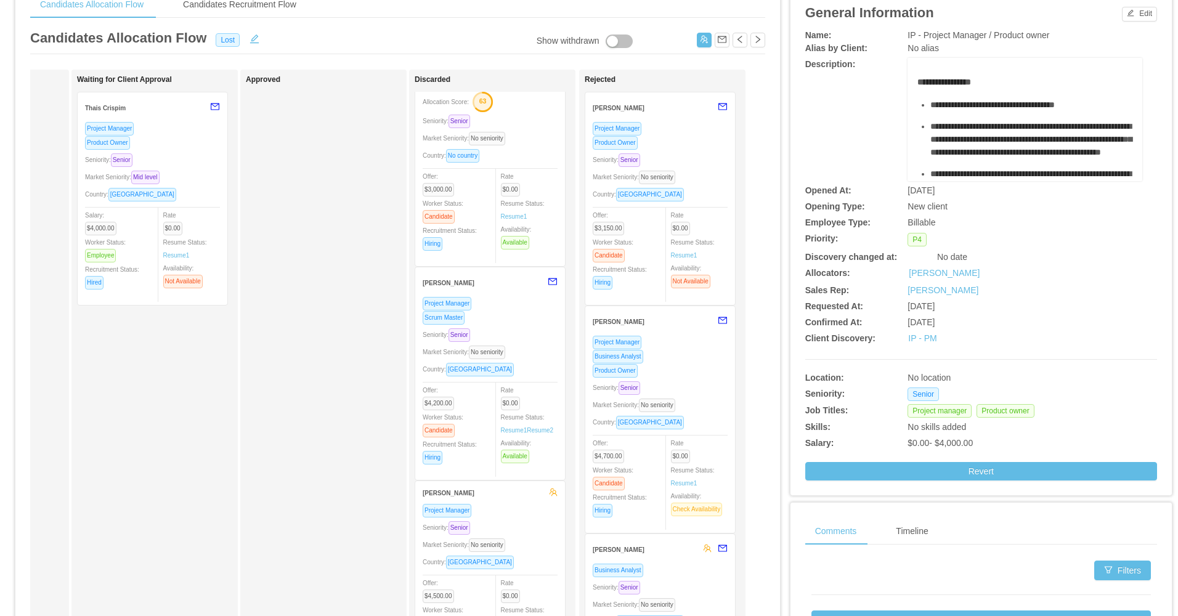
scroll to position [680, 0]
click at [537, 430] on link "Resume 2" at bounding box center [540, 428] width 26 height 9
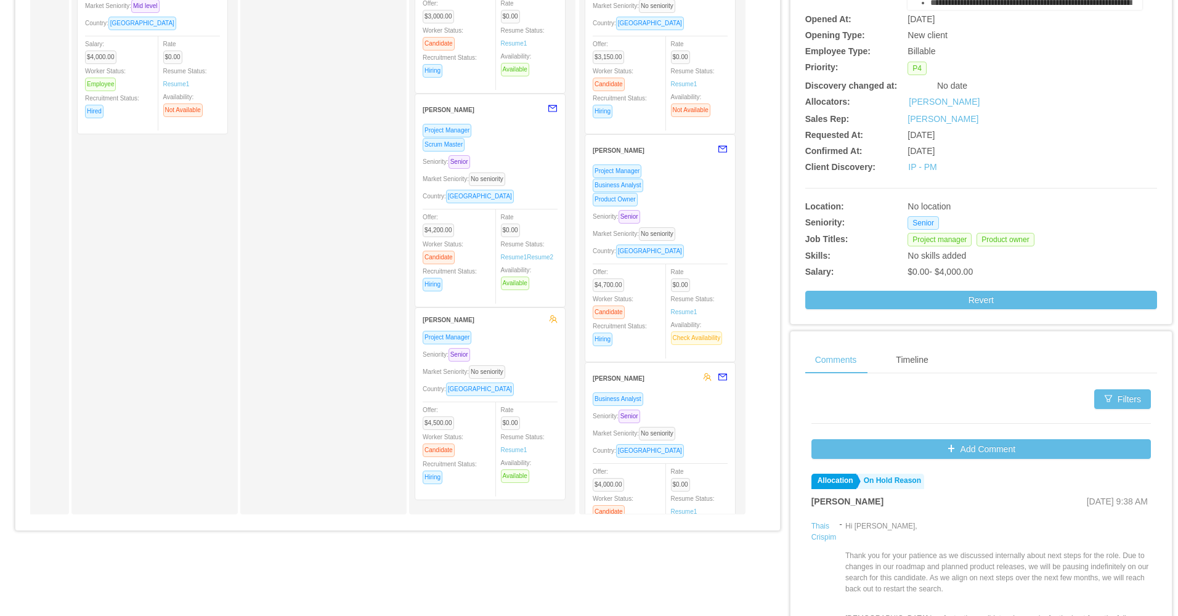
scroll to position [246, 0]
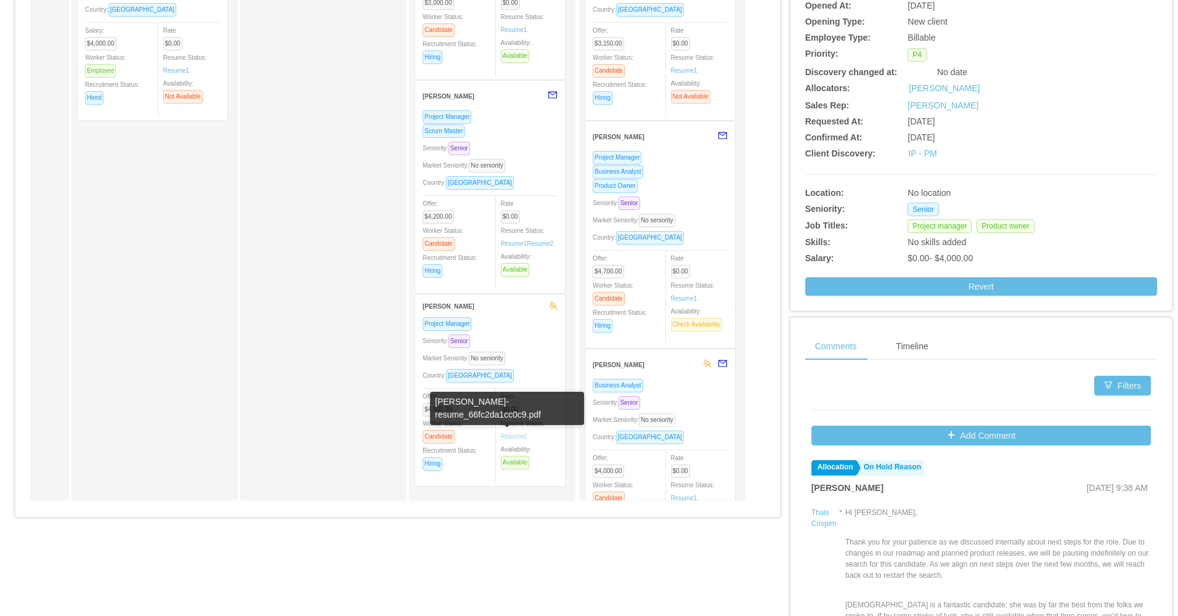
click at [515, 434] on link "Resume 1" at bounding box center [514, 436] width 26 height 9
click at [305, 392] on div "Approved" at bounding box center [332, 192] width 173 height 605
click at [505, 356] on span "Market Seniority: No seniority" at bounding box center [466, 358] width 87 height 7
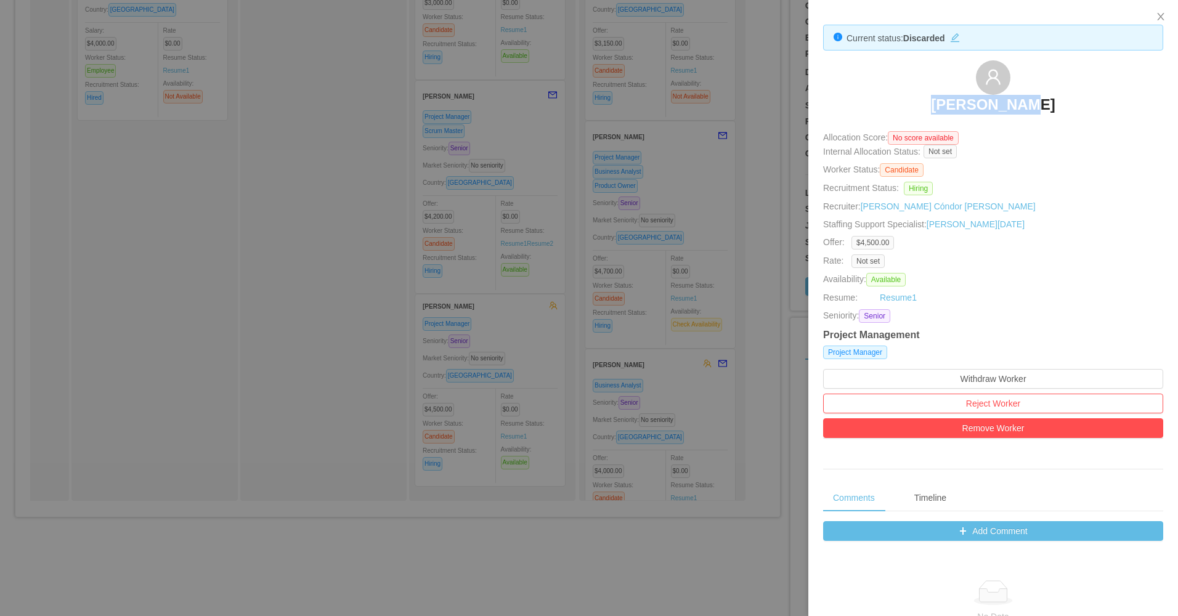
drag, startPoint x: 1009, startPoint y: 97, endPoint x: 1047, endPoint y: 107, distance: 38.9
click at [1047, 107] on div "Fabio Nagai" at bounding box center [993, 91] width 340 height 62
copy h3 "Fabio Nagai"
click at [298, 357] on div at bounding box center [589, 308] width 1178 height 616
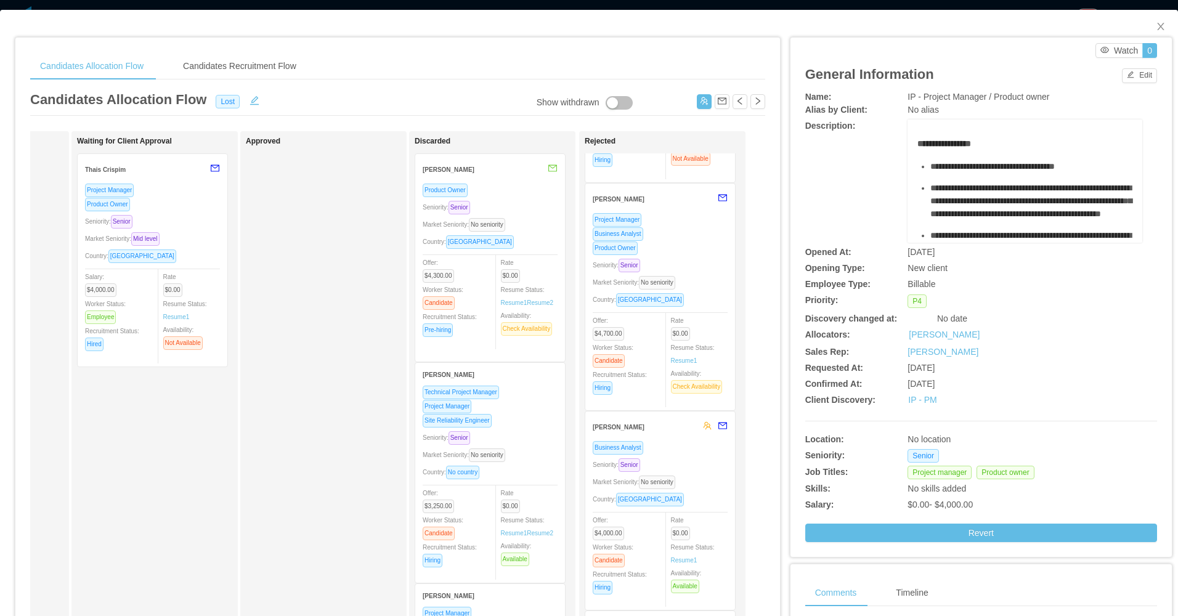
scroll to position [185, 0]
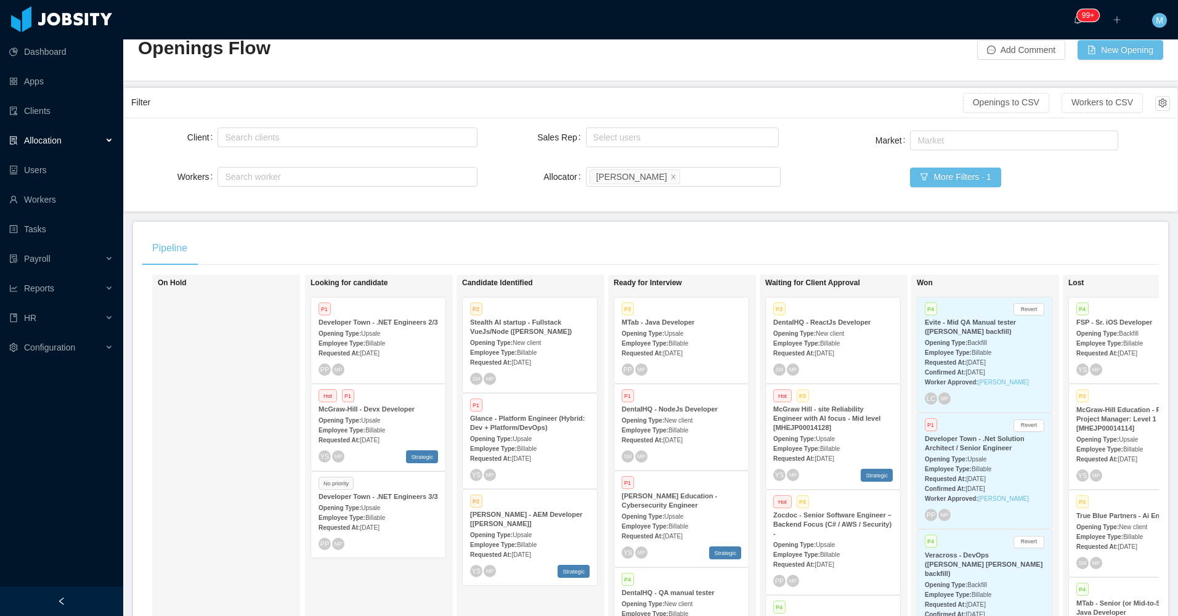
scroll to position [62, 0]
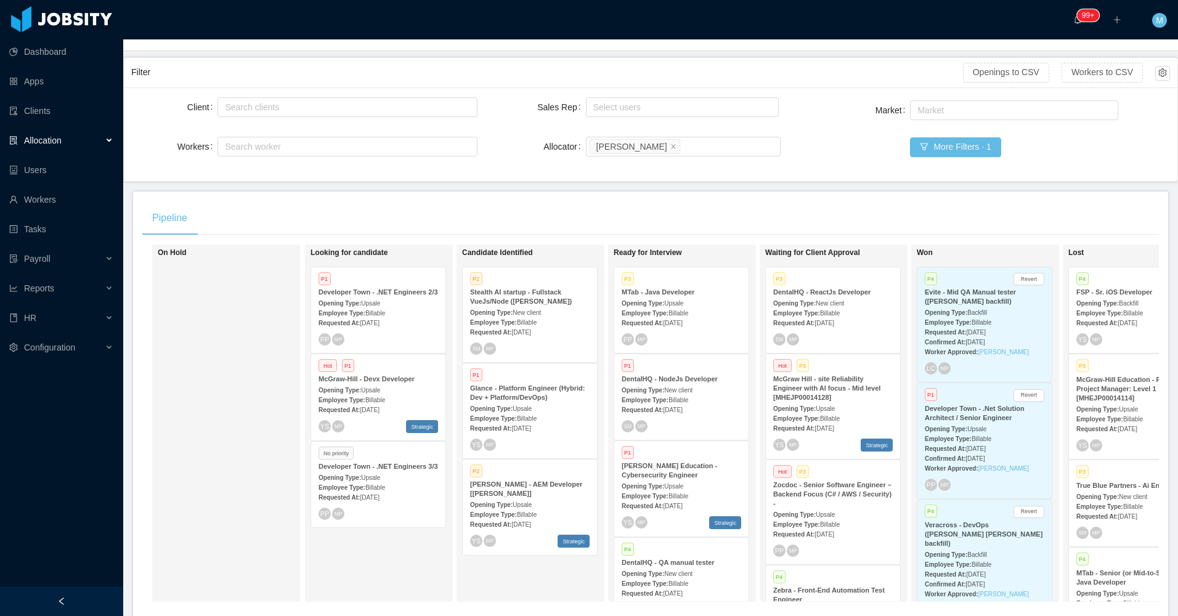
click at [530, 314] on span "New client" at bounding box center [527, 312] width 28 height 7
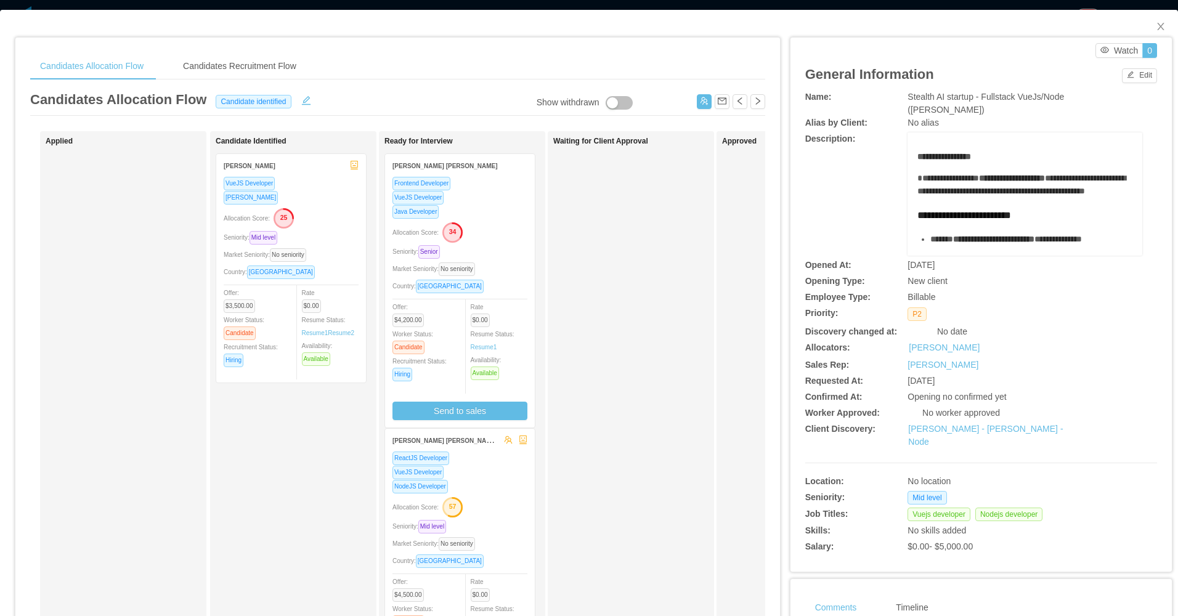
click at [457, 237] on icon "button" at bounding box center [452, 232] width 18 height 18
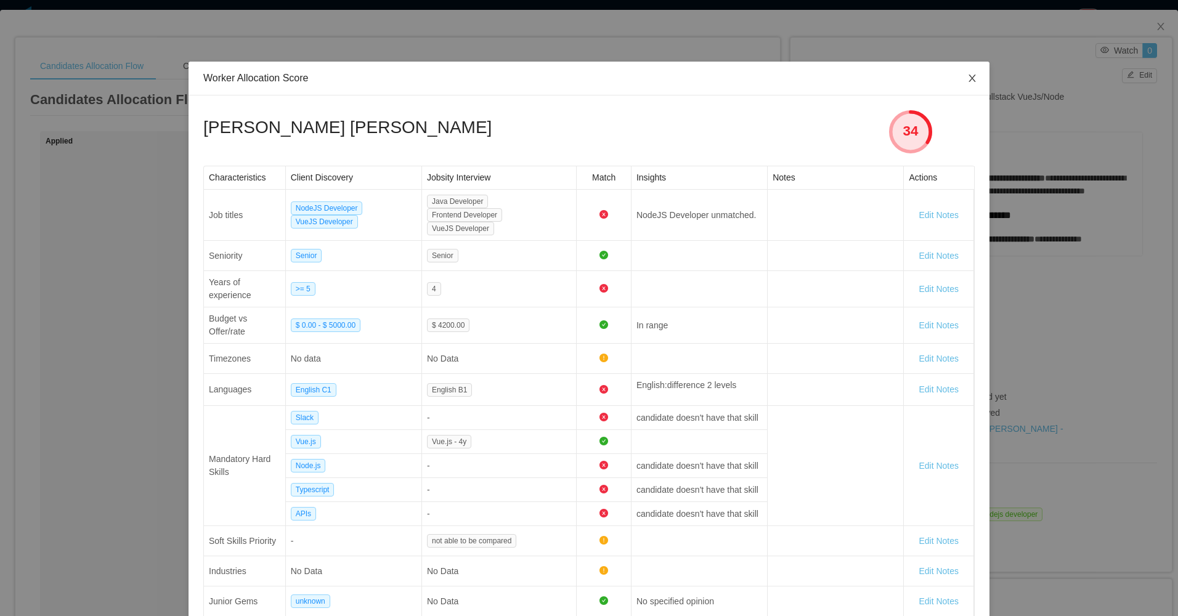
click at [972, 76] on icon "icon: close" at bounding box center [972, 78] width 10 height 10
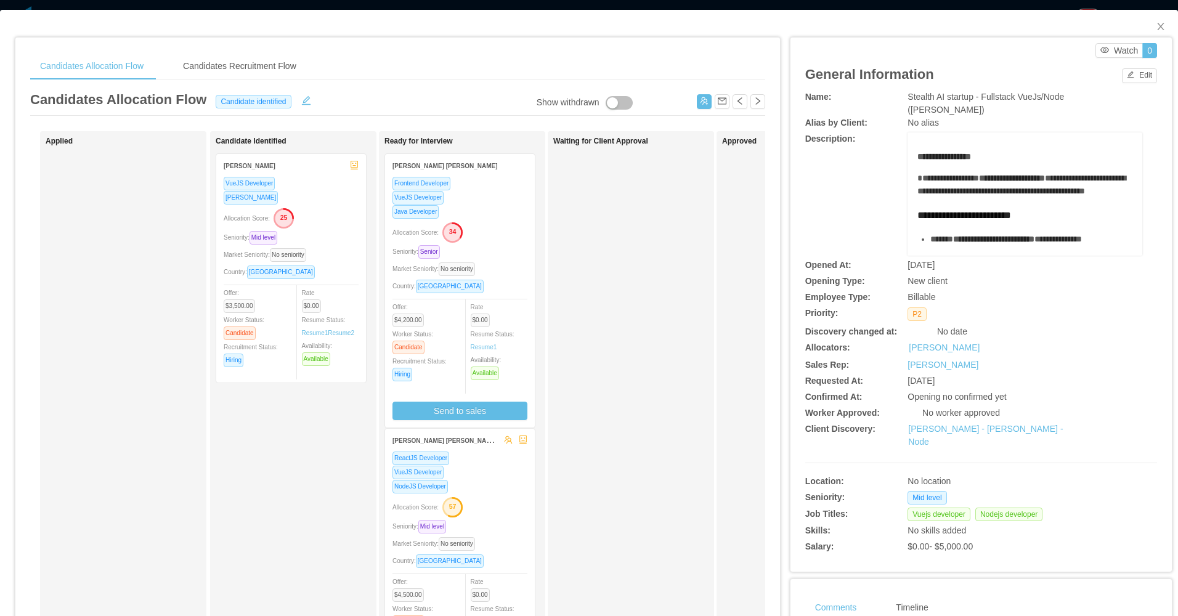
click at [508, 251] on div "Seniority: Senior" at bounding box center [459, 252] width 135 height 14
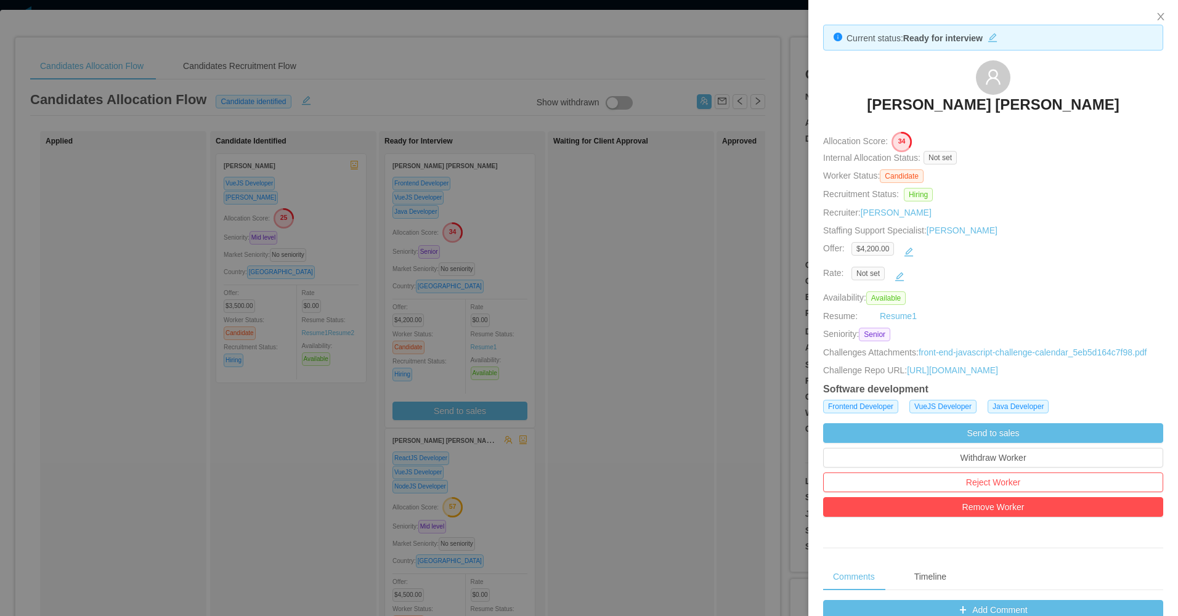
click at [601, 266] on div at bounding box center [589, 308] width 1178 height 616
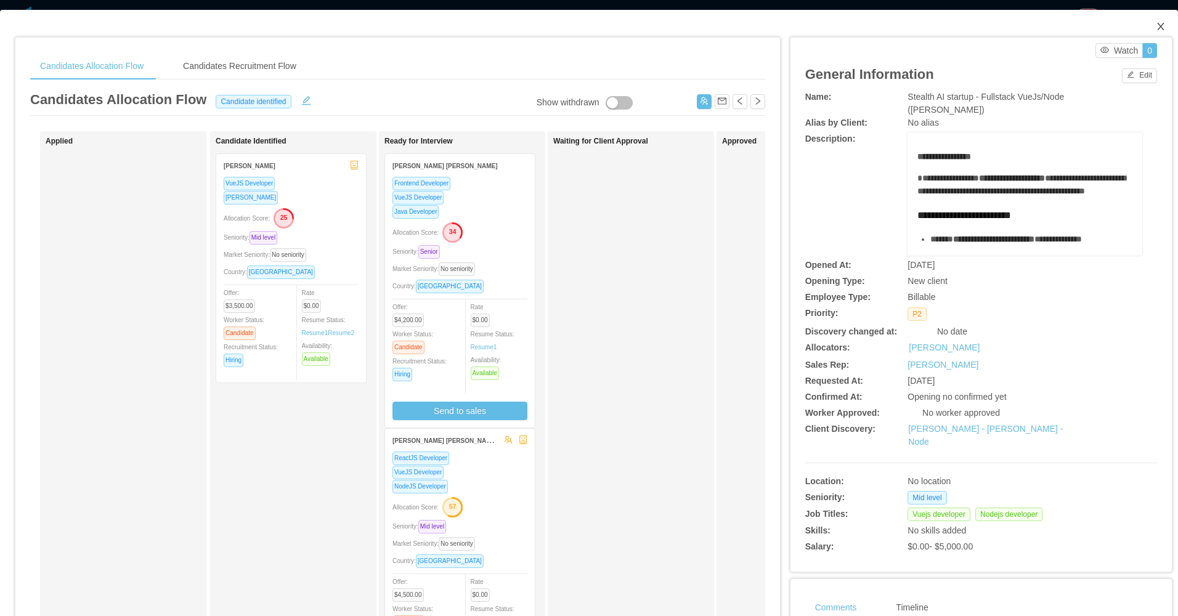
drag, startPoint x: 1155, startPoint y: 28, endPoint x: 1087, endPoint y: 68, distance: 78.7
click at [1156, 28] on icon "icon: close" at bounding box center [1161, 27] width 10 height 10
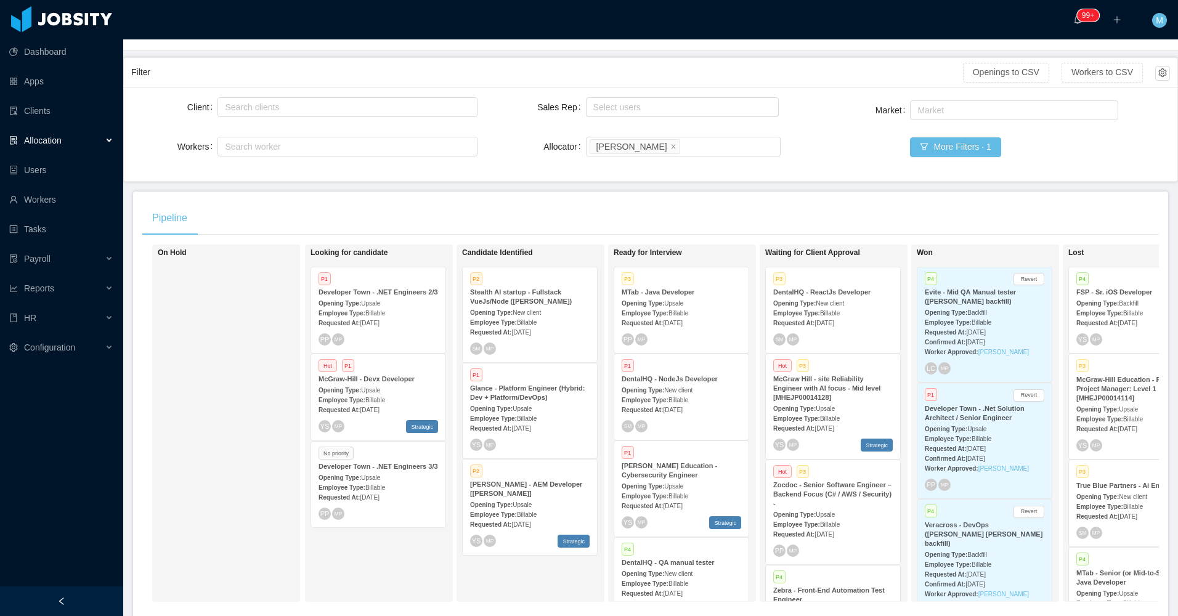
click at [536, 503] on div "Opening Type: Upsale" at bounding box center [530, 504] width 120 height 13
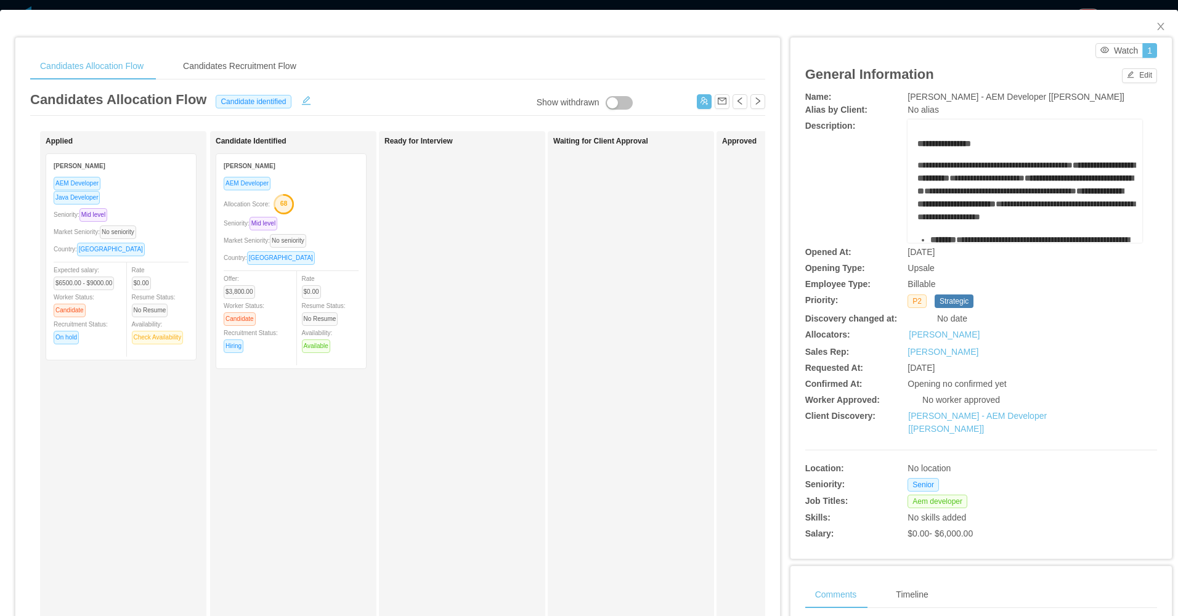
click at [548, 337] on div "Waiting for Client Approval" at bounding box center [631, 439] width 166 height 616
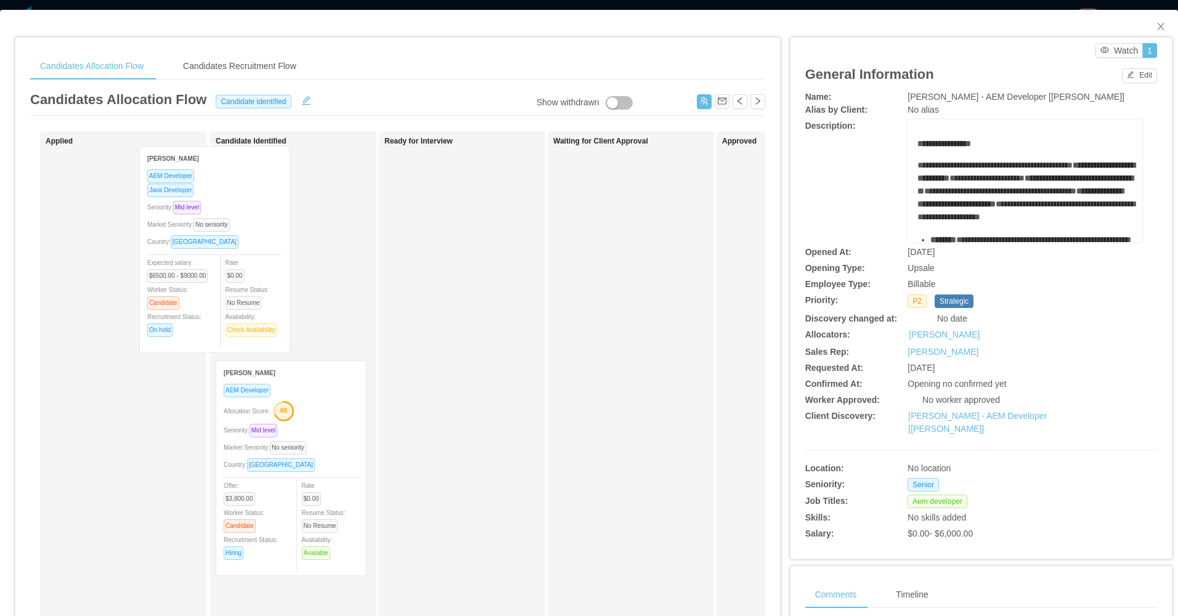
drag, startPoint x: 104, startPoint y: 293, endPoint x: 226, endPoint y: 253, distance: 129.2
click at [171, 290] on div "Applied Mateo Recoba AEM Developer Java Developer Seniority: Mid level Market S…" at bounding box center [132, 439] width 173 height 605
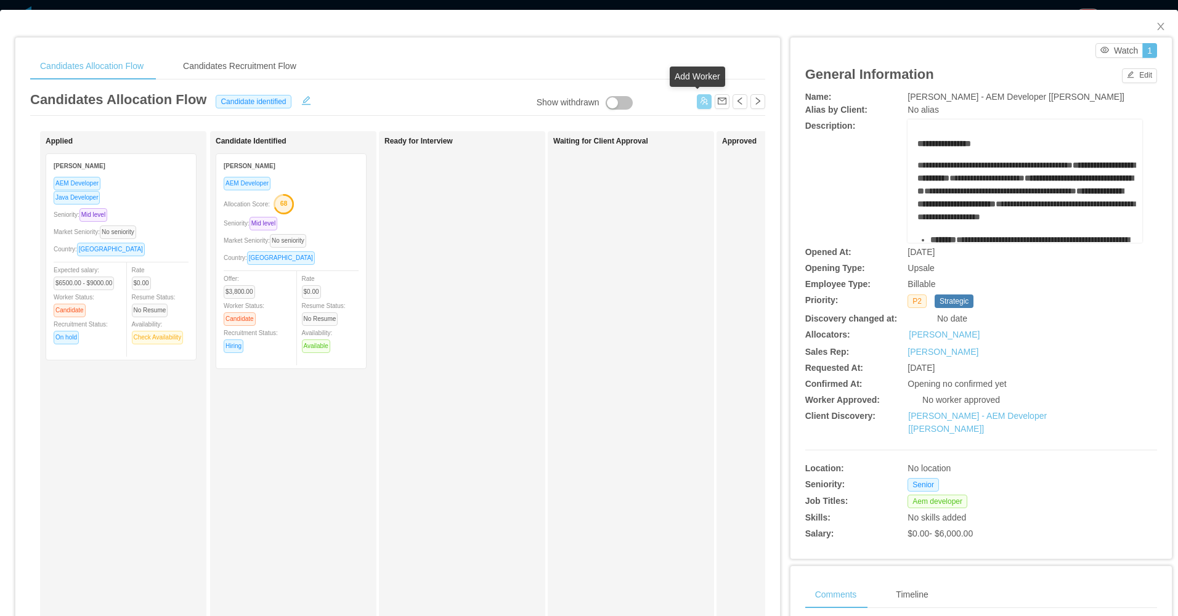
click at [697, 105] on button "button" at bounding box center [704, 101] width 15 height 15
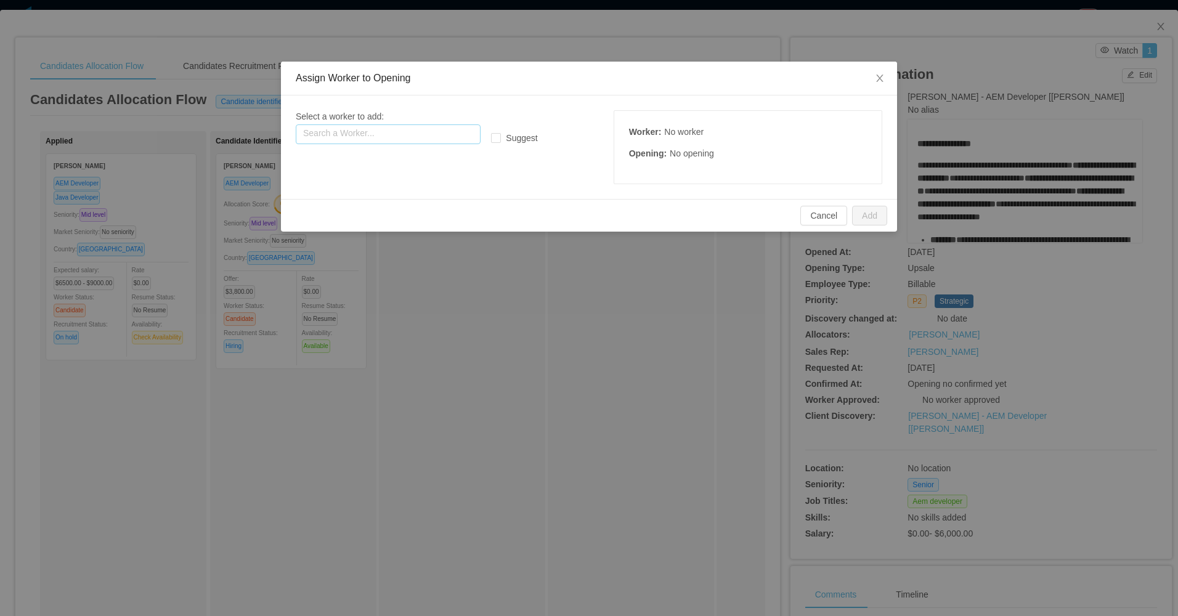
click at [362, 134] on input "text" at bounding box center [388, 134] width 185 height 20
paste input "**********"
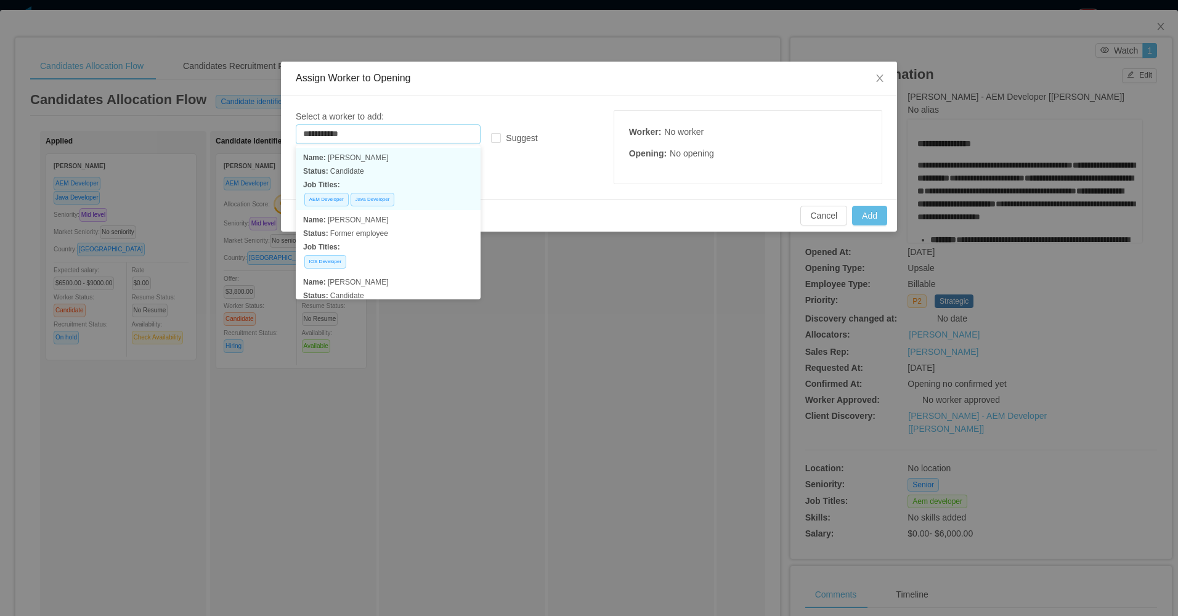
drag, startPoint x: 380, startPoint y: 164, endPoint x: 391, endPoint y: 165, distance: 11.1
click at [382, 164] on p "Name: [PERSON_NAME]" at bounding box center [388, 158] width 170 height 14
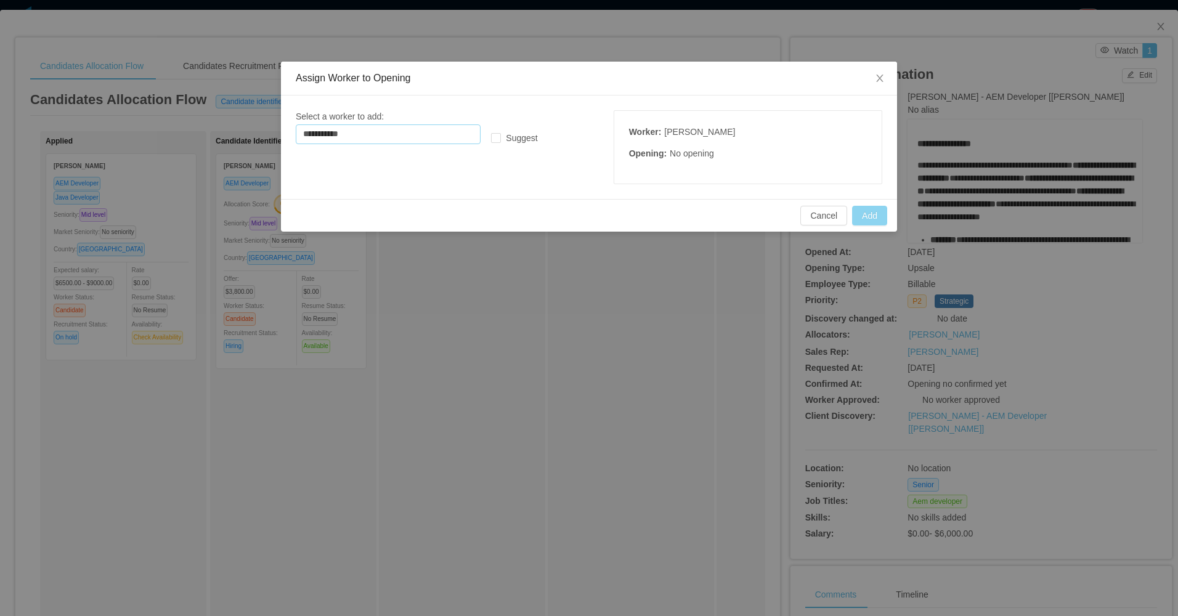
type input "**********"
click at [868, 221] on button "Add" at bounding box center [869, 216] width 35 height 20
click at [861, 216] on button "Add" at bounding box center [869, 216] width 35 height 20
click at [393, 134] on input "**********" at bounding box center [388, 134] width 185 height 20
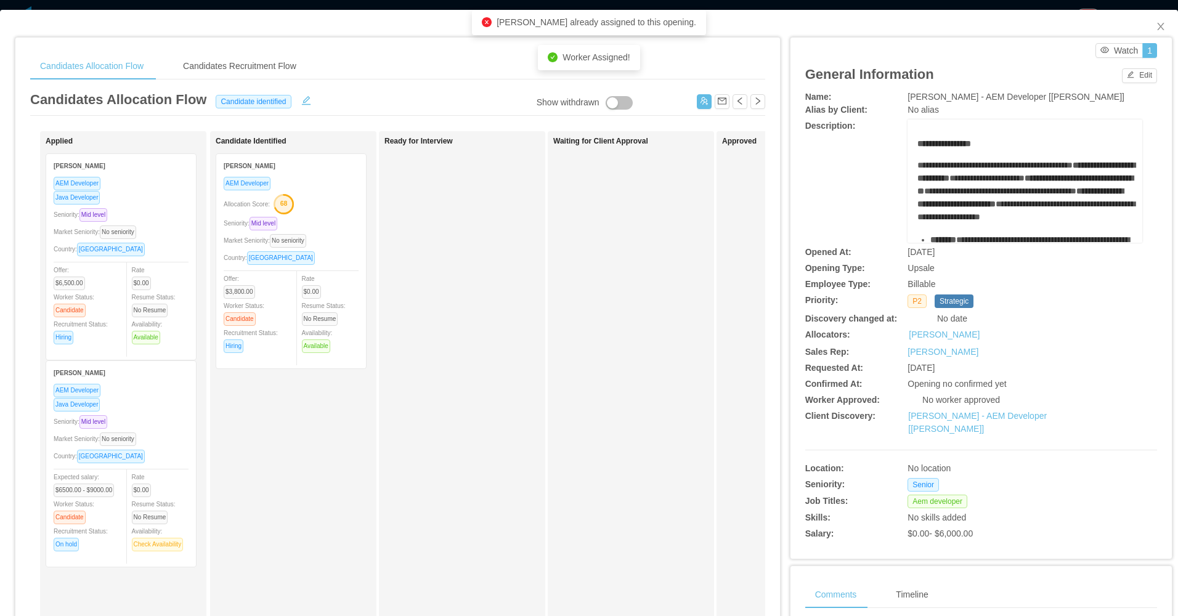
click at [574, 275] on div "Waiting for Client Approval" at bounding box center [639, 439] width 173 height 605
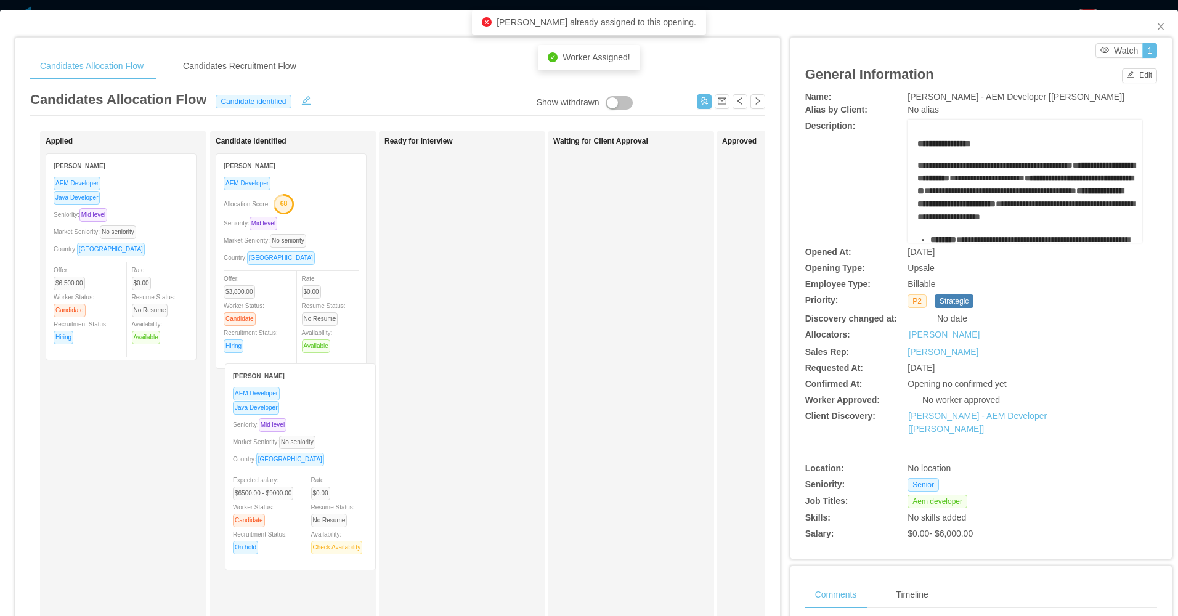
drag, startPoint x: 140, startPoint y: 420, endPoint x: 307, endPoint y: 412, distance: 166.5
click at [320, 423] on div "Applied [PERSON_NAME] AEM Developer Java Developer Seniority: Mid level Market …" at bounding box center [397, 444] width 735 height 626
